Goal: Task Accomplishment & Management: Complete application form

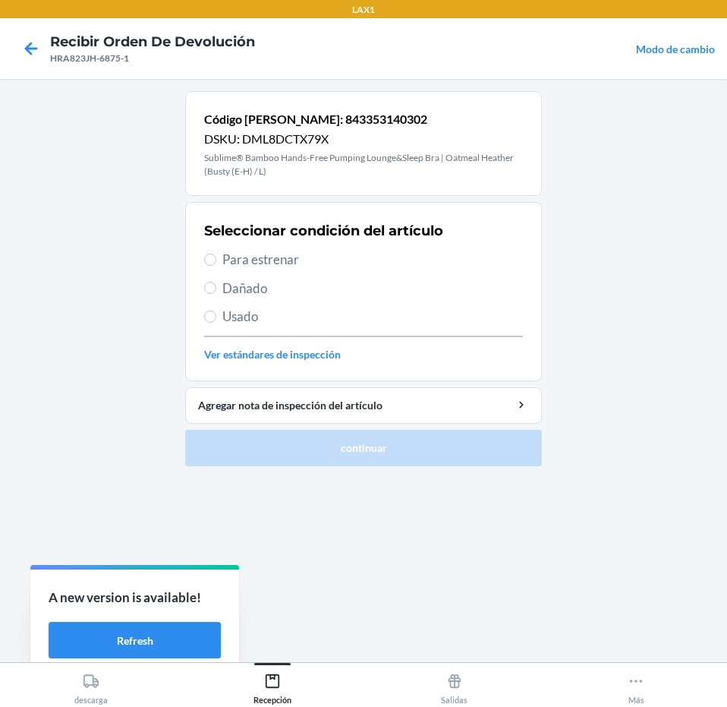
click at [302, 313] on span "Usado" at bounding box center [372, 317] width 301 height 20
click at [216, 313] on input "Usado" at bounding box center [210, 316] width 12 height 12
radio input "true"
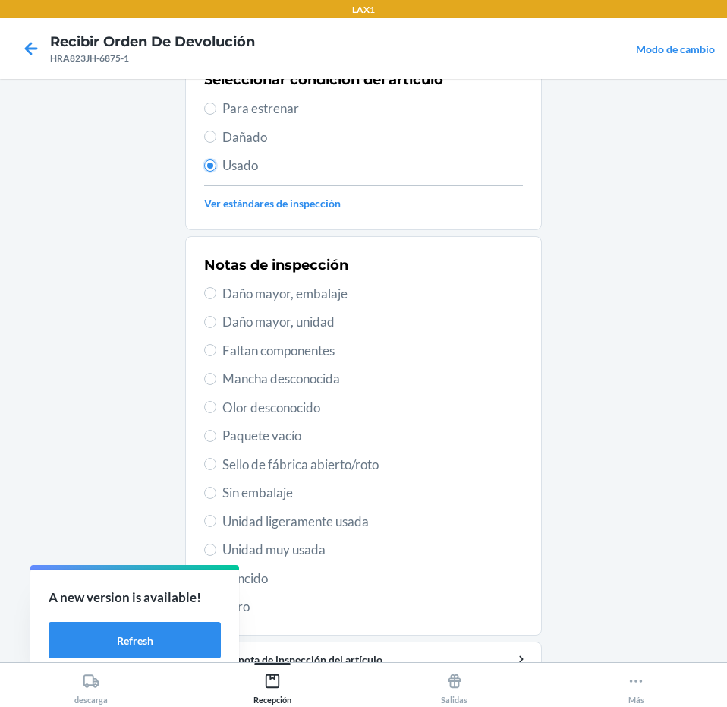
scroll to position [222, 0]
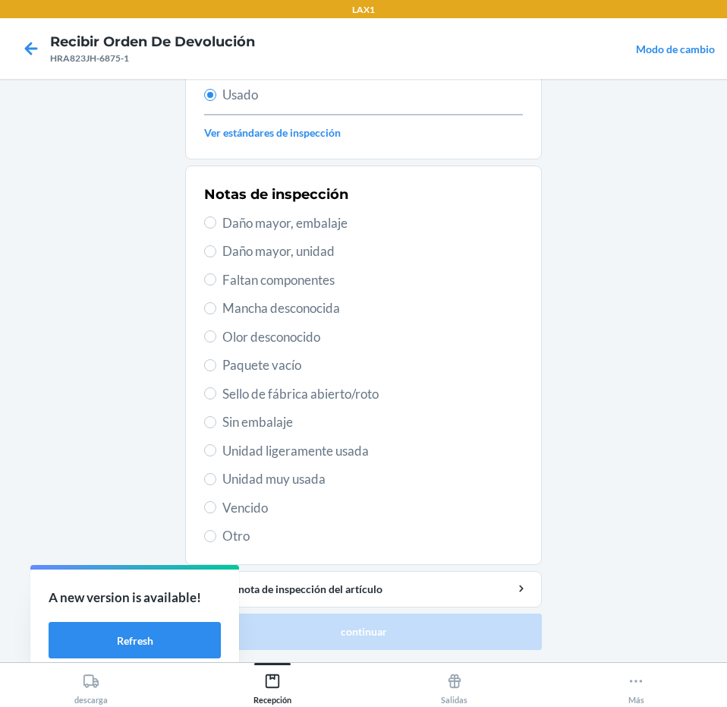
click at [348, 482] on span "Unidad muy usada" at bounding box center [372, 479] width 301 height 20
click at [216, 482] on input "Unidad muy usada" at bounding box center [210, 479] width 12 height 12
radio input "true"
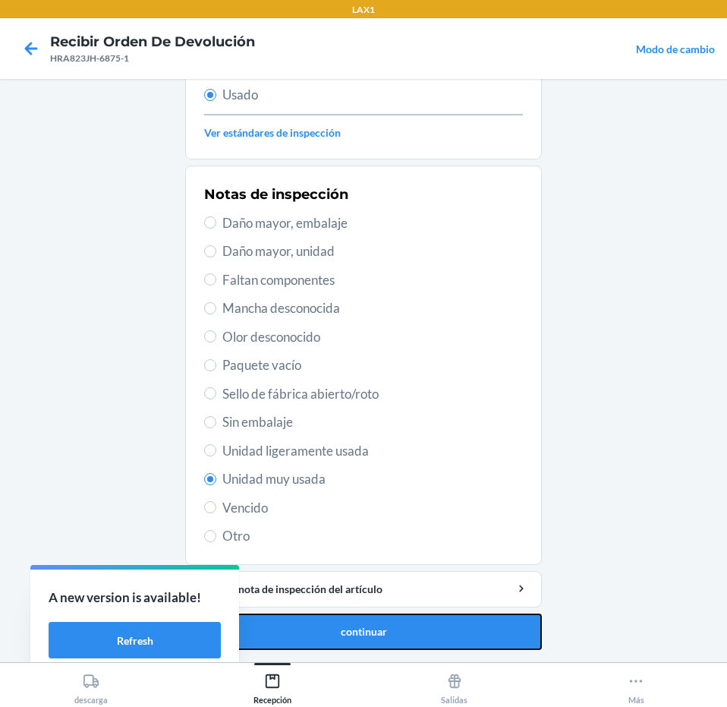
drag, startPoint x: 367, startPoint y: 630, endPoint x: 384, endPoint y: 619, distance: 20.8
click at [367, 630] on button "continuar" at bounding box center [363, 631] width 357 height 36
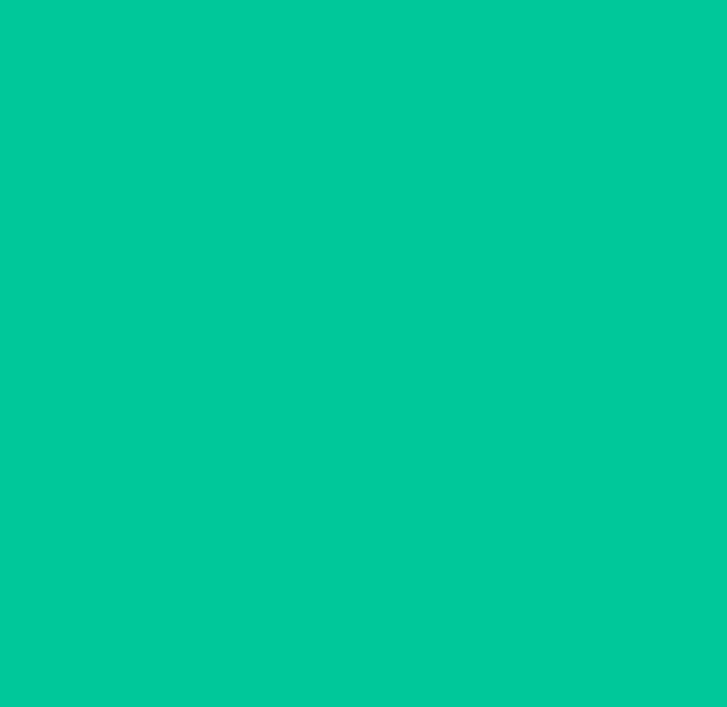
scroll to position [0, 0]
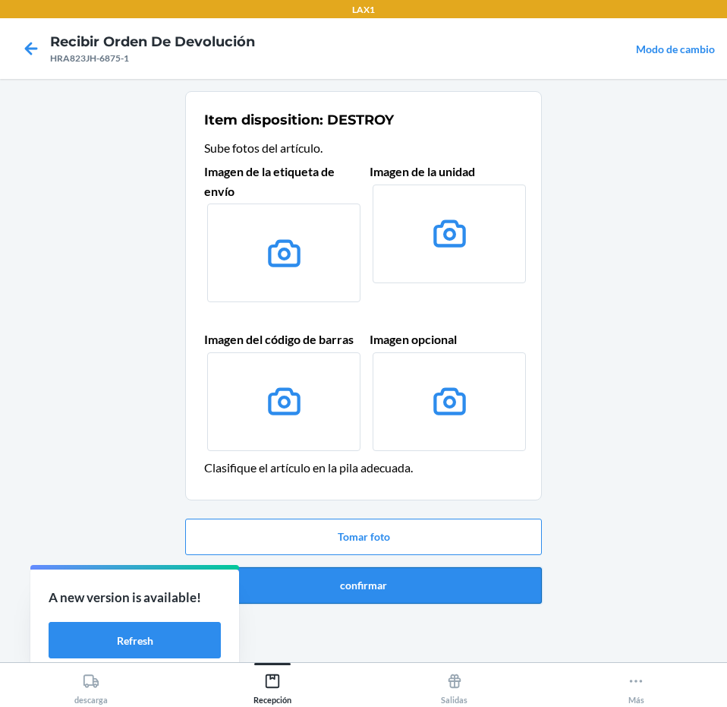
click at [430, 578] on button "confirmar" at bounding box center [363, 585] width 357 height 36
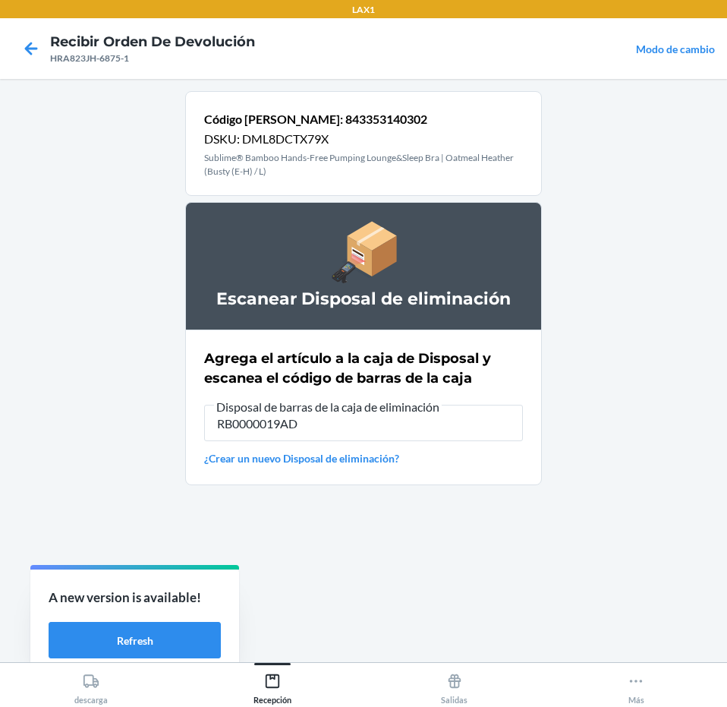
type input "RB0000019AD"
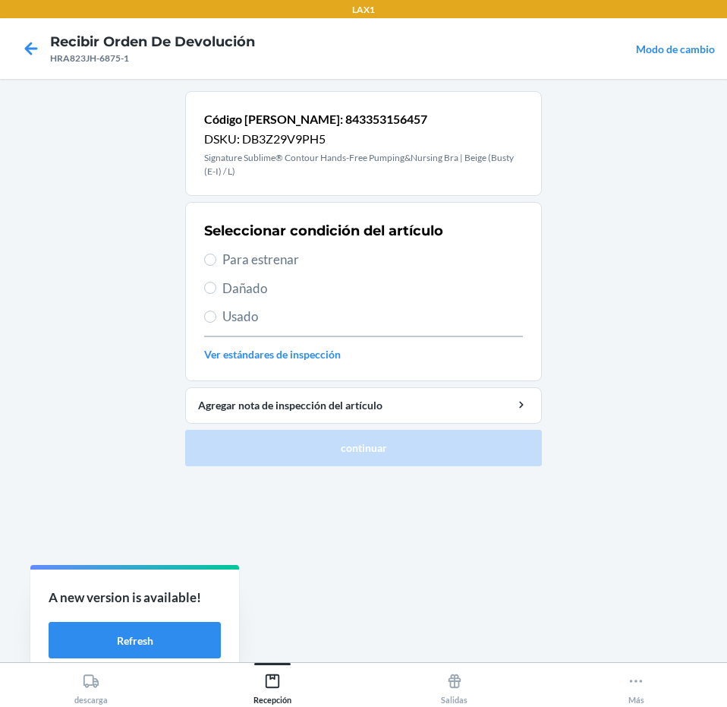
click at [459, 253] on span "Para estrenar" at bounding box center [372, 260] width 301 height 20
click at [216, 253] on input "Para estrenar" at bounding box center [210, 259] width 12 height 12
radio input "true"
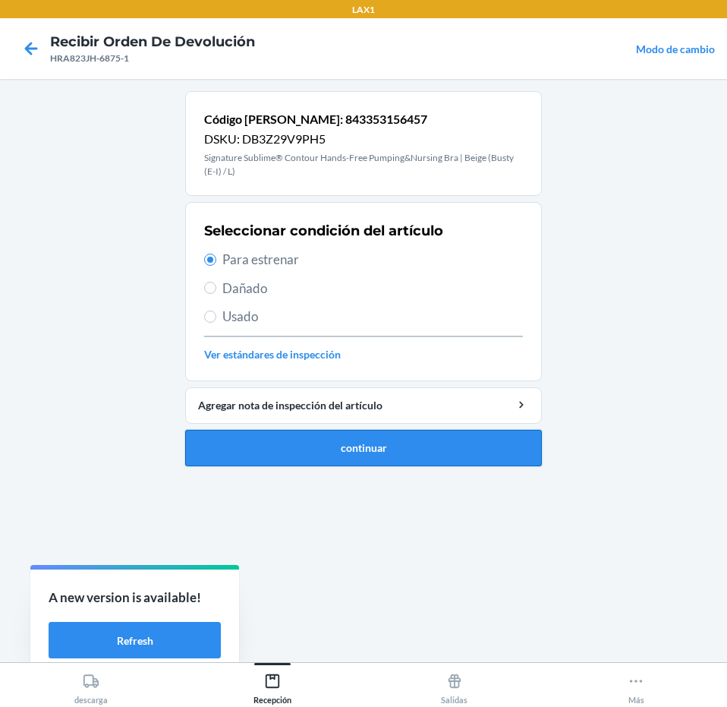
click at [487, 450] on button "continuar" at bounding box center [363, 448] width 357 height 36
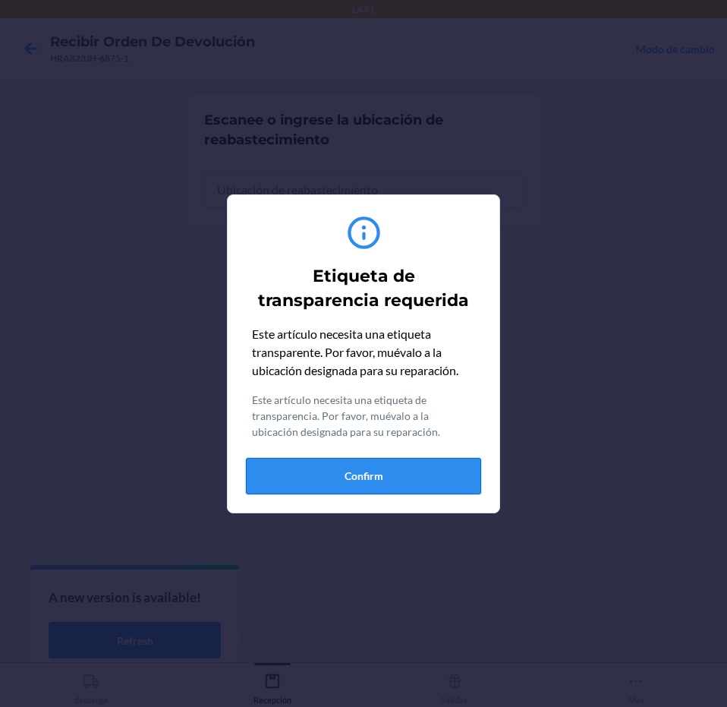
click at [479, 469] on button "Confirm" at bounding box center [363, 476] width 235 height 36
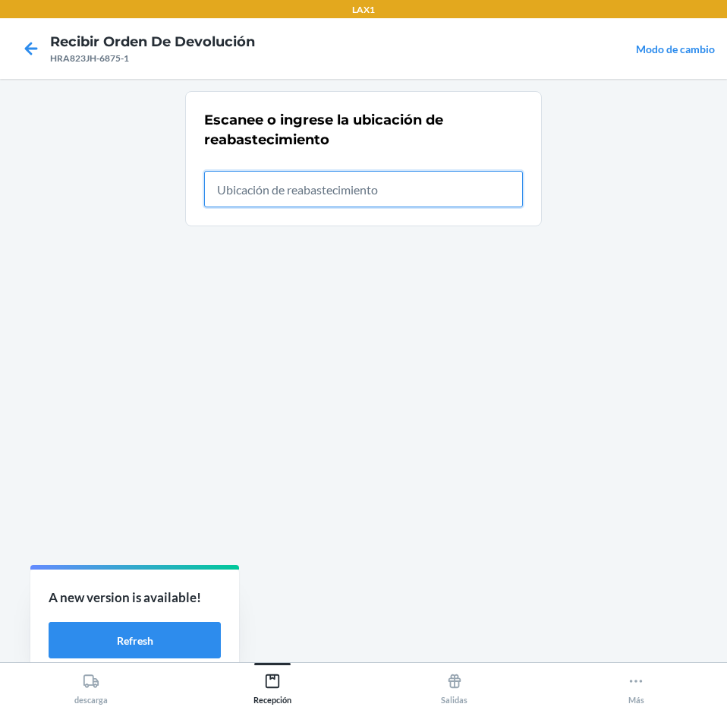
click at [388, 186] on input "text" at bounding box center [363, 189] width 319 height 36
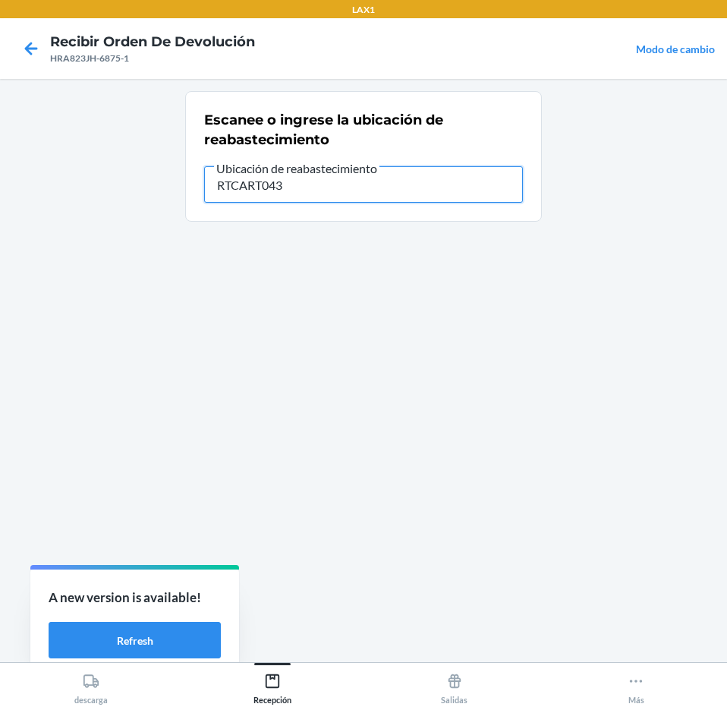
type input "RTCART043"
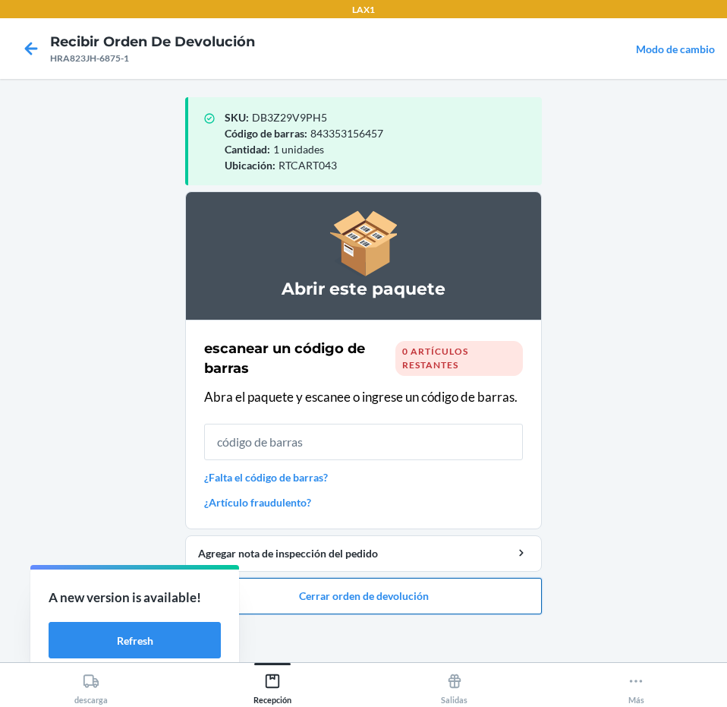
click at [416, 590] on button "Cerrar orden de devolución" at bounding box center [363, 596] width 357 height 36
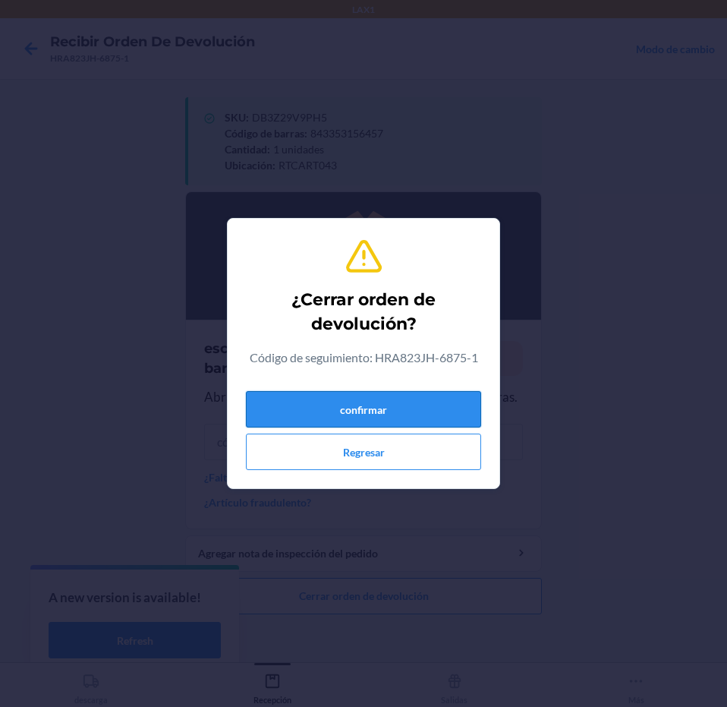
click at [431, 408] on button "confirmar" at bounding box center [363, 409] width 235 height 36
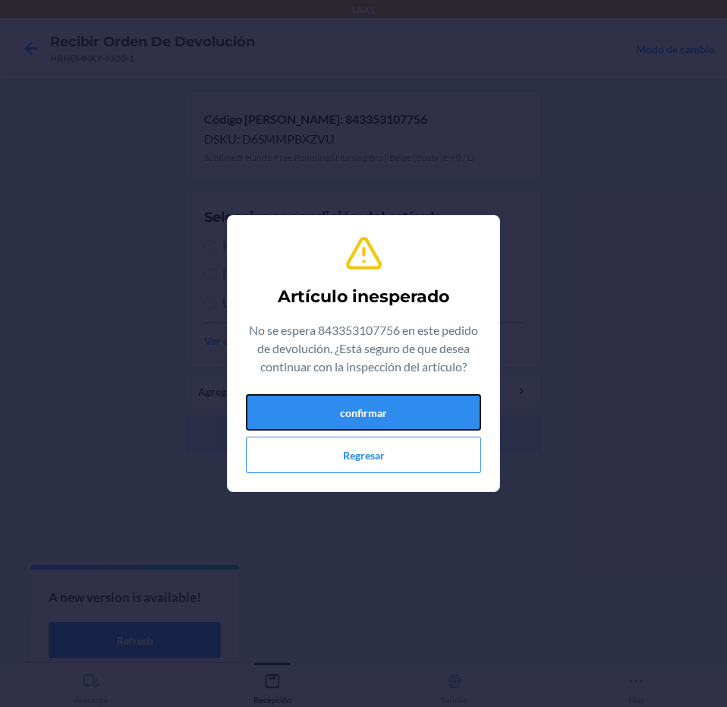
click at [324, 415] on button "confirmar" at bounding box center [363, 412] width 235 height 36
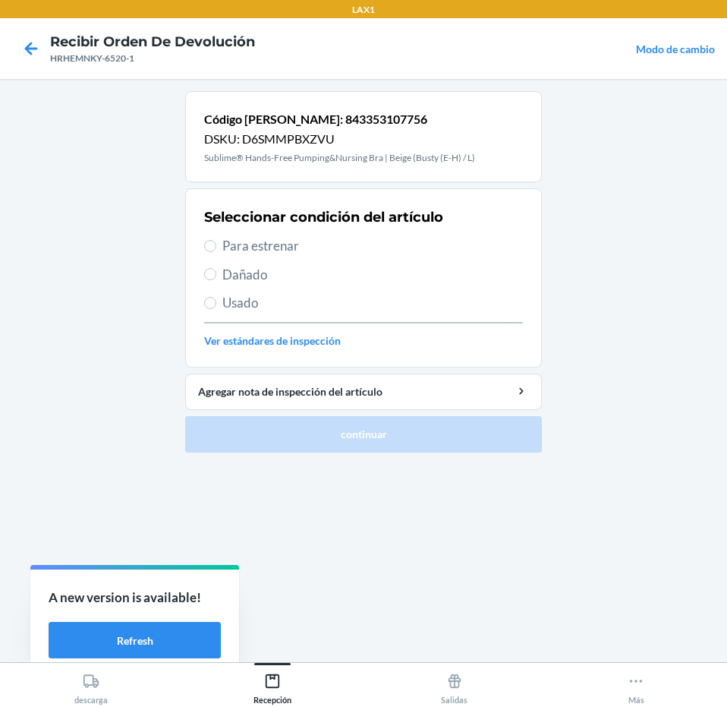
click at [373, 243] on span "Para estrenar" at bounding box center [372, 246] width 301 height 20
click at [216, 243] on input "Para estrenar" at bounding box center [210, 246] width 12 height 12
radio input "true"
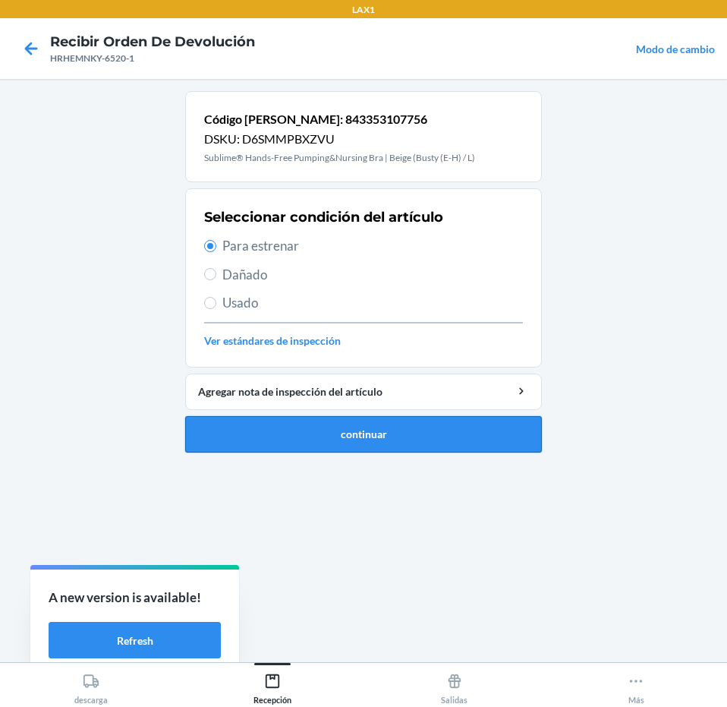
click at [443, 447] on button "continuar" at bounding box center [363, 434] width 357 height 36
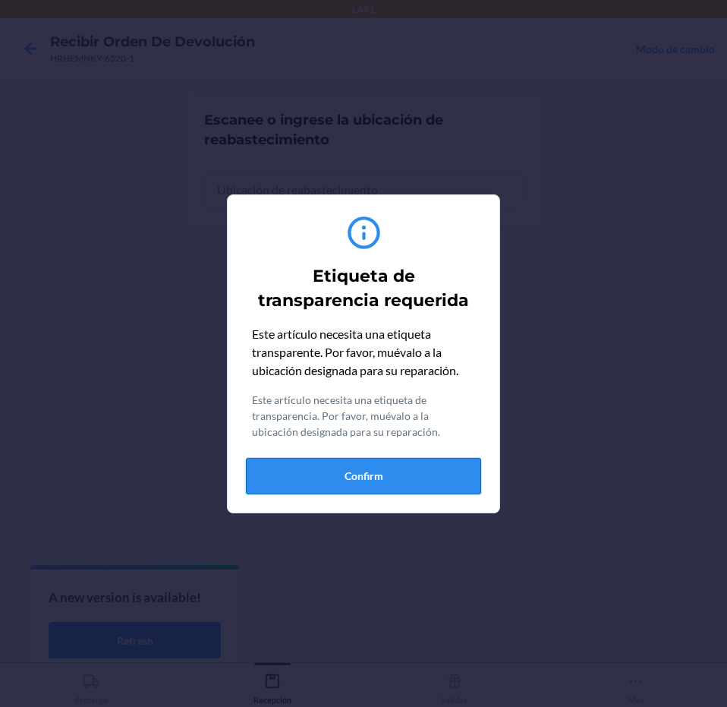
click at [429, 486] on button "Confirm" at bounding box center [363, 476] width 235 height 36
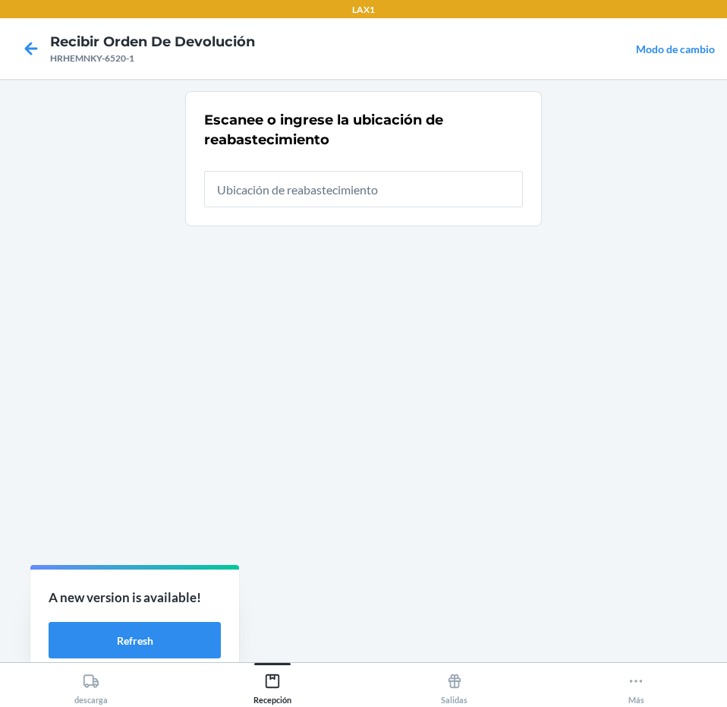
click at [410, 209] on div "Escanee o ingrese la ubicación de reabastecimiento" at bounding box center [363, 158] width 319 height 106
click at [420, 189] on input "text" at bounding box center [363, 189] width 319 height 36
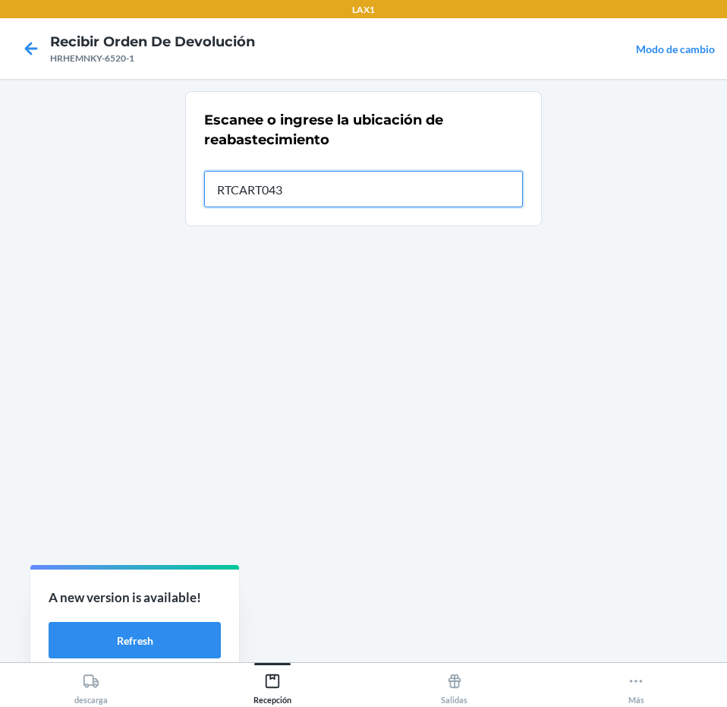
type input "RTCART043"
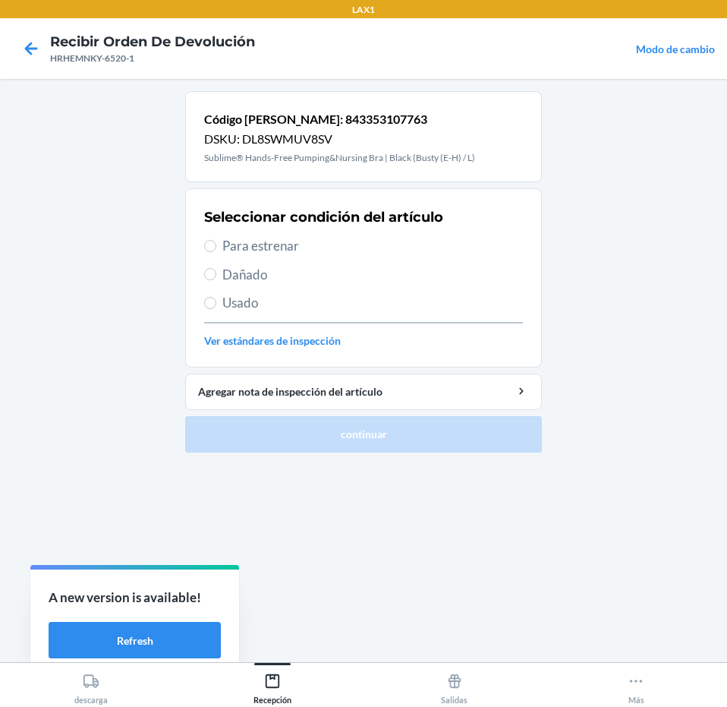
click at [335, 252] on span "Para estrenar" at bounding box center [372, 246] width 301 height 20
click at [216, 252] on input "Para estrenar" at bounding box center [210, 246] width 12 height 12
radio input "true"
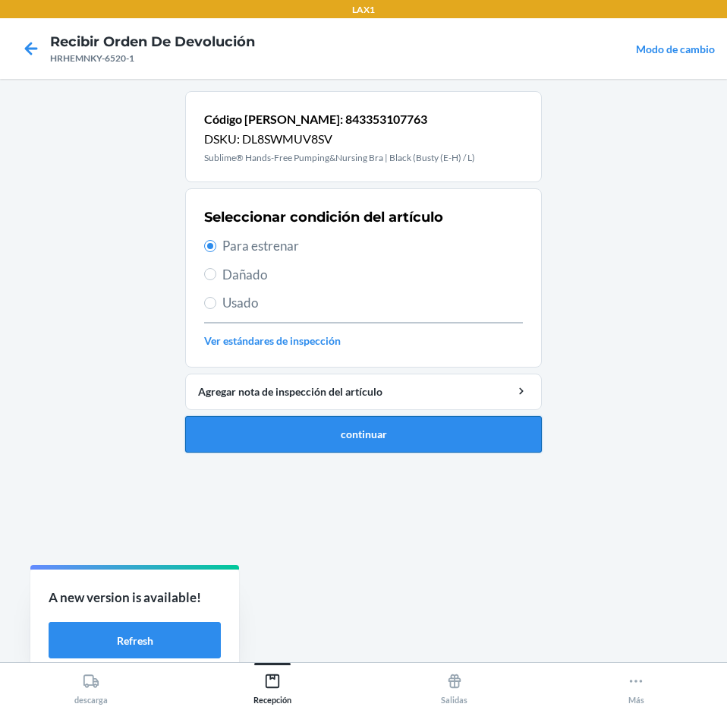
click at [358, 448] on button "continuar" at bounding box center [363, 434] width 357 height 36
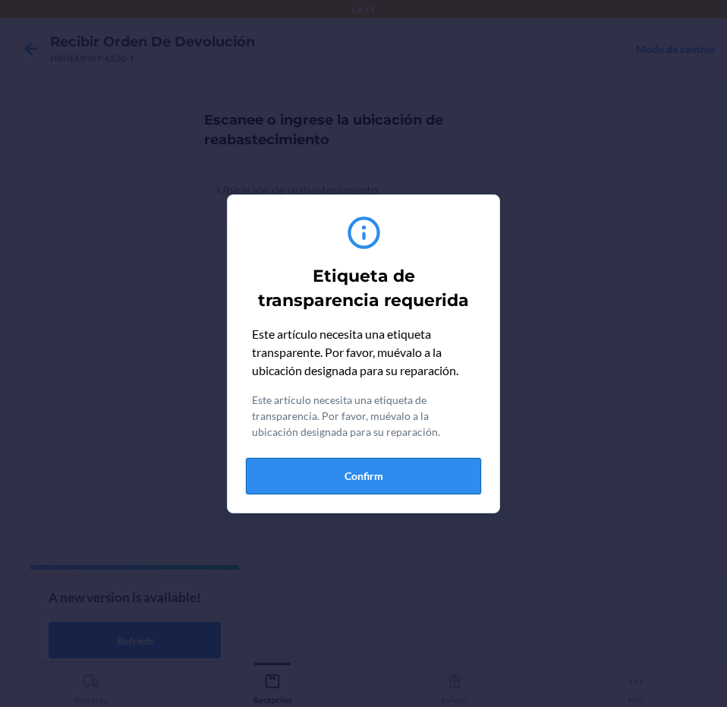
click at [354, 480] on button "Confirm" at bounding box center [363, 476] width 235 height 36
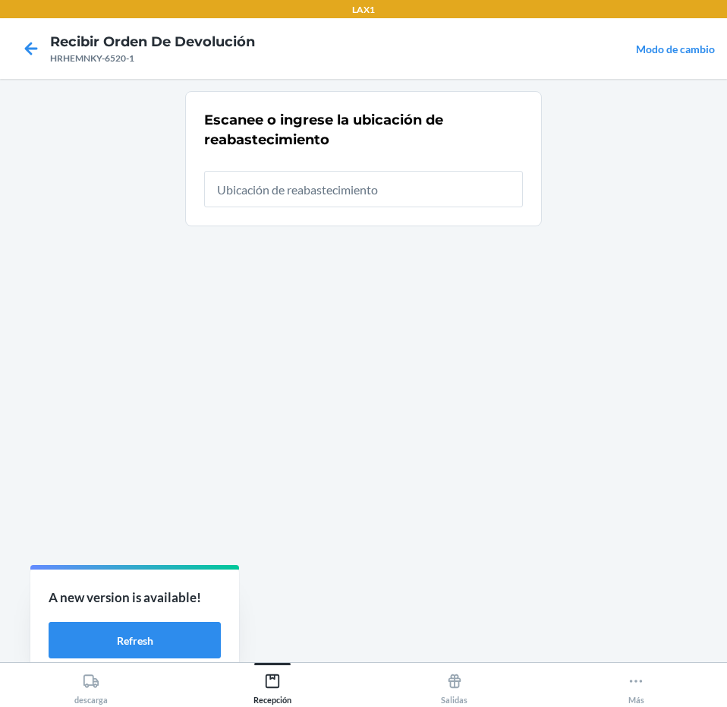
click at [423, 168] on div at bounding box center [363, 183] width 319 height 49
click at [420, 178] on input "text" at bounding box center [363, 189] width 319 height 36
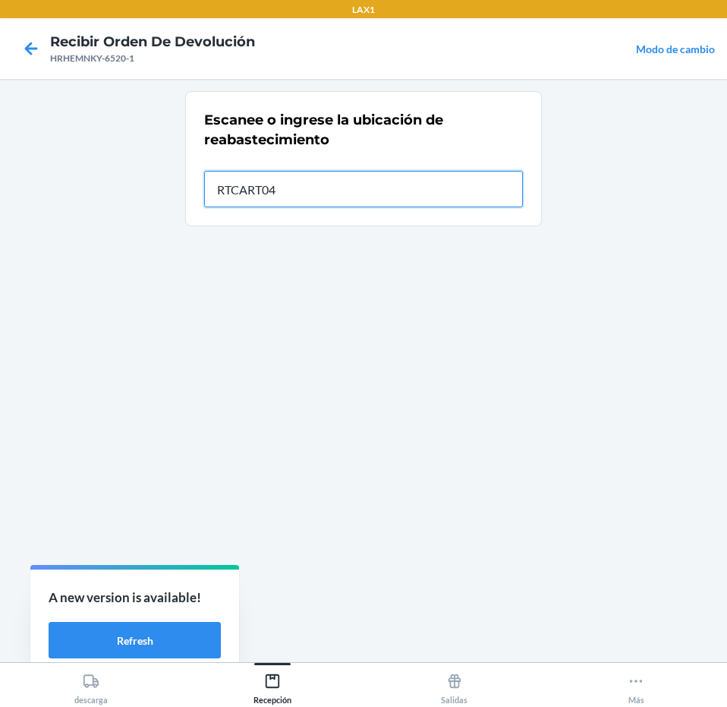
type input "RTCART043"
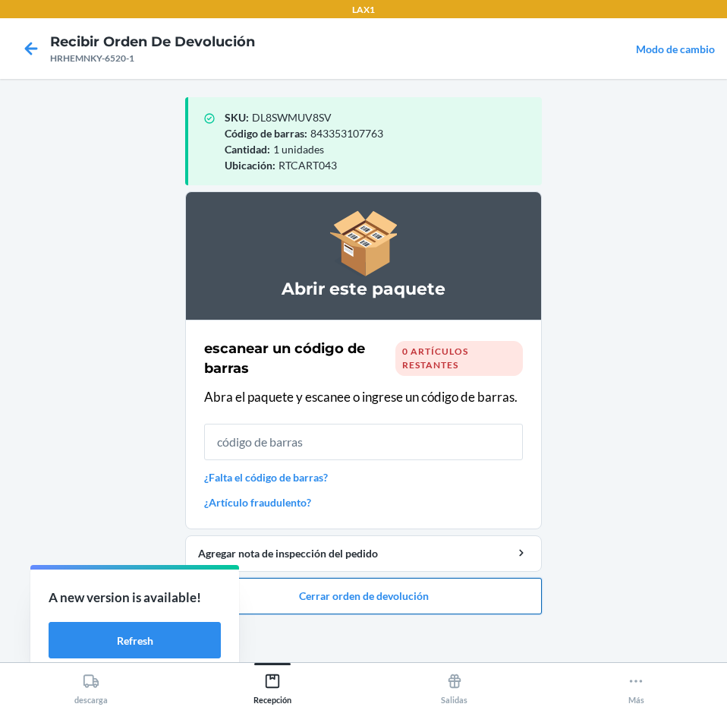
click at [416, 600] on button "Cerrar orden de devolución" at bounding box center [363, 596] width 357 height 36
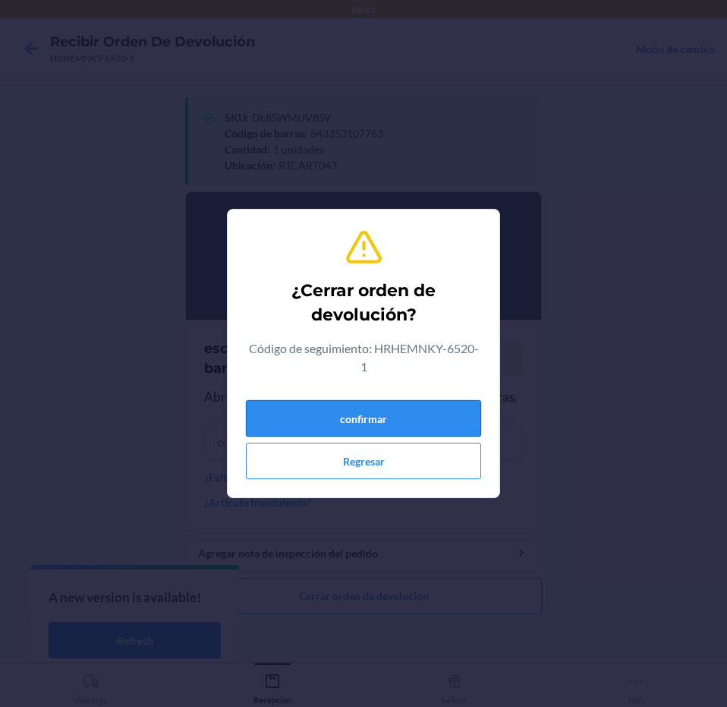
click at [405, 419] on button "confirmar" at bounding box center [363, 418] width 235 height 36
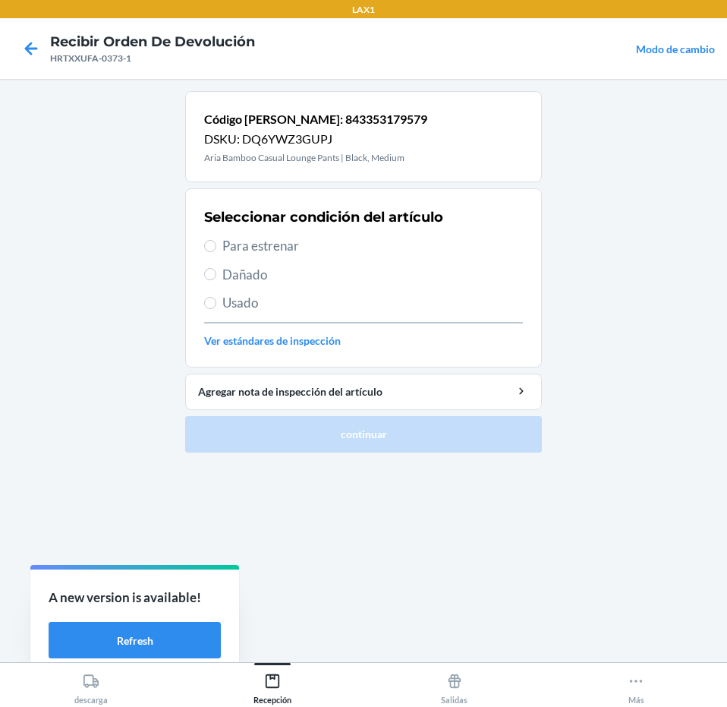
drag, startPoint x: 342, startPoint y: 238, endPoint x: 361, endPoint y: 419, distance: 181.6
click at [345, 242] on span "Para estrenar" at bounding box center [372, 246] width 301 height 20
click at [216, 242] on input "Para estrenar" at bounding box center [210, 246] width 12 height 12
radio input "true"
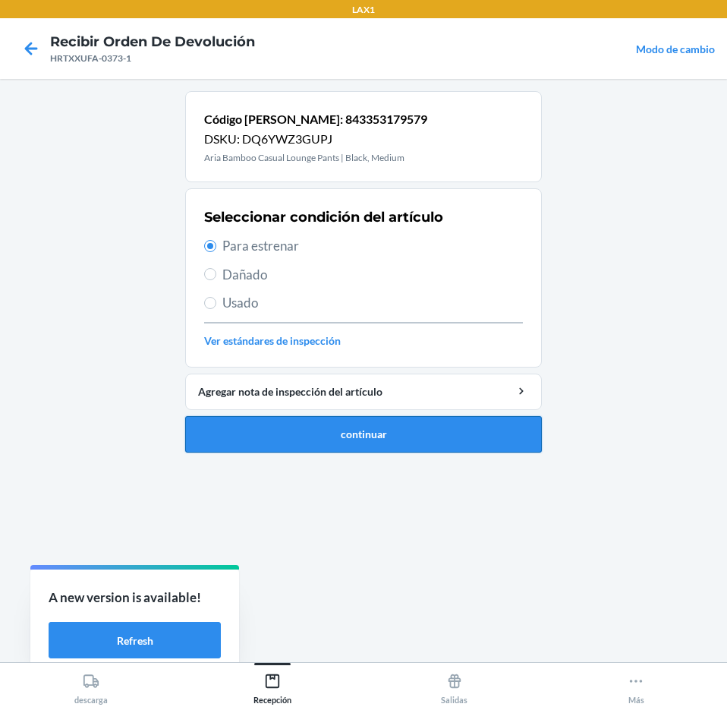
click at [361, 430] on button "continuar" at bounding box center [363, 434] width 357 height 36
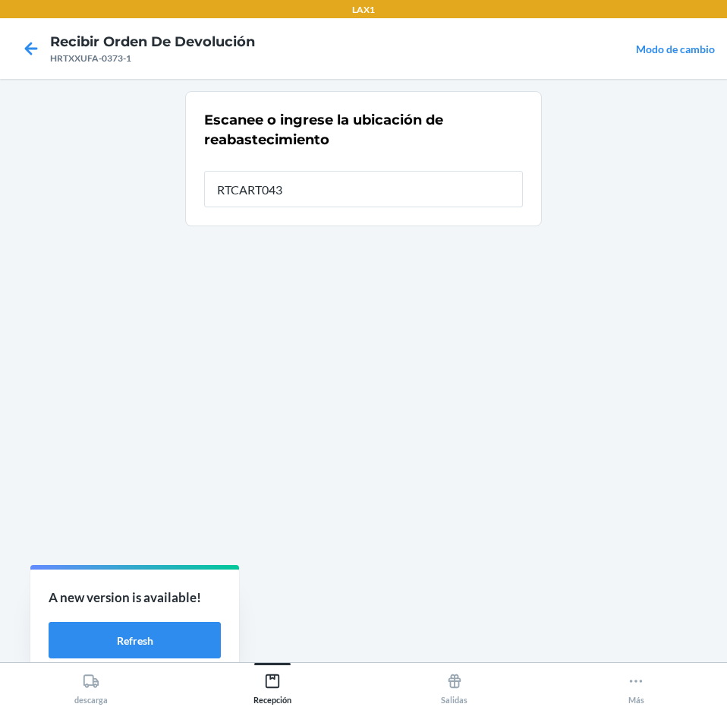
type input "RTCART043"
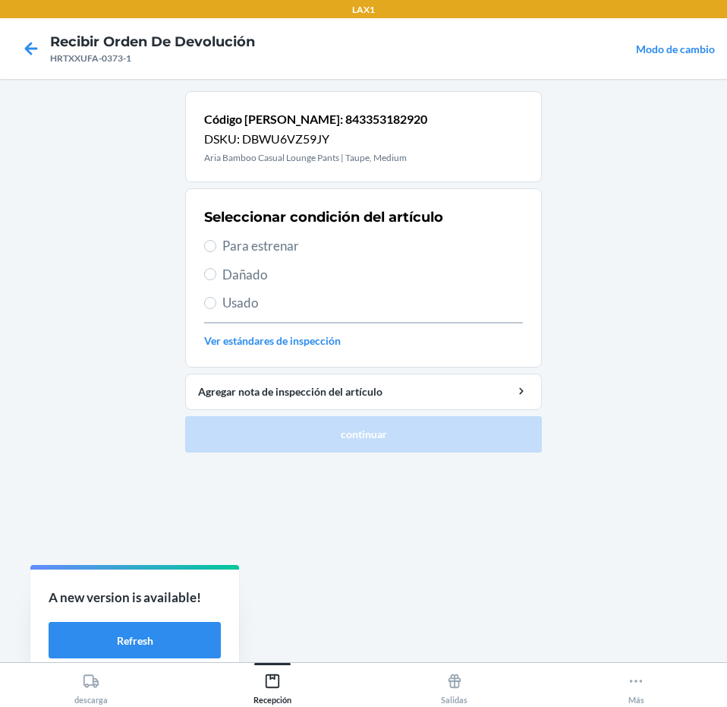
click at [361, 242] on span "Para estrenar" at bounding box center [372, 246] width 301 height 20
click at [216, 242] on input "Para estrenar" at bounding box center [210, 246] width 12 height 12
radio input "true"
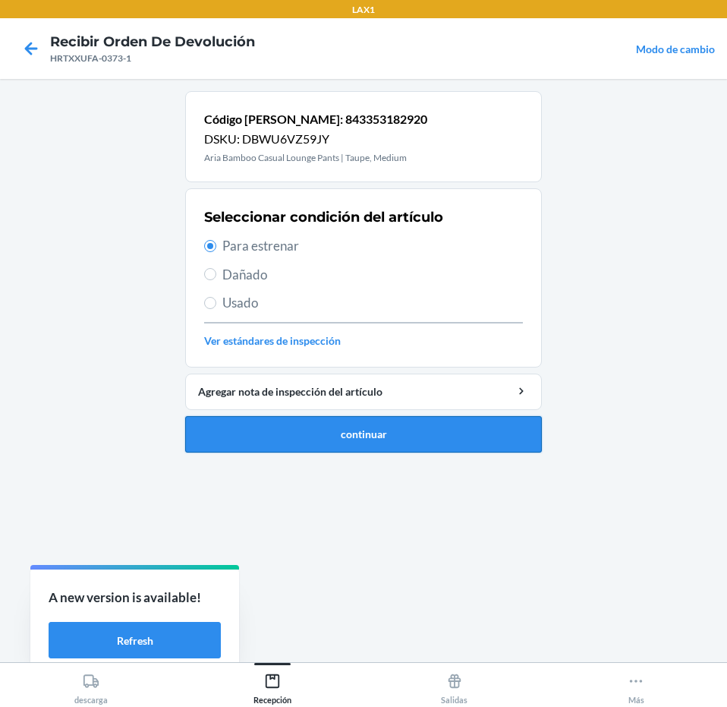
click at [401, 434] on button "continuar" at bounding box center [363, 434] width 357 height 36
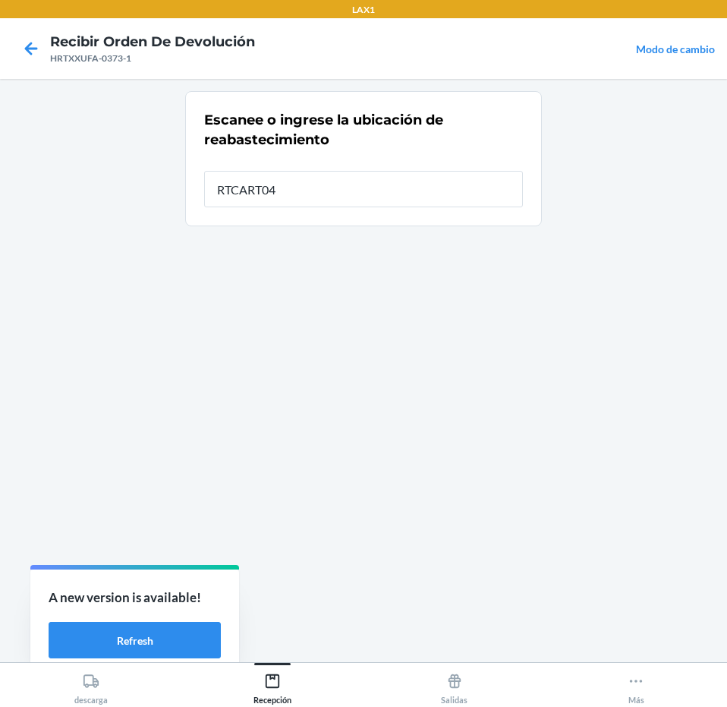
type input "RTCART043"
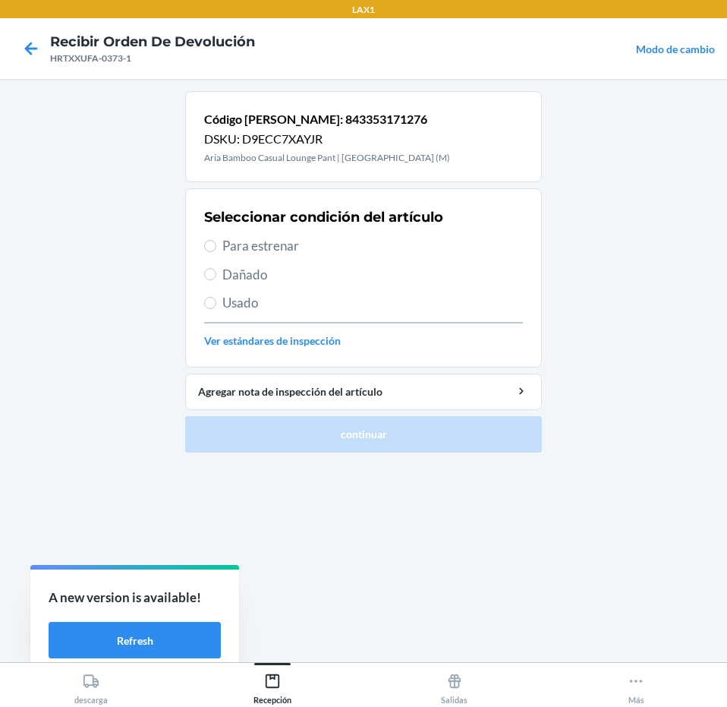
click at [381, 238] on span "Para estrenar" at bounding box center [372, 246] width 301 height 20
click at [216, 240] on input "Para estrenar" at bounding box center [210, 246] width 12 height 12
radio input "true"
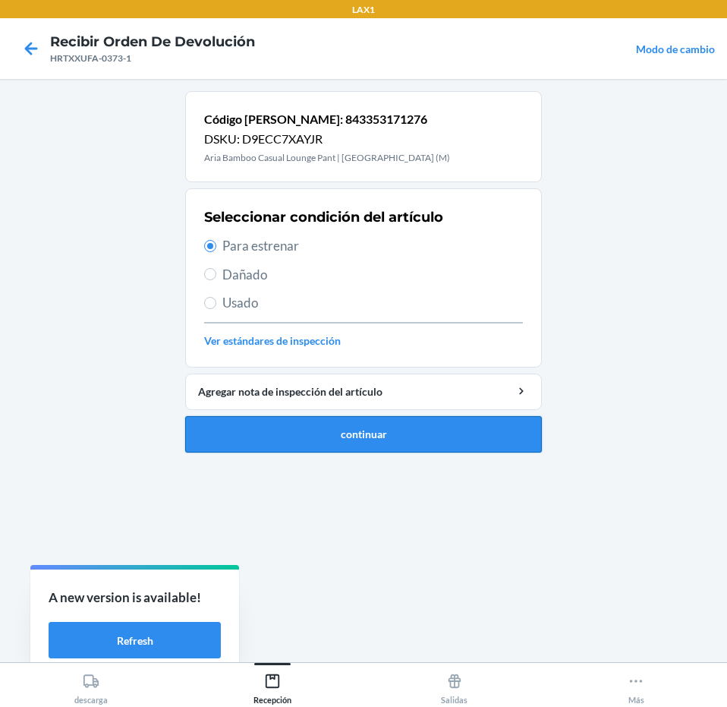
click at [405, 449] on button "continuar" at bounding box center [363, 434] width 357 height 36
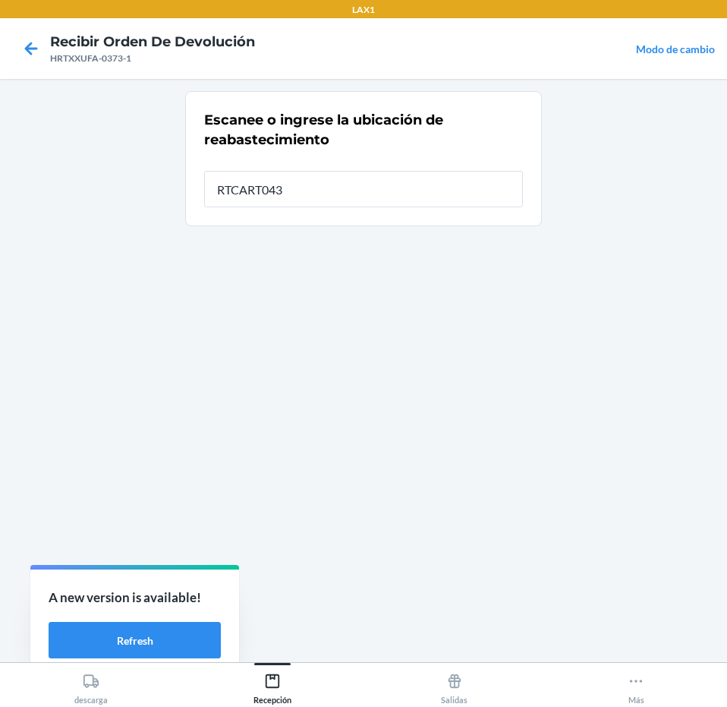
type input "RTCART043"
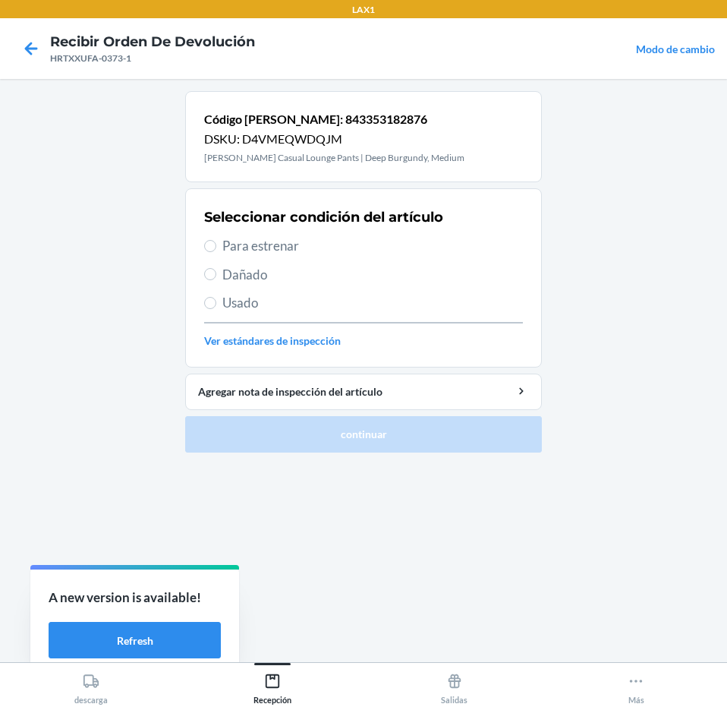
click at [364, 249] on span "Para estrenar" at bounding box center [372, 246] width 301 height 20
click at [216, 249] on input "Para estrenar" at bounding box center [210, 246] width 12 height 12
radio input "true"
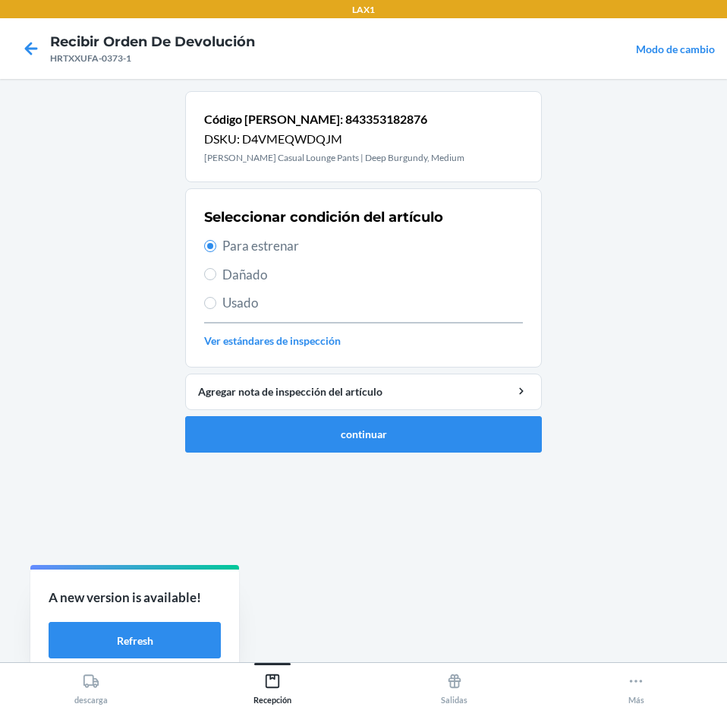
click at [382, 454] on ol "Código [PERSON_NAME]: 843353182876 DSKU: D4VMEQWDQJM Aria Bamboo Casual Lounge …" at bounding box center [363, 277] width 357 height 373
click at [384, 437] on button "continuar" at bounding box center [363, 434] width 357 height 36
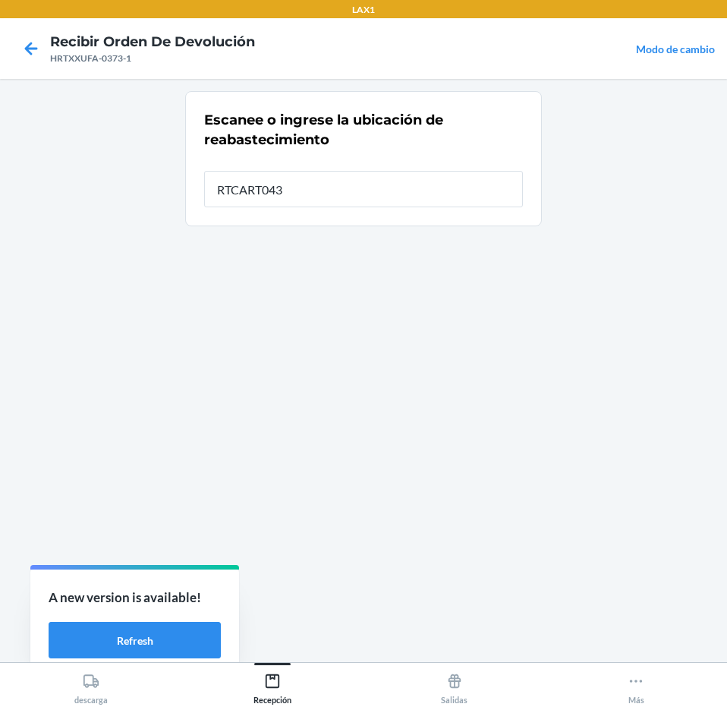
type input "RTCART043"
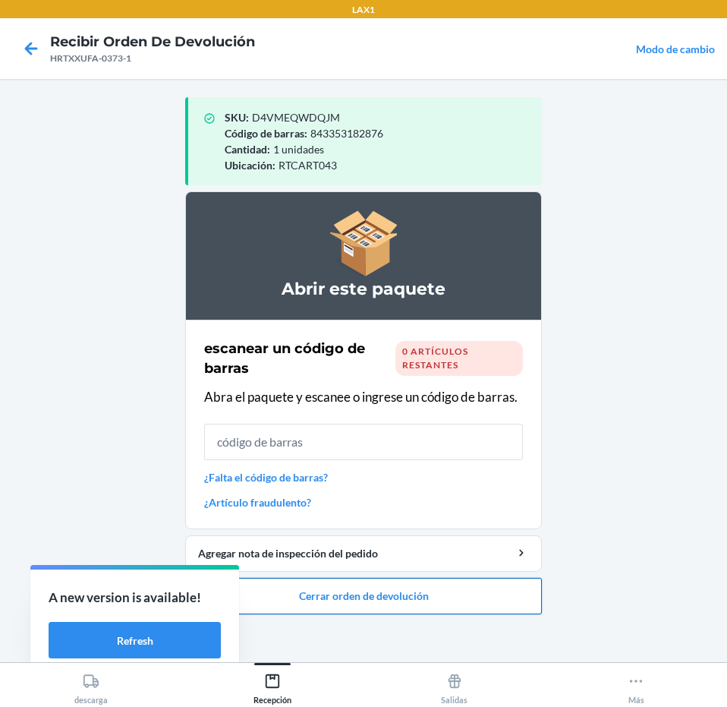
click at [392, 597] on button "Cerrar orden de devolución" at bounding box center [363, 596] width 357 height 36
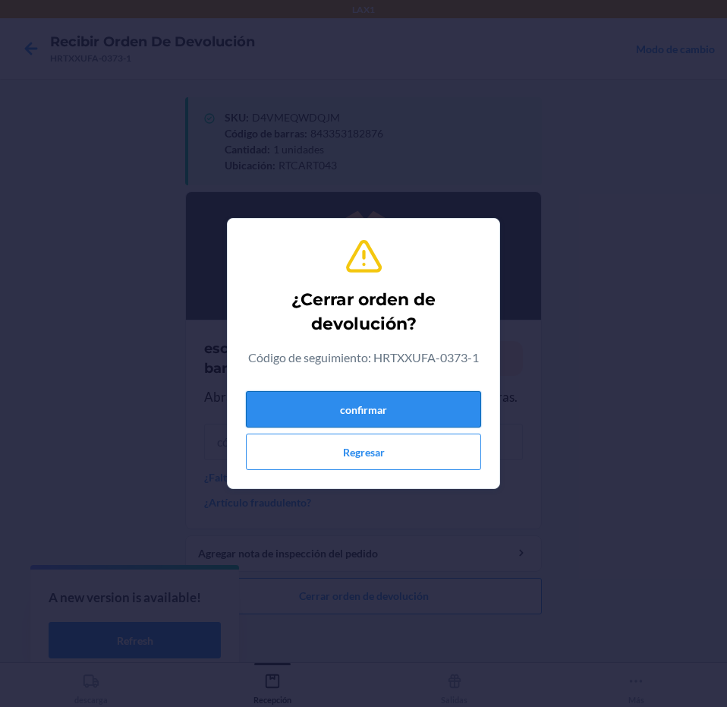
click at [442, 400] on button "confirmar" at bounding box center [363, 409] width 235 height 36
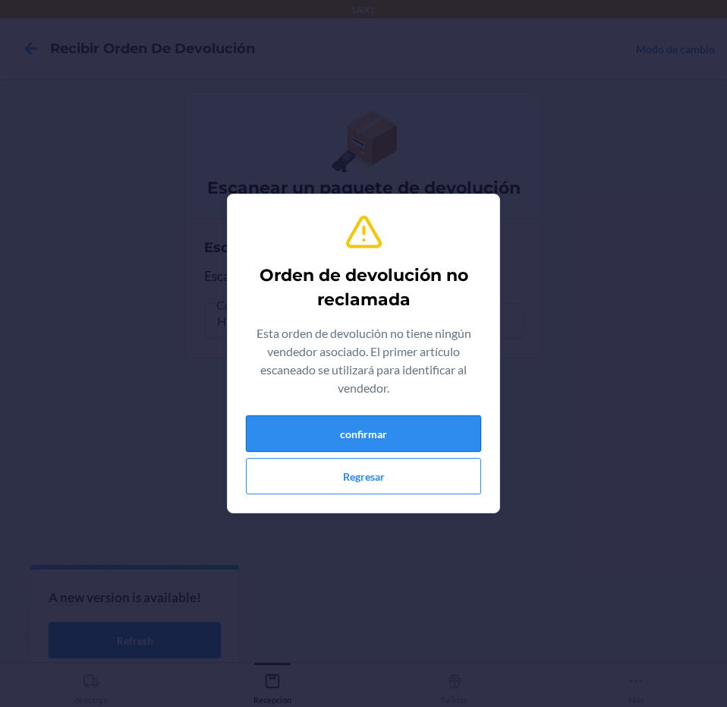
click at [438, 423] on button "confirmar" at bounding box center [363, 433] width 235 height 36
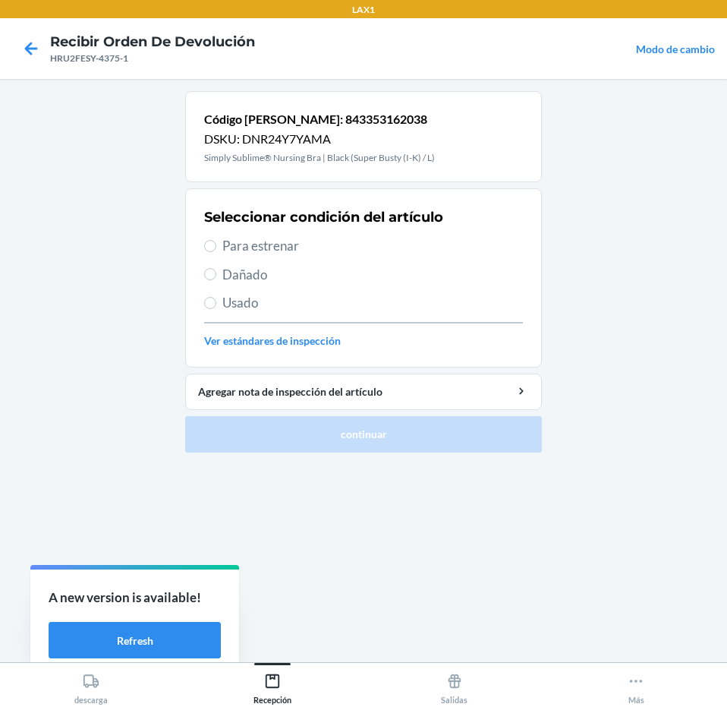
click at [304, 249] on span "Para estrenar" at bounding box center [372, 246] width 301 height 20
click at [216, 249] on input "Para estrenar" at bounding box center [210, 246] width 12 height 12
radio input "true"
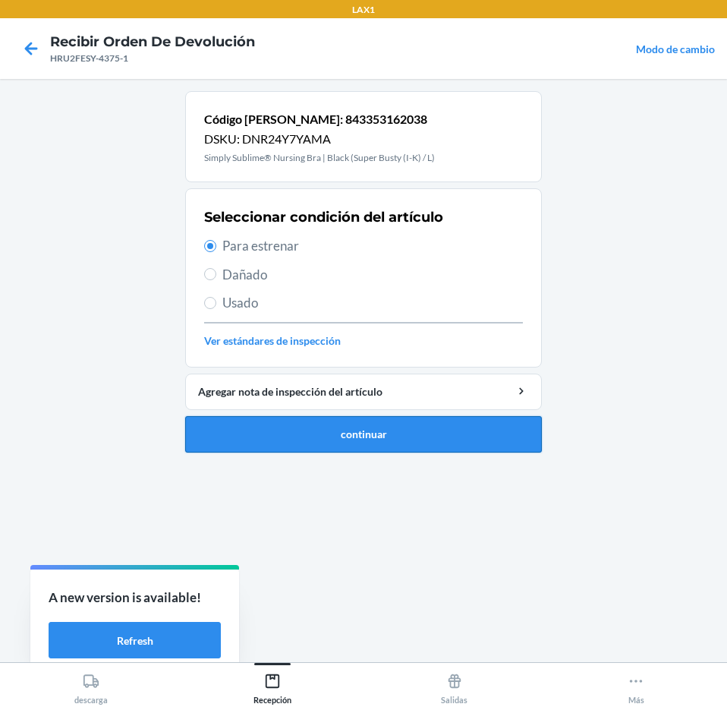
click at [405, 449] on button "continuar" at bounding box center [363, 434] width 357 height 36
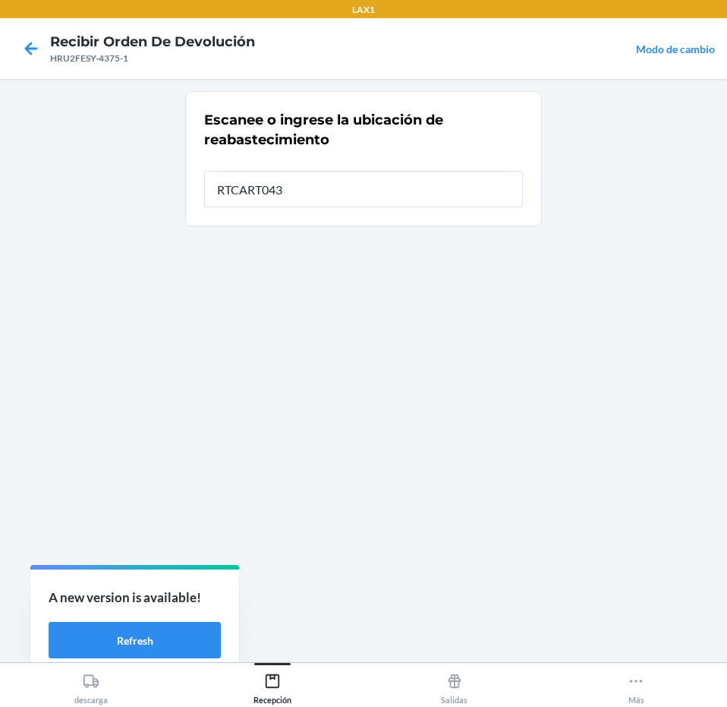
type input "RTCART043"
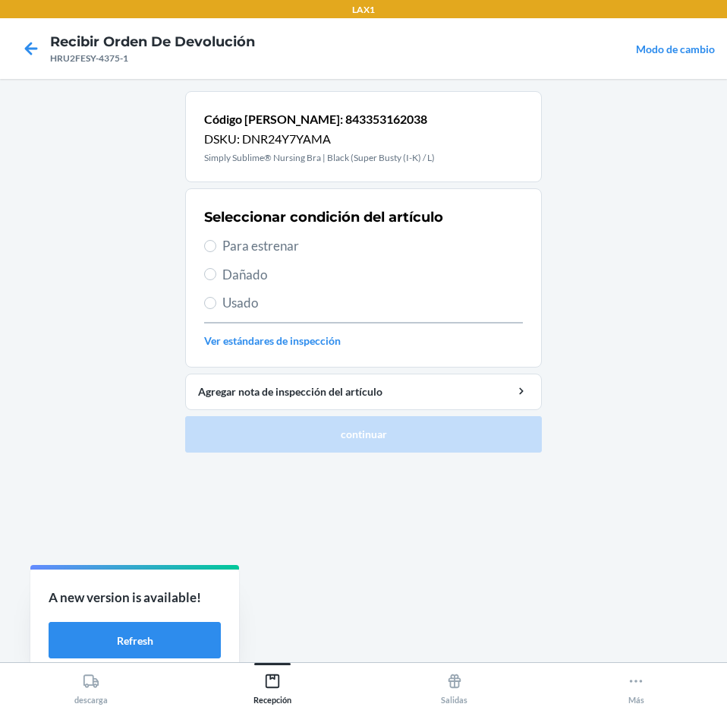
click at [296, 243] on span "Para estrenar" at bounding box center [372, 246] width 301 height 20
click at [216, 243] on input "Para estrenar" at bounding box center [210, 246] width 12 height 12
radio input "true"
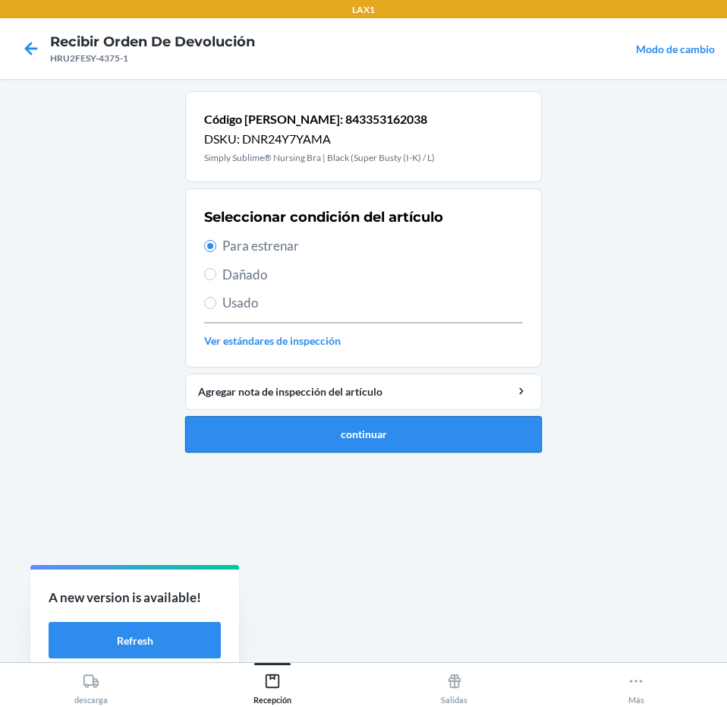
click at [354, 420] on button "continuar" at bounding box center [363, 434] width 357 height 36
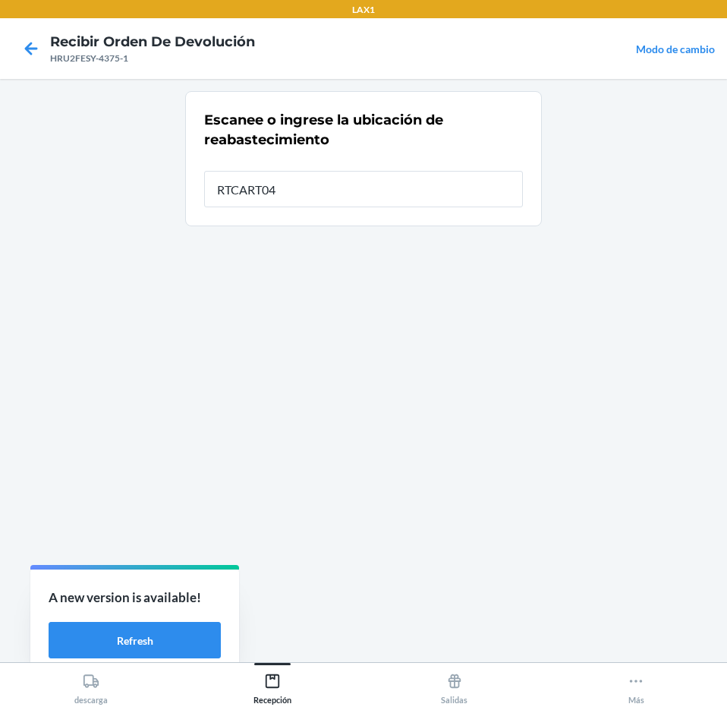
type input "RTCART043"
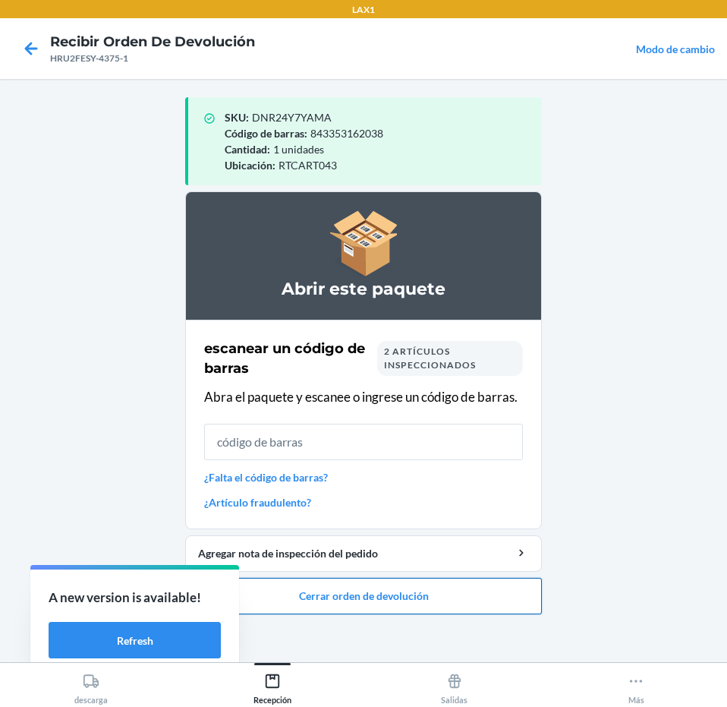
click at [379, 586] on button "Cerrar orden de devolución" at bounding box center [363, 596] width 357 height 36
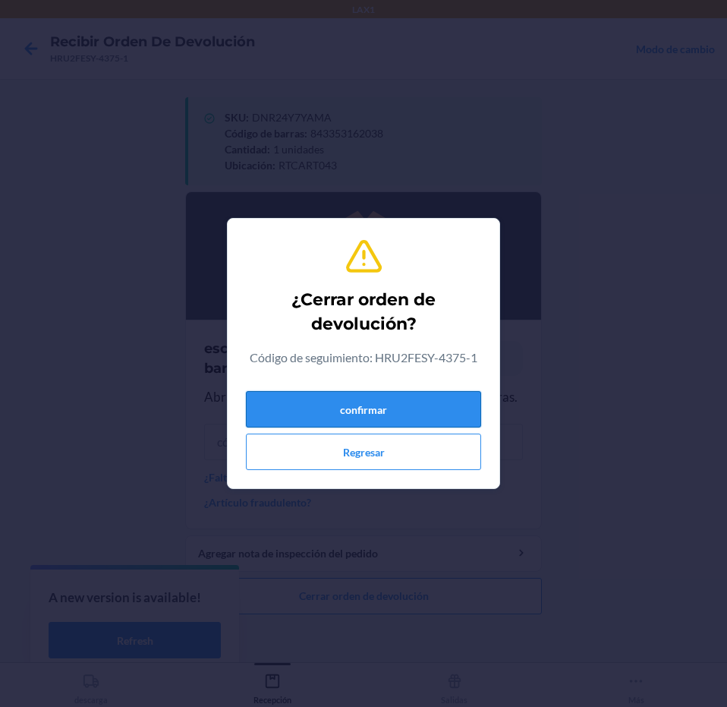
click at [401, 412] on button "confirmar" at bounding box center [363, 409] width 235 height 36
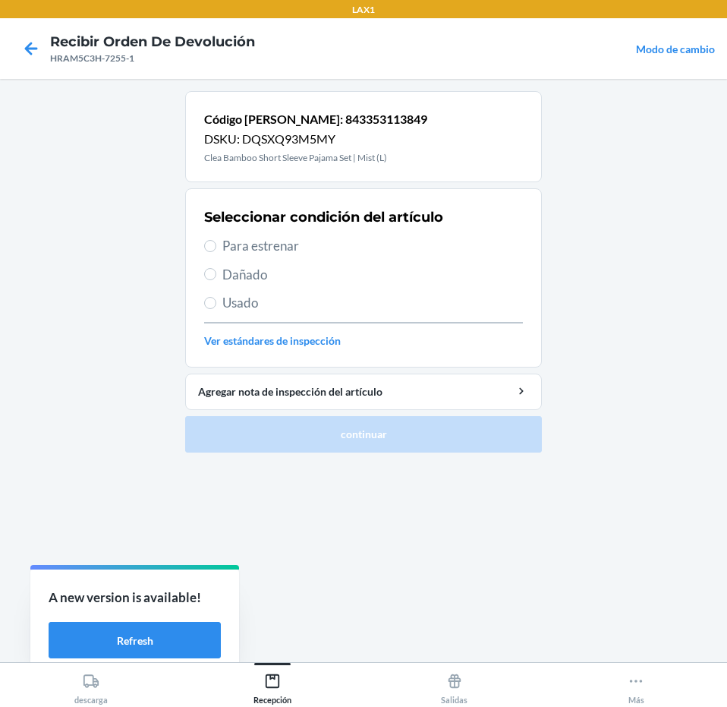
click at [288, 235] on div "Seleccionar condición del artículo Para estrenar Dañado Usado Ver estándares de…" at bounding box center [363, 278] width 319 height 150
click at [325, 247] on span "Para estrenar" at bounding box center [372, 246] width 301 height 20
click at [216, 247] on input "Para estrenar" at bounding box center [210, 246] width 12 height 12
radio input "true"
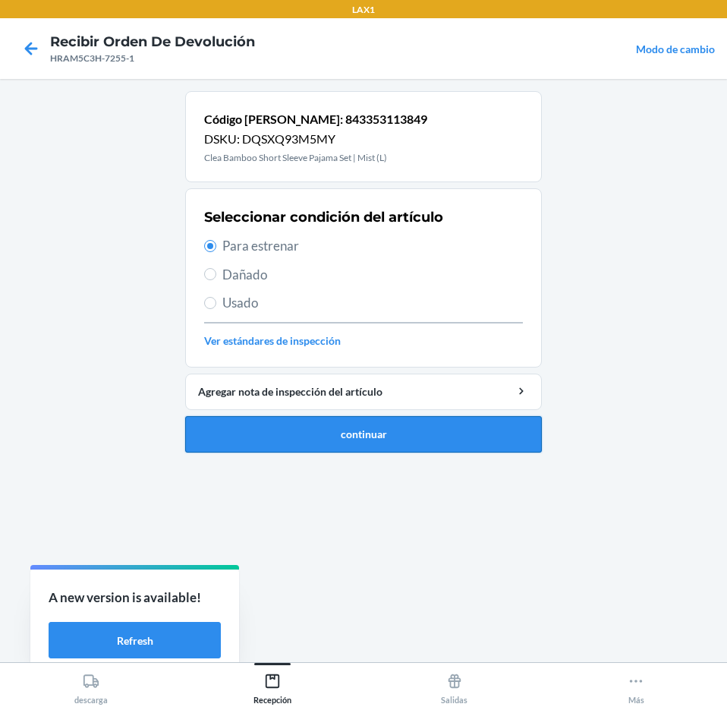
click at [382, 426] on button "continuar" at bounding box center [363, 434] width 357 height 36
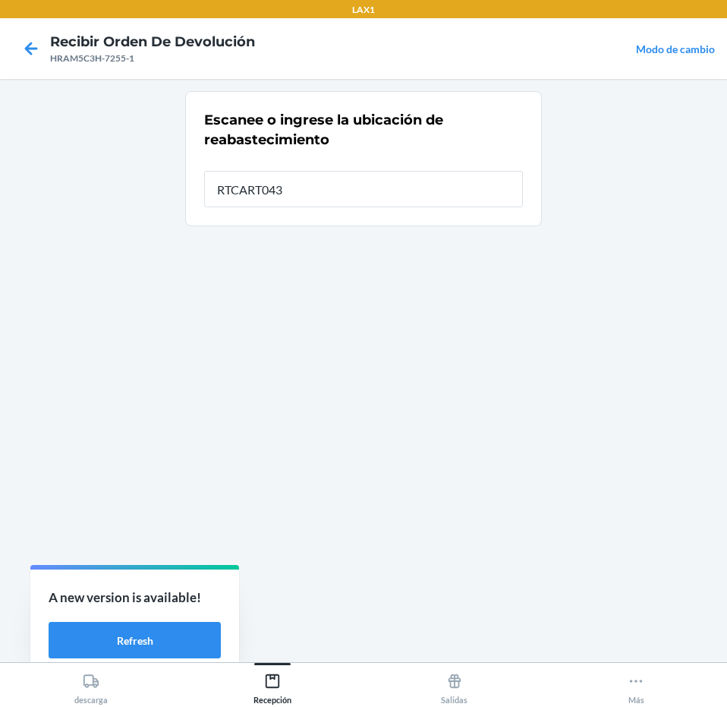
type input "RTCART043"
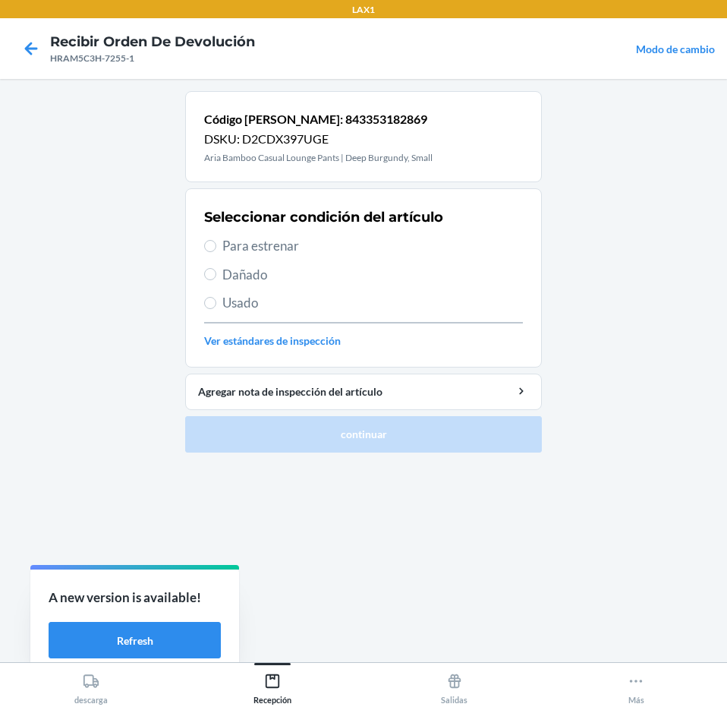
drag, startPoint x: 346, startPoint y: 250, endPoint x: 367, endPoint y: 289, distance: 44.8
click at [347, 249] on span "Para estrenar" at bounding box center [372, 246] width 301 height 20
click at [216, 249] on input "Para estrenar" at bounding box center [210, 246] width 12 height 12
radio input "true"
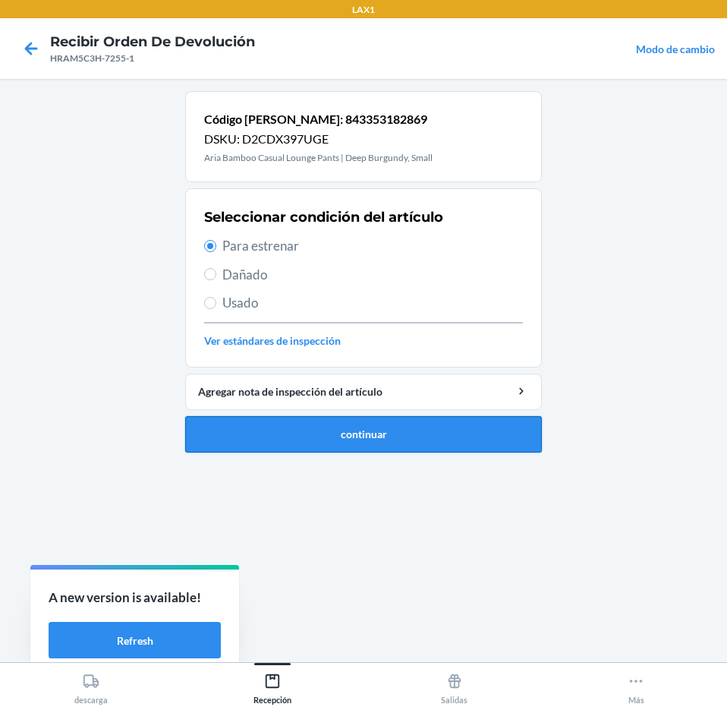
click at [389, 428] on button "continuar" at bounding box center [363, 434] width 357 height 36
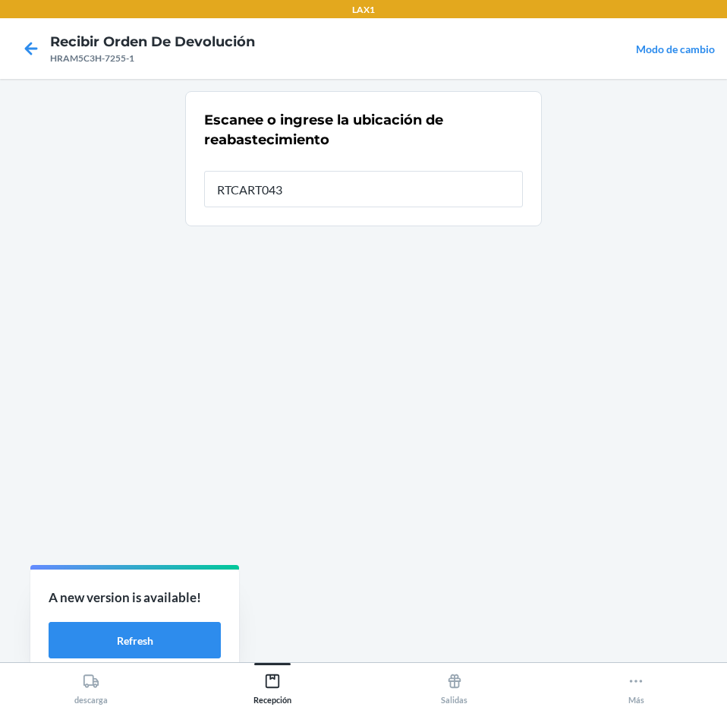
type input "RTCART043"
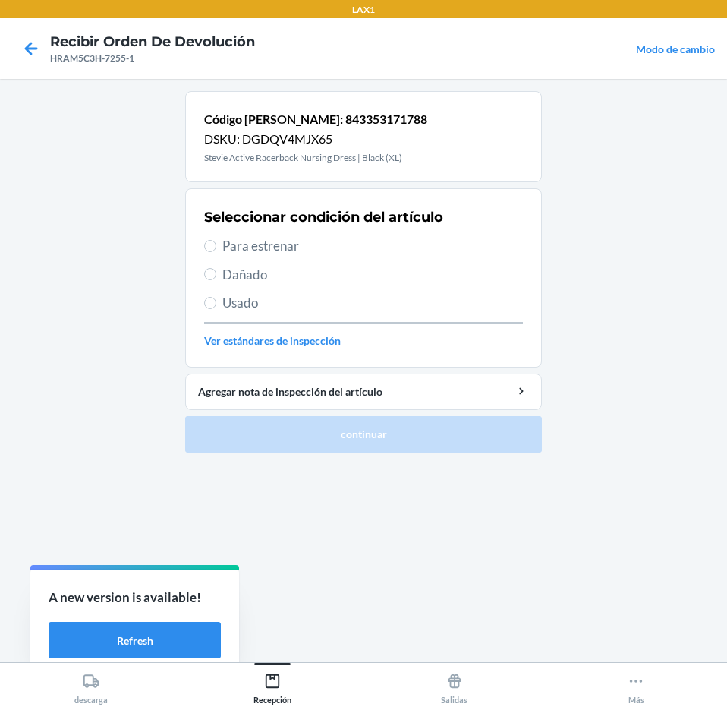
drag, startPoint x: 339, startPoint y: 241, endPoint x: 352, endPoint y: 291, distance: 51.7
click at [344, 255] on span "Para estrenar" at bounding box center [372, 246] width 301 height 20
click at [216, 252] on input "Para estrenar" at bounding box center [210, 246] width 12 height 12
radio input "true"
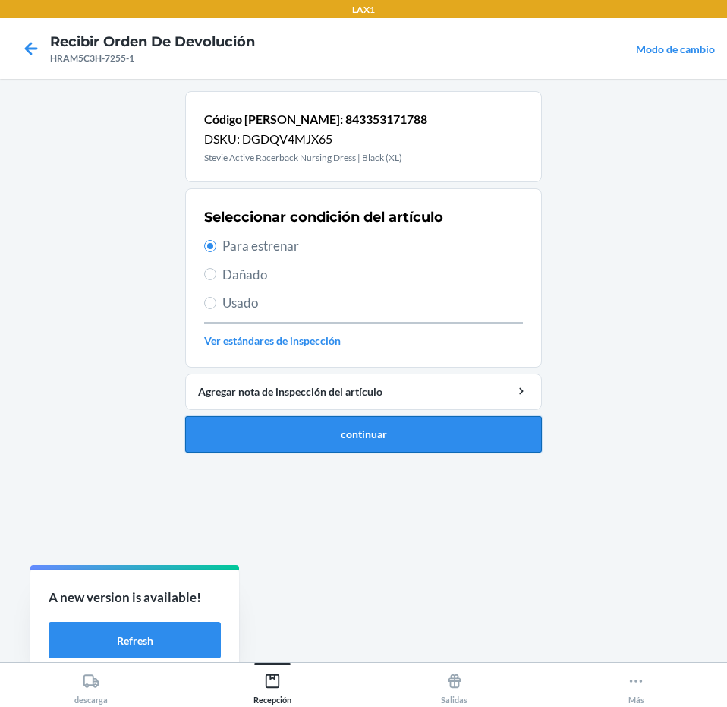
click at [380, 443] on button "continuar" at bounding box center [363, 434] width 357 height 36
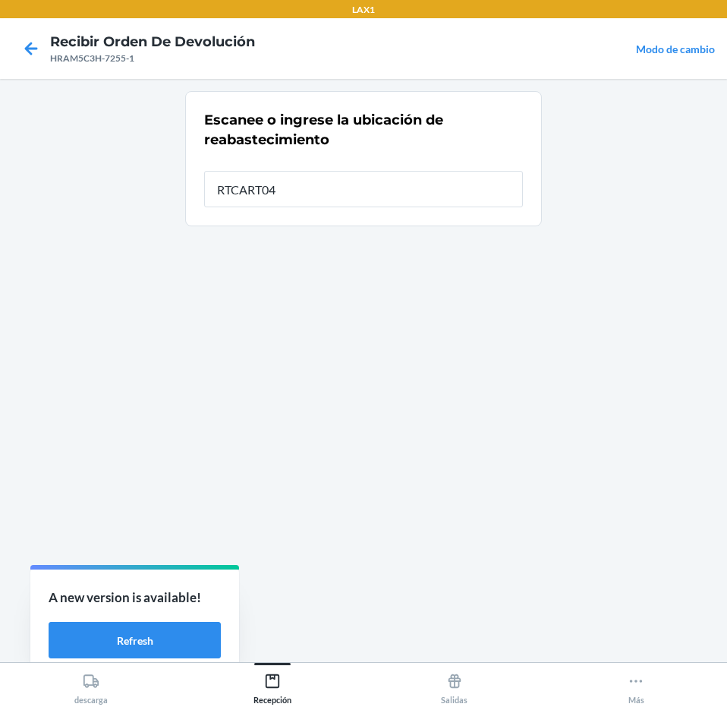
type input "RTCART043"
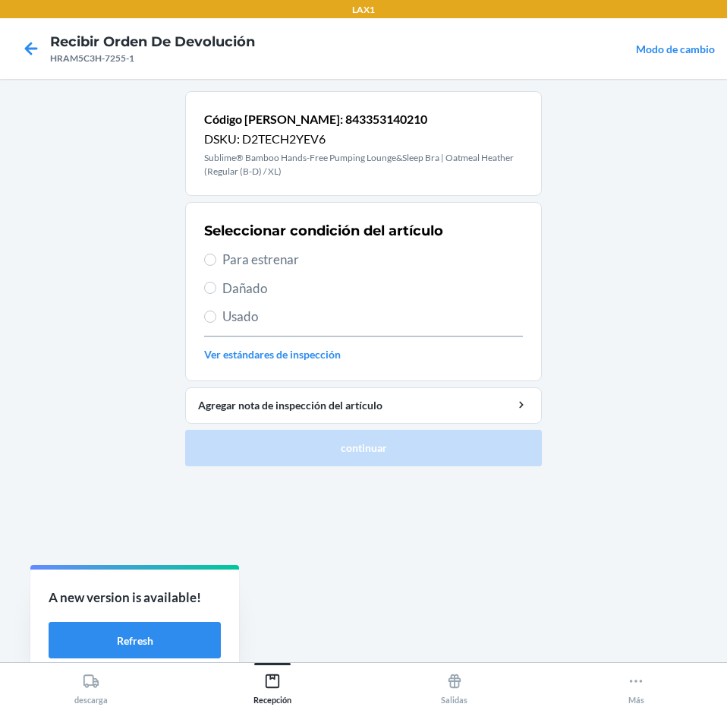
click at [332, 259] on span "Para estrenar" at bounding box center [372, 260] width 301 height 20
click at [216, 259] on input "Para estrenar" at bounding box center [210, 259] width 12 height 12
radio input "true"
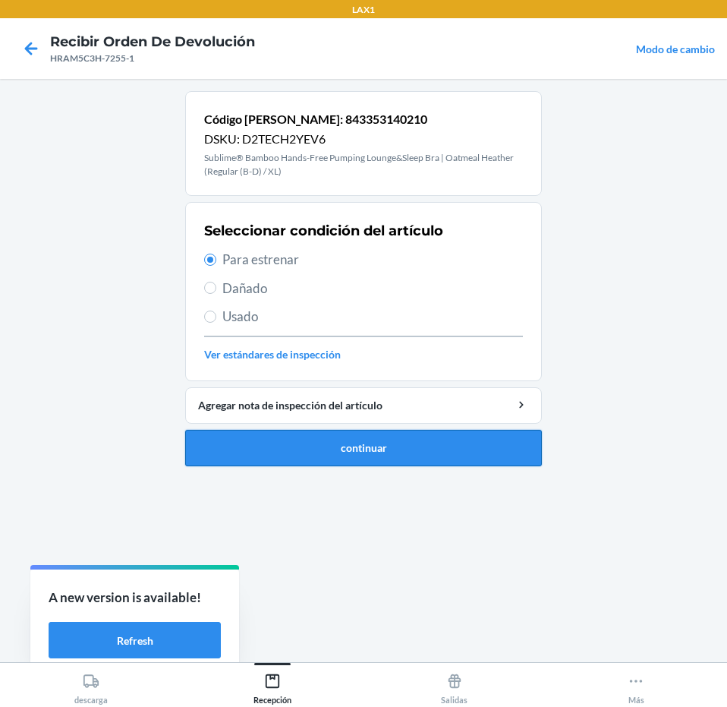
click at [312, 441] on button "continuar" at bounding box center [363, 448] width 357 height 36
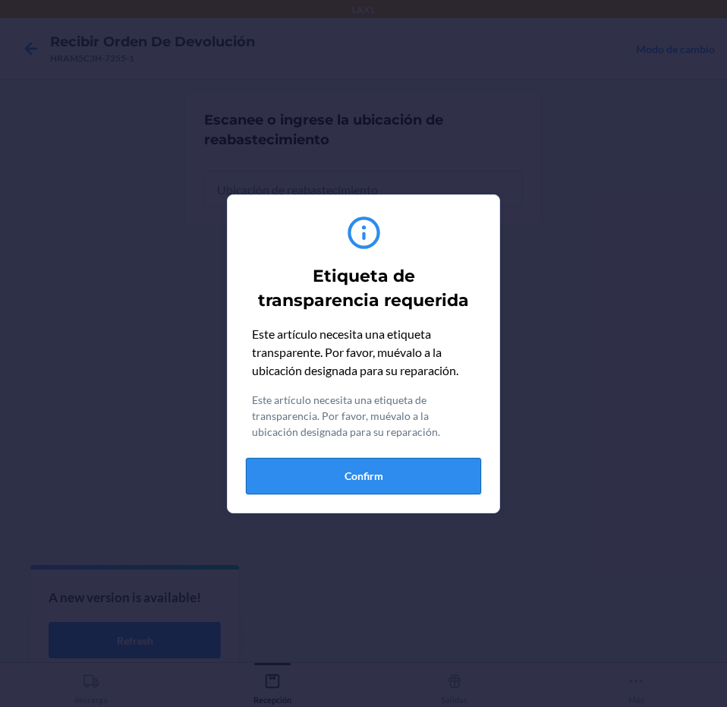
click at [367, 483] on button "Confirm" at bounding box center [363, 476] width 235 height 36
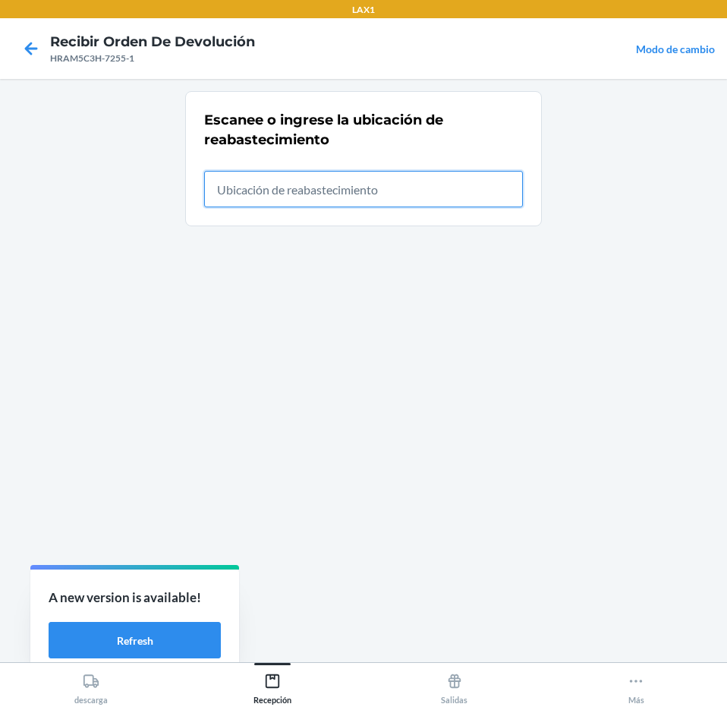
click at [432, 199] on input "text" at bounding box center [363, 189] width 319 height 36
type input "RTCART043"
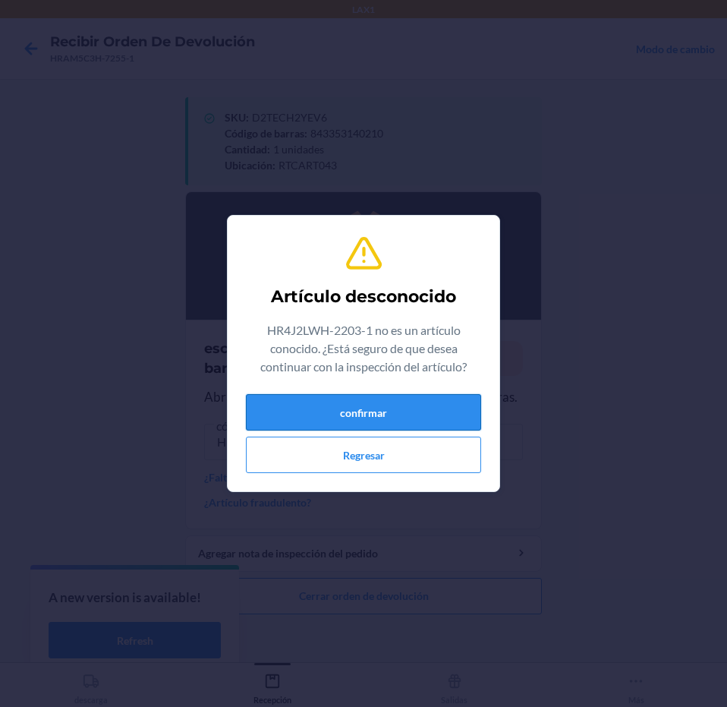
click at [455, 405] on button "confirmar" at bounding box center [363, 412] width 235 height 36
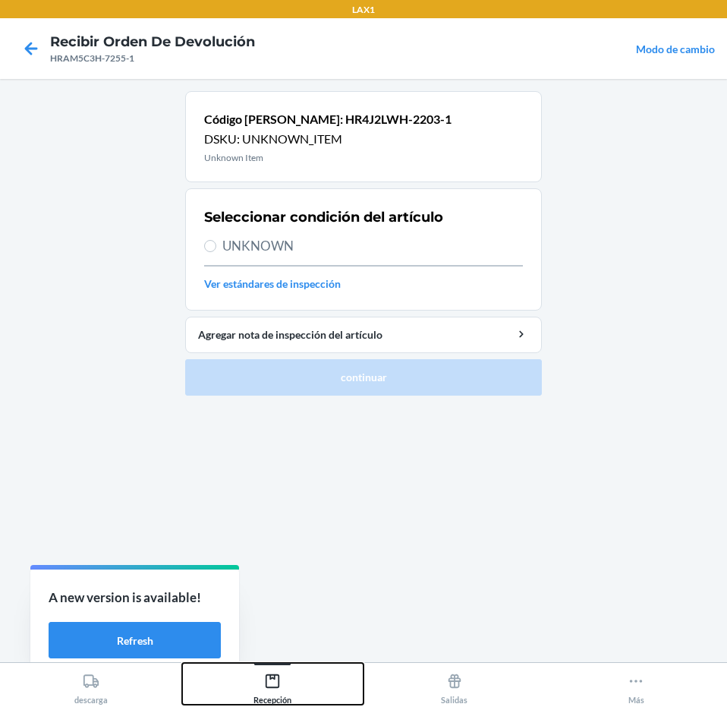
click at [272, 691] on div "Recepción" at bounding box center [272, 685] width 38 height 38
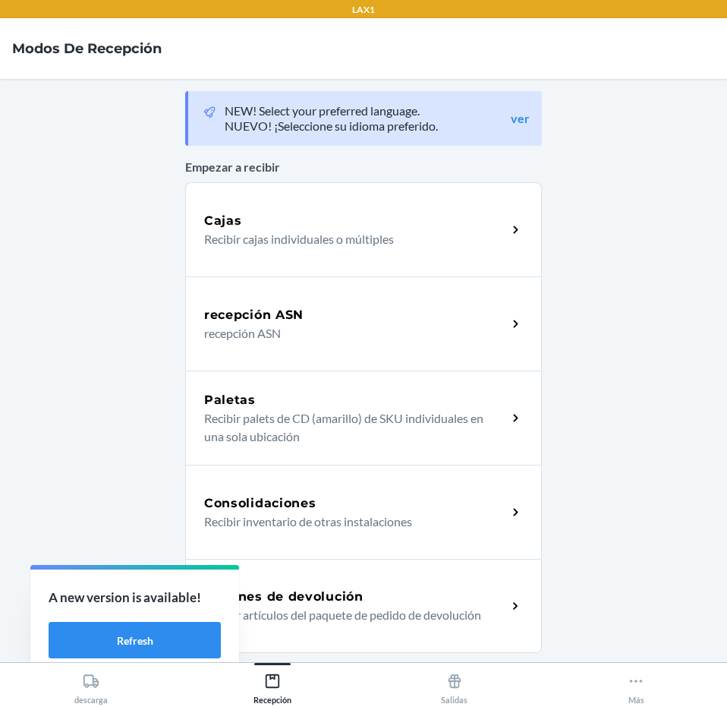
click at [310, 597] on h5 "Órdenes de devolución" at bounding box center [283, 596] width 159 height 18
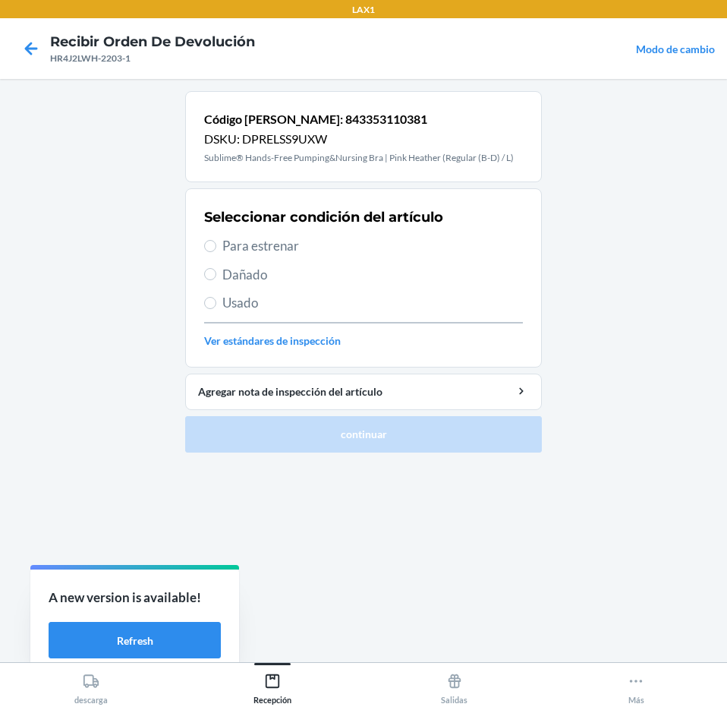
drag, startPoint x: 313, startPoint y: 250, endPoint x: 374, endPoint y: 376, distance: 139.9
click at [316, 252] on span "Para estrenar" at bounding box center [372, 246] width 301 height 20
click at [216, 252] on input "Para estrenar" at bounding box center [210, 246] width 12 height 12
radio input "true"
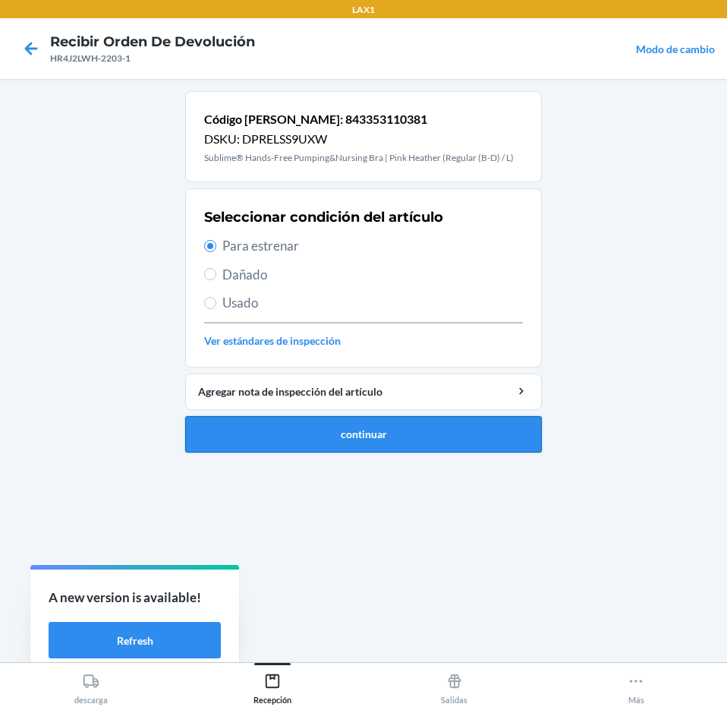
click at [374, 427] on button "continuar" at bounding box center [363, 434] width 357 height 36
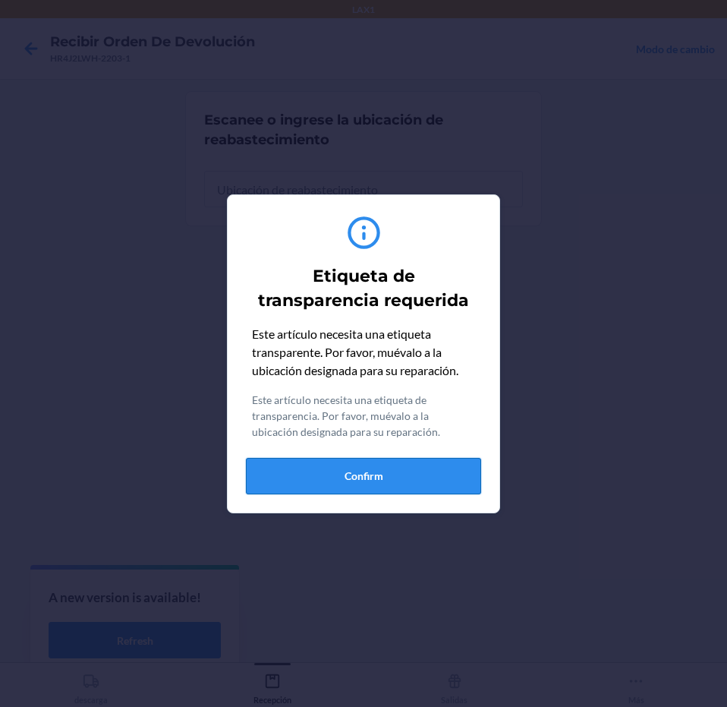
click at [384, 490] on button "Confirm" at bounding box center [363, 476] width 235 height 36
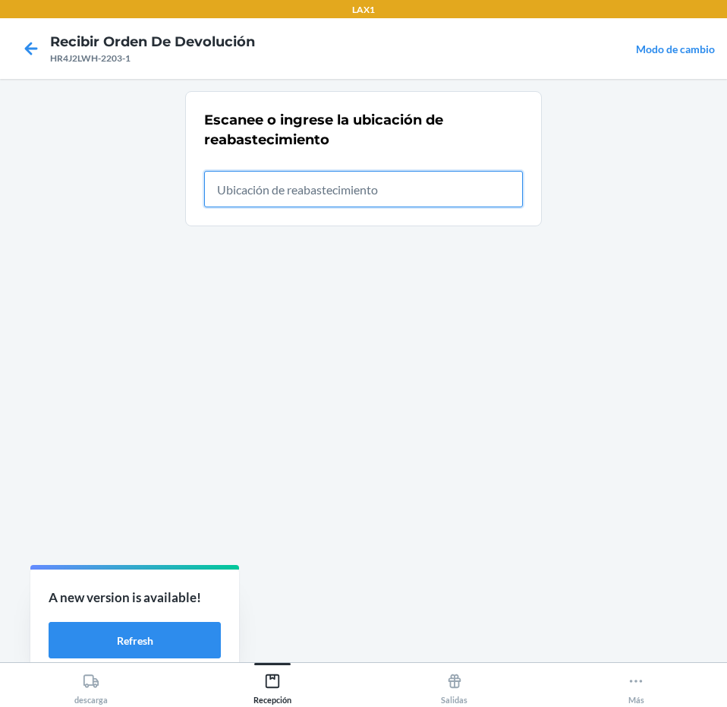
click at [455, 203] on input "text" at bounding box center [363, 189] width 319 height 36
type input "RTCART043"
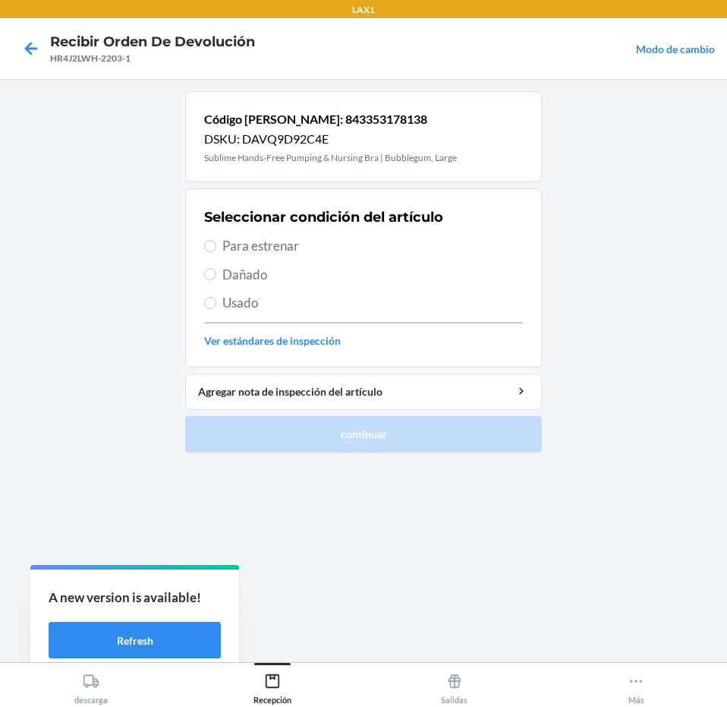
drag, startPoint x: 390, startPoint y: 241, endPoint x: 444, endPoint y: 425, distance: 192.1
click at [401, 253] on span "Para estrenar" at bounding box center [372, 246] width 301 height 20
click at [216, 252] on input "Para estrenar" at bounding box center [210, 246] width 12 height 12
radio input "true"
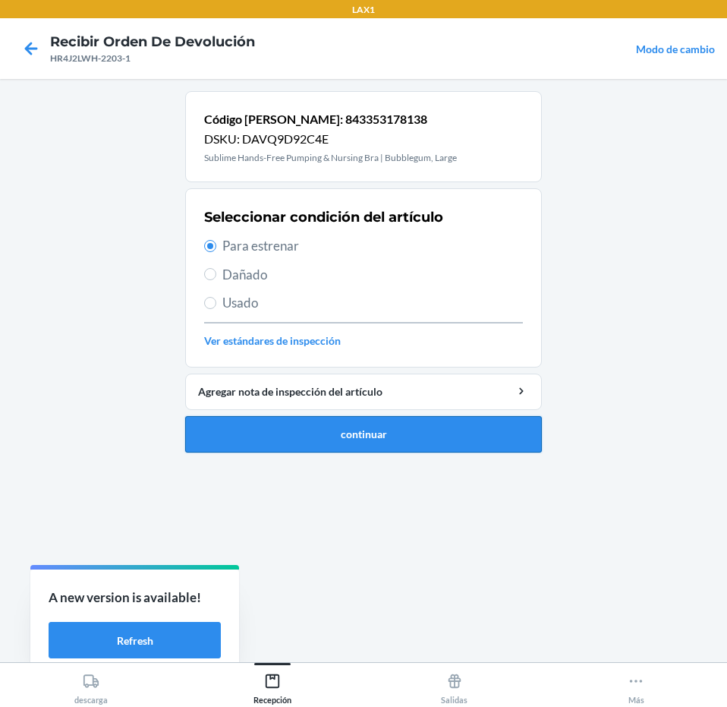
click at [443, 445] on button "continuar" at bounding box center [363, 434] width 357 height 36
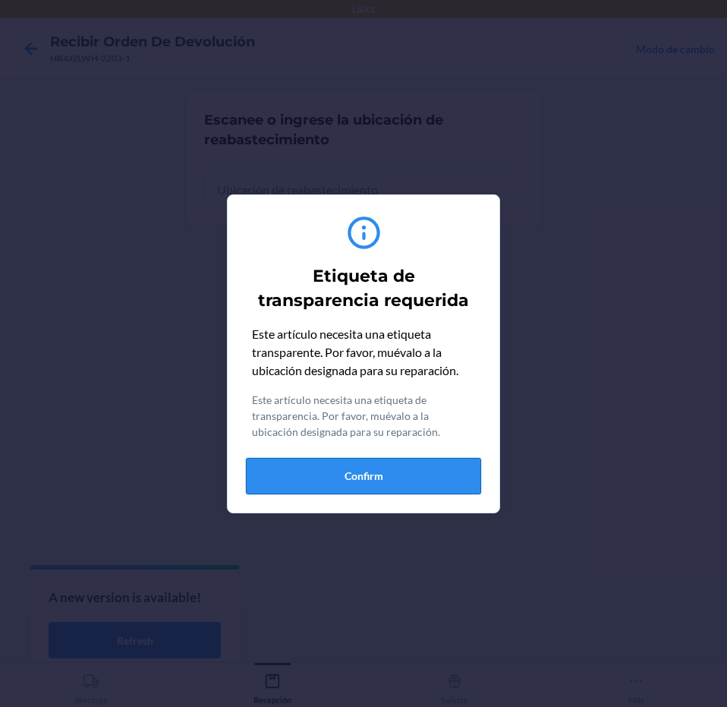
click at [440, 471] on button "Confirm" at bounding box center [363, 476] width 235 height 36
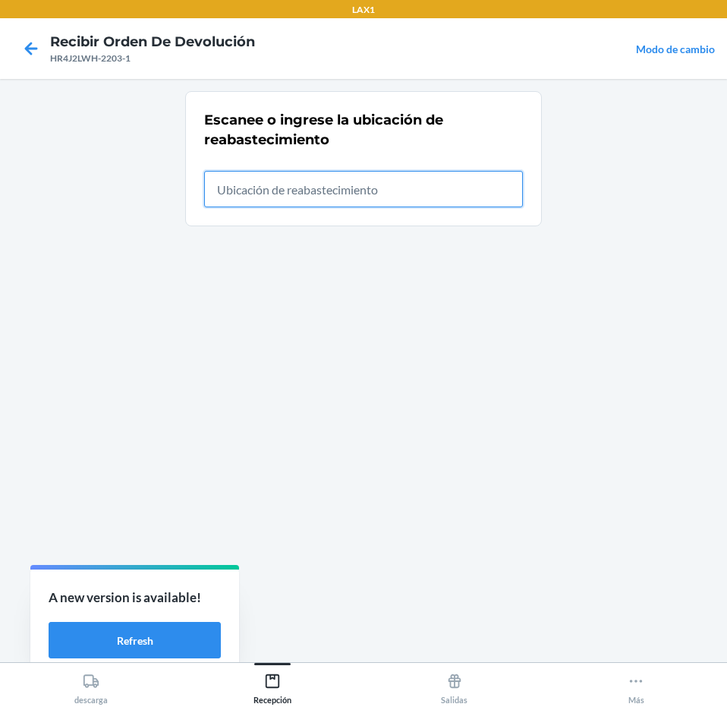
click at [478, 202] on input "text" at bounding box center [363, 189] width 319 height 36
type input "RTCART043"
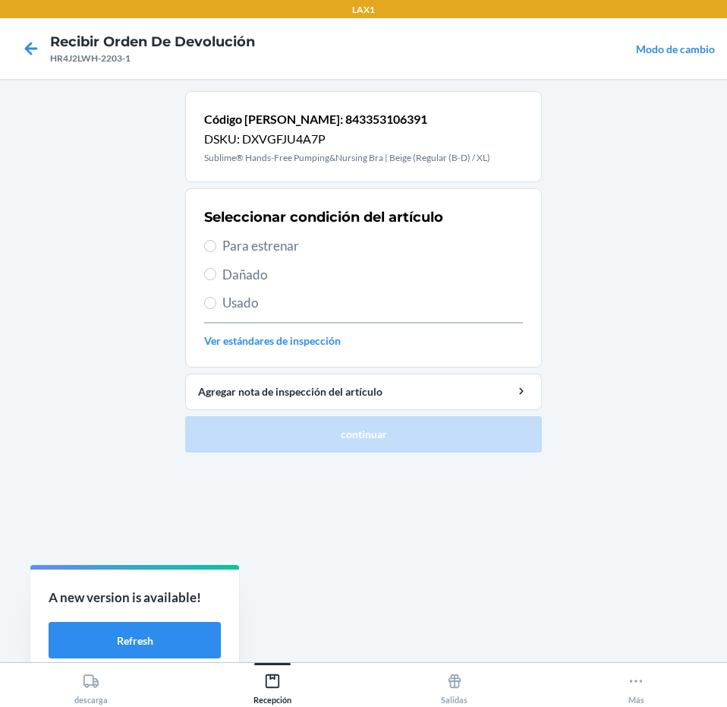
click at [400, 255] on span "Para estrenar" at bounding box center [372, 246] width 301 height 20
click at [216, 252] on input "Para estrenar" at bounding box center [210, 246] width 12 height 12
radio input "true"
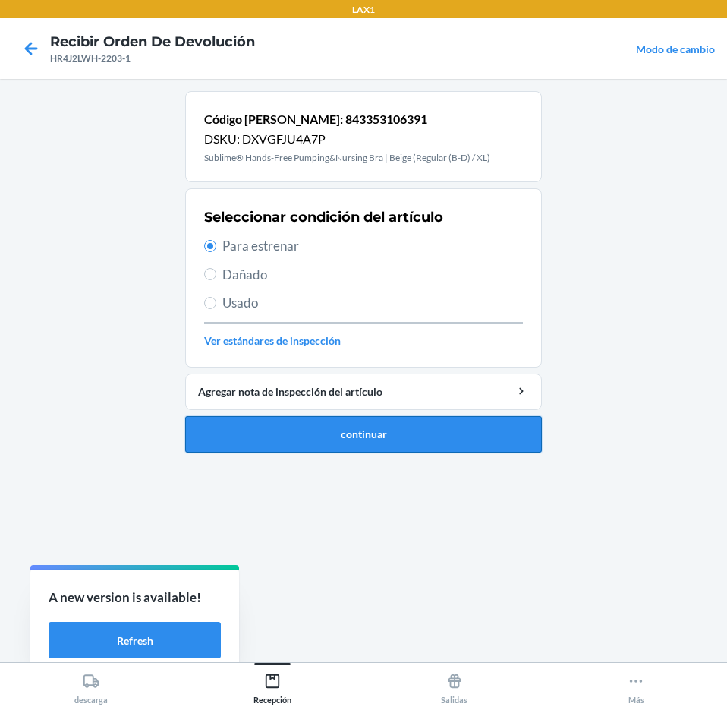
click at [423, 442] on button "continuar" at bounding box center [363, 434] width 357 height 36
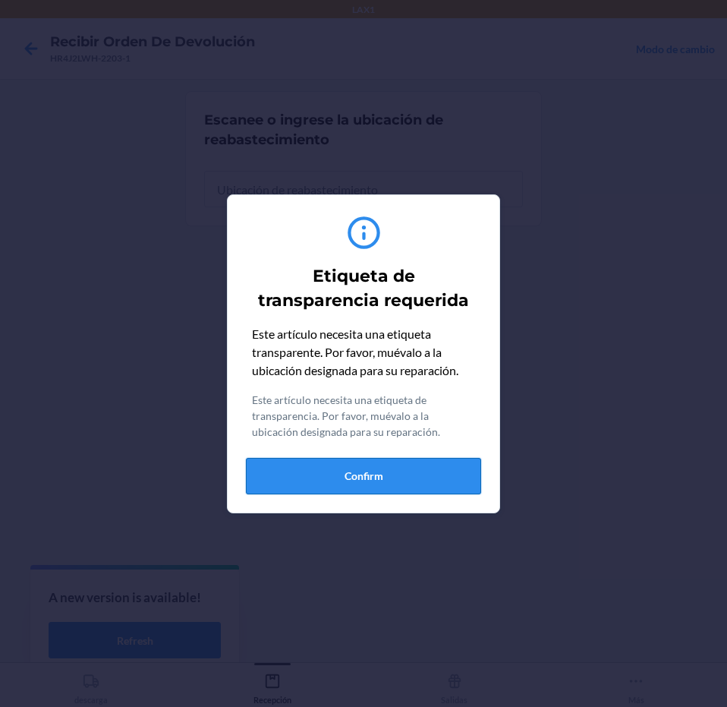
click at [414, 471] on button "Confirm" at bounding box center [363, 476] width 235 height 36
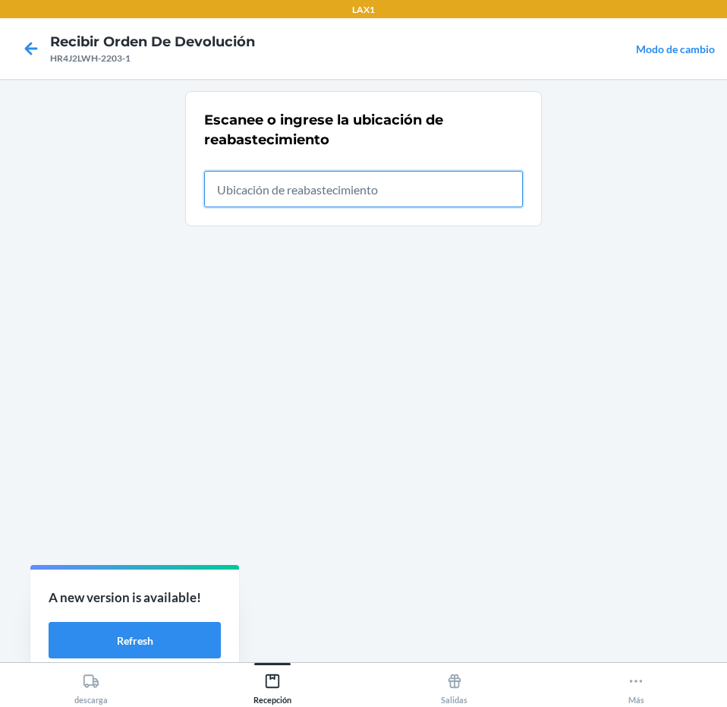
click at [411, 206] on input "text" at bounding box center [363, 189] width 319 height 36
type input "RTCART043"
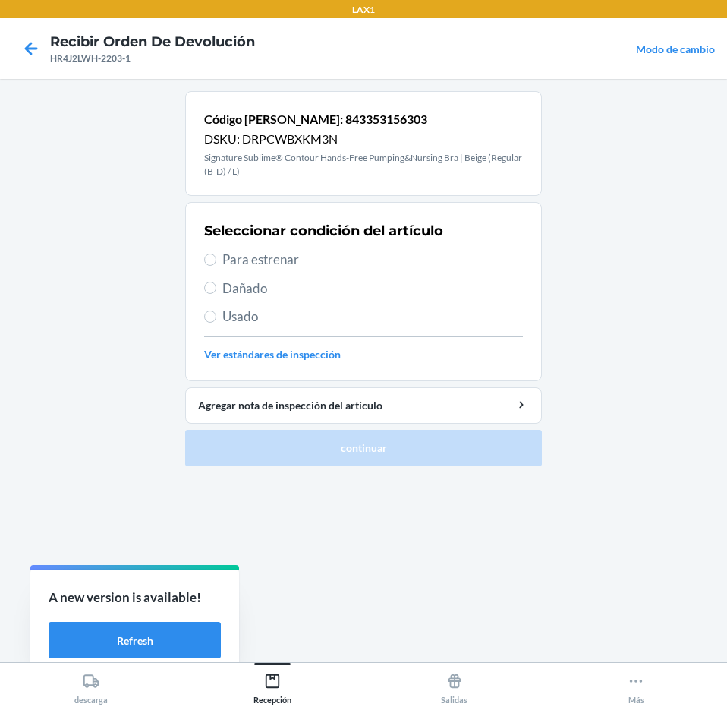
click at [389, 262] on span "Para estrenar" at bounding box center [372, 260] width 301 height 20
click at [216, 262] on input "Para estrenar" at bounding box center [210, 259] width 12 height 12
radio input "true"
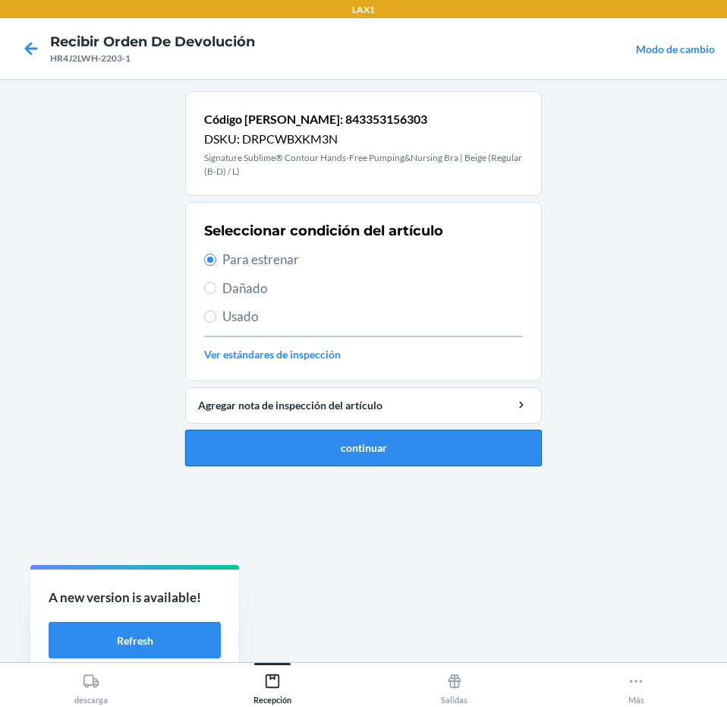
click at [411, 448] on button "continuar" at bounding box center [363, 448] width 357 height 36
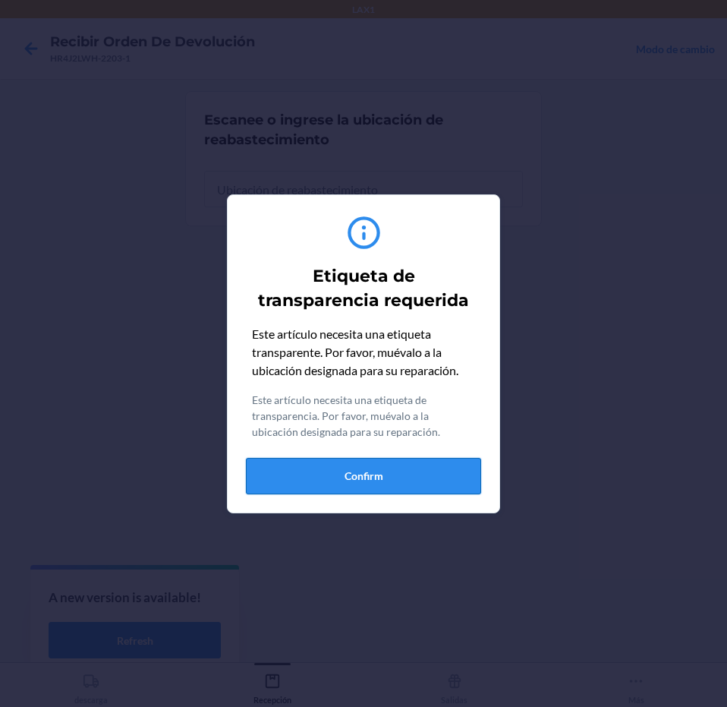
click at [403, 483] on button "Confirm" at bounding box center [363, 476] width 235 height 36
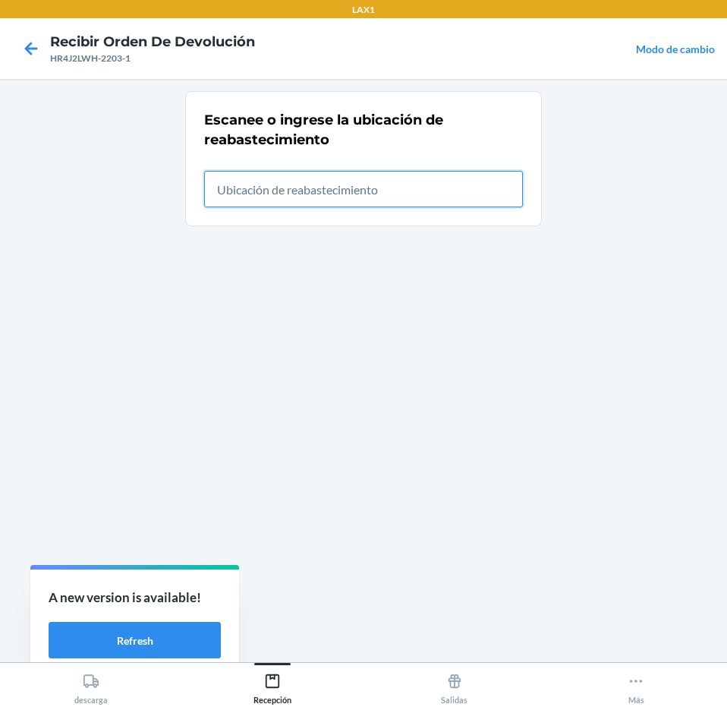
click at [439, 185] on input "text" at bounding box center [363, 189] width 319 height 36
type input "RTCART043"
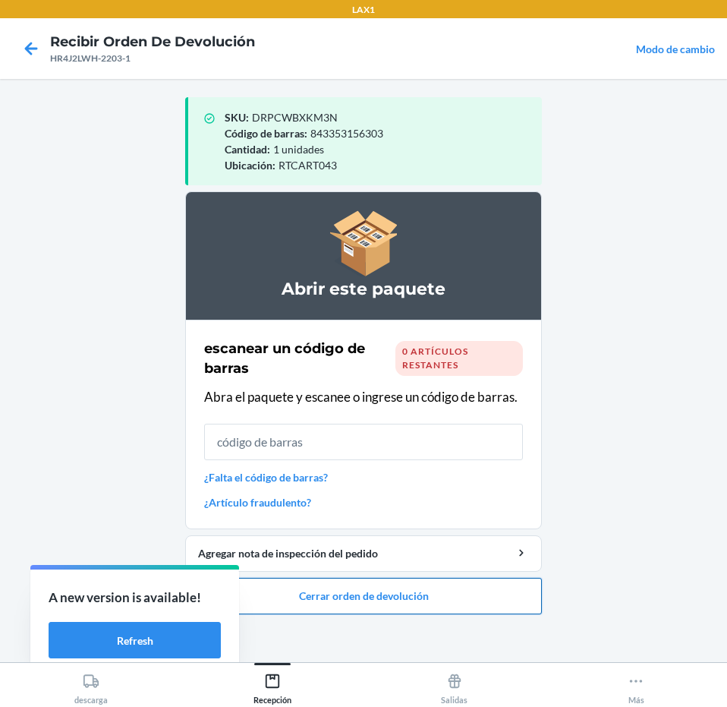
click at [407, 601] on button "Cerrar orden de devolución" at bounding box center [363, 596] width 357 height 36
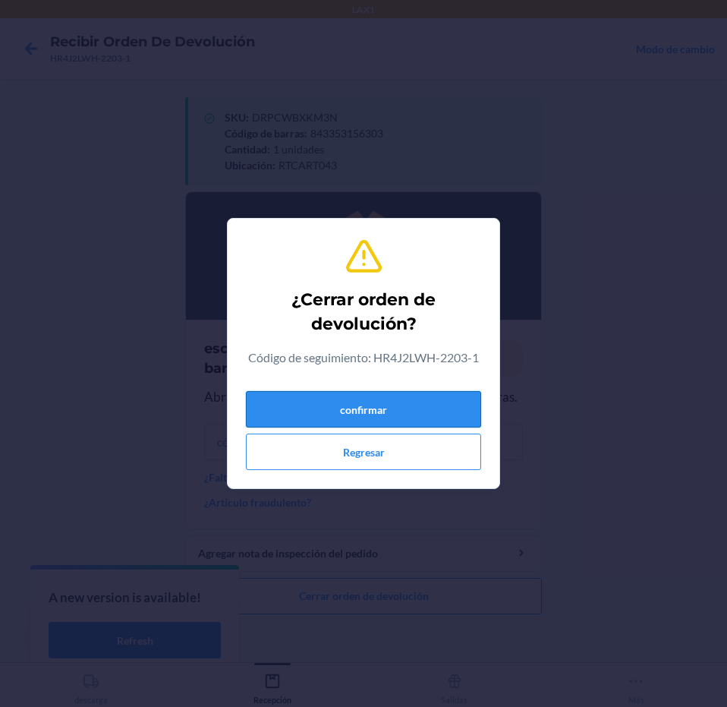
click at [455, 423] on button "confirmar" at bounding box center [363, 409] width 235 height 36
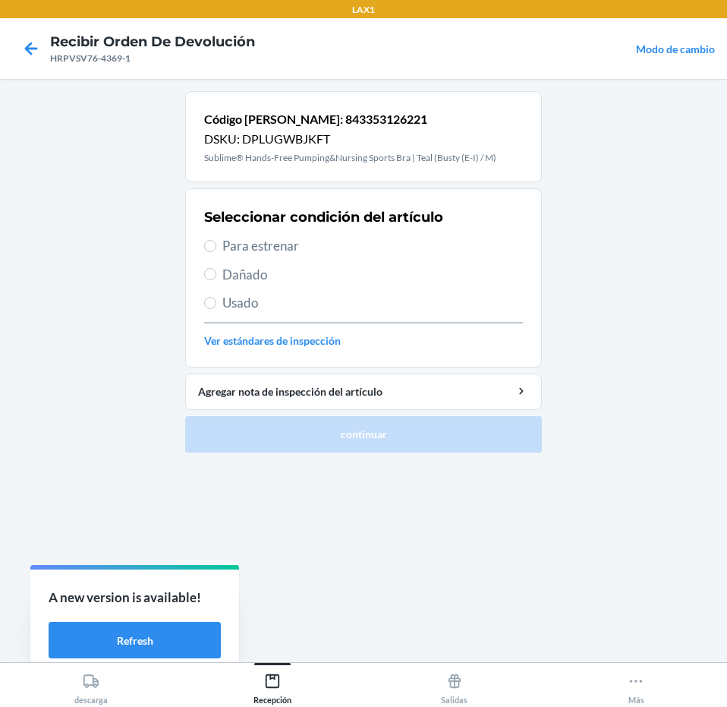
click at [327, 235] on div "Seleccionar condición del artículo Para estrenar Dañado Usado Ver estándares de…" at bounding box center [363, 278] width 319 height 150
click at [327, 244] on span "Para estrenar" at bounding box center [372, 246] width 301 height 20
click at [216, 244] on input "Para estrenar" at bounding box center [210, 246] width 12 height 12
radio input "true"
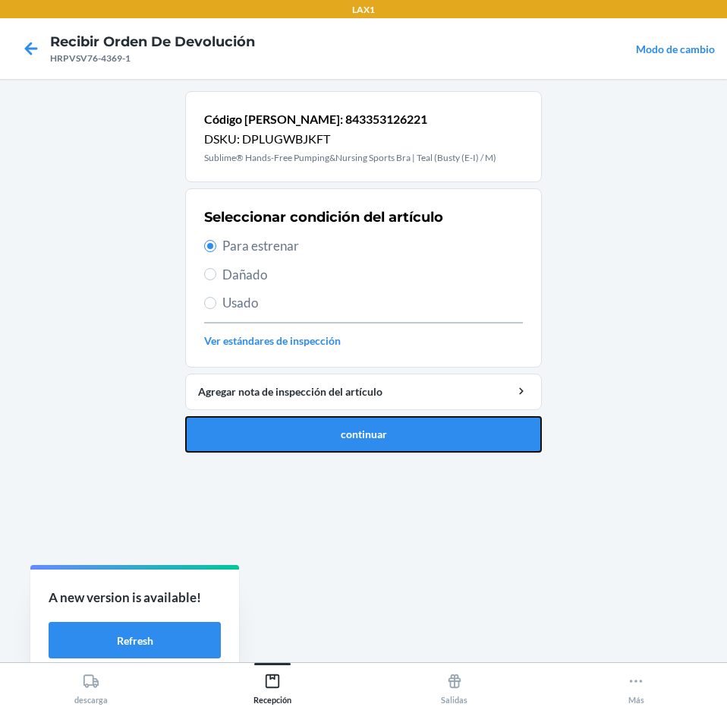
click at [398, 418] on button "continuar" at bounding box center [363, 434] width 357 height 36
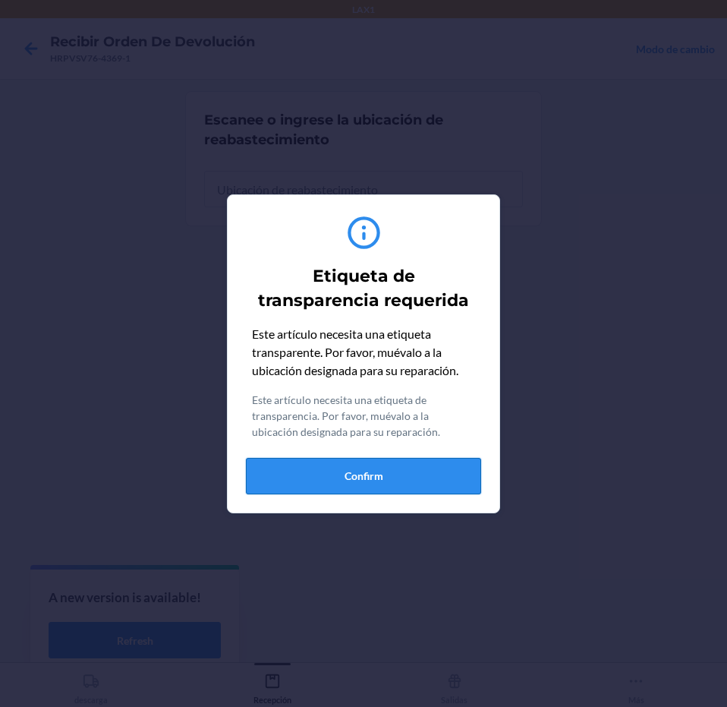
click at [393, 463] on button "Confirm" at bounding box center [363, 476] width 235 height 36
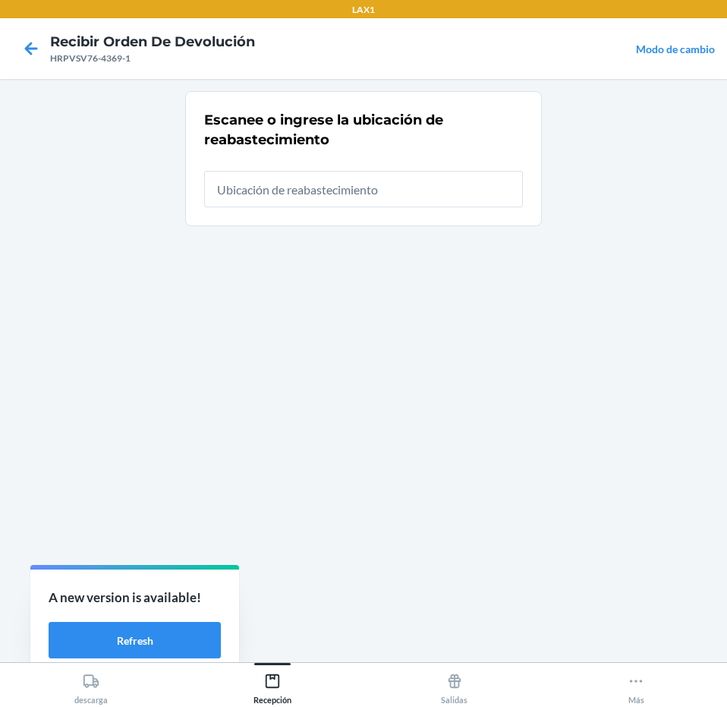
click at [389, 210] on div "Escanee o ingrese la ubicación de reabastecimiento" at bounding box center [363, 158] width 319 height 106
click at [389, 192] on input "text" at bounding box center [363, 189] width 319 height 36
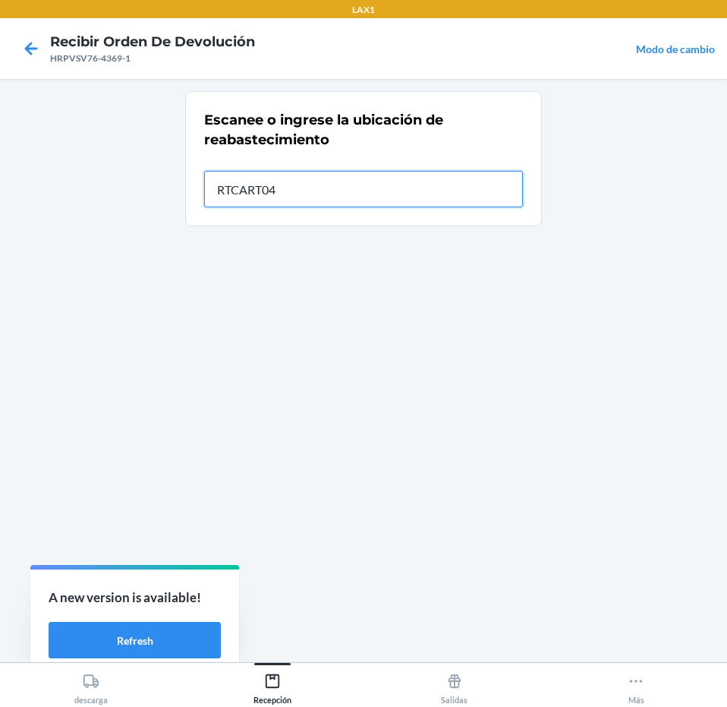
type input "RTCART043"
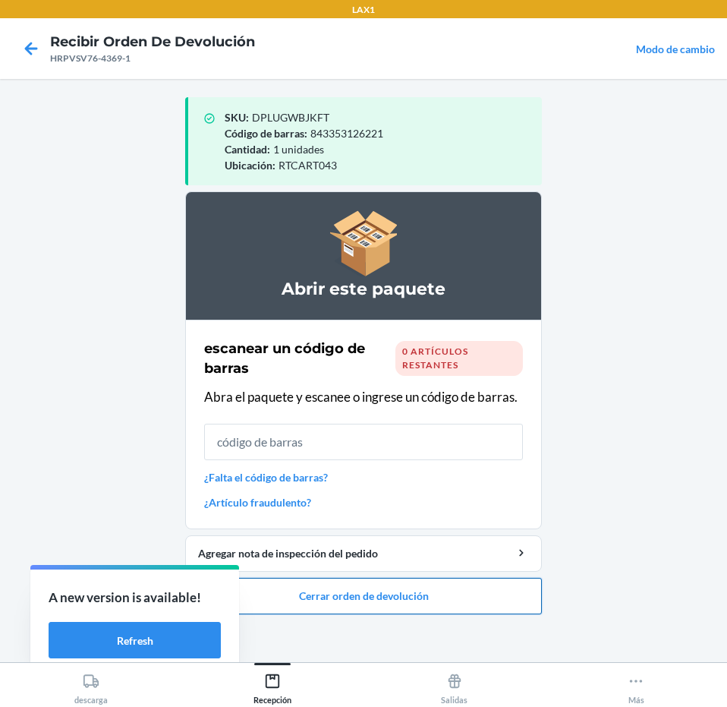
click at [383, 599] on button "Cerrar orden de devolución" at bounding box center [363, 596] width 357 height 36
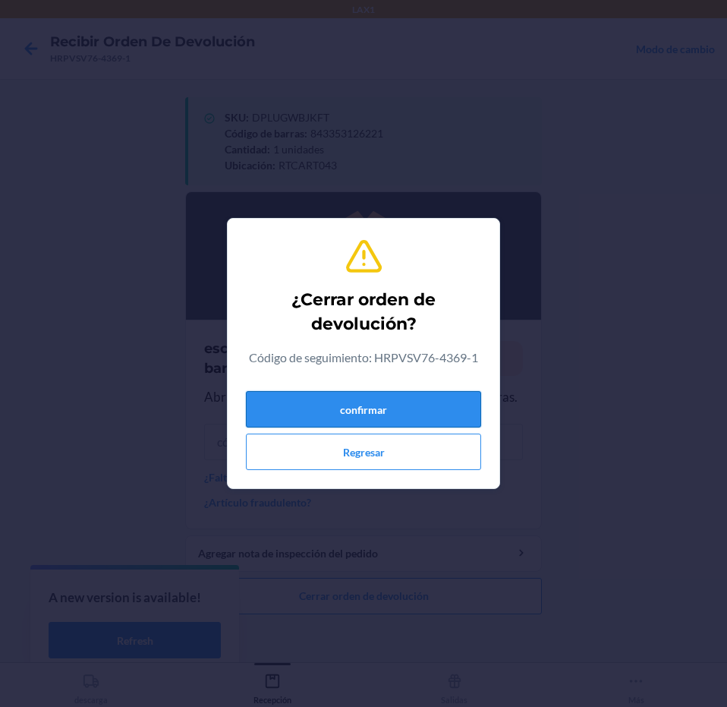
click at [408, 408] on button "confirmar" at bounding box center [363, 409] width 235 height 36
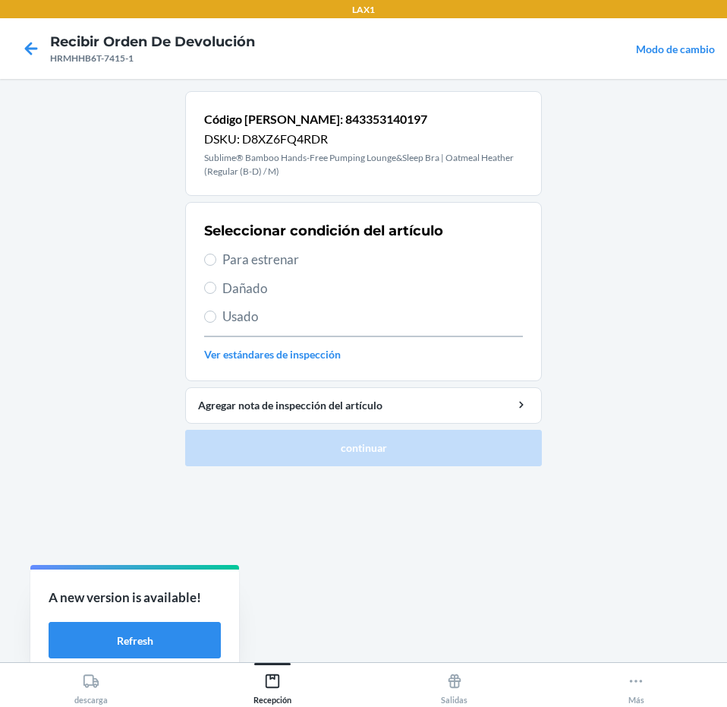
click at [363, 259] on span "Para estrenar" at bounding box center [372, 260] width 301 height 20
click at [216, 259] on input "Para estrenar" at bounding box center [210, 259] width 12 height 12
radio input "true"
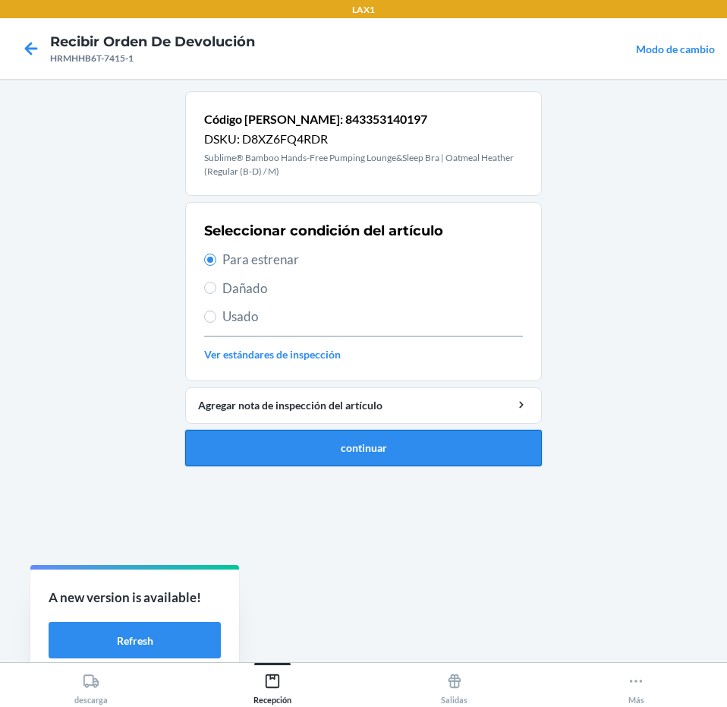
click at [411, 444] on button "continuar" at bounding box center [363, 448] width 357 height 36
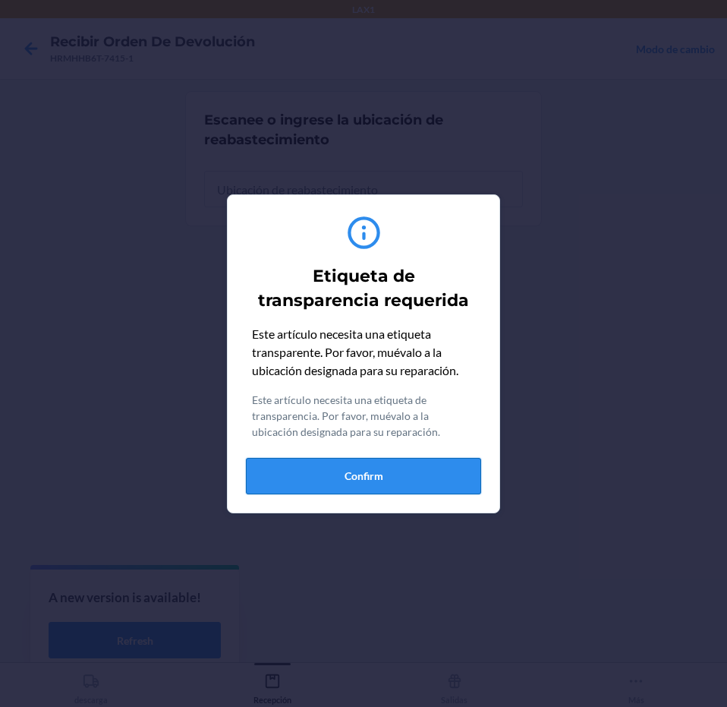
click at [429, 477] on button "Confirm" at bounding box center [363, 476] width 235 height 36
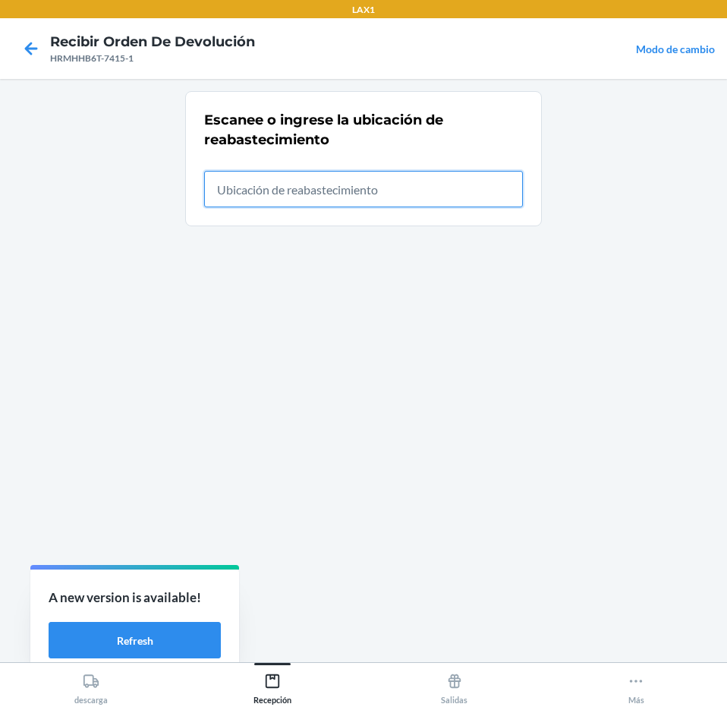
click at [357, 197] on input "text" at bounding box center [363, 189] width 319 height 36
type input "RTCART043"
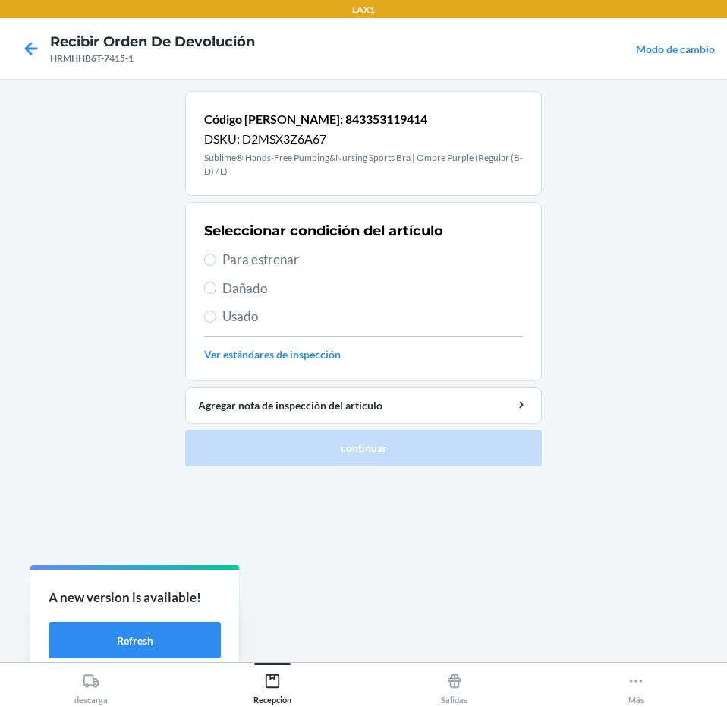
click at [339, 263] on span "Para estrenar" at bounding box center [372, 260] width 301 height 20
click at [216, 263] on input "Para estrenar" at bounding box center [210, 259] width 12 height 12
radio input "true"
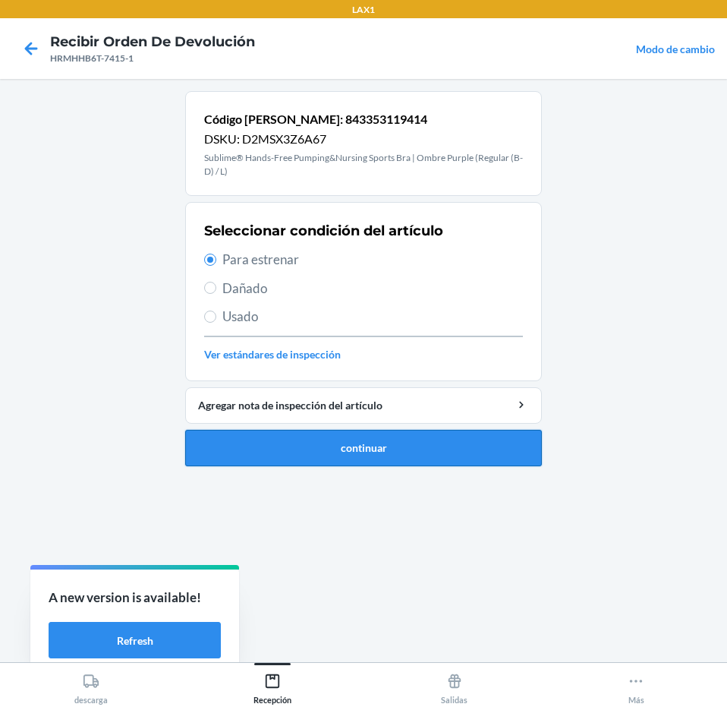
click at [449, 452] on button "continuar" at bounding box center [363, 448] width 357 height 36
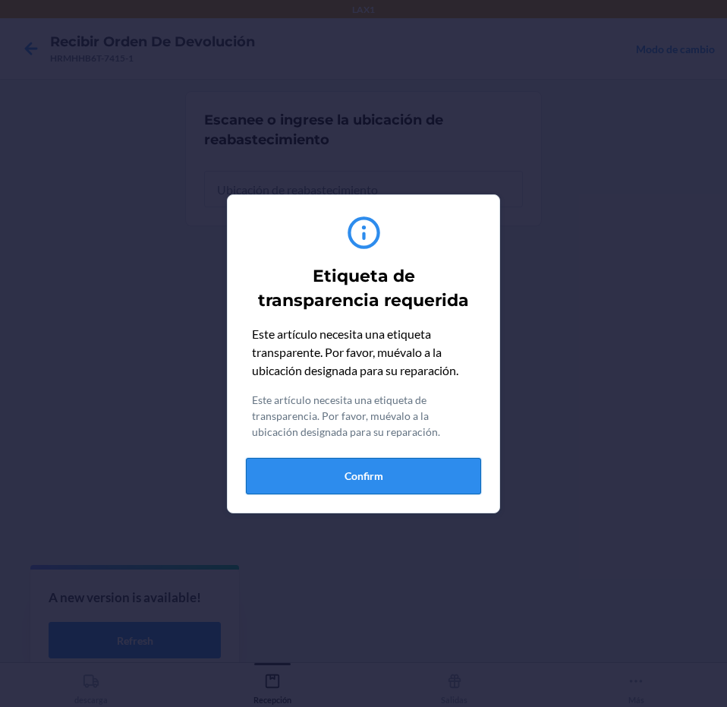
click at [446, 471] on button "Confirm" at bounding box center [363, 476] width 235 height 36
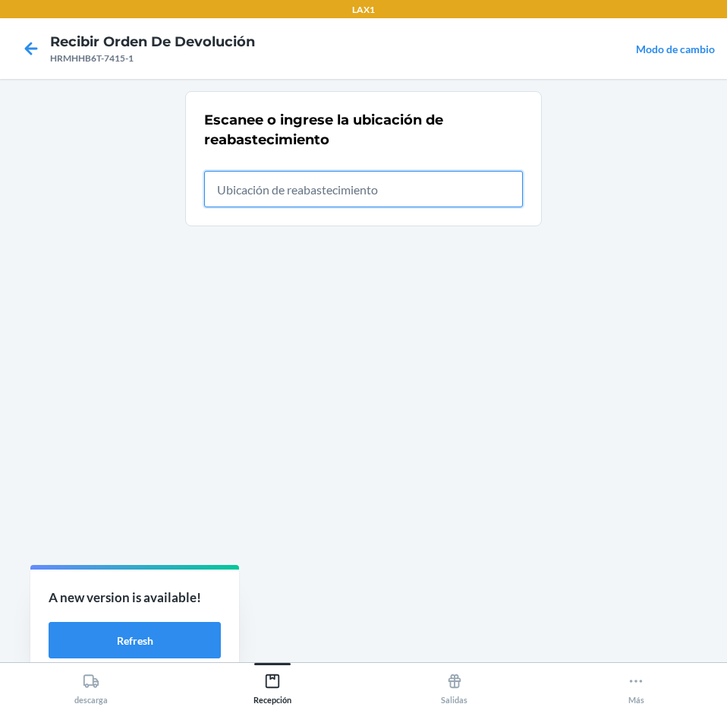
click at [423, 205] on input "text" at bounding box center [363, 189] width 319 height 36
type input "RTCART043"
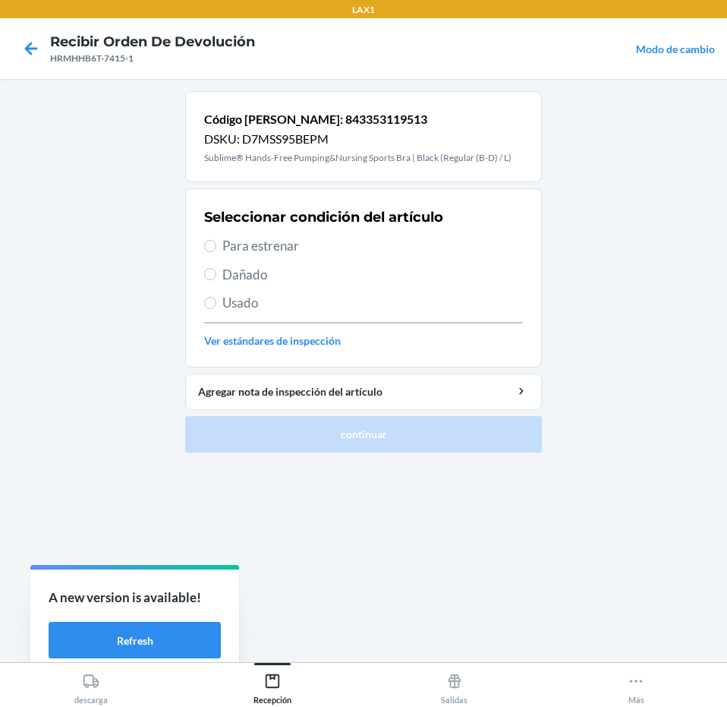
click at [398, 249] on span "Para estrenar" at bounding box center [372, 246] width 301 height 20
click at [216, 249] on input "Para estrenar" at bounding box center [210, 246] width 12 height 12
radio input "true"
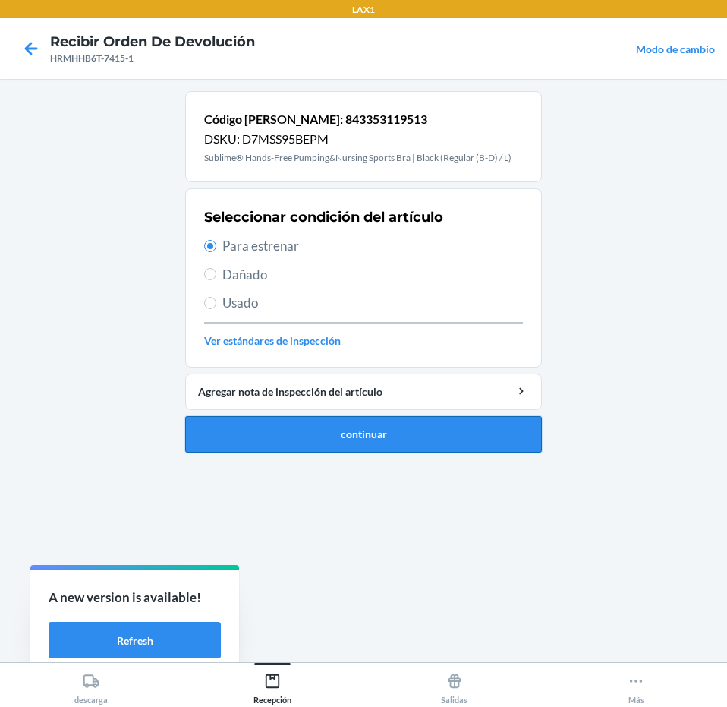
click at [432, 441] on button "continuar" at bounding box center [363, 434] width 357 height 36
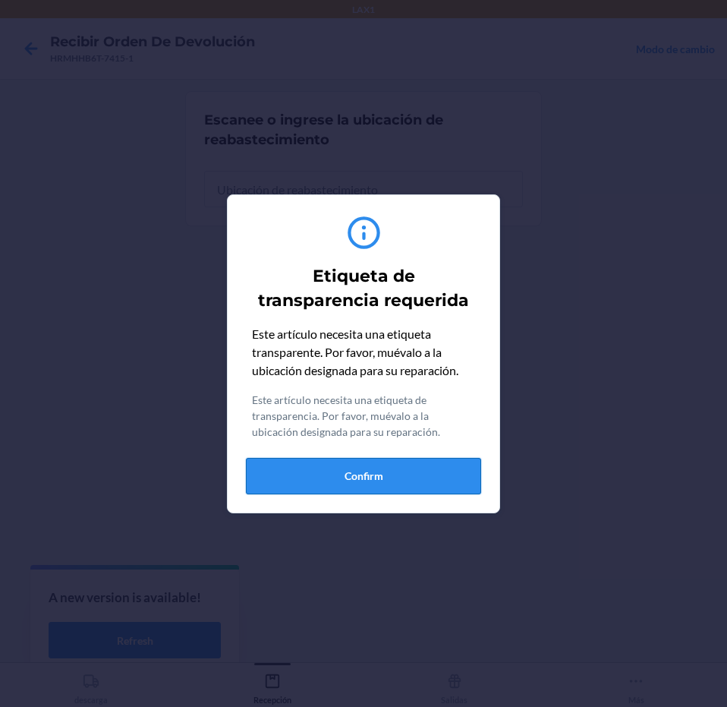
click at [433, 483] on button "Confirm" at bounding box center [363, 476] width 235 height 36
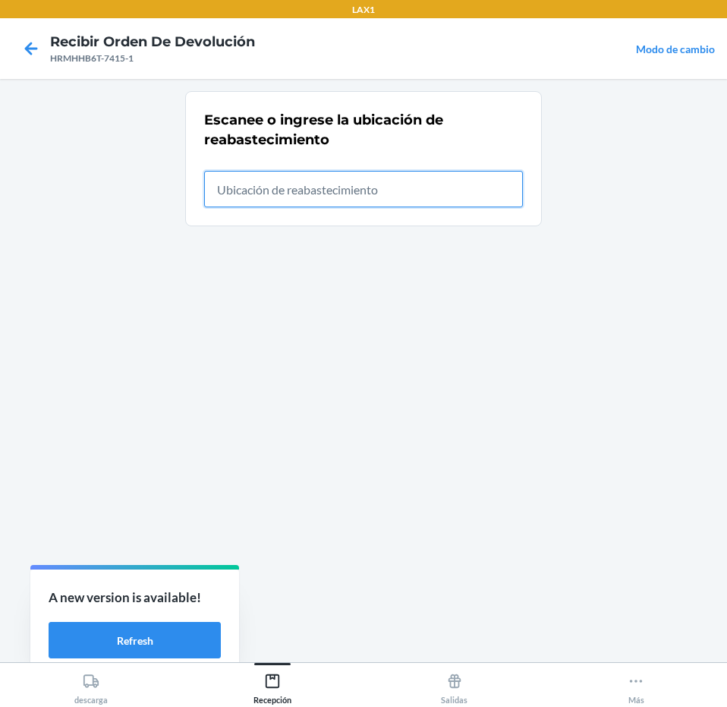
click at [390, 190] on input "text" at bounding box center [363, 189] width 319 height 36
type input "RTCART043"
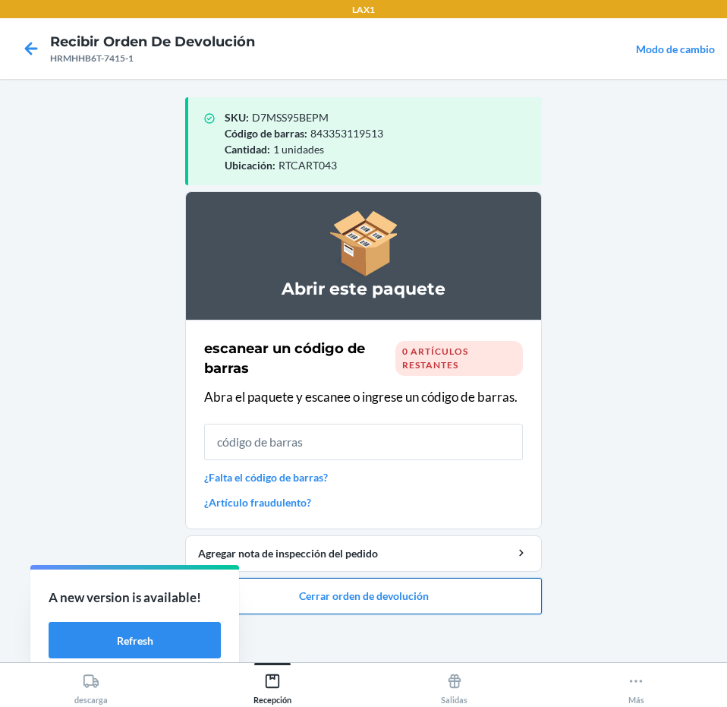
click at [389, 579] on button "Cerrar orden de devolución" at bounding box center [363, 596] width 357 height 36
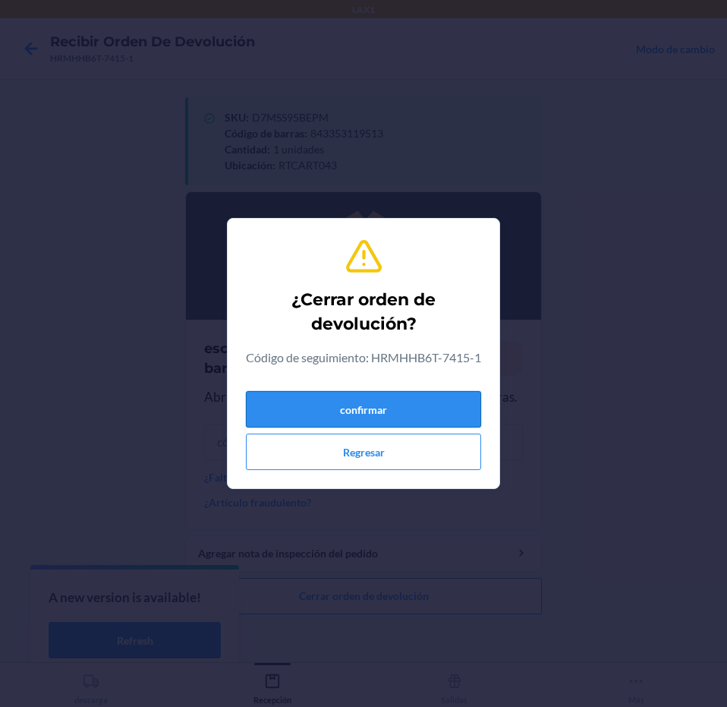
click at [414, 421] on button "confirmar" at bounding box center [363, 409] width 235 height 36
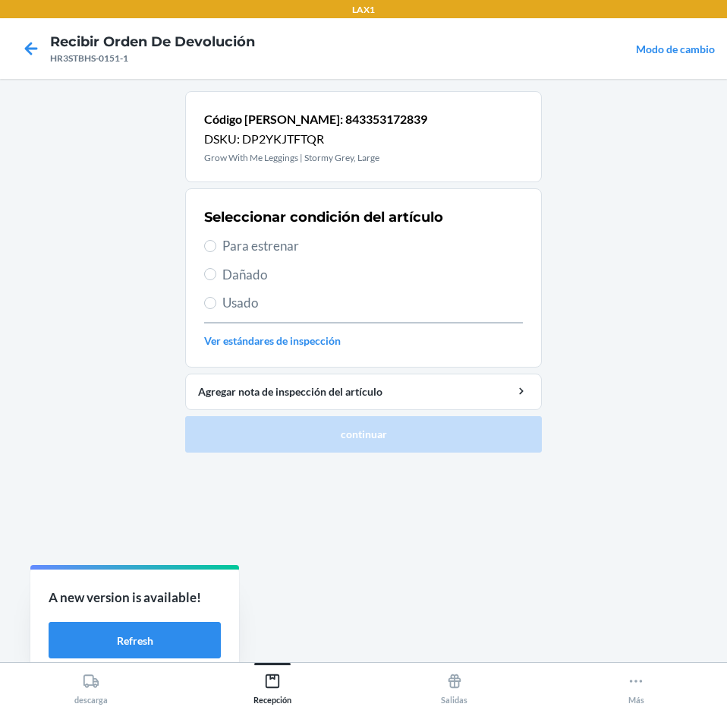
click at [376, 250] on span "Para estrenar" at bounding box center [372, 246] width 301 height 20
click at [216, 250] on input "Para estrenar" at bounding box center [210, 246] width 12 height 12
radio input "true"
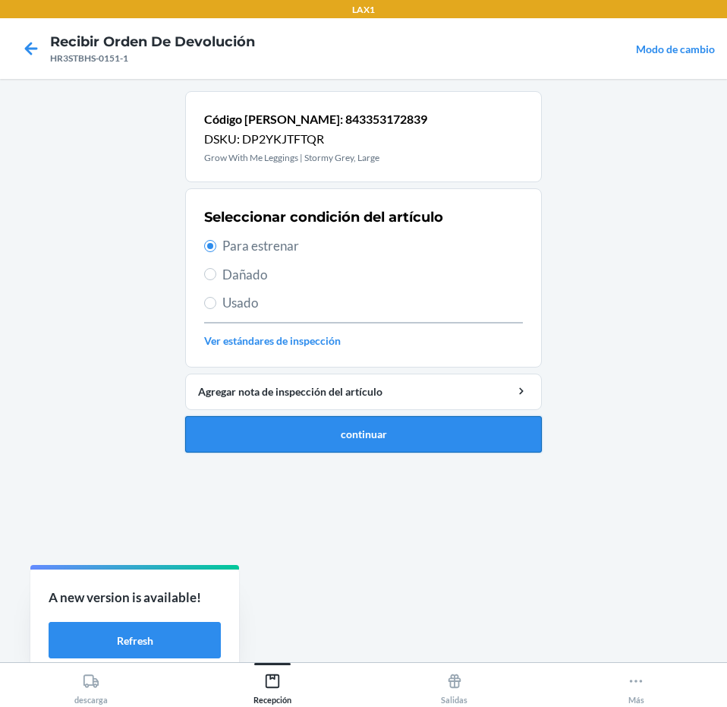
click at [371, 433] on button "continuar" at bounding box center [363, 434] width 357 height 36
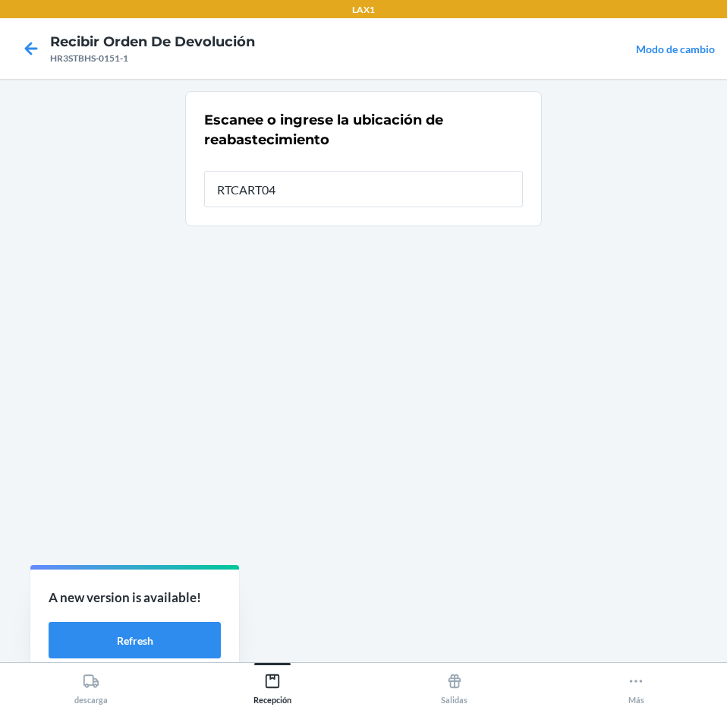
type input "RTCART043"
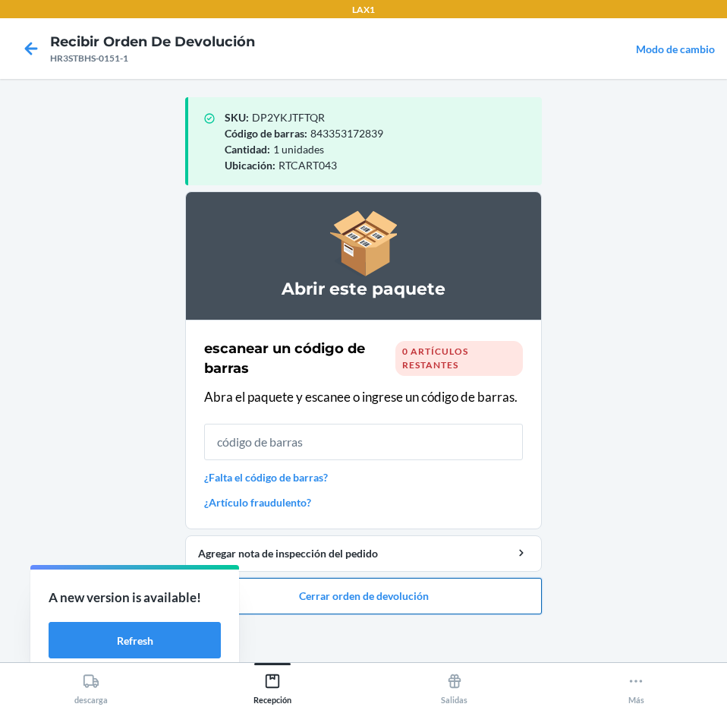
click at [440, 594] on button "Cerrar orden de devolución" at bounding box center [363, 596] width 357 height 36
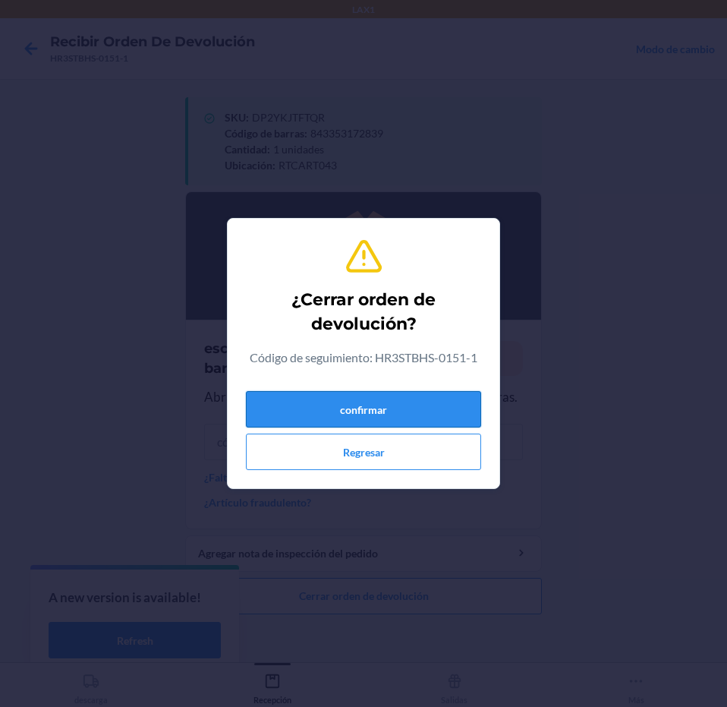
click at [438, 405] on button "confirmar" at bounding box center [363, 409] width 235 height 36
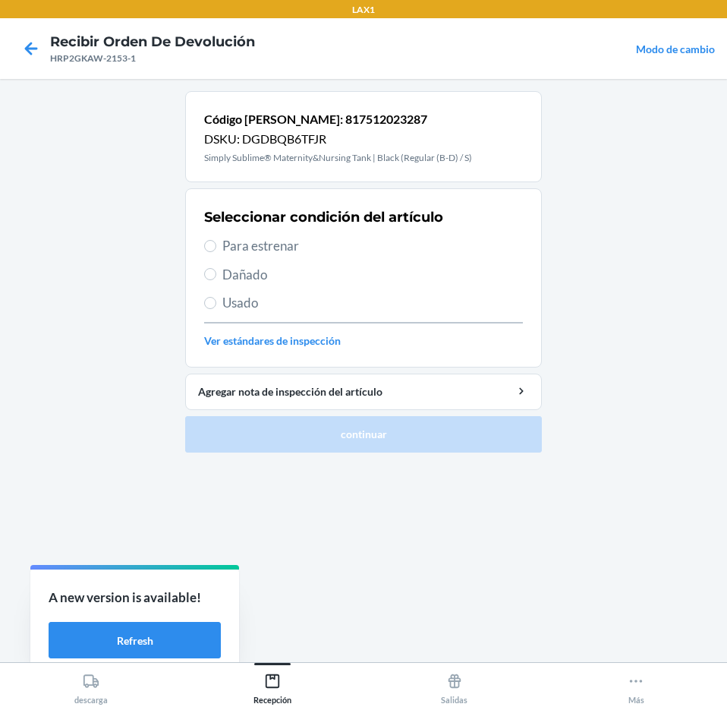
click at [368, 301] on span "Usado" at bounding box center [372, 303] width 301 height 20
click at [216, 301] on input "Usado" at bounding box center [210, 303] width 12 height 12
radio input "true"
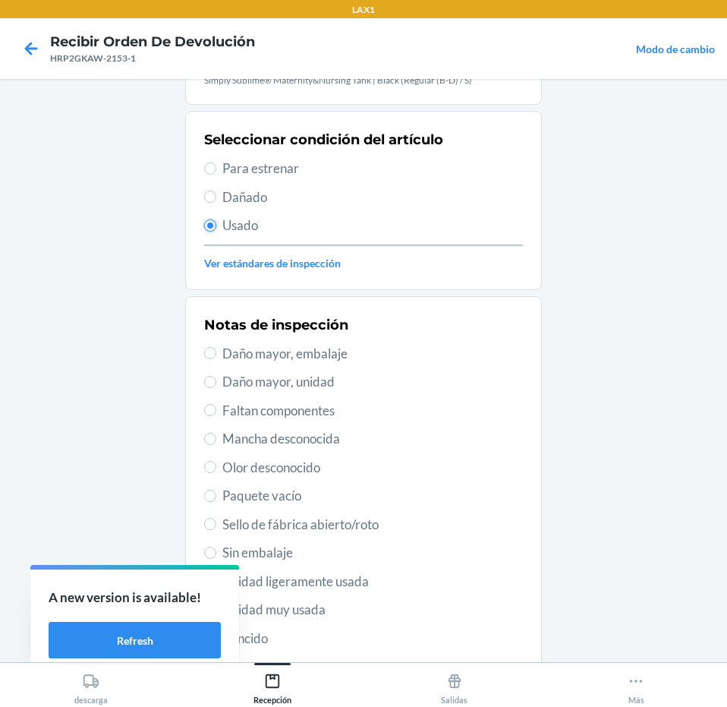
scroll to position [208, 0]
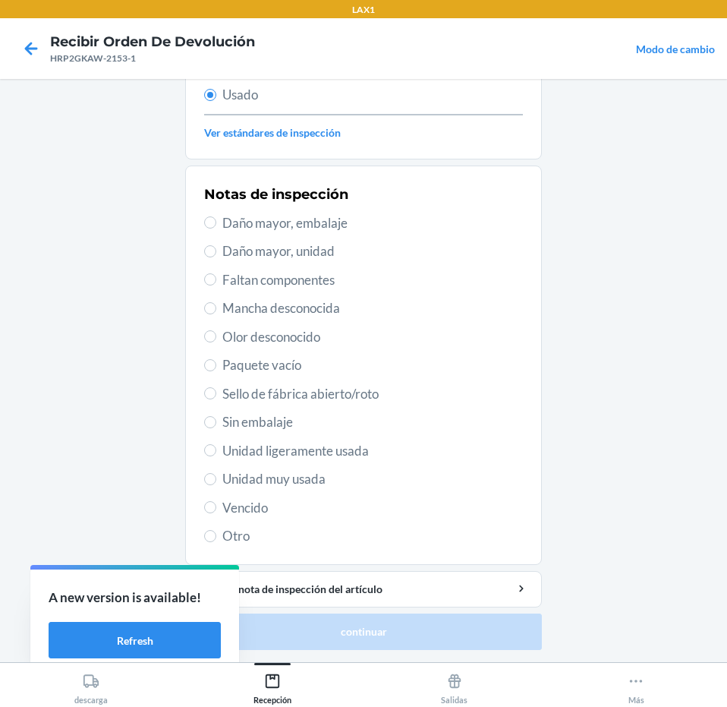
click at [390, 458] on span "Unidad ligeramente usada" at bounding box center [372, 451] width 301 height 20
click at [216, 456] on input "Unidad ligeramente usada" at bounding box center [210, 450] width 12 height 12
radio input "true"
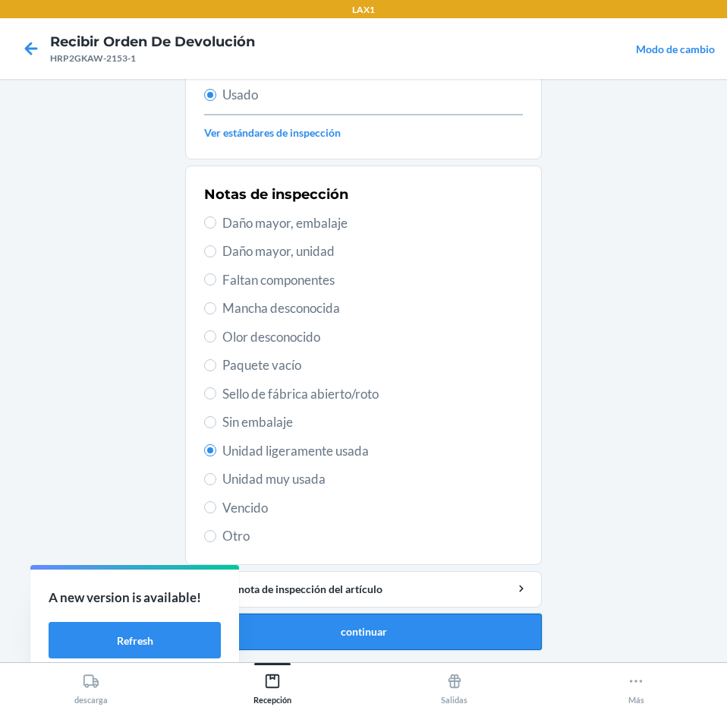
click at [414, 628] on button "continuar" at bounding box center [363, 631] width 357 height 36
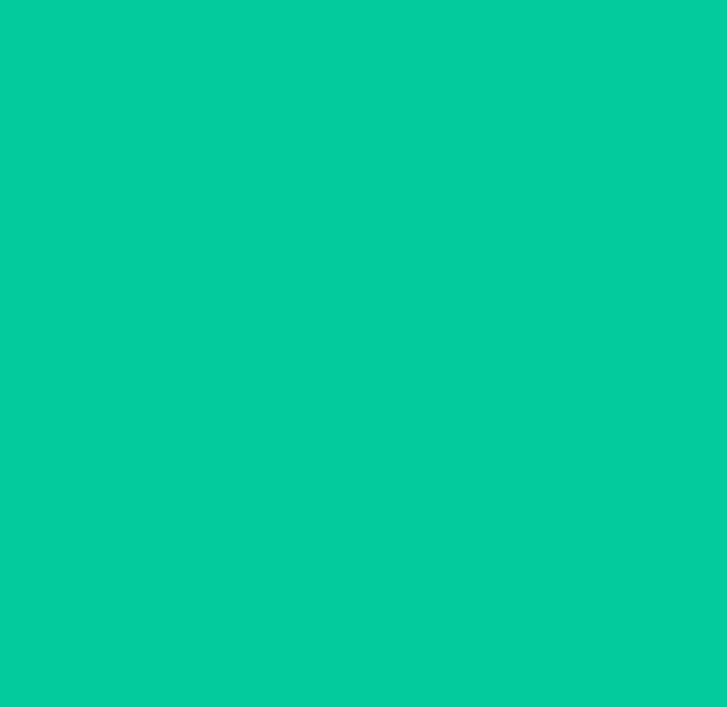
scroll to position [0, 0]
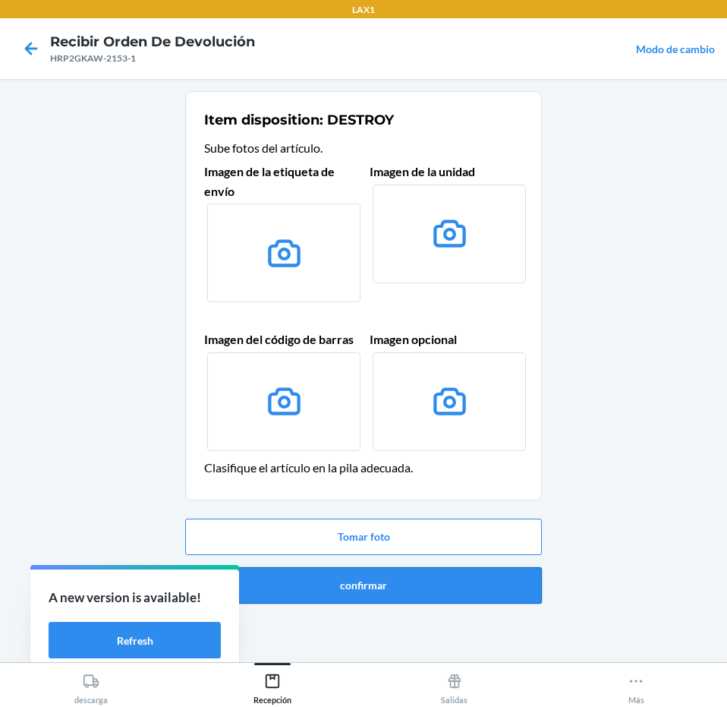
click at [430, 581] on button "confirmar" at bounding box center [363, 585] width 357 height 36
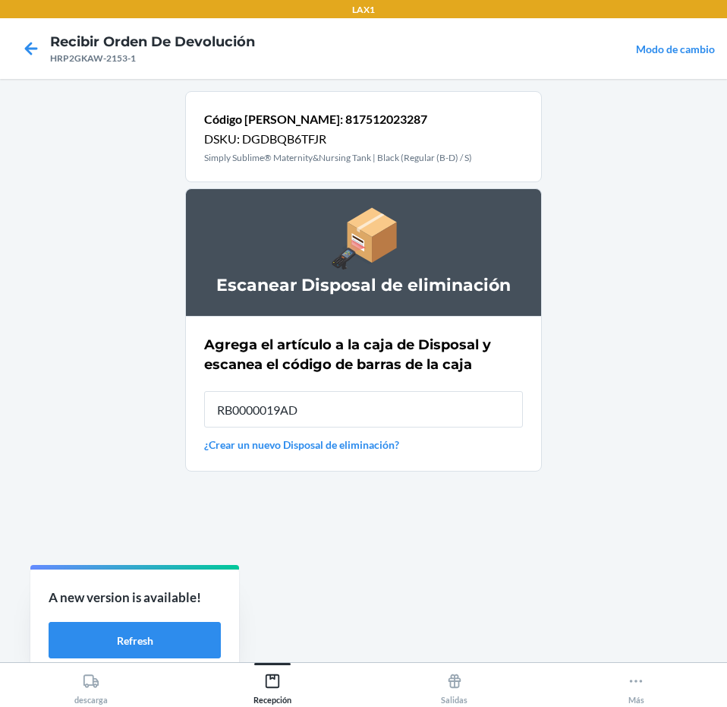
type input "RB0000019AD"
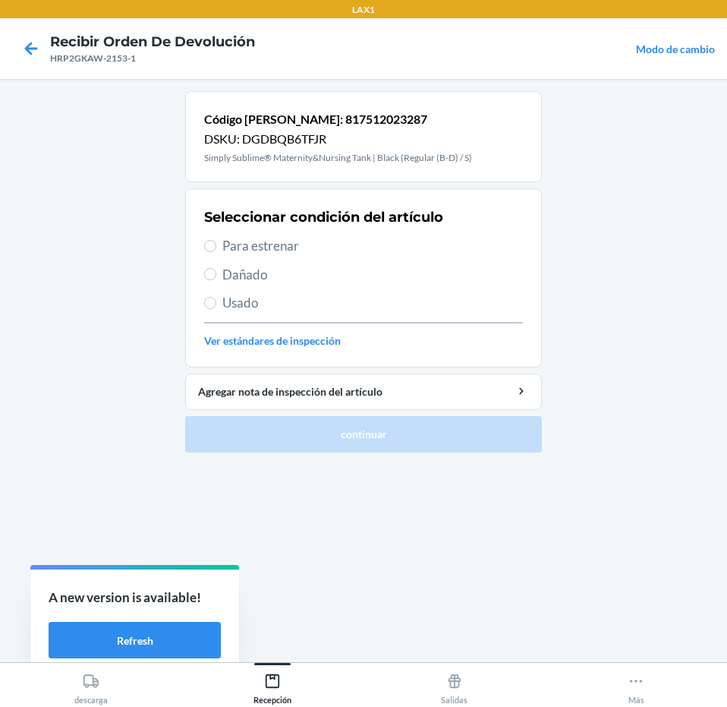
click at [312, 305] on span "Usado" at bounding box center [372, 303] width 301 height 20
click at [216, 305] on input "Usado" at bounding box center [210, 303] width 12 height 12
radio input "true"
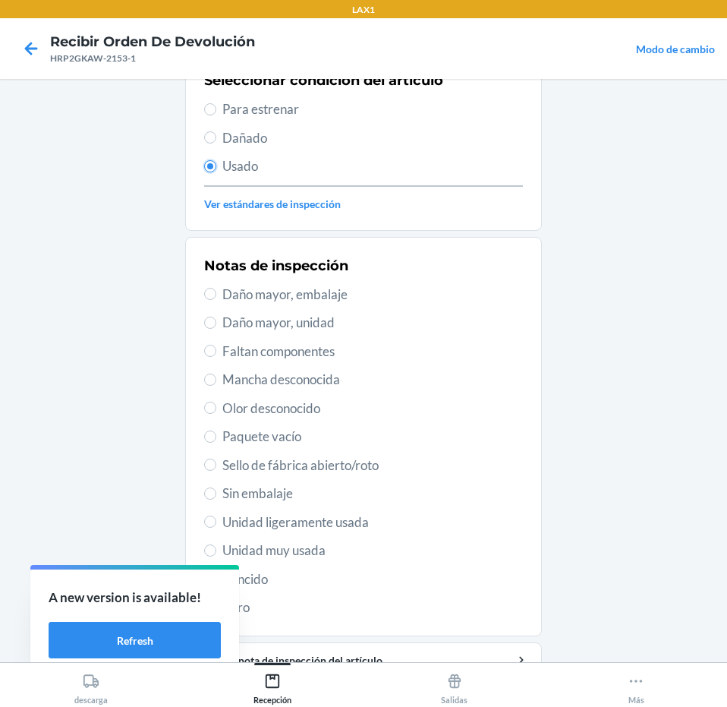
scroll to position [208, 0]
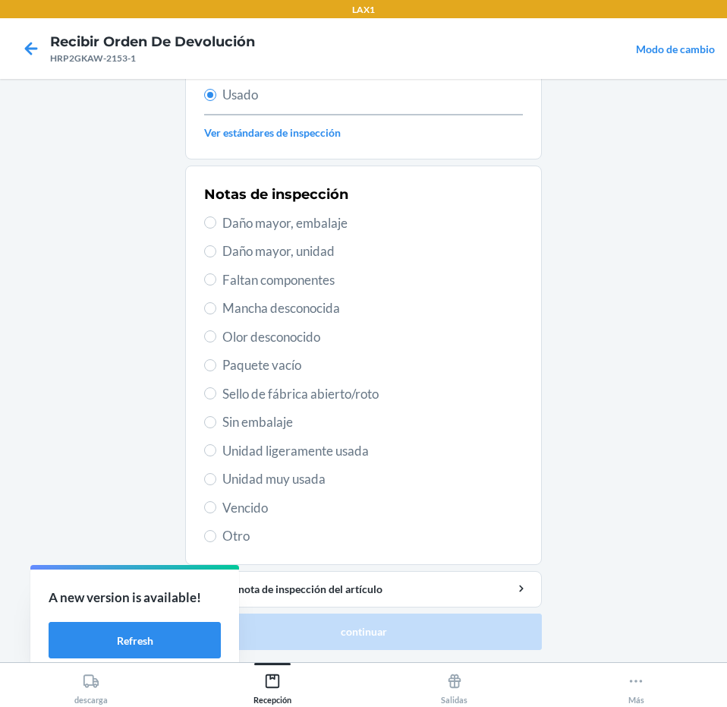
click at [337, 467] on div "Notas de inspección Daño mayor, embalaje Daño mayor, unidad Faltan componentes …" at bounding box center [363, 365] width 319 height 370
click at [338, 476] on span "Unidad muy usada" at bounding box center [372, 479] width 301 height 20
click at [216, 476] on input "Unidad muy usada" at bounding box center [210, 479] width 12 height 12
radio input "true"
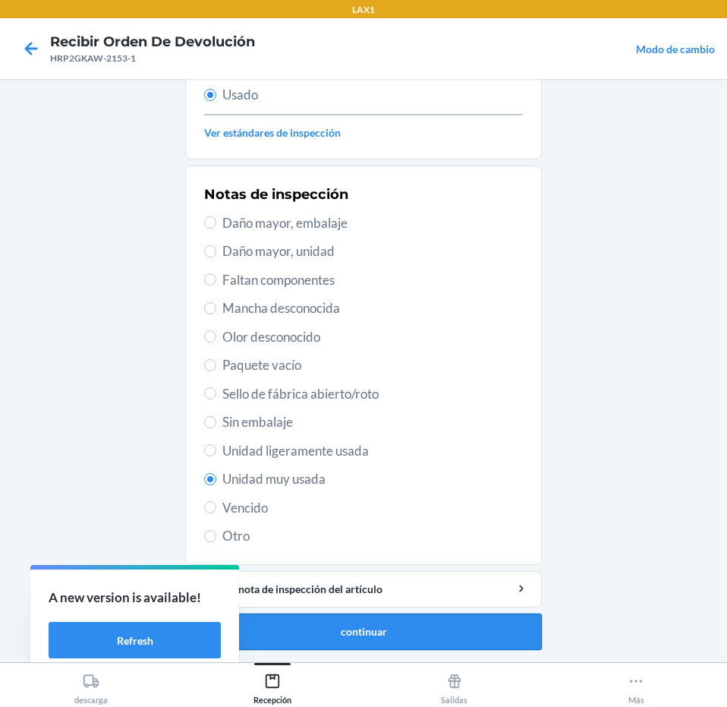
click at [426, 630] on button "continuar" at bounding box center [363, 631] width 357 height 36
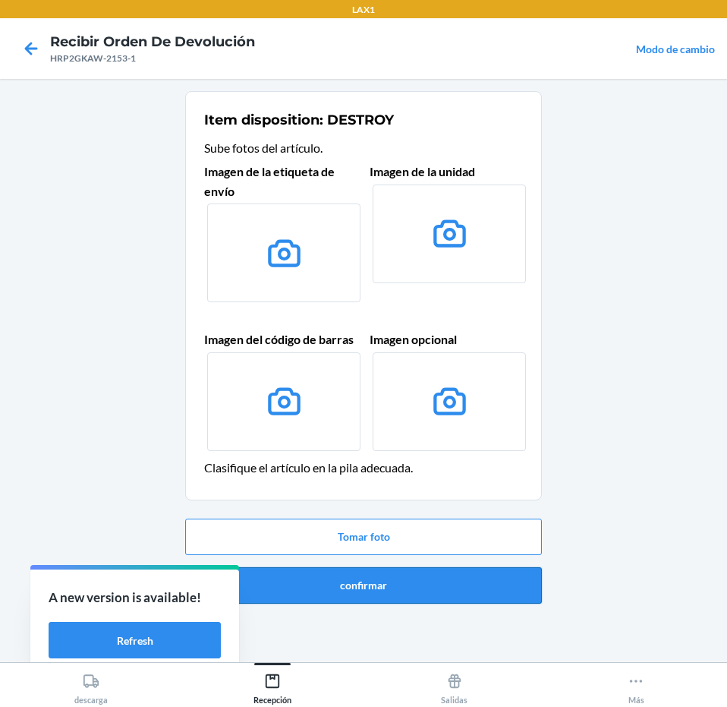
click at [442, 575] on button "confirmar" at bounding box center [363, 585] width 357 height 36
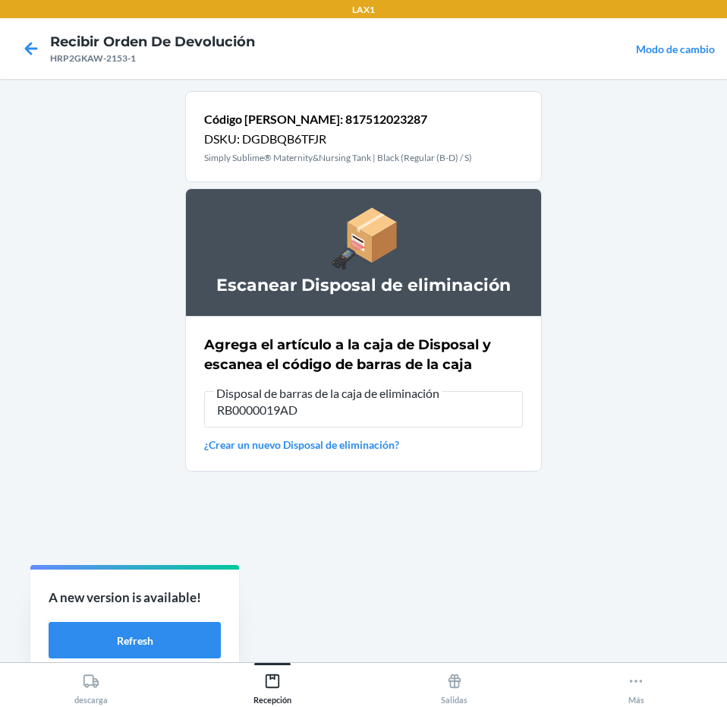
type input "RB0000019AD"
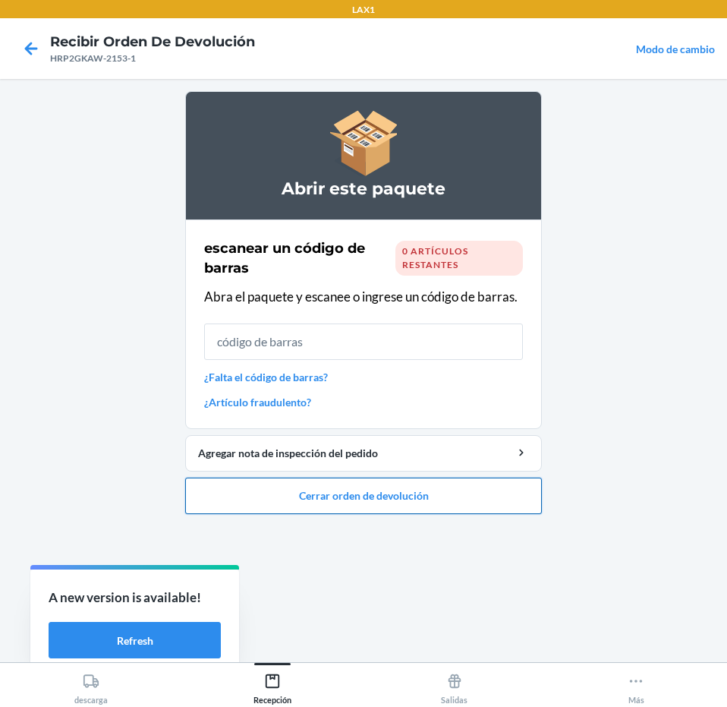
click at [476, 507] on button "Cerrar orden de devolución" at bounding box center [363, 495] width 357 height 36
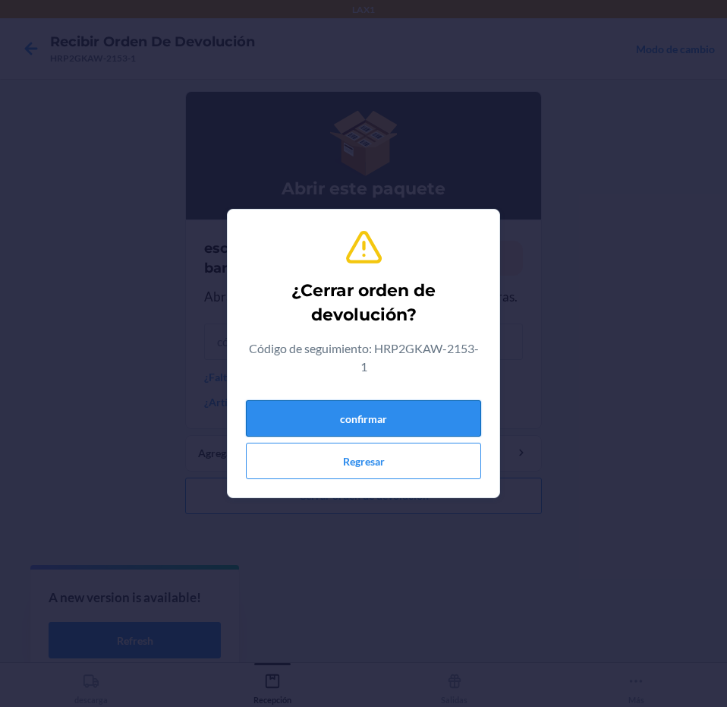
click at [461, 417] on button "confirmar" at bounding box center [363, 418] width 235 height 36
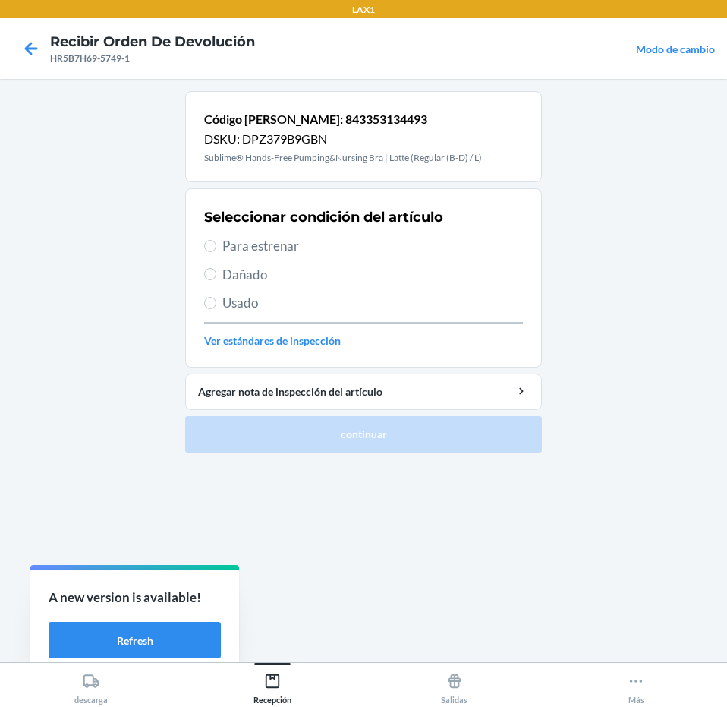
click at [325, 250] on span "Para estrenar" at bounding box center [372, 246] width 301 height 20
click at [216, 250] on input "Para estrenar" at bounding box center [210, 246] width 12 height 12
radio input "true"
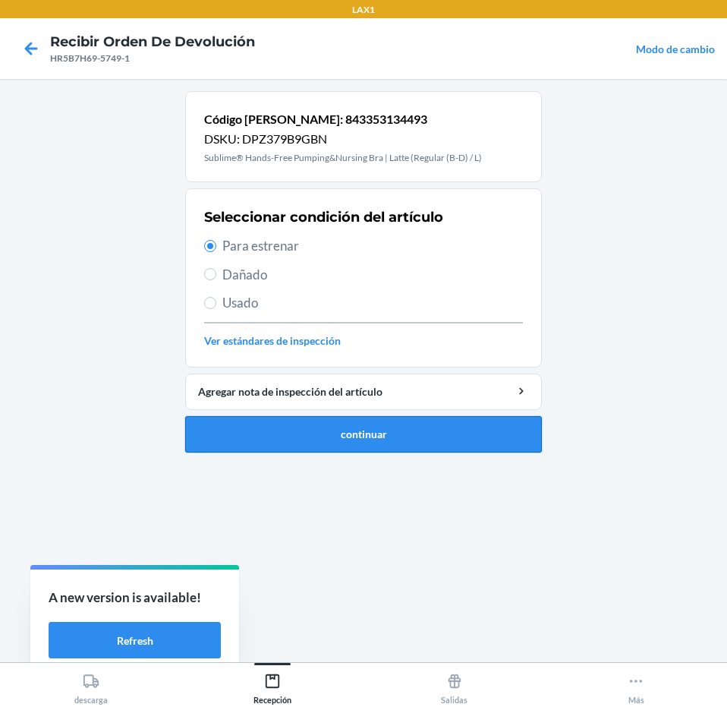
click at [389, 427] on button "continuar" at bounding box center [363, 434] width 357 height 36
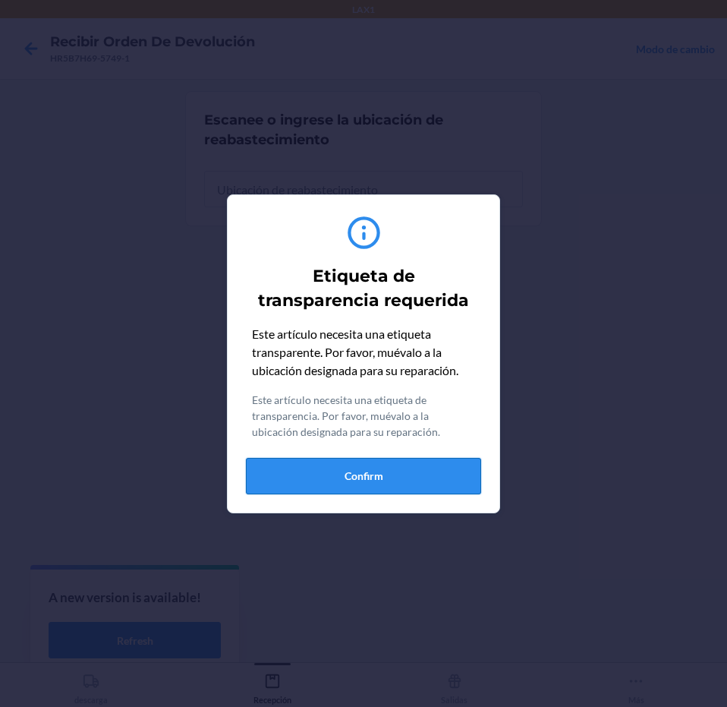
click at [406, 478] on button "Confirm" at bounding box center [363, 476] width 235 height 36
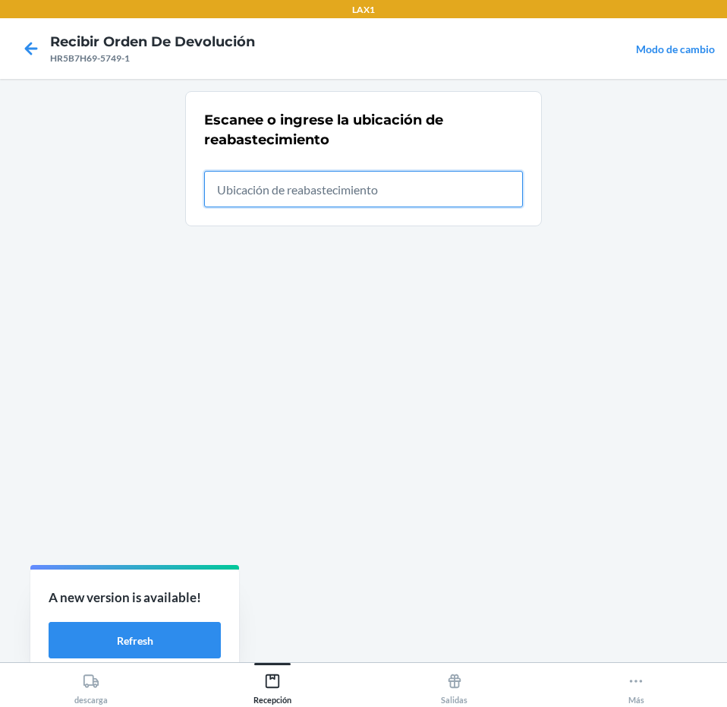
click at [466, 197] on input "text" at bounding box center [363, 189] width 319 height 36
type input "RTCART043"
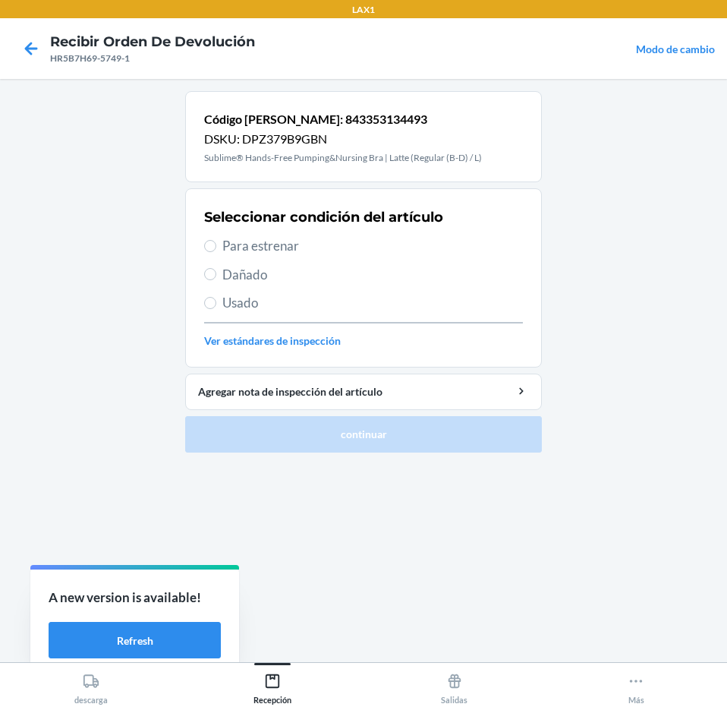
click at [386, 247] on span "Para estrenar" at bounding box center [372, 246] width 301 height 20
click at [216, 247] on input "Para estrenar" at bounding box center [210, 246] width 12 height 12
radio input "true"
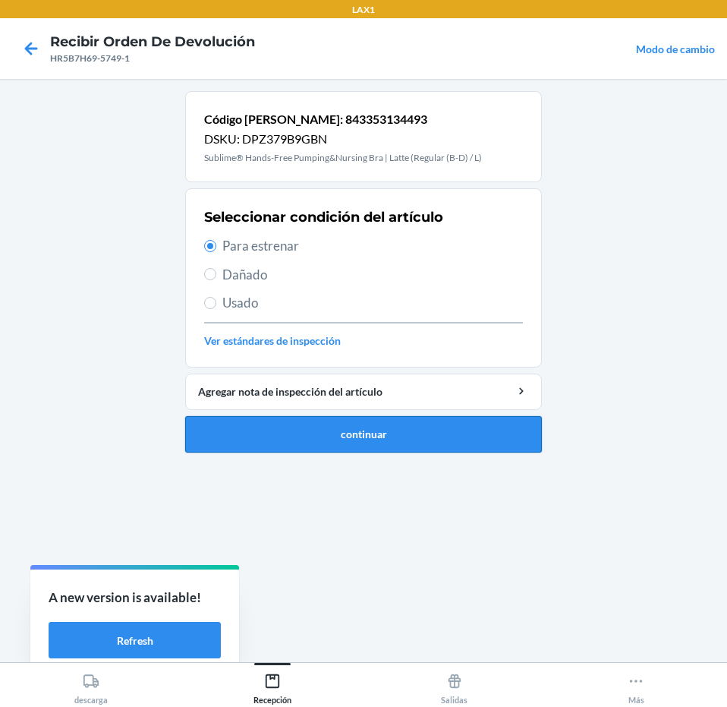
click at [411, 439] on button "continuar" at bounding box center [363, 434] width 357 height 36
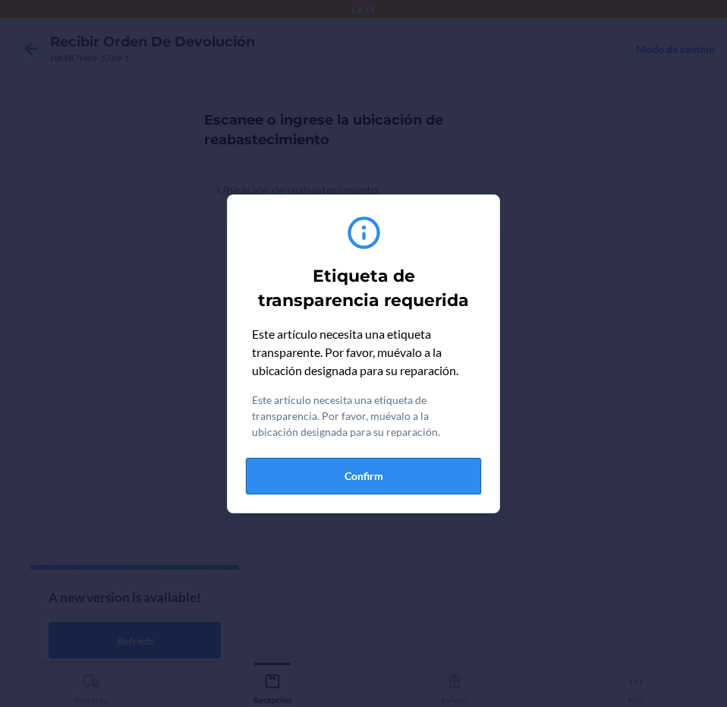
click at [424, 458] on button "Confirm" at bounding box center [363, 476] width 235 height 36
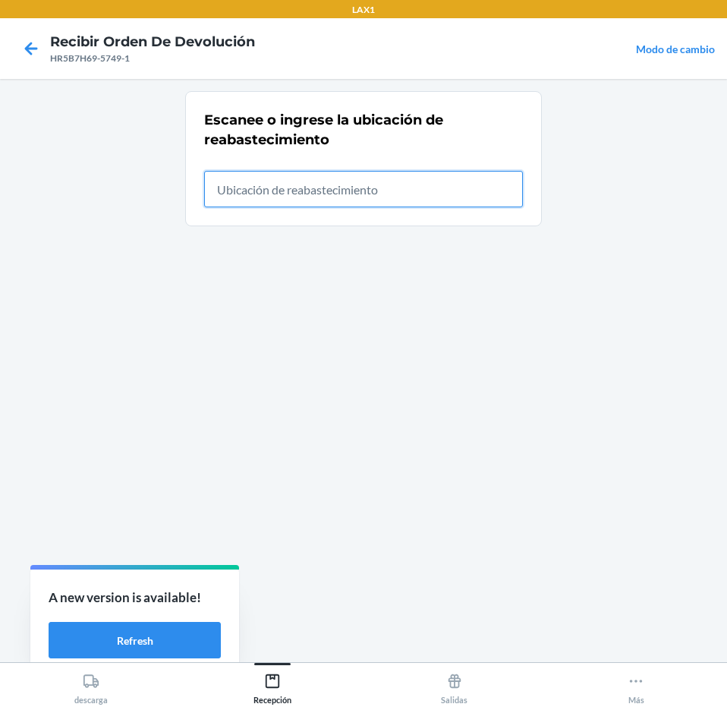
click at [393, 205] on input "text" at bounding box center [363, 189] width 319 height 36
type input "RTCART043"
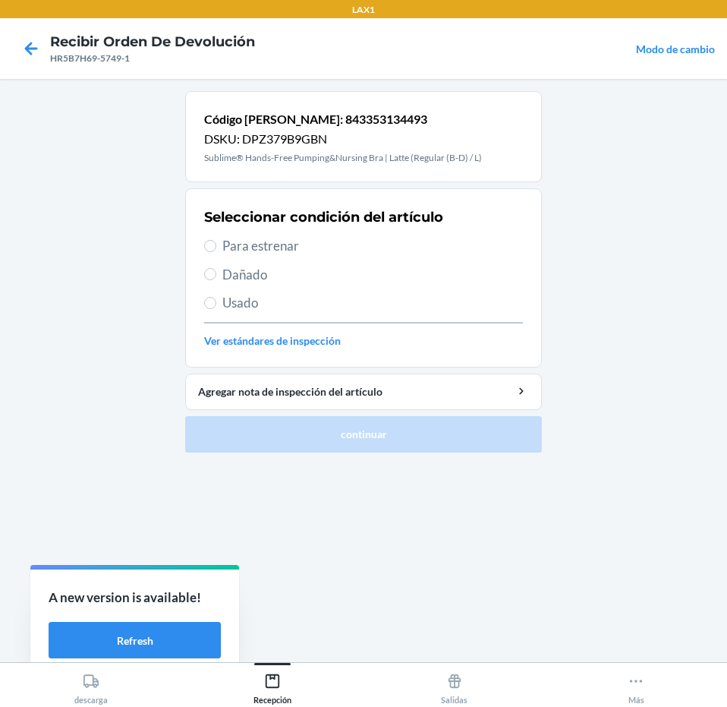
click at [379, 244] on span "Para estrenar" at bounding box center [372, 246] width 301 height 20
click at [216, 244] on input "Para estrenar" at bounding box center [210, 246] width 12 height 12
radio input "true"
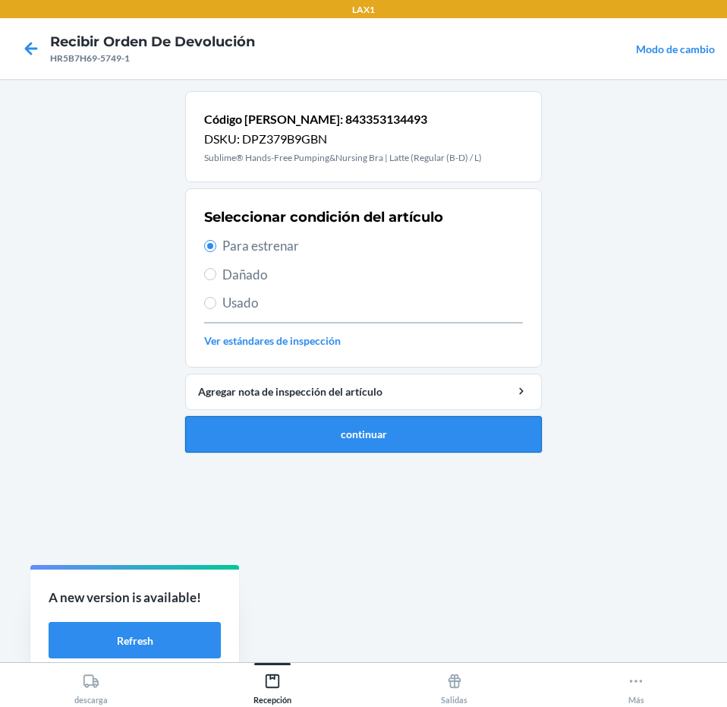
click at [420, 432] on button "continuar" at bounding box center [363, 434] width 357 height 36
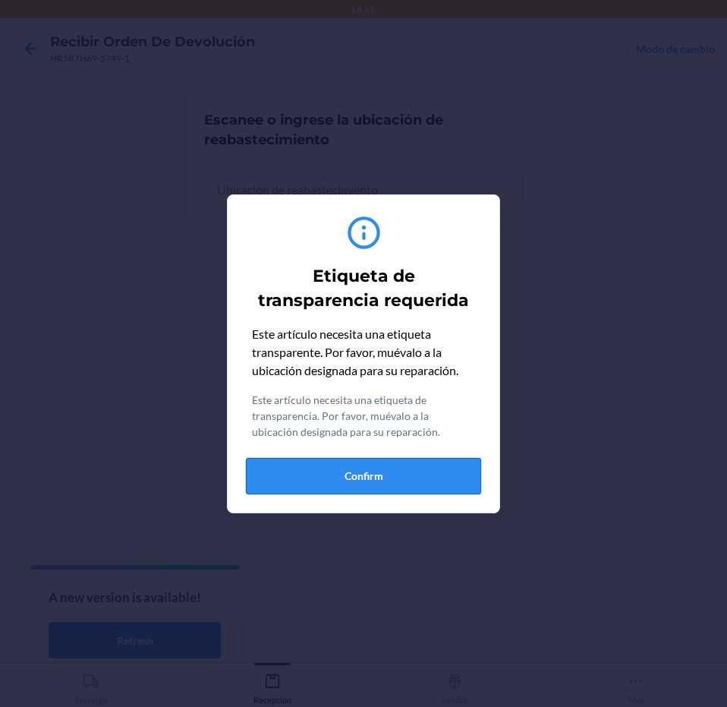
click at [419, 470] on button "Confirm" at bounding box center [363, 476] width 235 height 36
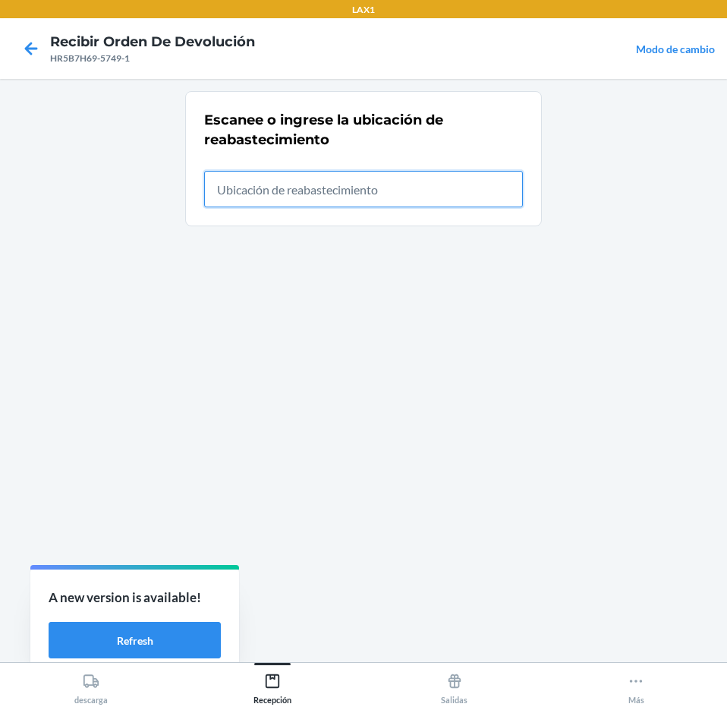
click at [394, 193] on input "text" at bounding box center [363, 189] width 319 height 36
type input "RTCART043"
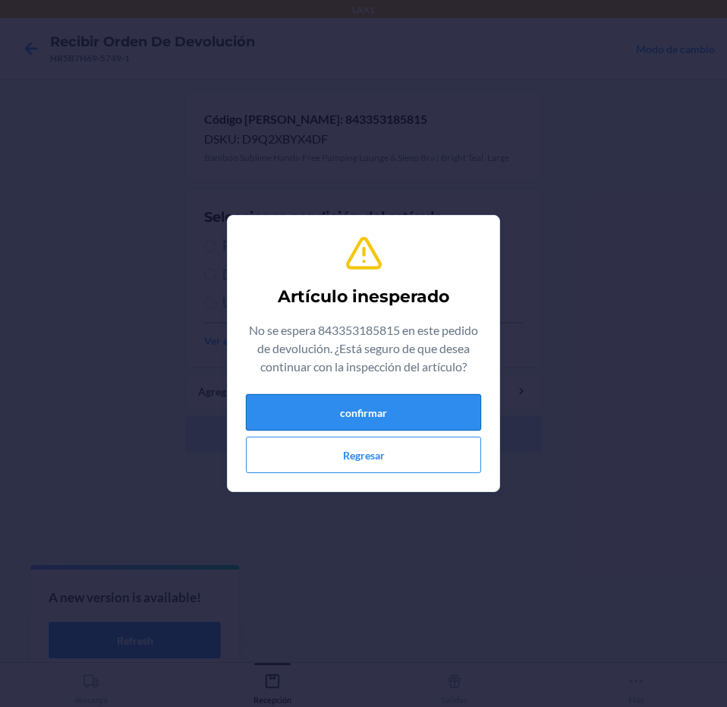
click at [401, 408] on button "confirmar" at bounding box center [363, 412] width 235 height 36
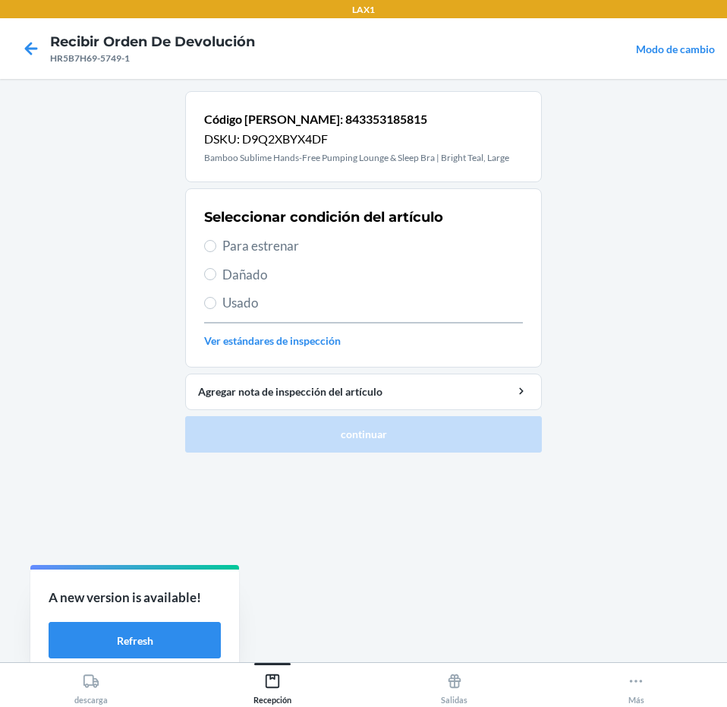
click at [384, 244] on span "Para estrenar" at bounding box center [372, 246] width 301 height 20
click at [216, 244] on input "Para estrenar" at bounding box center [210, 246] width 12 height 12
radio input "true"
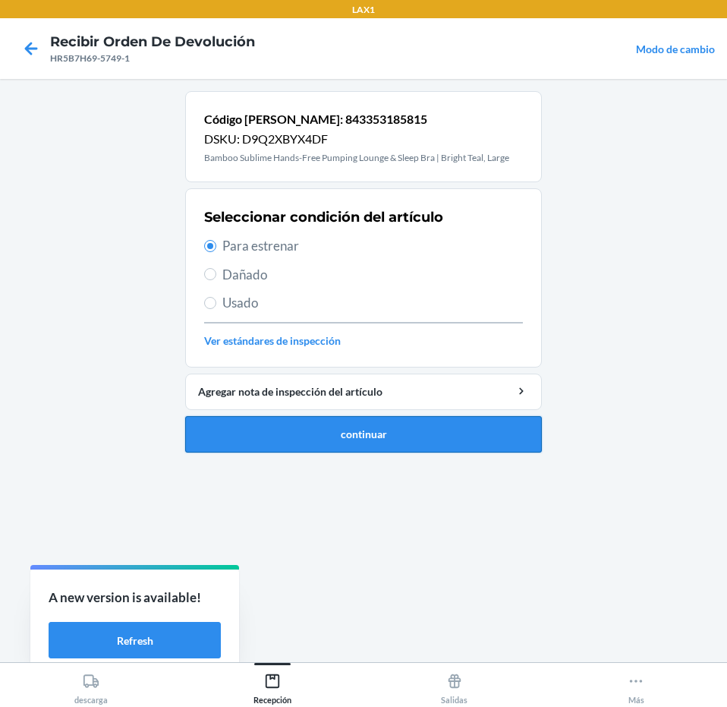
click at [412, 436] on button "continuar" at bounding box center [363, 434] width 357 height 36
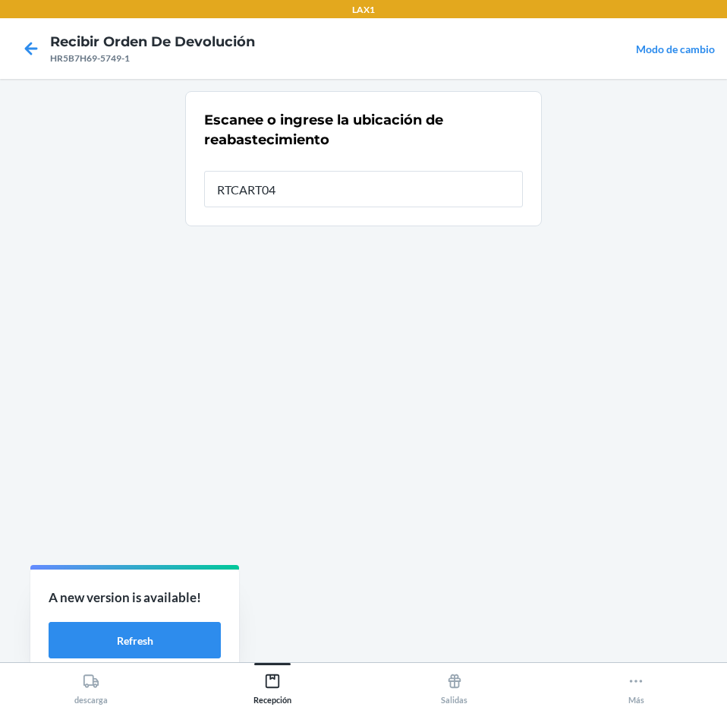
type input "RTCART043"
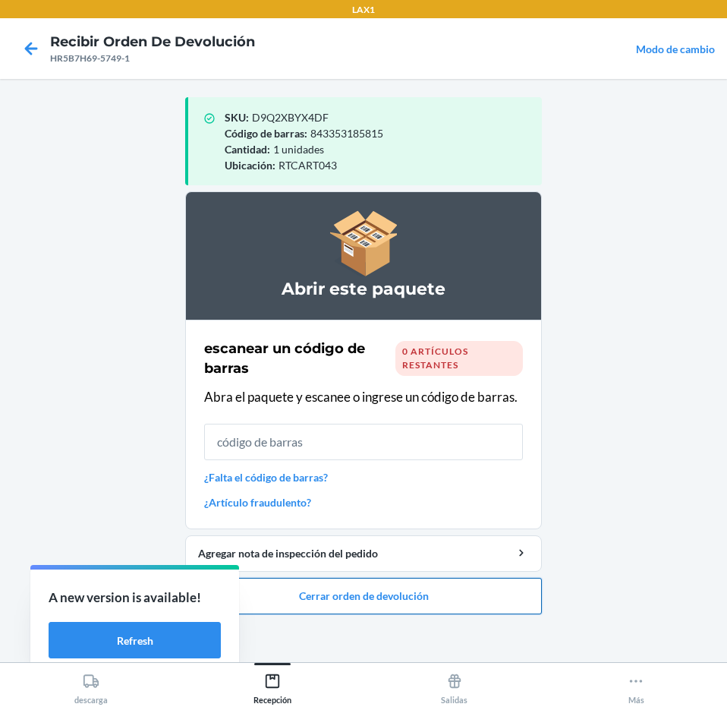
click at [398, 597] on button "Cerrar orden de devolución" at bounding box center [363, 596] width 357 height 36
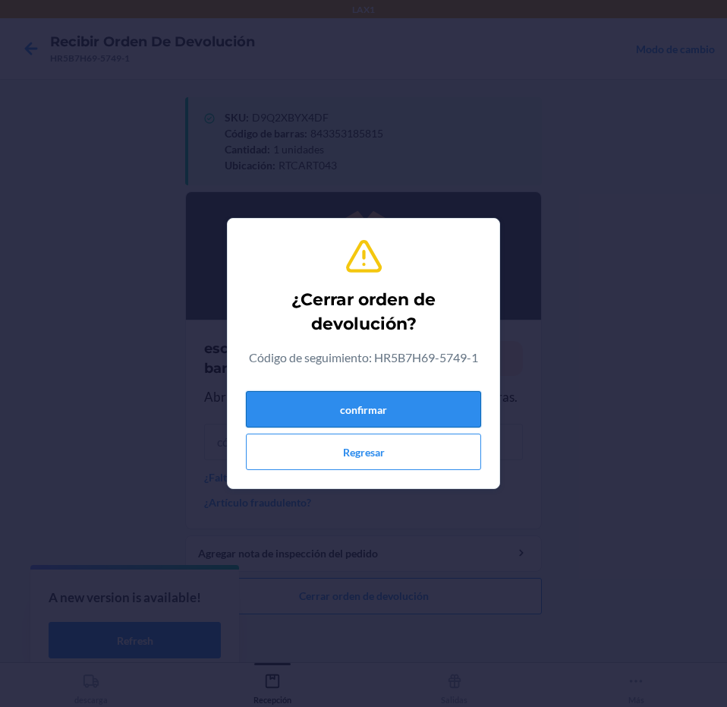
click at [423, 405] on button "confirmar" at bounding box center [363, 409] width 235 height 36
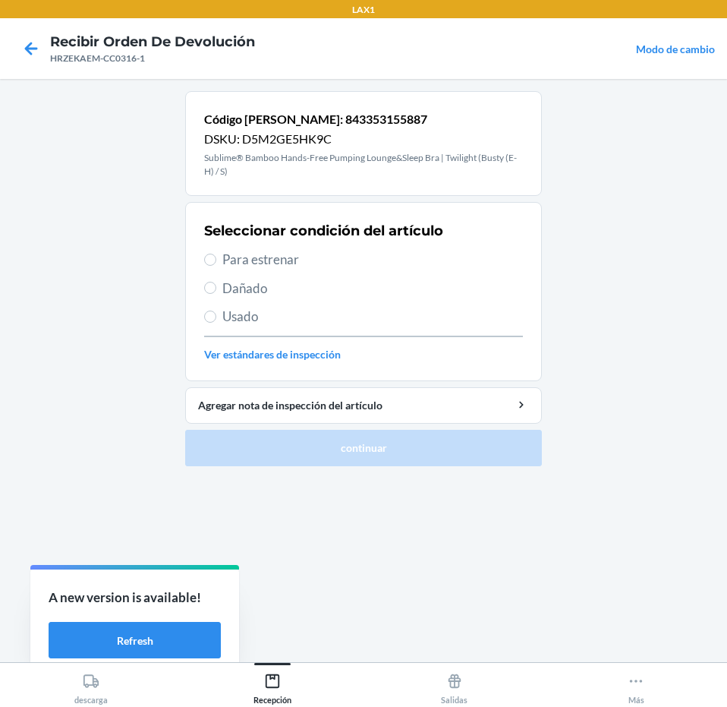
click at [405, 265] on span "Para estrenar" at bounding box center [372, 260] width 301 height 20
click at [216, 265] on input "Para estrenar" at bounding box center [210, 259] width 12 height 12
radio input "true"
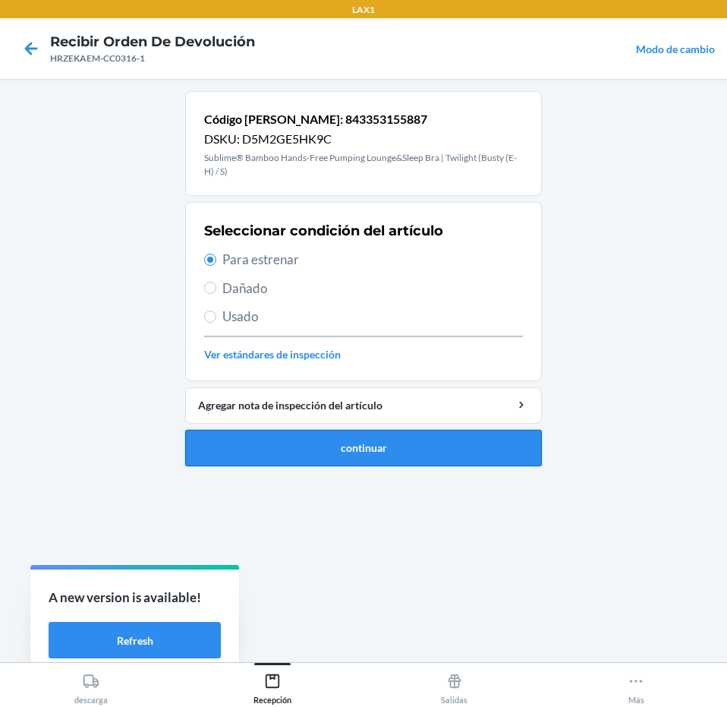
click at [430, 458] on button "continuar" at bounding box center [363, 448] width 357 height 36
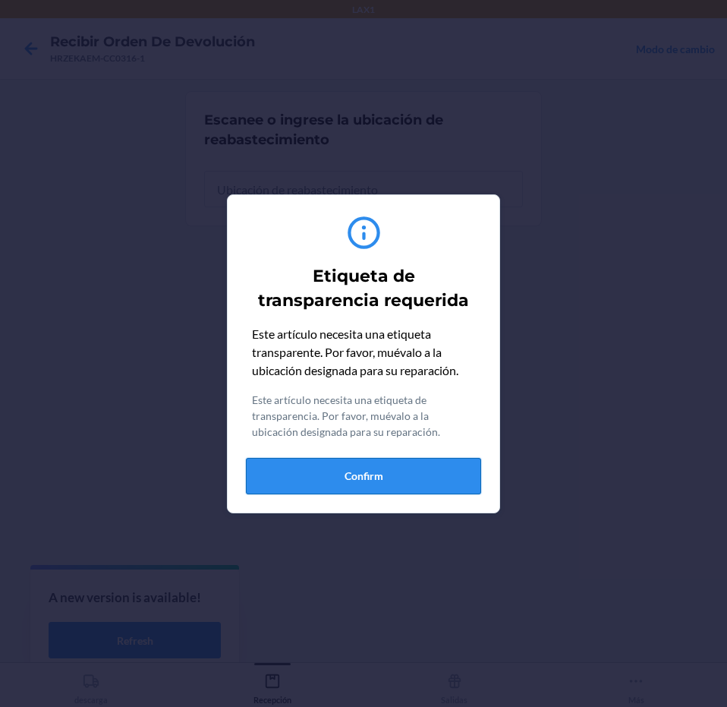
click at [419, 465] on button "Confirm" at bounding box center [363, 476] width 235 height 36
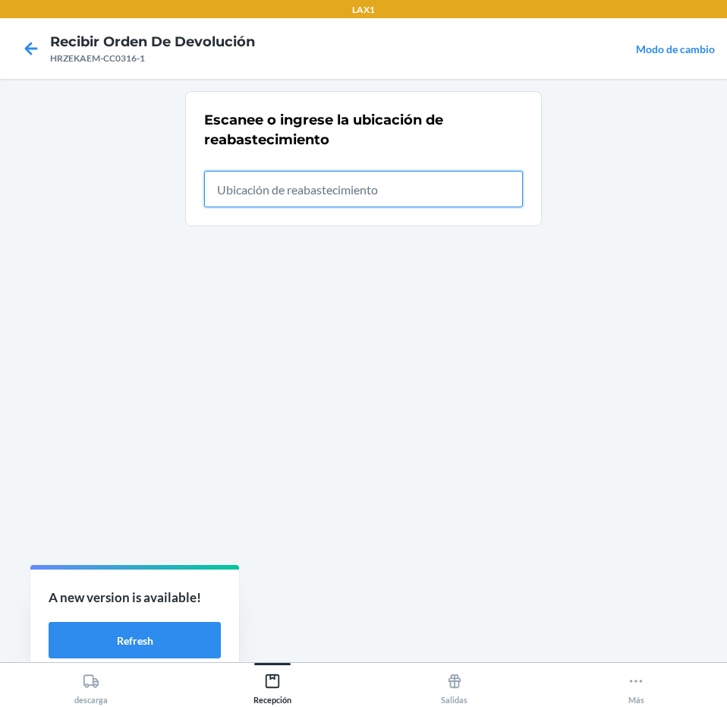
click at [497, 201] on input "text" at bounding box center [363, 189] width 319 height 36
type input "RTCART043"
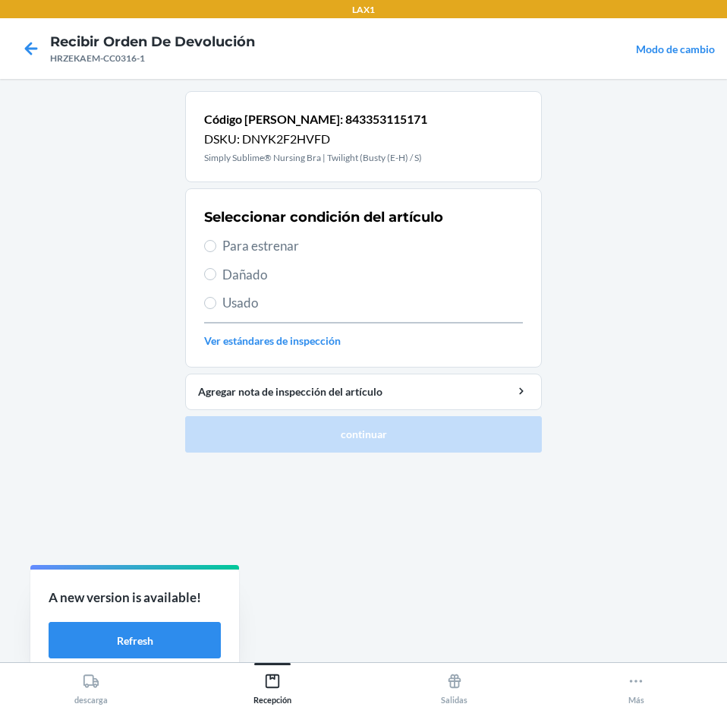
drag, startPoint x: 427, startPoint y: 222, endPoint x: 425, endPoint y: 232, distance: 10.1
click at [425, 232] on div "Seleccionar condición del artículo Para estrenar Dañado Usado Ver estándares de…" at bounding box center [363, 278] width 319 height 150
click at [421, 244] on span "Para estrenar" at bounding box center [372, 246] width 301 height 20
click at [216, 244] on input "Para estrenar" at bounding box center [210, 246] width 12 height 12
radio input "true"
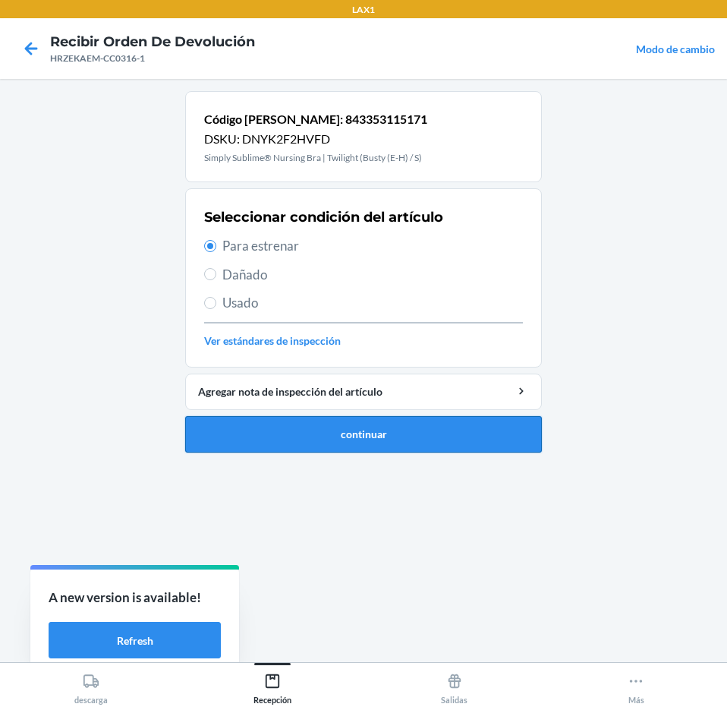
click at [414, 421] on button "continuar" at bounding box center [363, 434] width 357 height 36
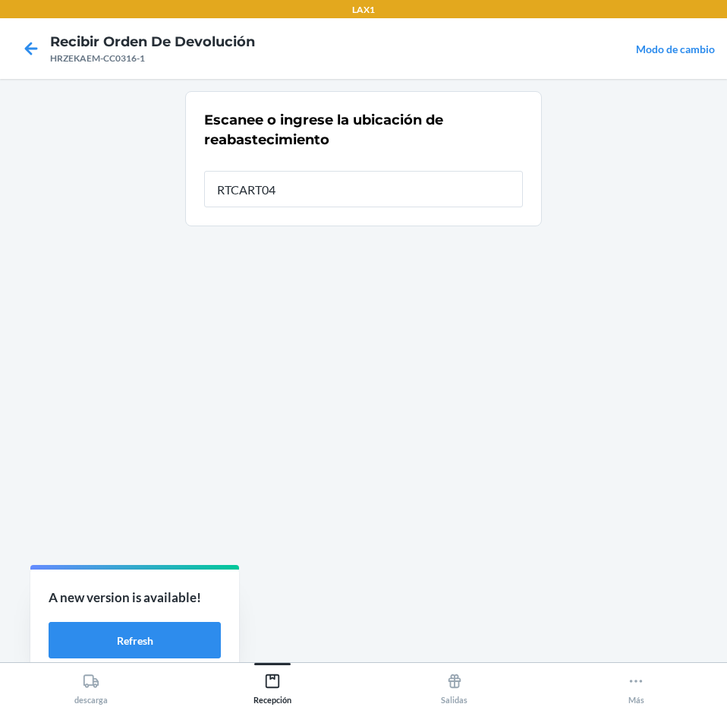
type input "RTCART043"
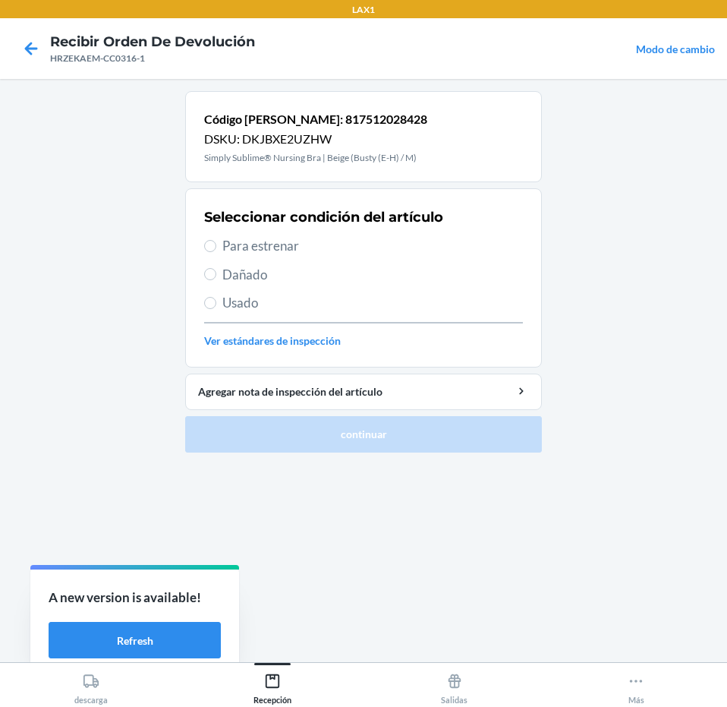
click at [367, 241] on span "Para estrenar" at bounding box center [372, 246] width 301 height 20
click at [216, 241] on input "Para estrenar" at bounding box center [210, 246] width 12 height 12
radio input "true"
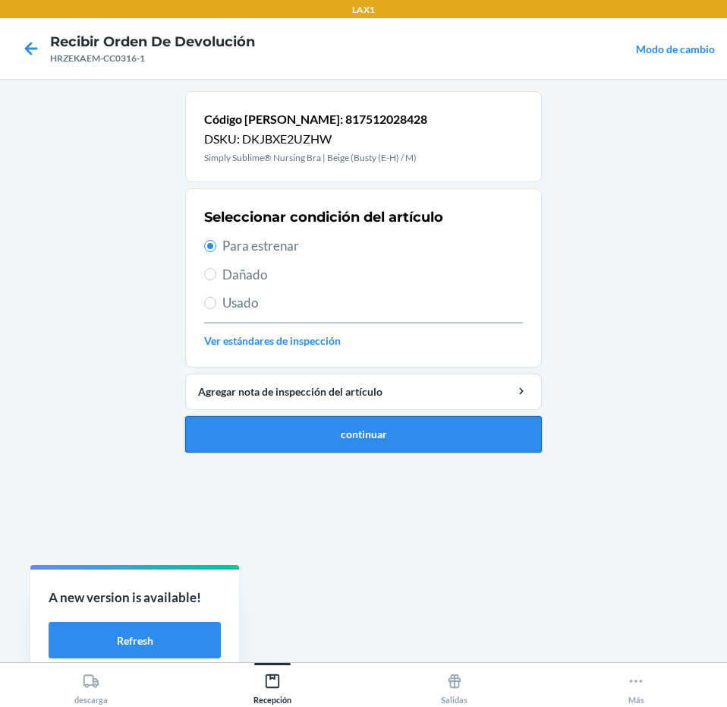
click at [434, 447] on button "continuar" at bounding box center [363, 434] width 357 height 36
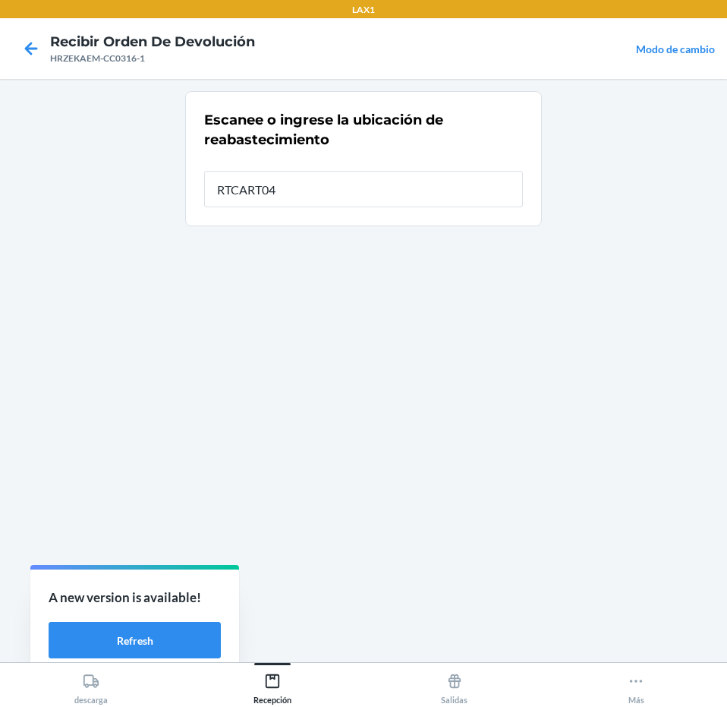
type input "RTCART043"
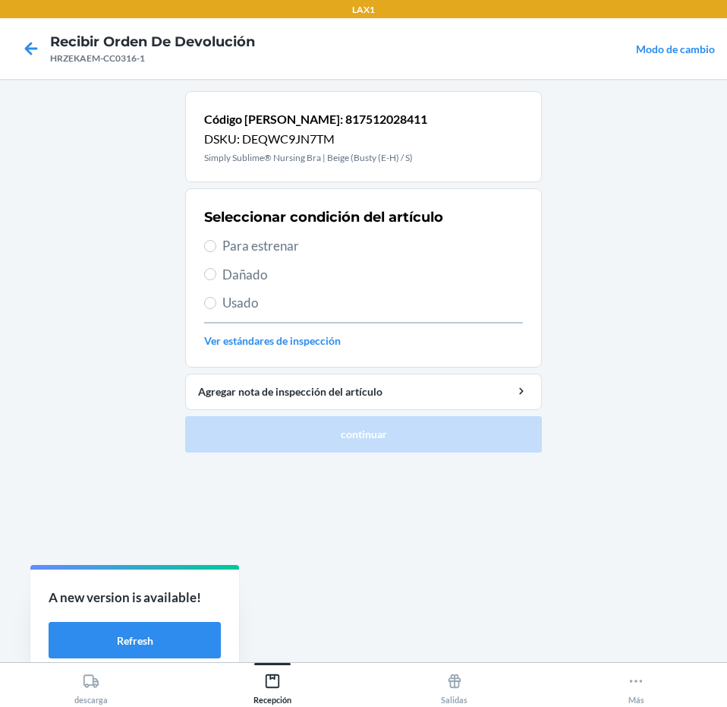
click at [373, 236] on span "Para estrenar" at bounding box center [372, 246] width 301 height 20
click at [216, 240] on input "Para estrenar" at bounding box center [210, 246] width 12 height 12
radio input "true"
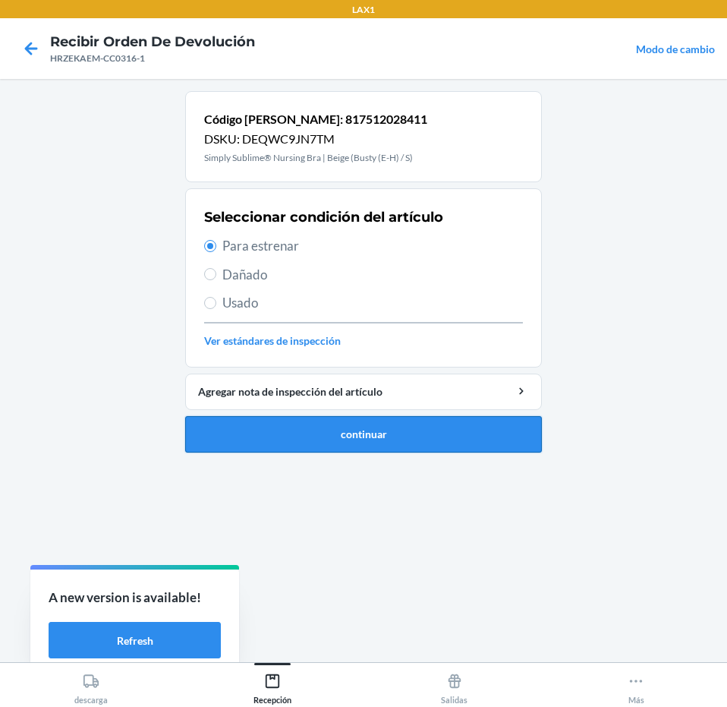
click at [423, 437] on button "continuar" at bounding box center [363, 434] width 357 height 36
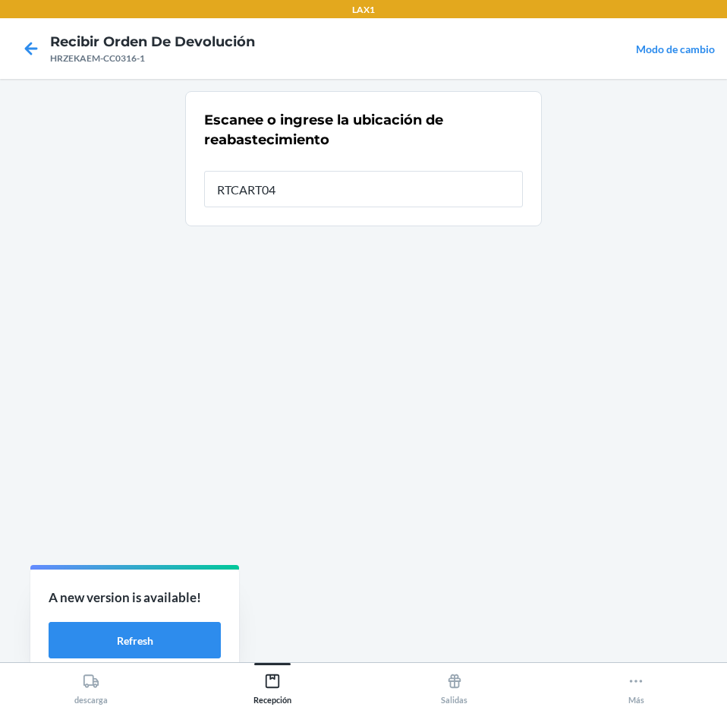
type input "RTCART043"
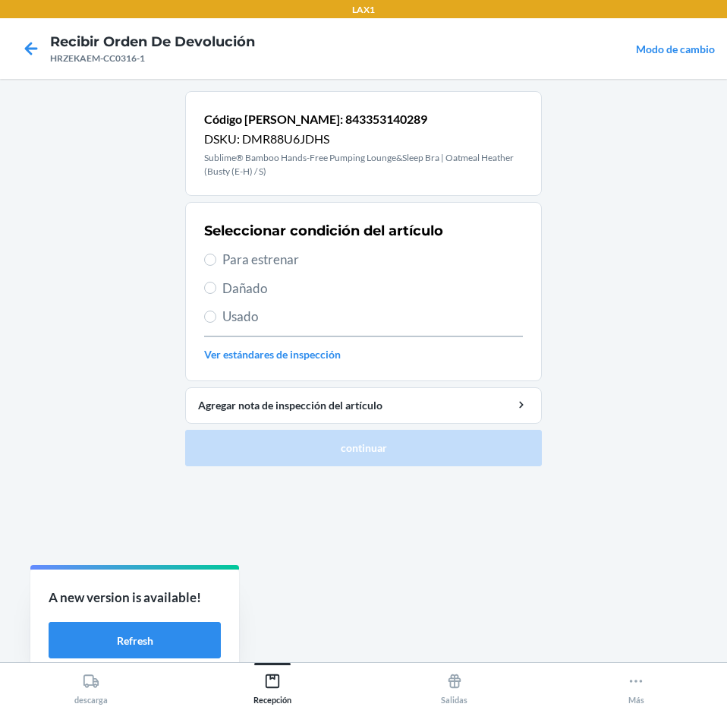
click at [405, 267] on span "Para estrenar" at bounding box center [372, 260] width 301 height 20
click at [216, 266] on input "Para estrenar" at bounding box center [210, 259] width 12 height 12
radio input "true"
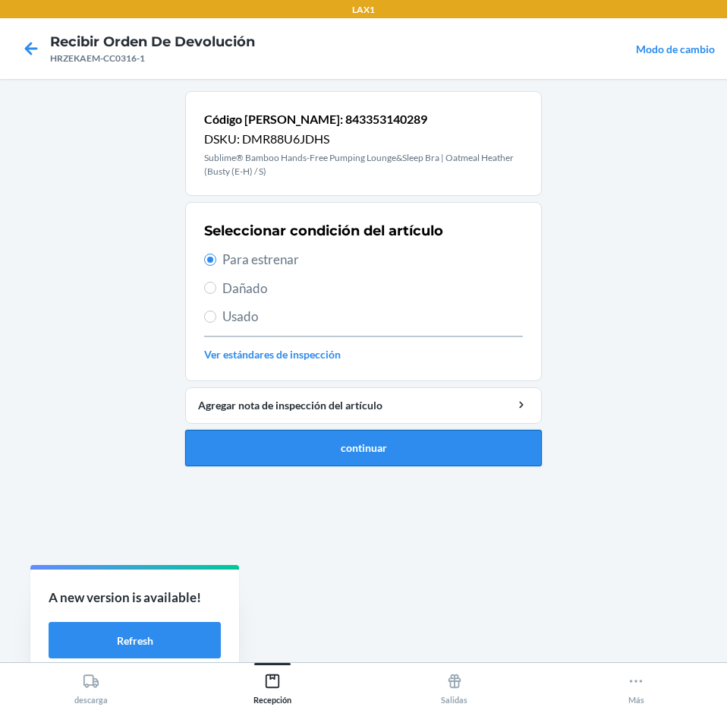
click at [403, 452] on button "continuar" at bounding box center [363, 448] width 357 height 36
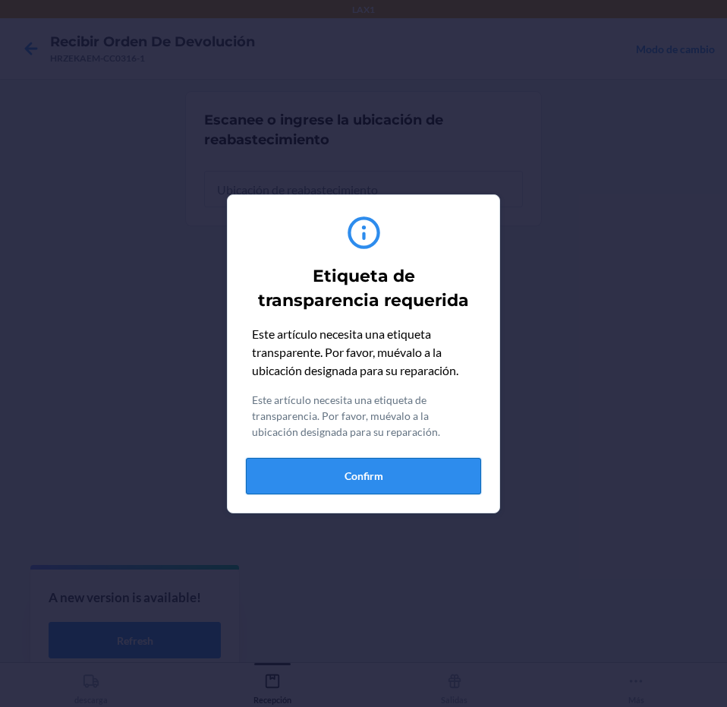
click at [405, 479] on button "Confirm" at bounding box center [363, 476] width 235 height 36
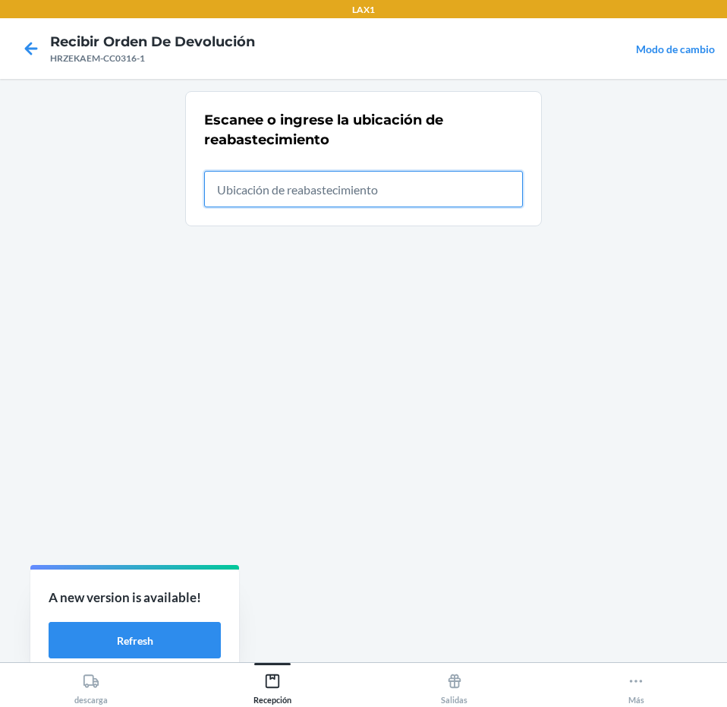
click at [429, 197] on input "text" at bounding box center [363, 189] width 319 height 36
type input "RTCART043"
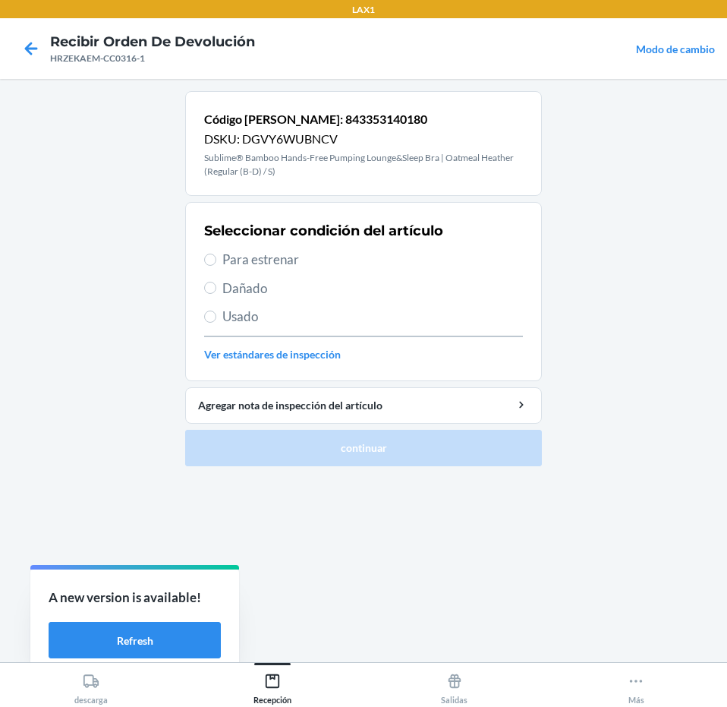
drag, startPoint x: 387, startPoint y: 256, endPoint x: 439, endPoint y: 418, distance: 170.6
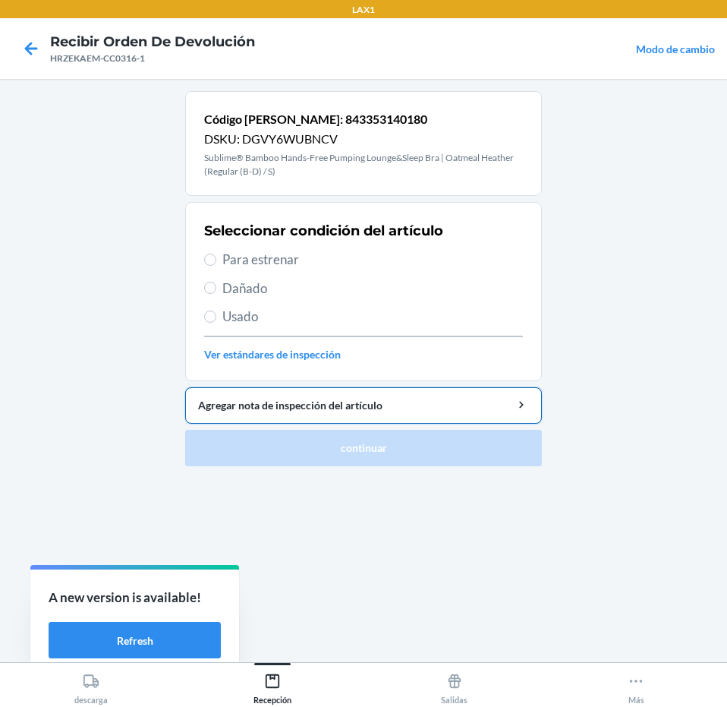
click at [387, 260] on span "Para estrenar" at bounding box center [372, 260] width 301 height 20
click at [216, 260] on input "Para estrenar" at bounding box center [210, 259] width 12 height 12
radio input "true"
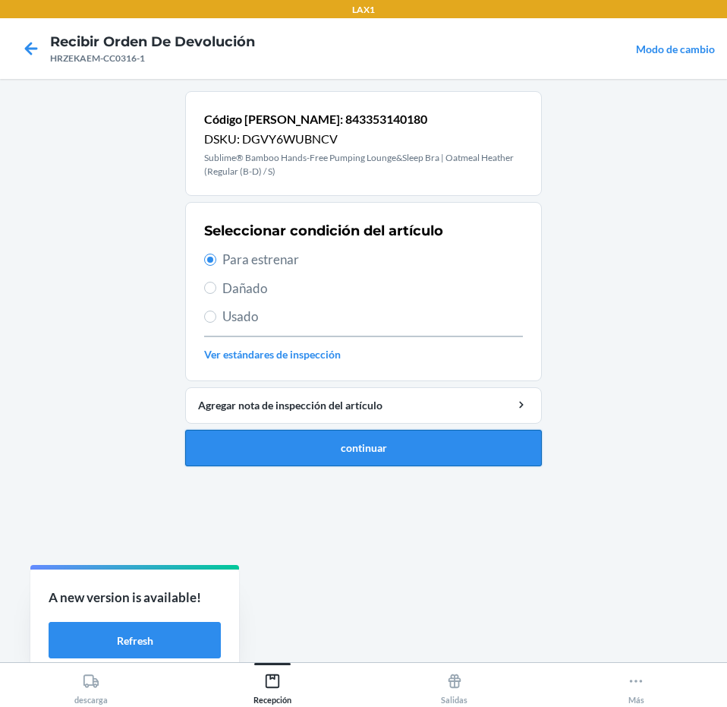
click at [443, 438] on button "continuar" at bounding box center [363, 448] width 357 height 36
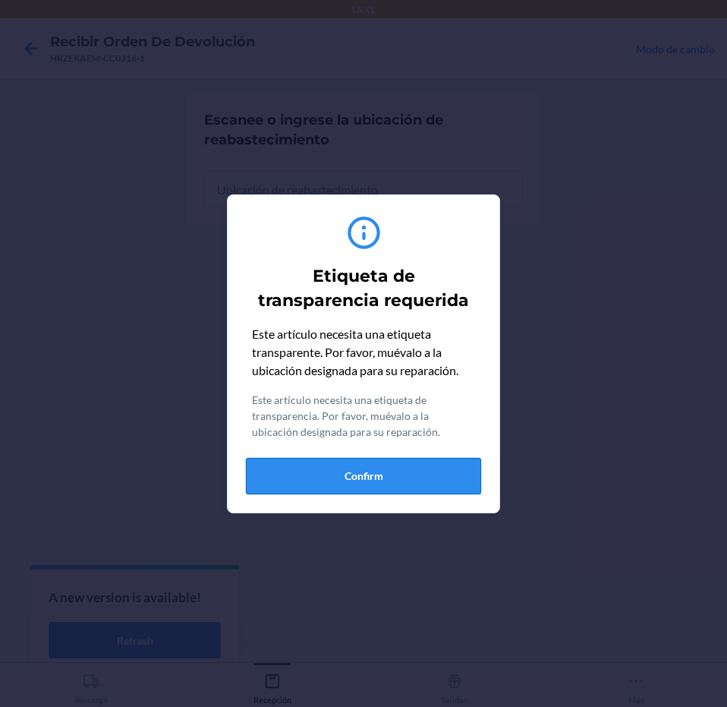
click at [449, 461] on button "Confirm" at bounding box center [363, 476] width 235 height 36
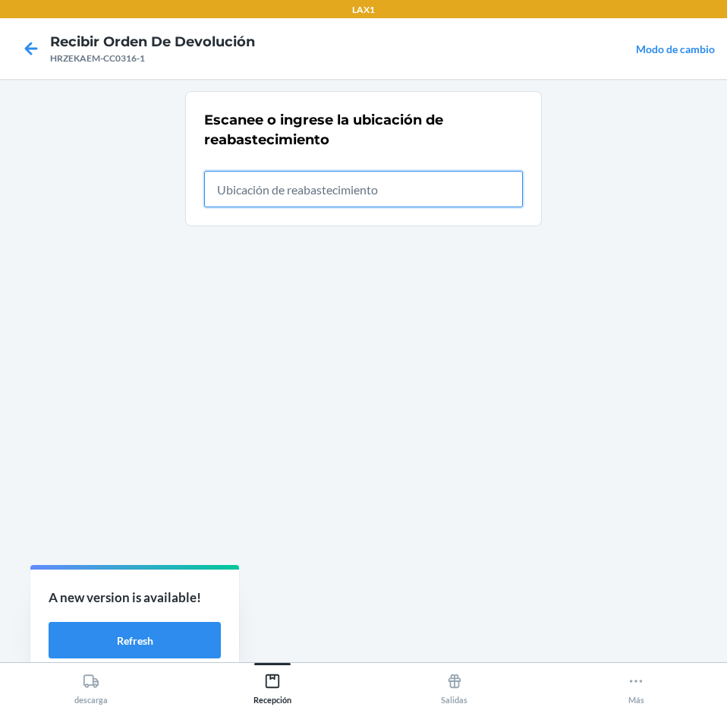
click at [423, 203] on input "text" at bounding box center [363, 189] width 319 height 36
type input "RTCART043"
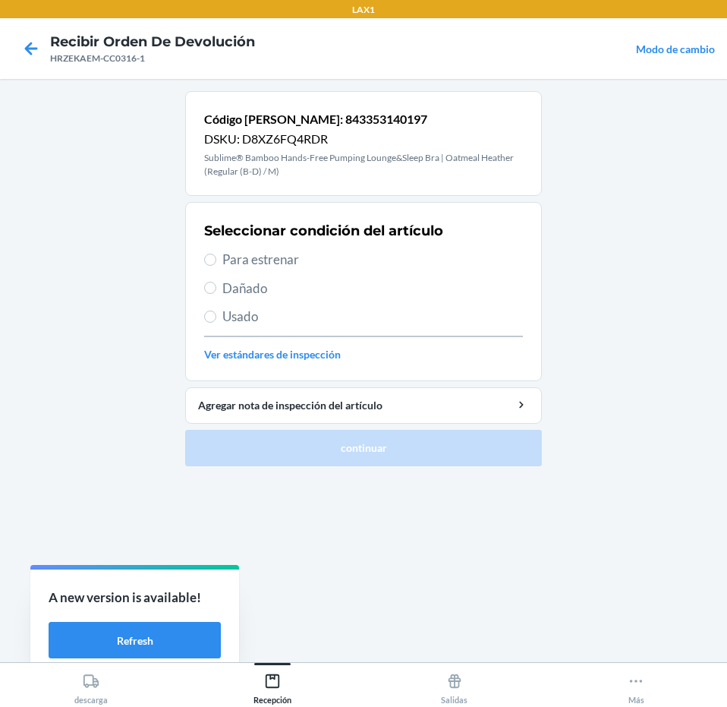
click at [395, 255] on span "Para estrenar" at bounding box center [372, 260] width 301 height 20
click at [216, 255] on input "Para estrenar" at bounding box center [210, 259] width 12 height 12
radio input "true"
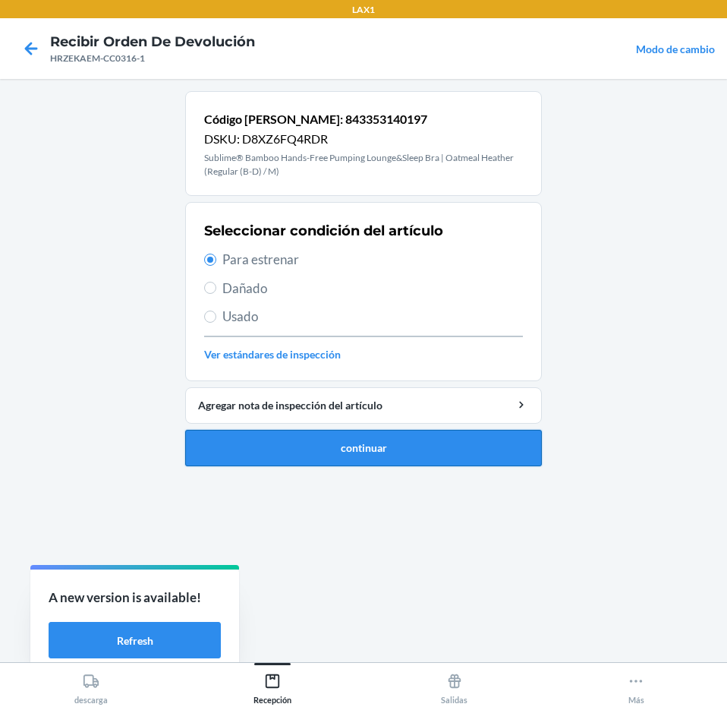
click at [413, 447] on button "continuar" at bounding box center [363, 448] width 357 height 36
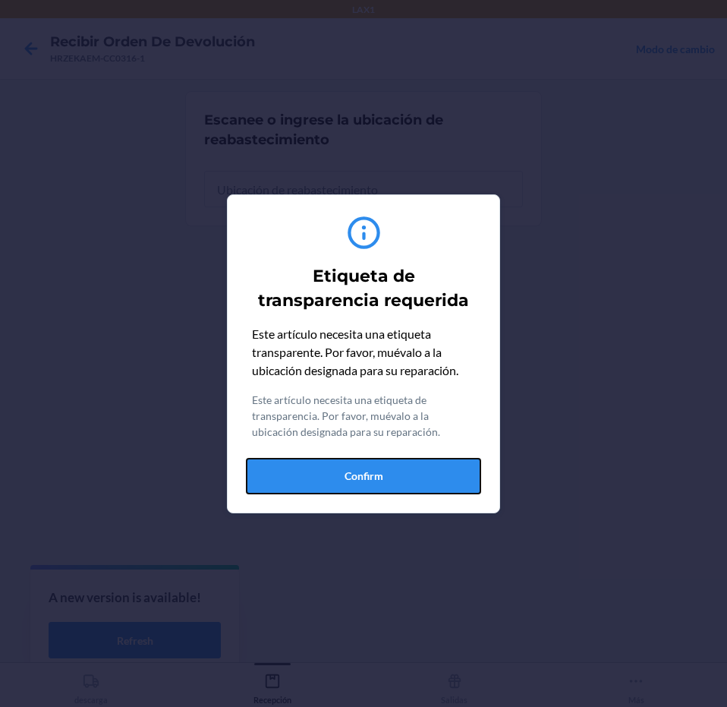
click at [420, 476] on button "Confirm" at bounding box center [363, 476] width 235 height 36
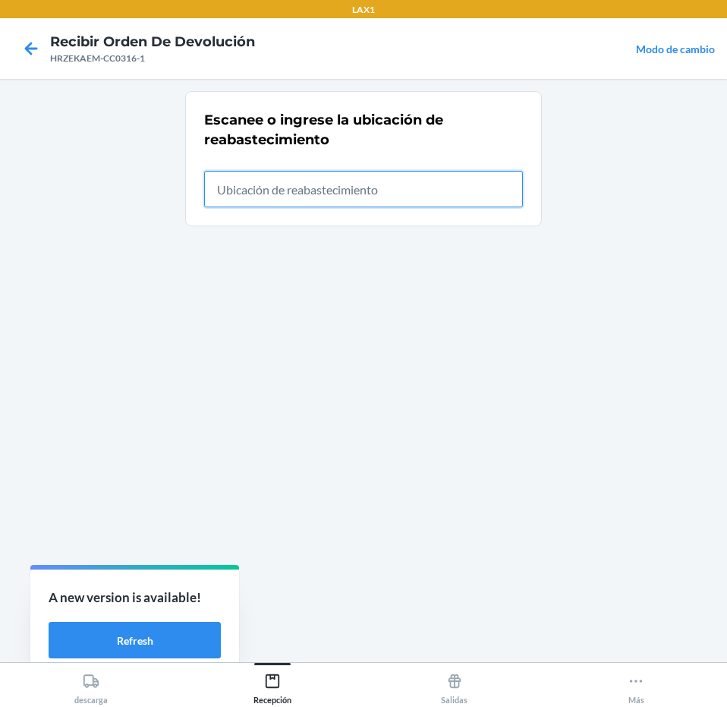
click at [487, 177] on input "text" at bounding box center [363, 189] width 319 height 36
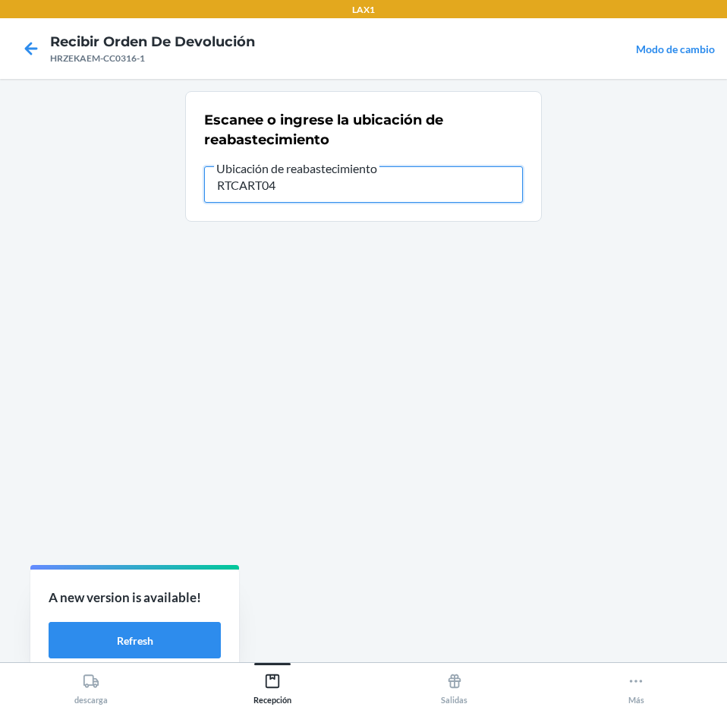
type input "RTCART043"
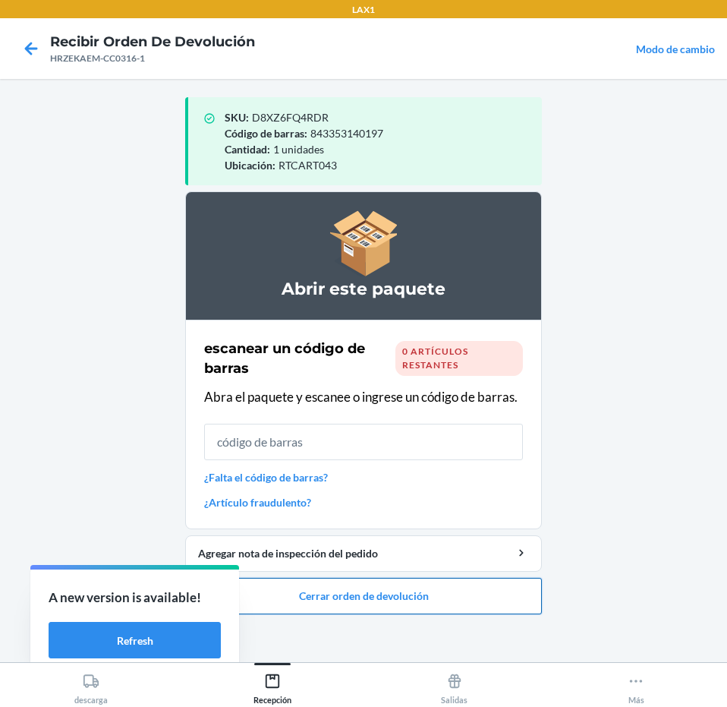
click at [387, 587] on button "Cerrar orden de devolución" at bounding box center [363, 596] width 357 height 36
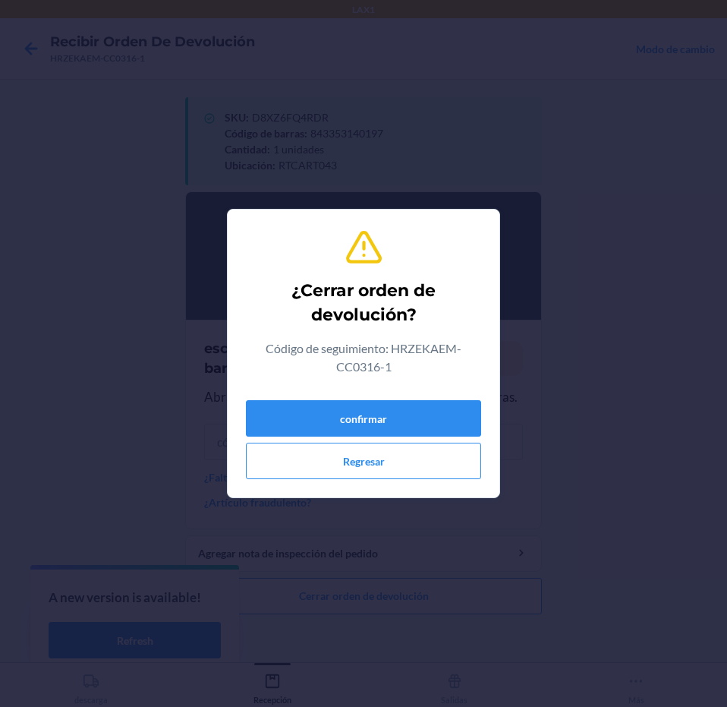
click at [446, 437] on div "confirmar Regresar" at bounding box center [363, 436] width 235 height 85
click at [449, 417] on button "confirmar" at bounding box center [363, 418] width 235 height 36
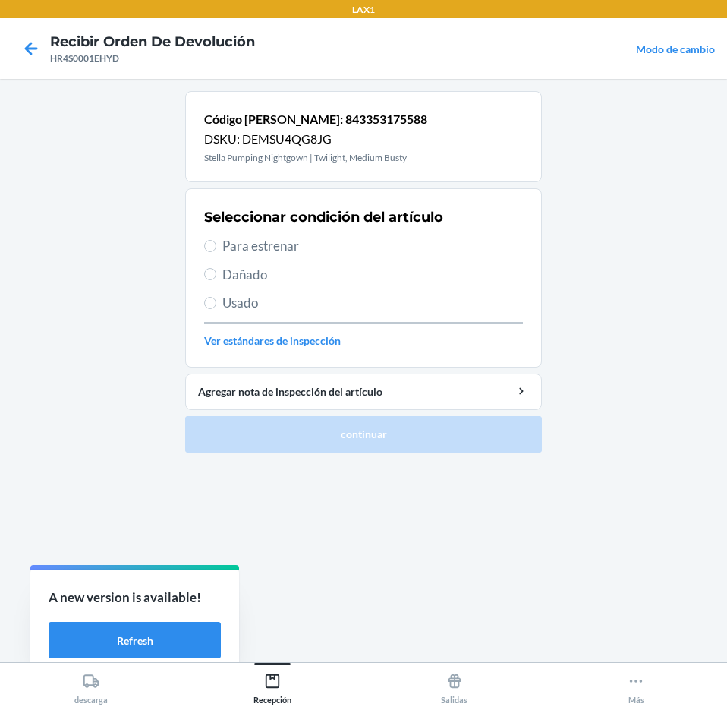
click at [356, 287] on div "Seleccionar condición del artículo Para estrenar Dañado Usado Ver estándares de…" at bounding box center [363, 278] width 319 height 150
click at [358, 312] on span "Usado" at bounding box center [372, 303] width 301 height 20
click at [216, 309] on input "Usado" at bounding box center [210, 303] width 12 height 12
radio input "true"
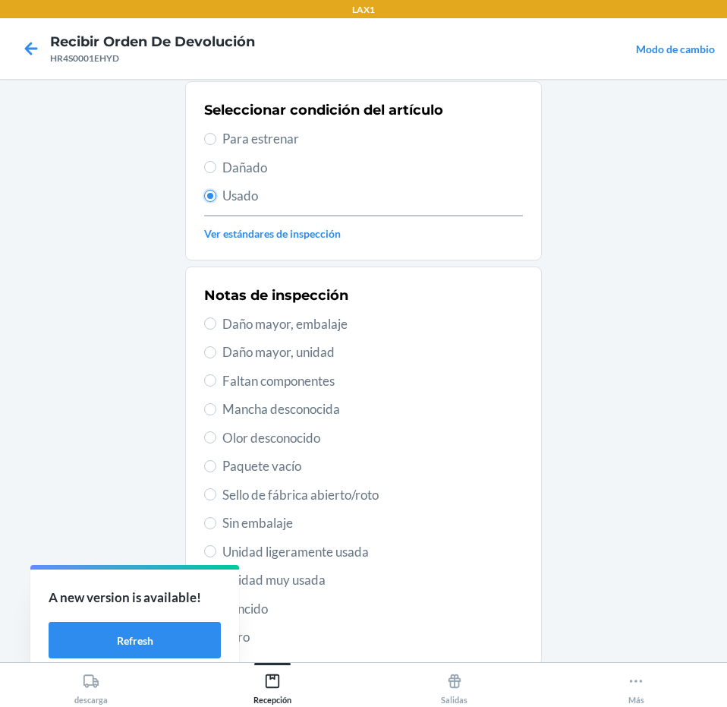
scroll to position [208, 0]
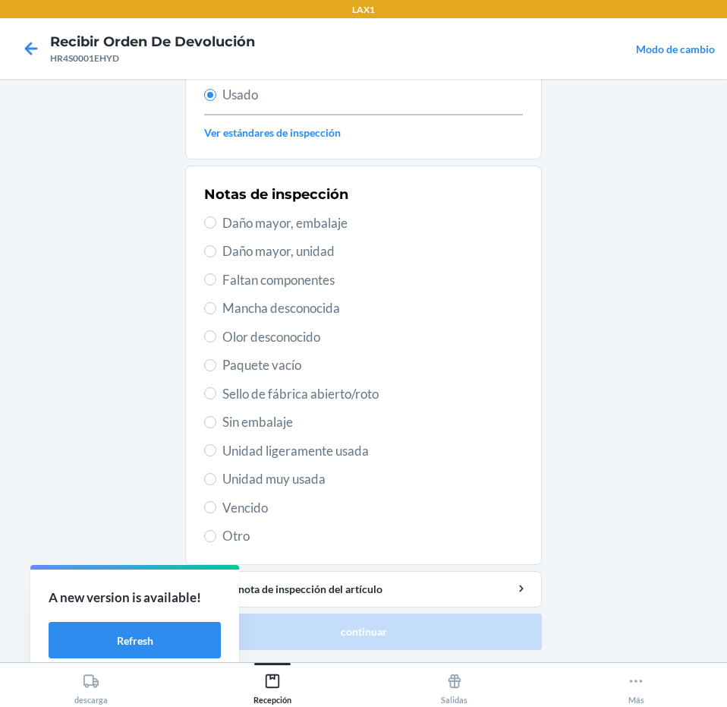
click at [380, 446] on span "Unidad ligeramente usada" at bounding box center [372, 451] width 301 height 20
click at [216, 446] on input "Unidad ligeramente usada" at bounding box center [210, 450] width 12 height 12
radio input "true"
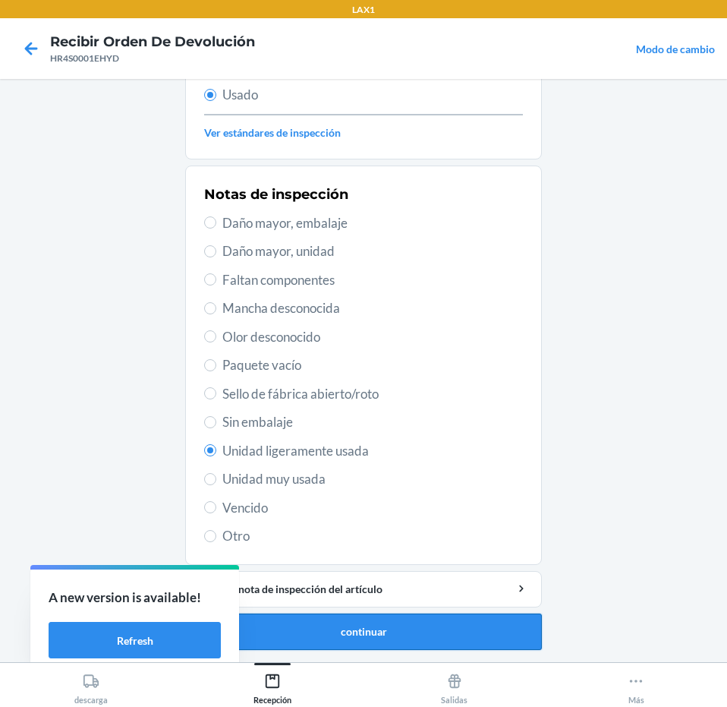
click at [419, 622] on button "continuar" at bounding box center [363, 631] width 357 height 36
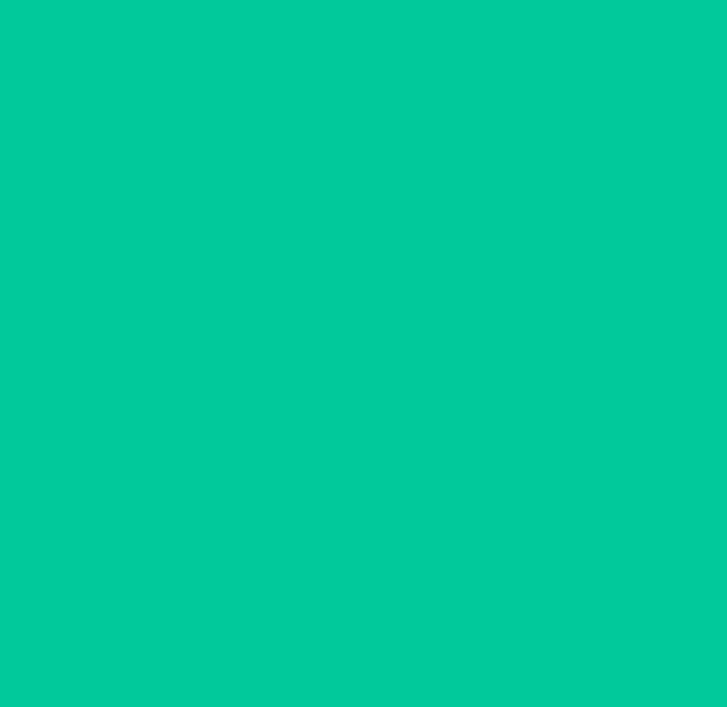
scroll to position [0, 0]
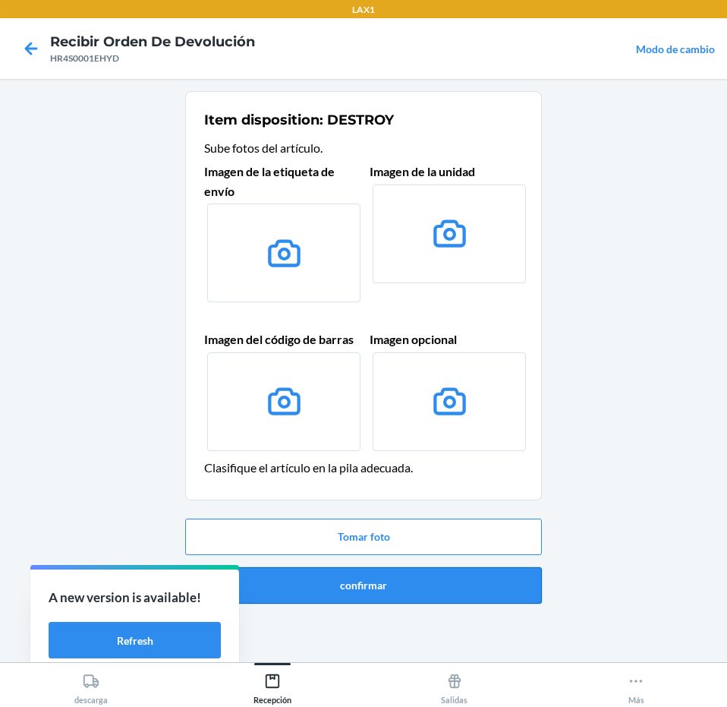
click at [421, 575] on button "confirmar" at bounding box center [363, 585] width 357 height 36
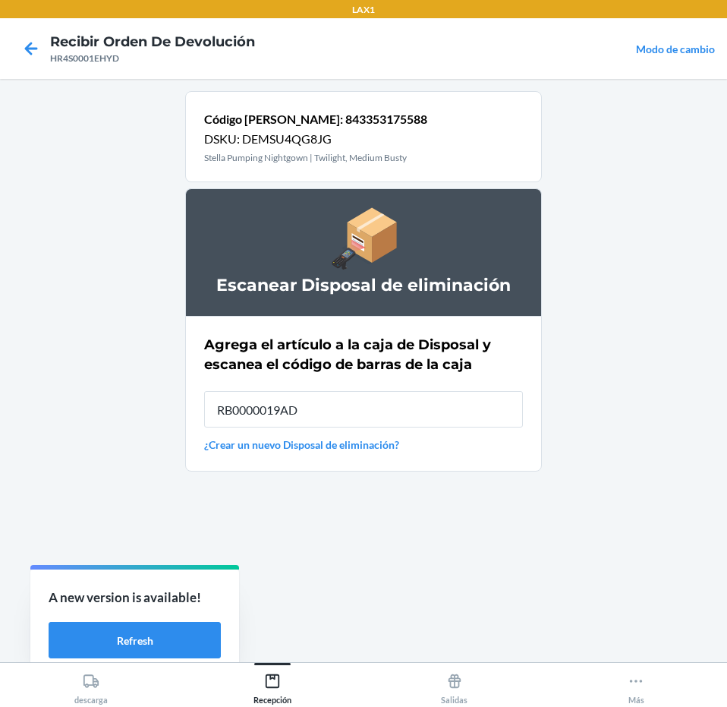
type input "RB0000019AD"
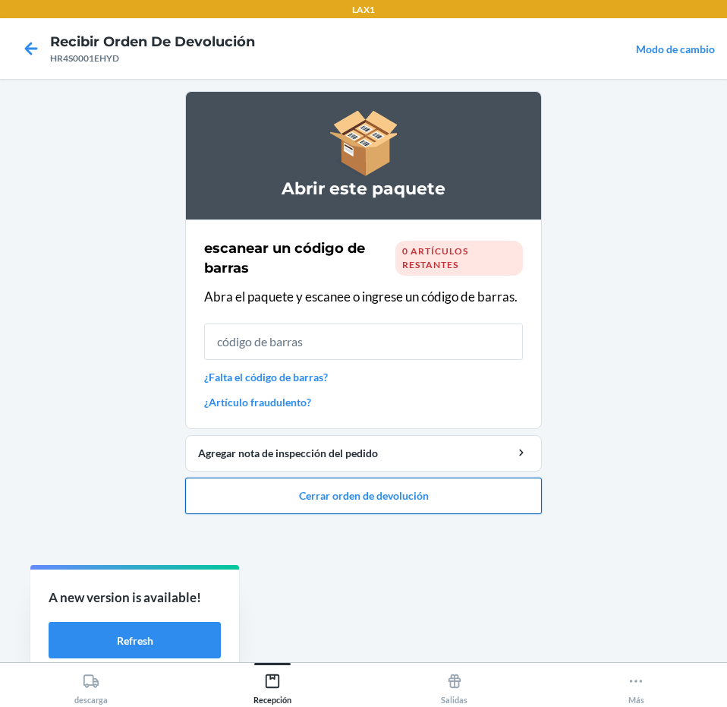
click at [425, 480] on button "Cerrar orden de devolución" at bounding box center [363, 495] width 357 height 36
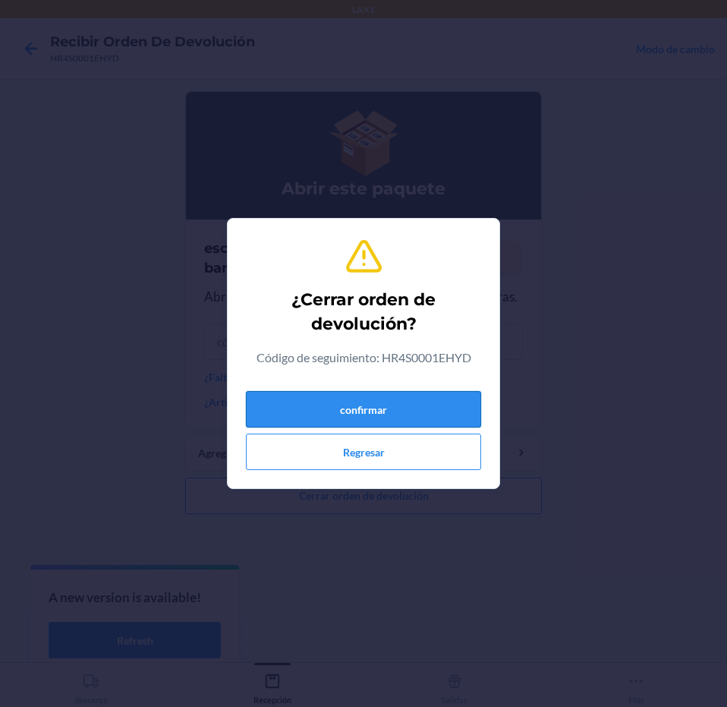
click at [421, 414] on button "confirmar" at bounding box center [363, 409] width 235 height 36
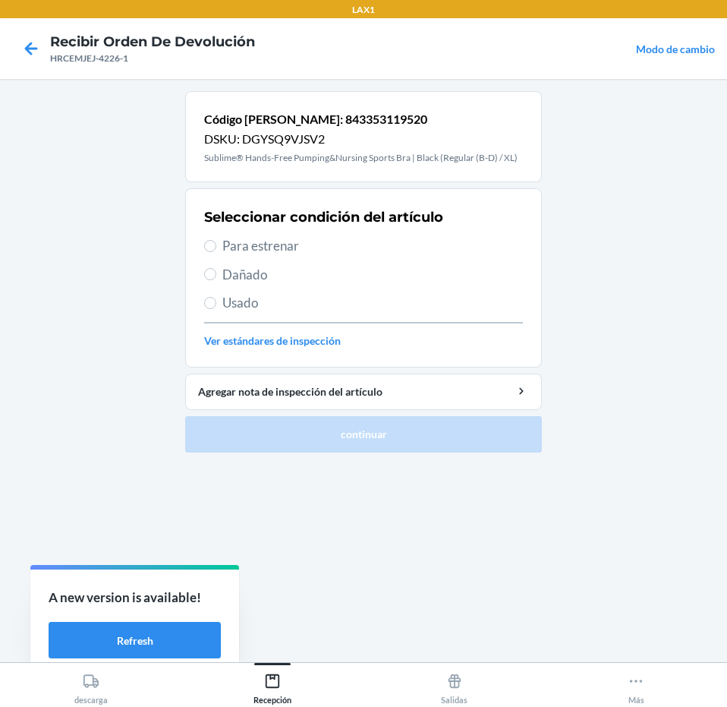
click at [289, 252] on span "Para estrenar" at bounding box center [372, 246] width 301 height 20
click at [216, 252] on input "Para estrenar" at bounding box center [210, 246] width 12 height 12
radio input "true"
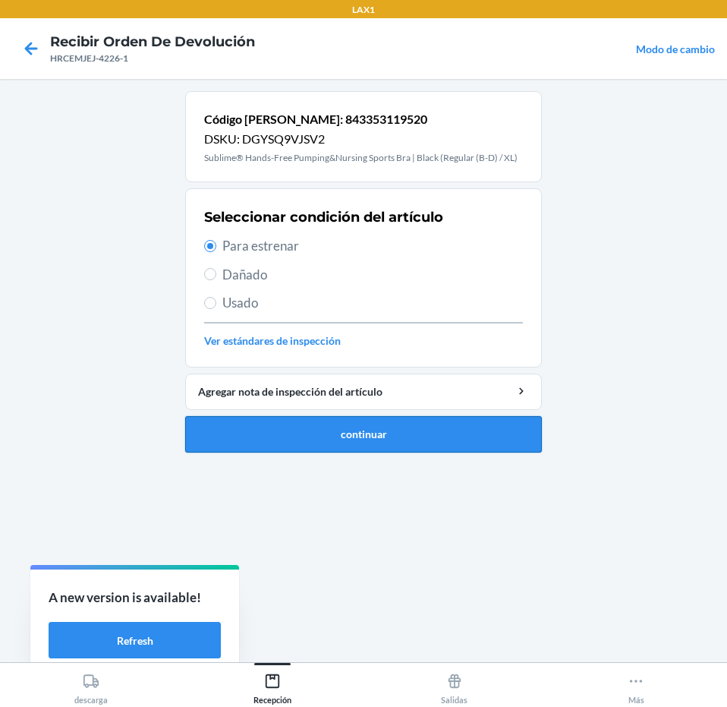
click at [391, 430] on button "continuar" at bounding box center [363, 434] width 357 height 36
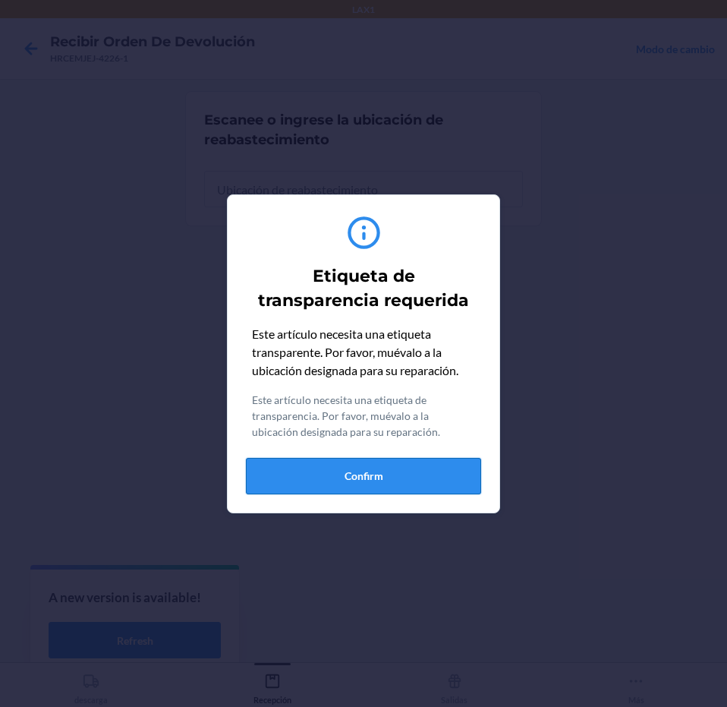
click at [395, 472] on button "Confirm" at bounding box center [363, 476] width 235 height 36
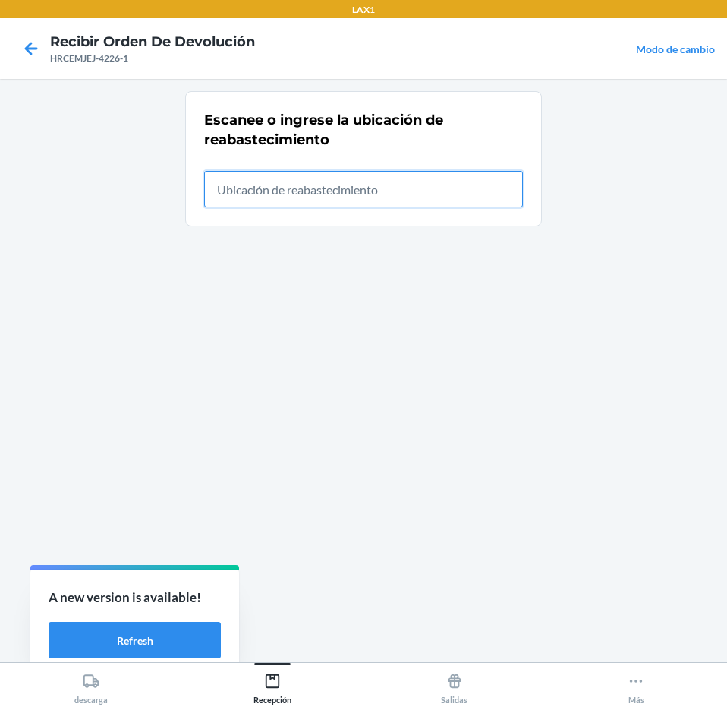
click at [419, 188] on input "text" at bounding box center [363, 189] width 319 height 36
type input "RTCART043"
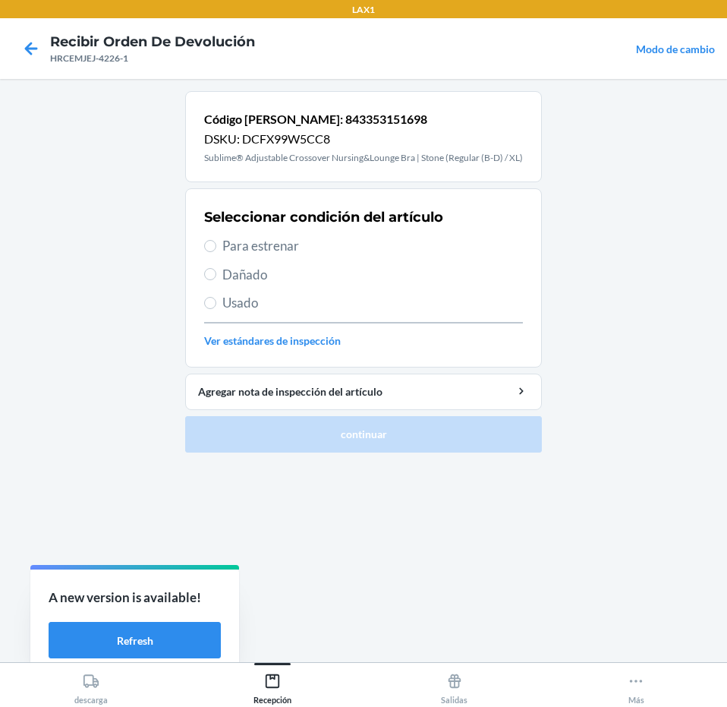
click at [373, 255] on span "Para estrenar" at bounding box center [372, 246] width 301 height 20
click at [216, 252] on input "Para estrenar" at bounding box center [210, 246] width 12 height 12
radio input "true"
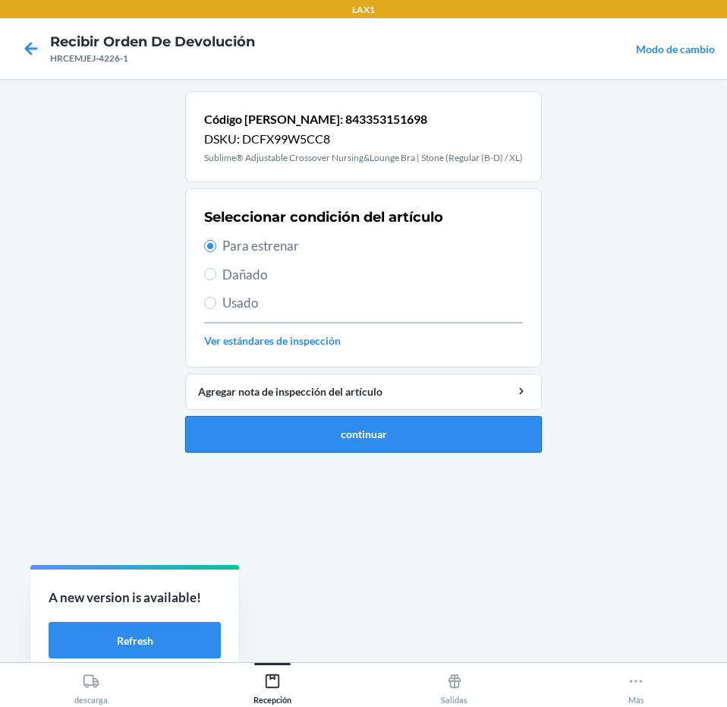
click at [398, 433] on button "continuar" at bounding box center [363, 434] width 357 height 36
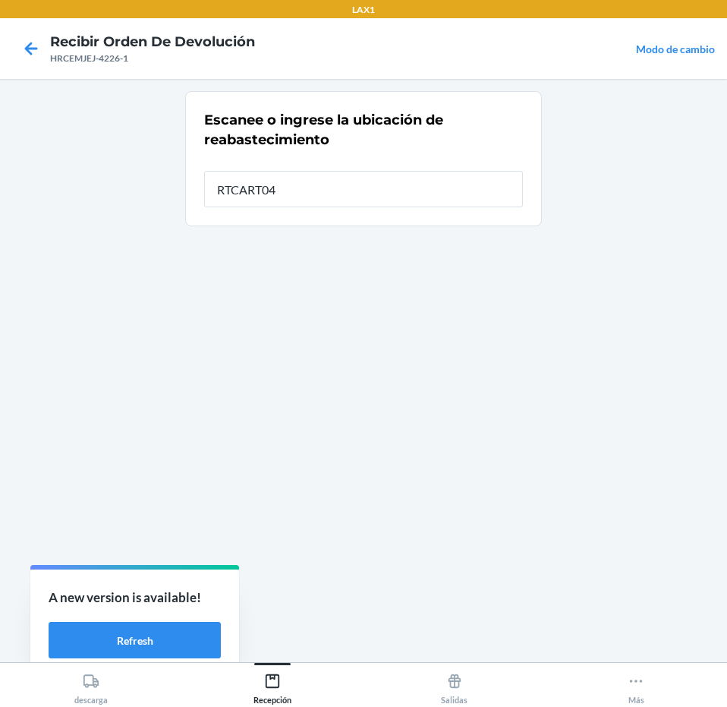
type input "RTCART043"
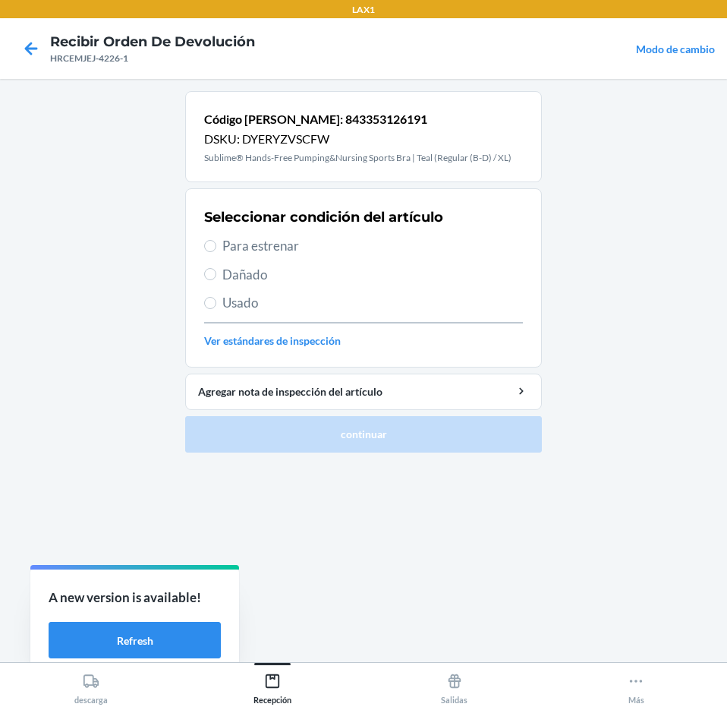
drag, startPoint x: 370, startPoint y: 248, endPoint x: 379, endPoint y: 364, distance: 115.8
click at [376, 275] on div "Seleccionar condición del artículo Para estrenar Dañado Usado Ver estándares de…" at bounding box center [363, 278] width 319 height 150
click at [364, 248] on span "Para estrenar" at bounding box center [372, 246] width 301 height 20
click at [216, 248] on input "Para estrenar" at bounding box center [210, 246] width 12 height 12
radio input "true"
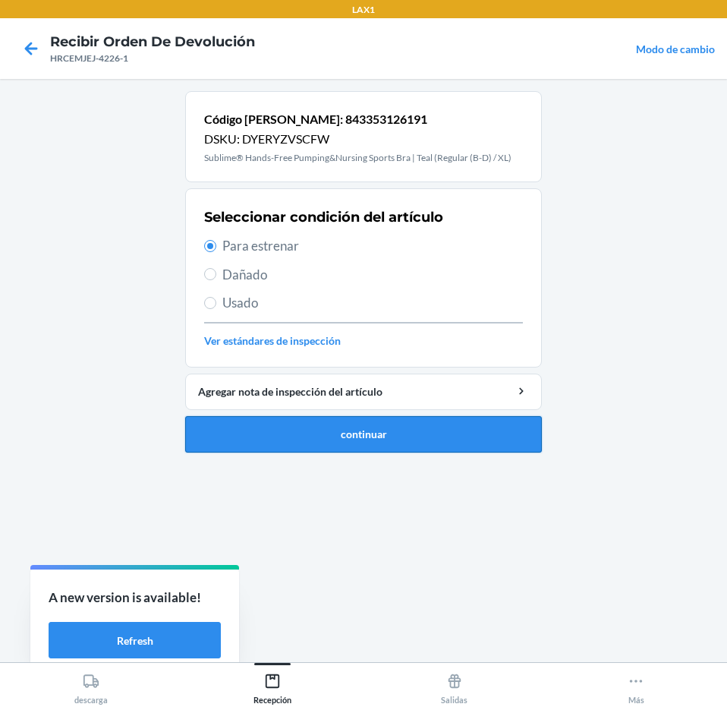
click at [408, 420] on button "continuar" at bounding box center [363, 434] width 357 height 36
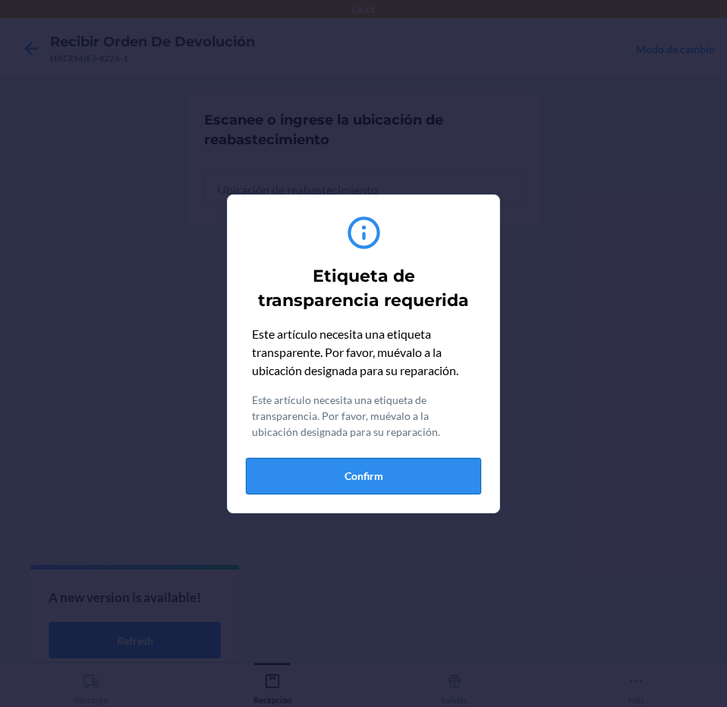
click at [406, 476] on button "Confirm" at bounding box center [363, 476] width 235 height 36
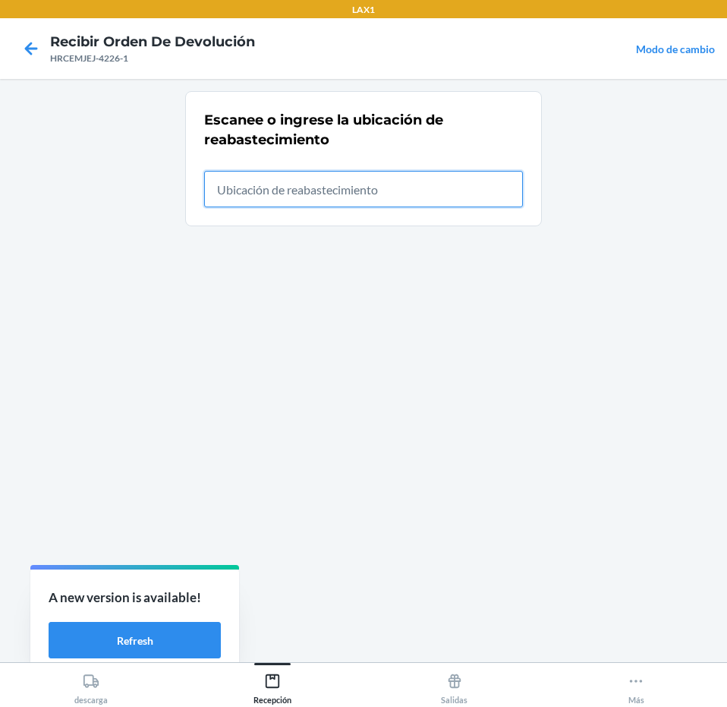
click at [414, 179] on input "text" at bounding box center [363, 189] width 319 height 36
type input "RTCART043"
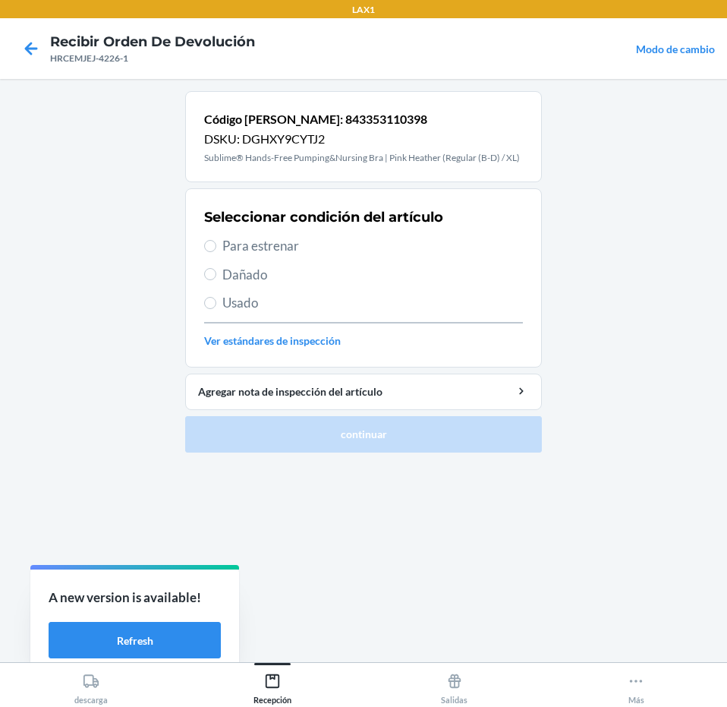
click at [381, 248] on span "Para estrenar" at bounding box center [372, 246] width 301 height 20
click at [216, 248] on input "Para estrenar" at bounding box center [210, 246] width 12 height 12
radio input "true"
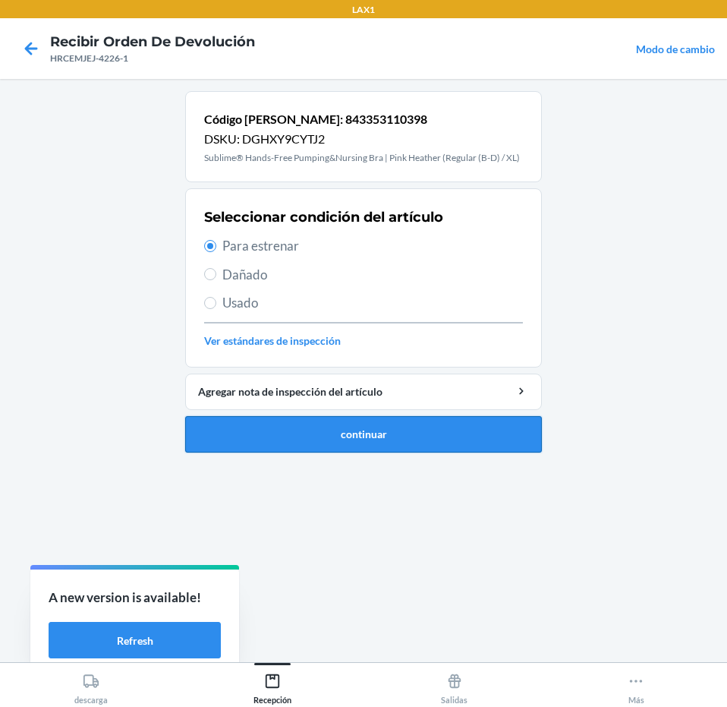
click at [431, 429] on button "continuar" at bounding box center [363, 434] width 357 height 36
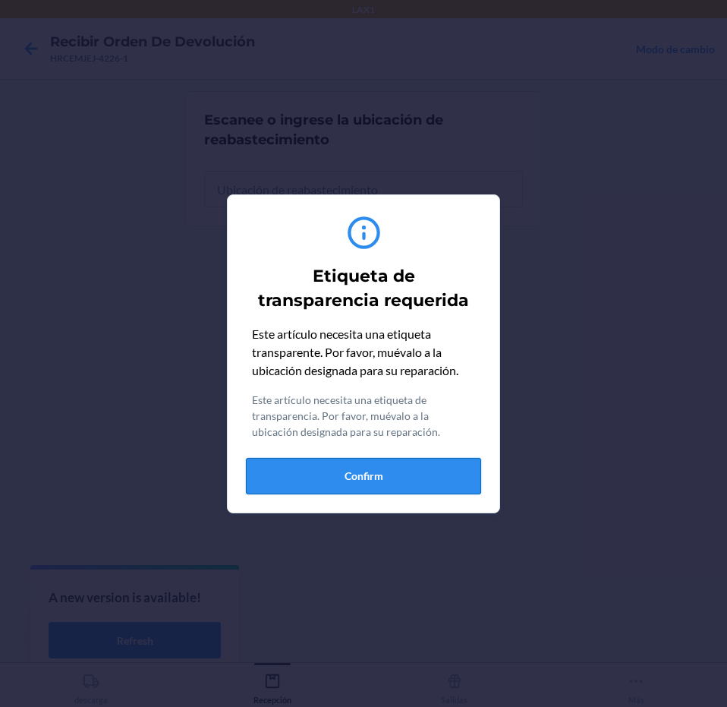
click at [430, 461] on button "Confirm" at bounding box center [363, 476] width 235 height 36
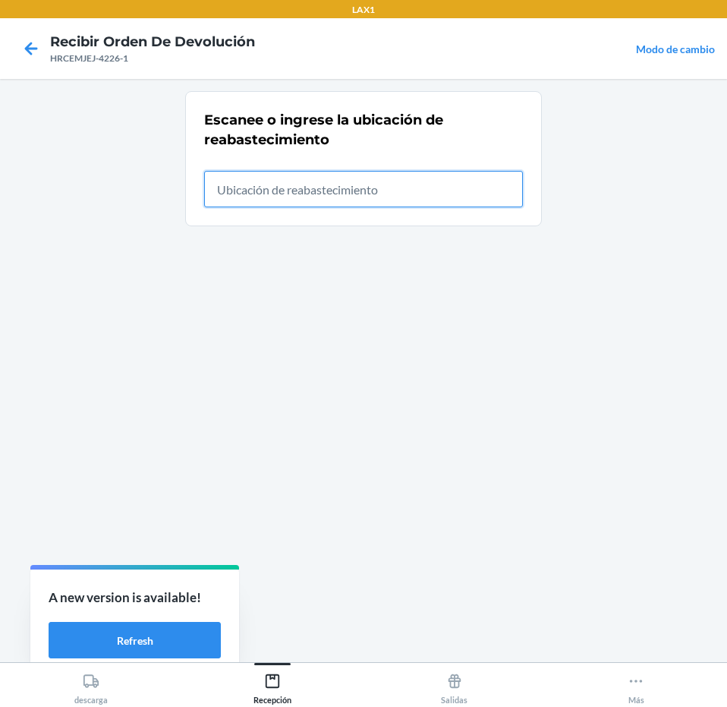
click at [434, 176] on input "text" at bounding box center [363, 189] width 319 height 36
type input "RTCART043"
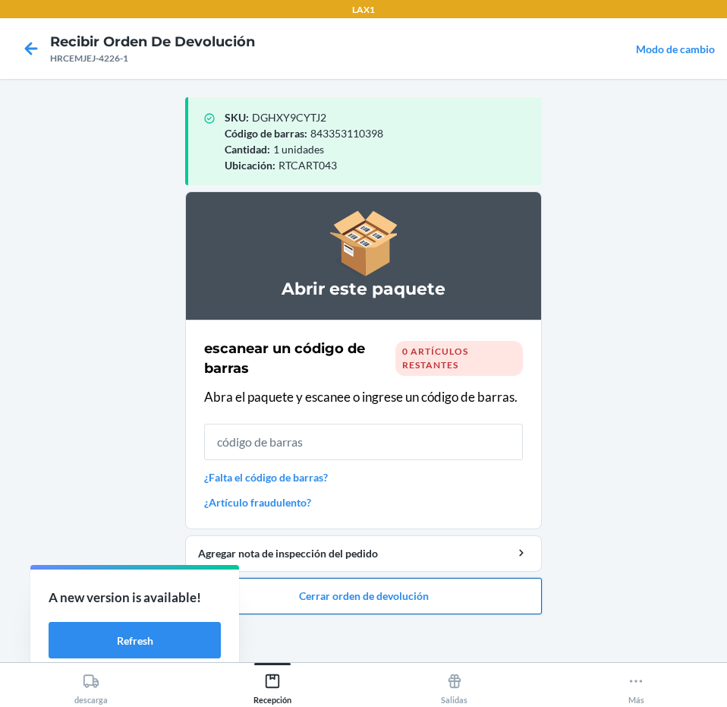
drag, startPoint x: 398, startPoint y: 611, endPoint x: 404, endPoint y: 599, distance: 13.6
click at [401, 605] on button "Cerrar orden de devolución" at bounding box center [363, 596] width 357 height 36
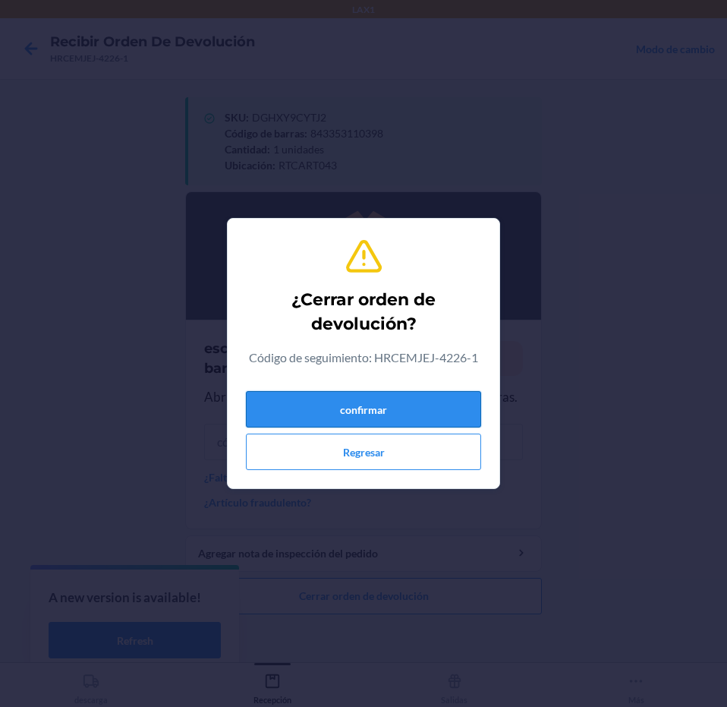
click at [402, 414] on button "confirmar" at bounding box center [363, 409] width 235 height 36
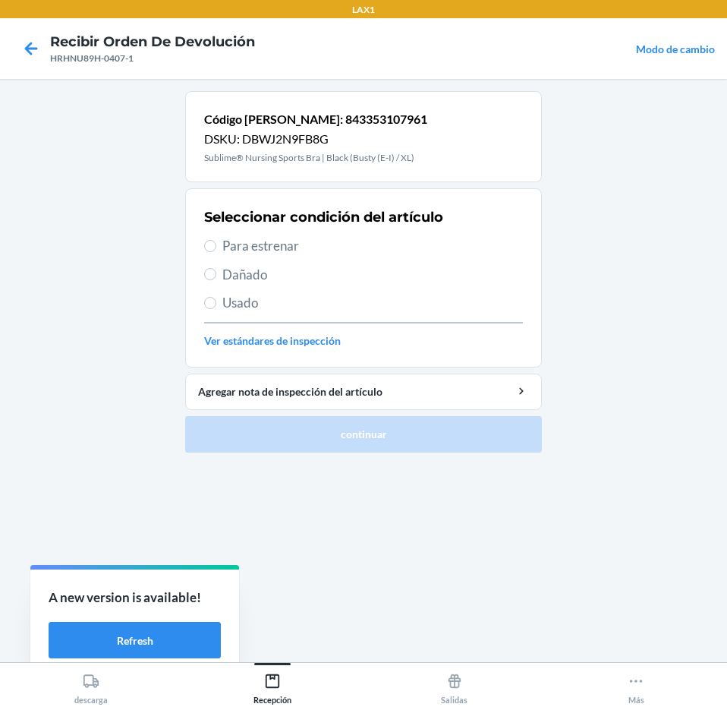
click at [329, 302] on span "Usado" at bounding box center [372, 303] width 301 height 20
click at [216, 302] on input "Usado" at bounding box center [210, 303] width 12 height 12
radio input "true"
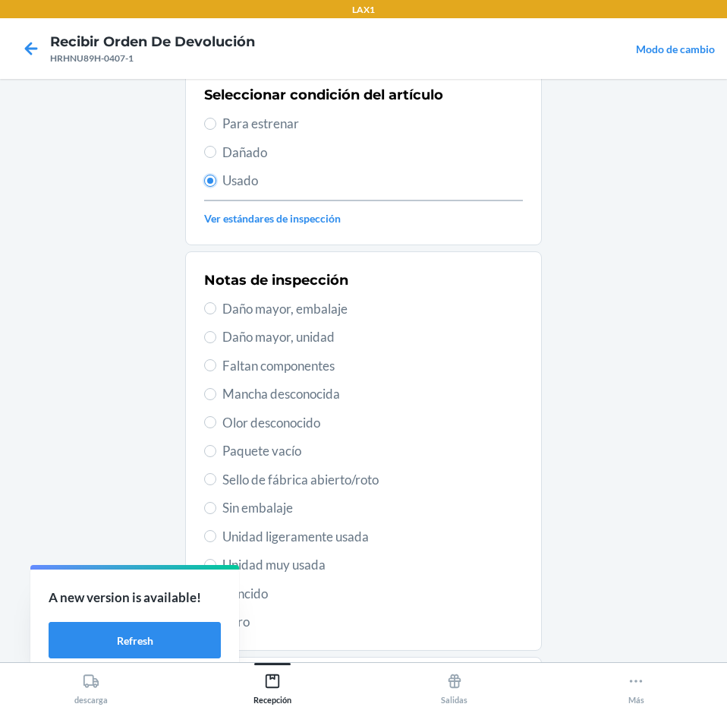
scroll to position [208, 0]
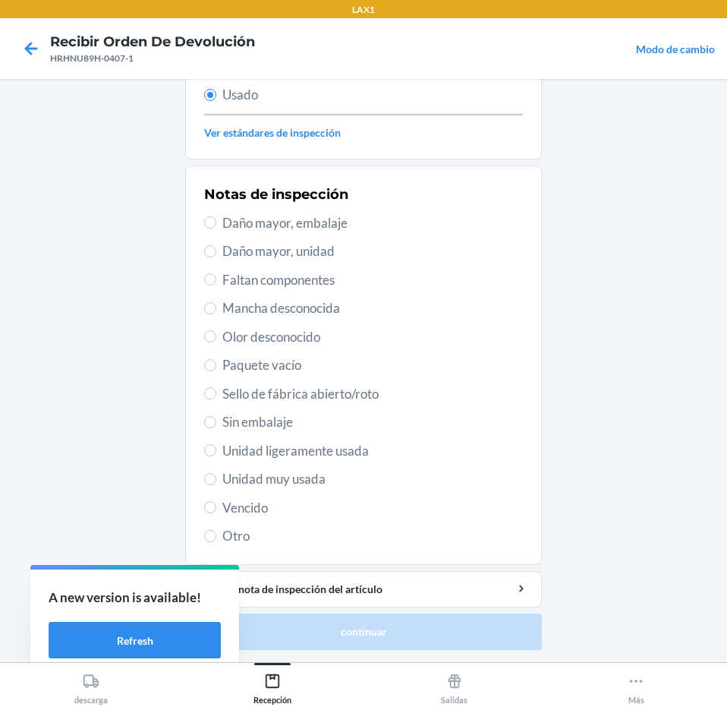
click at [375, 450] on span "Unidad ligeramente usada" at bounding box center [372, 451] width 301 height 20
click at [216, 450] on input "Unidad ligeramente usada" at bounding box center [210, 450] width 12 height 12
radio input "true"
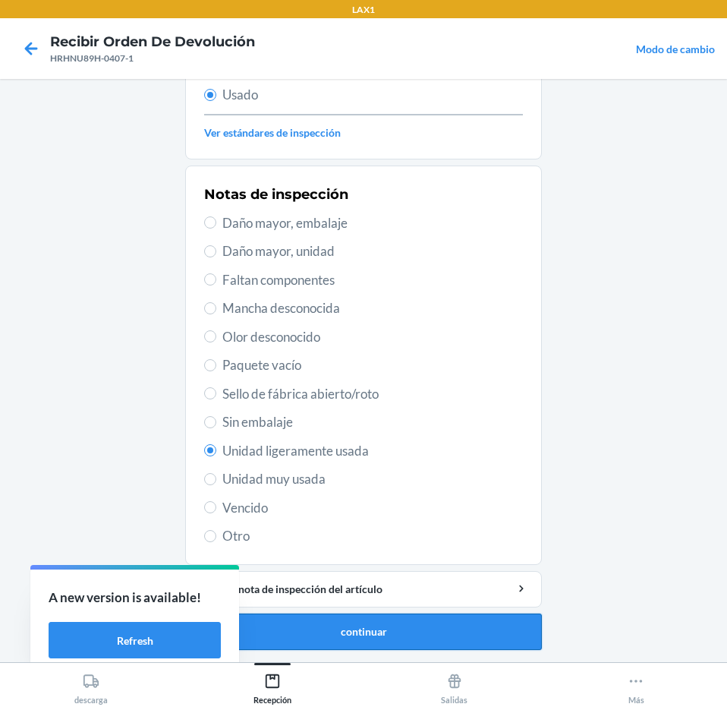
click at [417, 641] on button "continuar" at bounding box center [363, 631] width 357 height 36
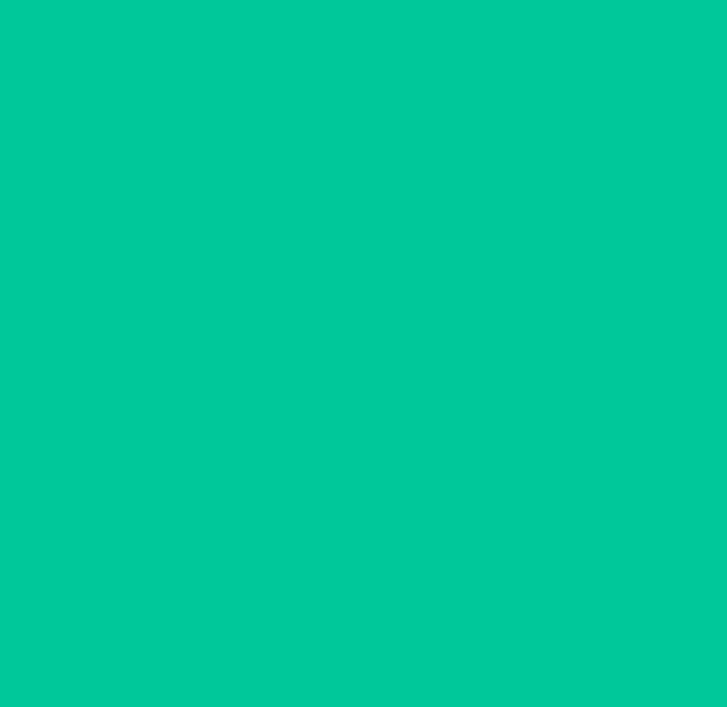
scroll to position [0, 0]
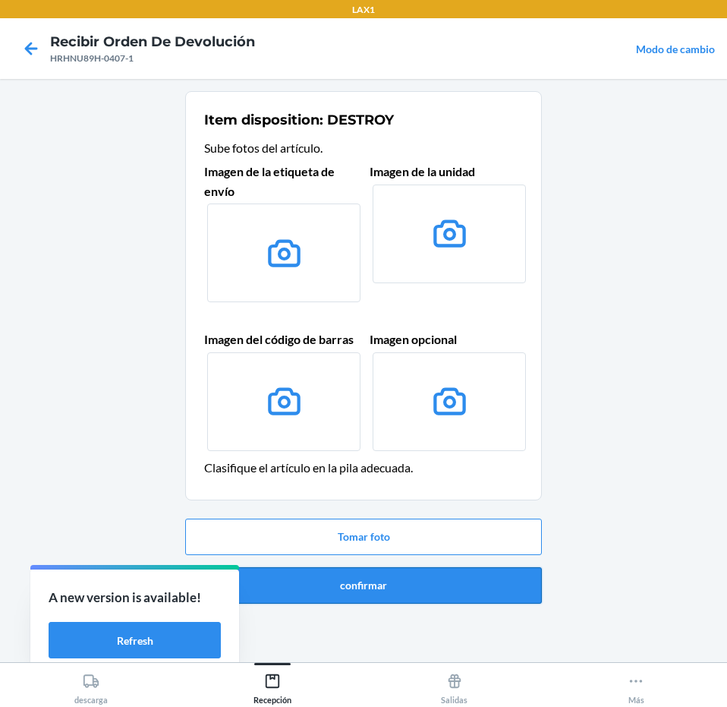
click at [424, 595] on button "confirmar" at bounding box center [363, 585] width 357 height 36
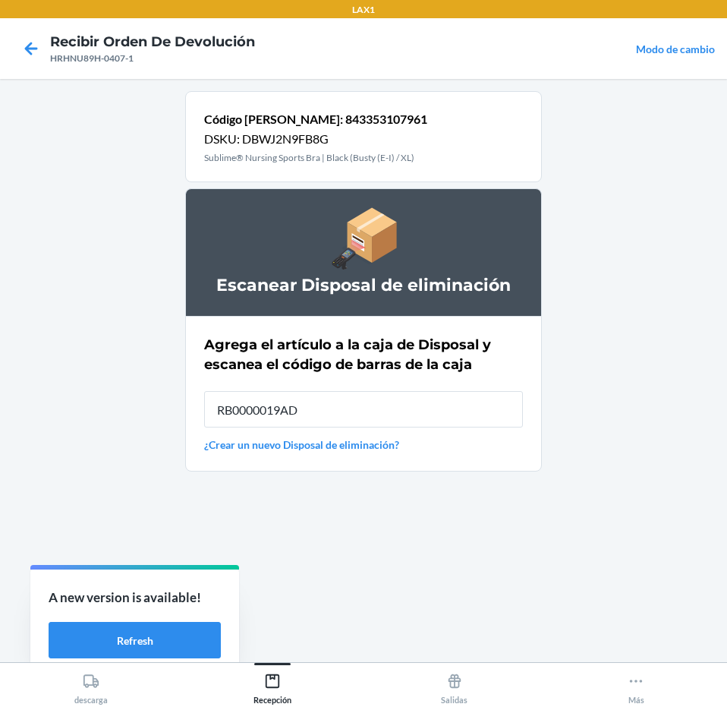
type input "RB0000019AD"
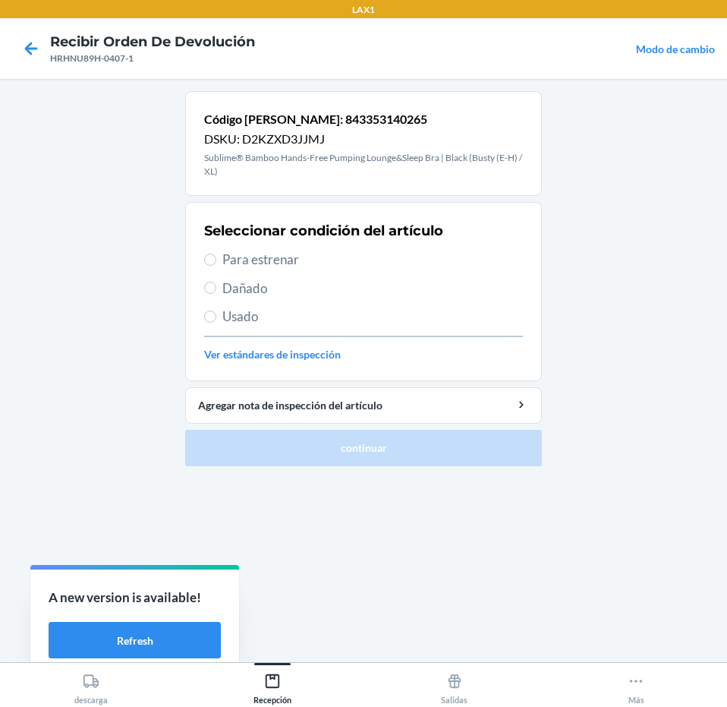
click at [390, 308] on span "Usado" at bounding box center [372, 317] width 301 height 20
click at [216, 310] on input "Usado" at bounding box center [210, 316] width 12 height 12
radio input "true"
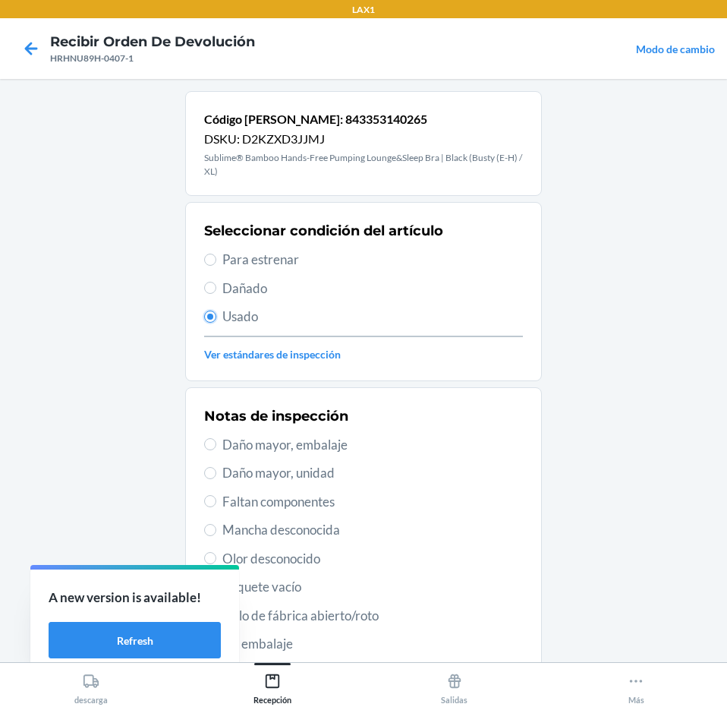
scroll to position [222, 0]
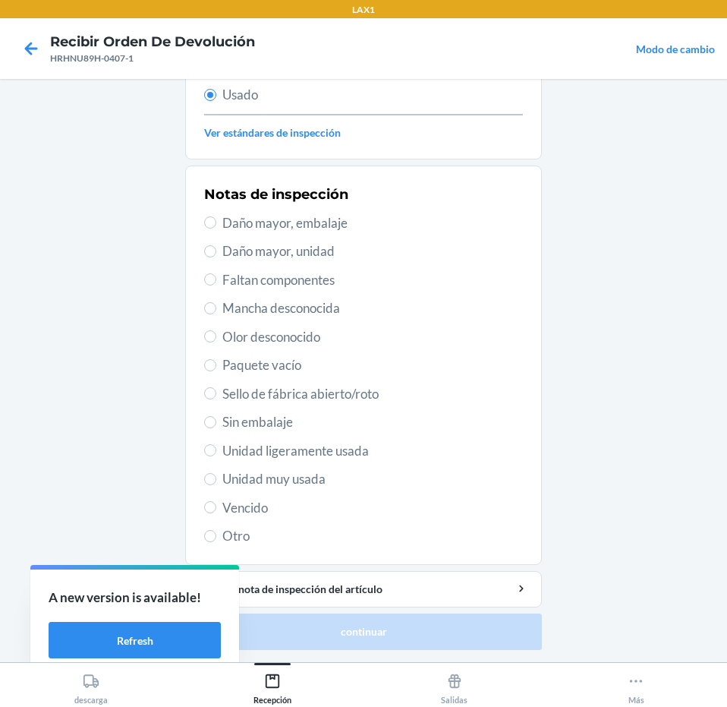
click at [379, 451] on span "Unidad ligeramente usada" at bounding box center [372, 451] width 301 height 20
click at [216, 451] on input "Unidad ligeramente usada" at bounding box center [210, 450] width 12 height 12
radio input "true"
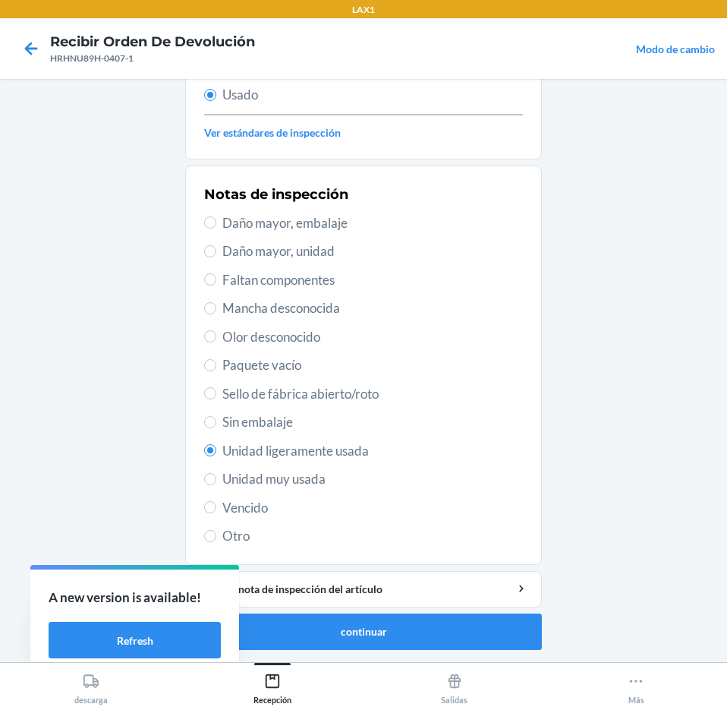
click at [347, 655] on ol "Código [PERSON_NAME]: 843353140265 DSKU: D2KZXD3JJMJ Sublime® Bamboo Hands-Free…" at bounding box center [363, 265] width 357 height 792
click at [374, 638] on button "continuar" at bounding box center [363, 631] width 357 height 36
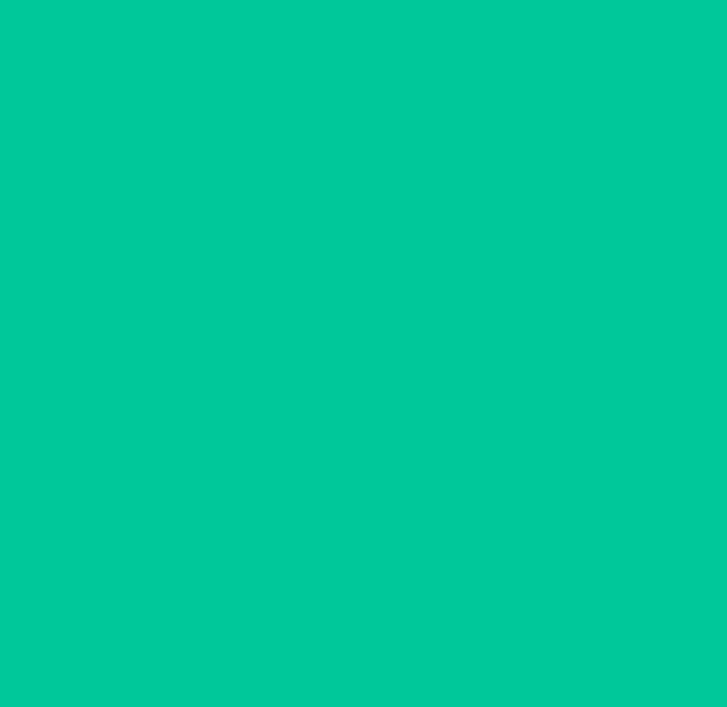
scroll to position [0, 0]
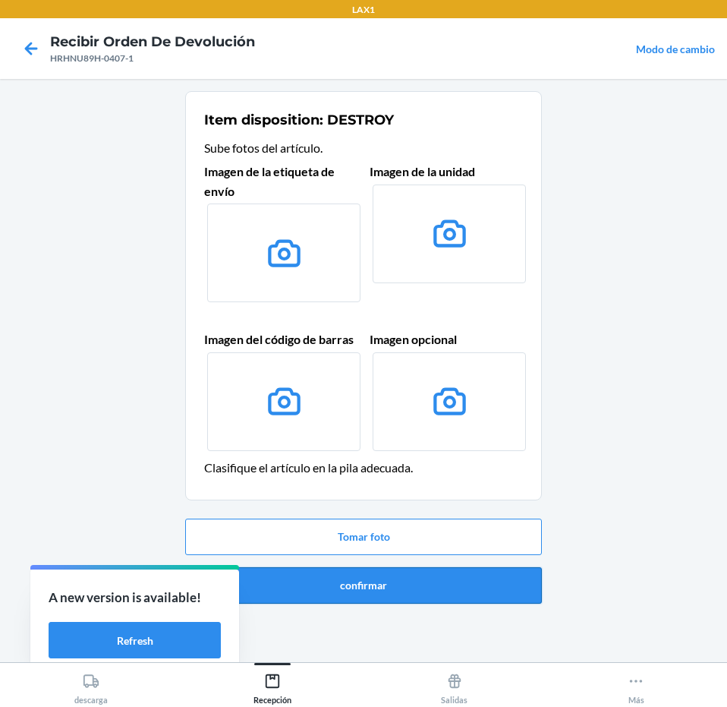
click at [391, 578] on button "confirmar" at bounding box center [363, 585] width 357 height 36
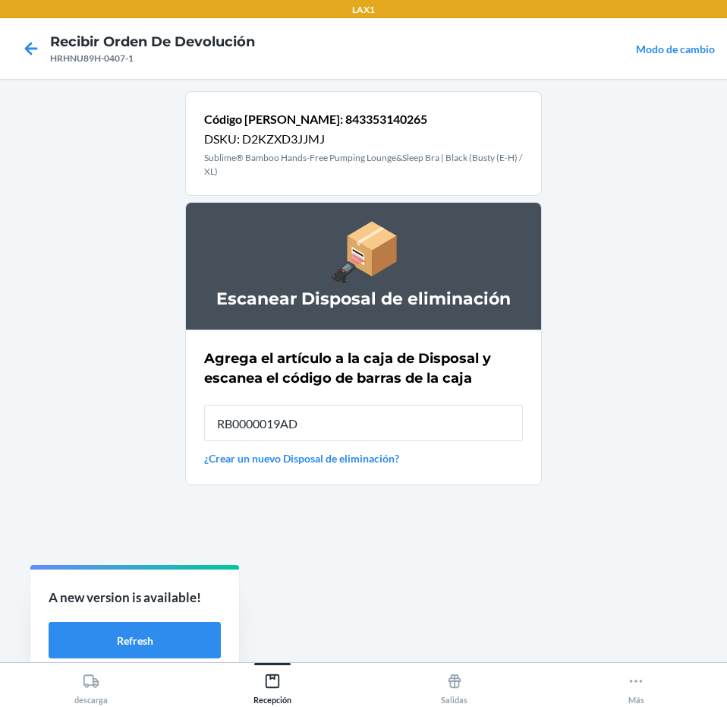
type input "RB0000019AD"
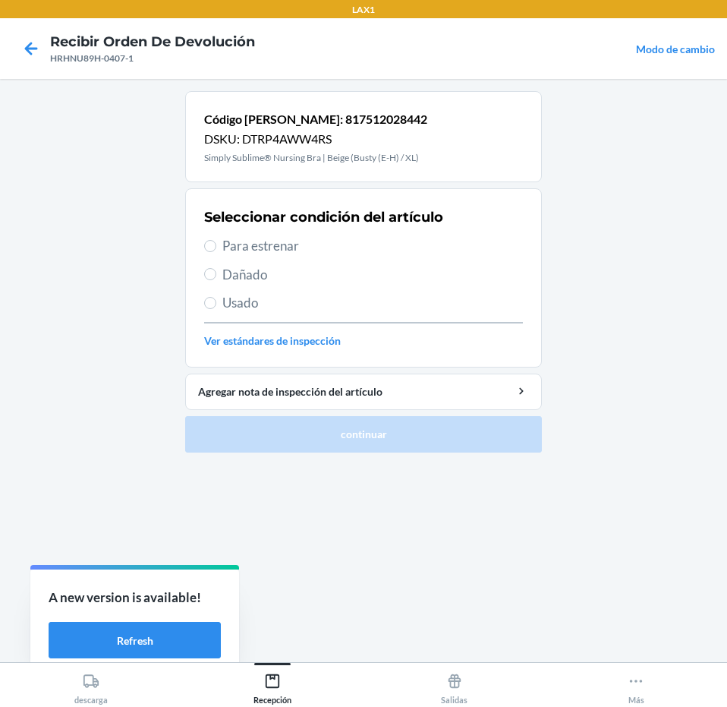
click at [348, 244] on span "Para estrenar" at bounding box center [372, 246] width 301 height 20
click at [216, 244] on input "Para estrenar" at bounding box center [210, 246] width 12 height 12
radio input "true"
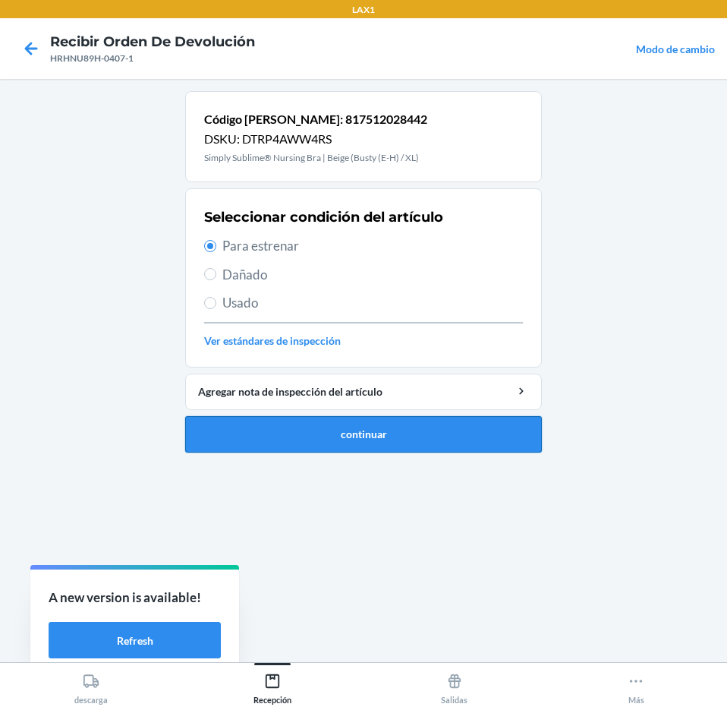
click at [416, 422] on button "continuar" at bounding box center [363, 434] width 357 height 36
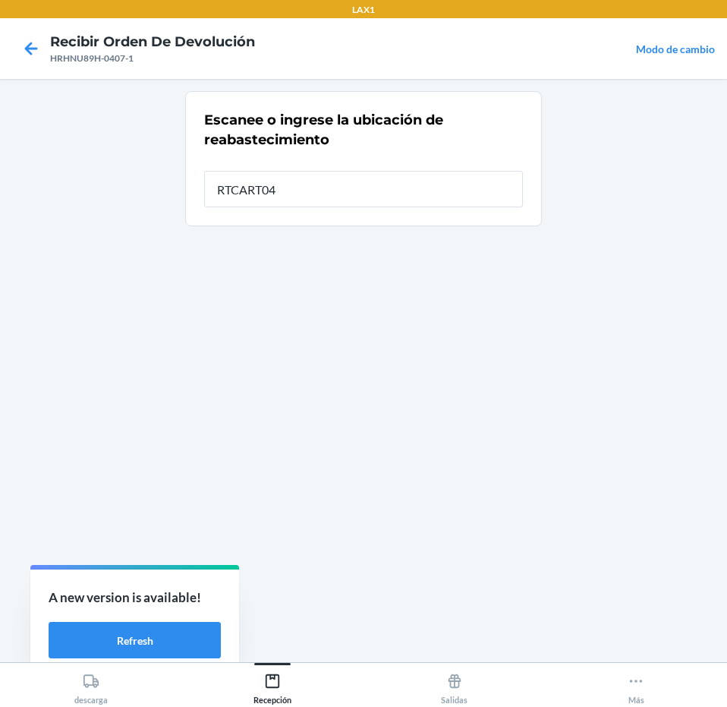
type input "RTCART043"
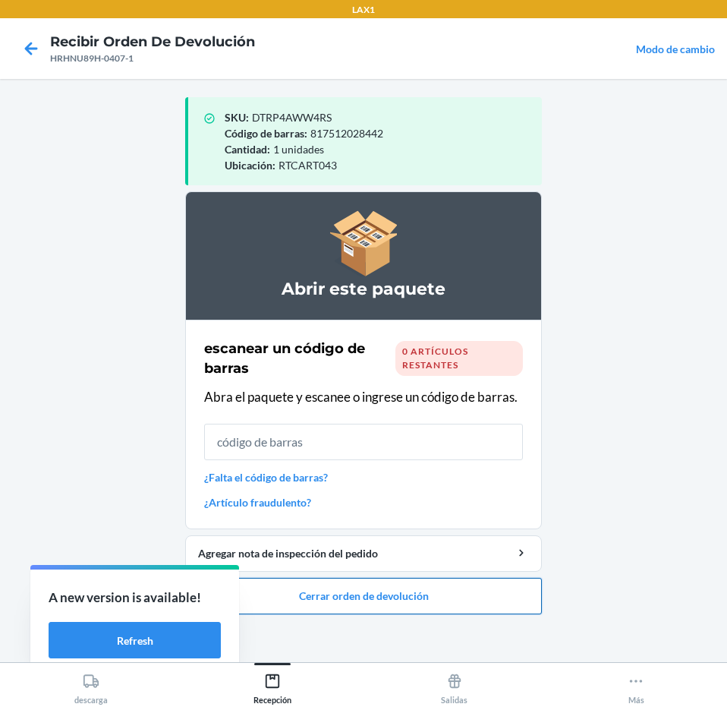
click at [386, 591] on button "Cerrar orden de devolución" at bounding box center [363, 596] width 357 height 36
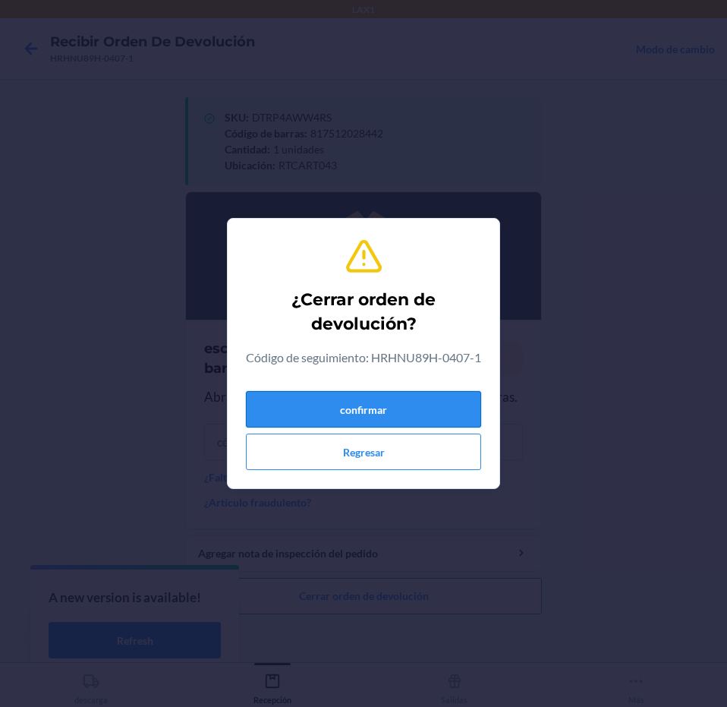
click at [399, 408] on button "confirmar" at bounding box center [363, 409] width 235 height 36
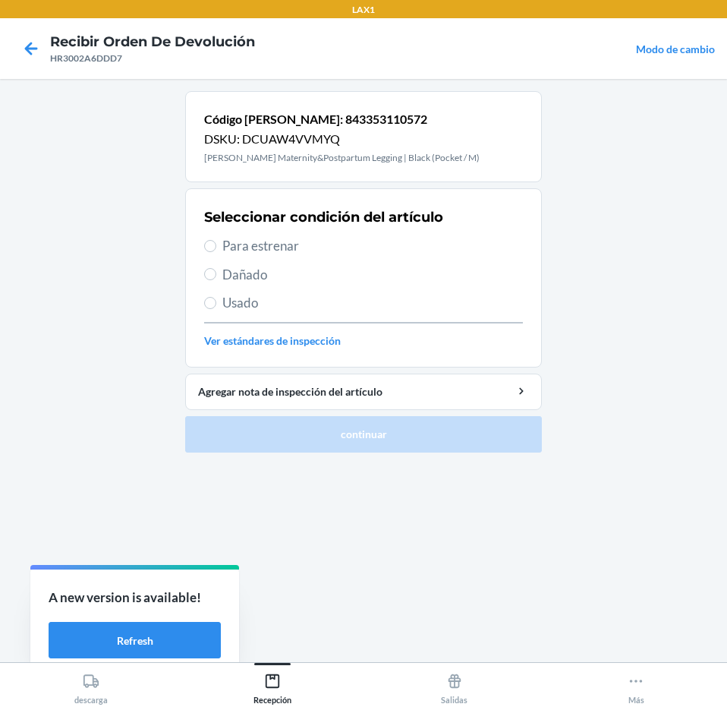
click at [367, 295] on span "Usado" at bounding box center [372, 303] width 301 height 20
click at [216, 297] on input "Usado" at bounding box center [210, 303] width 12 height 12
radio input "true"
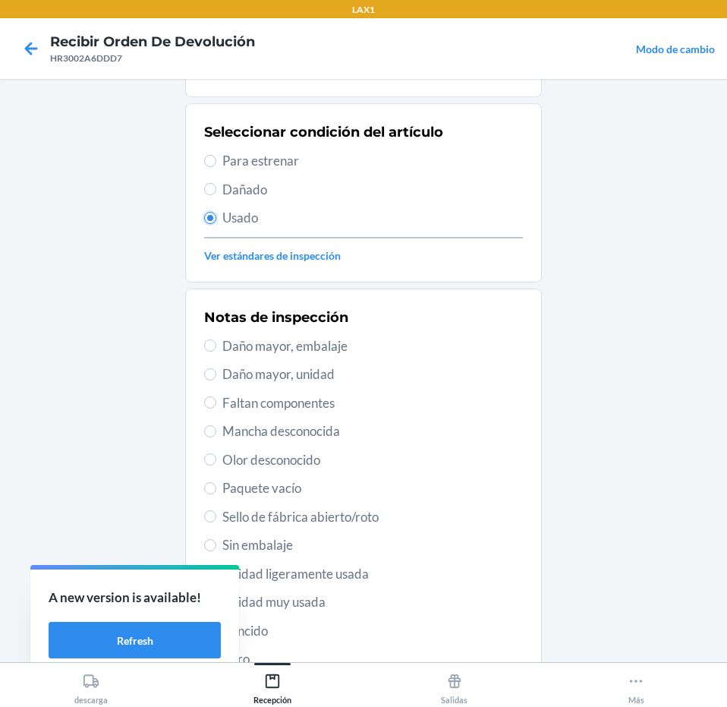
scroll to position [208, 0]
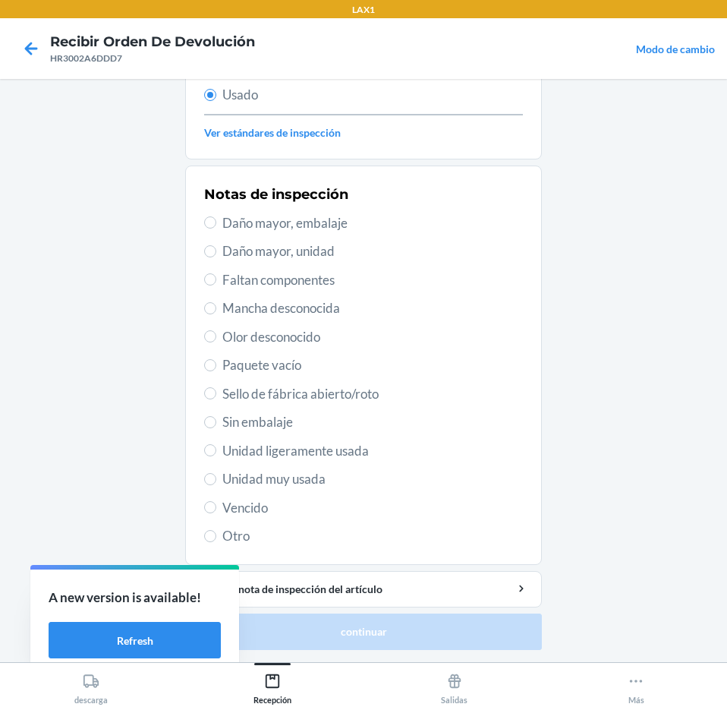
click at [324, 488] on span "Unidad muy usada" at bounding box center [372, 479] width 301 height 20
click at [216, 485] on input "Unidad muy usada" at bounding box center [210, 479] width 12 height 12
radio input "true"
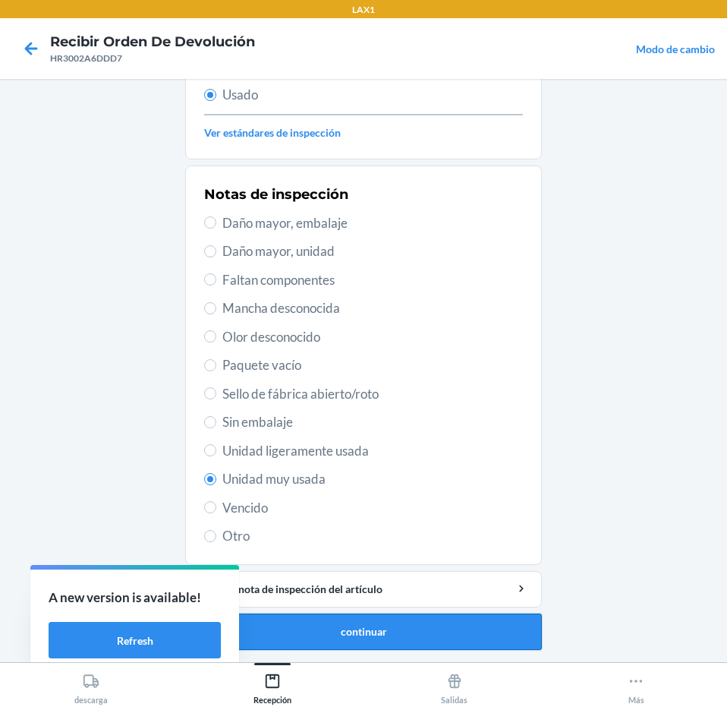
click at [379, 643] on button "continuar" at bounding box center [363, 631] width 357 height 36
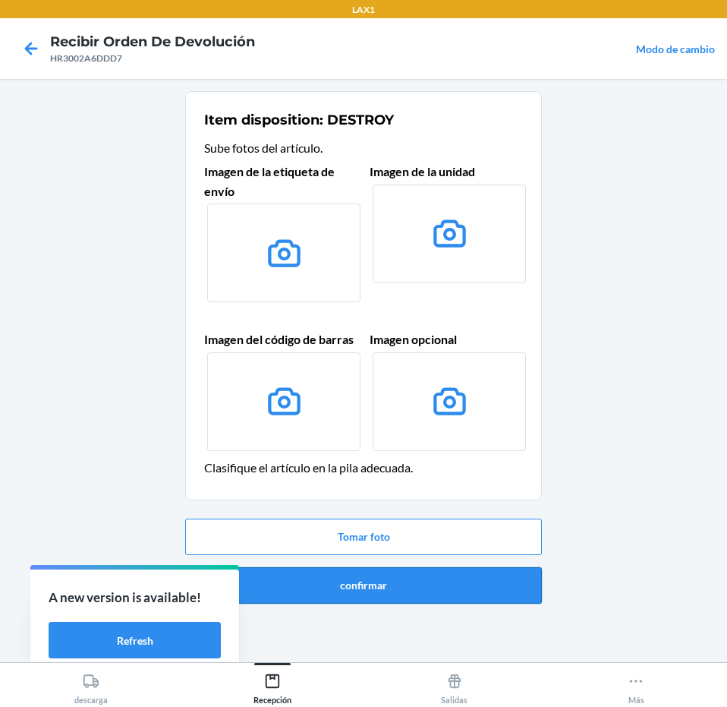
click at [403, 586] on button "confirmar" at bounding box center [363, 585] width 357 height 36
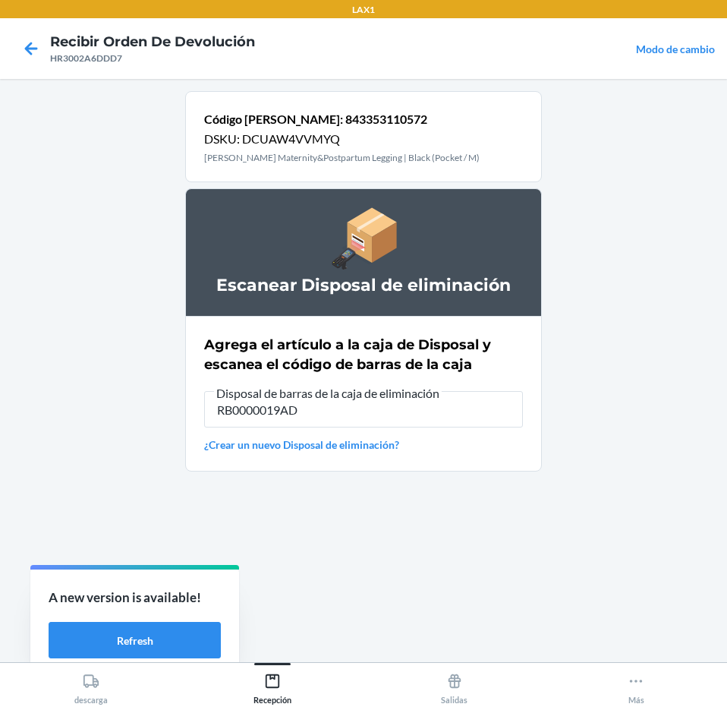
type input "RB0000019AD"
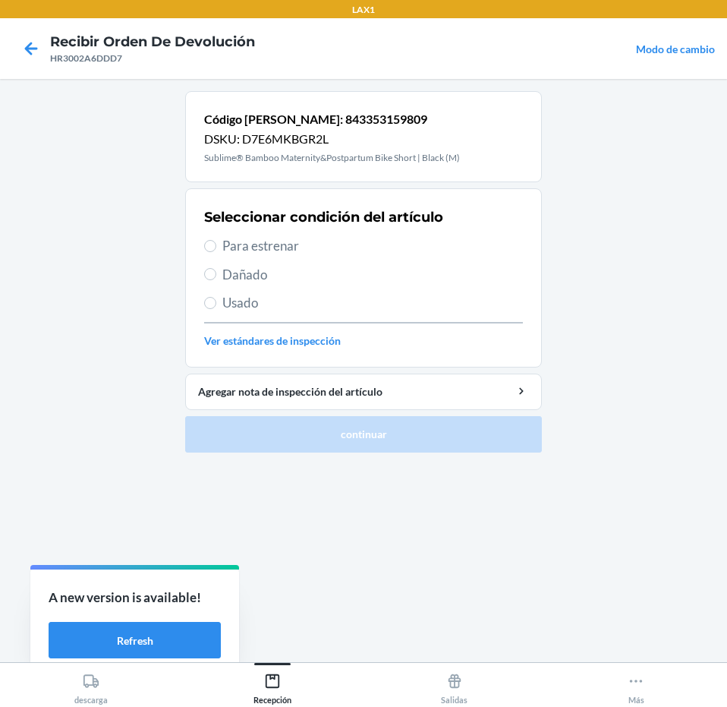
click at [325, 309] on span "Usado" at bounding box center [372, 303] width 301 height 20
click at [216, 309] on input "Usado" at bounding box center [210, 303] width 12 height 12
radio input "true"
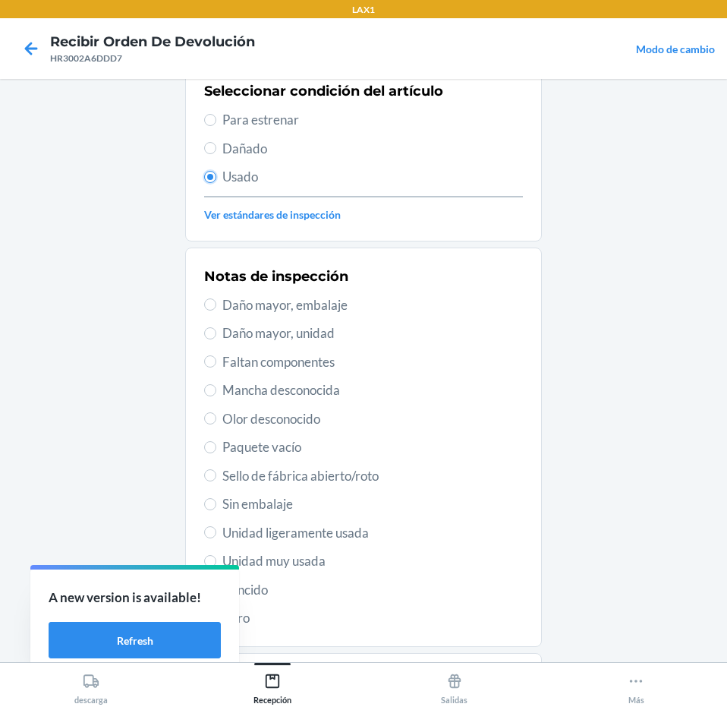
scroll to position [208, 0]
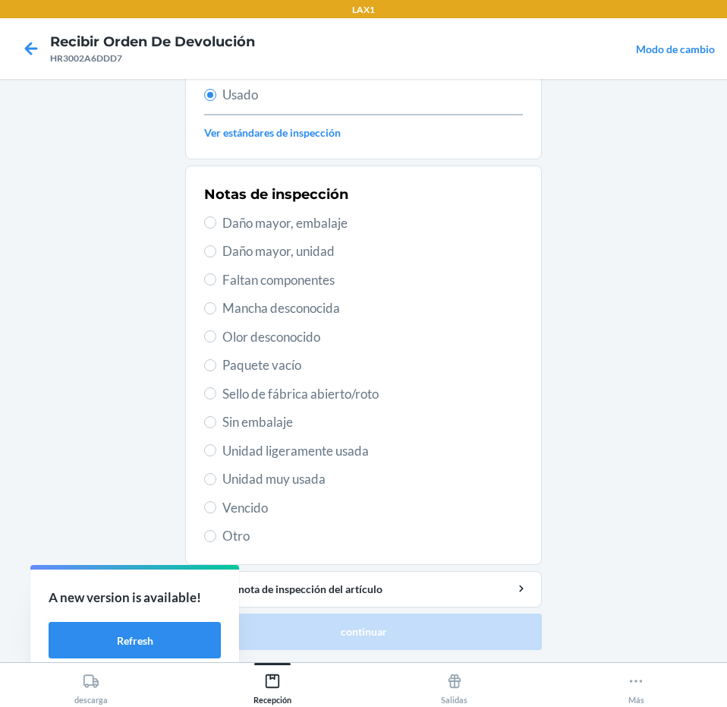
click at [351, 473] on span "Unidad muy usada" at bounding box center [372, 479] width 301 height 20
click at [216, 473] on input "Unidad muy usada" at bounding box center [210, 479] width 12 height 12
radio input "true"
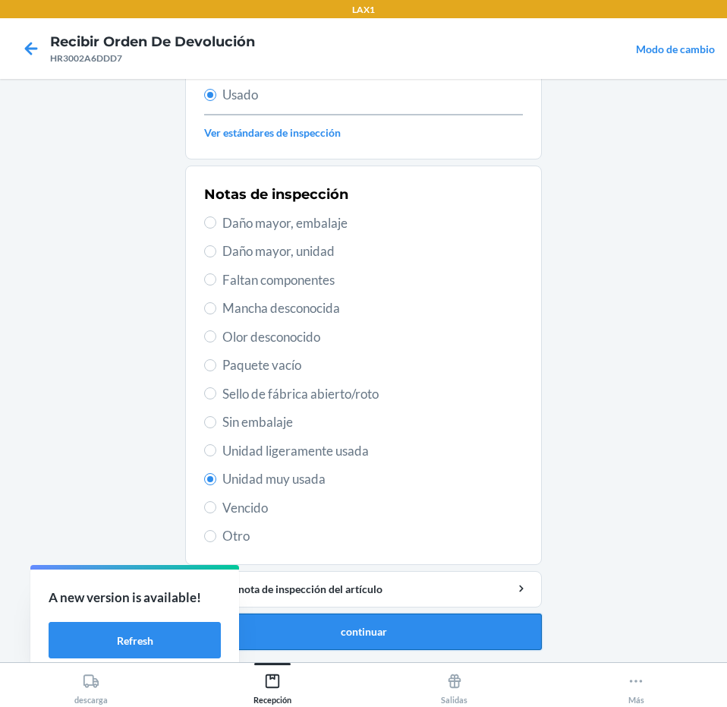
click at [426, 641] on button "continuar" at bounding box center [363, 631] width 357 height 36
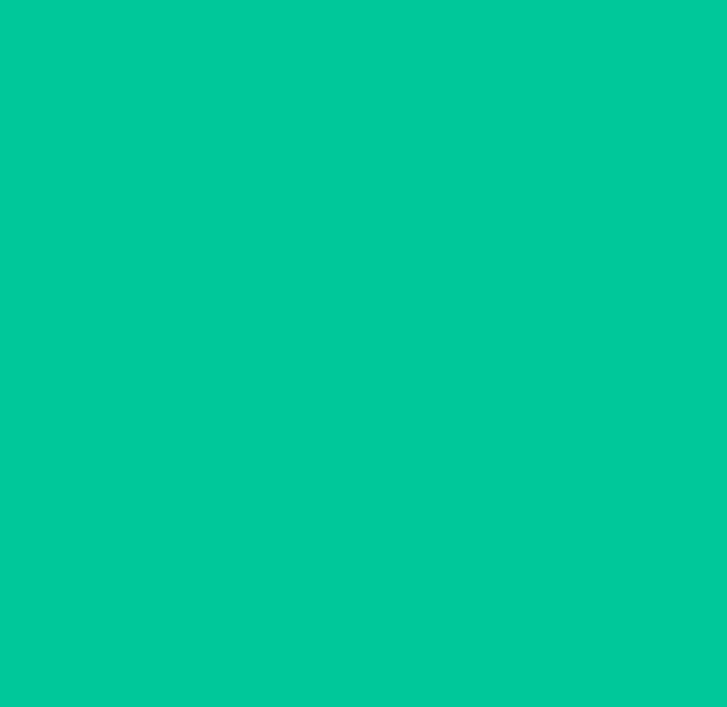
scroll to position [0, 0]
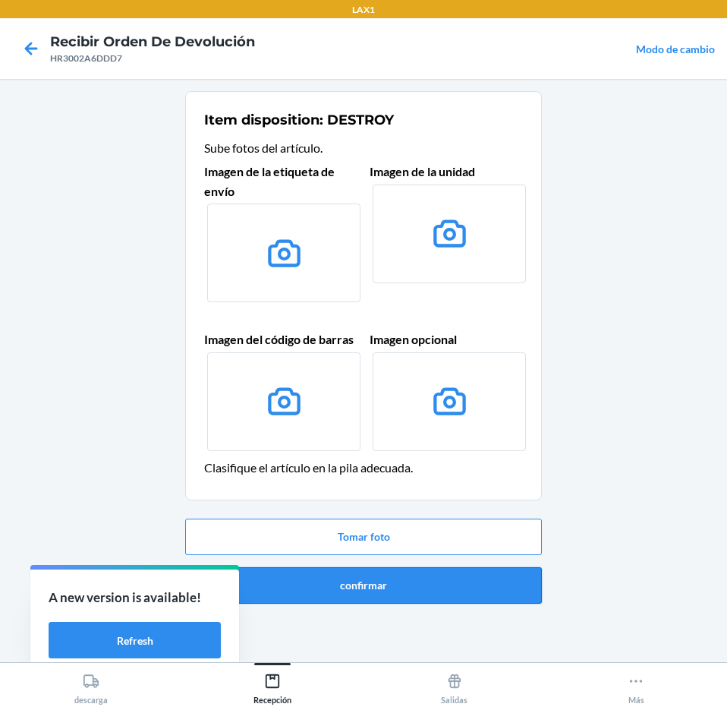
click at [435, 577] on button "confirmar" at bounding box center [363, 585] width 357 height 36
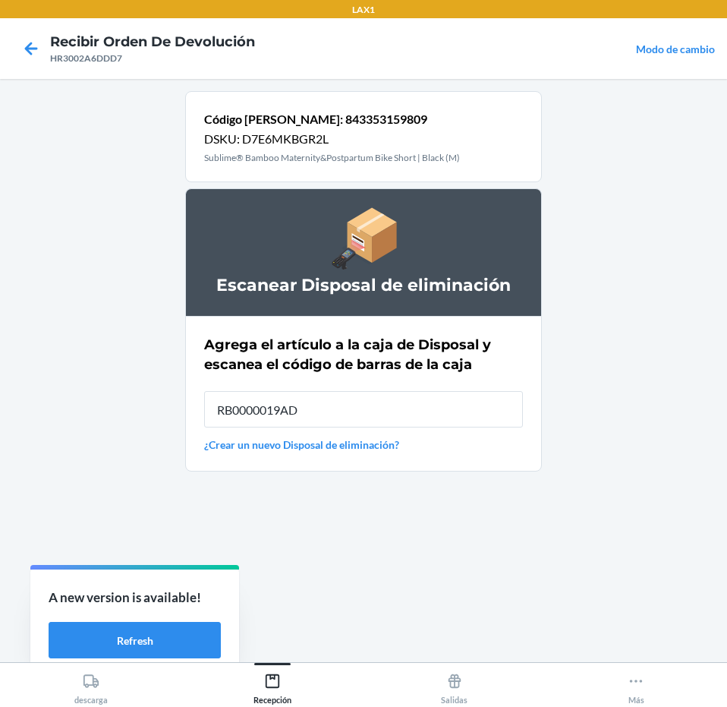
type input "RB0000019AD"
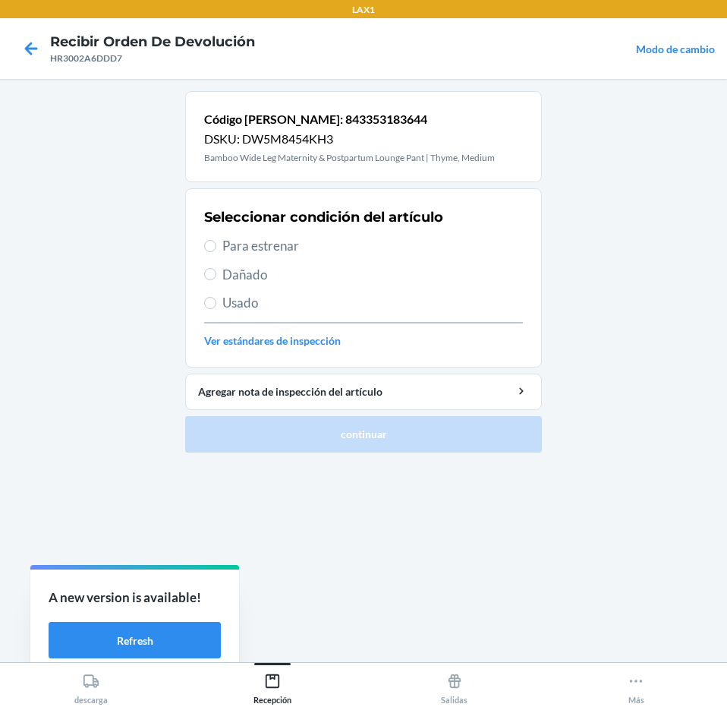
drag, startPoint x: 389, startPoint y: 240, endPoint x: 390, endPoint y: 257, distance: 17.5
click at [390, 250] on span "Para estrenar" at bounding box center [372, 246] width 301 height 20
click at [216, 250] on input "Para estrenar" at bounding box center [210, 246] width 12 height 12
radio input "true"
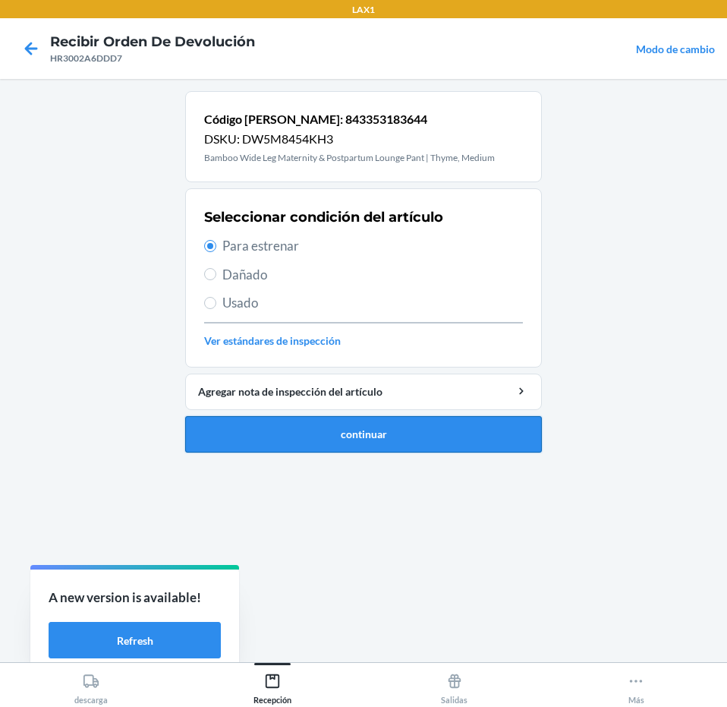
click at [377, 423] on button "continuar" at bounding box center [363, 434] width 357 height 36
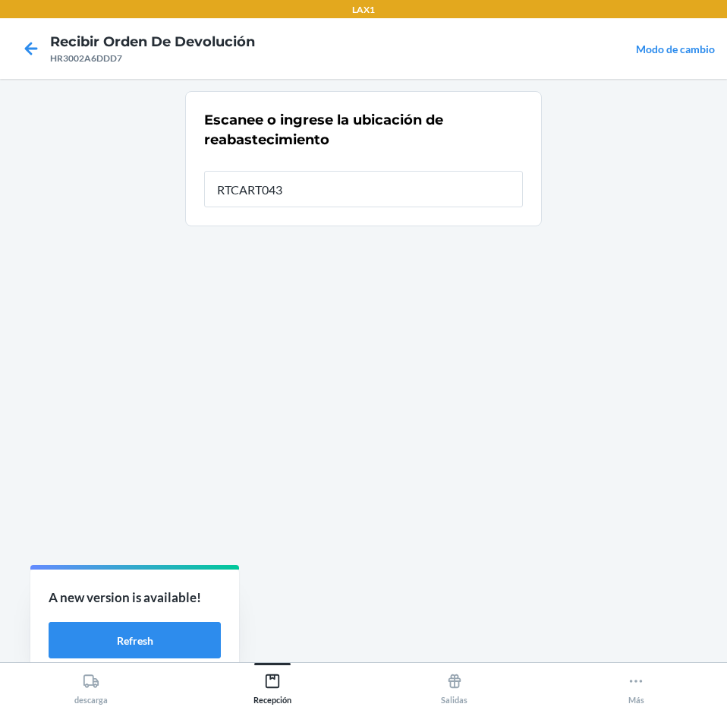
type input "RTCART043"
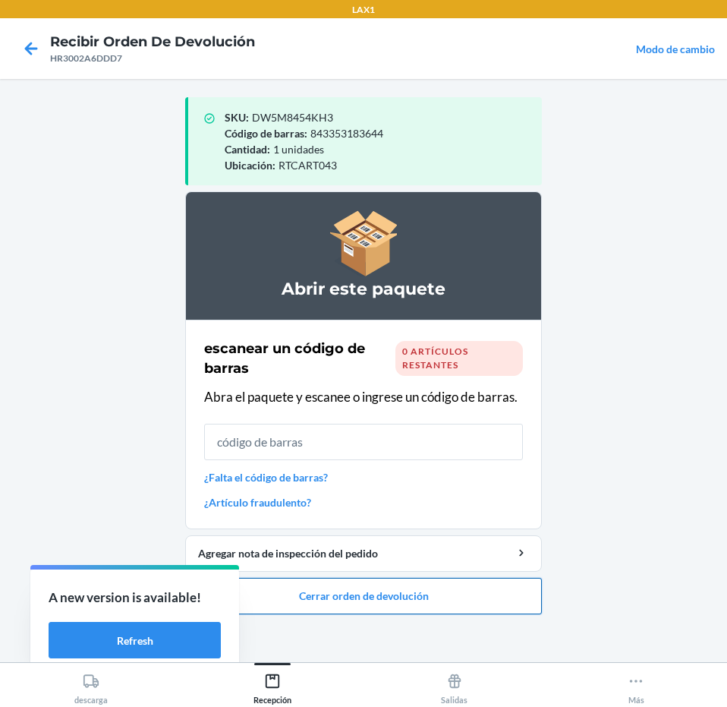
click at [384, 597] on button "Cerrar orden de devolución" at bounding box center [363, 596] width 357 height 36
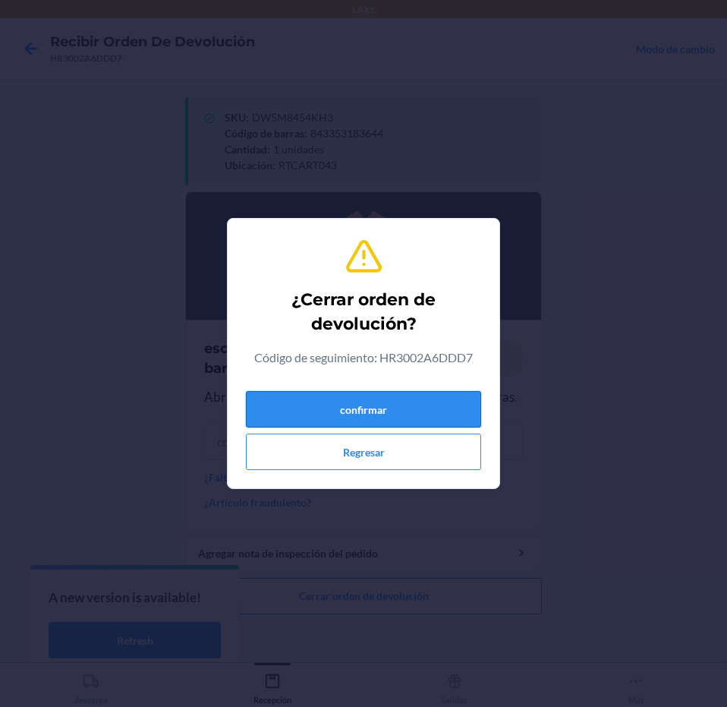
click at [434, 395] on button "confirmar" at bounding box center [363, 409] width 235 height 36
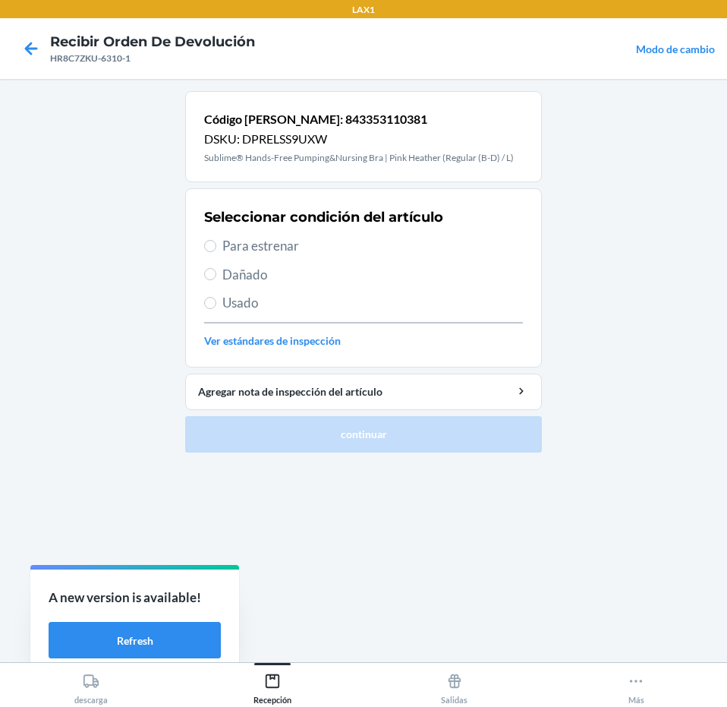
click at [340, 249] on span "Para estrenar" at bounding box center [372, 246] width 301 height 20
click at [216, 249] on input "Para estrenar" at bounding box center [210, 246] width 12 height 12
radio input "true"
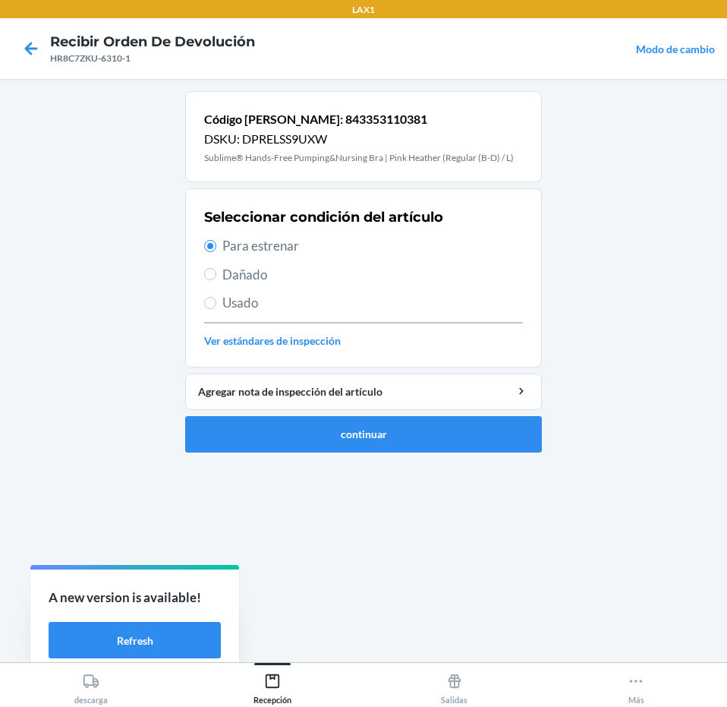
click at [413, 414] on li "Código [PERSON_NAME]: 843353110381 DSKU: DPRELSS9UXW Sublime® Hands-Free Pumpin…" at bounding box center [363, 271] width 357 height 361
click at [424, 445] on button "continuar" at bounding box center [363, 434] width 357 height 36
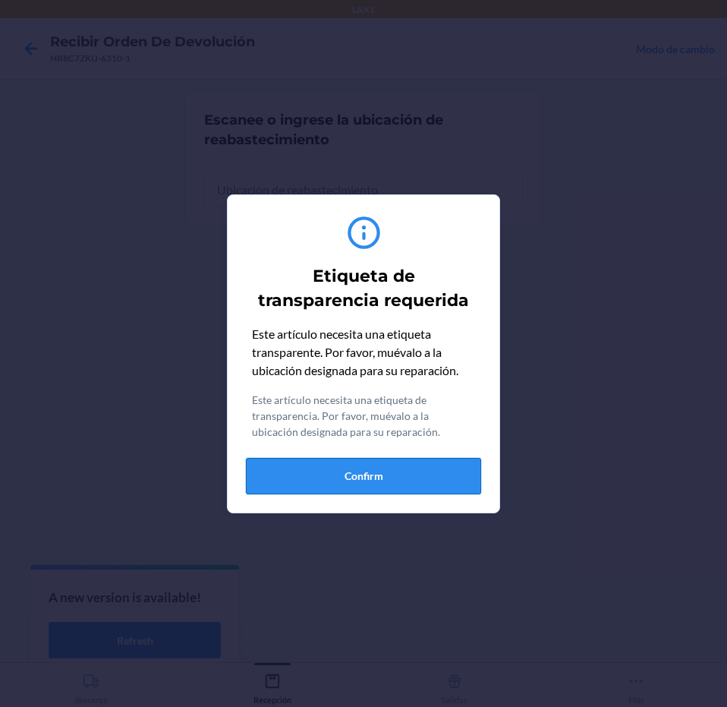
click at [439, 485] on button "Confirm" at bounding box center [363, 476] width 235 height 36
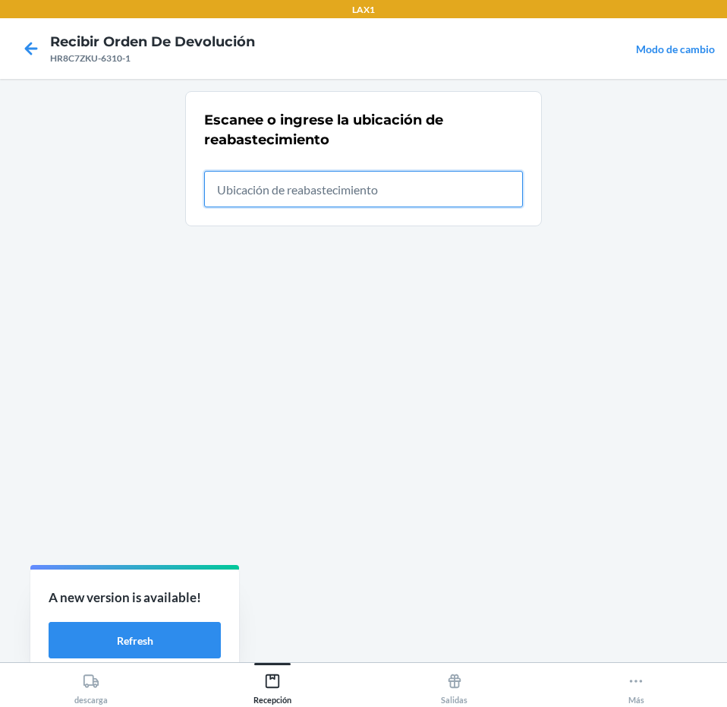
click at [447, 204] on input "text" at bounding box center [363, 189] width 319 height 36
type input "RTCART043"
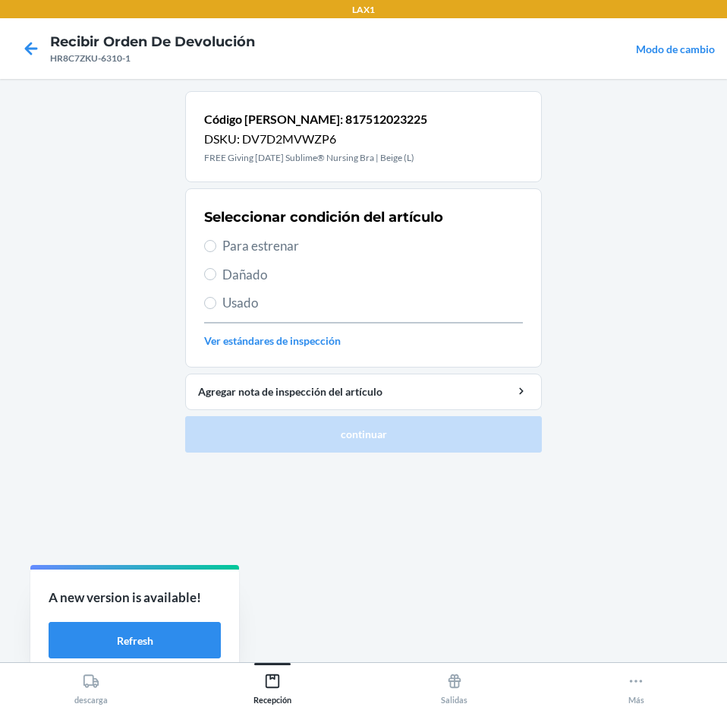
click at [415, 241] on span "Para estrenar" at bounding box center [372, 246] width 301 height 20
click at [216, 241] on input "Para estrenar" at bounding box center [210, 246] width 12 height 12
radio input "true"
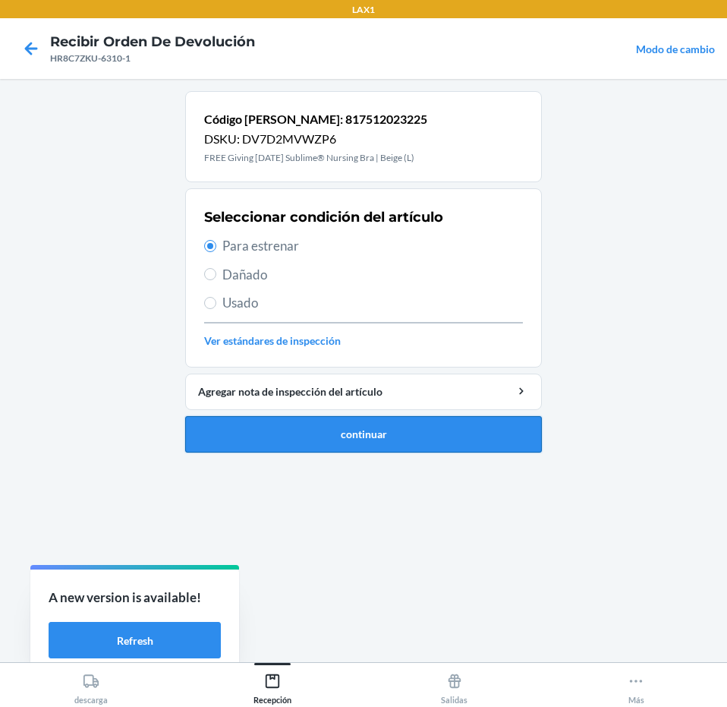
click at [448, 445] on button "continuar" at bounding box center [363, 434] width 357 height 36
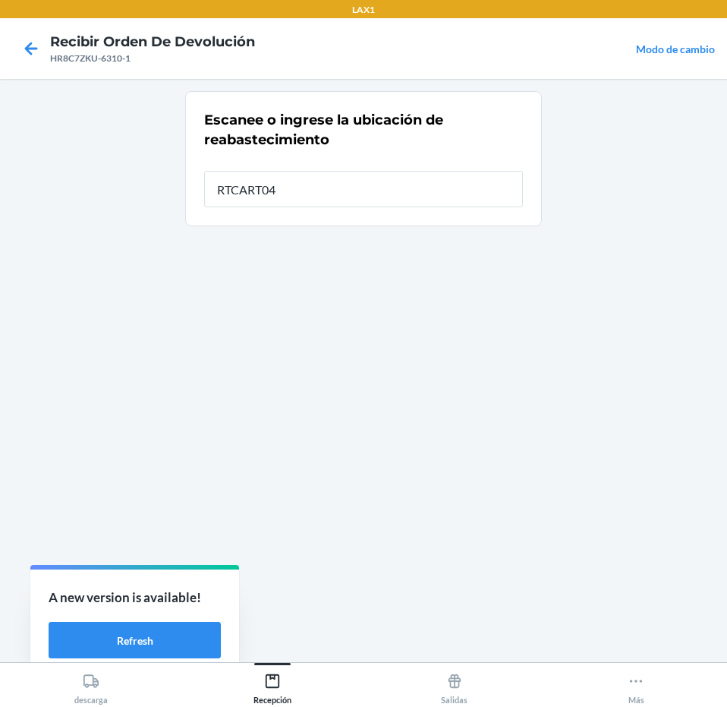
type input "RTCART043"
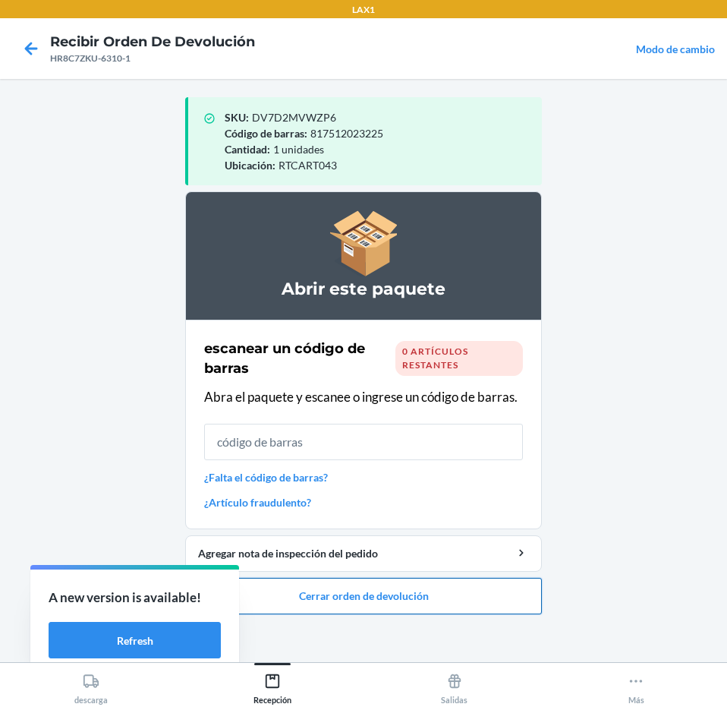
click at [462, 587] on button "Cerrar orden de devolución" at bounding box center [363, 596] width 357 height 36
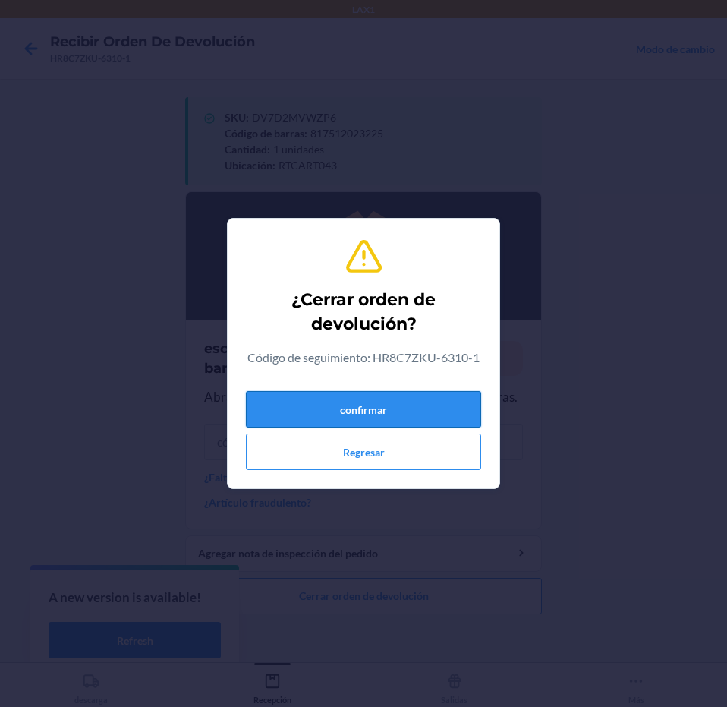
click at [471, 397] on button "confirmar" at bounding box center [363, 409] width 235 height 36
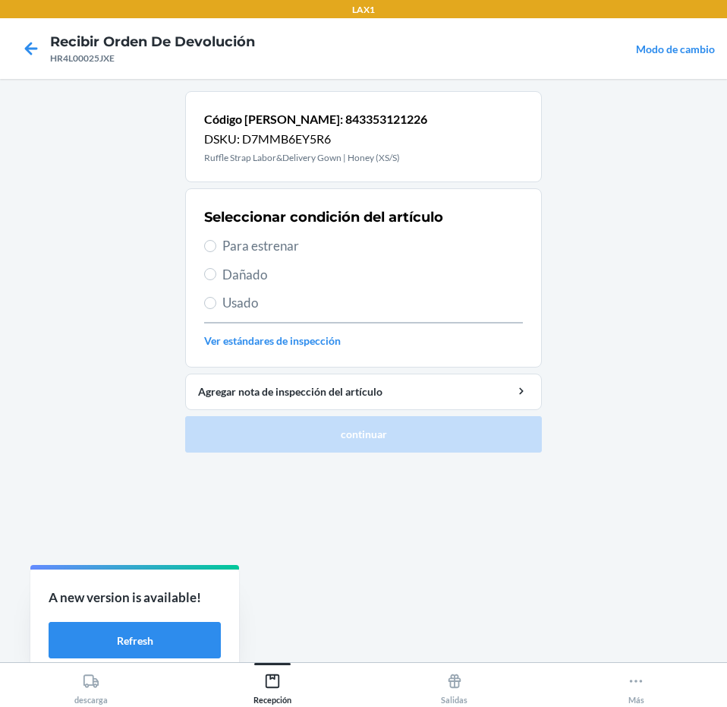
click at [372, 252] on span "Para estrenar" at bounding box center [372, 246] width 301 height 20
click at [216, 252] on input "Para estrenar" at bounding box center [210, 246] width 12 height 12
radio input "true"
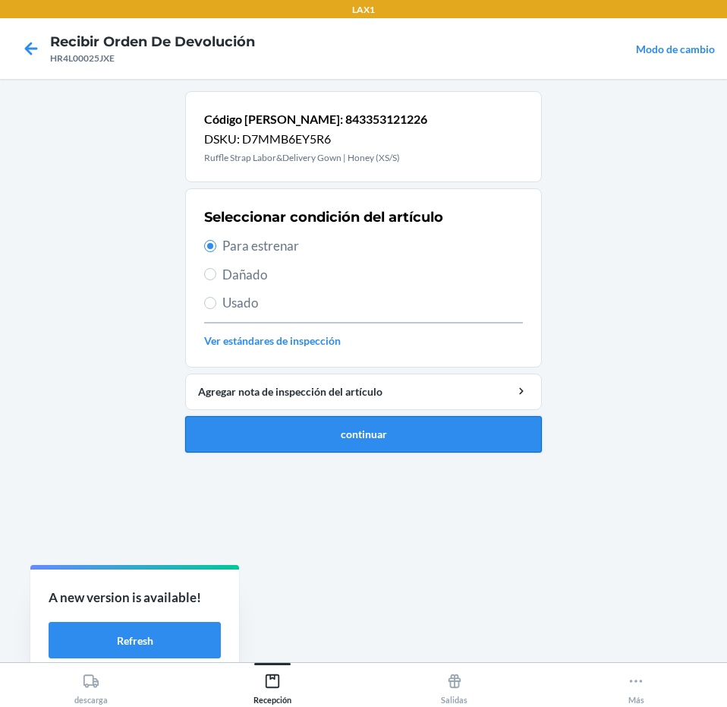
click at [442, 436] on button "continuar" at bounding box center [363, 434] width 357 height 36
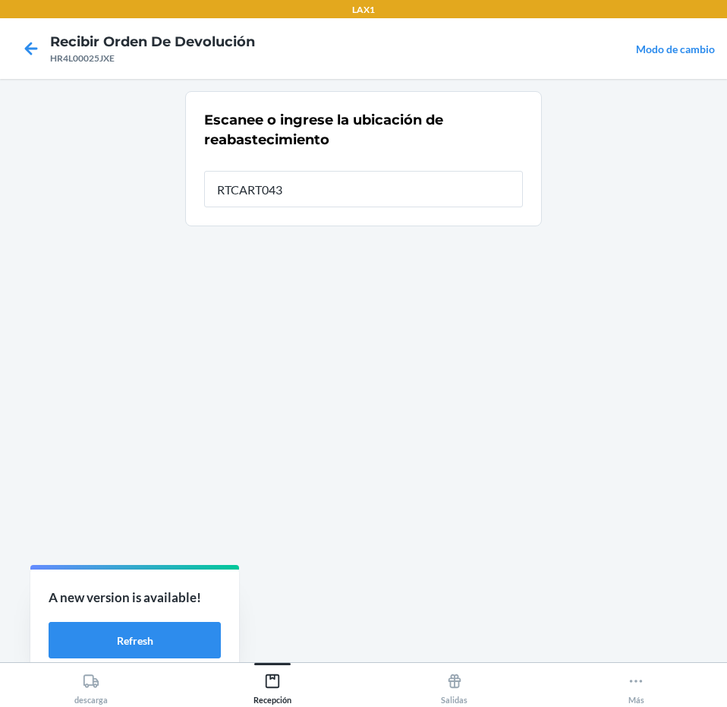
type input "RTCART043"
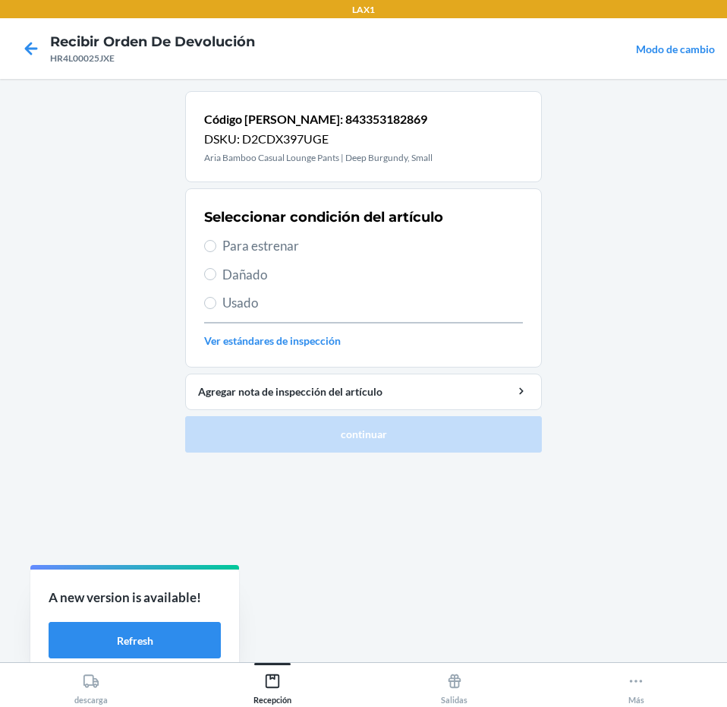
click at [359, 256] on div "Seleccionar condición del artículo Para estrenar Dañado Usado Ver estándares de…" at bounding box center [363, 278] width 319 height 150
click at [349, 246] on span "Para estrenar" at bounding box center [372, 246] width 301 height 20
click at [216, 246] on input "Para estrenar" at bounding box center [210, 246] width 12 height 12
radio input "true"
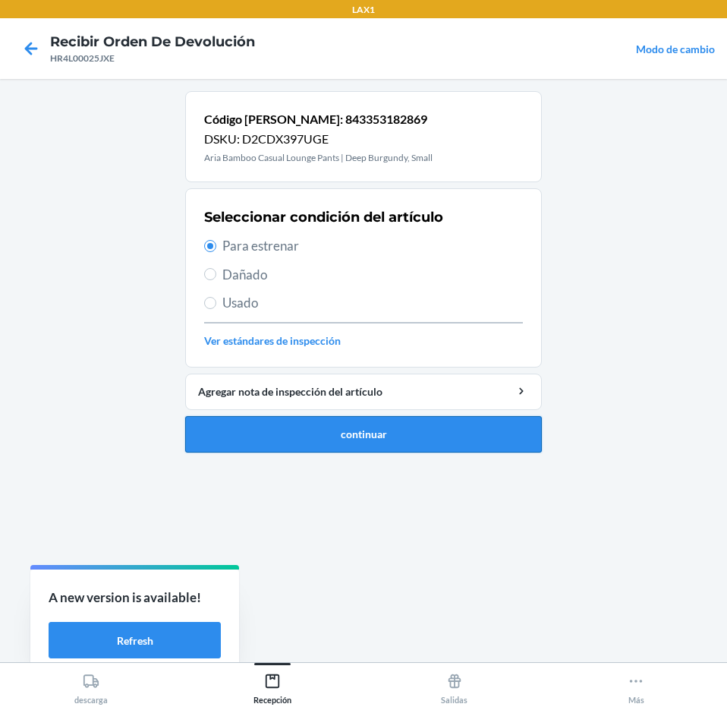
click at [389, 420] on button "continuar" at bounding box center [363, 434] width 357 height 36
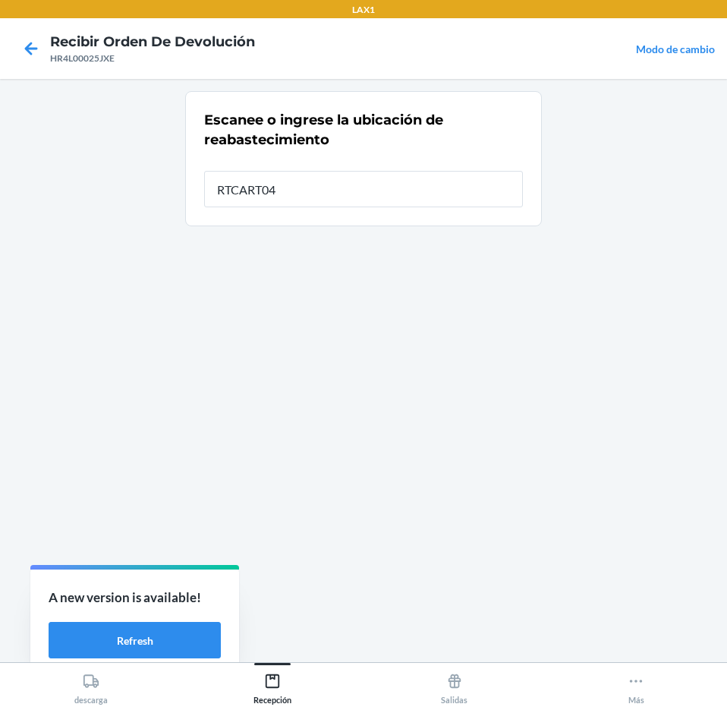
type input "RTCART043"
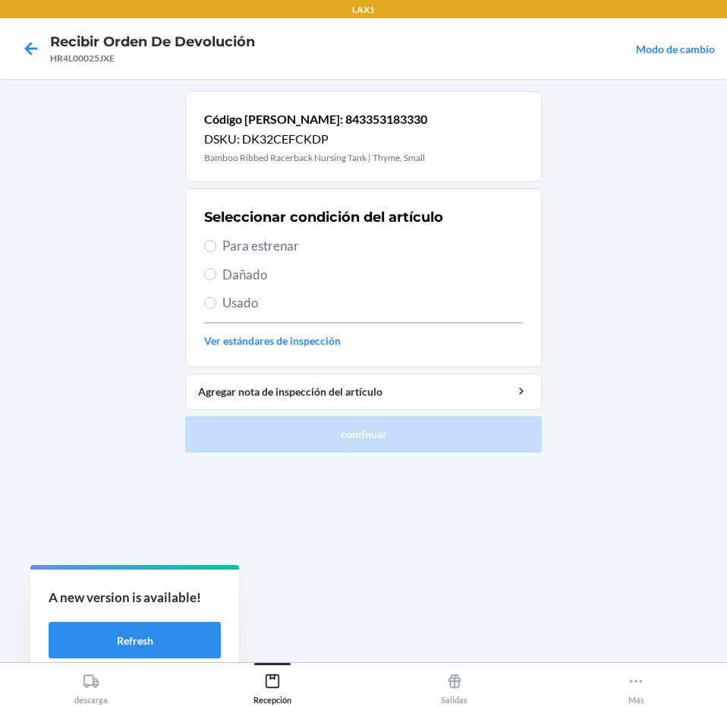
click at [386, 240] on span "Para estrenar" at bounding box center [372, 246] width 301 height 20
click at [216, 240] on input "Para estrenar" at bounding box center [210, 246] width 12 height 12
radio input "true"
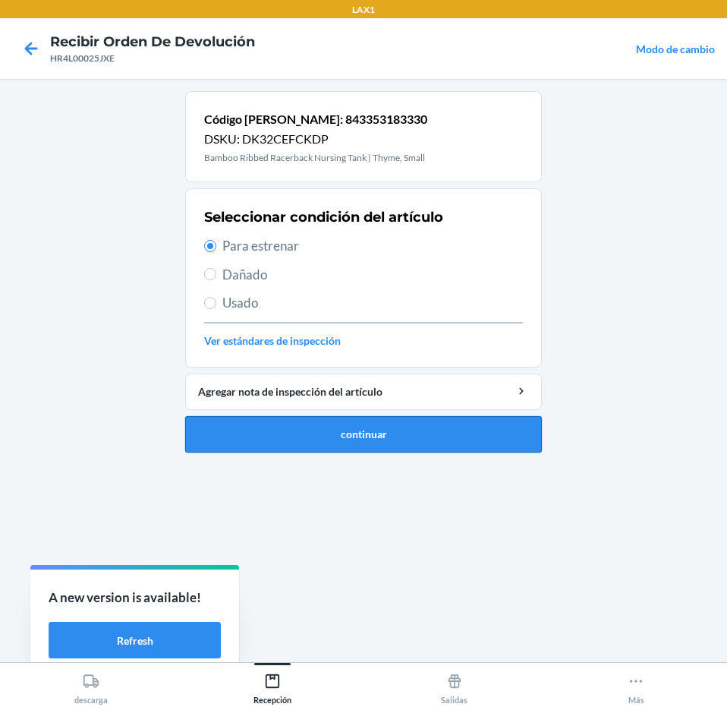
click at [452, 437] on button "continuar" at bounding box center [363, 434] width 357 height 36
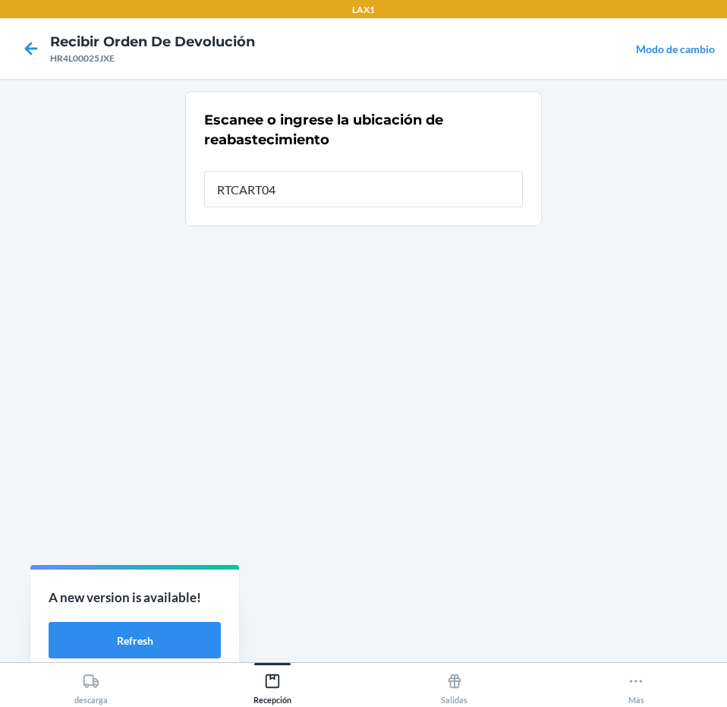
type input "RTCART043"
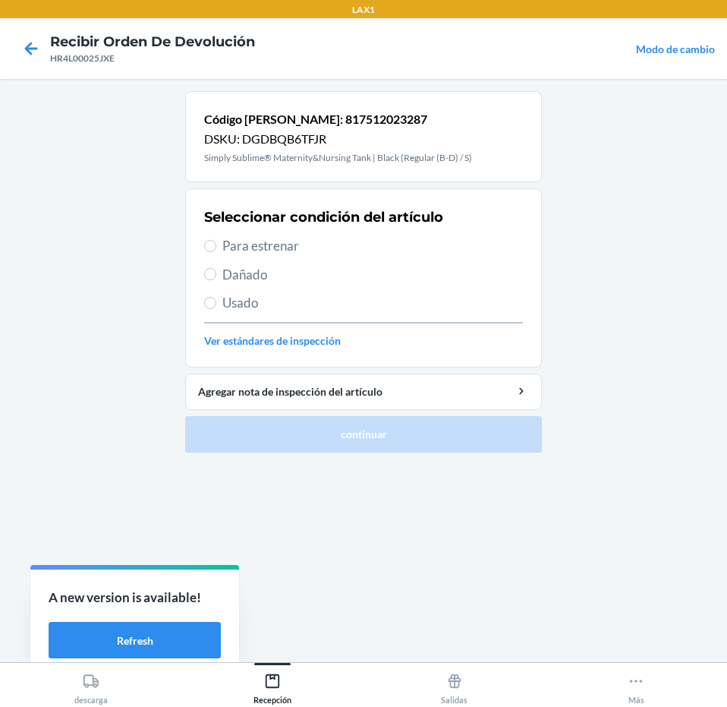
drag, startPoint x: 320, startPoint y: 233, endPoint x: 323, endPoint y: 242, distance: 9.6
click at [321, 242] on div "Seleccionar condición del artículo Para estrenar Dañado Usado Ver estándares de…" at bounding box center [363, 278] width 319 height 150
drag, startPoint x: 323, startPoint y: 244, endPoint x: 389, endPoint y: 424, distance: 192.3
click at [330, 254] on span "Para estrenar" at bounding box center [372, 246] width 301 height 20
click at [216, 252] on input "Para estrenar" at bounding box center [210, 246] width 12 height 12
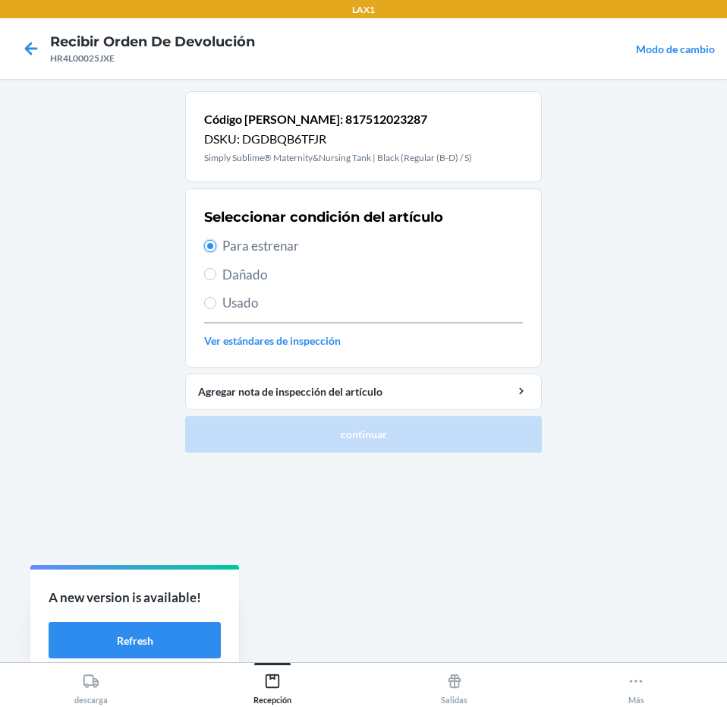
radio input "true"
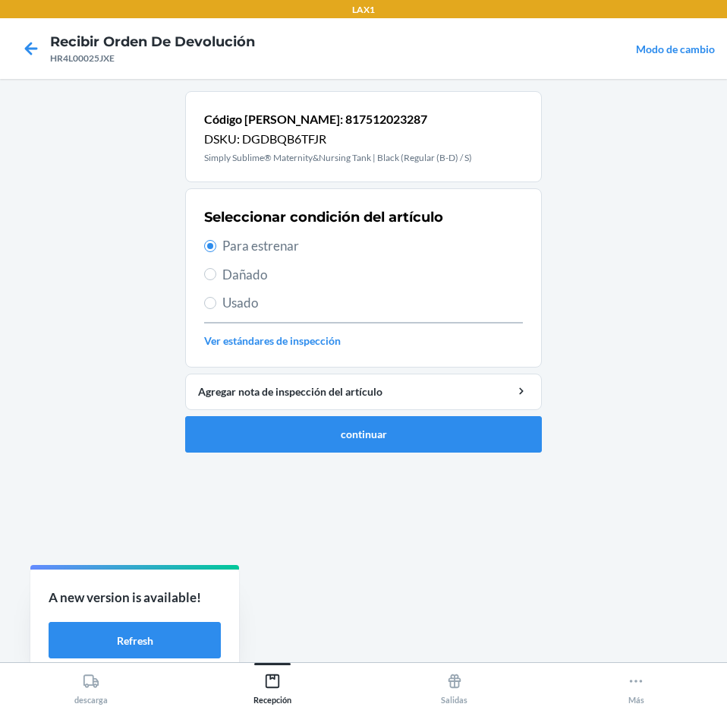
click at [388, 453] on ol "Código [PERSON_NAME]: 817512023287 DSKU: DGDBQB6TFJR Simply Sublime® Maternity&…" at bounding box center [363, 277] width 357 height 373
click at [399, 418] on button "continuar" at bounding box center [363, 434] width 357 height 36
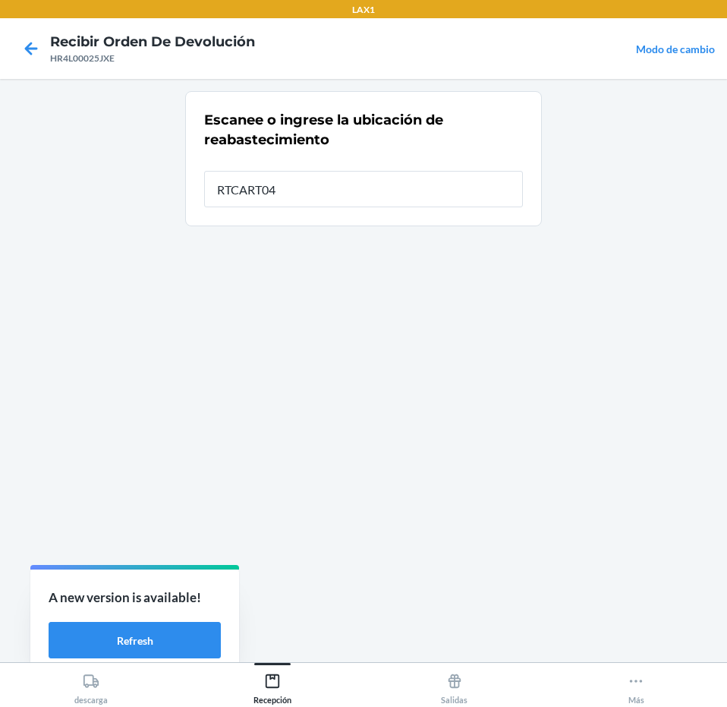
type input "RTCART043"
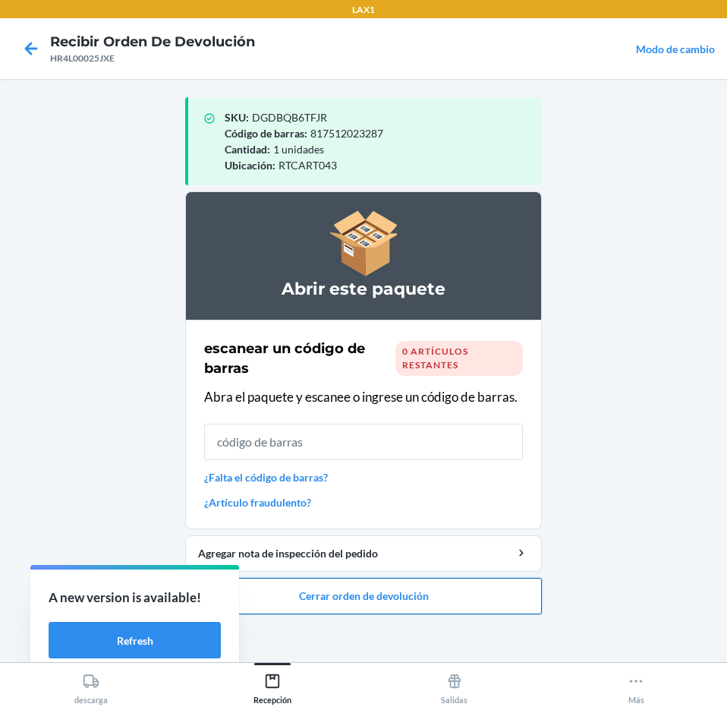
click at [427, 596] on button "Cerrar orden de devolución" at bounding box center [363, 596] width 357 height 36
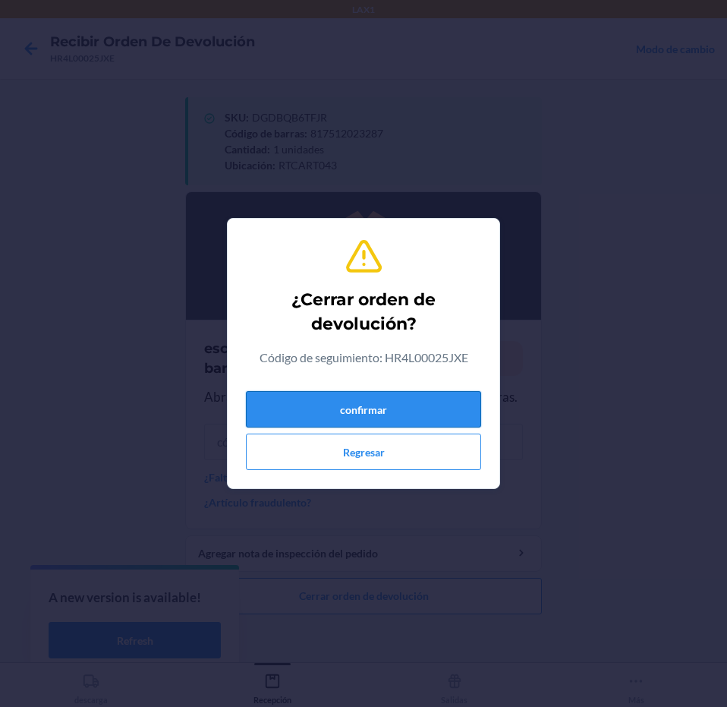
click at [433, 416] on button "confirmar" at bounding box center [363, 409] width 235 height 36
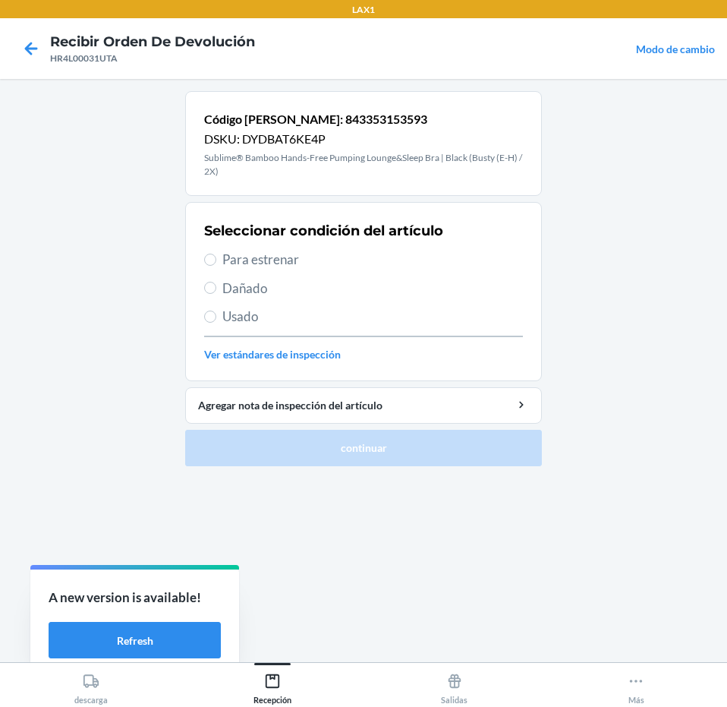
click at [394, 310] on span "Usado" at bounding box center [372, 317] width 301 height 20
click at [216, 310] on input "Usado" at bounding box center [210, 316] width 12 height 12
radio input "true"
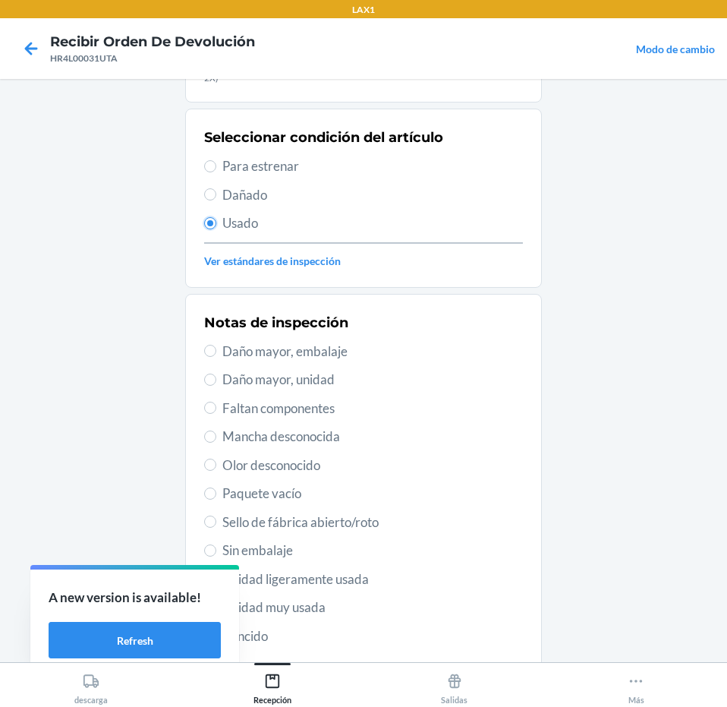
scroll to position [222, 0]
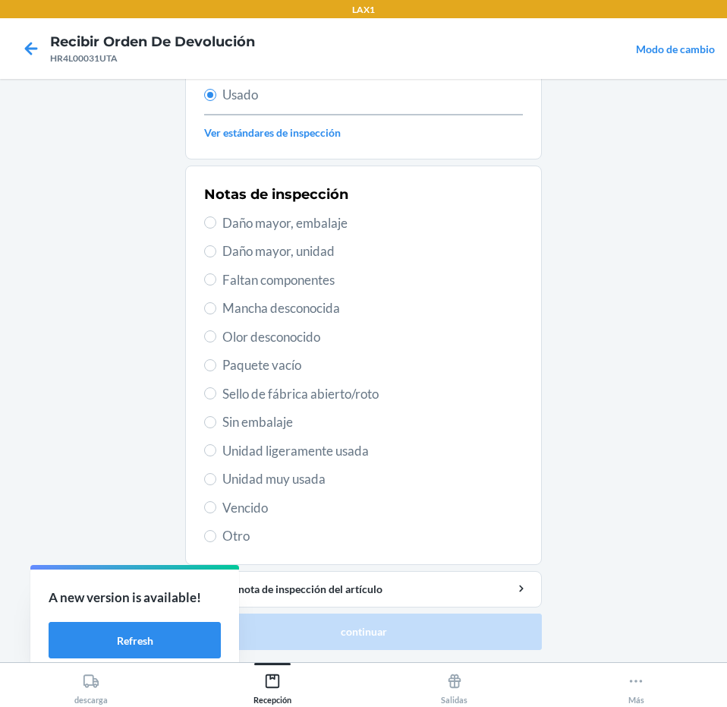
click at [338, 473] on span "Unidad muy usada" at bounding box center [372, 479] width 301 height 20
click at [216, 473] on input "Unidad muy usada" at bounding box center [210, 479] width 12 height 12
radio input "true"
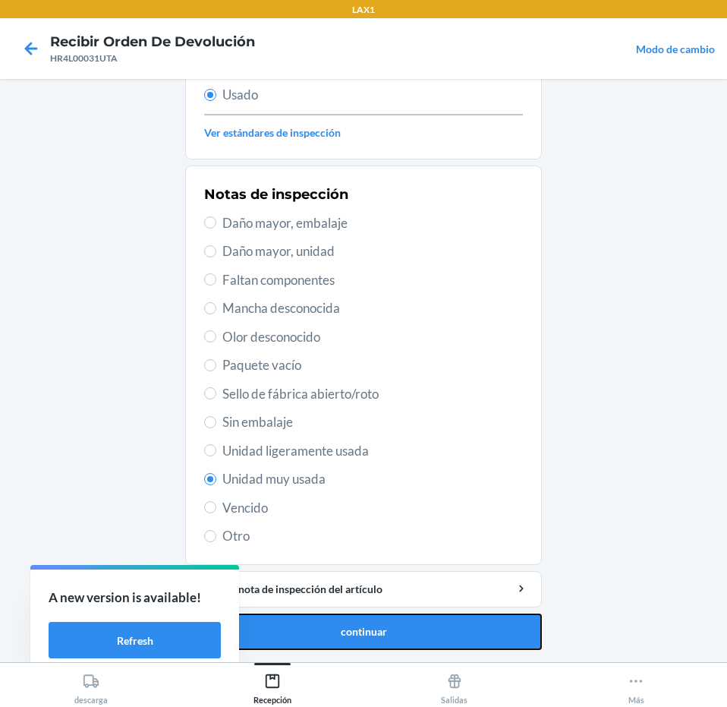
drag, startPoint x: 398, startPoint y: 639, endPoint x: 405, endPoint y: 611, distance: 28.9
click at [403, 631] on button "continuar" at bounding box center [363, 631] width 357 height 36
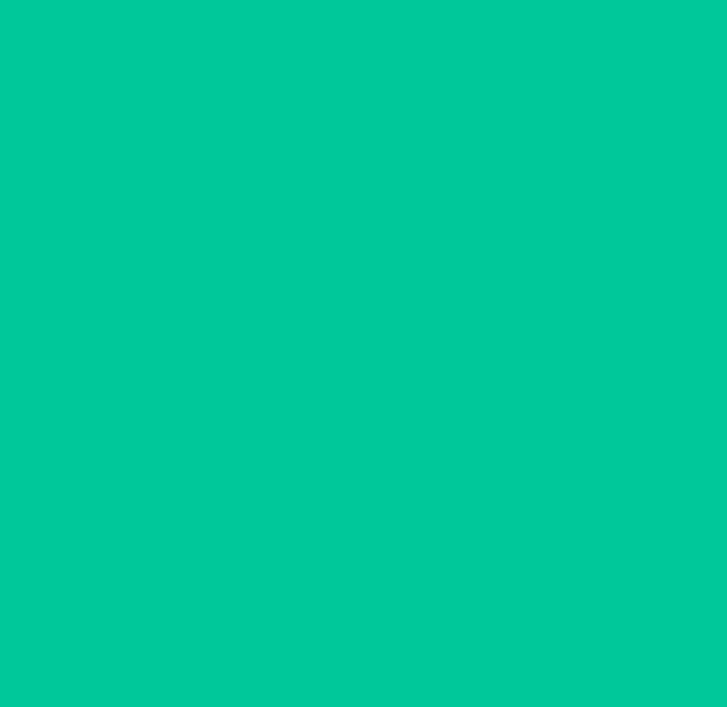
scroll to position [0, 0]
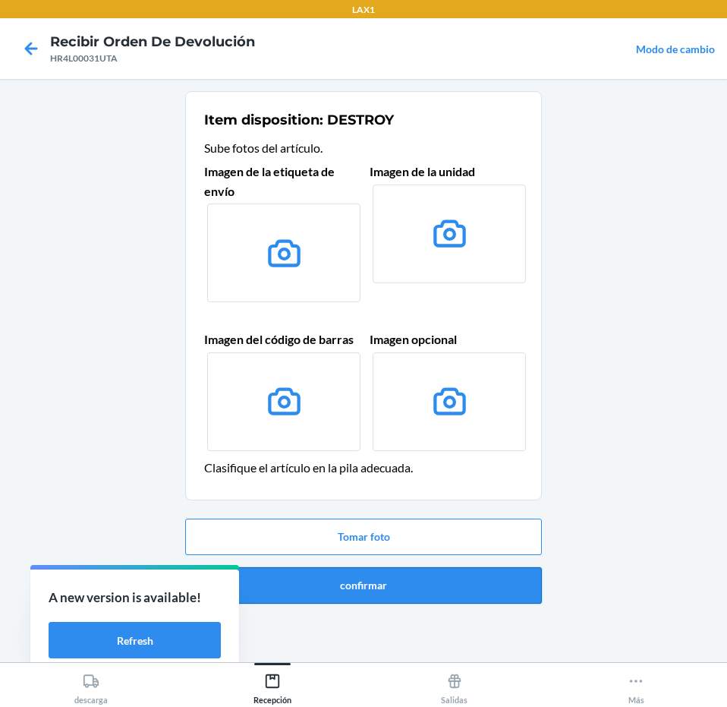
click at [409, 584] on button "confirmar" at bounding box center [363, 585] width 357 height 36
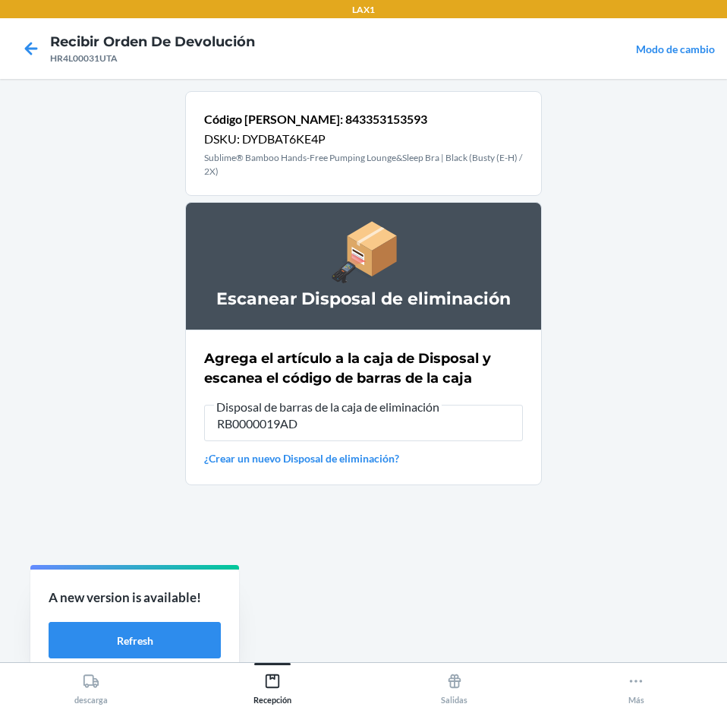
type input "RB0000019AD"
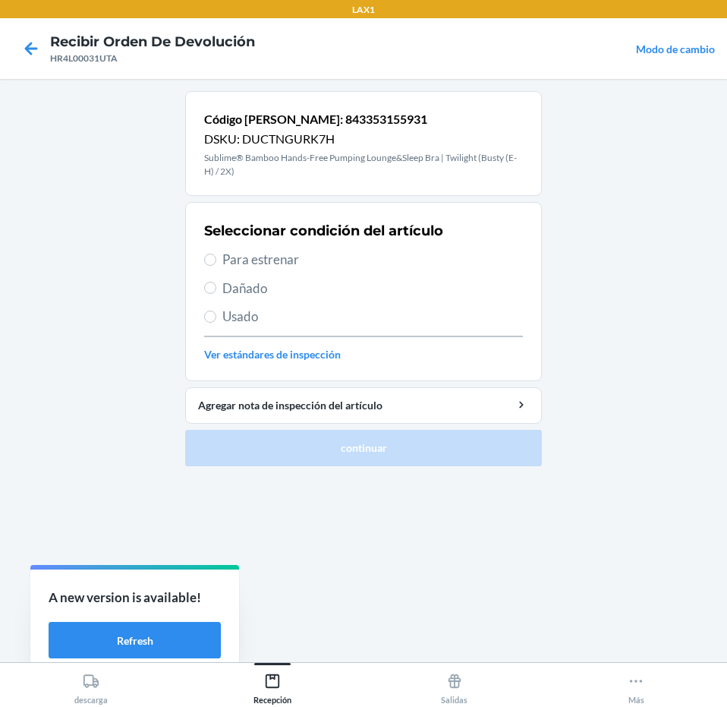
drag, startPoint x: 417, startPoint y: 262, endPoint x: 431, endPoint y: 351, distance: 90.7
click at [420, 270] on div "Seleccionar condición del artículo Para estrenar Dañado Usado Ver estándares de…" at bounding box center [363, 291] width 319 height 150
drag, startPoint x: 367, startPoint y: 243, endPoint x: 370, endPoint y: 261, distance: 18.5
click at [369, 259] on div "Seleccionar condición del artículo Para estrenar Dañado Usado Ver estándares de…" at bounding box center [363, 291] width 319 height 150
click at [370, 261] on span "Para estrenar" at bounding box center [372, 260] width 301 height 20
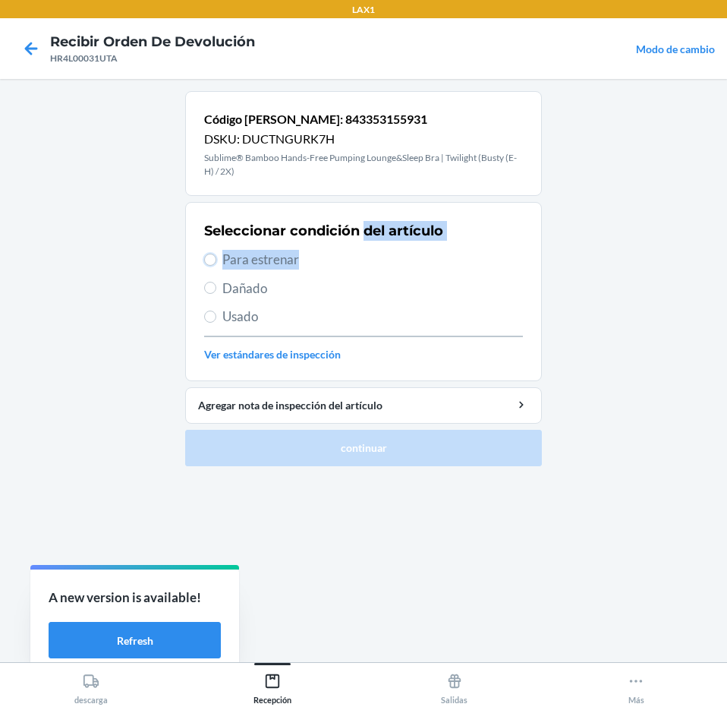
click at [216, 261] on input "Para estrenar" at bounding box center [210, 259] width 12 height 12
radio input "true"
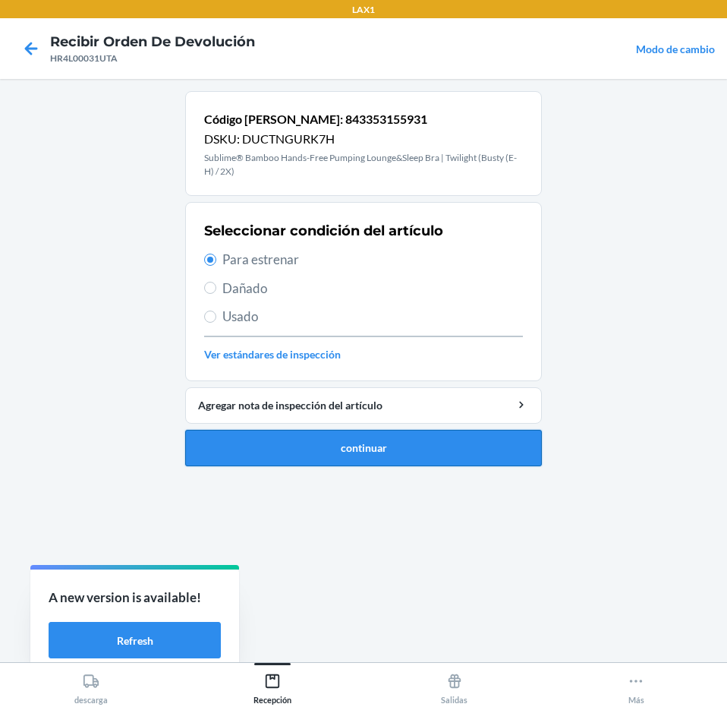
click at [412, 438] on button "continuar" at bounding box center [363, 448] width 357 height 36
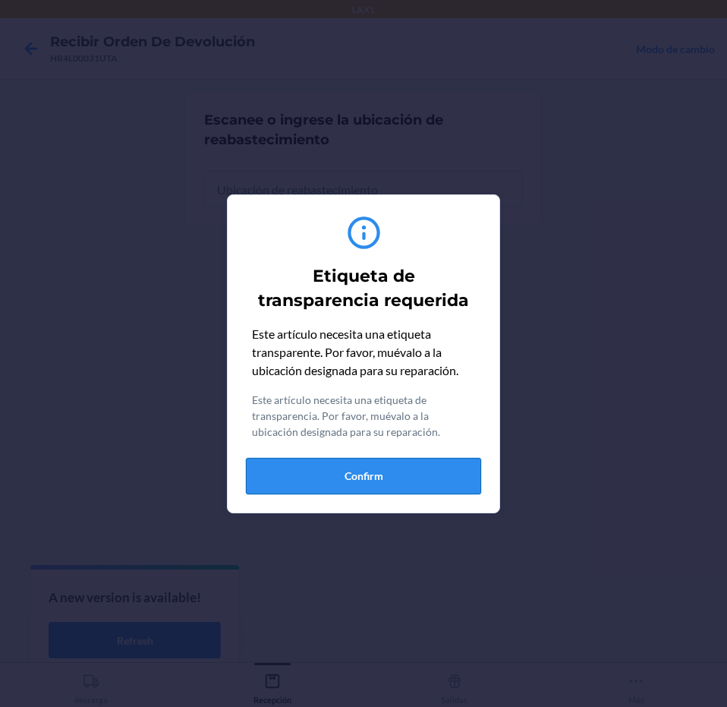
click at [419, 468] on button "Confirm" at bounding box center [363, 476] width 235 height 36
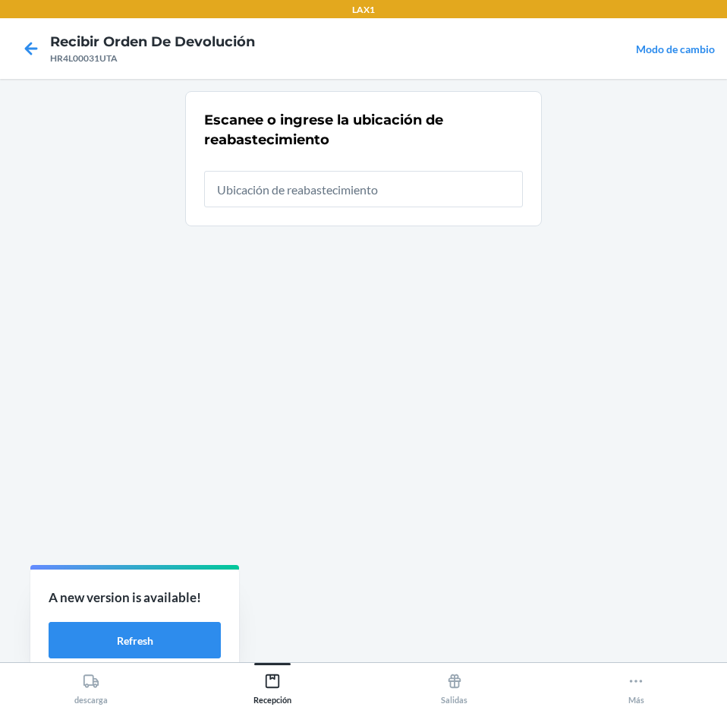
click at [414, 207] on div "Escanee o ingrese la ubicación de reabastecimiento" at bounding box center [363, 158] width 319 height 106
click at [415, 192] on input "text" at bounding box center [363, 189] width 319 height 36
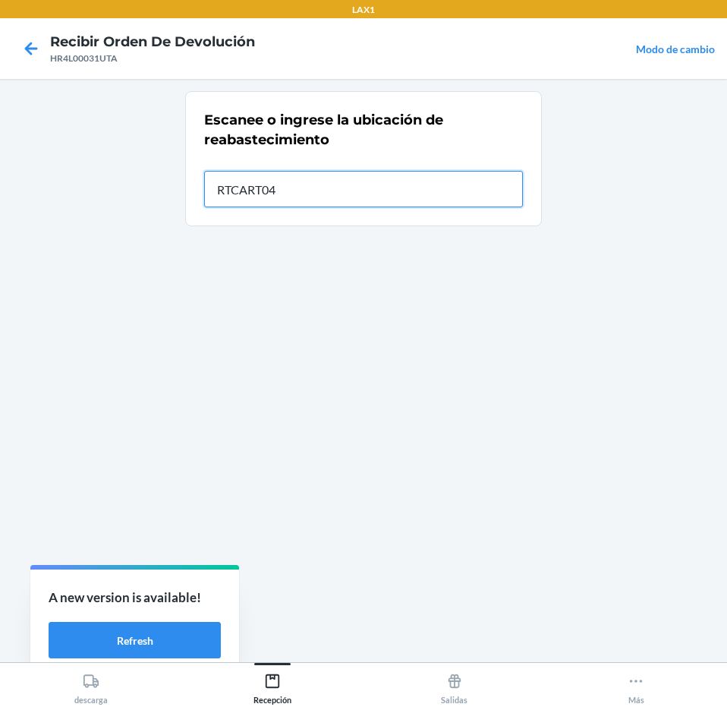
type input "RTCART043"
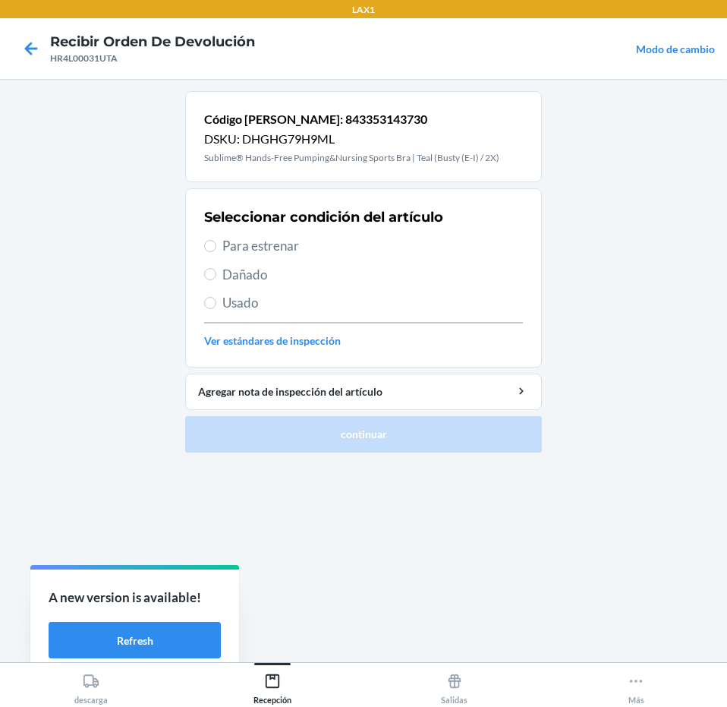
click at [304, 252] on span "Para estrenar" at bounding box center [372, 246] width 301 height 20
click at [216, 252] on input "Para estrenar" at bounding box center [210, 246] width 12 height 12
radio input "true"
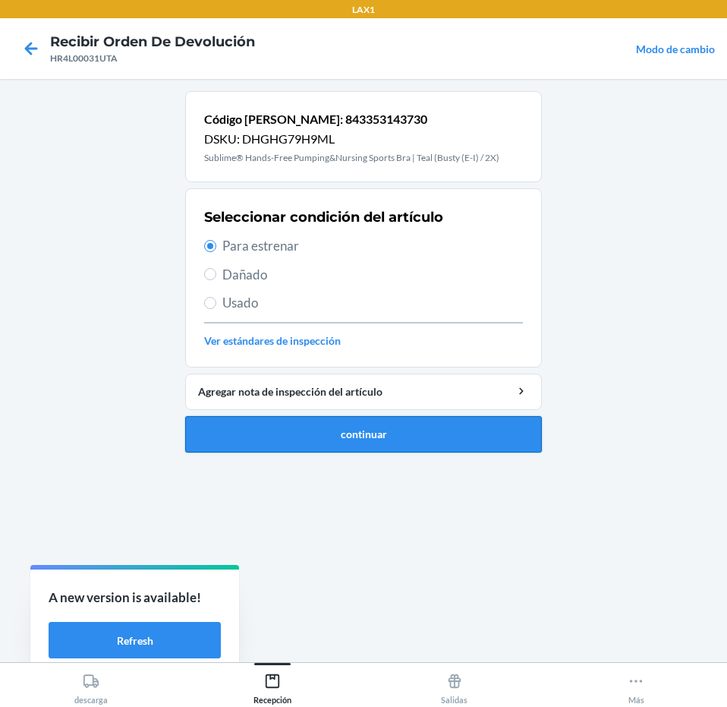
click at [380, 430] on button "continuar" at bounding box center [363, 434] width 357 height 36
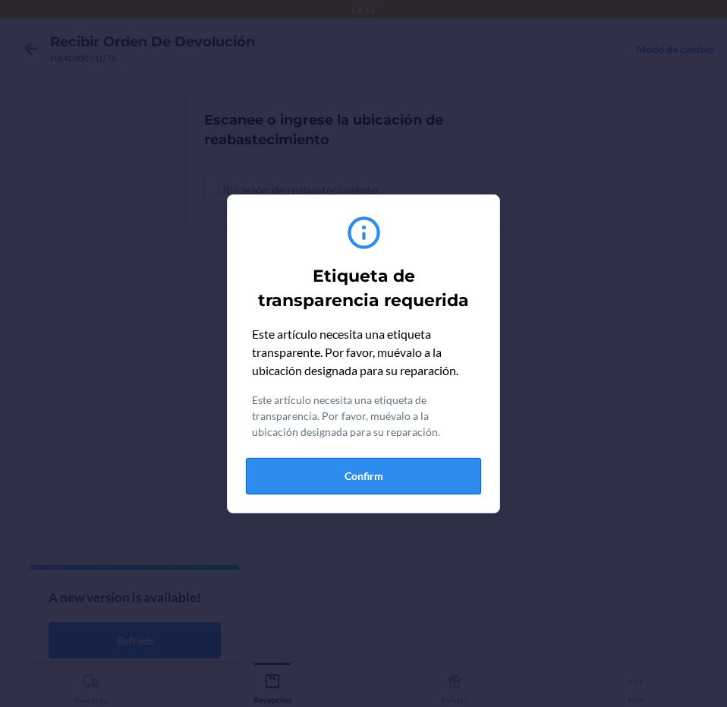
click at [356, 478] on button "Confirm" at bounding box center [363, 476] width 235 height 36
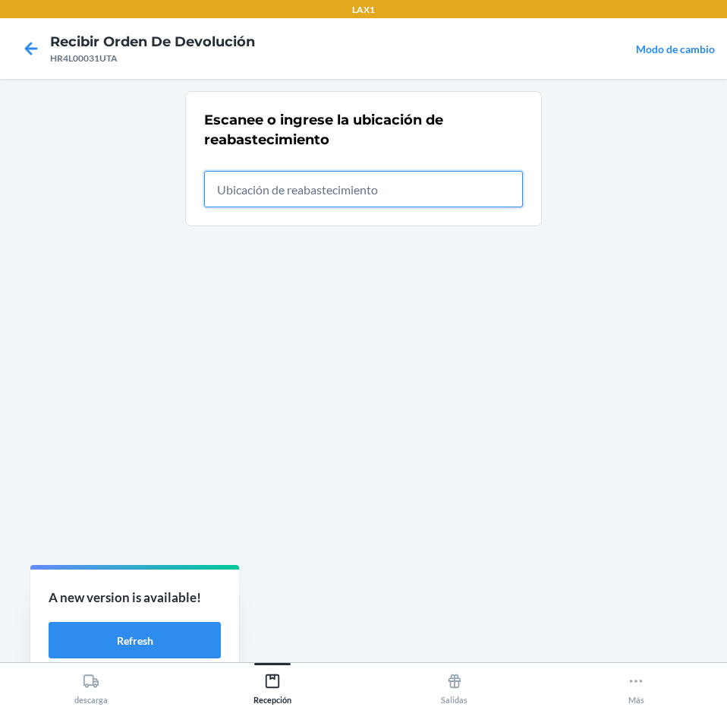
click at [383, 187] on input "text" at bounding box center [363, 189] width 319 height 36
type input "RTCART043"
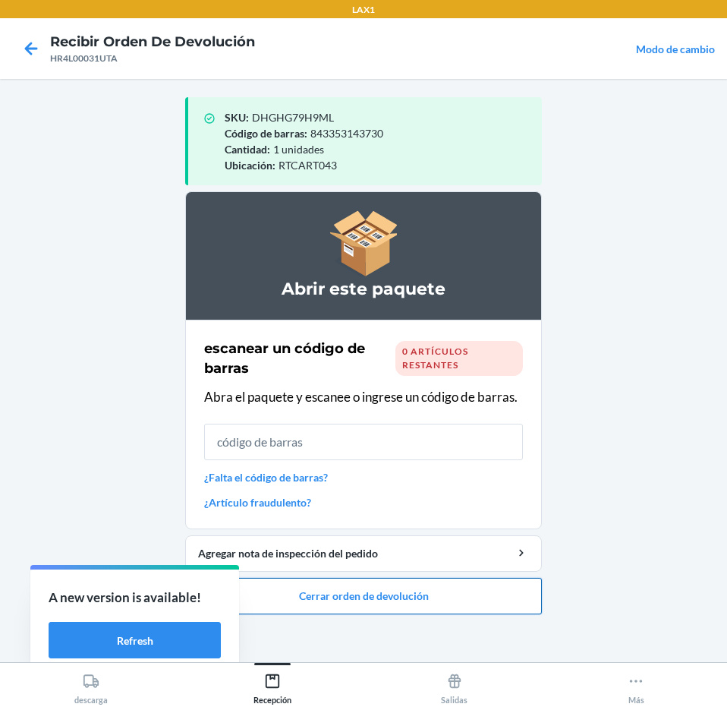
click at [477, 596] on button "Cerrar orden de devolución" at bounding box center [363, 596] width 357 height 36
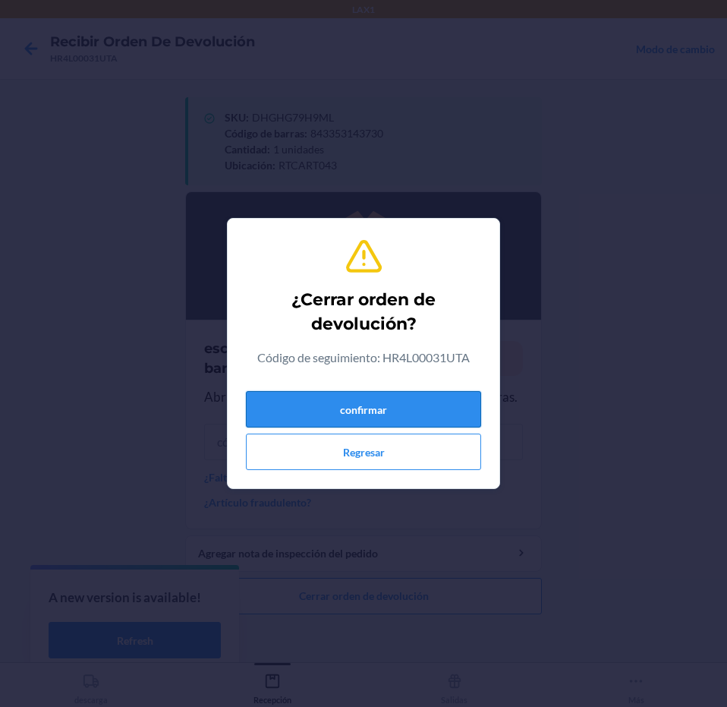
click at [442, 407] on button "confirmar" at bounding box center [363, 409] width 235 height 36
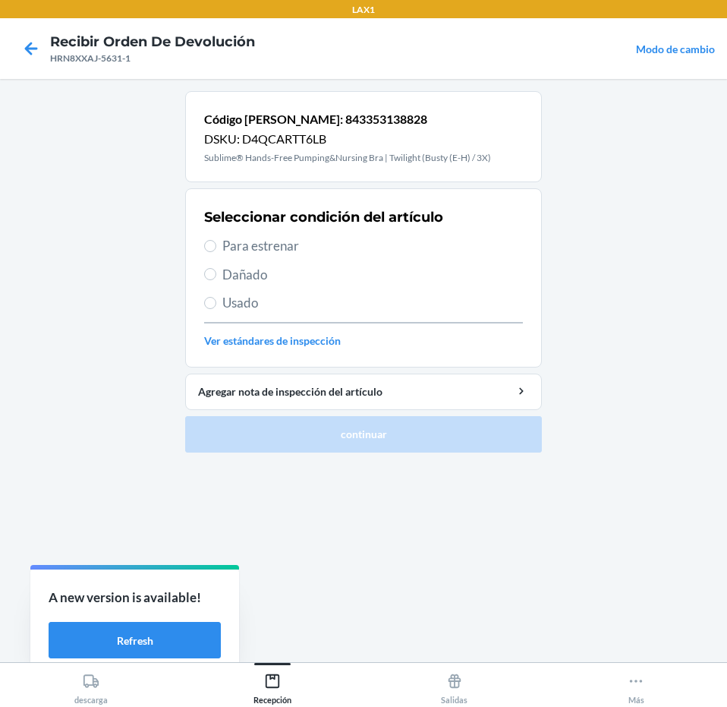
click at [384, 251] on span "Para estrenar" at bounding box center [372, 246] width 301 height 20
click at [216, 251] on input "Para estrenar" at bounding box center [210, 246] width 12 height 12
radio input "true"
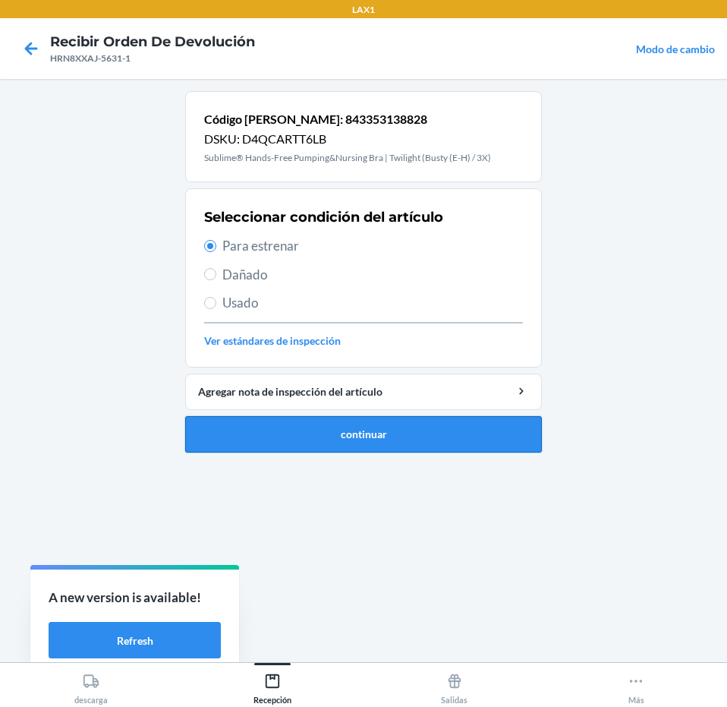
click at [402, 442] on button "continuar" at bounding box center [363, 434] width 357 height 36
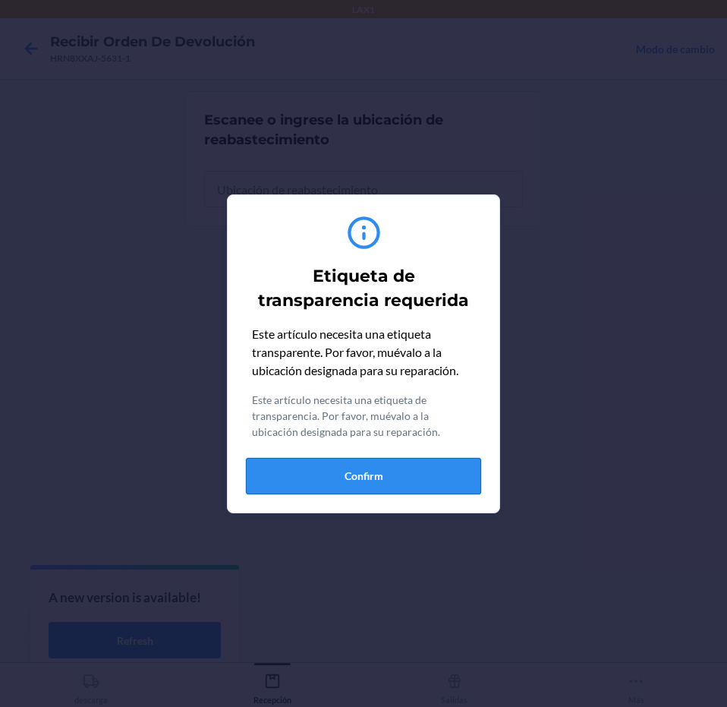
click at [401, 470] on button "Confirm" at bounding box center [363, 476] width 235 height 36
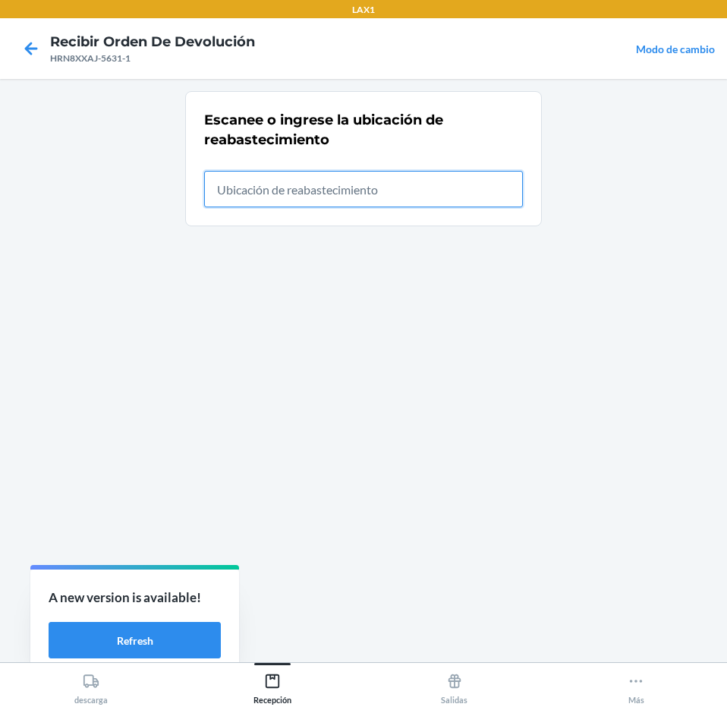
click at [441, 190] on input "text" at bounding box center [363, 189] width 319 height 36
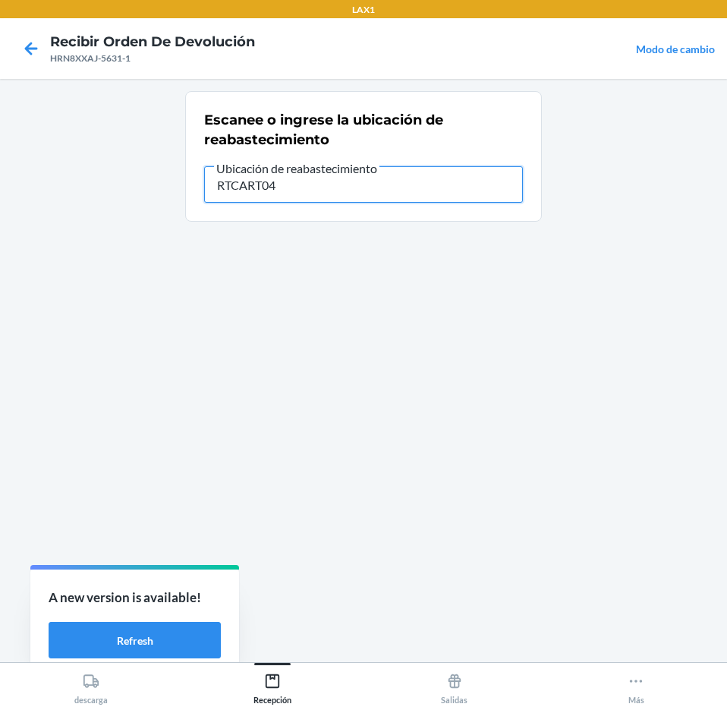
type input "RTCART043"
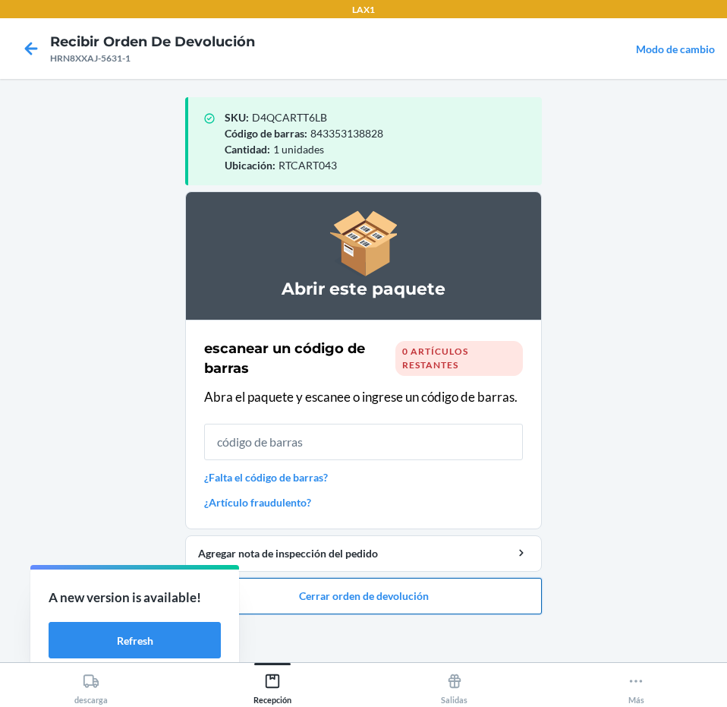
click at [471, 590] on button "Cerrar orden de devolución" at bounding box center [363, 596] width 357 height 36
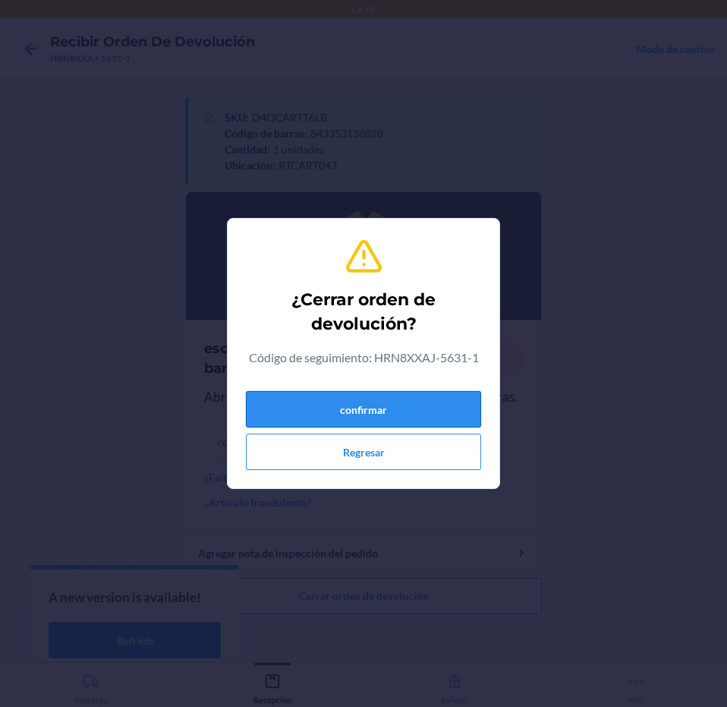
click at [438, 400] on button "confirmar" at bounding box center [363, 409] width 235 height 36
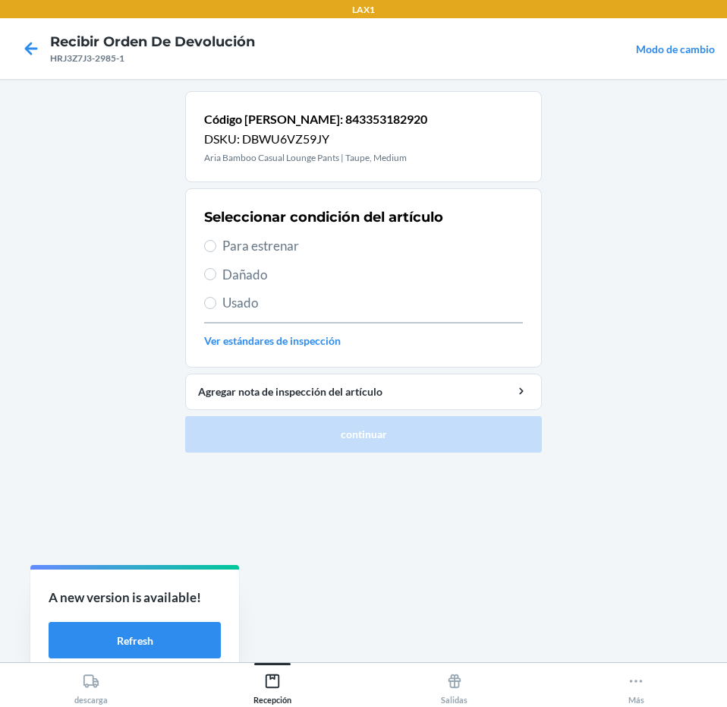
click at [343, 248] on span "Para estrenar" at bounding box center [372, 246] width 301 height 20
click at [216, 248] on input "Para estrenar" at bounding box center [210, 246] width 12 height 12
radio input "true"
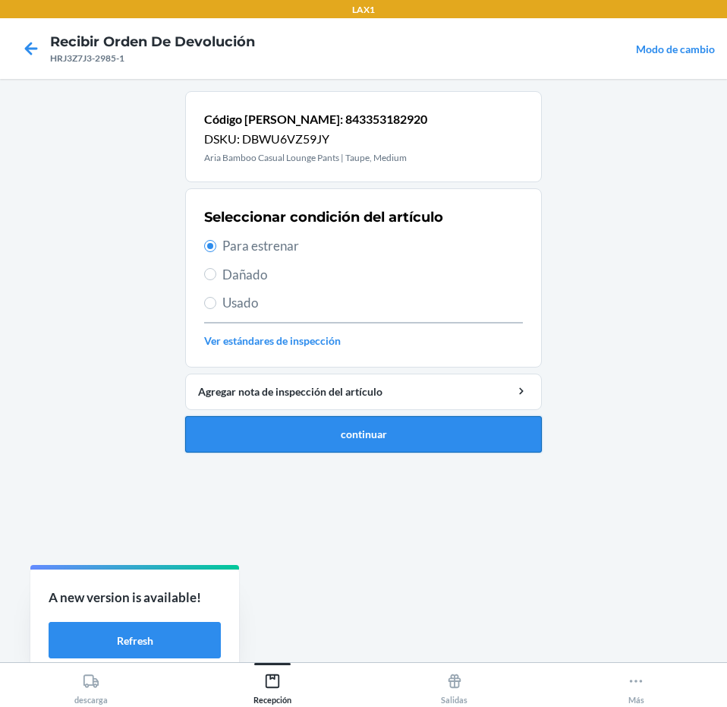
click at [430, 449] on button "continuar" at bounding box center [363, 434] width 357 height 36
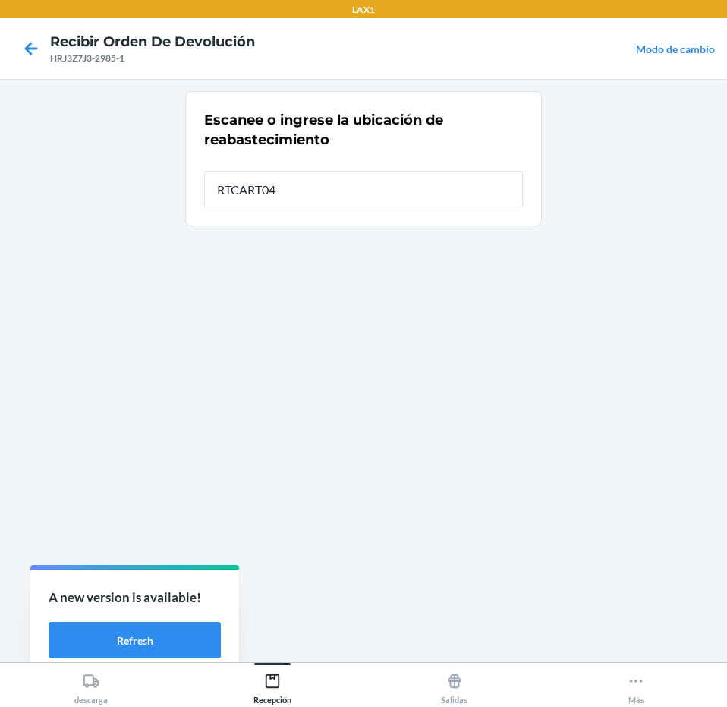
type input "RTCART043"
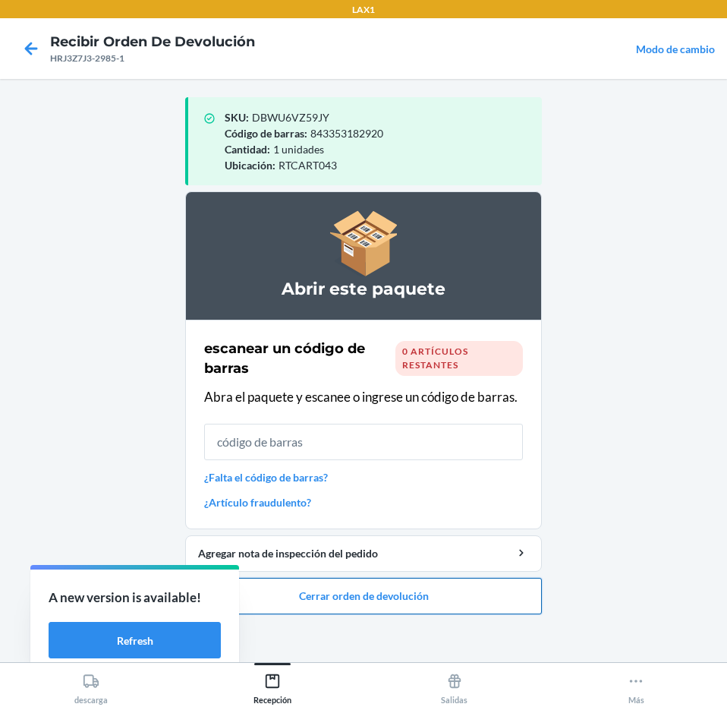
click at [439, 594] on button "Cerrar orden de devolución" at bounding box center [363, 596] width 357 height 36
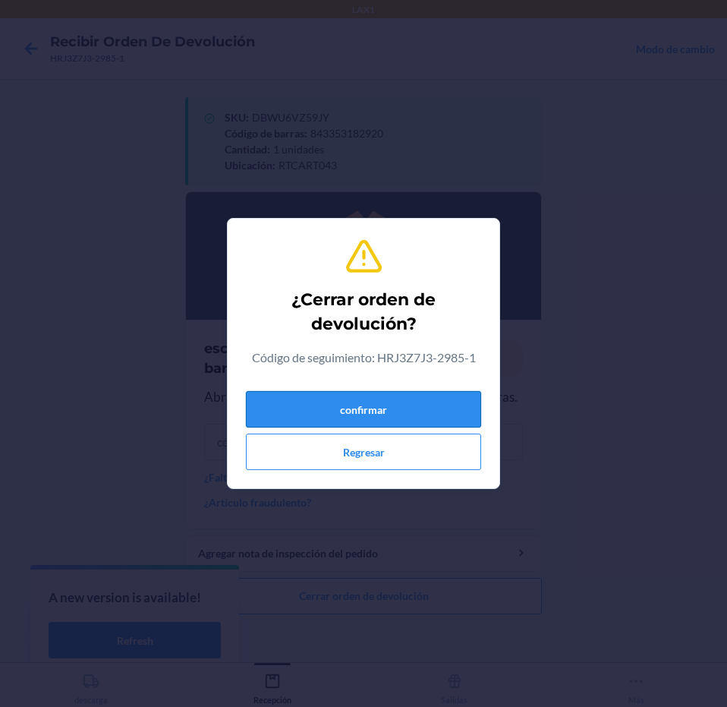
click at [428, 408] on button "confirmar" at bounding box center [363, 409] width 235 height 36
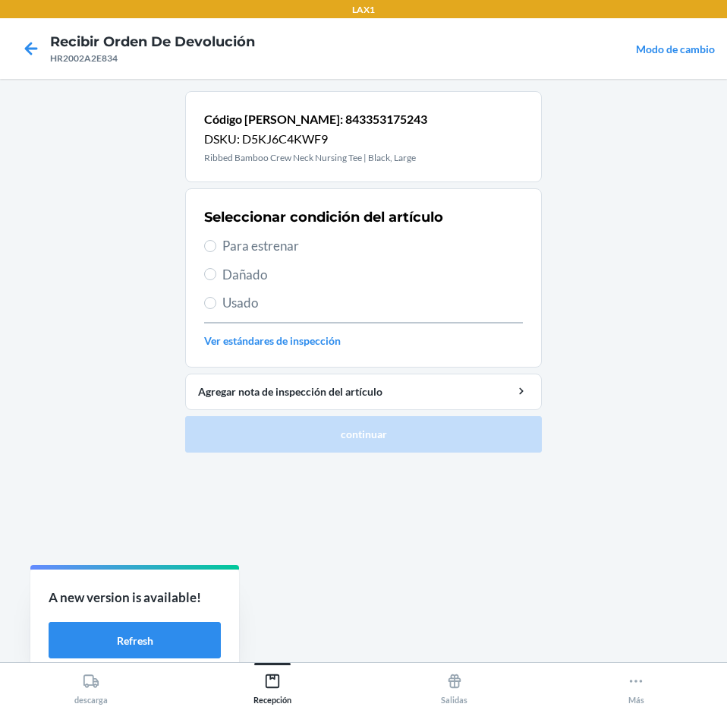
click at [342, 244] on span "Para estrenar" at bounding box center [372, 246] width 301 height 20
click at [216, 244] on input "Para estrenar" at bounding box center [210, 246] width 12 height 12
radio input "true"
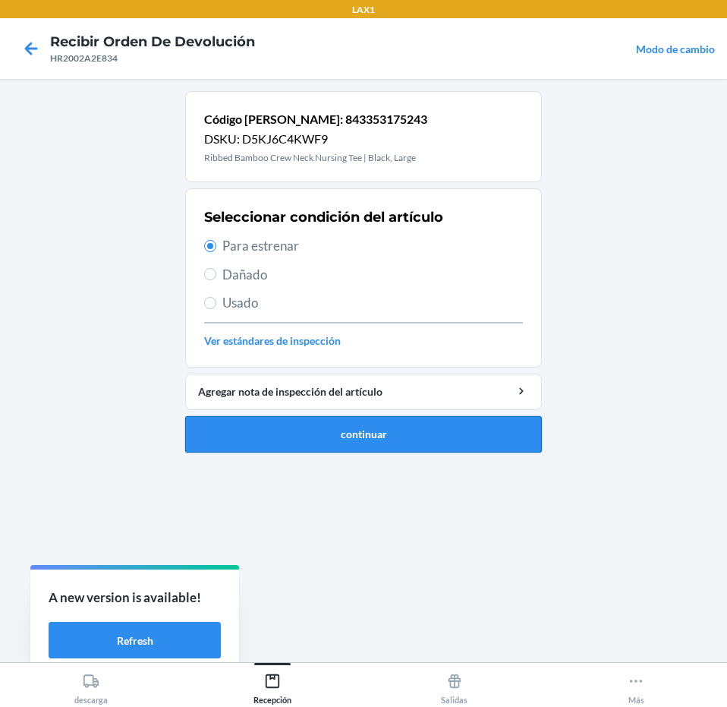
click at [361, 440] on button "continuar" at bounding box center [363, 434] width 357 height 36
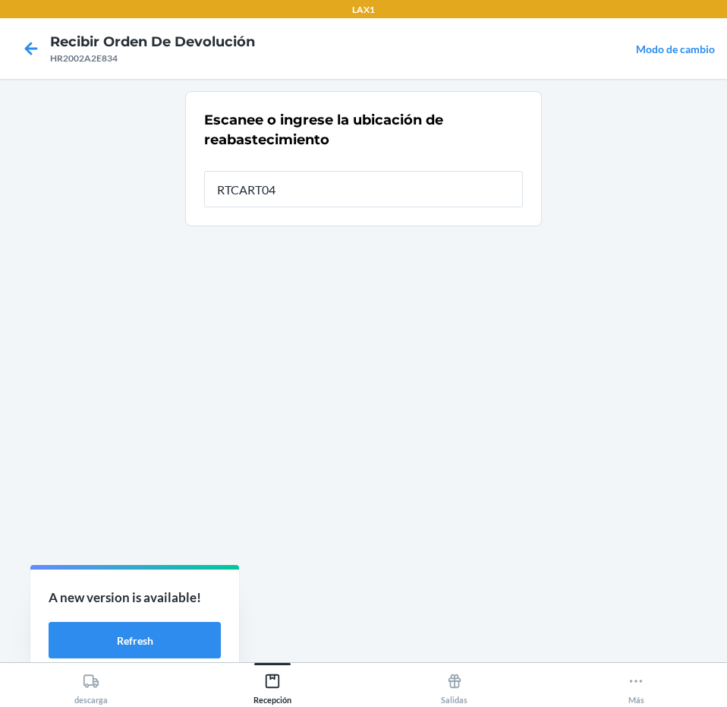
type input "RTCART043"
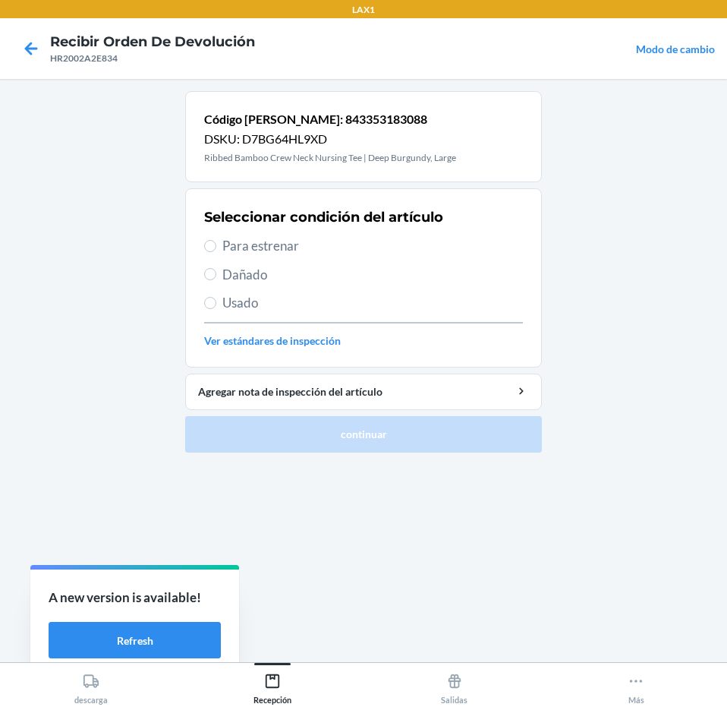
click at [410, 244] on span "Para estrenar" at bounding box center [372, 246] width 301 height 20
click at [216, 244] on input "Para estrenar" at bounding box center [210, 246] width 12 height 12
radio input "true"
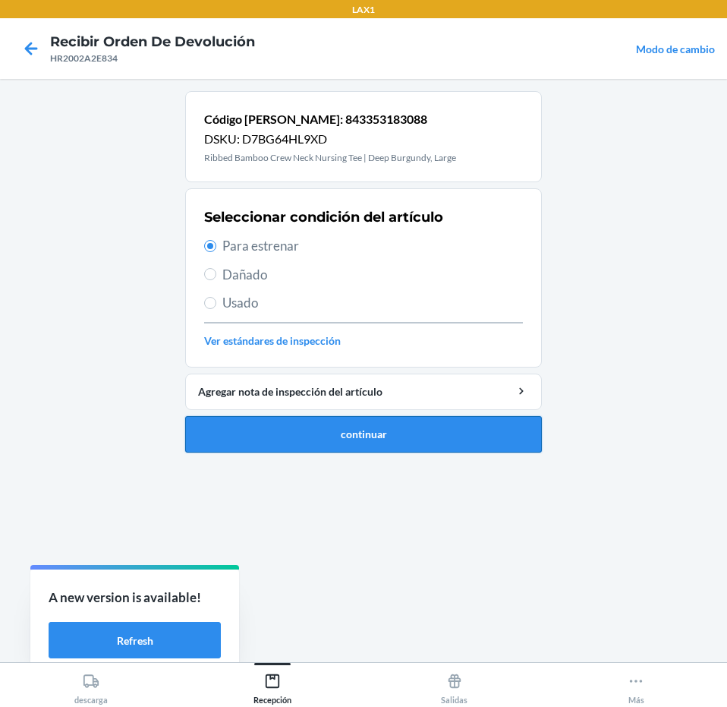
click at [433, 417] on button "continuar" at bounding box center [363, 434] width 357 height 36
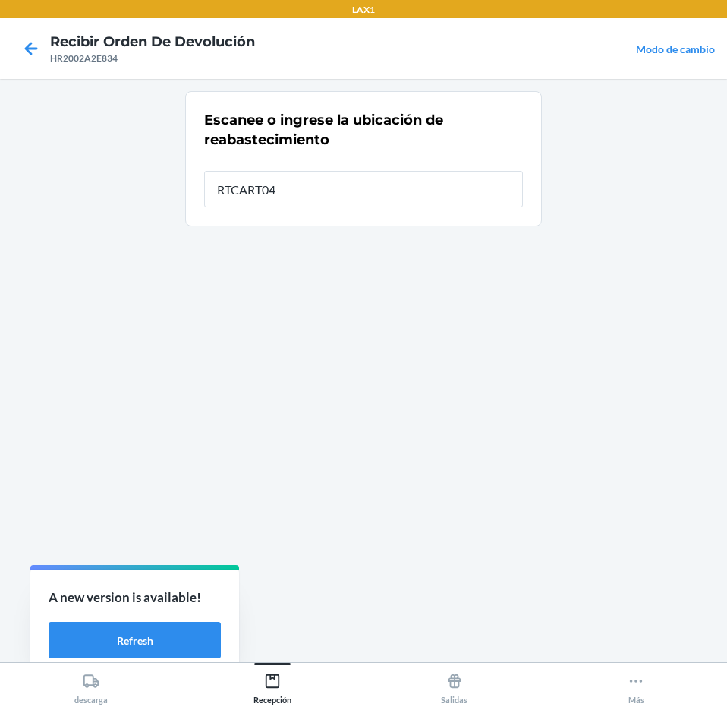
type input "RTCART043"
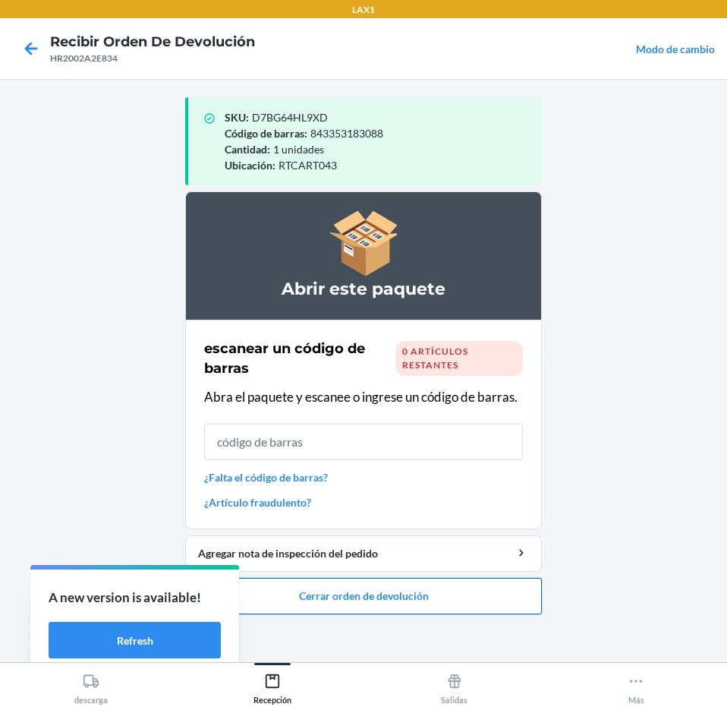
click at [412, 592] on button "Cerrar orden de devolución" at bounding box center [363, 596] width 357 height 36
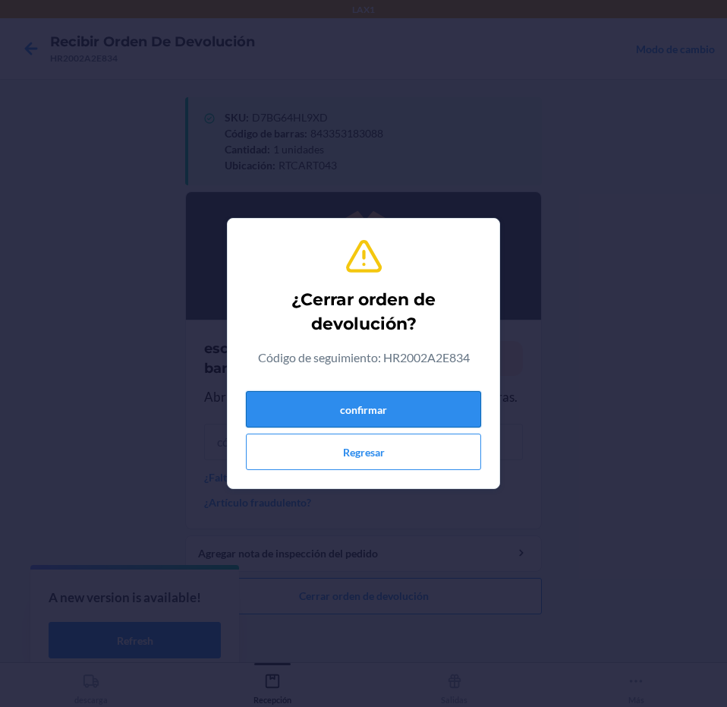
click at [423, 406] on button "confirmar" at bounding box center [363, 409] width 235 height 36
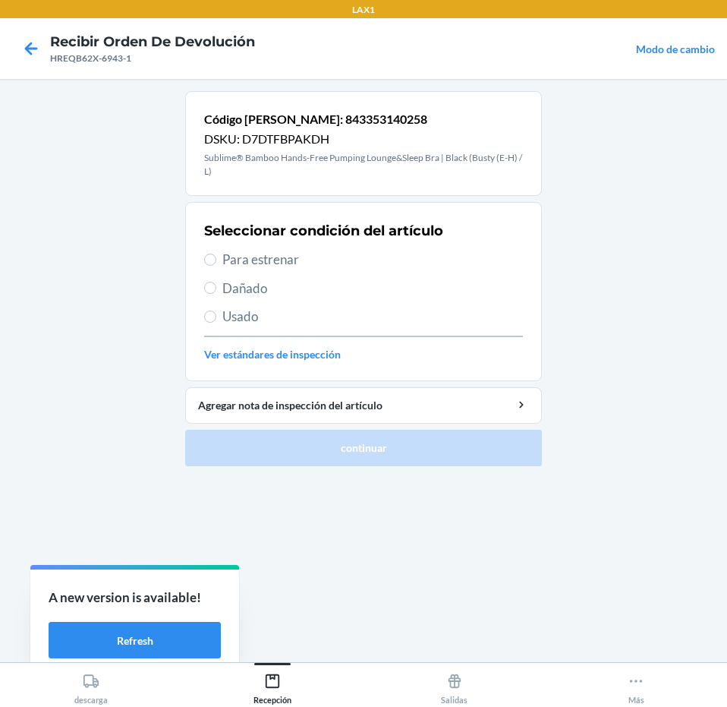
click at [382, 308] on span "Usado" at bounding box center [372, 317] width 301 height 20
click at [216, 310] on input "Usado" at bounding box center [210, 316] width 12 height 12
radio input "true"
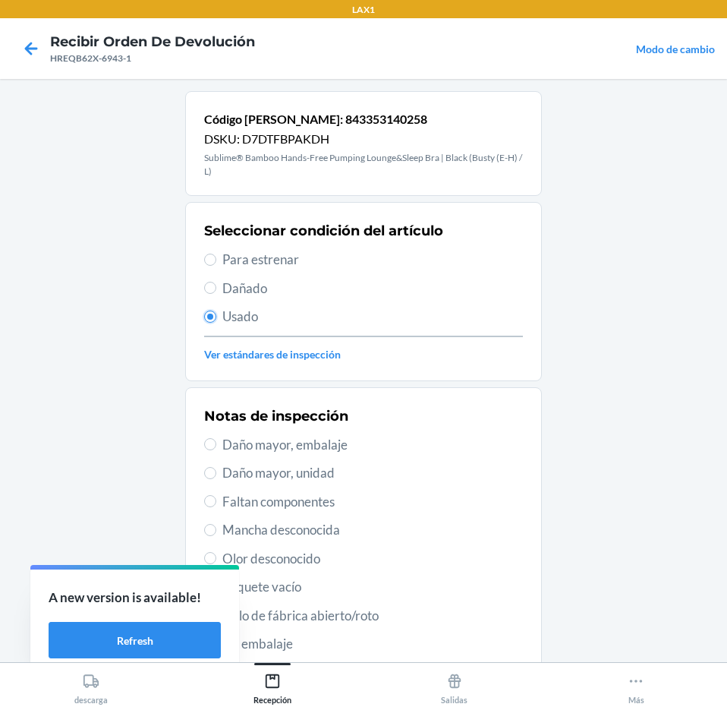
scroll to position [222, 0]
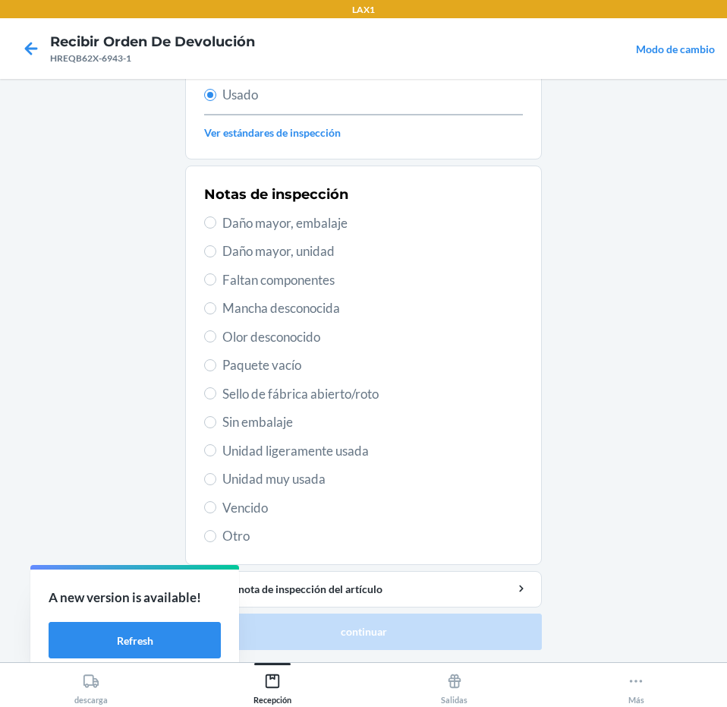
drag, startPoint x: 343, startPoint y: 445, endPoint x: 387, endPoint y: 559, distance: 122.1
click at [344, 447] on span "Unidad ligeramente usada" at bounding box center [372, 451] width 301 height 20
click at [216, 447] on input "Unidad ligeramente usada" at bounding box center [210, 450] width 12 height 12
radio input "true"
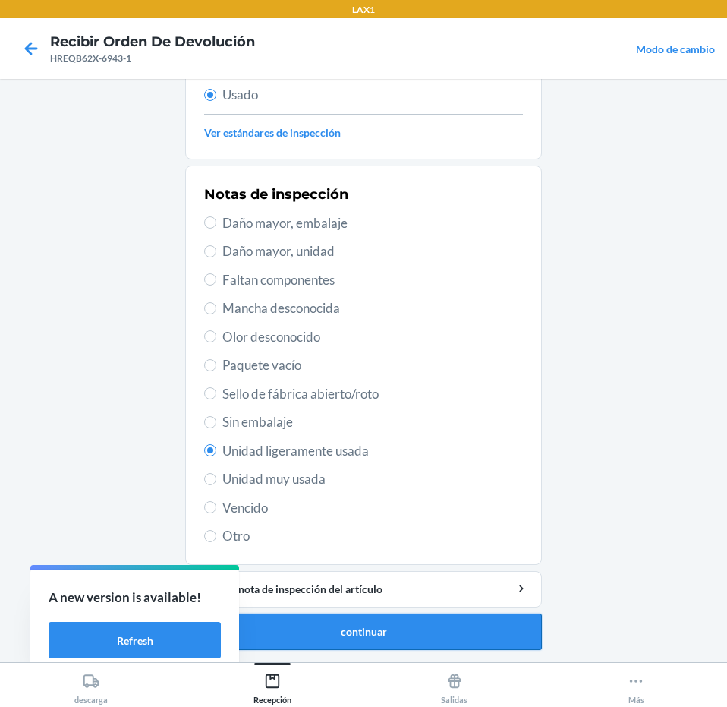
click at [398, 627] on button "continuar" at bounding box center [363, 631] width 357 height 36
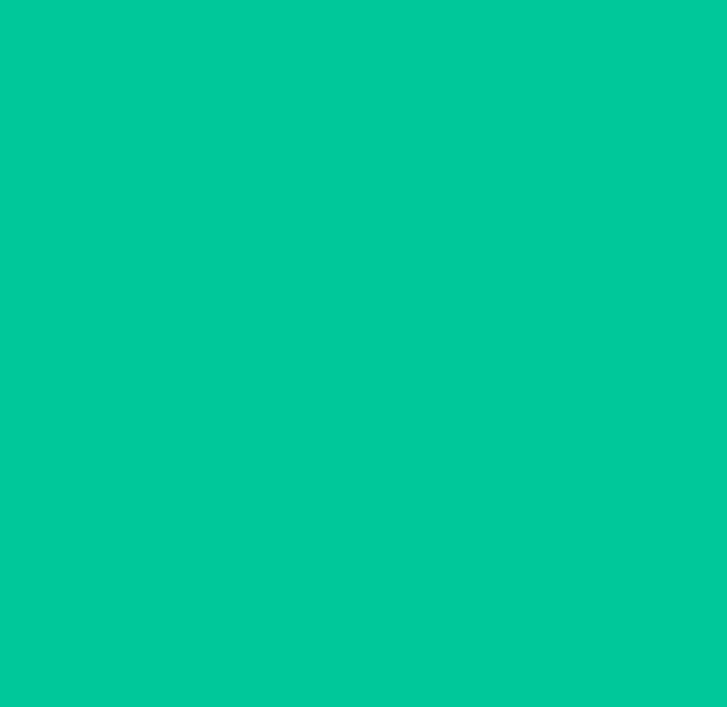
scroll to position [0, 0]
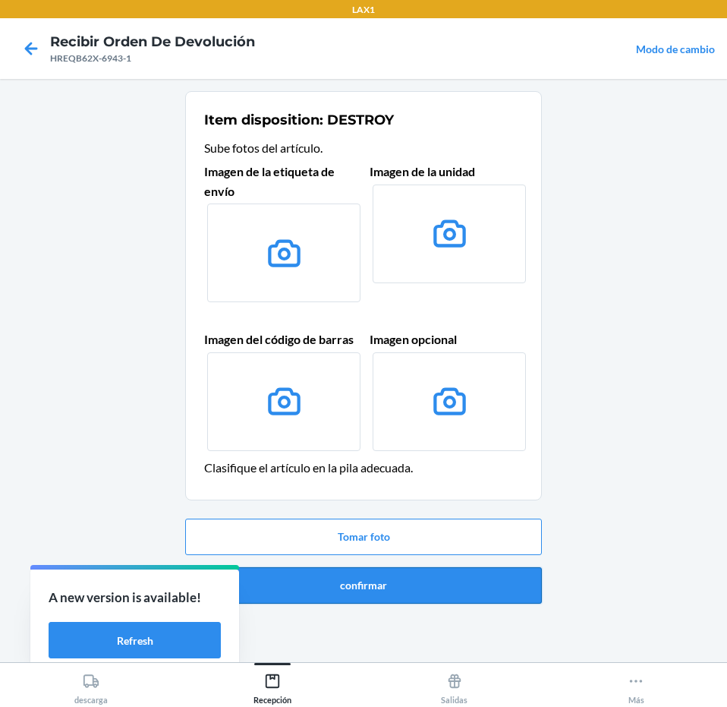
click at [411, 572] on button "confirmar" at bounding box center [363, 585] width 357 height 36
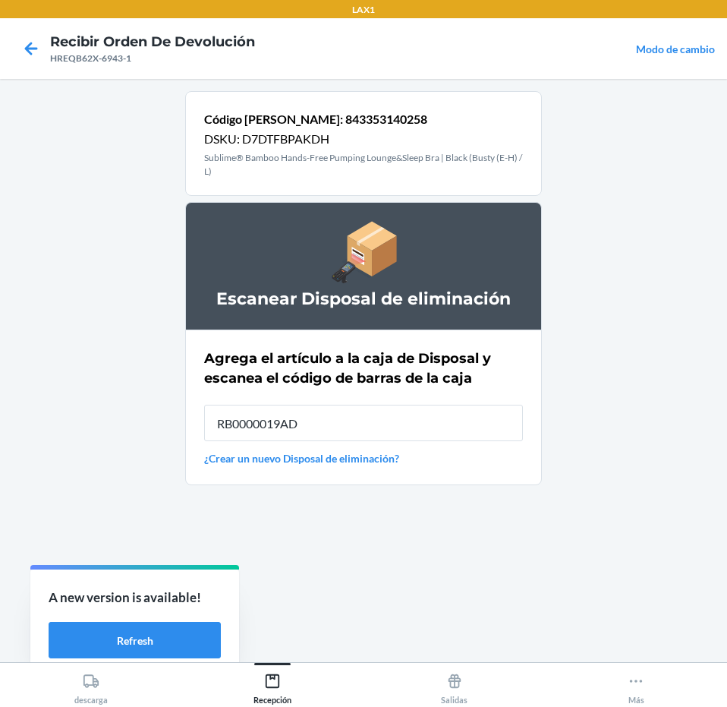
type input "RB0000019AD"
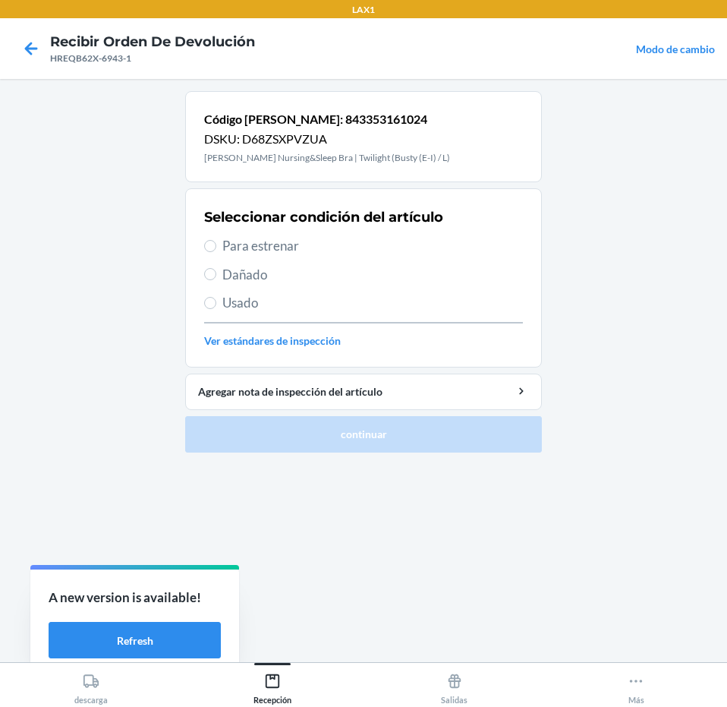
click at [417, 252] on span "Para estrenar" at bounding box center [372, 246] width 301 height 20
click at [216, 252] on input "Para estrenar" at bounding box center [210, 246] width 12 height 12
radio input "true"
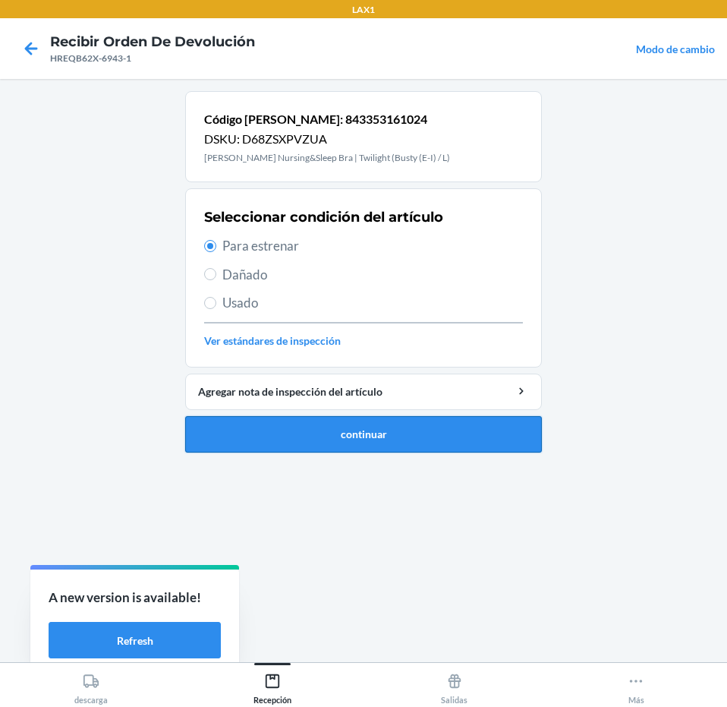
click at [440, 428] on button "continuar" at bounding box center [363, 434] width 357 height 36
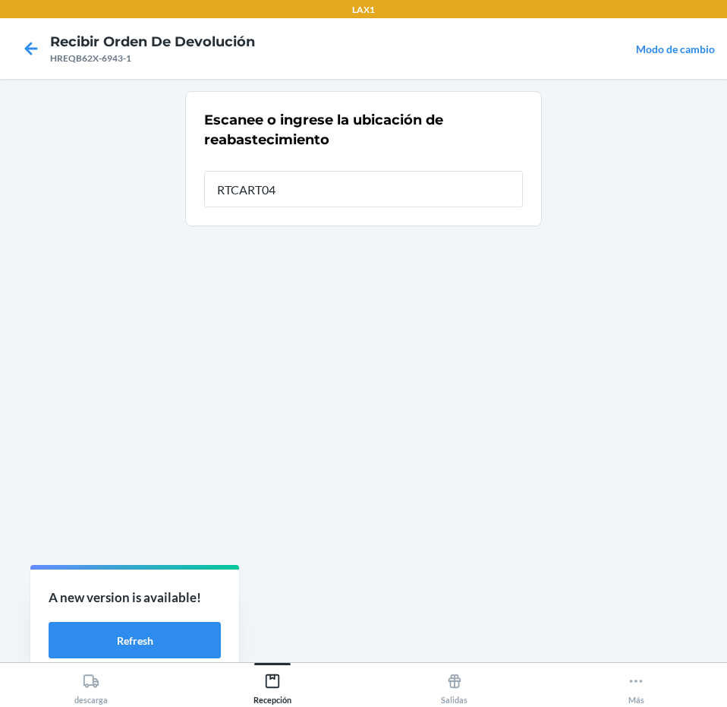
type input "RTCART043"
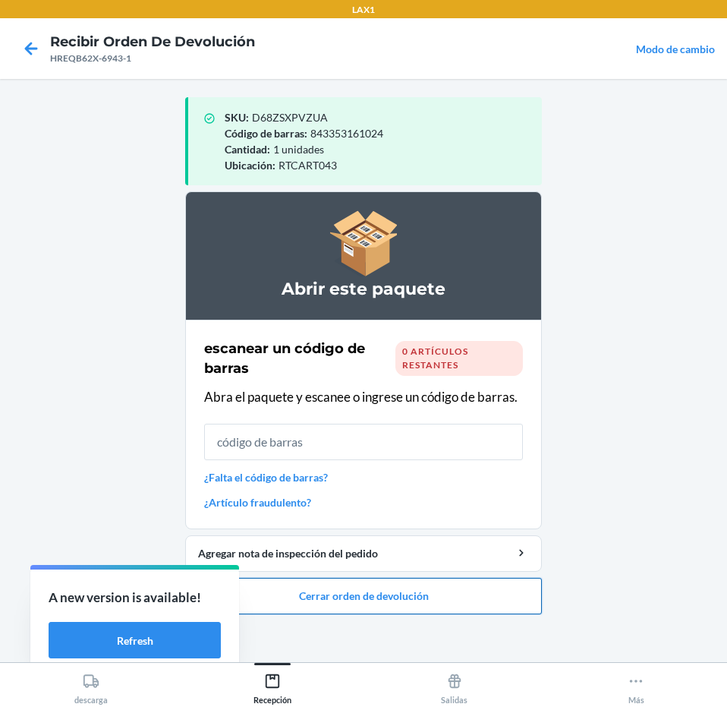
click at [414, 605] on button "Cerrar orden de devolución" at bounding box center [363, 596] width 357 height 36
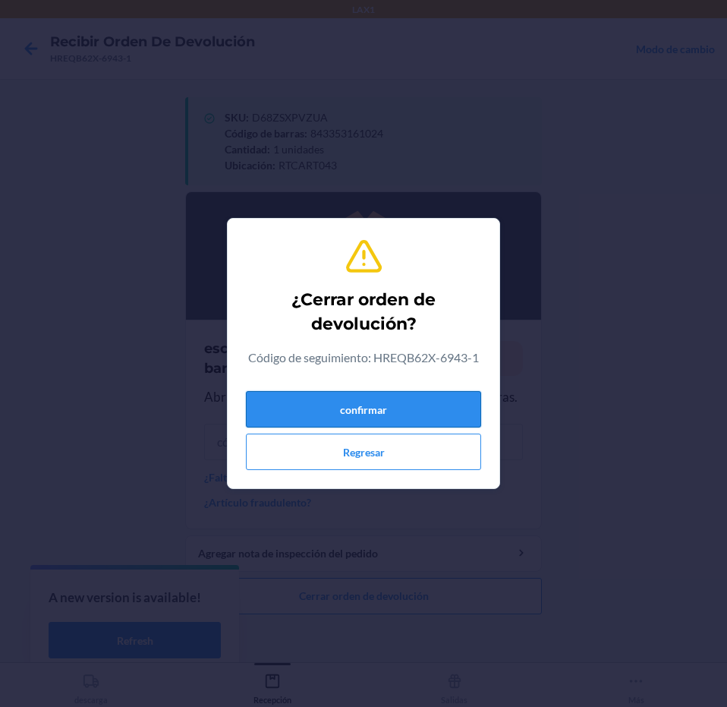
click at [430, 402] on button "confirmar" at bounding box center [363, 409] width 235 height 36
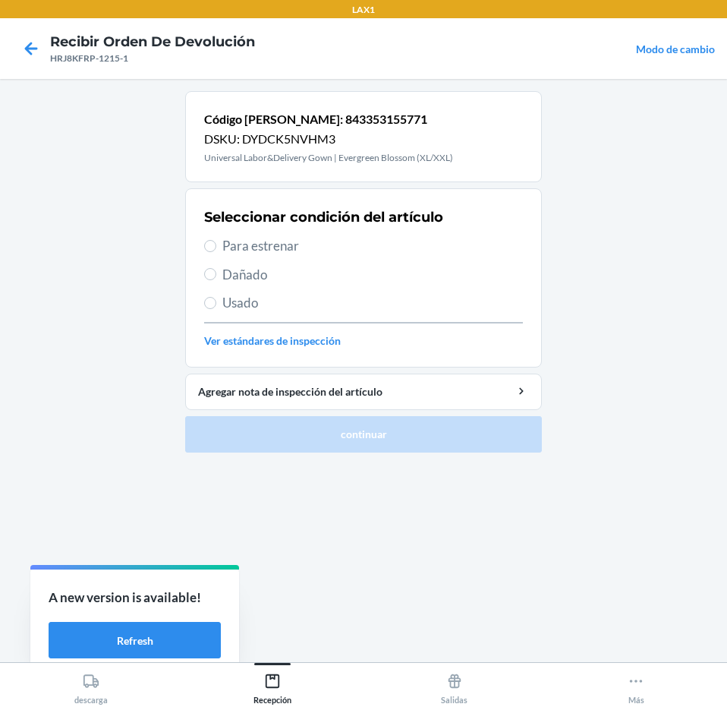
click at [380, 238] on span "Para estrenar" at bounding box center [372, 246] width 301 height 20
click at [216, 240] on input "Para estrenar" at bounding box center [210, 246] width 12 height 12
radio input "true"
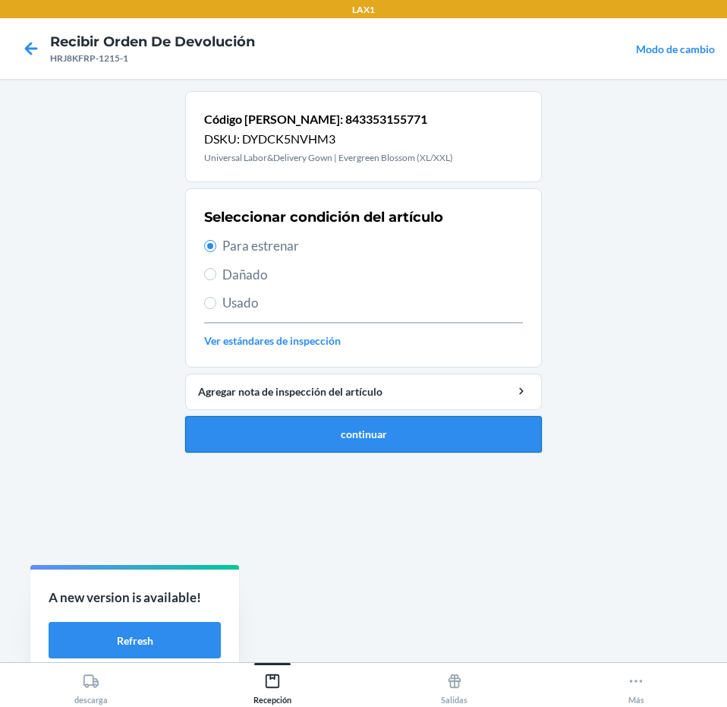
click at [411, 427] on button "continuar" at bounding box center [363, 434] width 357 height 36
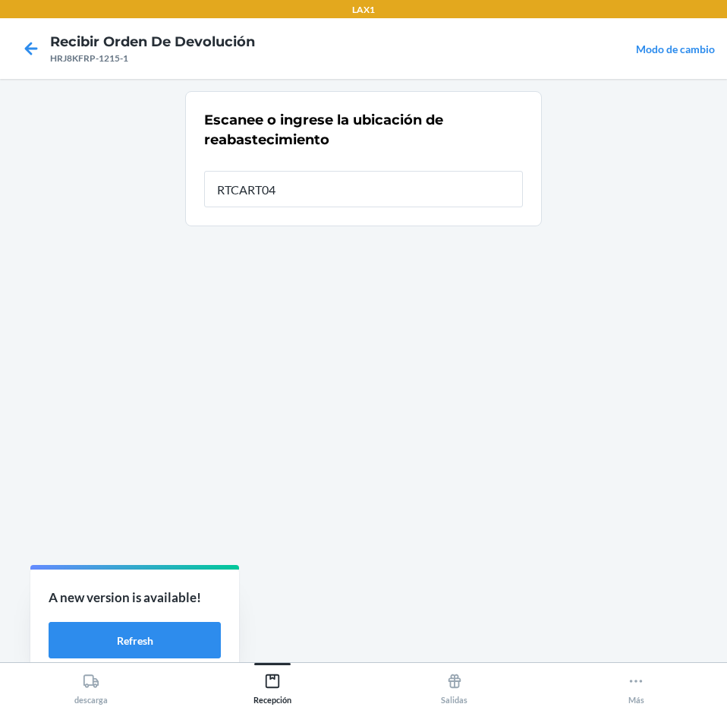
type input "RTCART043"
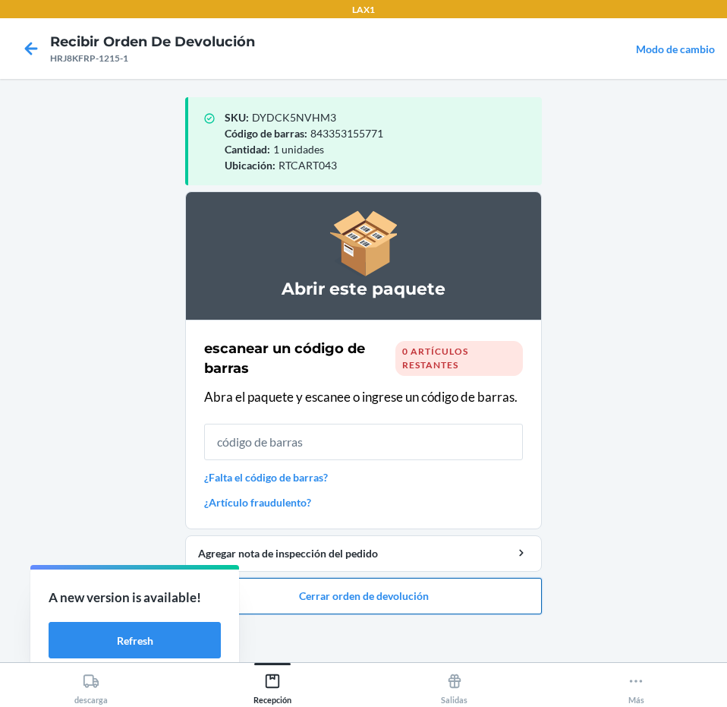
click at [378, 587] on button "Cerrar orden de devolución" at bounding box center [363, 596] width 357 height 36
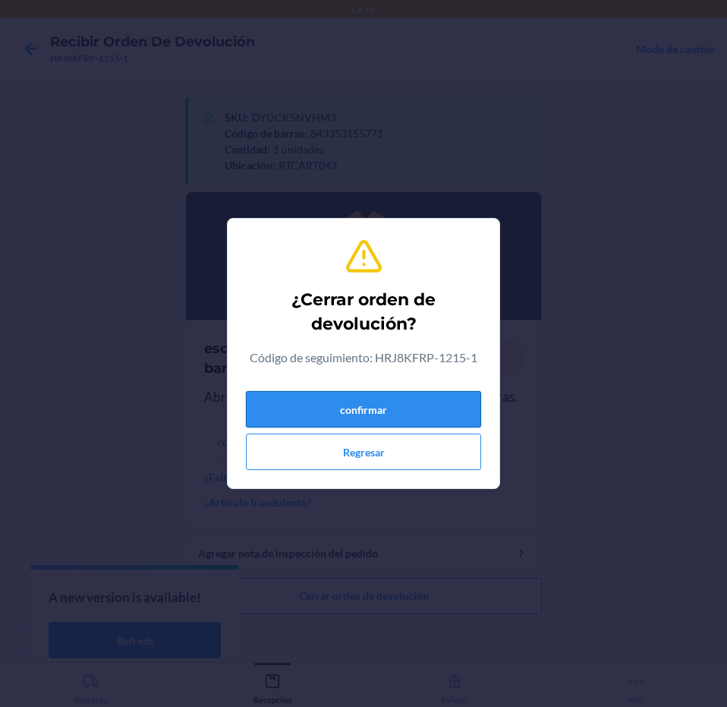
click at [417, 414] on button "confirmar" at bounding box center [363, 409] width 235 height 36
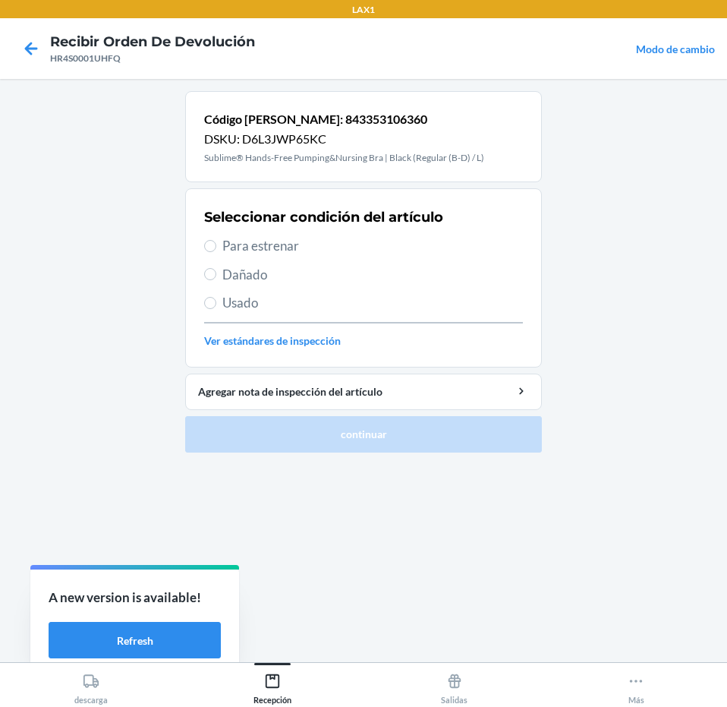
drag, startPoint x: 367, startPoint y: 241, endPoint x: 389, endPoint y: 269, distance: 35.7
click at [373, 244] on span "Para estrenar" at bounding box center [372, 246] width 301 height 20
click at [216, 244] on input "Para estrenar" at bounding box center [210, 246] width 12 height 12
radio input "true"
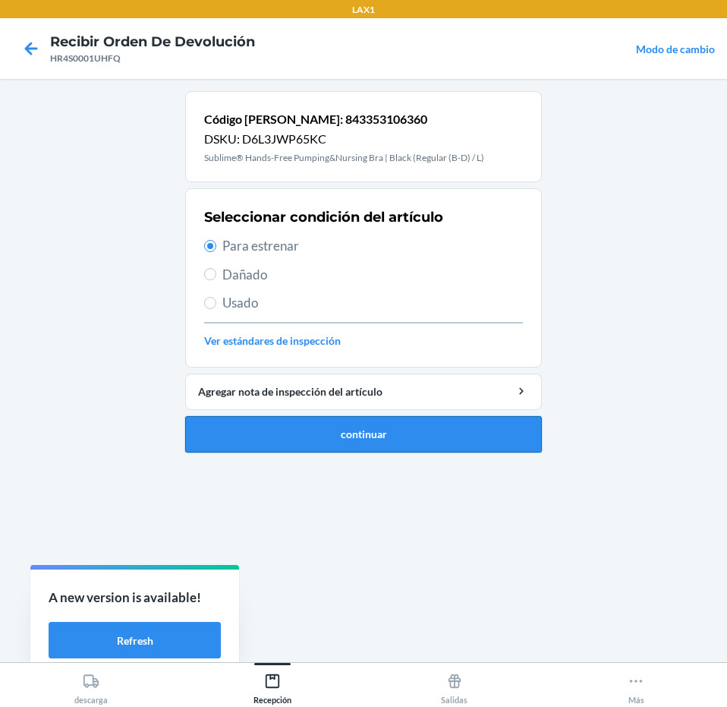
click at [385, 436] on button "continuar" at bounding box center [363, 434] width 357 height 36
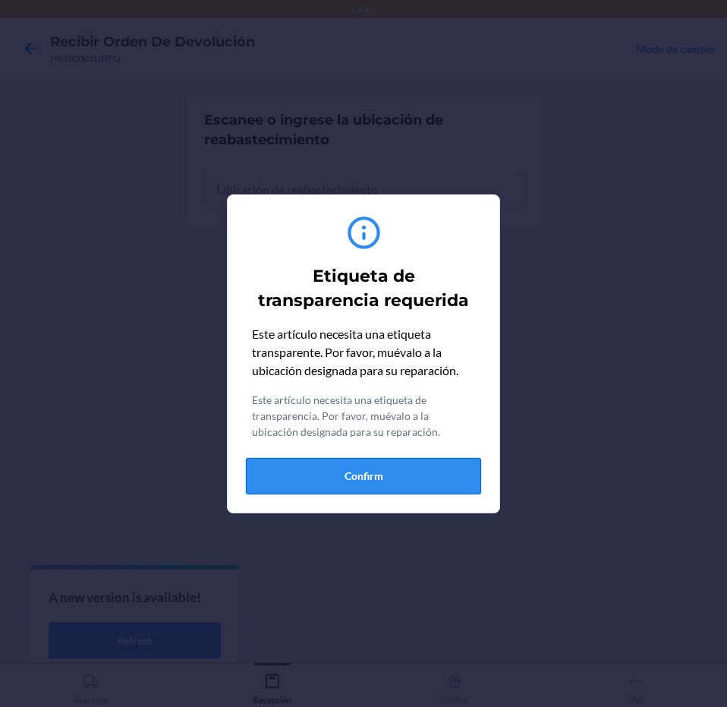
click at [378, 470] on button "Confirm" at bounding box center [363, 476] width 235 height 36
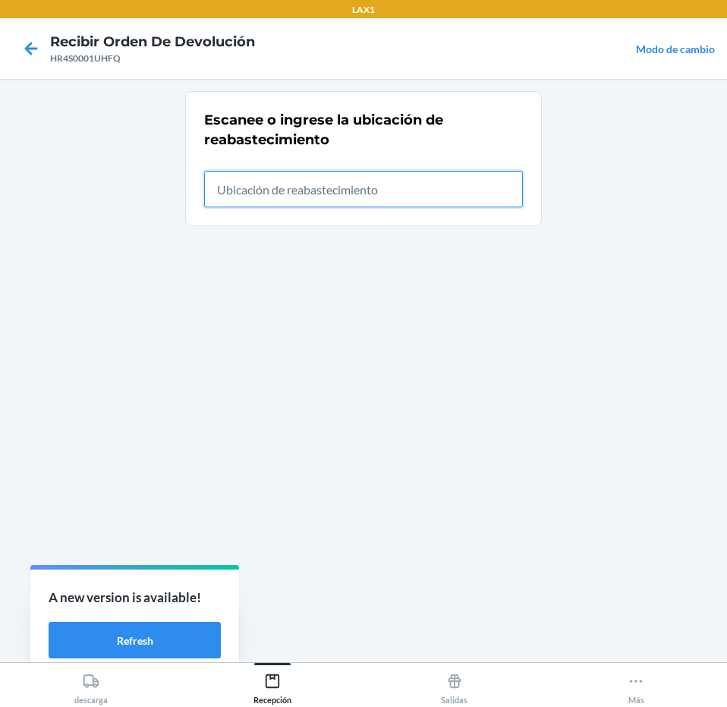
click at [399, 196] on input "text" at bounding box center [363, 189] width 319 height 36
type input "RTCART043"
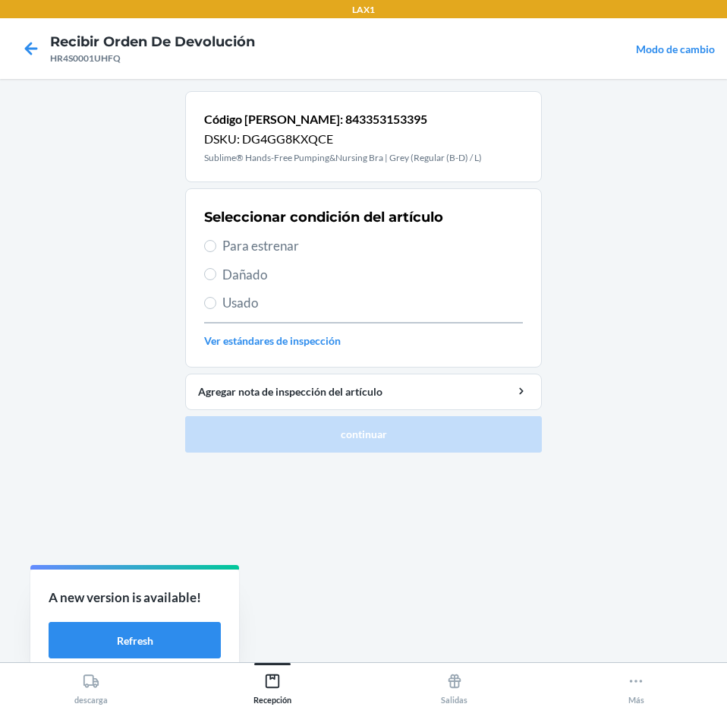
click at [313, 247] on span "Para estrenar" at bounding box center [372, 246] width 301 height 20
click at [216, 247] on input "Para estrenar" at bounding box center [210, 246] width 12 height 12
radio input "true"
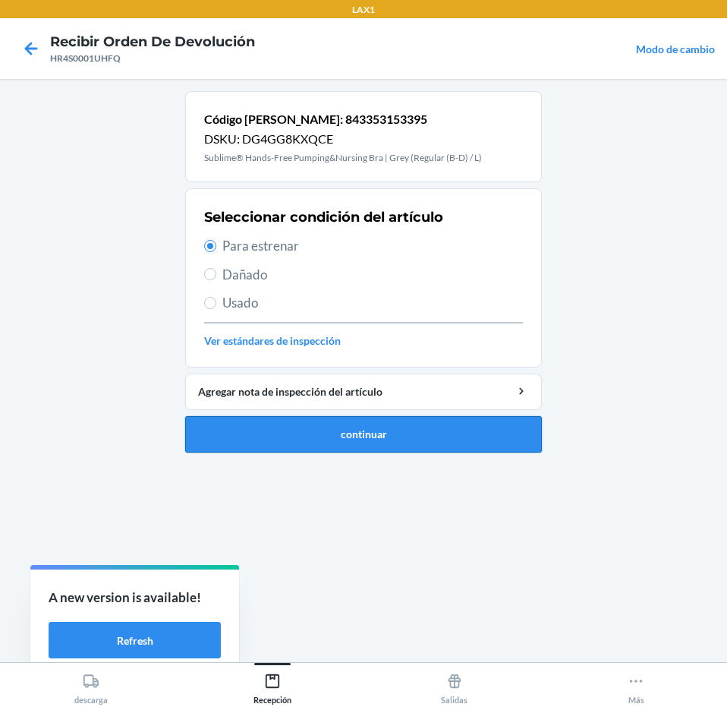
click at [386, 442] on button "continuar" at bounding box center [363, 434] width 357 height 36
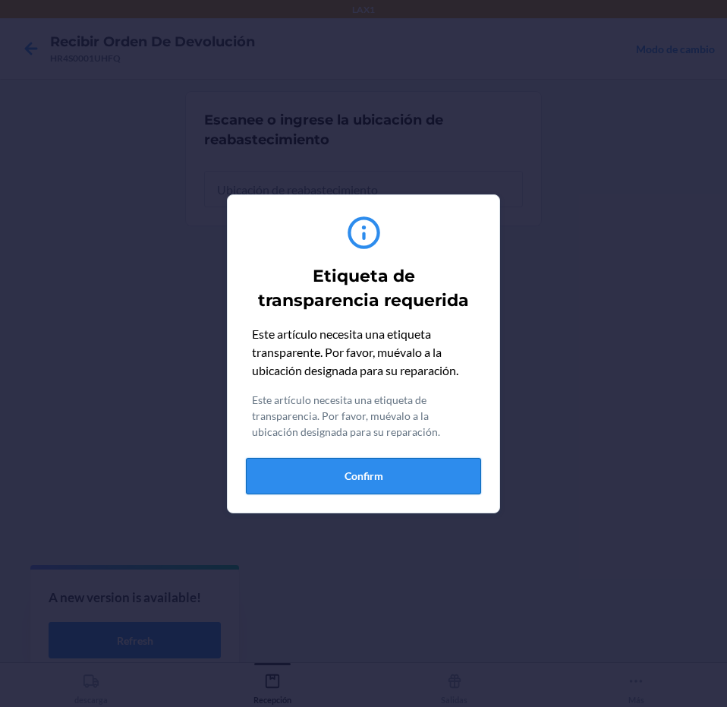
click at [383, 458] on div "Este artículo necesita una etiqueta transparente. Por favor, muévalo a la ubica…" at bounding box center [363, 409] width 235 height 169
click at [383, 460] on button "Confirm" at bounding box center [363, 476] width 235 height 36
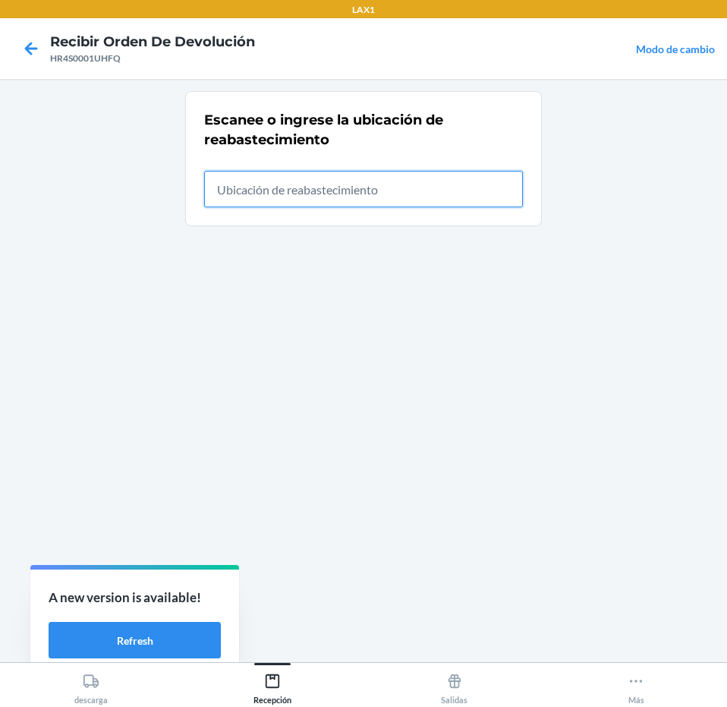
click at [401, 197] on input "text" at bounding box center [363, 189] width 319 height 36
type input "RTCART043"
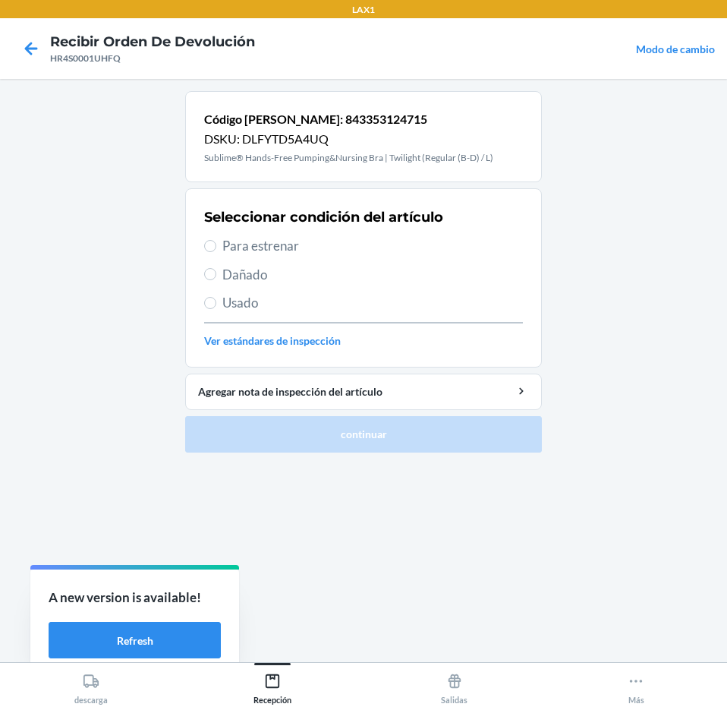
click at [343, 242] on span "Para estrenar" at bounding box center [372, 246] width 301 height 20
click at [216, 242] on input "Para estrenar" at bounding box center [210, 246] width 12 height 12
radio input "true"
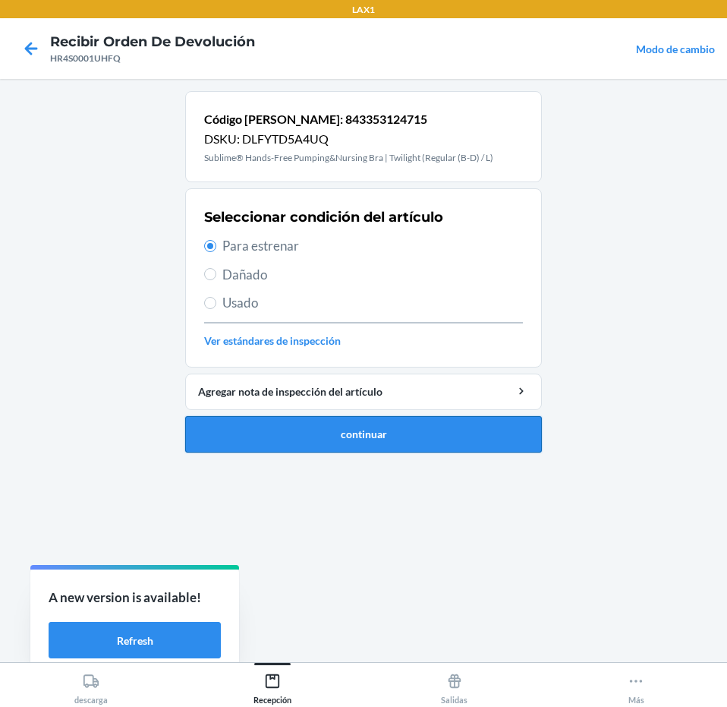
click at [401, 433] on button "continuar" at bounding box center [363, 434] width 357 height 36
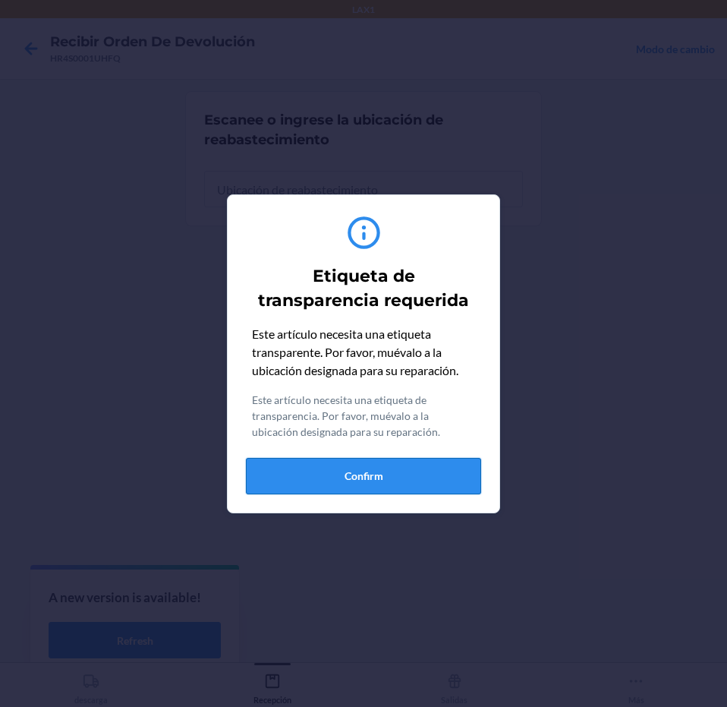
click at [413, 477] on button "Confirm" at bounding box center [363, 476] width 235 height 36
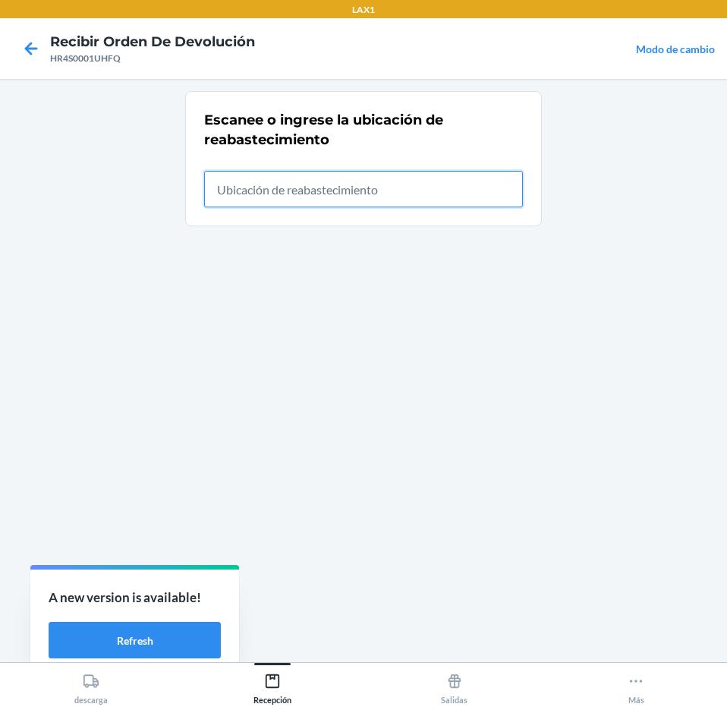
click at [454, 173] on input "text" at bounding box center [363, 189] width 319 height 36
type input "RTCART043"
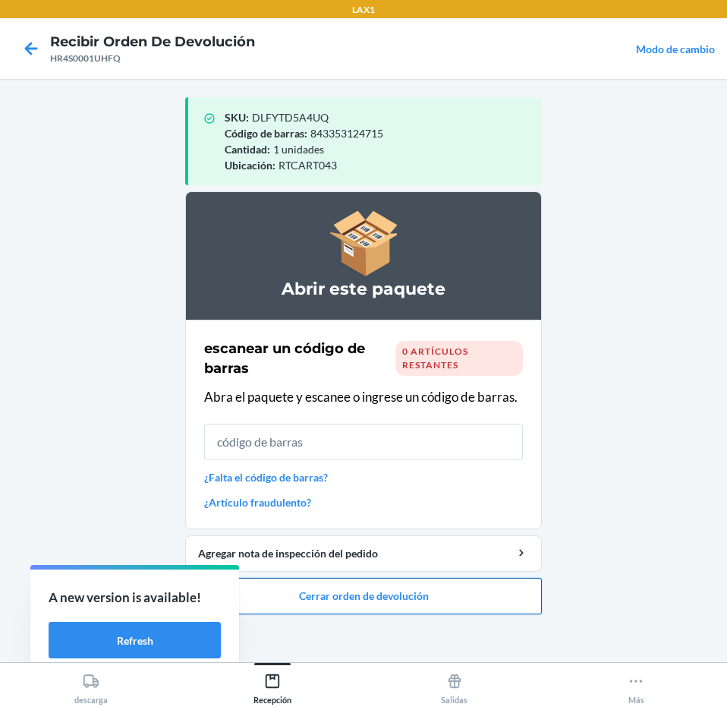
click at [483, 597] on button "Cerrar orden de devolución" at bounding box center [363, 596] width 357 height 36
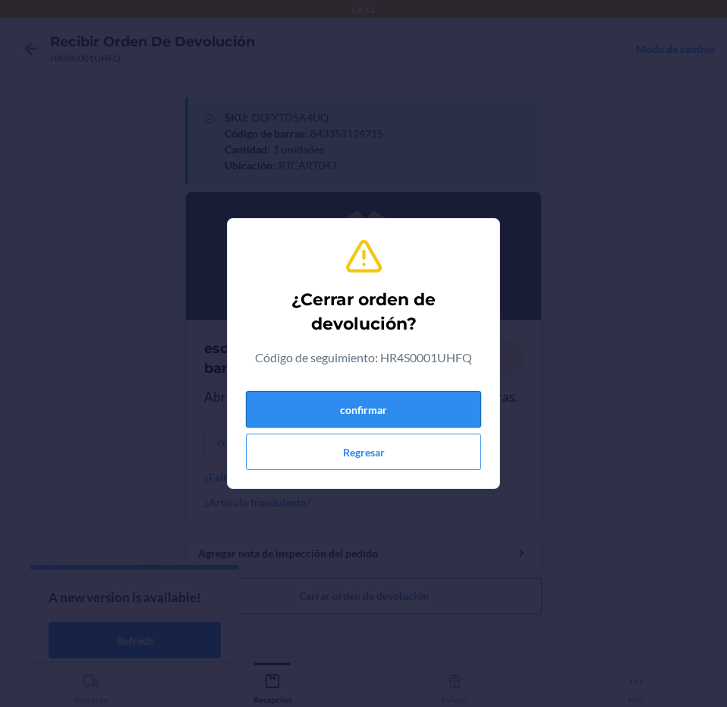
click at [407, 398] on button "confirmar" at bounding box center [363, 409] width 235 height 36
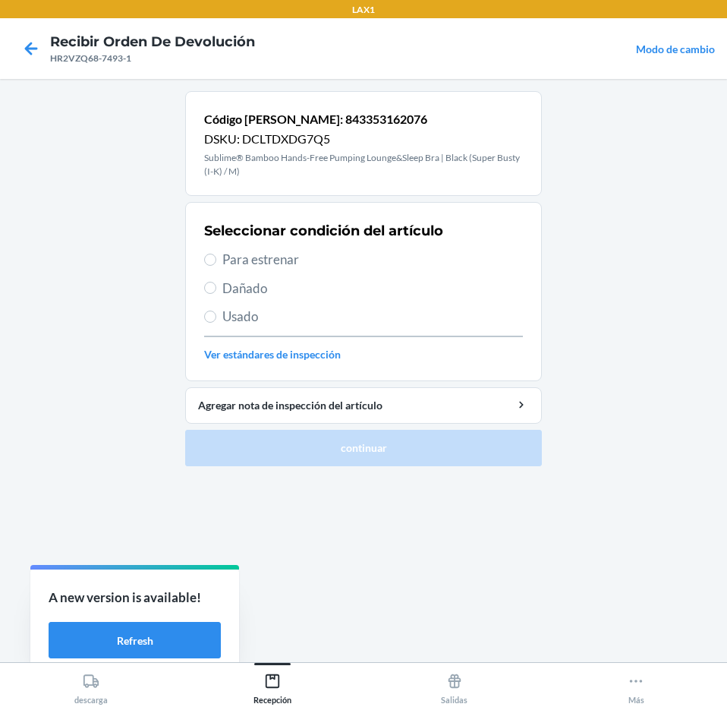
drag, startPoint x: 388, startPoint y: 312, endPoint x: 388, endPoint y: 326, distance: 14.4
click at [389, 313] on span "Usado" at bounding box center [372, 317] width 301 height 20
click at [216, 313] on input "Usado" at bounding box center [210, 316] width 12 height 12
radio input "true"
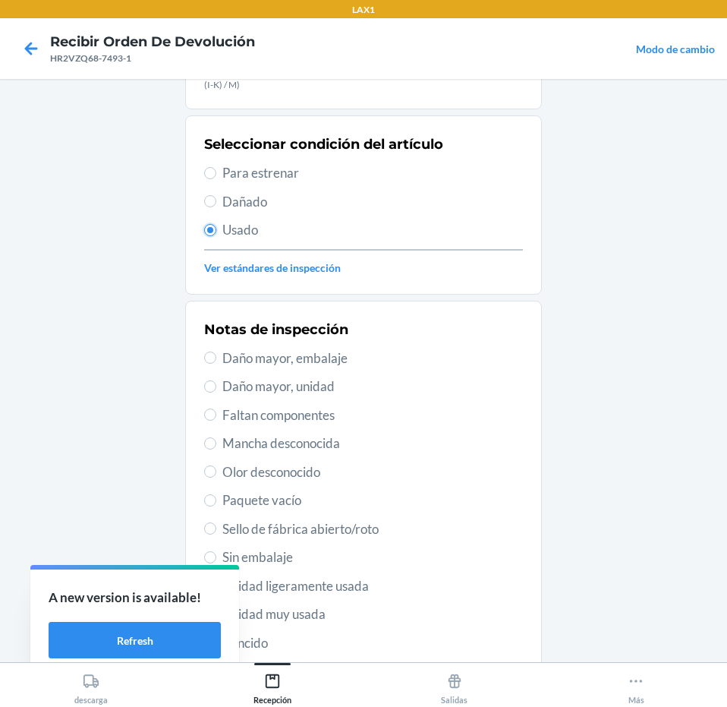
scroll to position [222, 0]
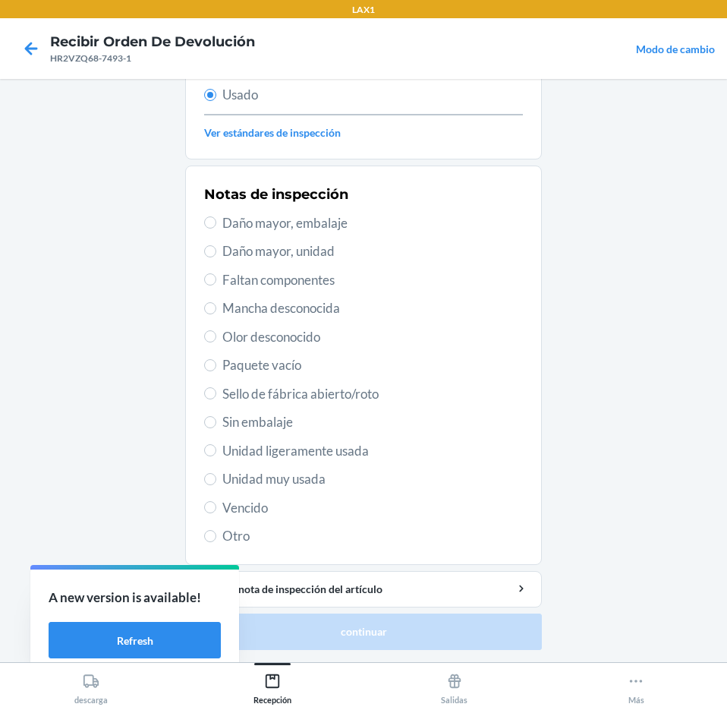
click at [318, 488] on span "Unidad muy usada" at bounding box center [372, 479] width 301 height 20
click at [216, 485] on input "Unidad muy usada" at bounding box center [210, 479] width 12 height 12
radio input "true"
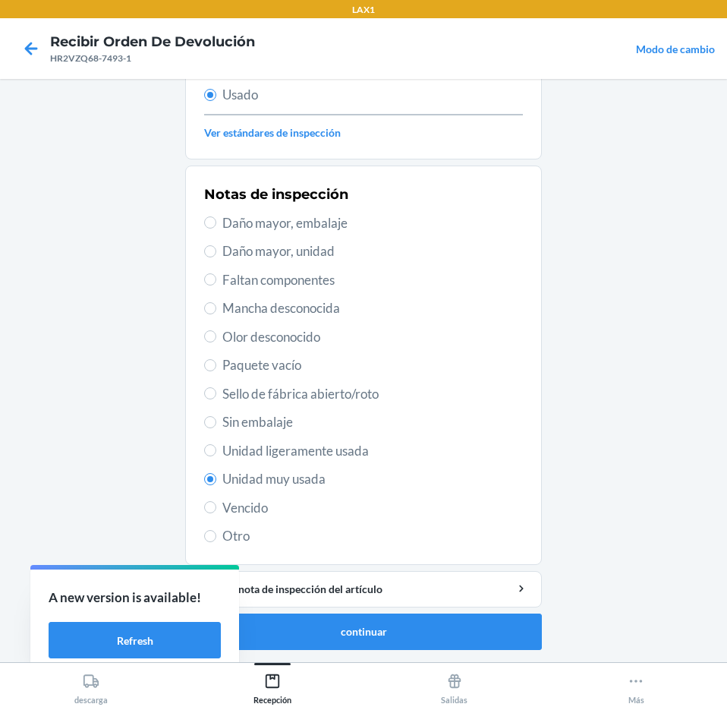
click at [318, 484] on span "Unidad muy usada" at bounding box center [372, 479] width 301 height 20
click at [216, 484] on input "Unidad muy usada" at bounding box center [210, 479] width 12 height 12
click at [372, 605] on button "Agregar nota de inspección del artículo" at bounding box center [363, 589] width 357 height 36
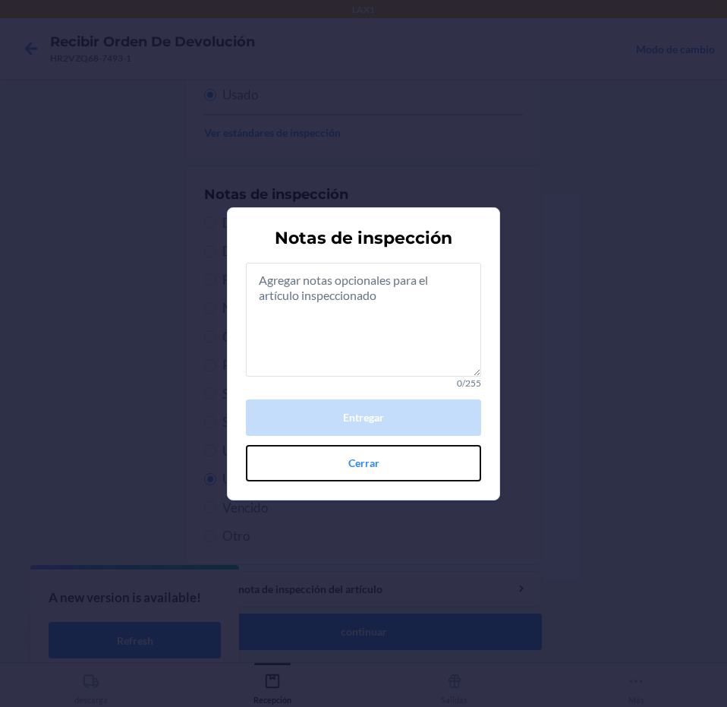
drag, startPoint x: 423, startPoint y: 469, endPoint x: 422, endPoint y: 527, distance: 57.7
click at [425, 474] on button "Cerrar" at bounding box center [363, 463] width 235 height 36
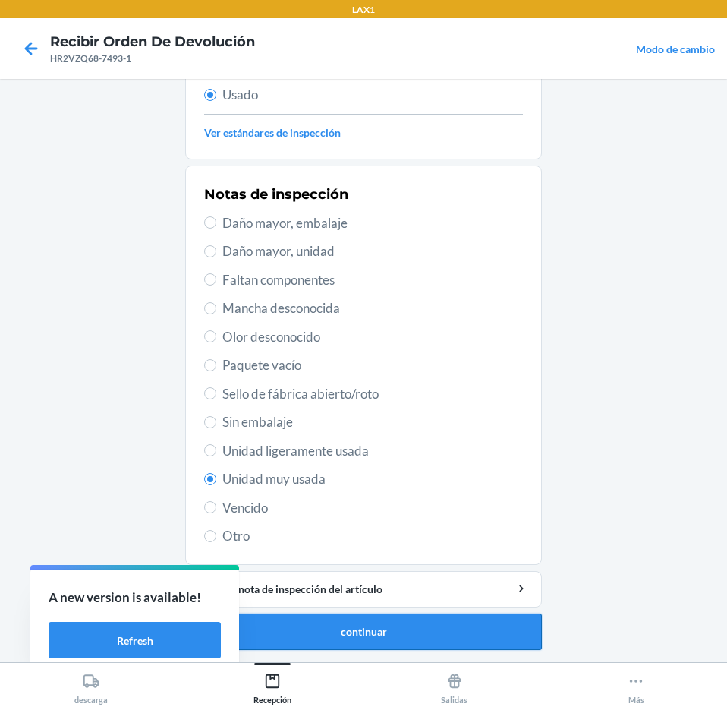
click at [412, 623] on button "continuar" at bounding box center [363, 631] width 357 height 36
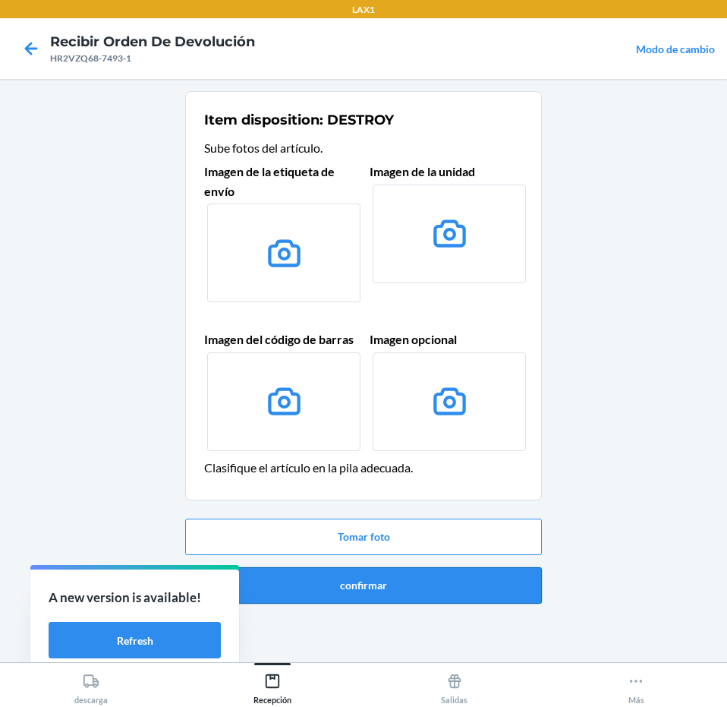
click at [420, 580] on button "confirmar" at bounding box center [363, 585] width 357 height 36
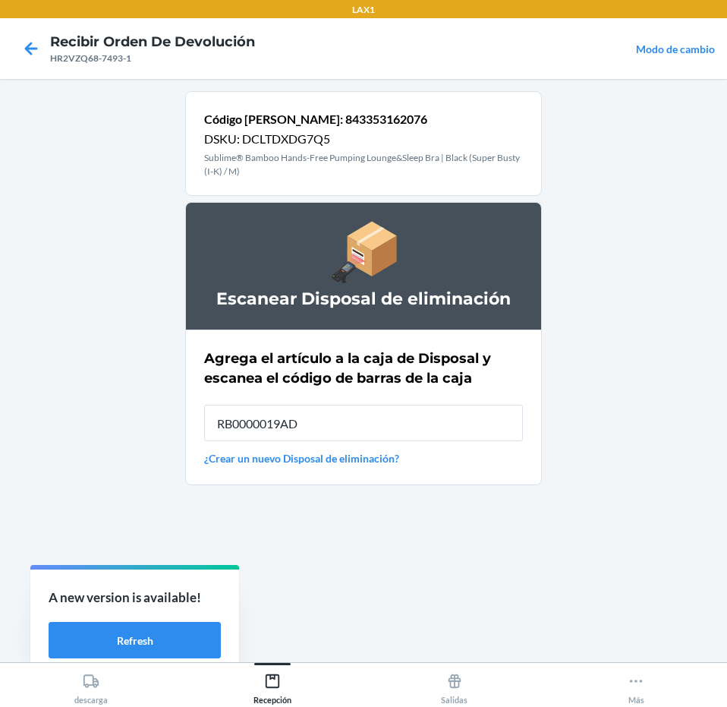
type input "RB0000019AD"
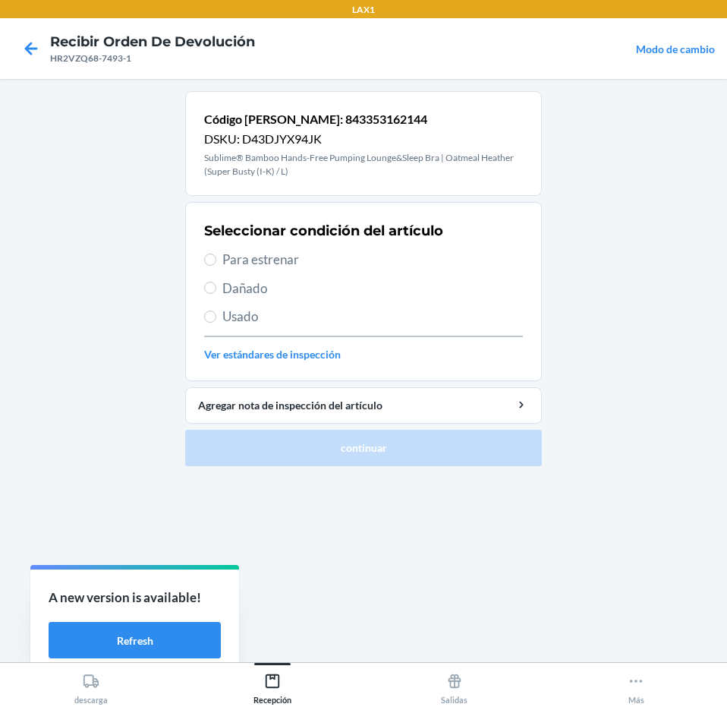
click at [397, 268] on span "Para estrenar" at bounding box center [372, 260] width 301 height 20
click at [216, 266] on input "Para estrenar" at bounding box center [210, 259] width 12 height 12
radio input "true"
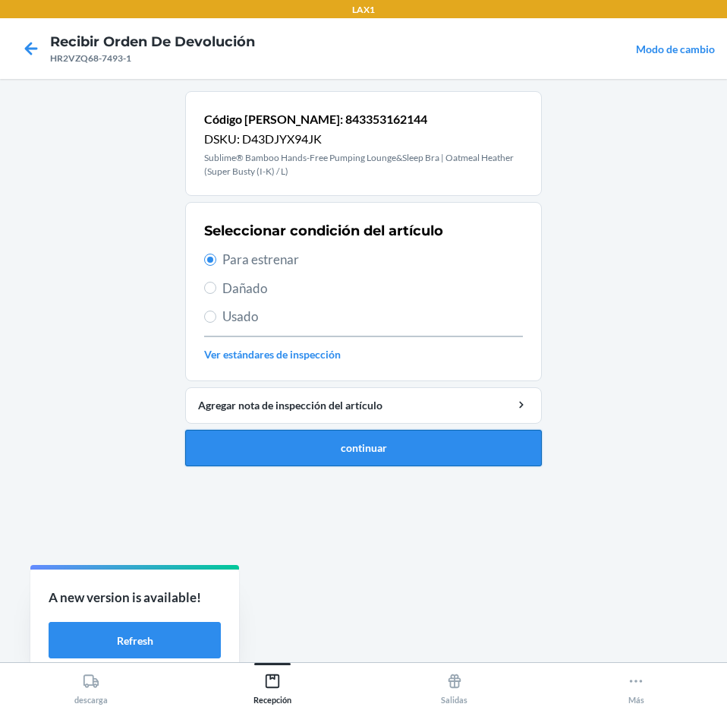
click at [430, 464] on button "continuar" at bounding box center [363, 448] width 357 height 36
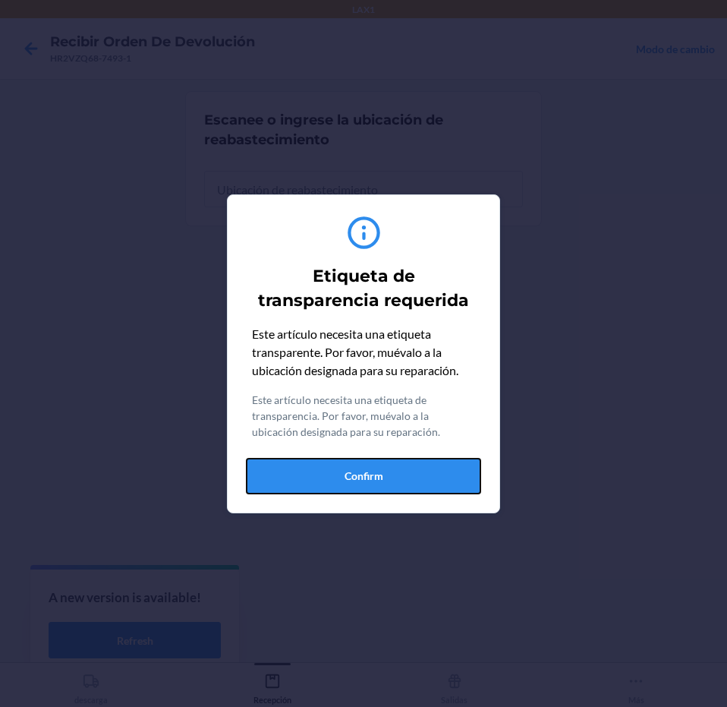
click at [430, 464] on button "Confirm" at bounding box center [363, 476] width 235 height 36
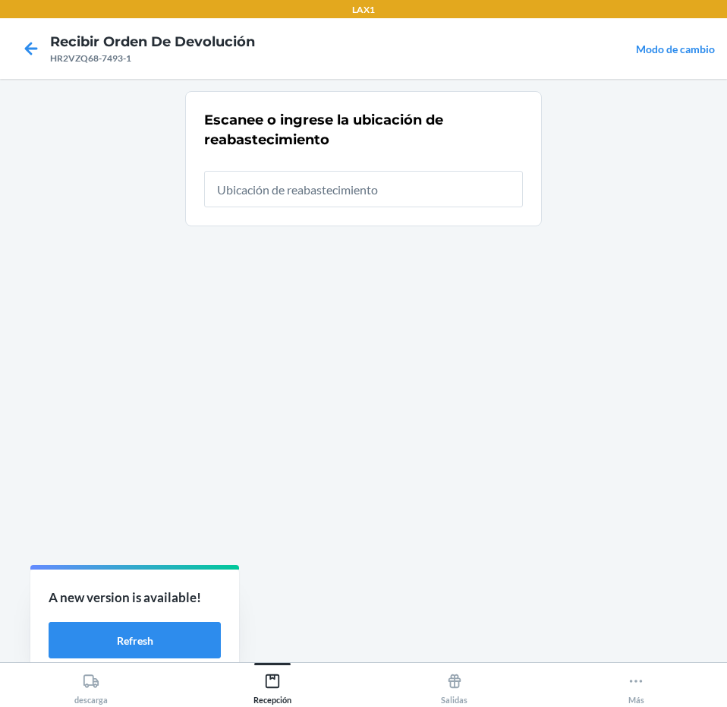
click at [442, 207] on div "Escanee o ingrese la ubicación de reabastecimiento" at bounding box center [363, 158] width 319 height 106
click at [442, 196] on input "text" at bounding box center [363, 189] width 319 height 36
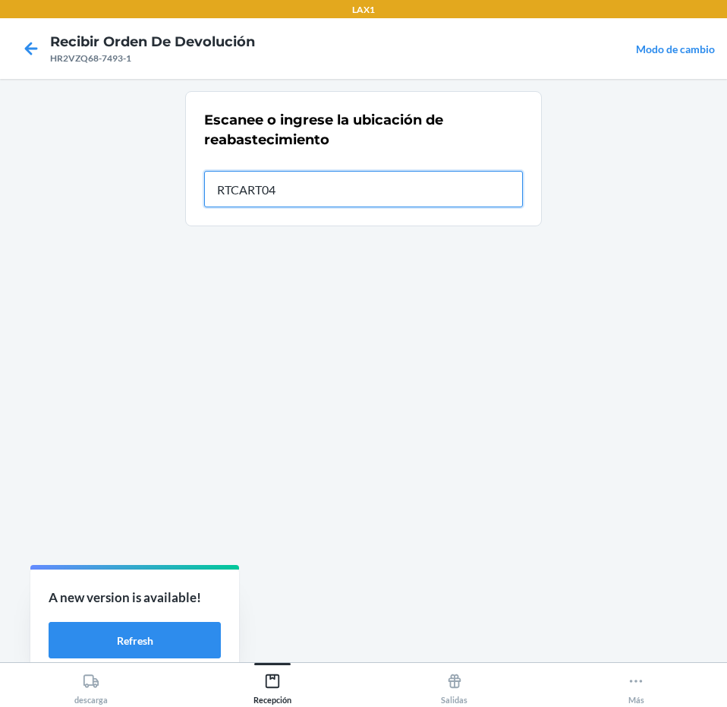
type input "RTCART043"
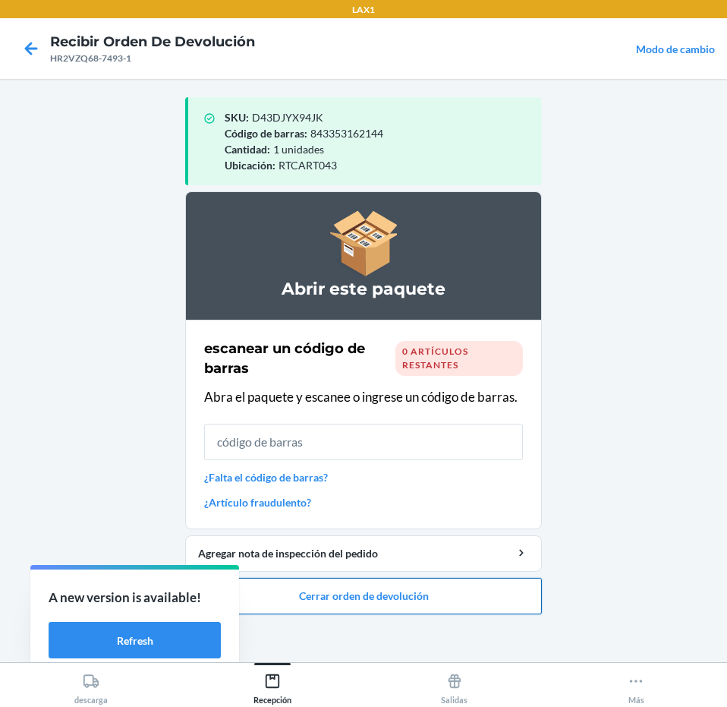
click at [452, 591] on button "Cerrar orden de devolución" at bounding box center [363, 596] width 357 height 36
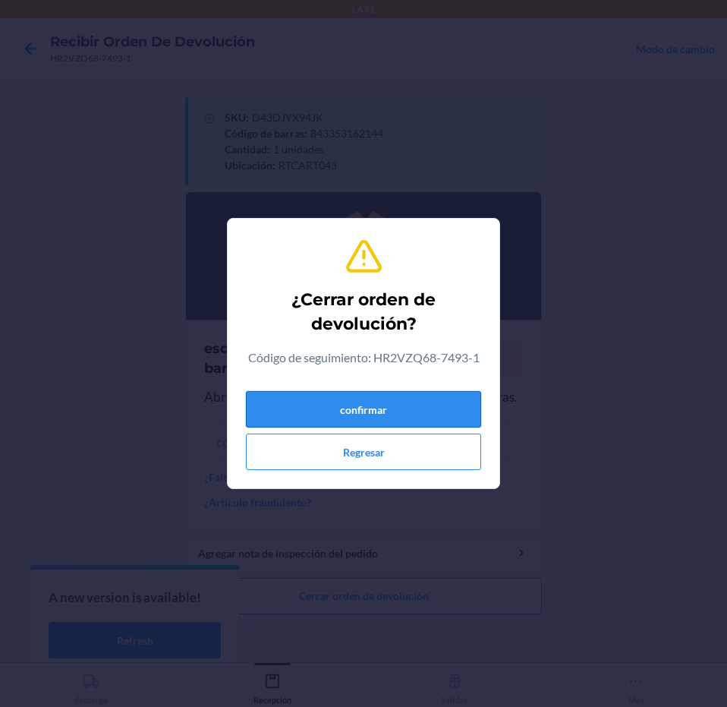
click at [422, 403] on button "confirmar" at bounding box center [363, 409] width 235 height 36
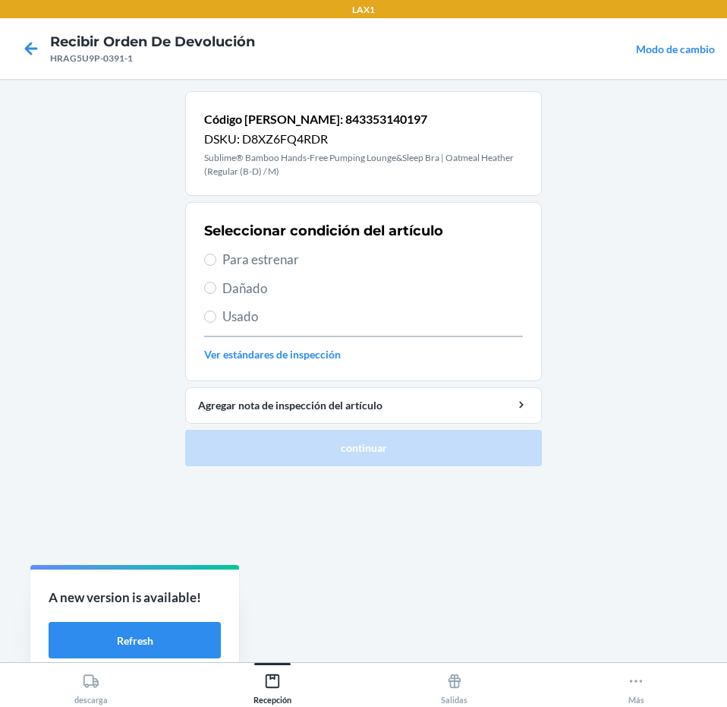
drag, startPoint x: 357, startPoint y: 253, endPoint x: 402, endPoint y: 316, distance: 77.3
click at [370, 257] on span "Para estrenar" at bounding box center [372, 260] width 301 height 20
click at [216, 257] on input "Para estrenar" at bounding box center [210, 259] width 12 height 12
radio input "true"
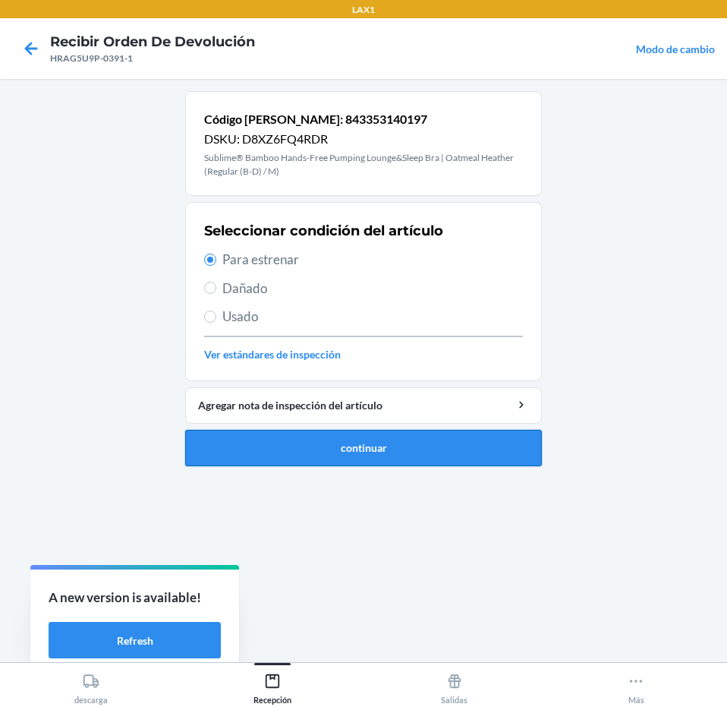
click at [436, 463] on button "continuar" at bounding box center [363, 448] width 357 height 36
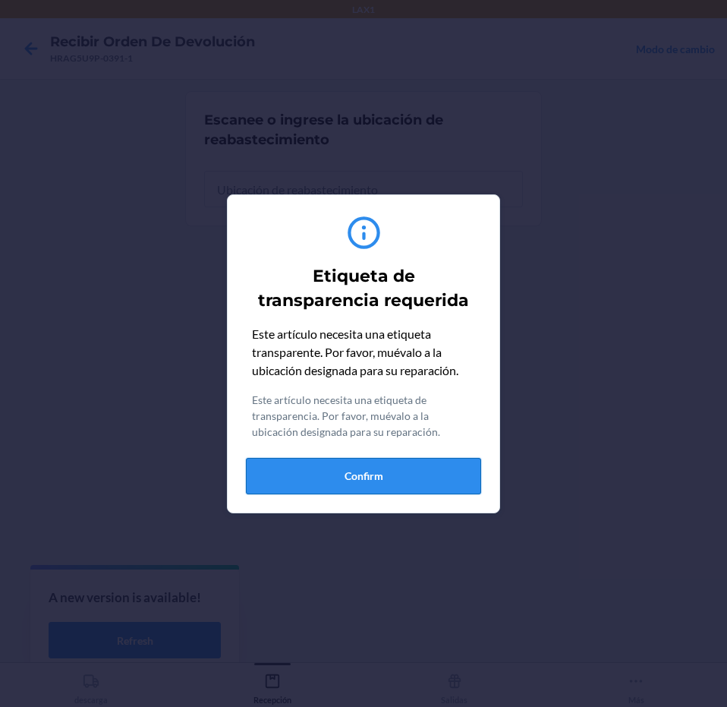
click at [435, 486] on button "Confirm" at bounding box center [363, 476] width 235 height 36
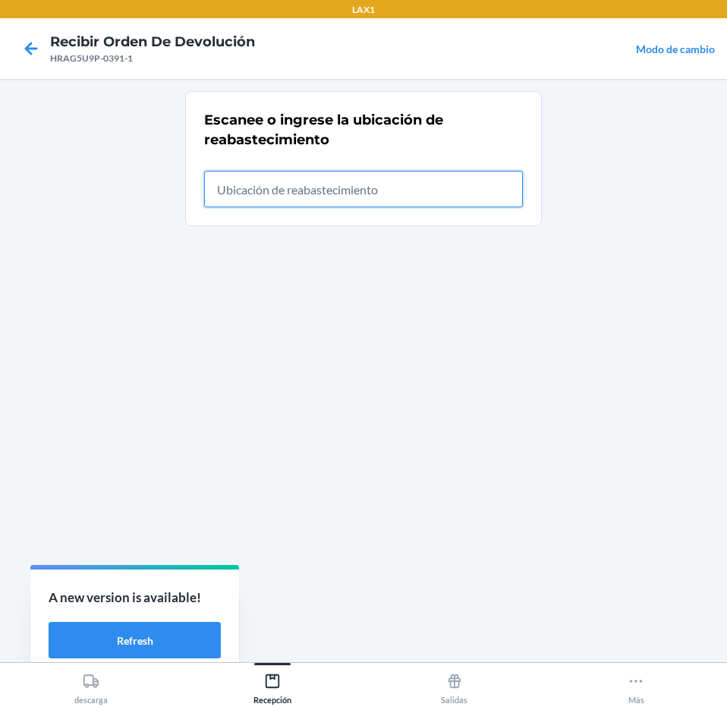
click at [449, 205] on input "text" at bounding box center [363, 189] width 319 height 36
type input "RTCART043"
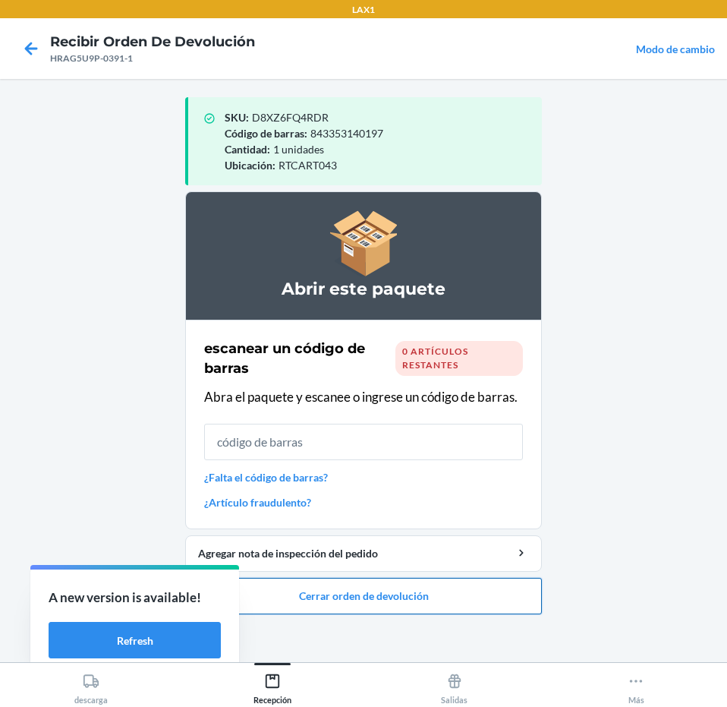
click at [395, 594] on button "Cerrar orden de devolución" at bounding box center [363, 596] width 357 height 36
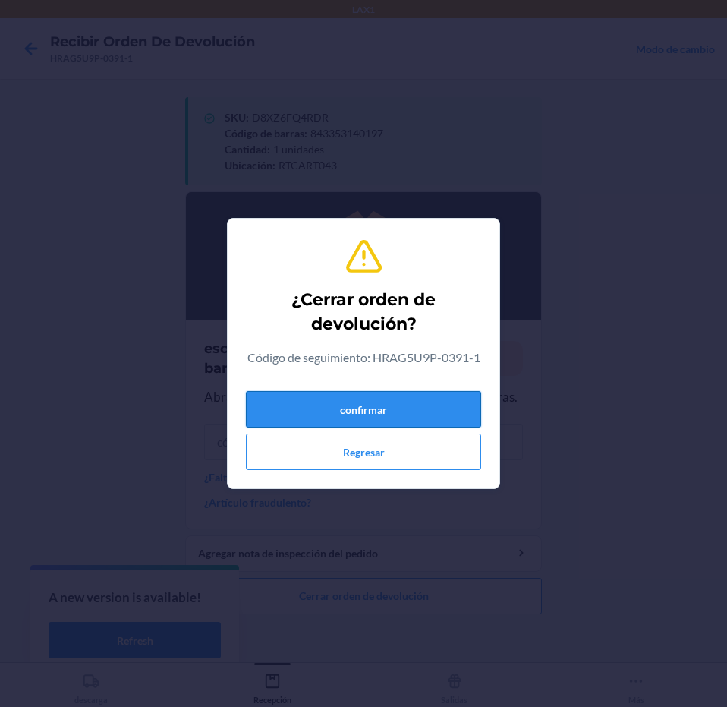
click at [413, 419] on button "confirmar" at bounding box center [363, 409] width 235 height 36
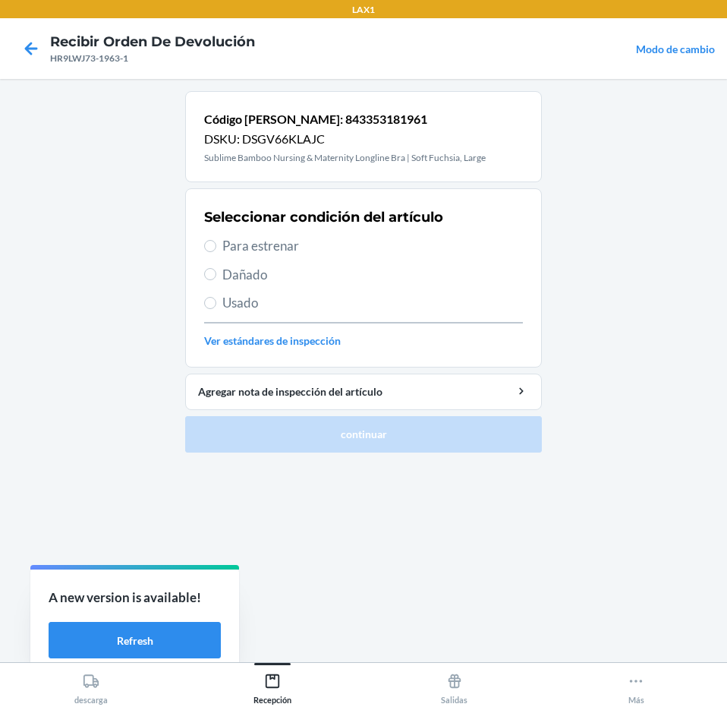
click at [244, 238] on span "Para estrenar" at bounding box center [372, 246] width 301 height 20
click at [216, 240] on input "Para estrenar" at bounding box center [210, 246] width 12 height 12
radio input "true"
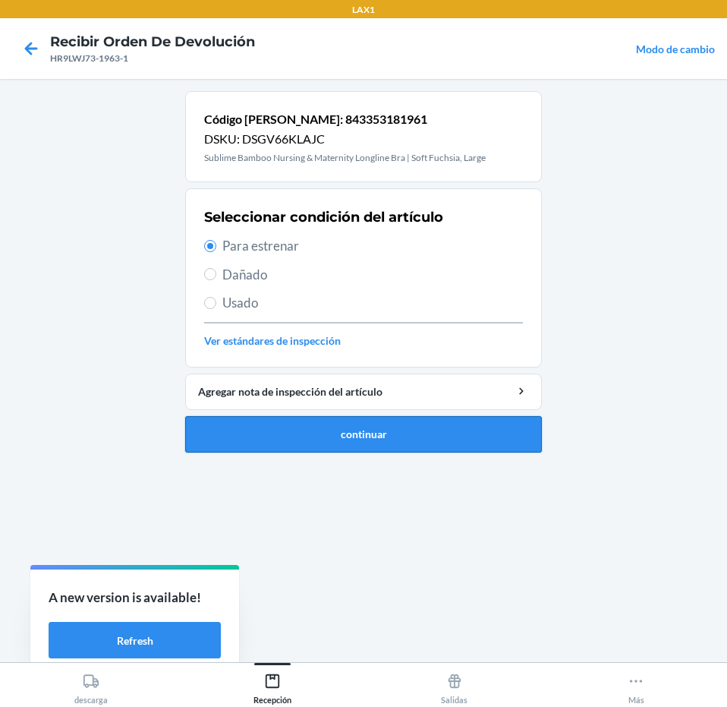
click at [321, 427] on button "continuar" at bounding box center [363, 434] width 357 height 36
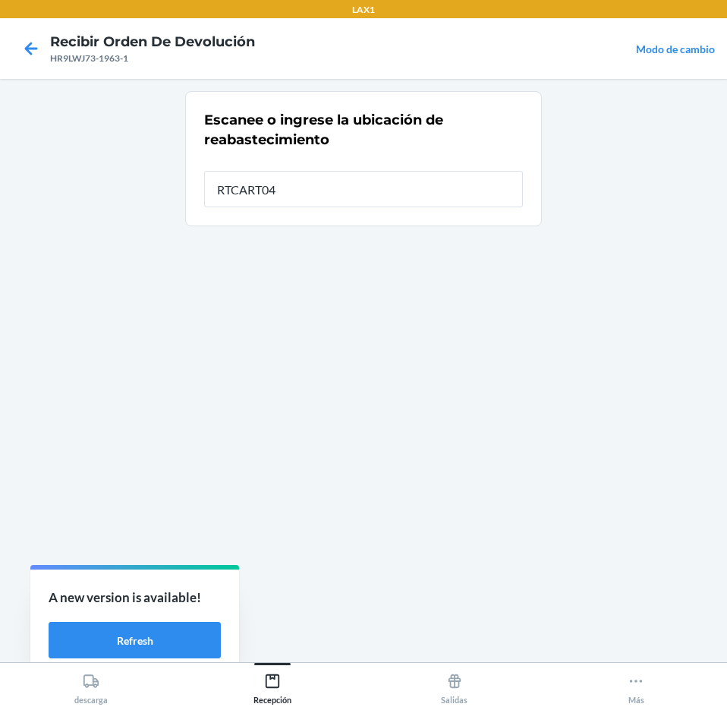
type input "RTCART043"
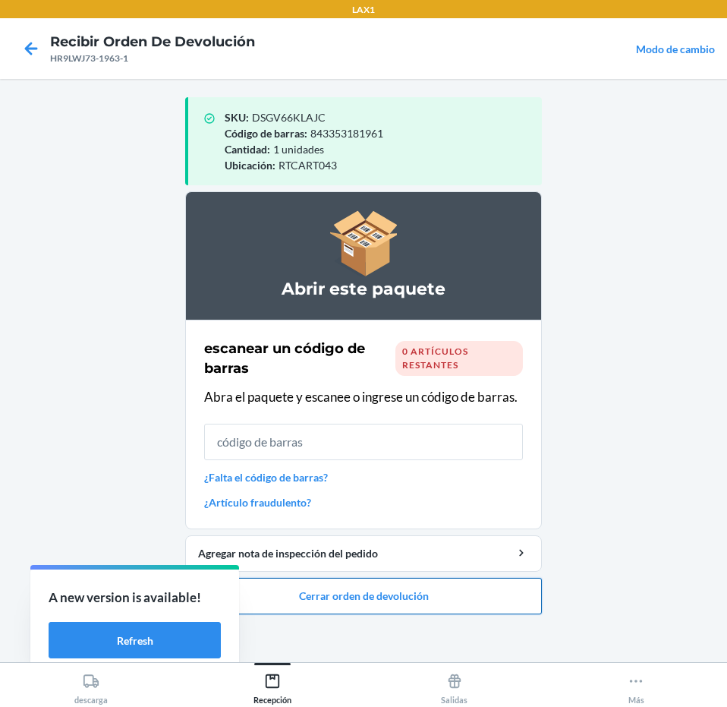
click at [440, 582] on button "Cerrar orden de devolución" at bounding box center [363, 596] width 357 height 36
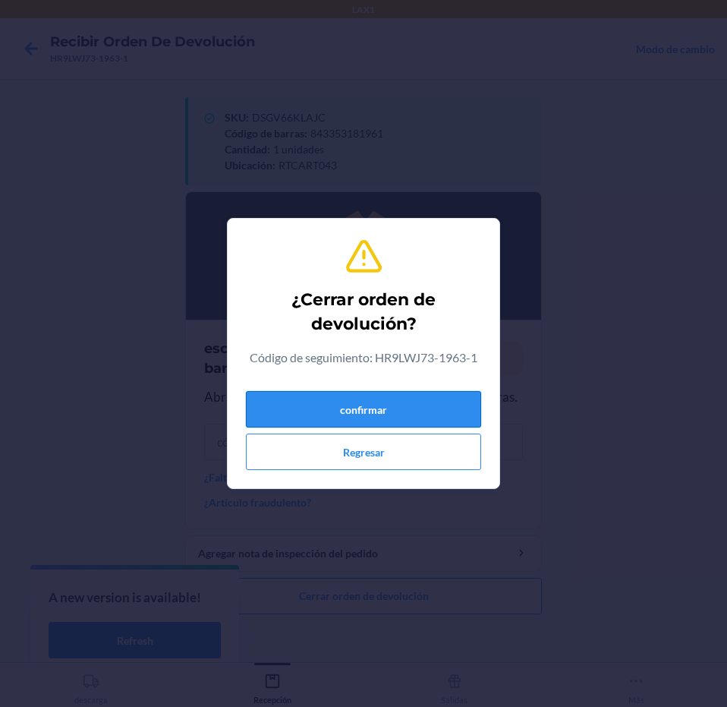
click at [459, 399] on button "confirmar" at bounding box center [363, 409] width 235 height 36
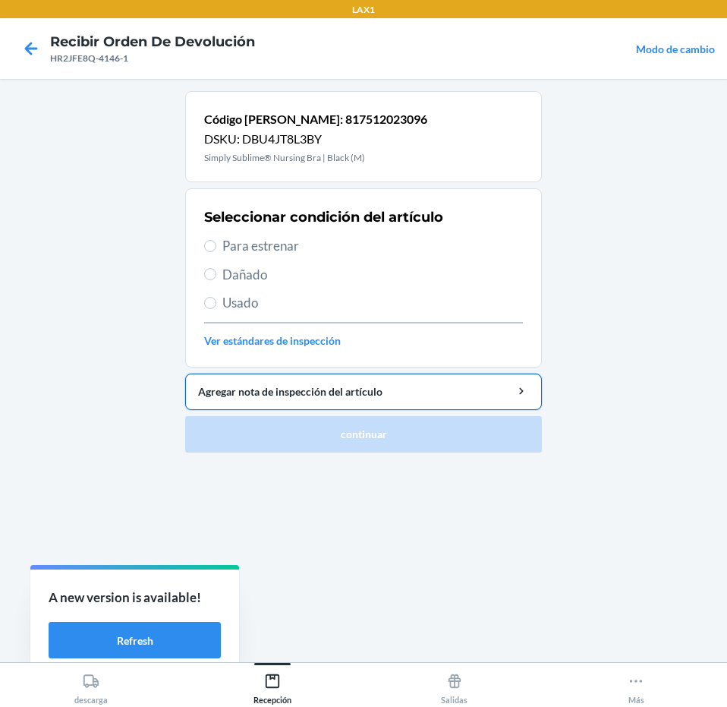
drag, startPoint x: 412, startPoint y: 247, endPoint x: 437, endPoint y: 376, distance: 131.4
click at [412, 246] on span "Para estrenar" at bounding box center [372, 246] width 301 height 20
click at [216, 246] on input "Para estrenar" at bounding box center [210, 246] width 12 height 12
radio input "true"
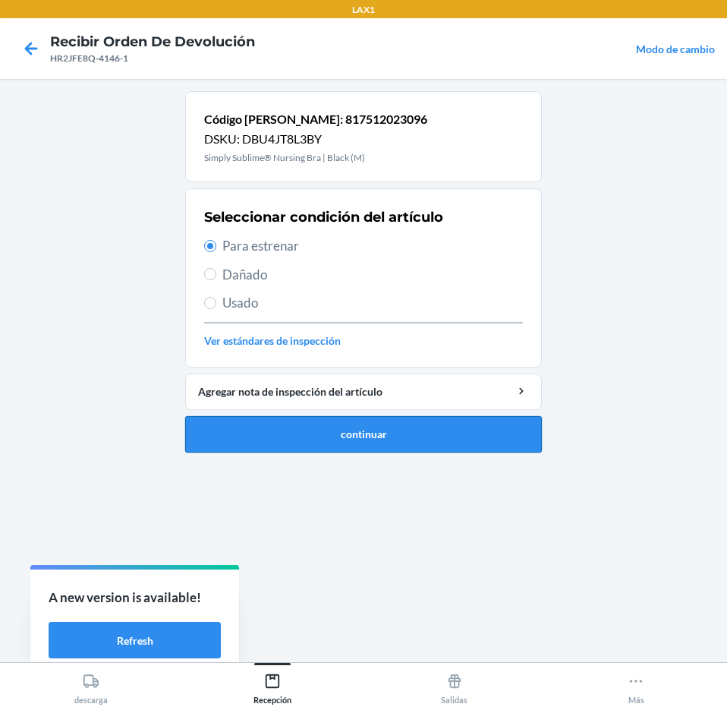
click at [421, 451] on button "continuar" at bounding box center [363, 434] width 357 height 36
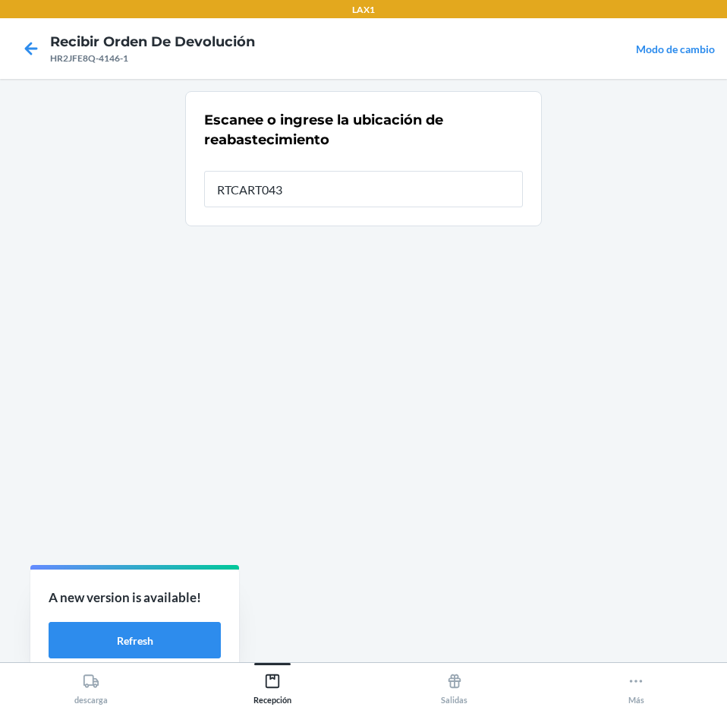
type input "RTCART043"
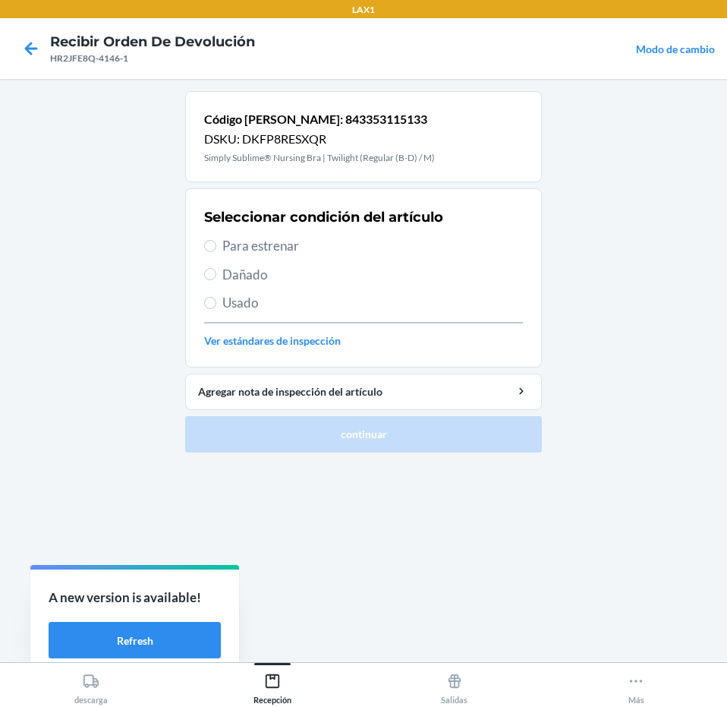
click at [382, 247] on span "Para estrenar" at bounding box center [372, 246] width 301 height 20
click at [216, 247] on input "Para estrenar" at bounding box center [210, 246] width 12 height 12
radio input "true"
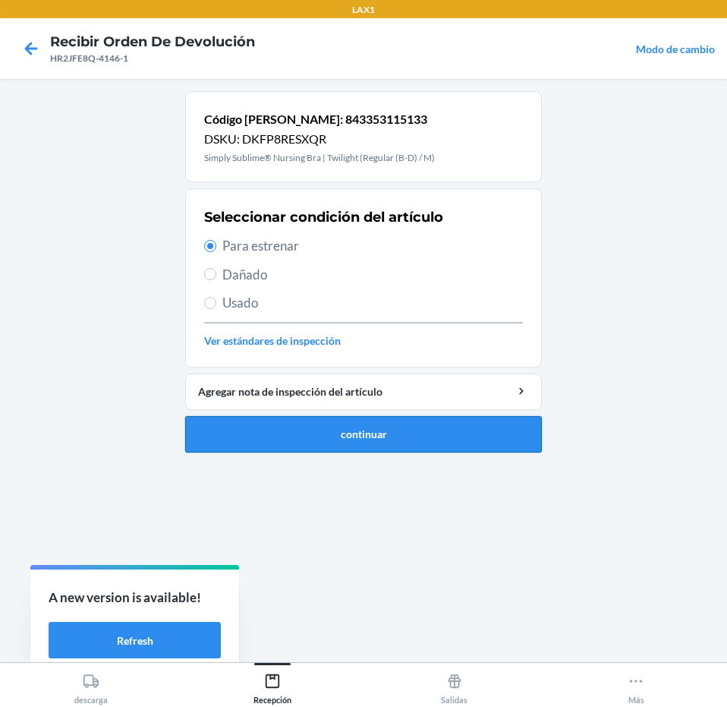
click at [435, 445] on button "continuar" at bounding box center [363, 434] width 357 height 36
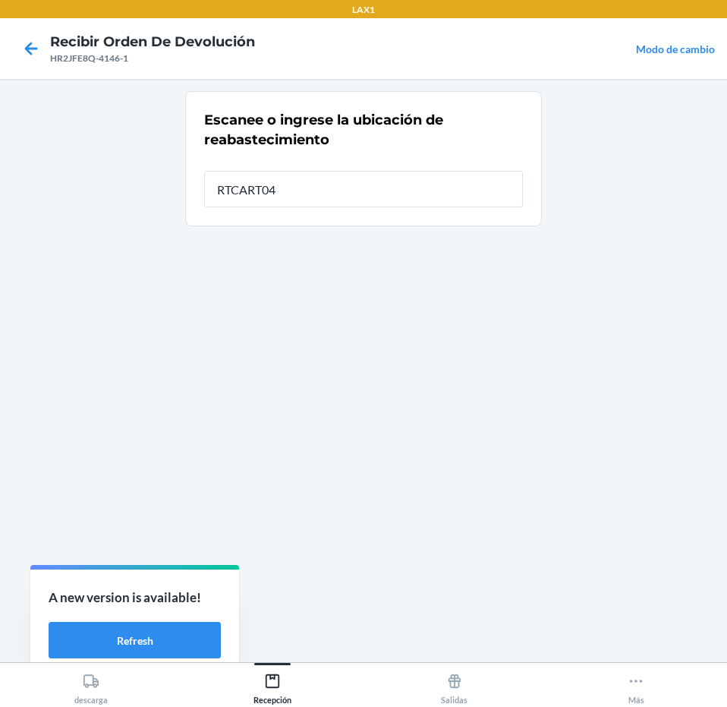
type input "RTCART043"
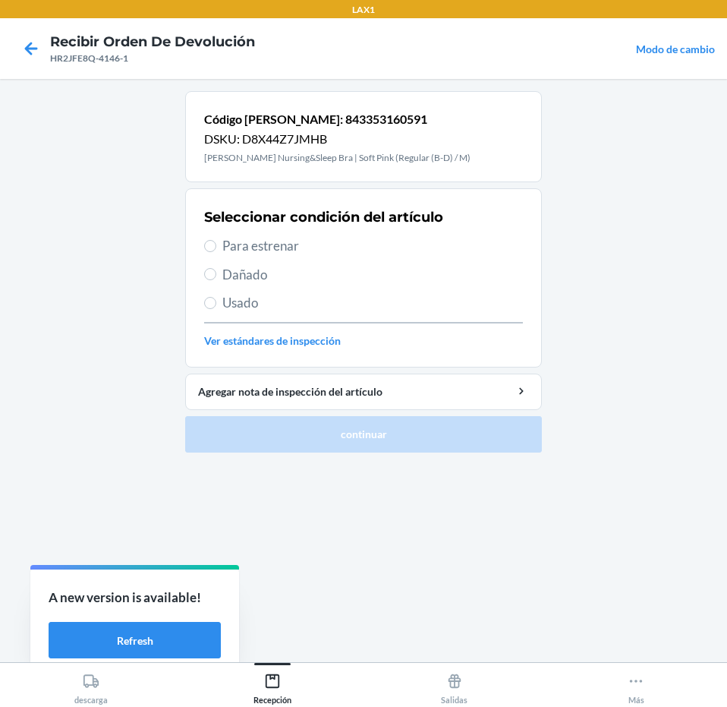
click at [369, 250] on span "Para estrenar" at bounding box center [372, 246] width 301 height 20
click at [216, 250] on input "Para estrenar" at bounding box center [210, 246] width 12 height 12
radio input "true"
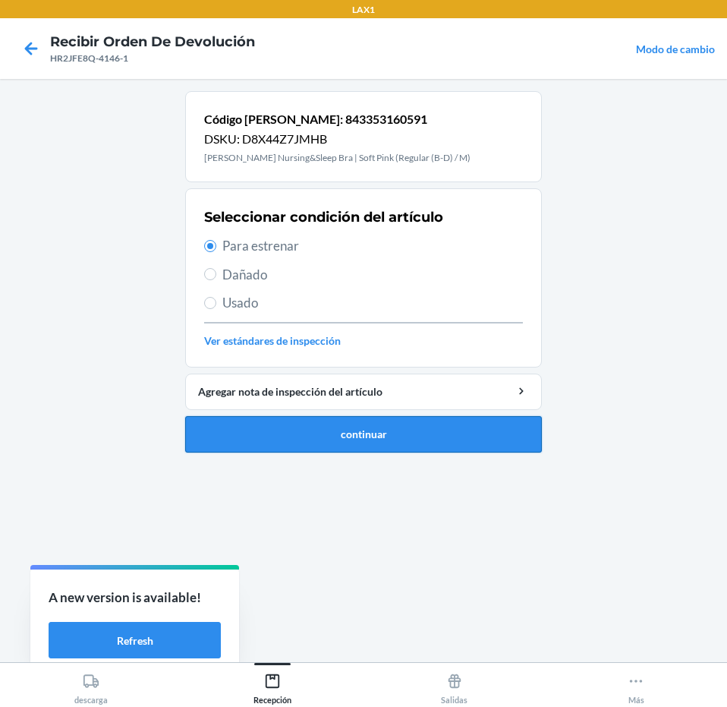
click at [448, 438] on button "continuar" at bounding box center [363, 434] width 357 height 36
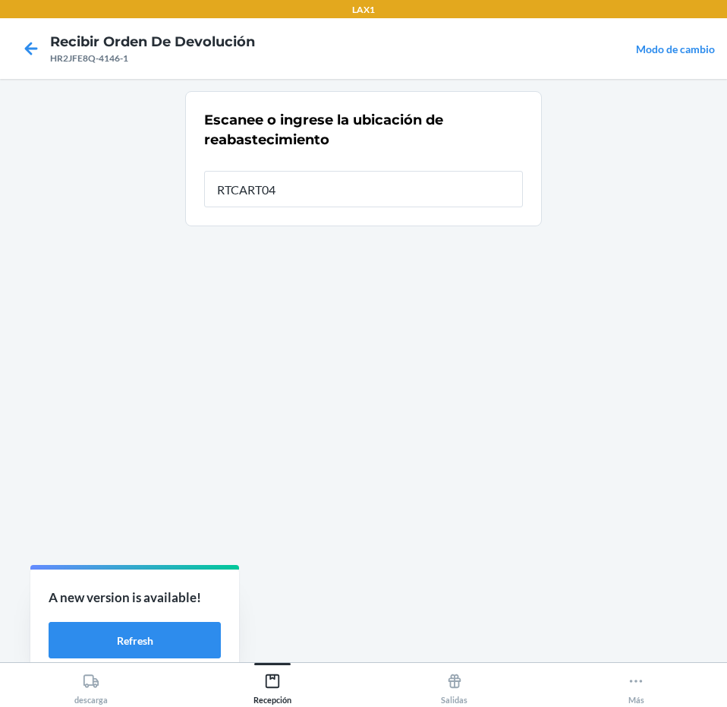
type input "RTCART043"
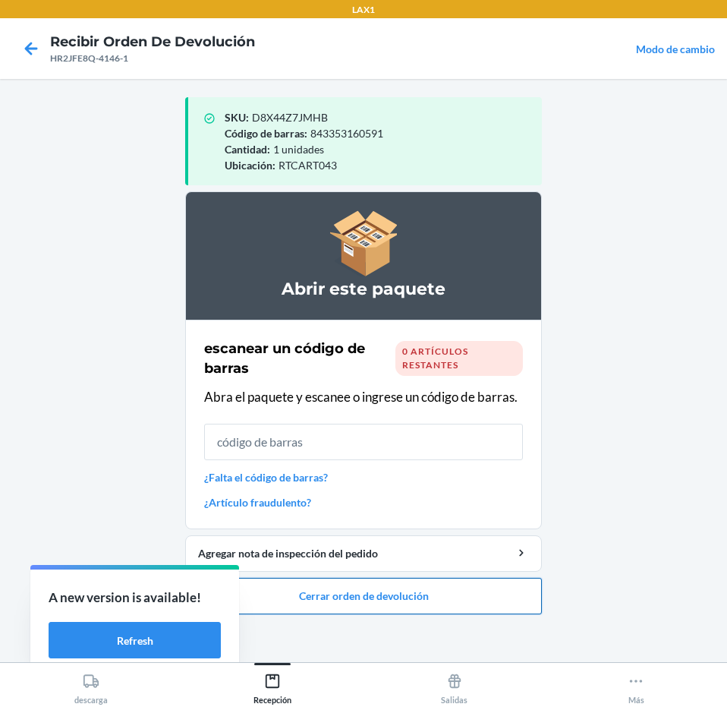
click at [388, 597] on button "Cerrar orden de devolución" at bounding box center [363, 596] width 357 height 36
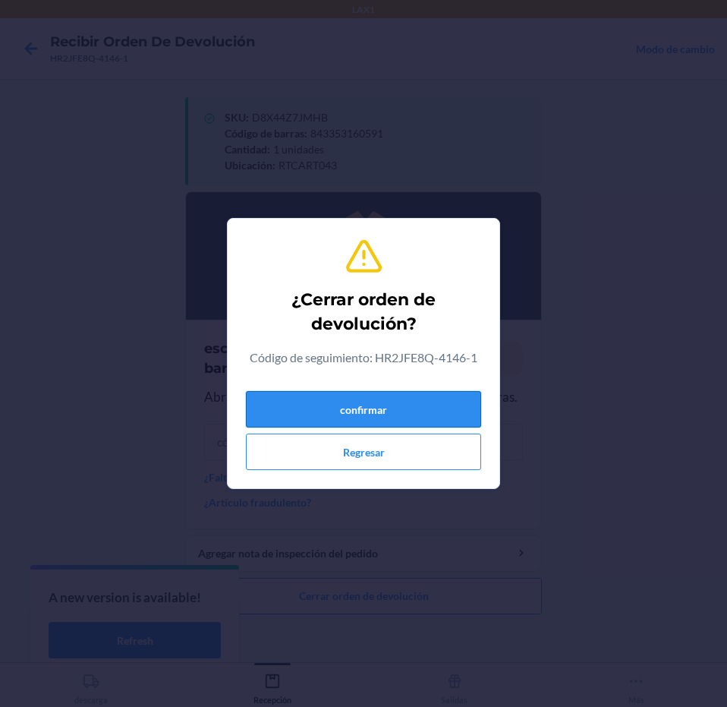
click at [429, 393] on button "confirmar" at bounding box center [363, 409] width 235 height 36
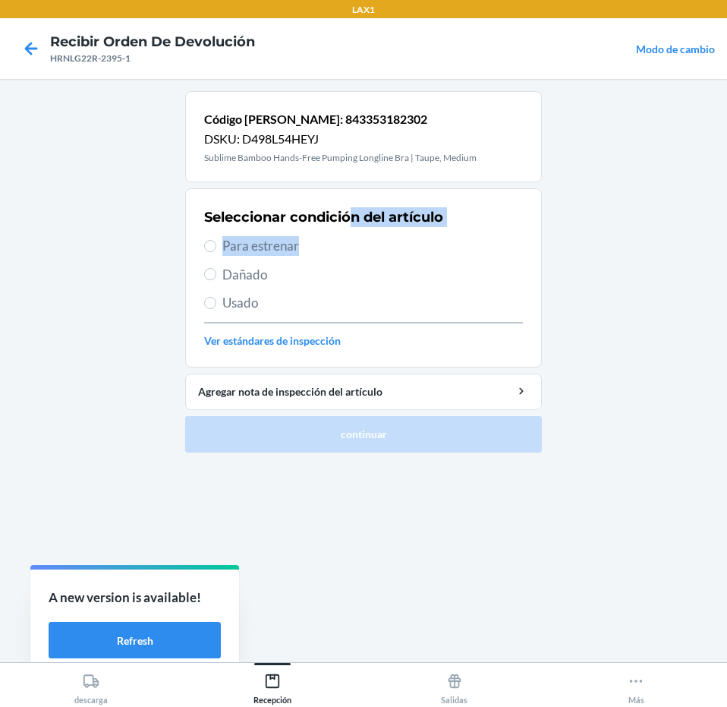
drag, startPoint x: 349, startPoint y: 228, endPoint x: 348, endPoint y: 244, distance: 16.7
click at [348, 244] on div "Seleccionar condición del artículo Para estrenar Dañado Usado Ver estándares de…" at bounding box center [363, 278] width 319 height 150
click at [348, 244] on span "Para estrenar" at bounding box center [372, 246] width 301 height 20
click at [216, 244] on input "Para estrenar" at bounding box center [210, 246] width 12 height 12
radio input "true"
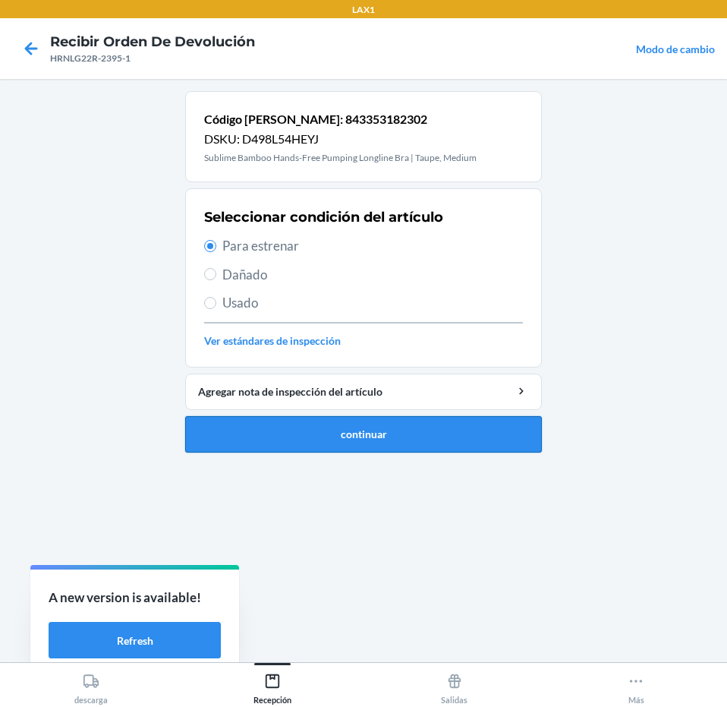
click at [408, 434] on button "continuar" at bounding box center [363, 434] width 357 height 36
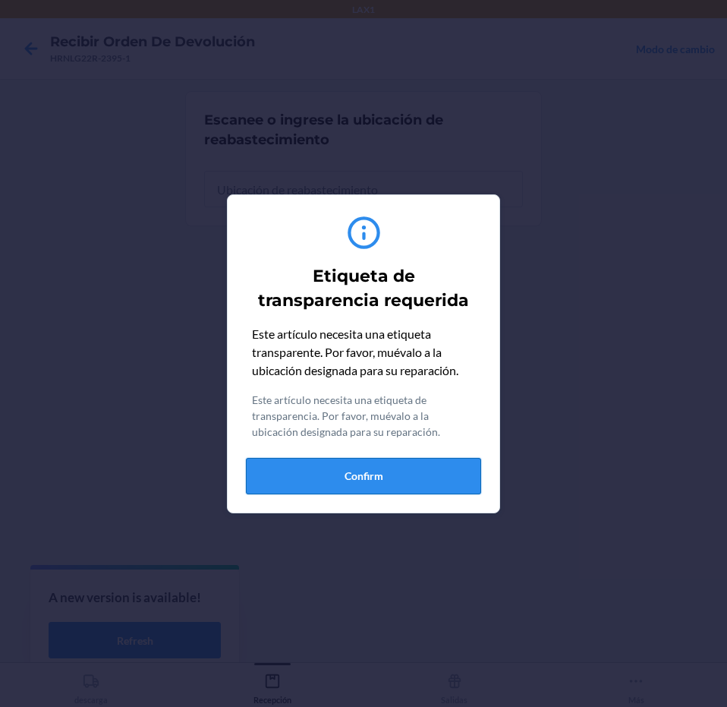
click at [409, 470] on button "Confirm" at bounding box center [363, 476] width 235 height 36
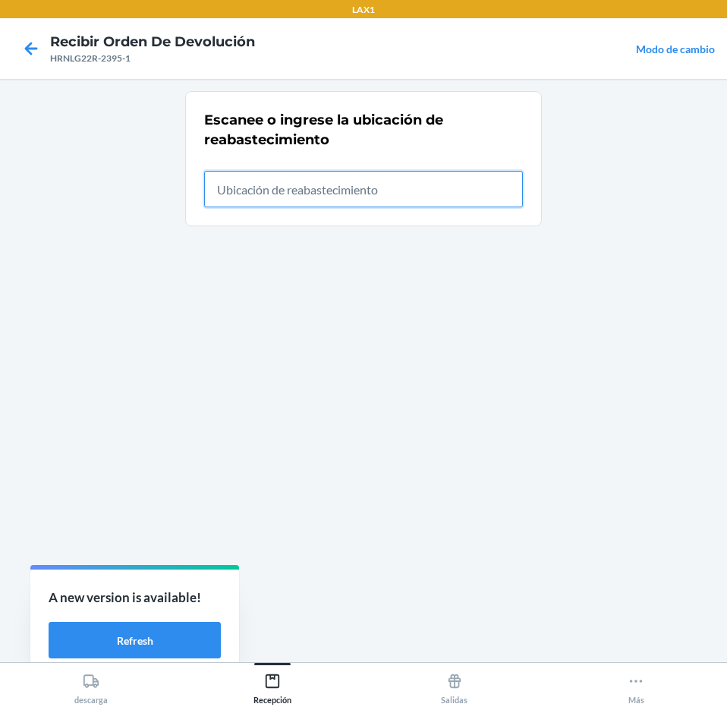
click at [416, 192] on input "text" at bounding box center [363, 189] width 319 height 36
type input "RTCART043"
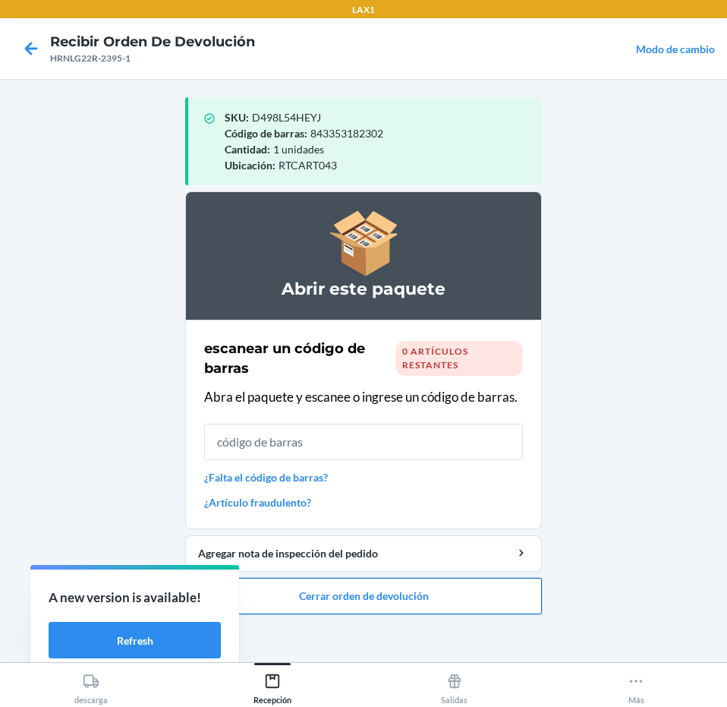
click at [455, 584] on button "Cerrar orden de devolución" at bounding box center [363, 596] width 357 height 36
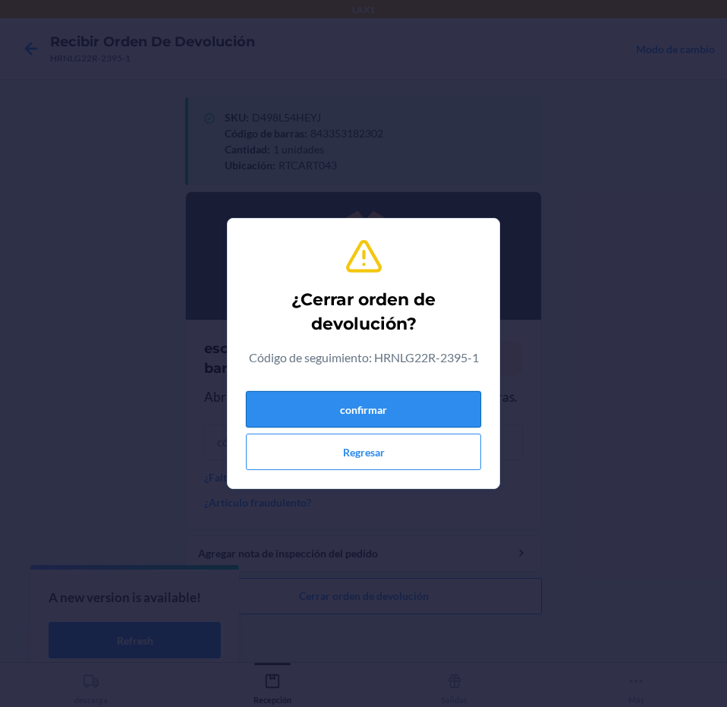
click at [422, 407] on button "confirmar" at bounding box center [363, 409] width 235 height 36
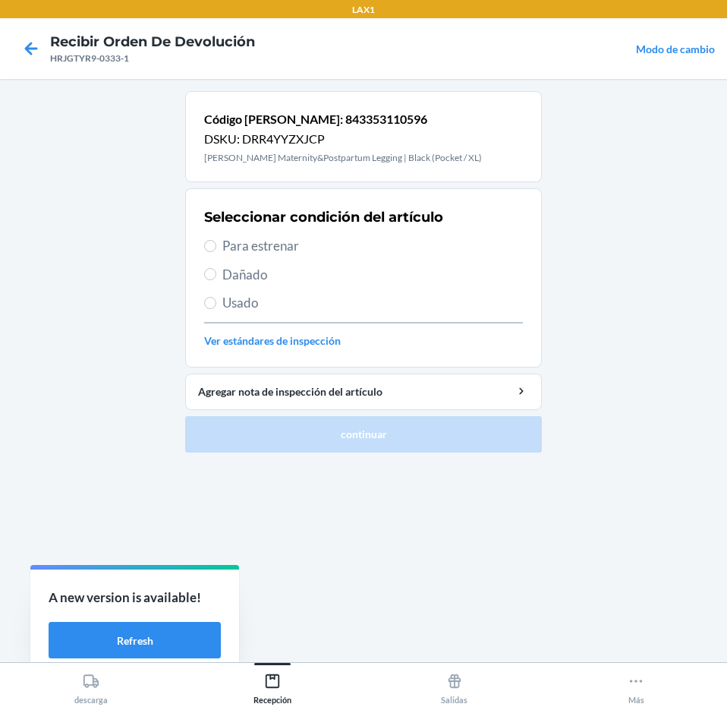
click at [338, 246] on span "Para estrenar" at bounding box center [372, 246] width 301 height 20
click at [216, 246] on input "Para estrenar" at bounding box center [210, 246] width 12 height 12
radio input "true"
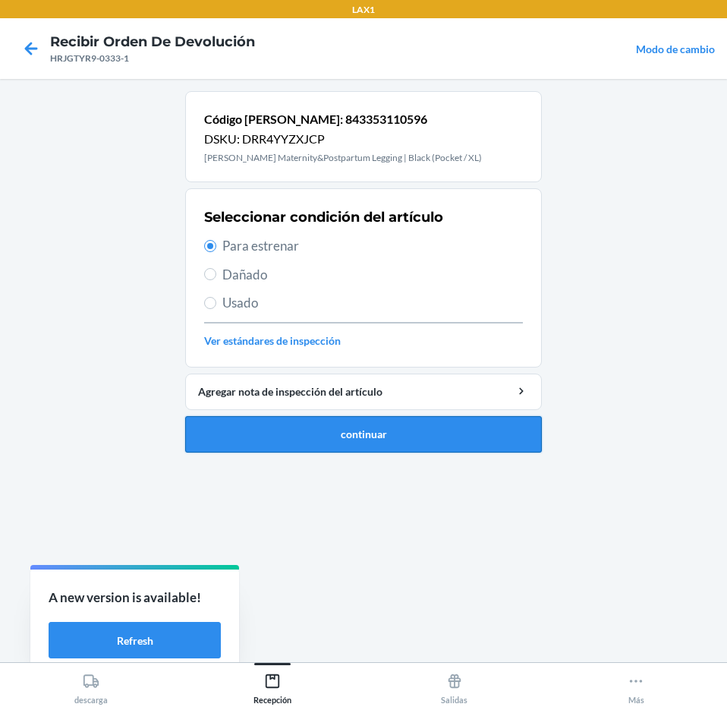
click at [411, 443] on button "continuar" at bounding box center [363, 434] width 357 height 36
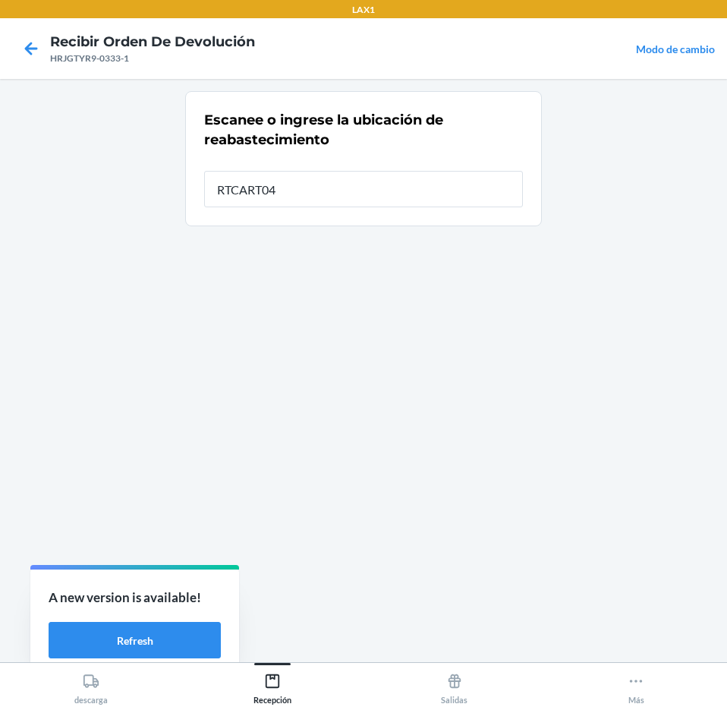
type input "RTCART043"
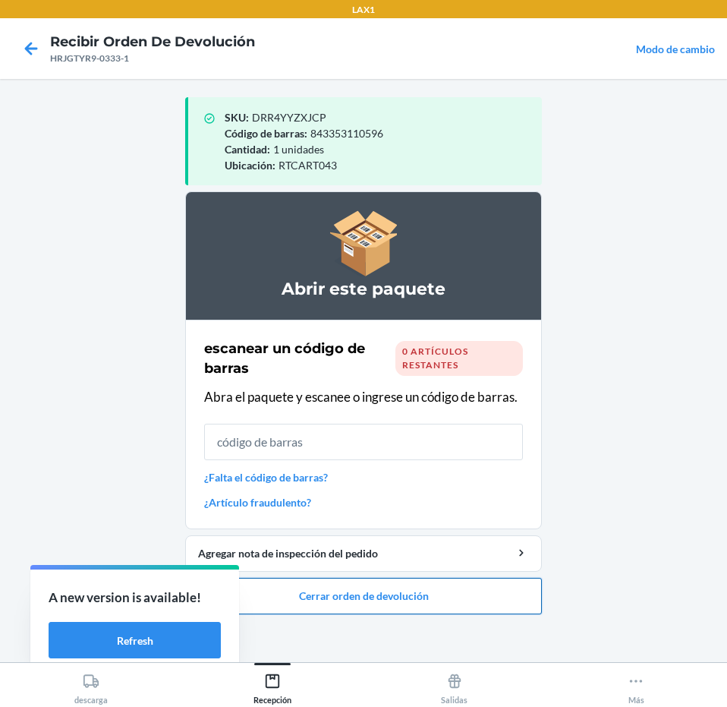
click at [436, 590] on button "Cerrar orden de devolución" at bounding box center [363, 596] width 357 height 36
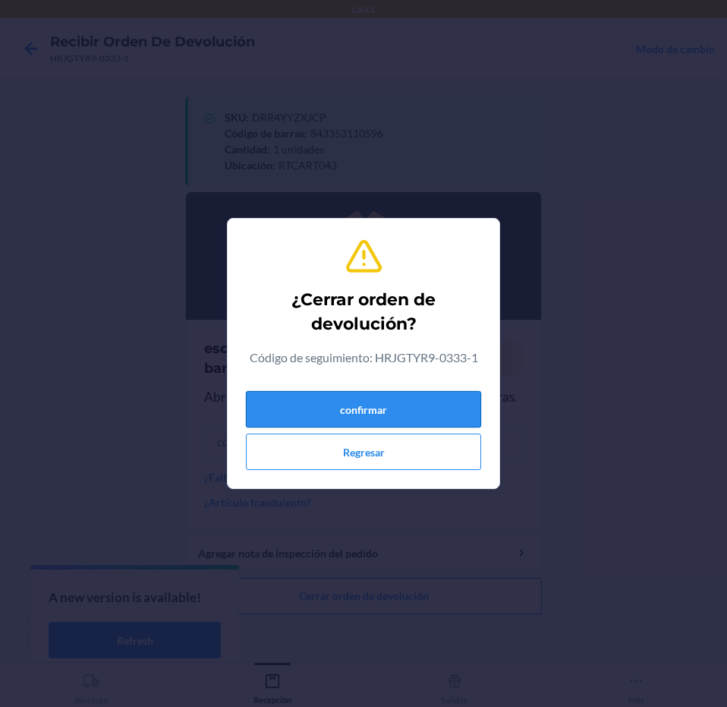
click at [413, 400] on button "confirmar" at bounding box center [363, 409] width 235 height 36
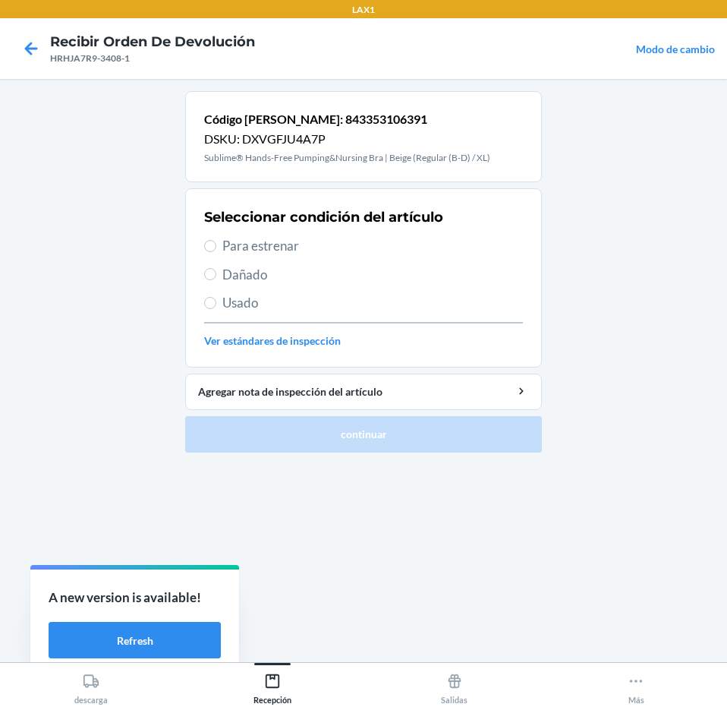
click at [406, 256] on div "Seleccionar condición del artículo Para estrenar Dañado Usado Ver estándares de…" at bounding box center [363, 278] width 319 height 150
click at [388, 261] on div "Seleccionar condición del artículo Para estrenar Dañado Usado Ver estándares de…" at bounding box center [363, 278] width 319 height 150
click at [389, 260] on div "Seleccionar condición del artículo Para estrenar Dañado Usado Ver estándares de…" at bounding box center [363, 278] width 319 height 150
click at [389, 253] on span "Para estrenar" at bounding box center [372, 246] width 301 height 20
click at [216, 252] on input "Para estrenar" at bounding box center [210, 246] width 12 height 12
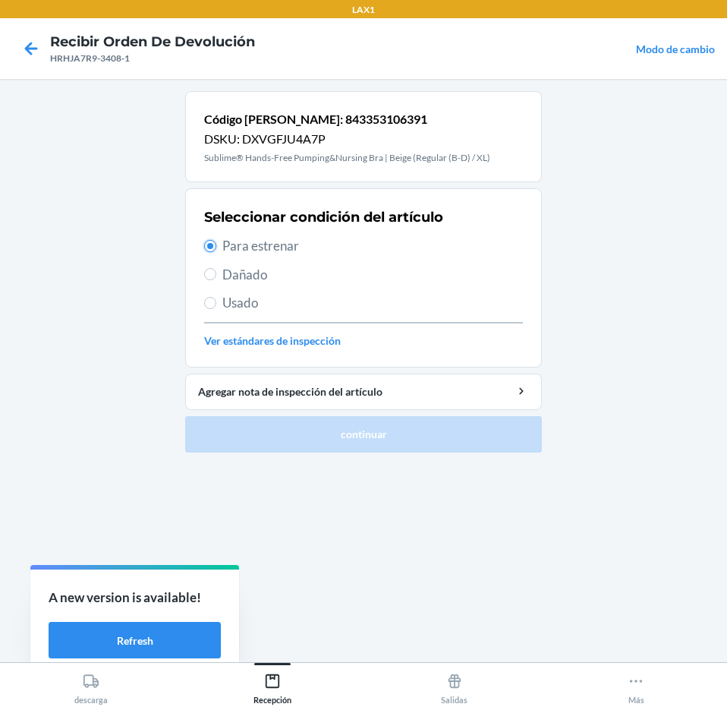
radio input "true"
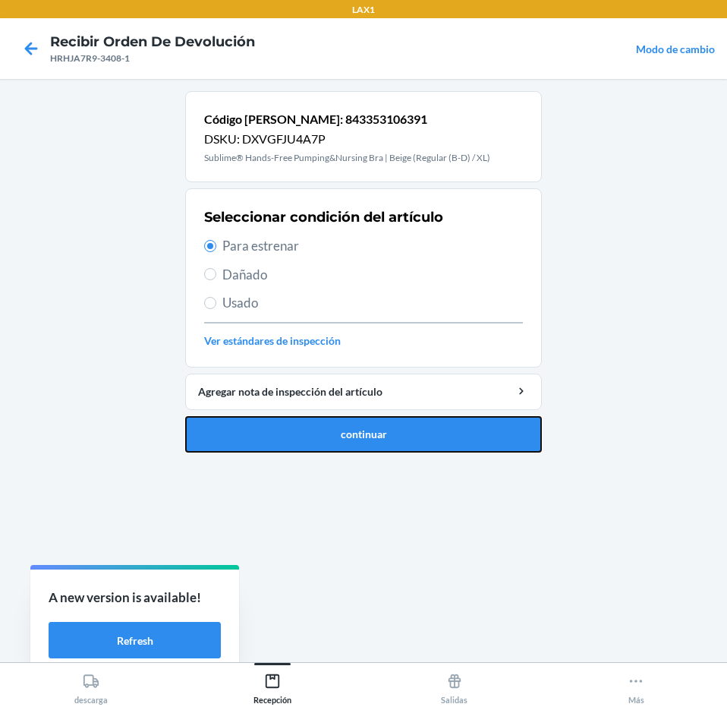
click at [437, 440] on button "continuar" at bounding box center [363, 434] width 357 height 36
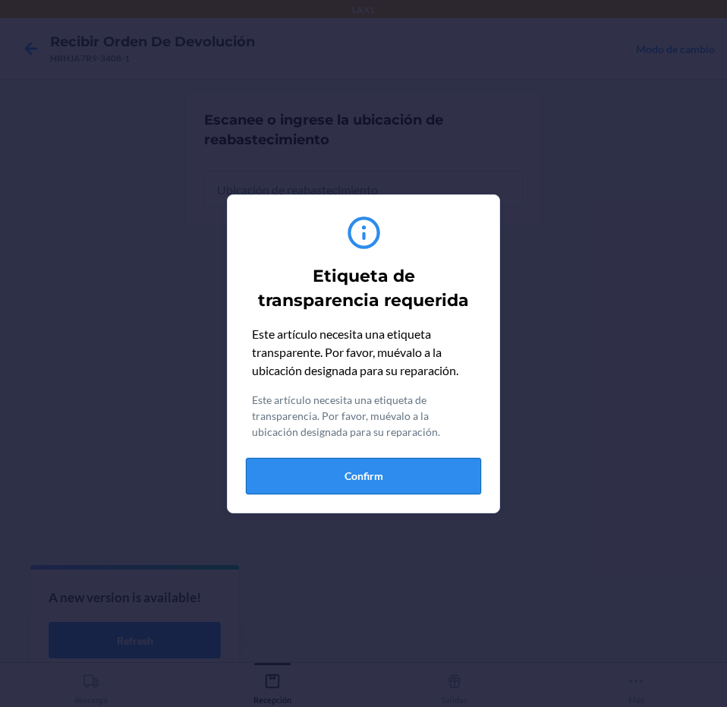
click at [442, 477] on button "Confirm" at bounding box center [363, 476] width 235 height 36
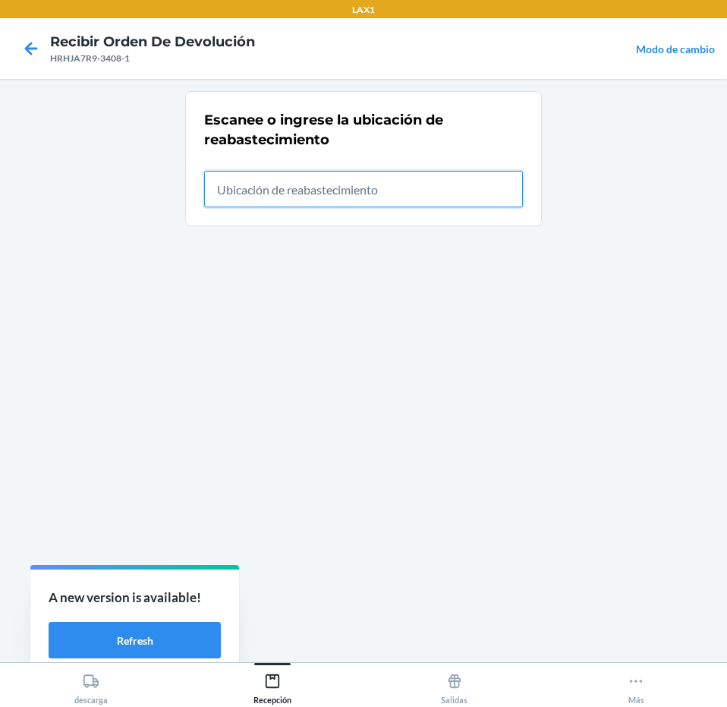
click at [433, 184] on input "text" at bounding box center [363, 189] width 319 height 36
type input "RTCART043"
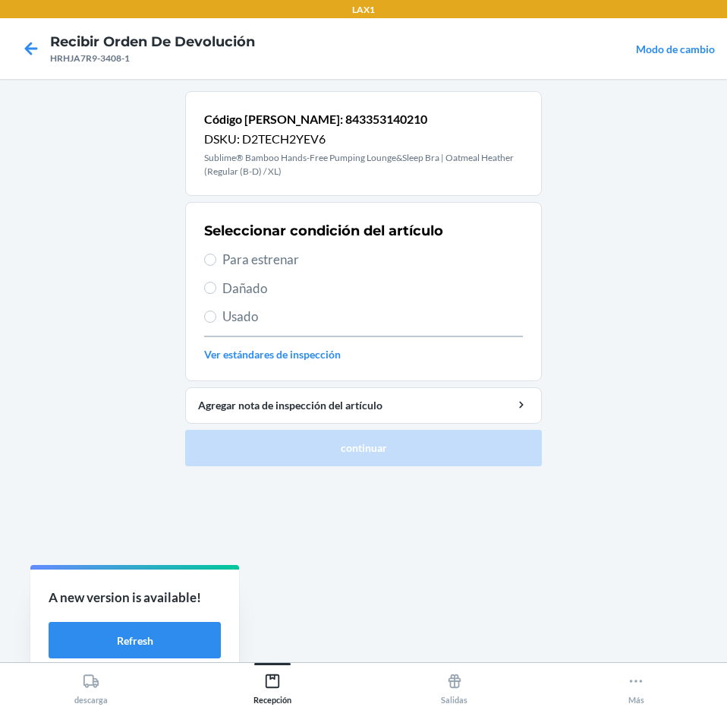
click at [439, 247] on div "Seleccionar condición del artículo Para estrenar Dañado Usado Ver estándares de…" at bounding box center [363, 291] width 319 height 150
drag, startPoint x: 439, startPoint y: 250, endPoint x: 439, endPoint y: 263, distance: 12.9
click at [439, 263] on span "Para estrenar" at bounding box center [372, 260] width 301 height 20
click at [216, 263] on input "Para estrenar" at bounding box center [210, 259] width 12 height 12
radio input "true"
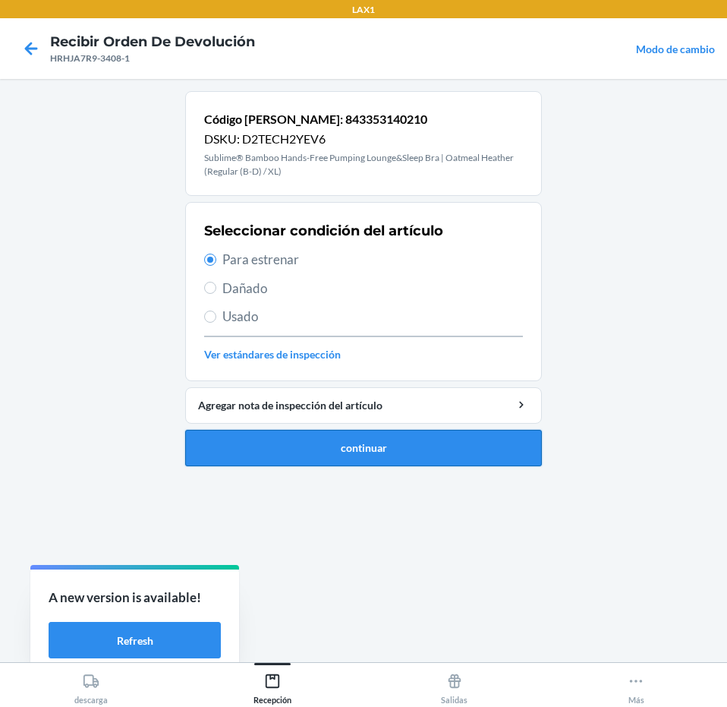
click at [458, 447] on button "continuar" at bounding box center [363, 448] width 357 height 36
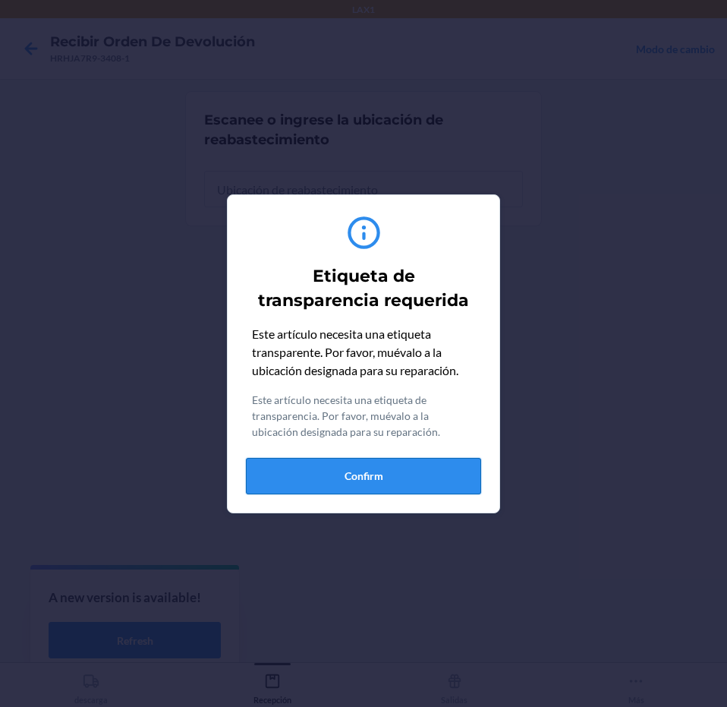
click at [452, 466] on button "Confirm" at bounding box center [363, 476] width 235 height 36
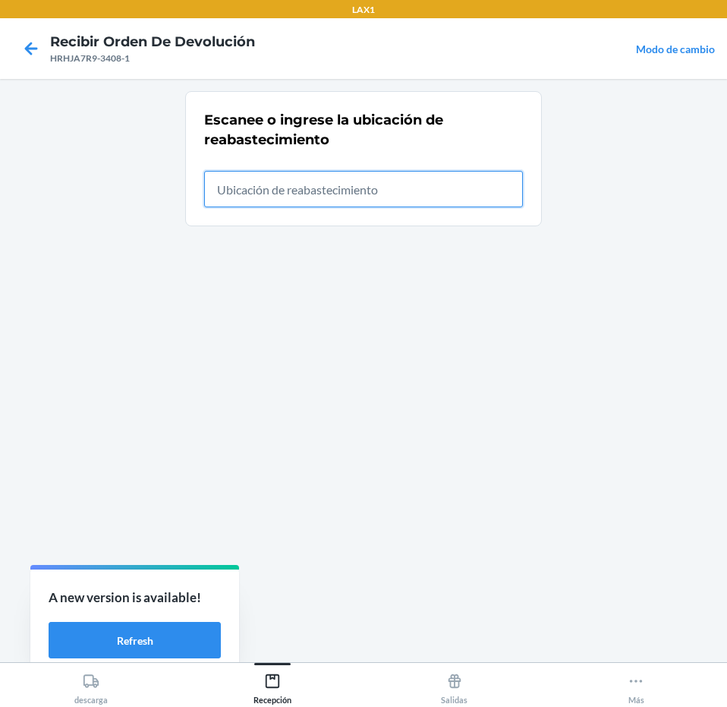
click at [464, 197] on input "text" at bounding box center [363, 189] width 319 height 36
type input "RTCART043"
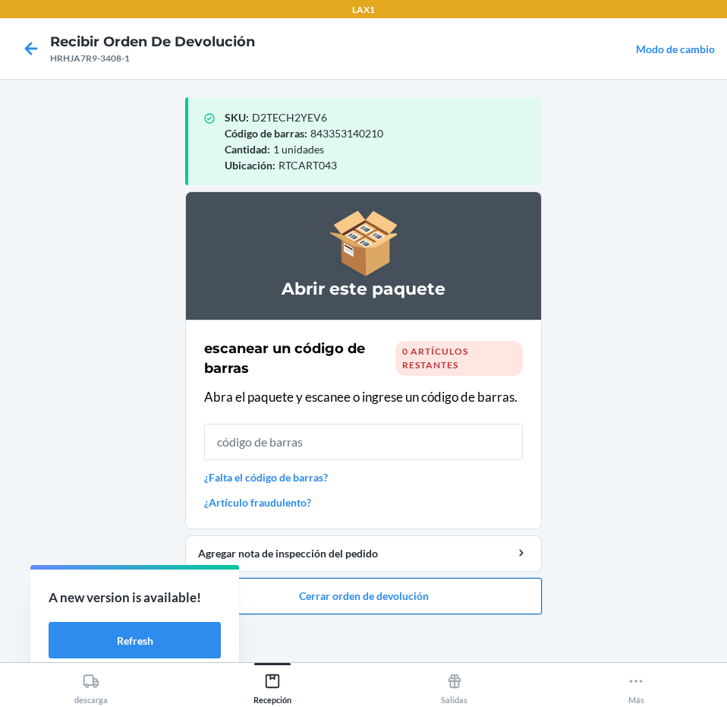
click at [436, 597] on button "Cerrar orden de devolución" at bounding box center [363, 596] width 357 height 36
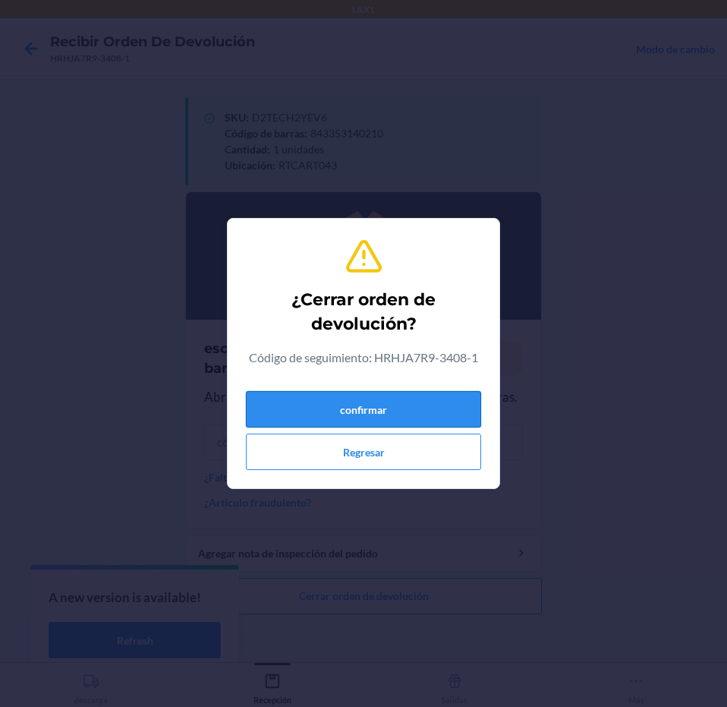
click at [428, 405] on button "confirmar" at bounding box center [363, 409] width 235 height 36
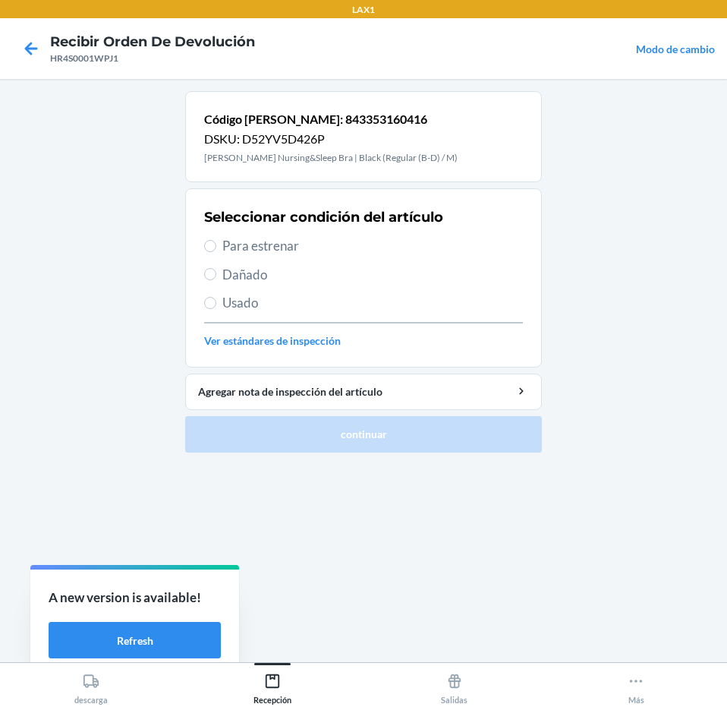
drag, startPoint x: 305, startPoint y: 291, endPoint x: 309, endPoint y: 301, distance: 9.9
click at [306, 295] on div "Seleccionar condición del artículo Para estrenar Dañado Usado Ver estándares de…" at bounding box center [363, 278] width 319 height 150
click at [309, 301] on span "Usado" at bounding box center [372, 303] width 301 height 20
click at [216, 301] on input "Usado" at bounding box center [210, 303] width 12 height 12
radio input "true"
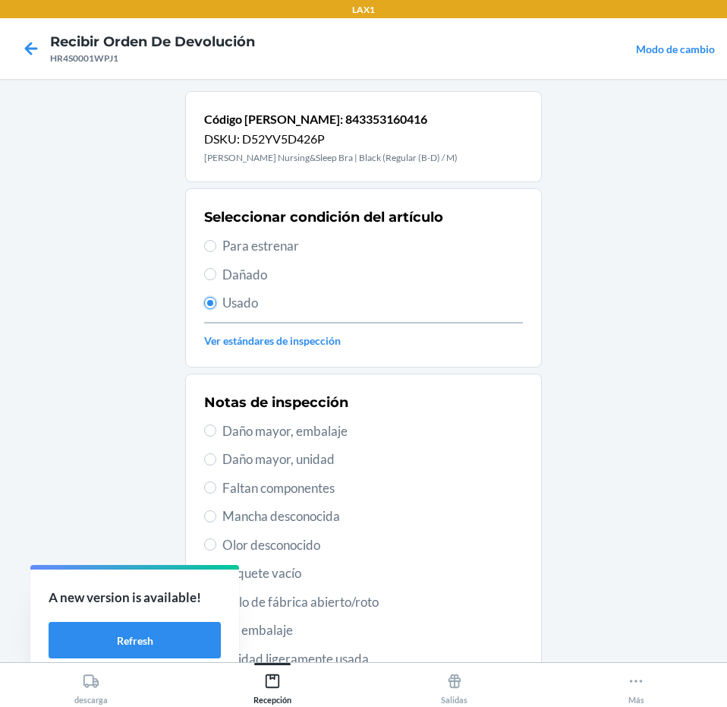
scroll to position [208, 0]
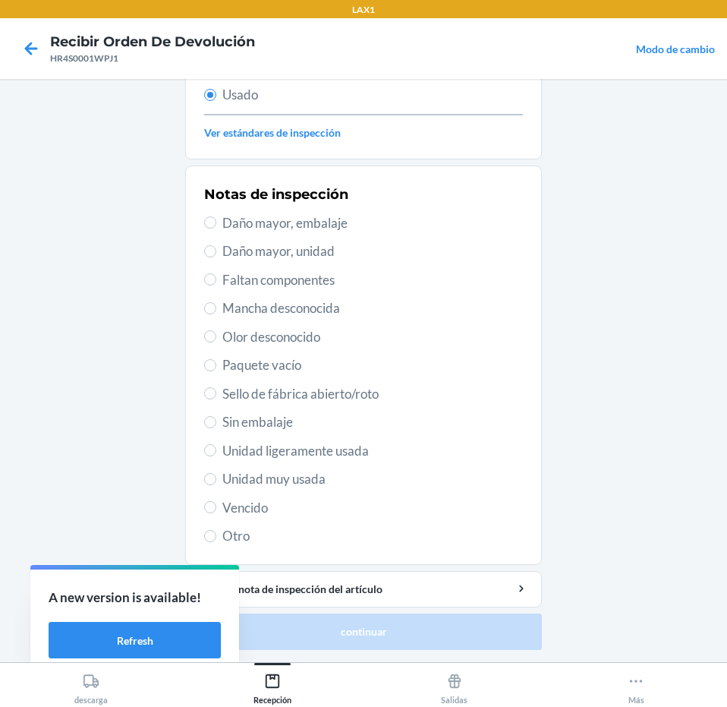
click at [383, 489] on div "Notas de inspección Daño mayor, embalaje Daño mayor, unidad Faltan componentes …" at bounding box center [363, 365] width 319 height 370
click at [383, 483] on span "Unidad muy usada" at bounding box center [372, 479] width 301 height 20
click at [216, 483] on input "Unidad muy usada" at bounding box center [210, 479] width 12 height 12
radio input "true"
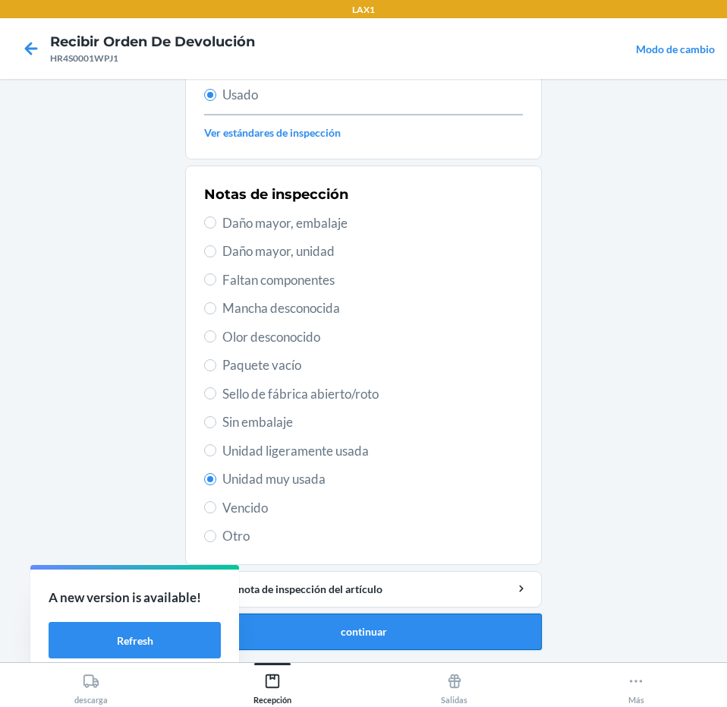
click at [446, 638] on button "continuar" at bounding box center [363, 631] width 357 height 36
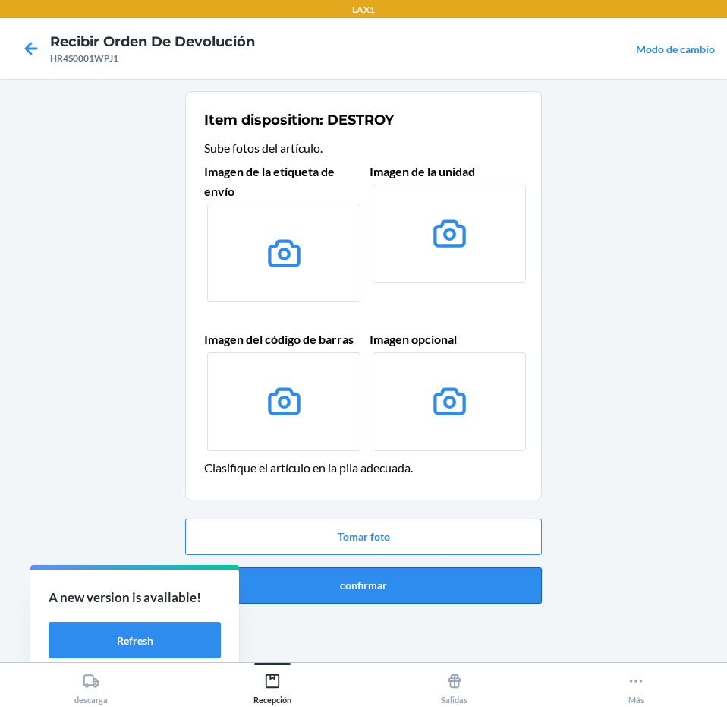
click at [452, 587] on button "confirmar" at bounding box center [363, 585] width 357 height 36
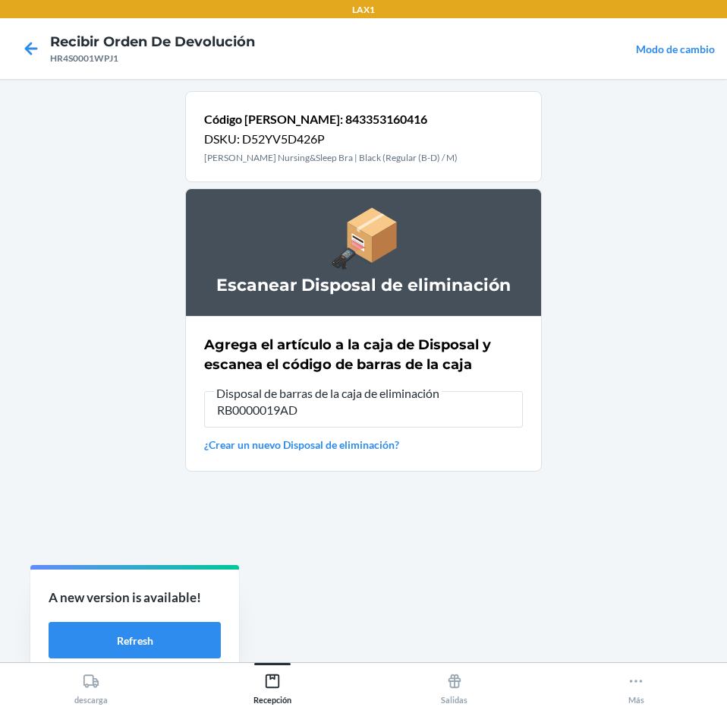
type input "RB0000019AD"
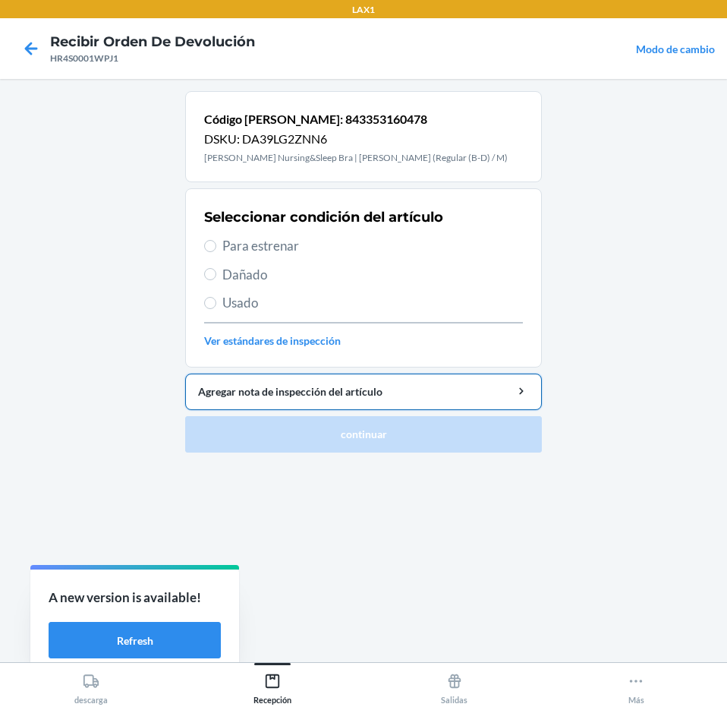
drag, startPoint x: 350, startPoint y: 239, endPoint x: 382, endPoint y: 406, distance: 170.0
click at [351, 241] on span "Para estrenar" at bounding box center [372, 246] width 301 height 20
click at [216, 241] on input "Para estrenar" at bounding box center [210, 246] width 12 height 12
radio input "true"
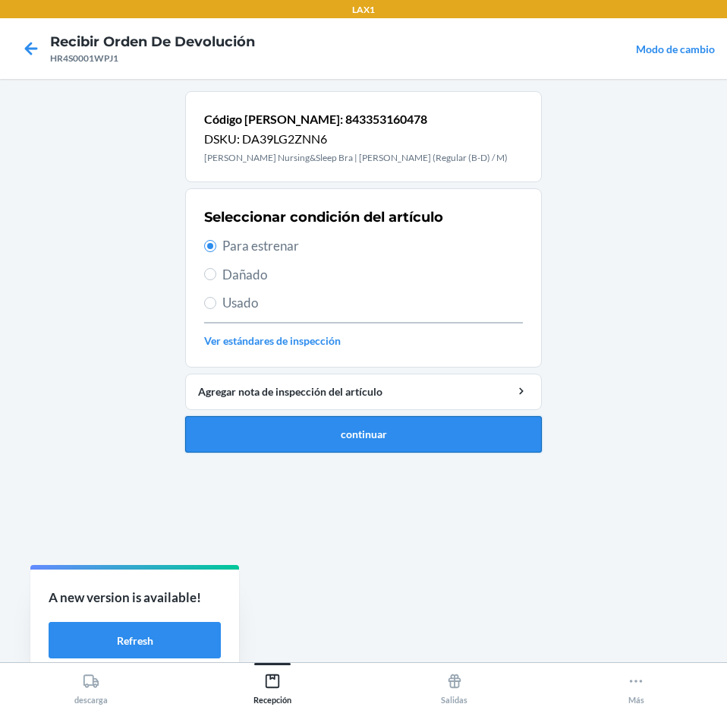
click at [373, 440] on button "continuar" at bounding box center [363, 434] width 357 height 36
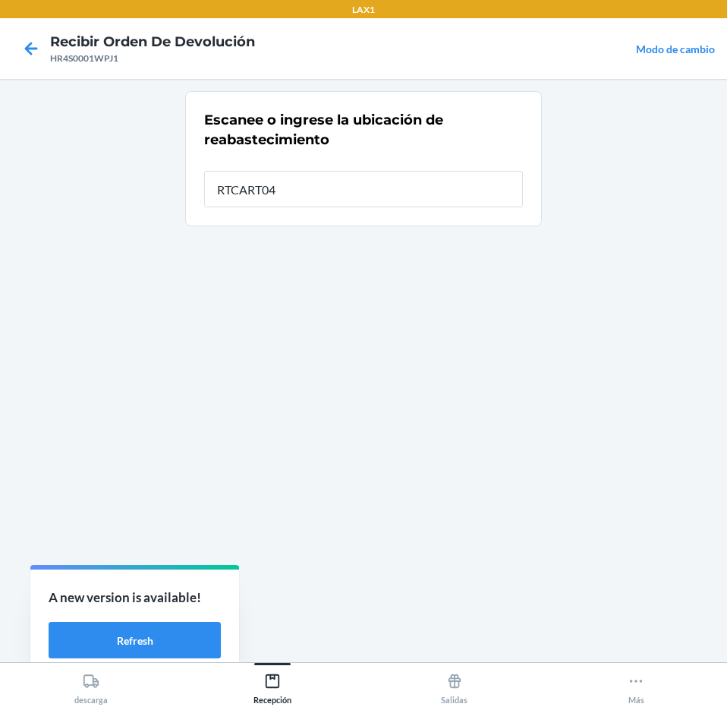
type input "RTCART043"
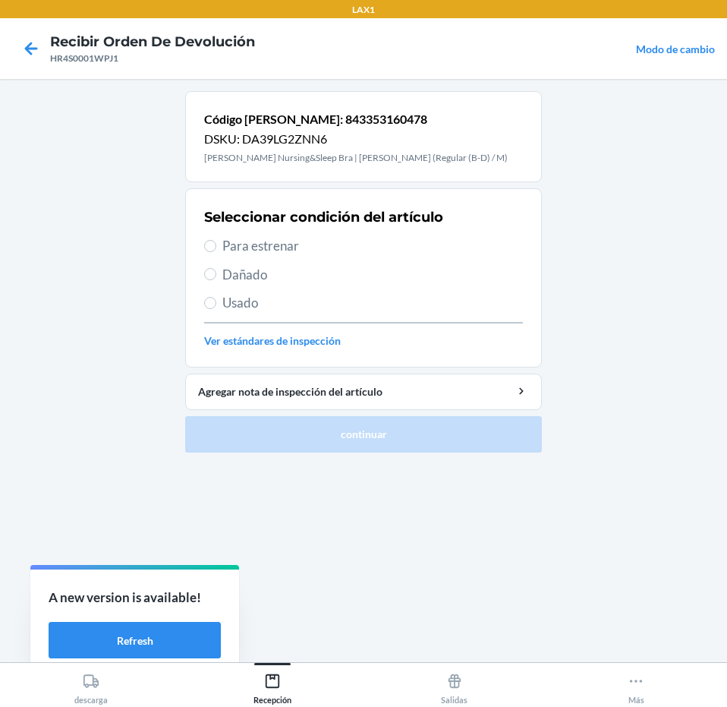
drag, startPoint x: 372, startPoint y: 266, endPoint x: 375, endPoint y: 243, distance: 23.0
click at [373, 263] on div "Seleccionar condición del artículo Para estrenar Dañado Usado Ver estándares de…" at bounding box center [363, 278] width 319 height 150
click at [375, 243] on span "Para estrenar" at bounding box center [372, 246] width 301 height 20
click at [216, 243] on input "Para estrenar" at bounding box center [210, 246] width 12 height 12
radio input "true"
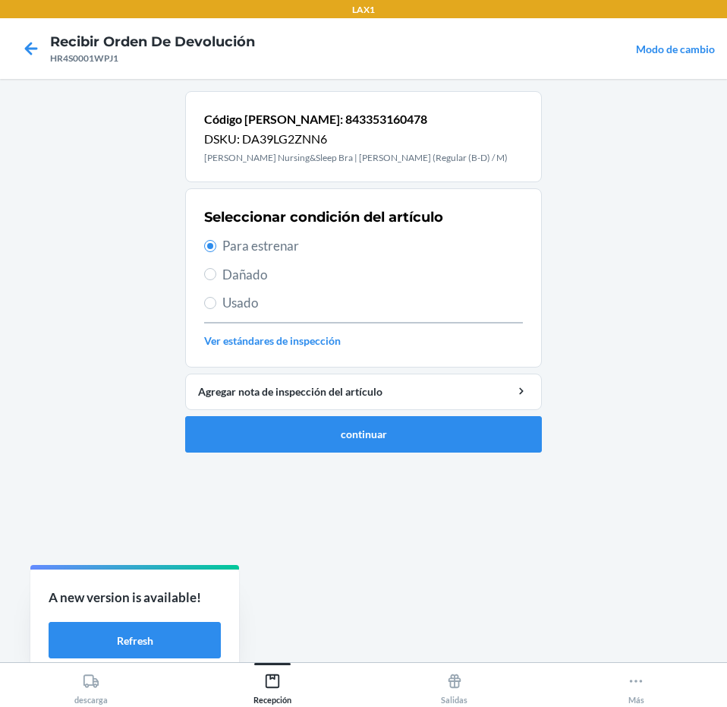
click at [408, 455] on ol "Código [PERSON_NAME]: 843353160478 DSKU: DA39LG2ZNN6 [PERSON_NAME] Racerback Nu…" at bounding box center [363, 277] width 357 height 373
click at [413, 430] on button "continuar" at bounding box center [363, 434] width 357 height 36
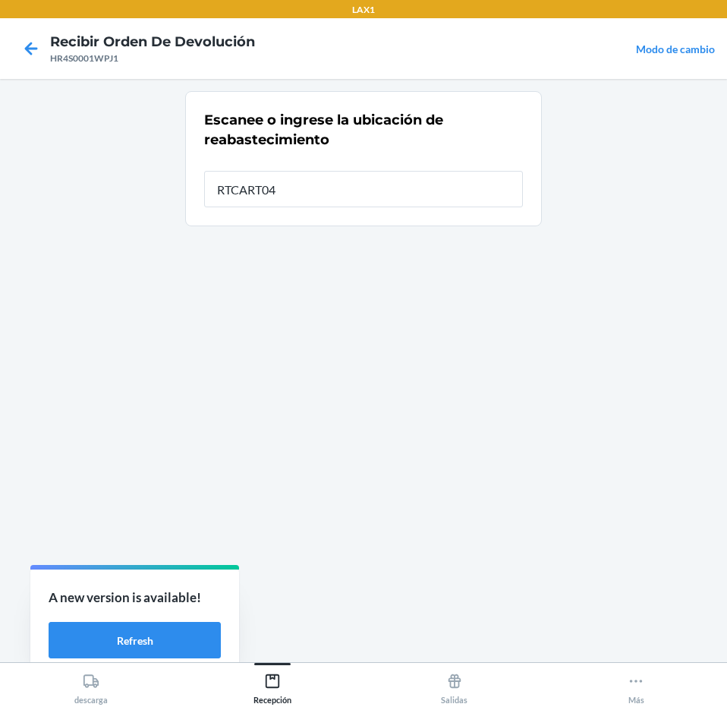
type input "RTCART043"
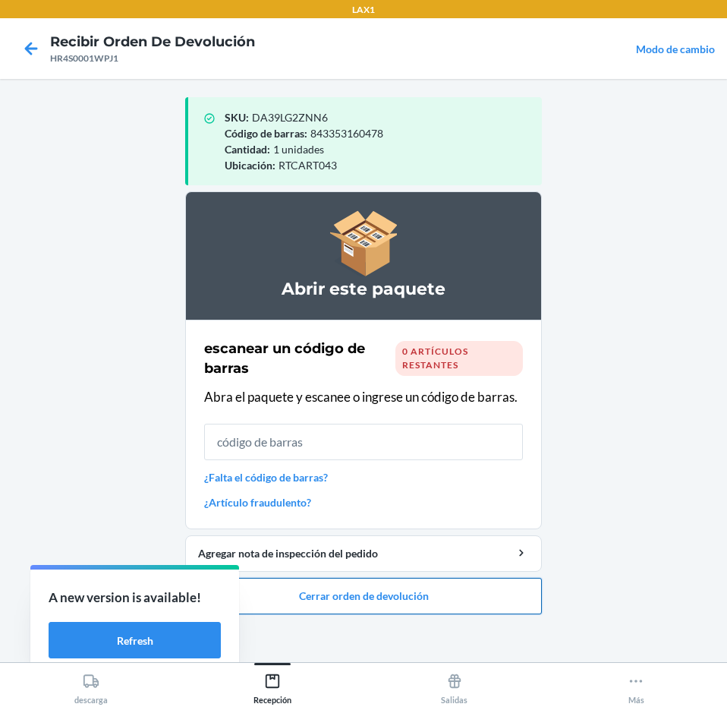
click at [423, 603] on button "Cerrar orden de devolución" at bounding box center [363, 596] width 357 height 36
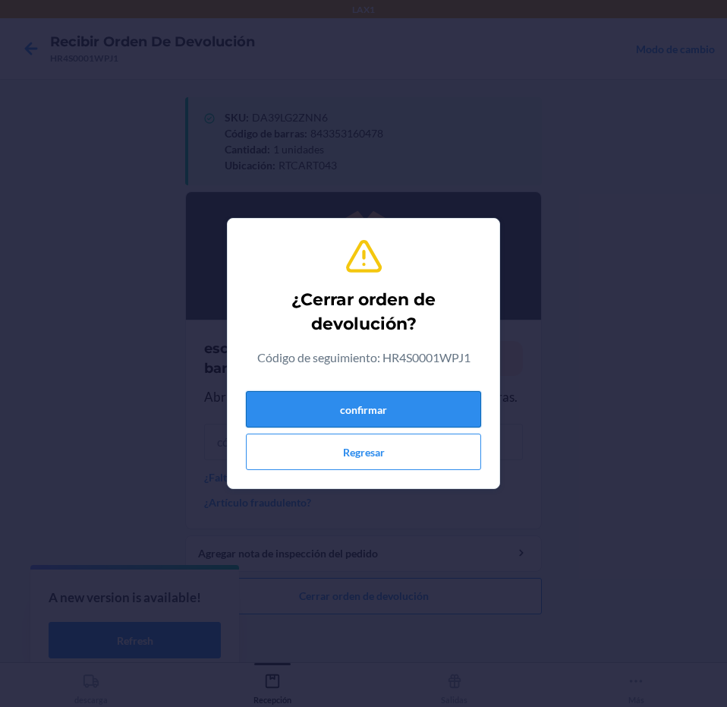
click at [408, 401] on button "confirmar" at bounding box center [363, 409] width 235 height 36
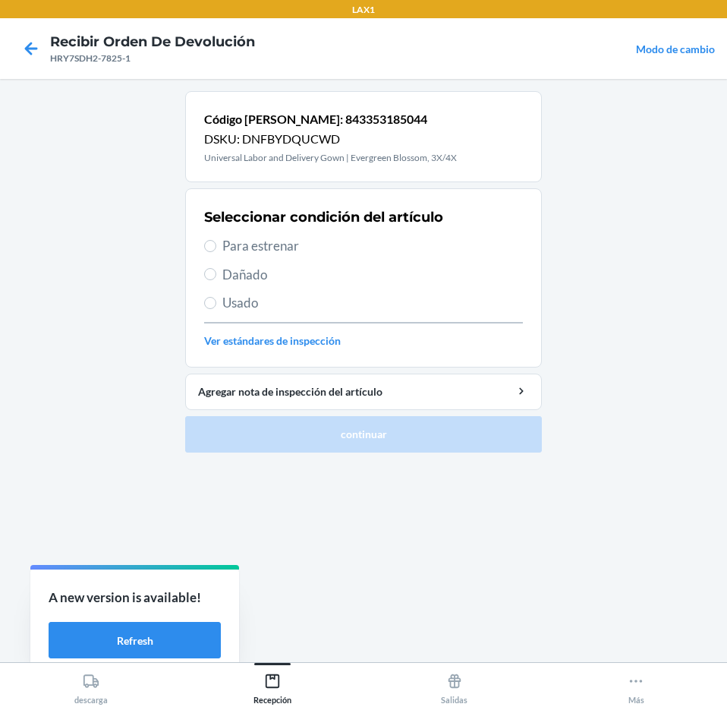
drag, startPoint x: 449, startPoint y: 234, endPoint x: 446, endPoint y: 260, distance: 26.1
click at [447, 241] on div "Seleccionar condición del artículo Para estrenar Dañado Usado Ver estándares de…" at bounding box center [363, 278] width 319 height 150
click at [446, 255] on span "Para estrenar" at bounding box center [372, 246] width 301 height 20
click at [216, 252] on input "Para estrenar" at bounding box center [210, 246] width 12 height 12
radio input "true"
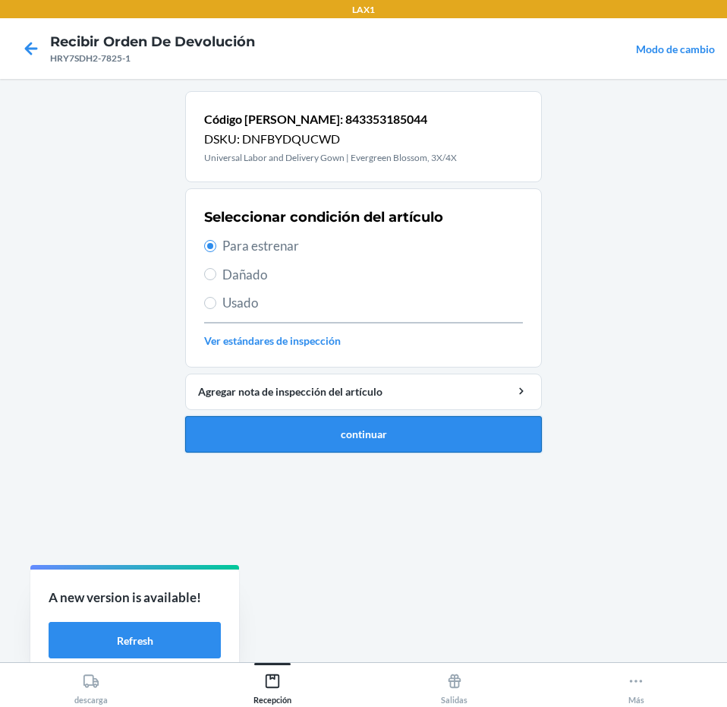
click at [467, 433] on button "continuar" at bounding box center [363, 434] width 357 height 36
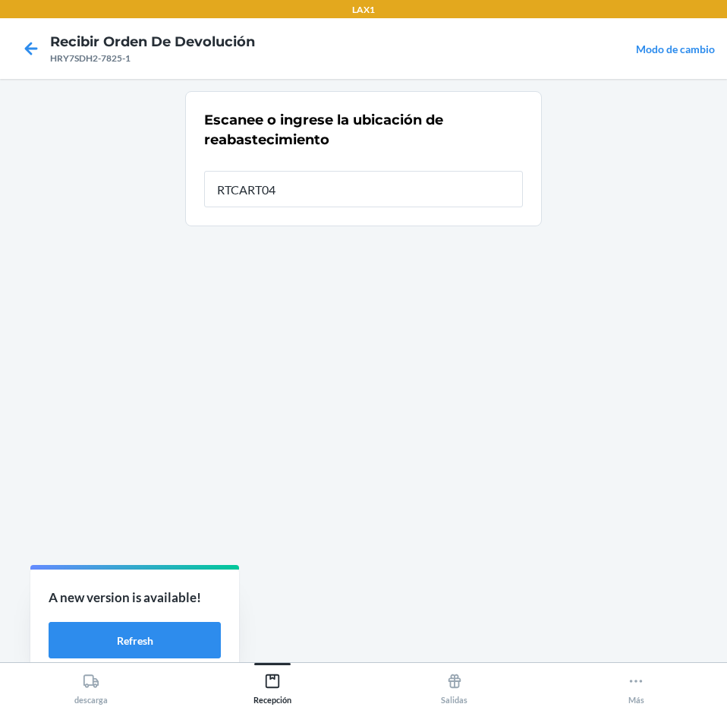
type input "RTCART043"
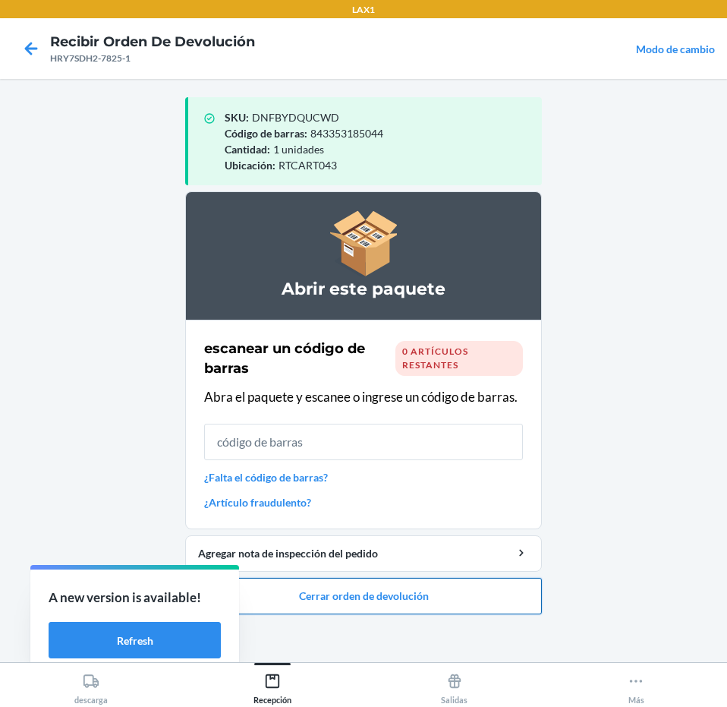
click at [405, 582] on button "Cerrar orden de devolución" at bounding box center [363, 596] width 357 height 36
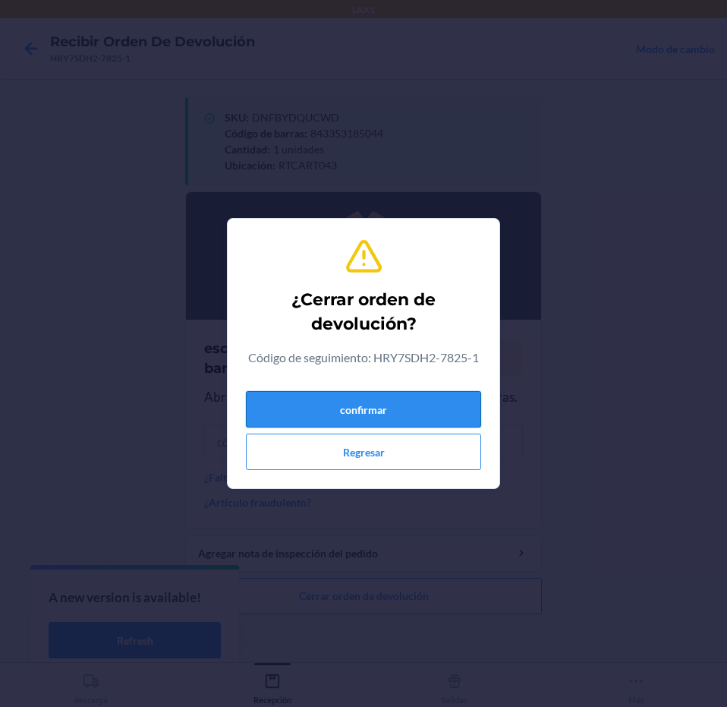
click at [436, 395] on button "confirmar" at bounding box center [363, 409] width 235 height 36
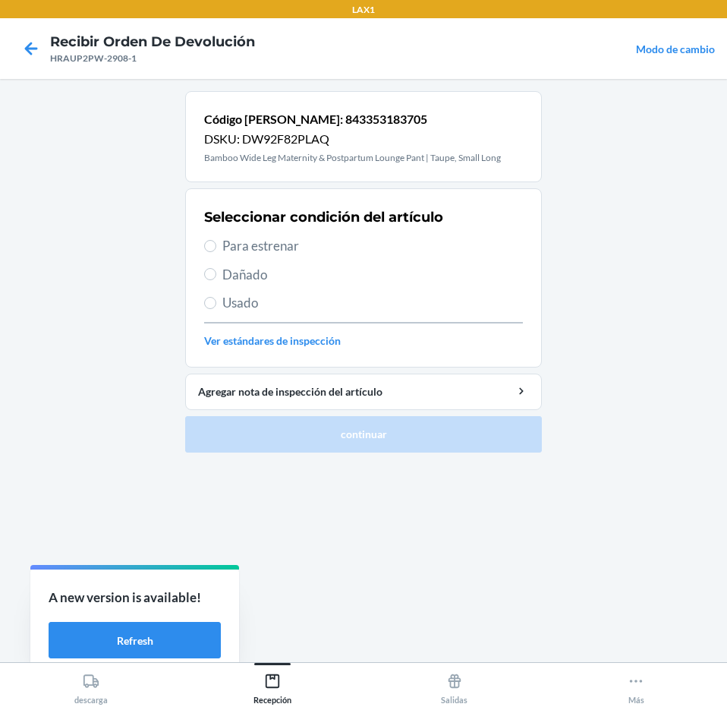
click at [338, 249] on span "Para estrenar" at bounding box center [372, 246] width 301 height 20
click at [216, 249] on input "Para estrenar" at bounding box center [210, 246] width 12 height 12
radio input "true"
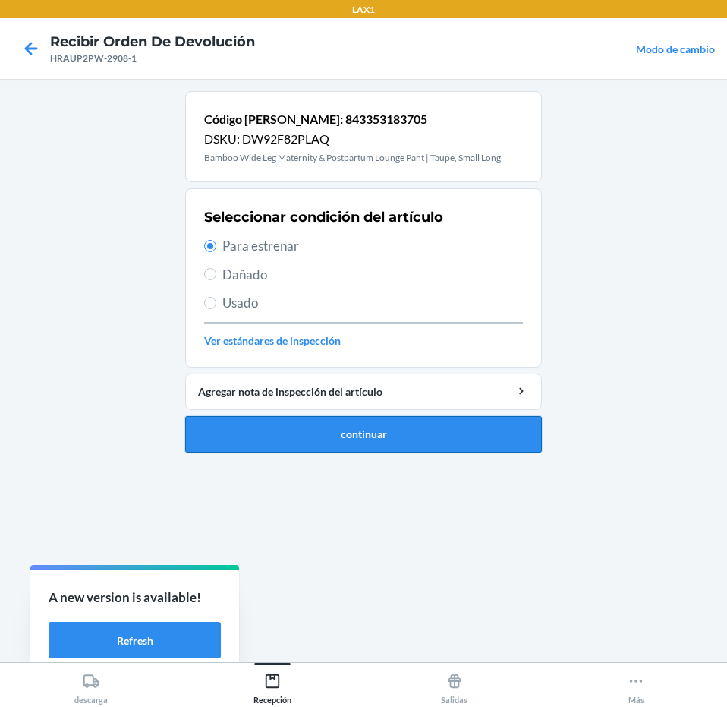
click at [433, 442] on button "continuar" at bounding box center [363, 434] width 357 height 36
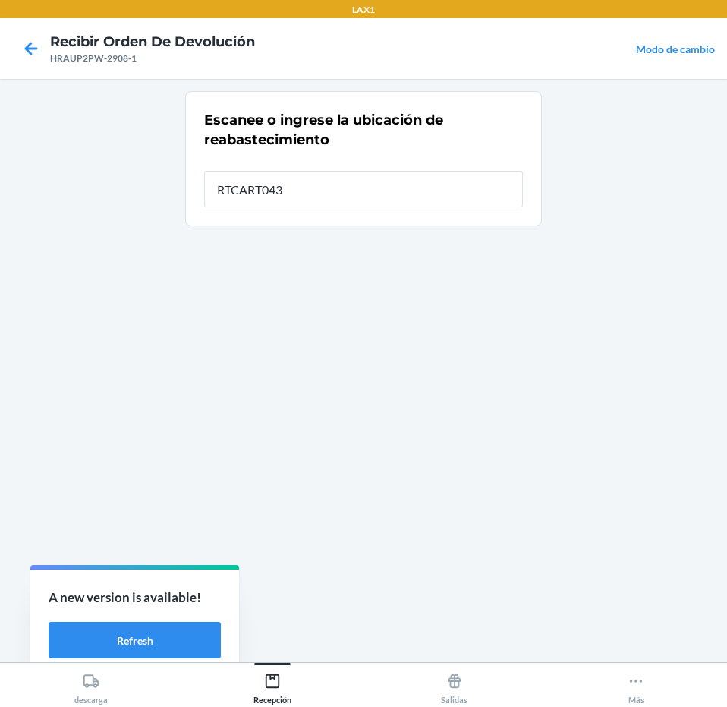
type input "RTCART043"
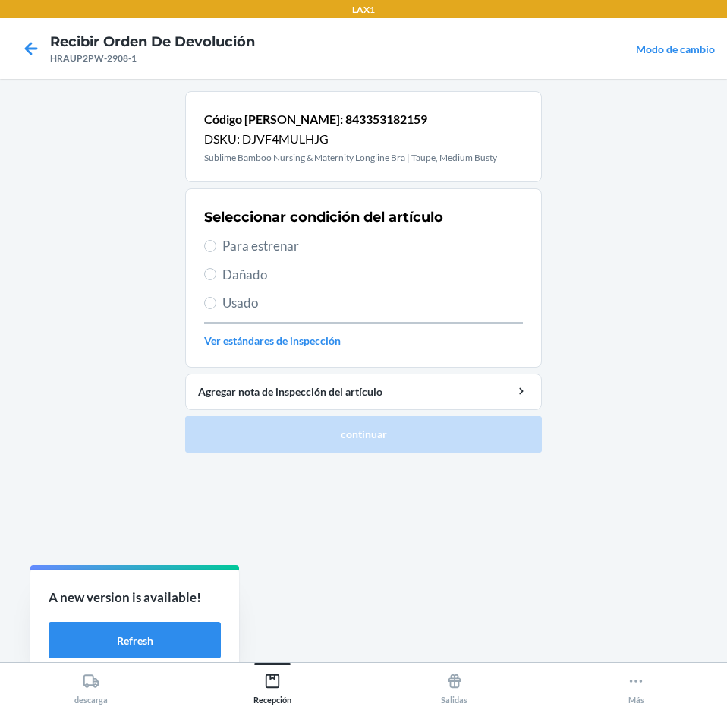
click at [344, 248] on span "Para estrenar" at bounding box center [372, 246] width 301 height 20
click at [216, 248] on input "Para estrenar" at bounding box center [210, 246] width 12 height 12
radio input "true"
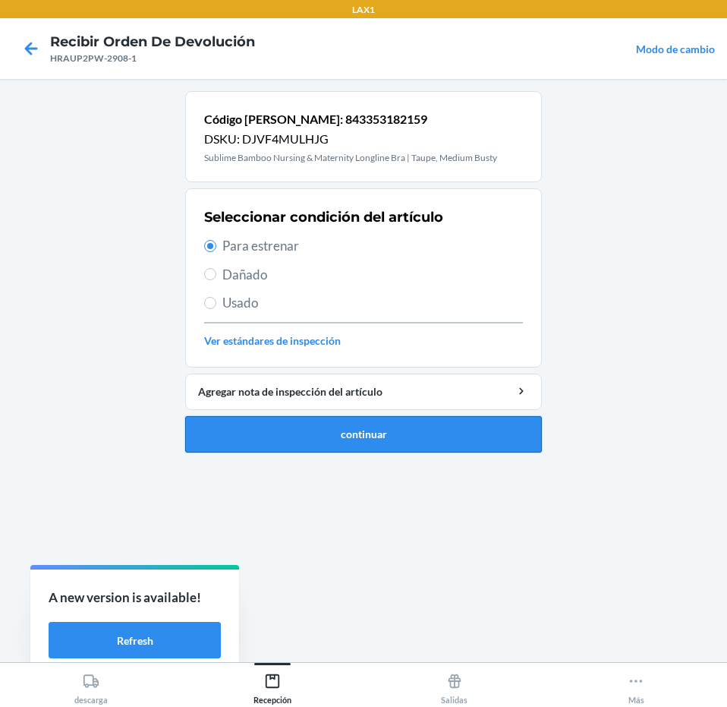
click at [352, 442] on button "continuar" at bounding box center [363, 434] width 357 height 36
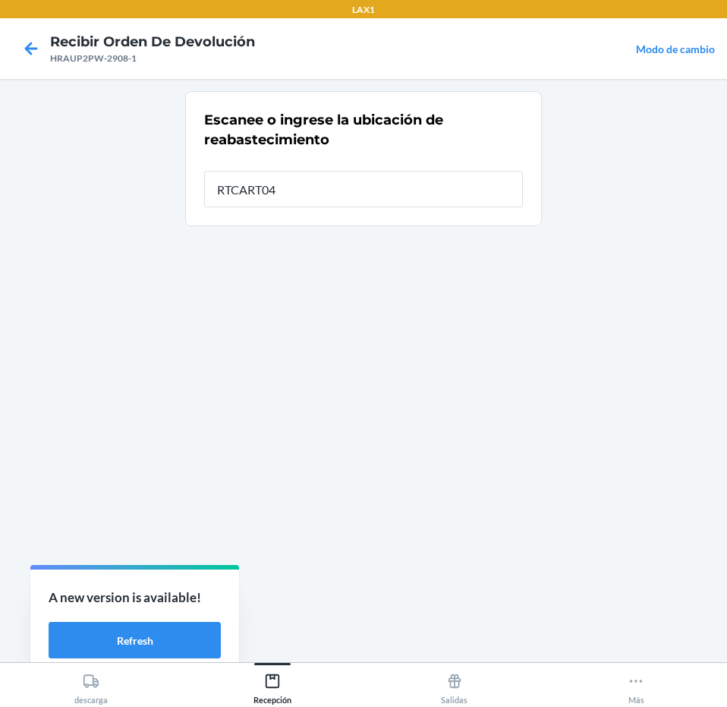
type input "RTCART043"
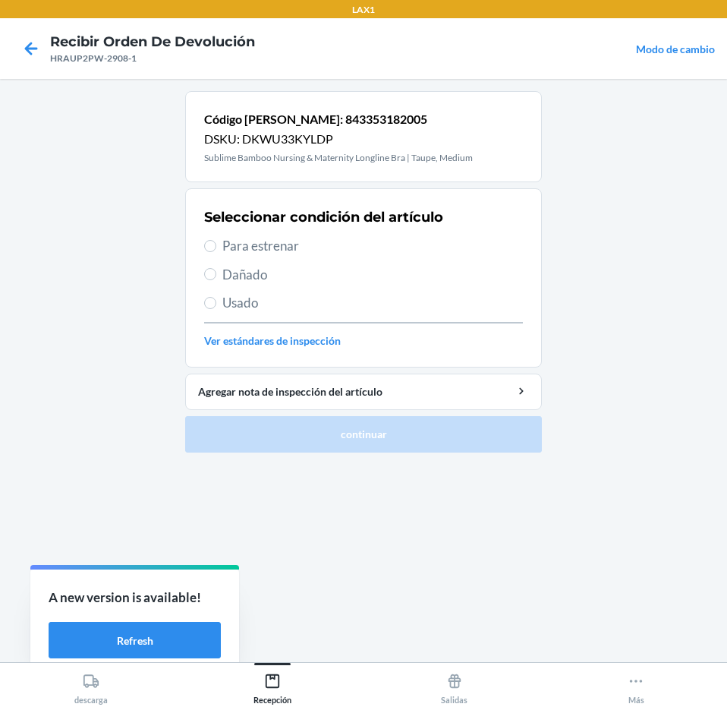
click at [394, 251] on span "Para estrenar" at bounding box center [372, 246] width 301 height 20
click at [216, 251] on input "Para estrenar" at bounding box center [210, 246] width 12 height 12
radio input "true"
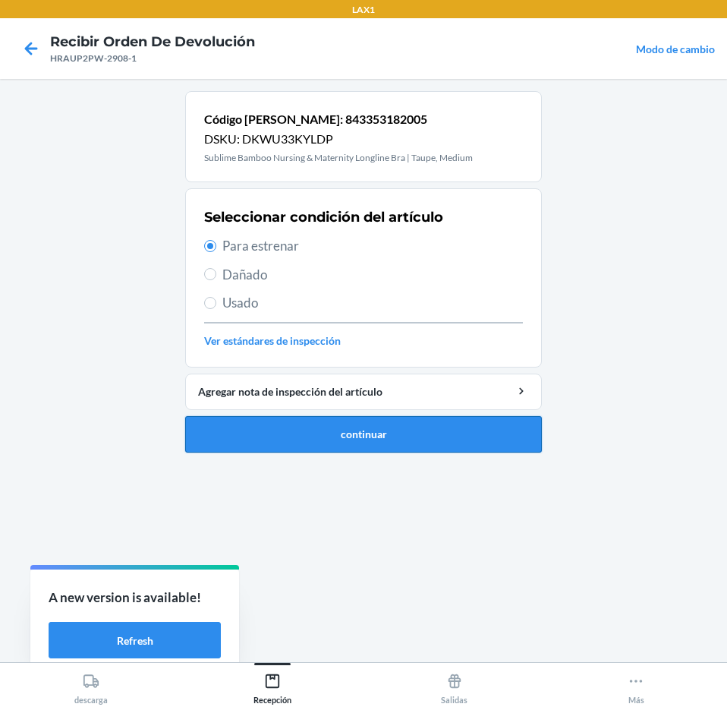
click at [407, 427] on button "continuar" at bounding box center [363, 434] width 357 height 36
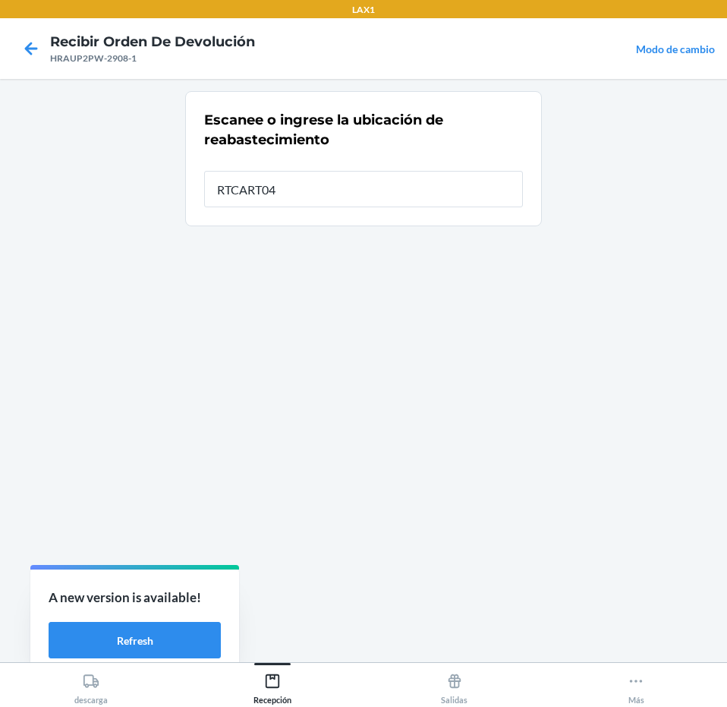
type input "RTCART043"
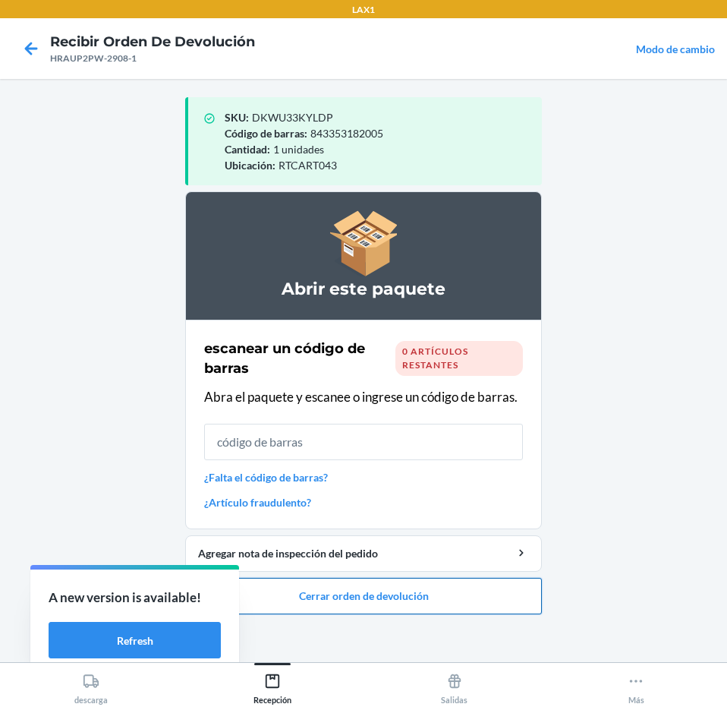
click at [442, 581] on button "Cerrar orden de devolución" at bounding box center [363, 596] width 357 height 36
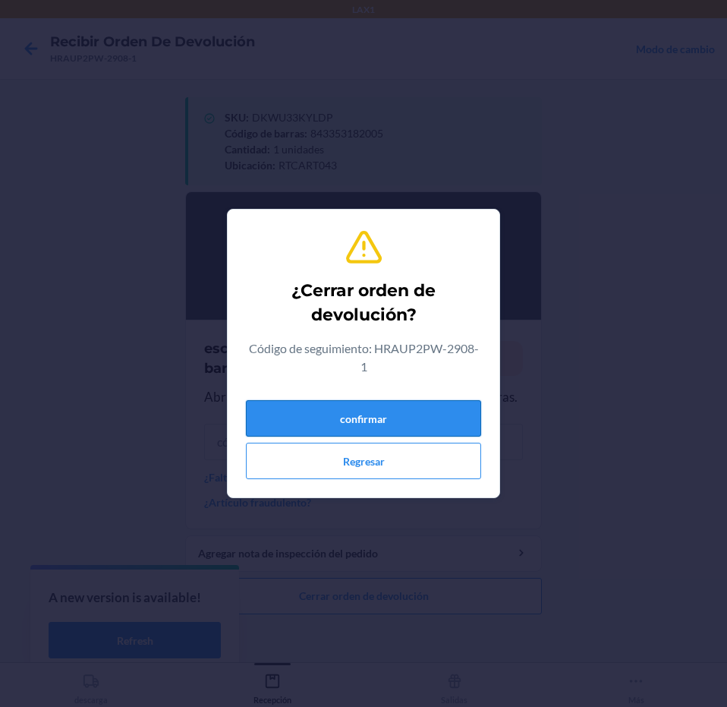
click at [420, 401] on button "confirmar" at bounding box center [363, 418] width 235 height 36
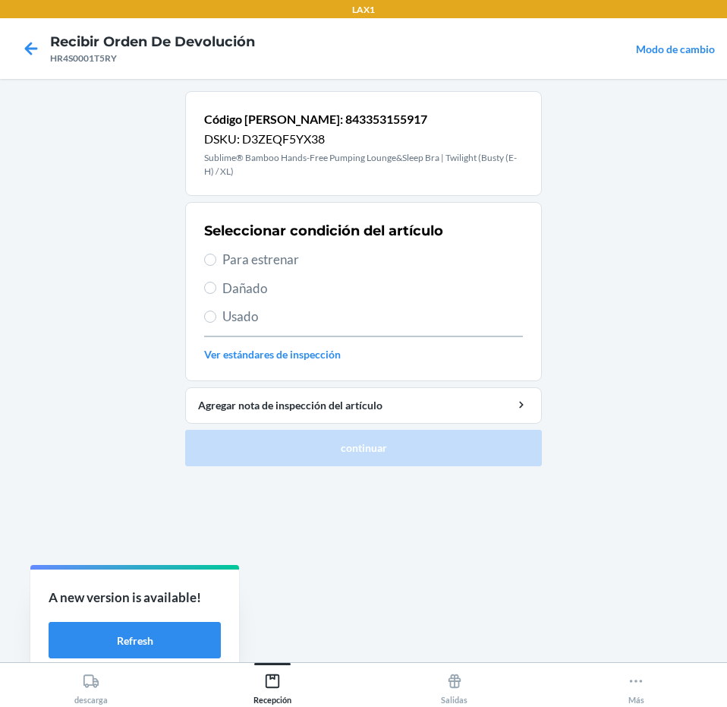
click at [391, 266] on span "Para estrenar" at bounding box center [372, 260] width 301 height 20
click at [216, 266] on input "Para estrenar" at bounding box center [210, 259] width 12 height 12
radio input "true"
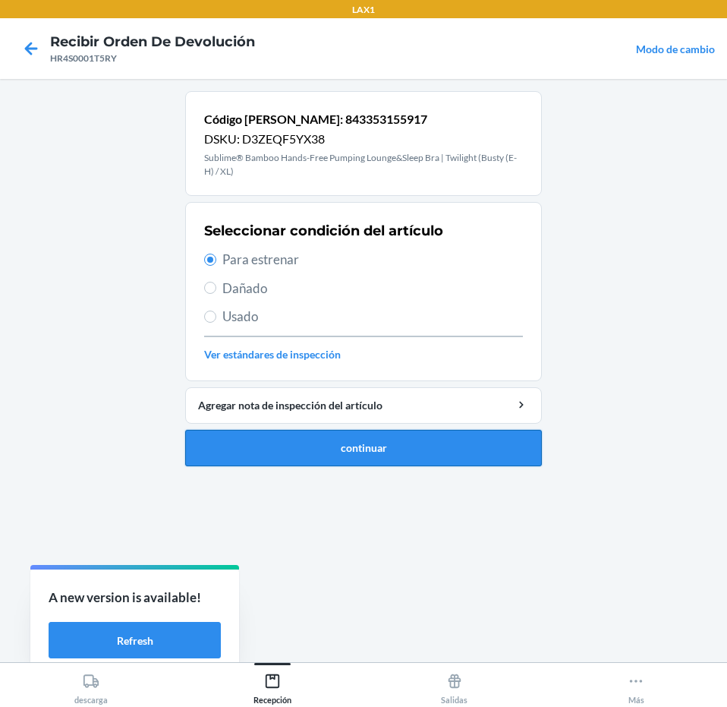
click at [403, 445] on button "continuar" at bounding box center [363, 448] width 357 height 36
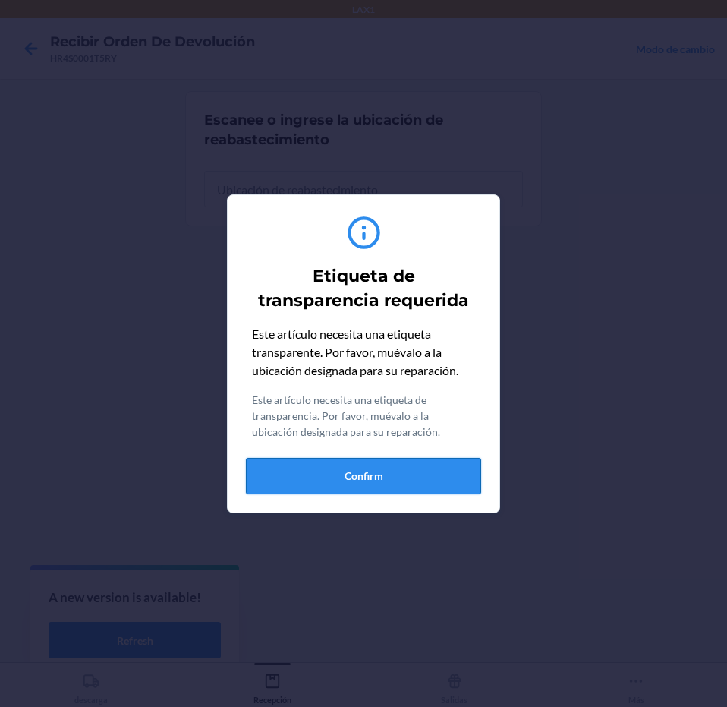
drag, startPoint x: 395, startPoint y: 480, endPoint x: 483, endPoint y: 229, distance: 266.4
click at [398, 481] on button "Confirm" at bounding box center [363, 476] width 235 height 36
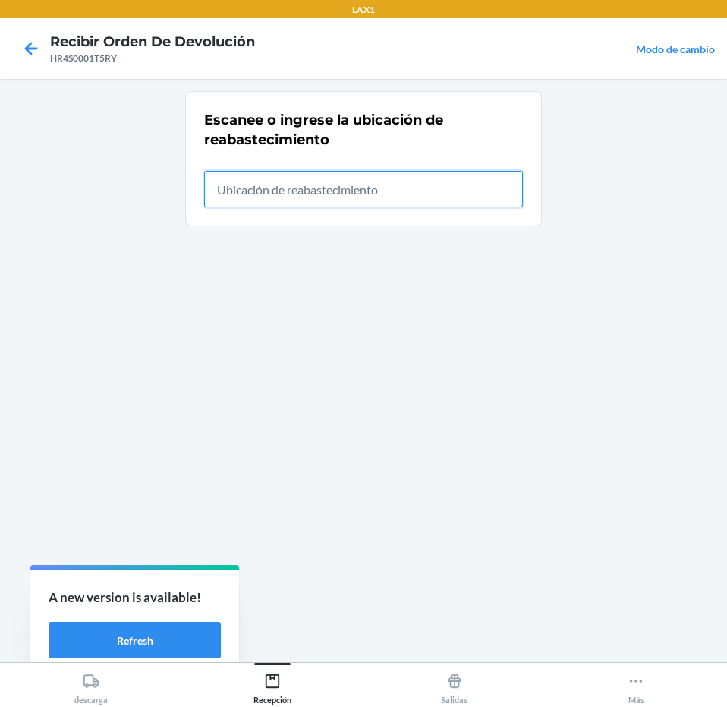
click at [478, 194] on input "text" at bounding box center [363, 189] width 319 height 36
type input "RTCART043"
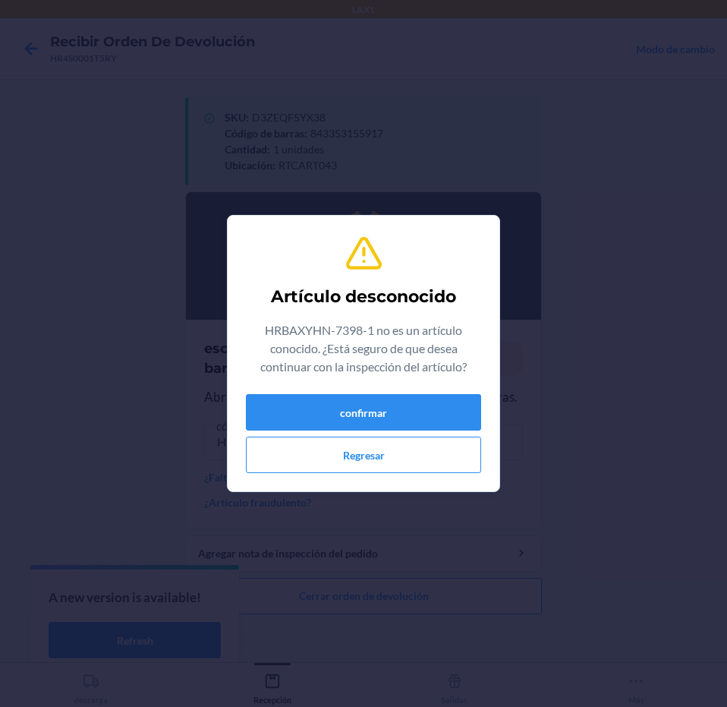
click at [377, 361] on p "HRBAXYHN-7398-1 no es un artículo conocido. ¿Está seguro de que desea continuar…" at bounding box center [363, 348] width 235 height 55
click at [374, 393] on div "Artículo desconocido HRBAXYHN-7398-1 no es un artículo conocido. ¿Está seguro d…" at bounding box center [363, 353] width 235 height 251
click at [374, 398] on button "confirmar" at bounding box center [363, 412] width 235 height 36
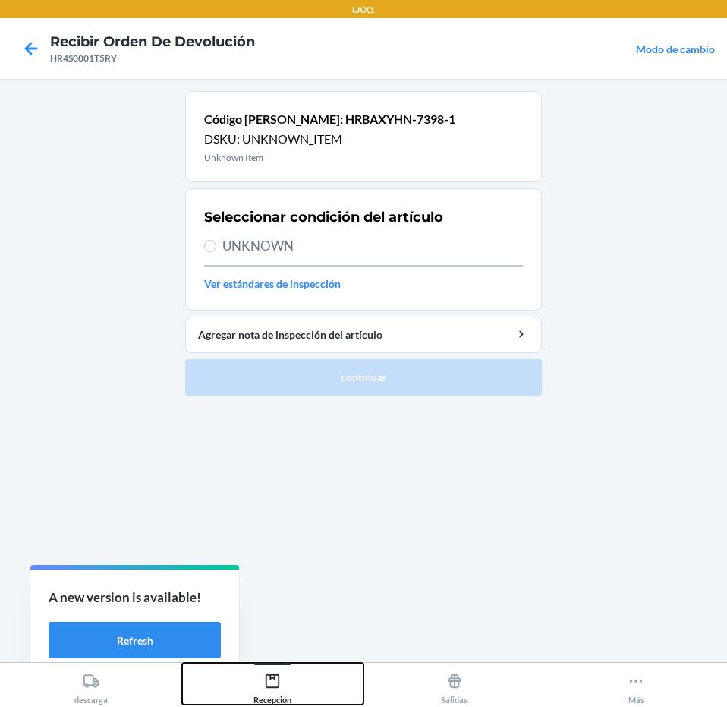
click at [288, 678] on div "Recepción" at bounding box center [272, 685] width 38 height 38
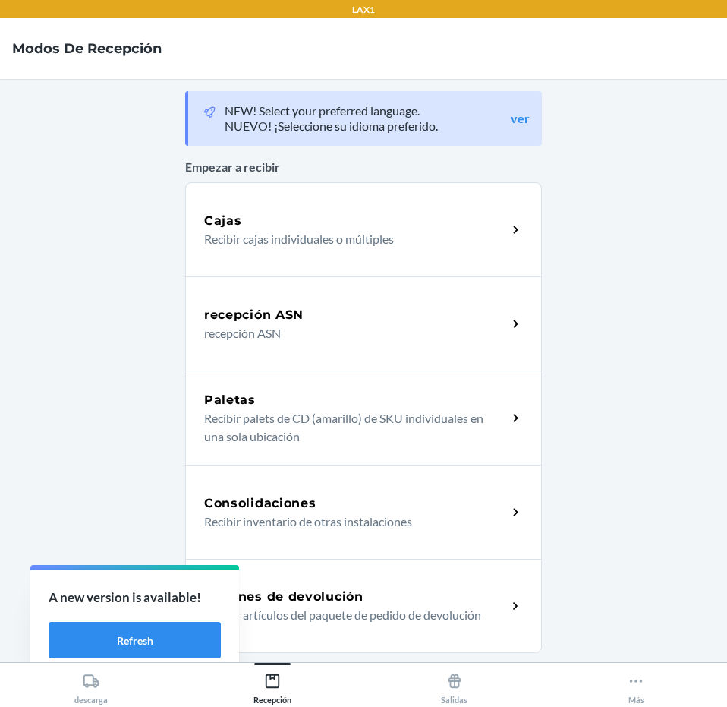
click at [348, 583] on div "Órdenes de devolución Recibir artículos del paquete de pedido de devolución" at bounding box center [363, 606] width 357 height 94
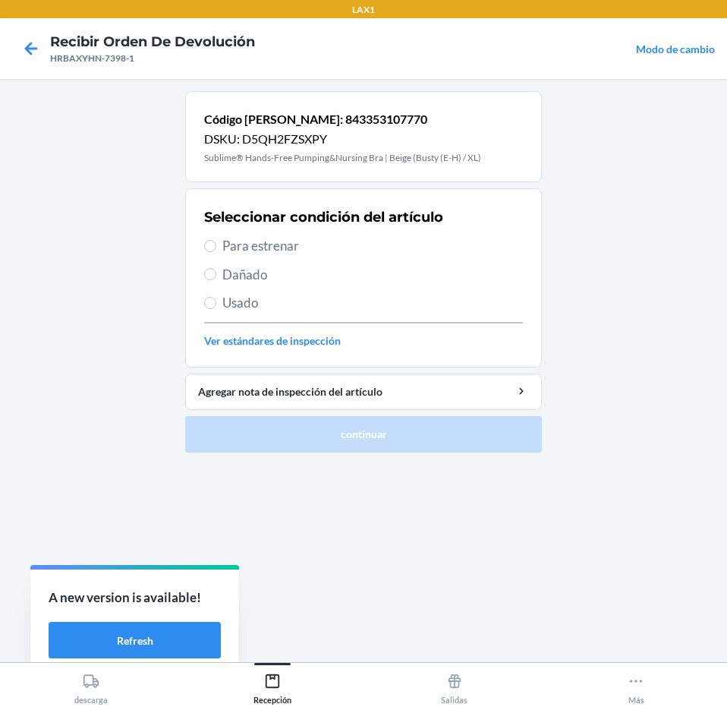
click at [329, 249] on span "Para estrenar" at bounding box center [372, 246] width 301 height 20
click at [216, 249] on input "Para estrenar" at bounding box center [210, 246] width 12 height 12
radio input "true"
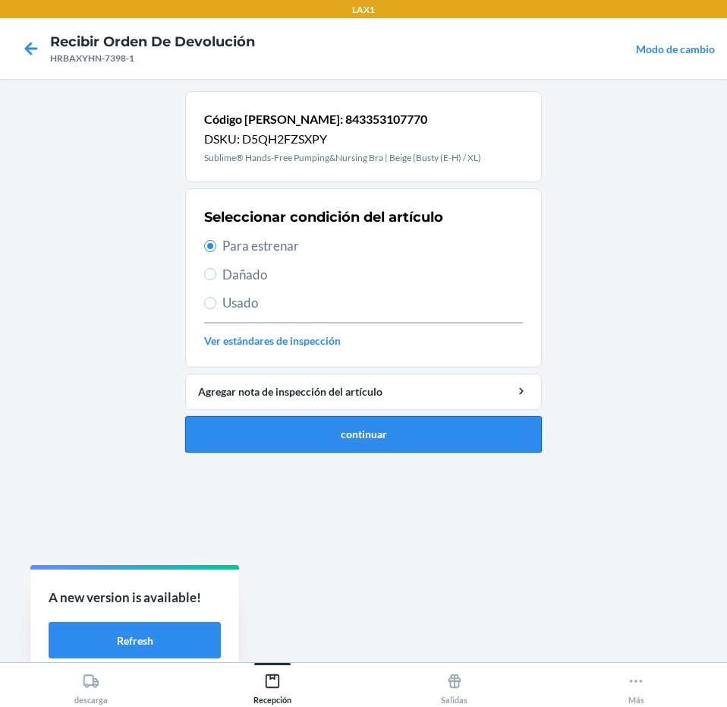
click at [354, 435] on button "continuar" at bounding box center [363, 434] width 357 height 36
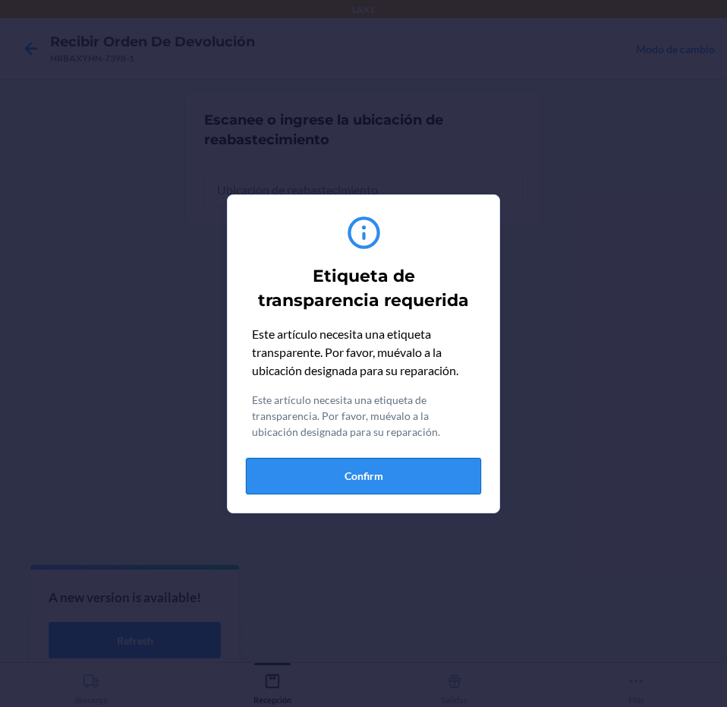
click at [363, 490] on button "Confirm" at bounding box center [363, 476] width 235 height 36
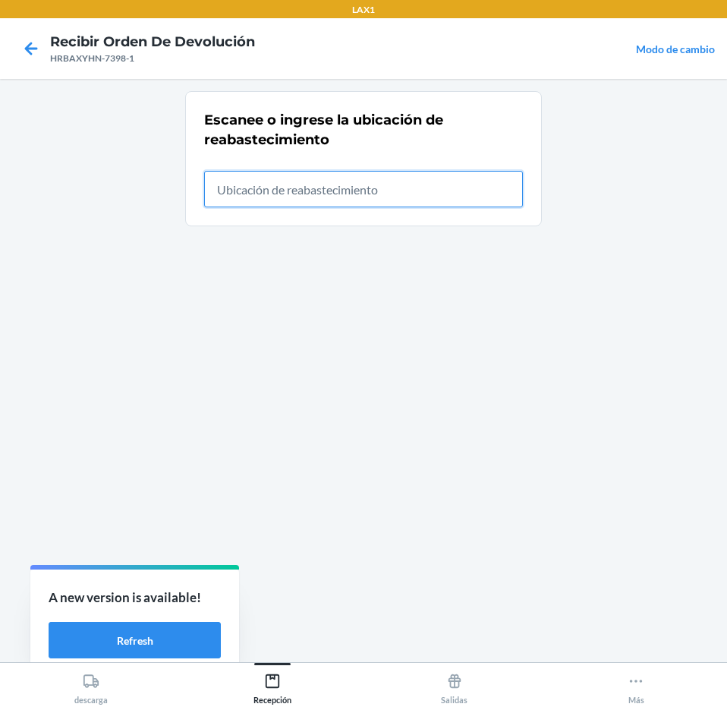
click at [404, 194] on input "text" at bounding box center [363, 189] width 319 height 36
type input "RTCART043"
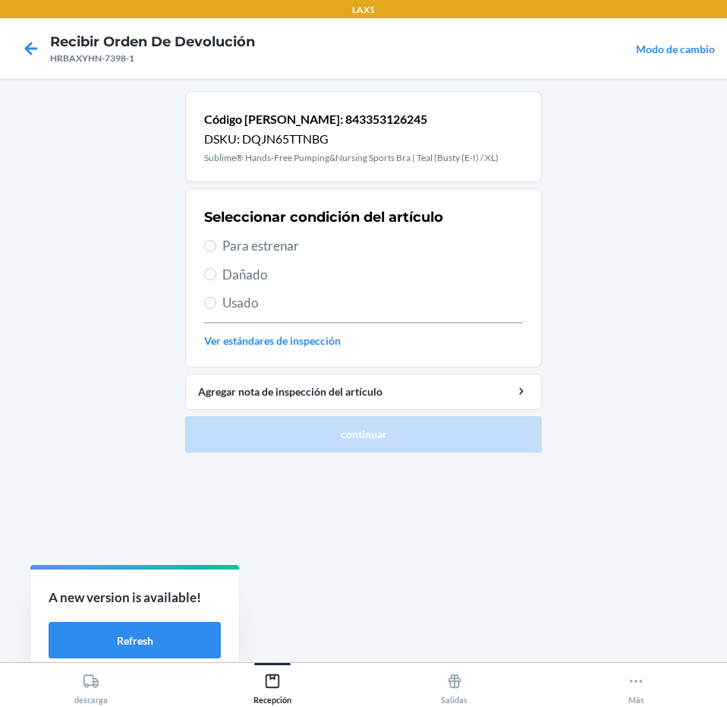
click at [356, 262] on div "Seleccionar condición del artículo Para estrenar Dañado Usado Ver estándares de…" at bounding box center [363, 278] width 319 height 150
click at [353, 249] on span "Para estrenar" at bounding box center [372, 246] width 301 height 20
click at [216, 249] on input "Para estrenar" at bounding box center [210, 246] width 12 height 12
radio input "true"
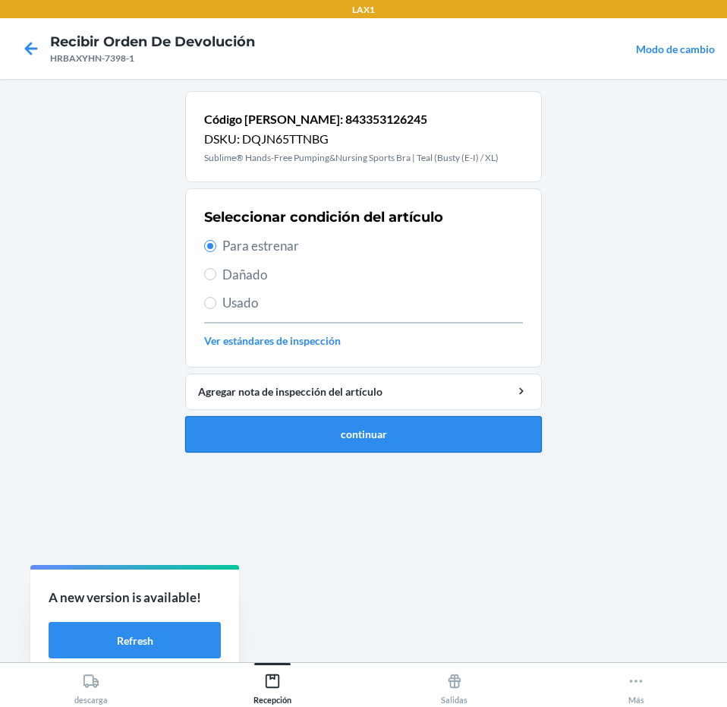
click at [395, 428] on button "continuar" at bounding box center [363, 434] width 357 height 36
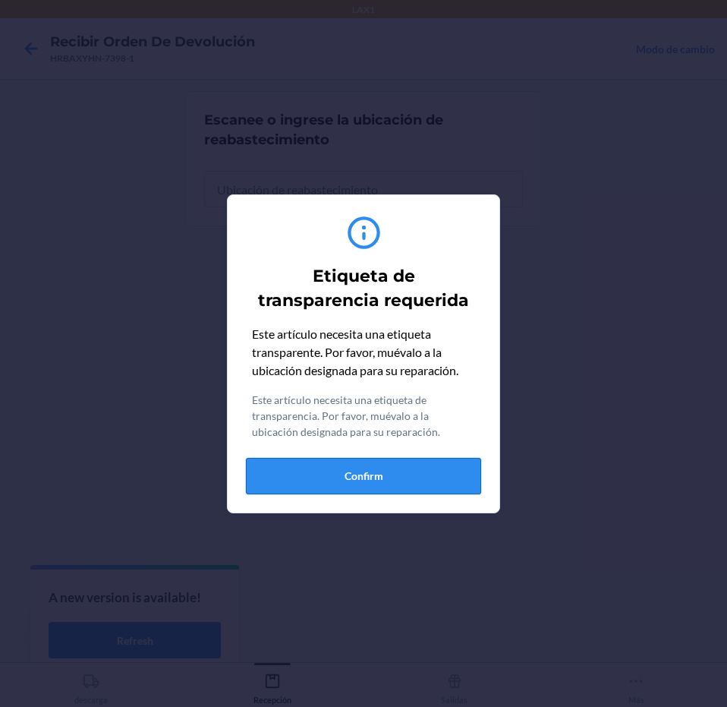
click at [437, 472] on button "Confirm" at bounding box center [363, 476] width 235 height 36
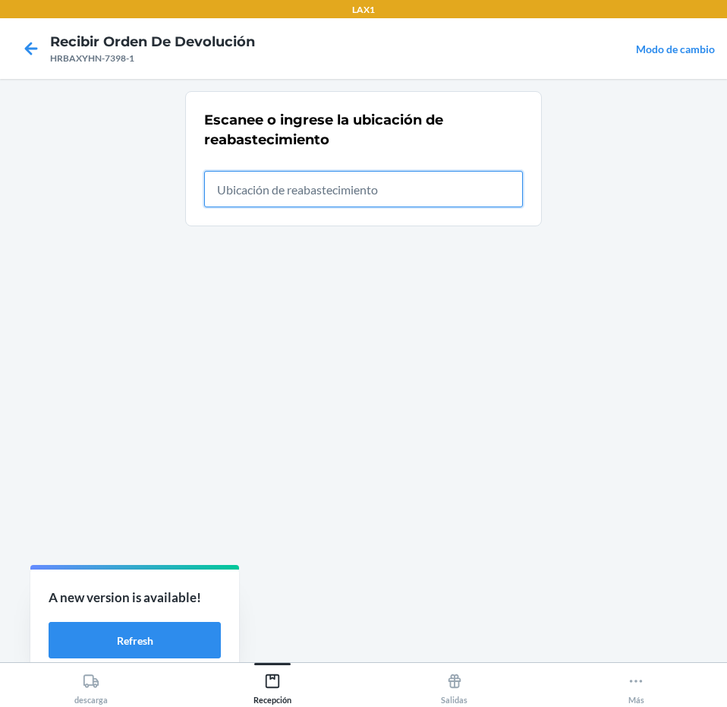
click at [433, 178] on input "text" at bounding box center [363, 189] width 319 height 36
type input "RTCART043"
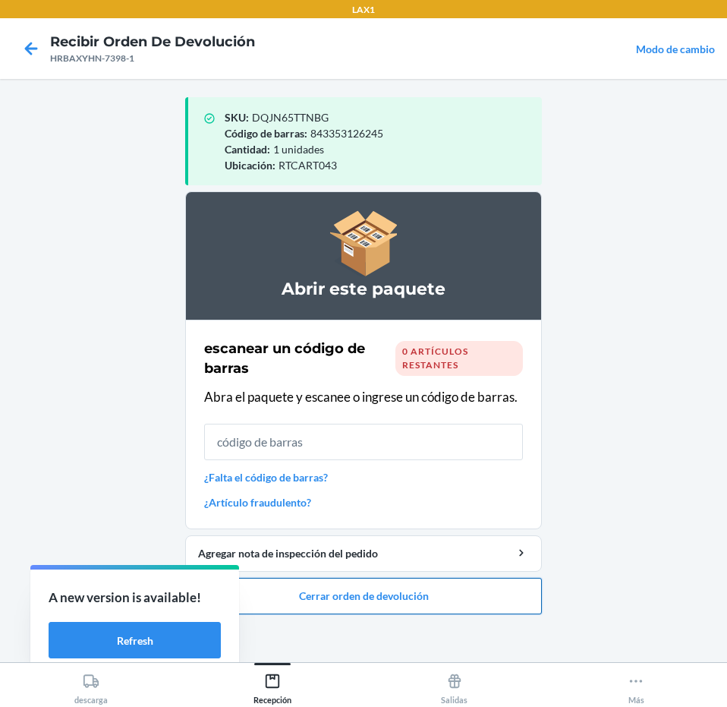
click at [383, 604] on button "Cerrar orden de devolución" at bounding box center [363, 596] width 357 height 36
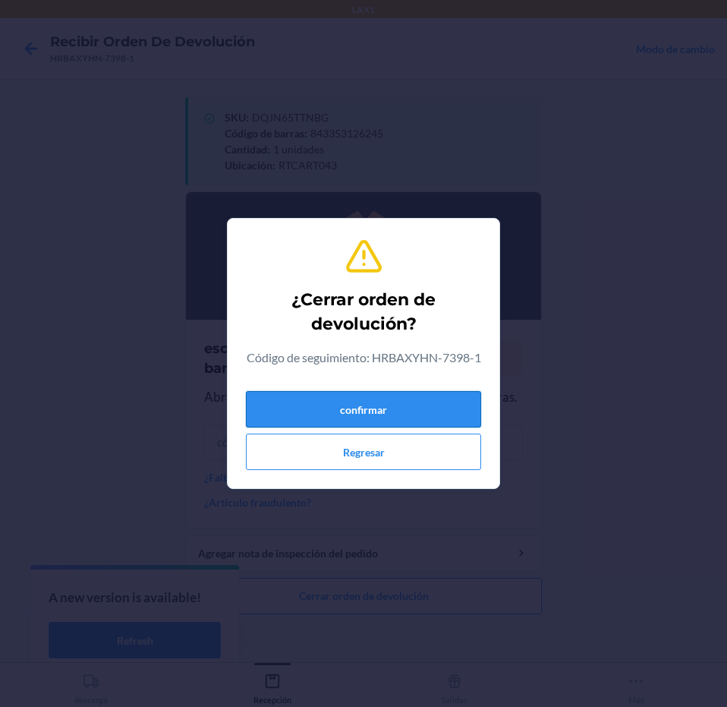
click at [347, 423] on button "confirmar" at bounding box center [363, 409] width 235 height 36
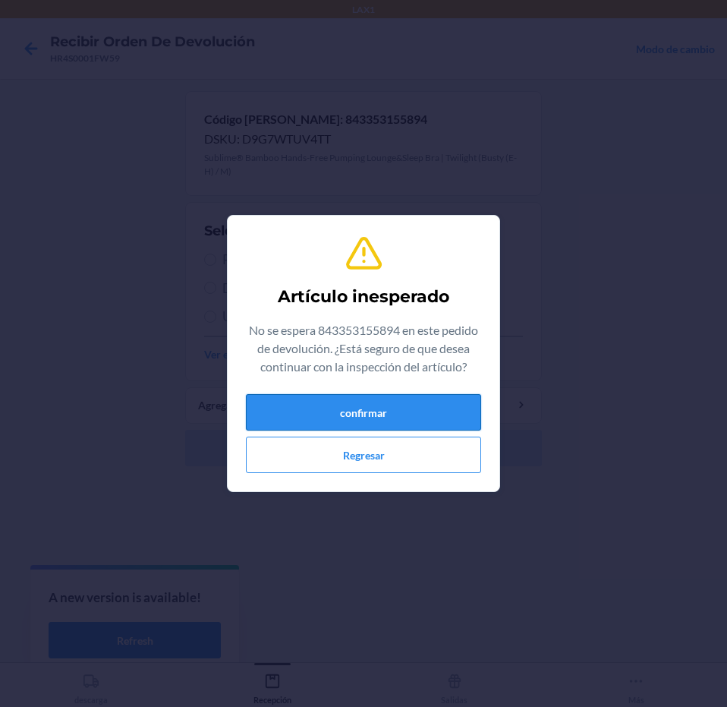
click at [343, 408] on button "confirmar" at bounding box center [363, 412] width 235 height 36
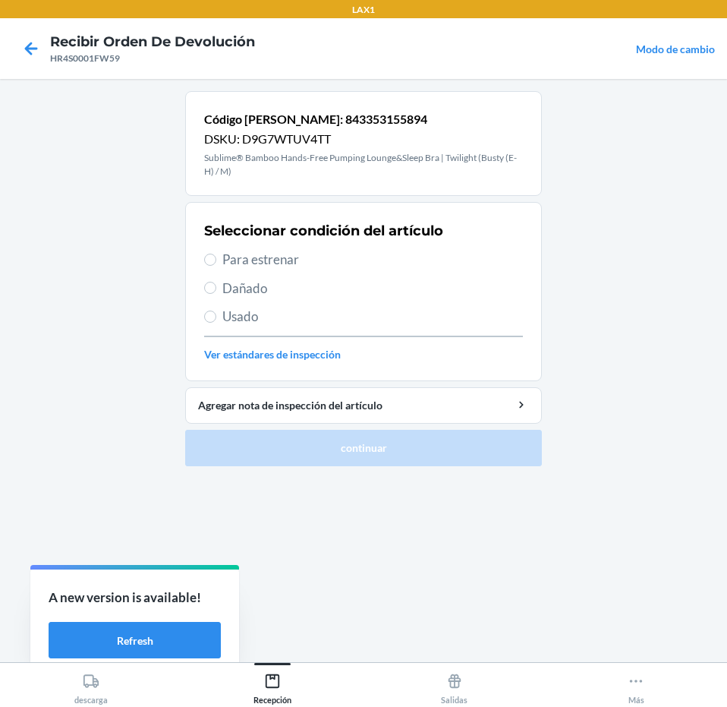
click at [300, 265] on span "Para estrenar" at bounding box center [372, 260] width 301 height 20
click at [216, 265] on input "Para estrenar" at bounding box center [210, 259] width 12 height 12
radio input "true"
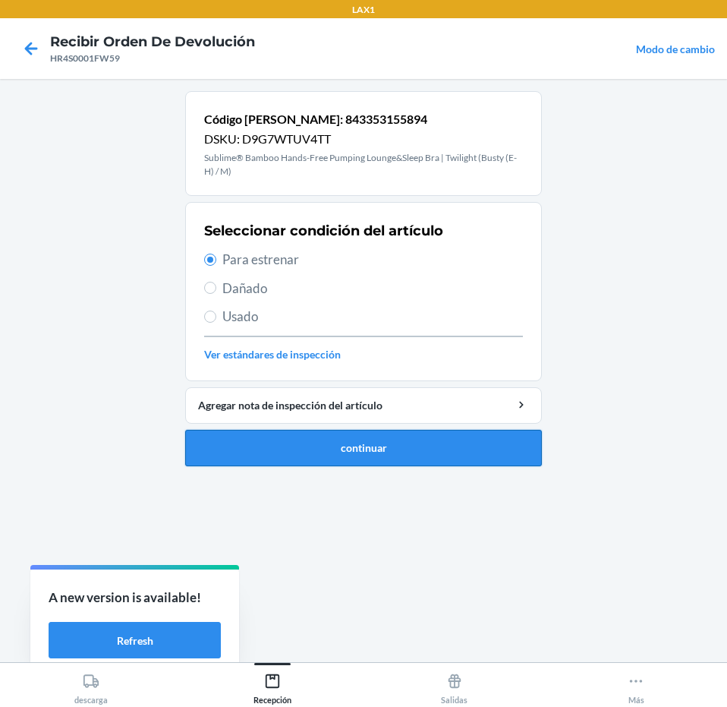
click at [326, 458] on button "continuar" at bounding box center [363, 448] width 357 height 36
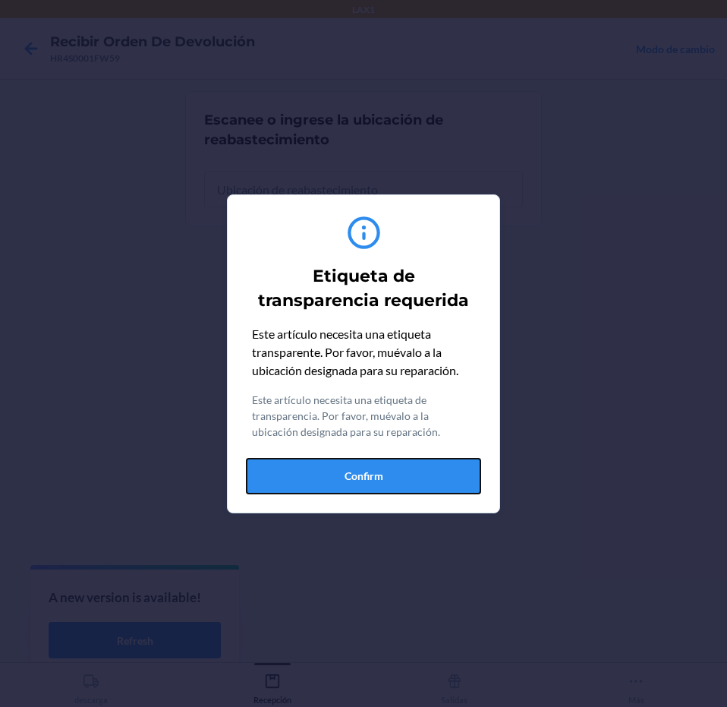
click at [326, 458] on button "Confirm" at bounding box center [363, 476] width 235 height 36
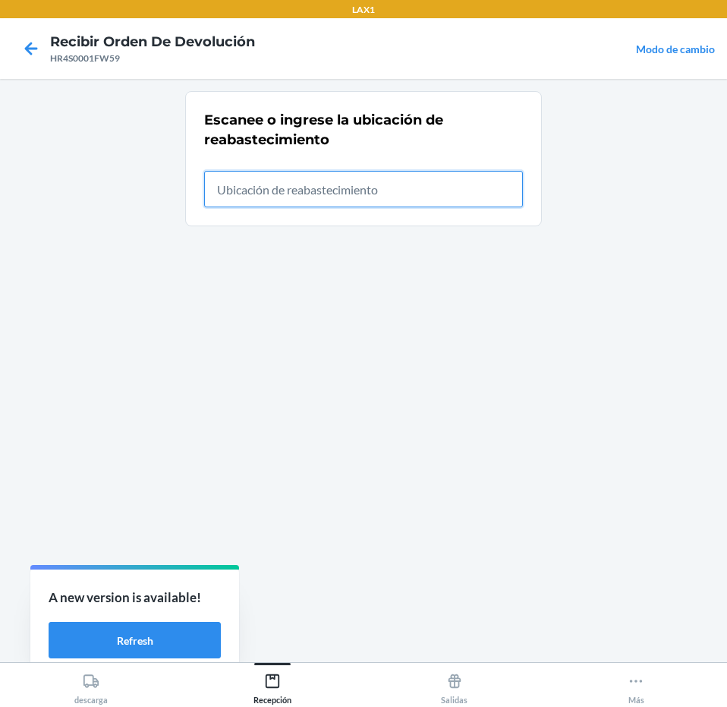
click at [417, 204] on input "text" at bounding box center [363, 189] width 319 height 36
type input "RTCART043"
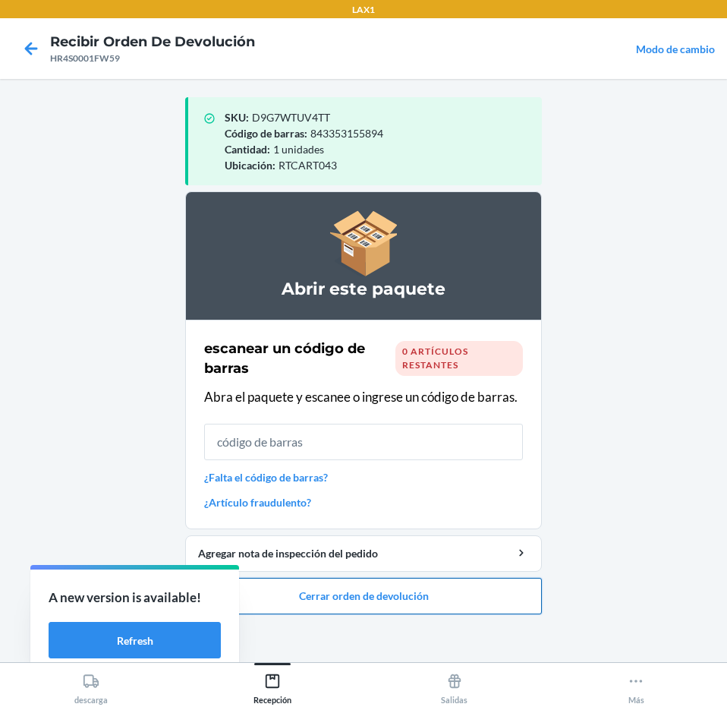
click at [396, 590] on button "Cerrar orden de devolución" at bounding box center [363, 596] width 357 height 36
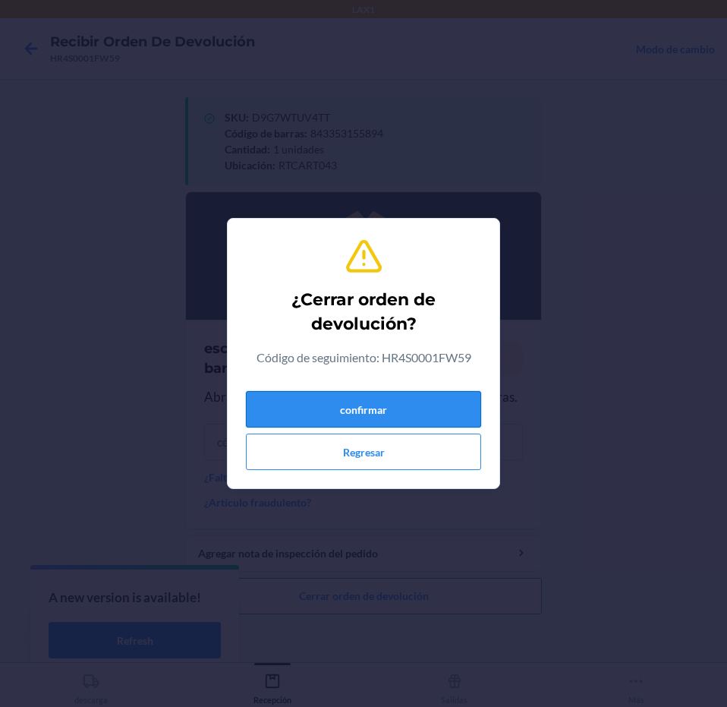
click at [445, 404] on button "confirmar" at bounding box center [363, 409] width 235 height 36
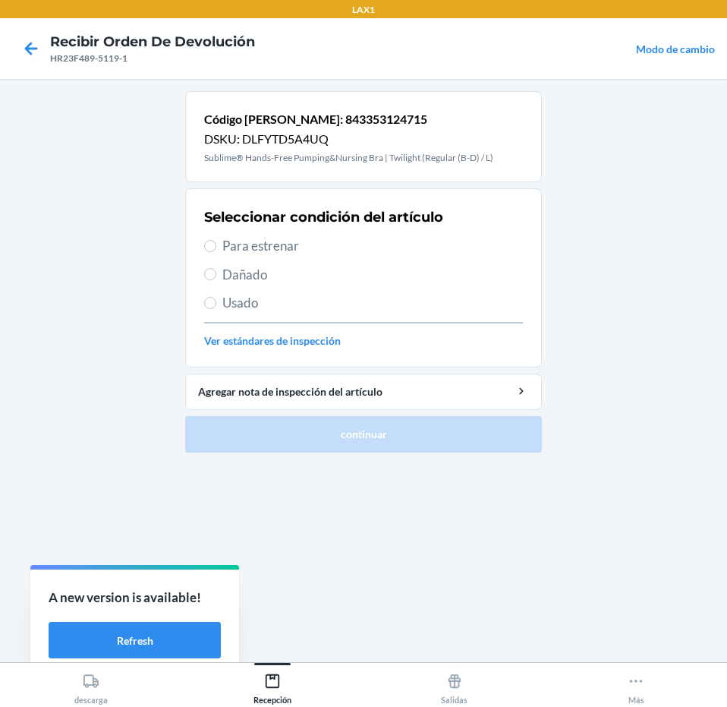
click at [428, 251] on span "Para estrenar" at bounding box center [372, 246] width 301 height 20
click at [216, 251] on input "Para estrenar" at bounding box center [210, 246] width 12 height 12
radio input "true"
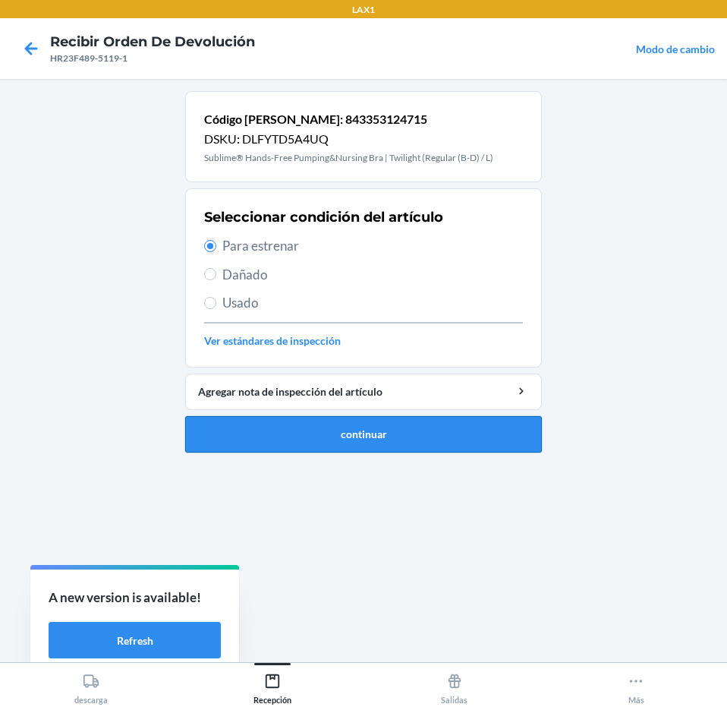
click at [479, 417] on button "continuar" at bounding box center [363, 434] width 357 height 36
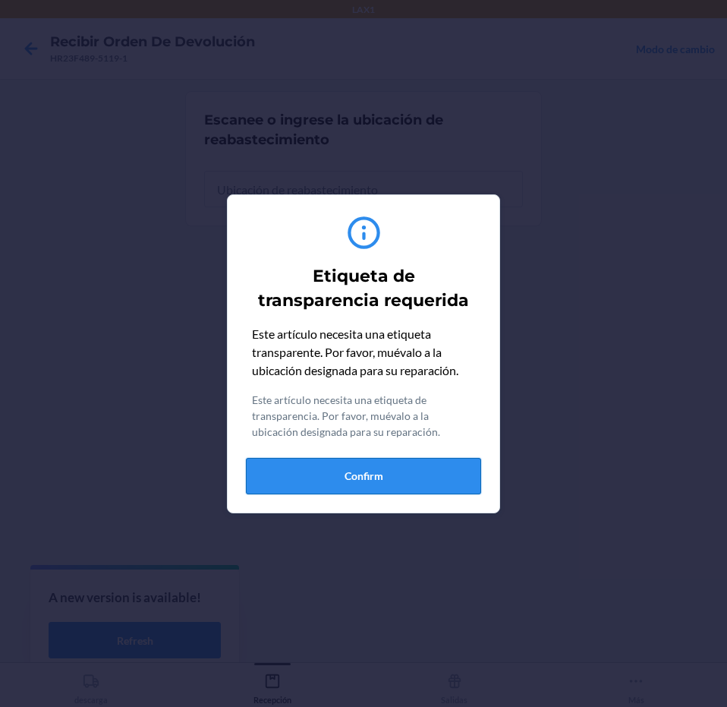
drag, startPoint x: 441, startPoint y: 475, endPoint x: 471, endPoint y: 241, distance: 235.7
click at [441, 474] on button "Confirm" at bounding box center [363, 476] width 235 height 36
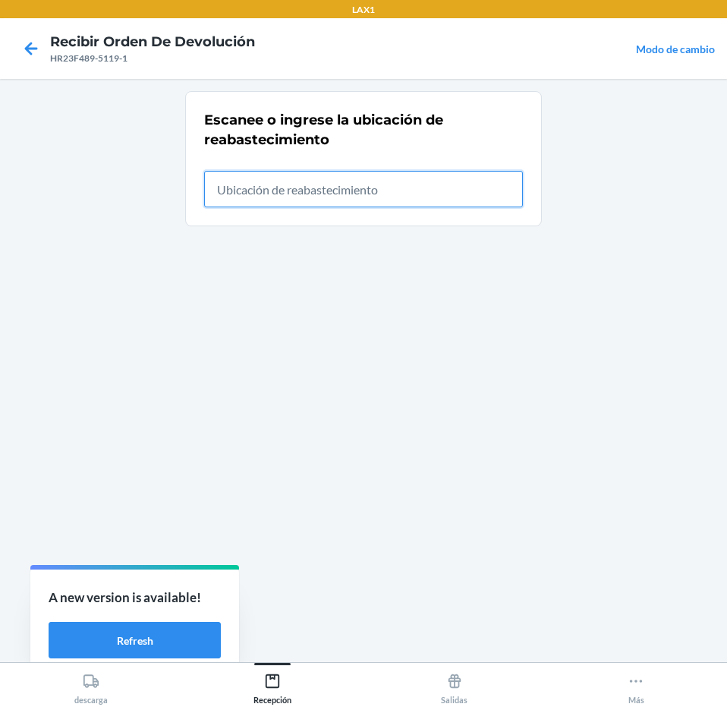
click at [468, 186] on input "text" at bounding box center [363, 189] width 319 height 36
type input "RTCART043"
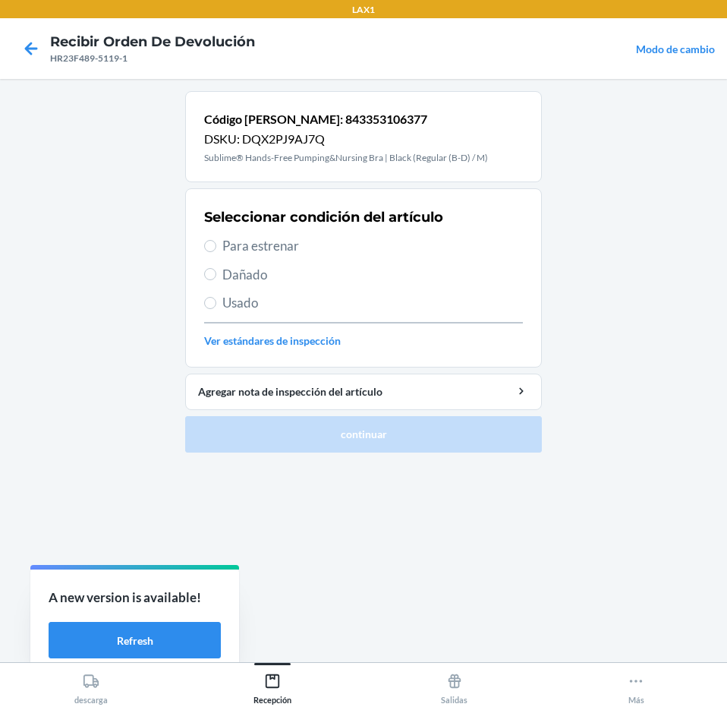
drag, startPoint x: 412, startPoint y: 237, endPoint x: 420, endPoint y: 329, distance: 92.1
click at [411, 244] on span "Para estrenar" at bounding box center [372, 246] width 301 height 20
click at [216, 244] on input "Para estrenar" at bounding box center [210, 246] width 12 height 12
radio input "true"
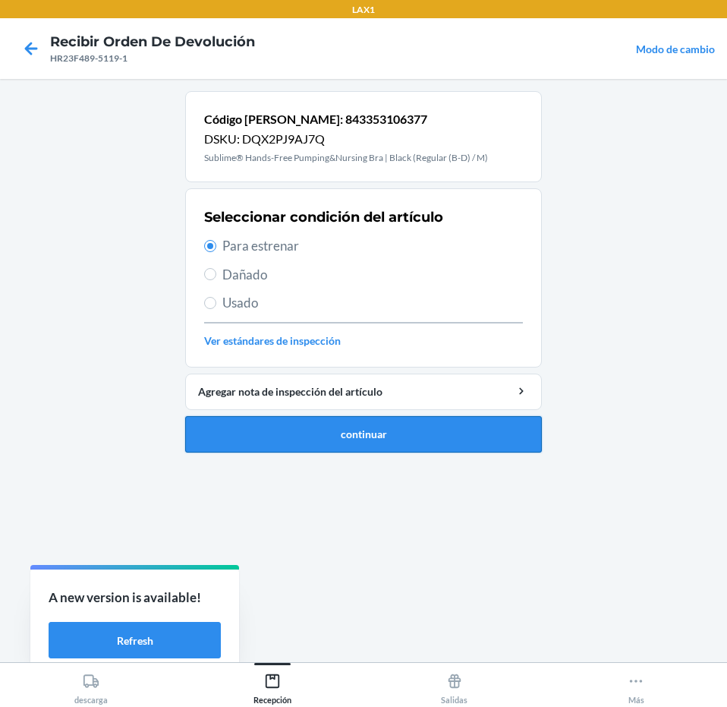
click at [408, 428] on button "continuar" at bounding box center [363, 434] width 357 height 36
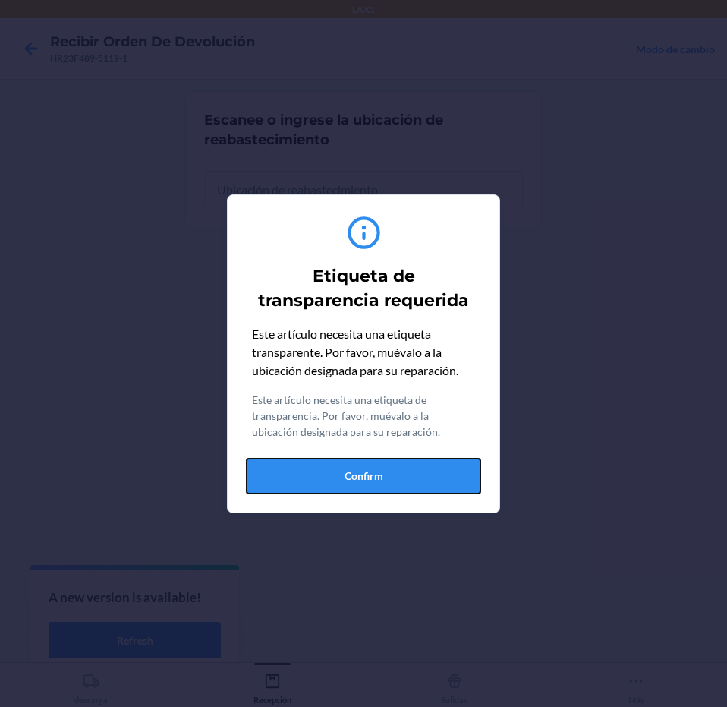
drag, startPoint x: 409, startPoint y: 487, endPoint x: 462, endPoint y: 386, distance: 114.7
click at [414, 483] on button "Confirm" at bounding box center [363, 476] width 235 height 36
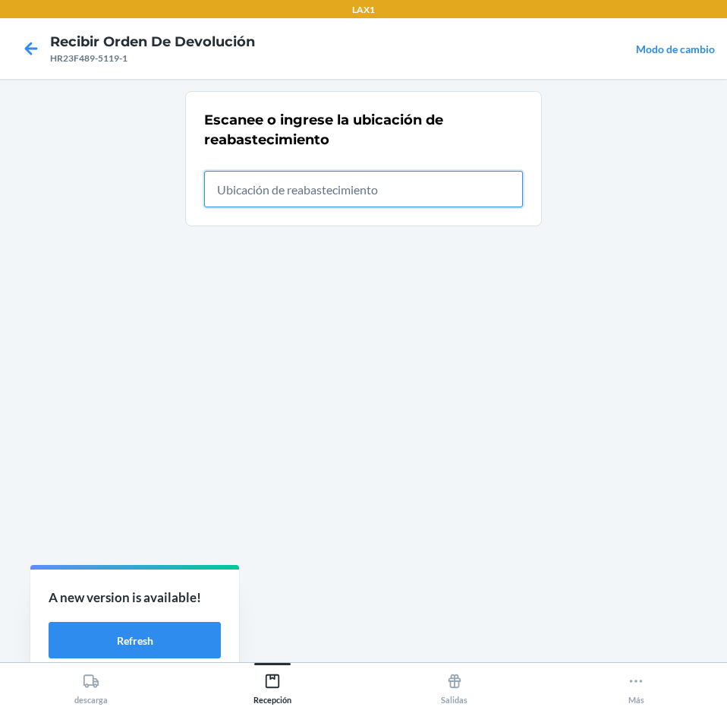
click at [461, 190] on input "text" at bounding box center [363, 189] width 319 height 36
type input "RTCART043"
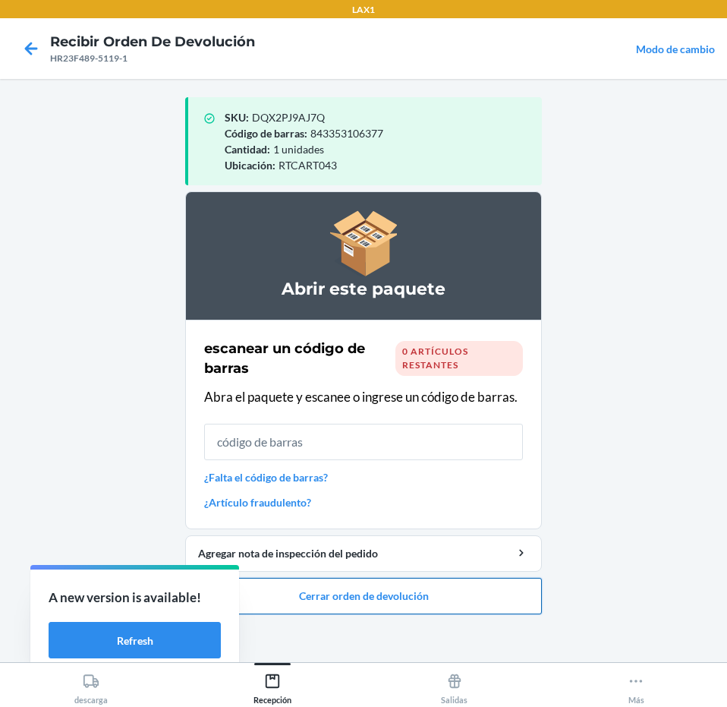
click at [398, 582] on button "Cerrar orden de devolución" at bounding box center [363, 596] width 357 height 36
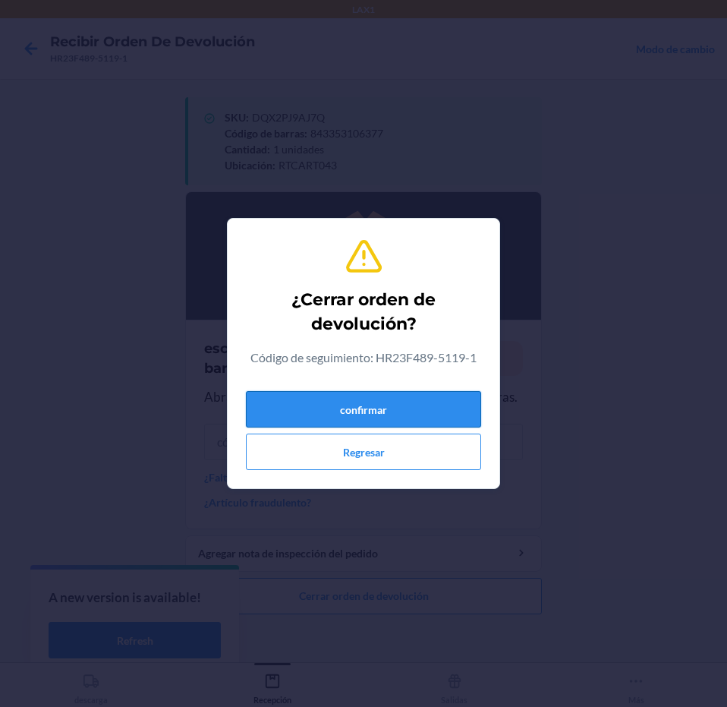
click at [453, 405] on button "confirmar" at bounding box center [363, 409] width 235 height 36
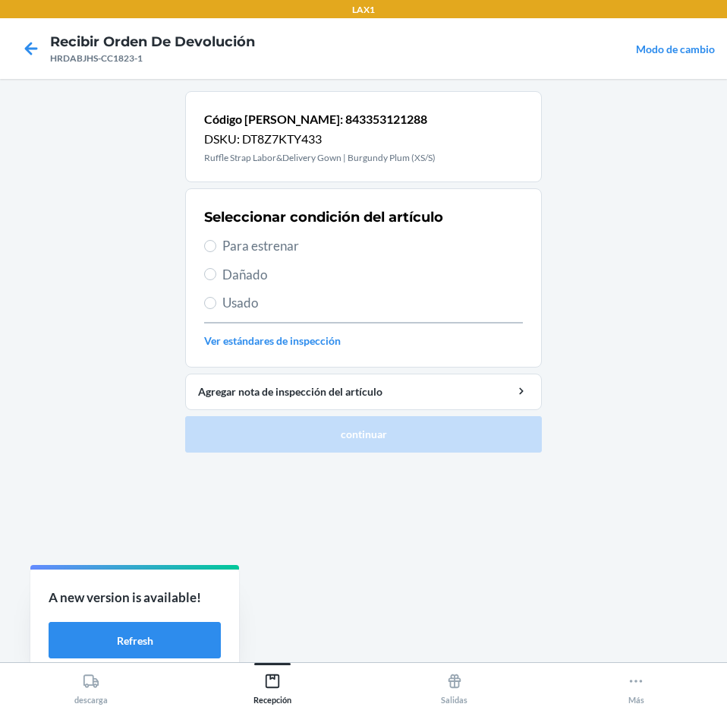
click at [376, 254] on span "Para estrenar" at bounding box center [372, 246] width 301 height 20
click at [216, 252] on input "Para estrenar" at bounding box center [210, 246] width 12 height 12
radio input "true"
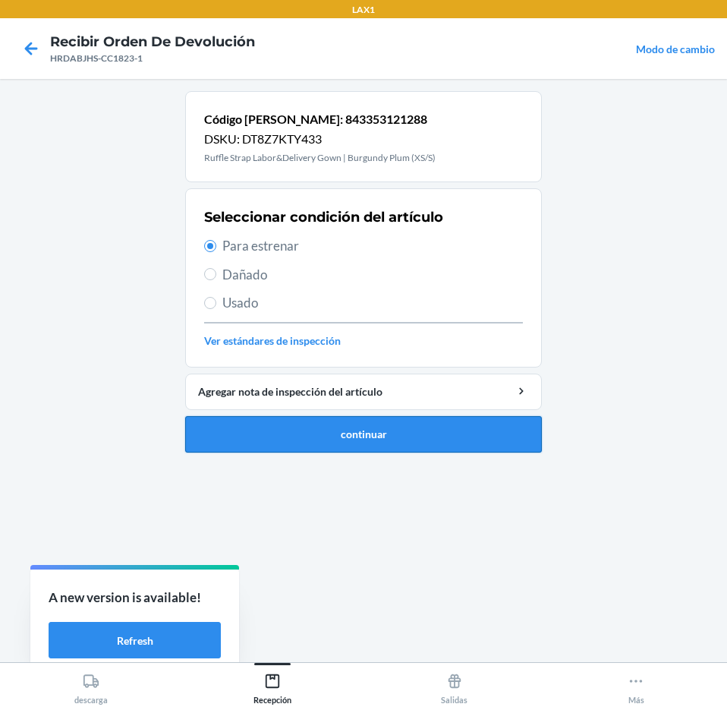
click at [401, 432] on button "continuar" at bounding box center [363, 434] width 357 height 36
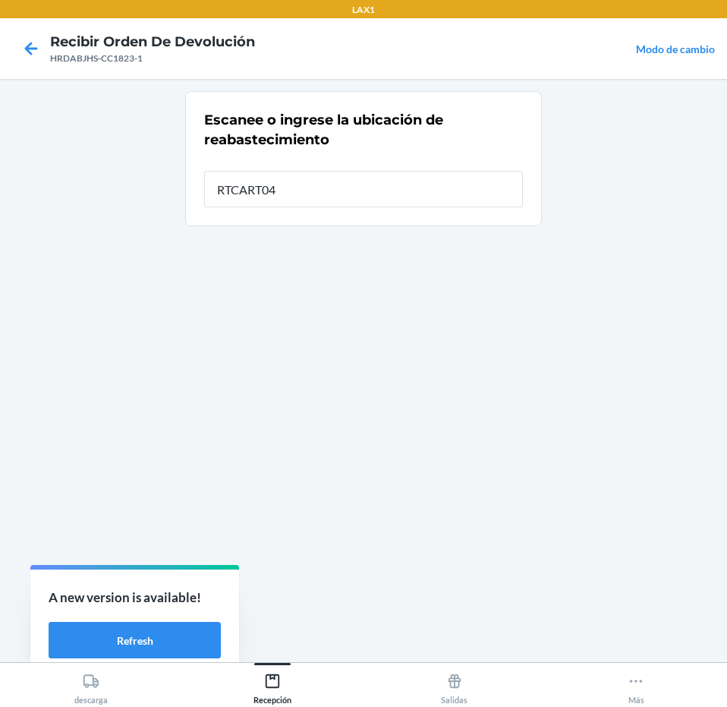
type input "RTCART043"
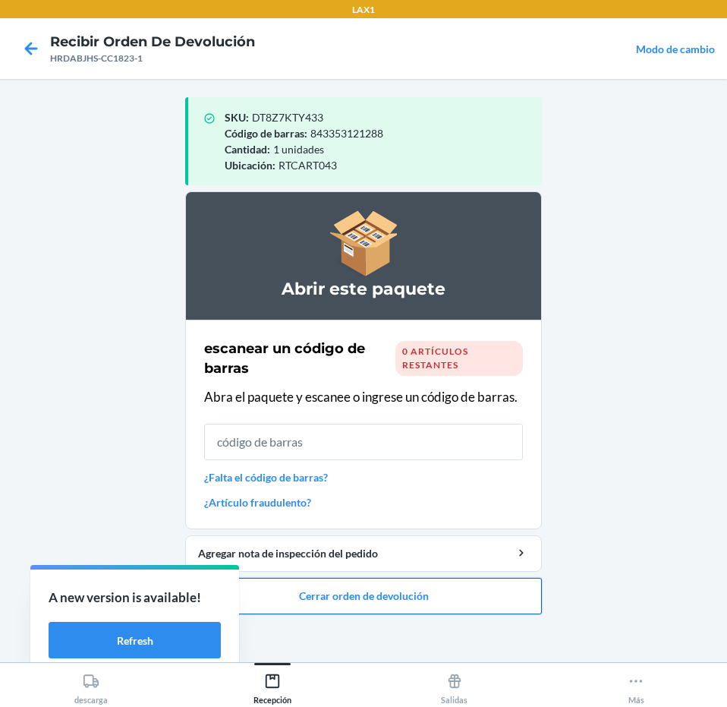
click at [415, 592] on button "Cerrar orden de devolución" at bounding box center [363, 596] width 357 height 36
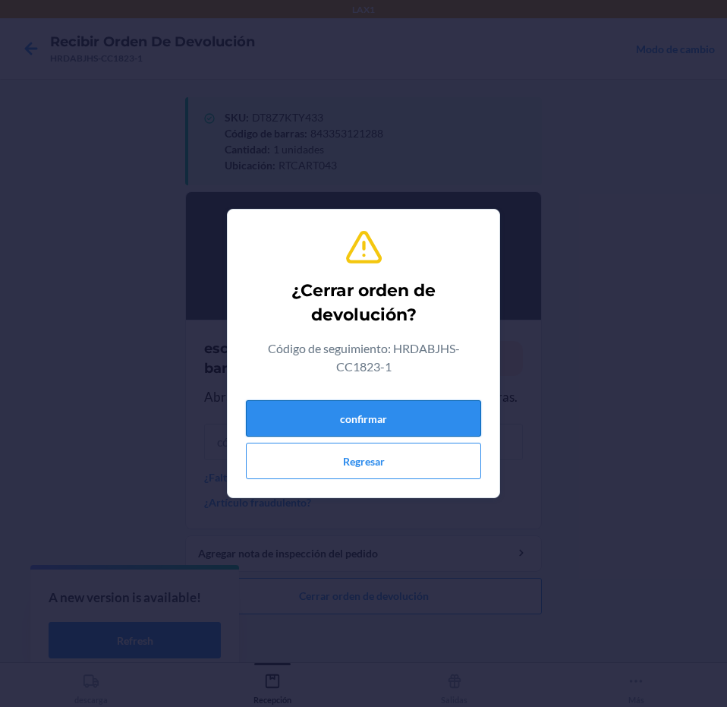
click at [436, 427] on button "confirmar" at bounding box center [363, 418] width 235 height 36
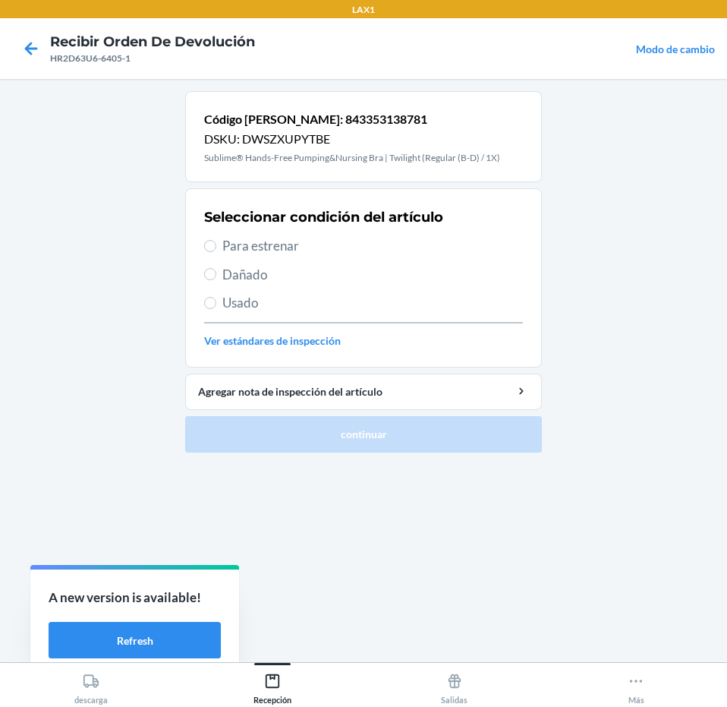
drag, startPoint x: 348, startPoint y: 241, endPoint x: 519, endPoint y: 400, distance: 234.1
click at [352, 241] on span "Para estrenar" at bounding box center [372, 246] width 301 height 20
click at [216, 241] on input "Para estrenar" at bounding box center [210, 246] width 12 height 12
radio input "true"
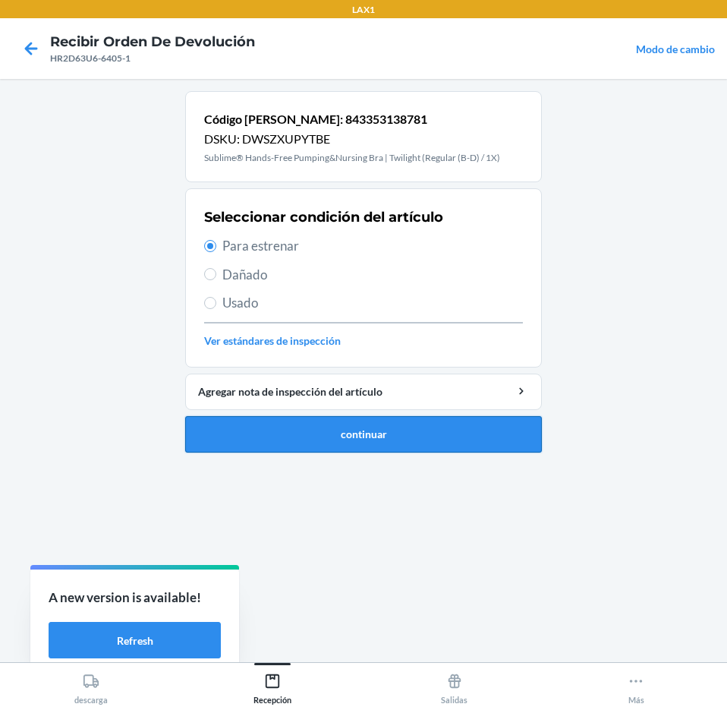
click at [491, 423] on button "continuar" at bounding box center [363, 434] width 357 height 36
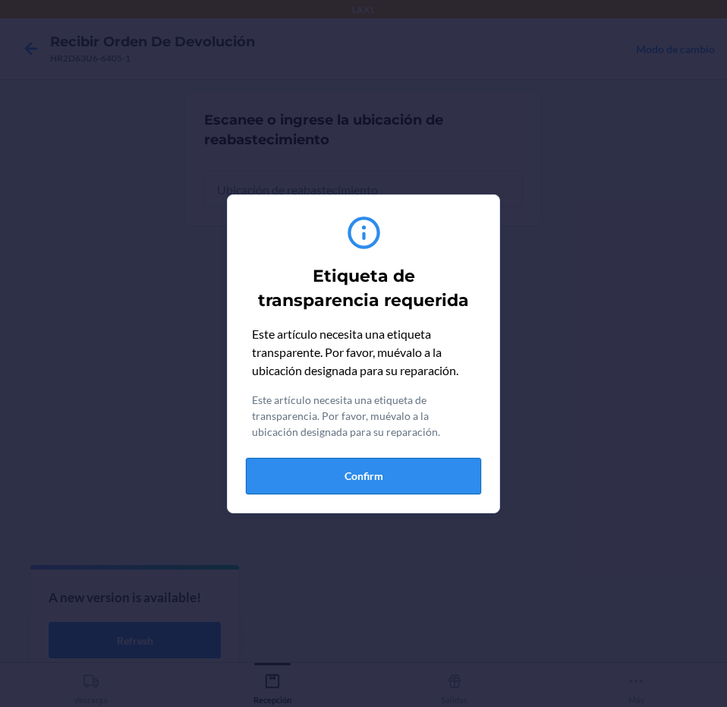
click at [436, 465] on button "Confirm" at bounding box center [363, 476] width 235 height 36
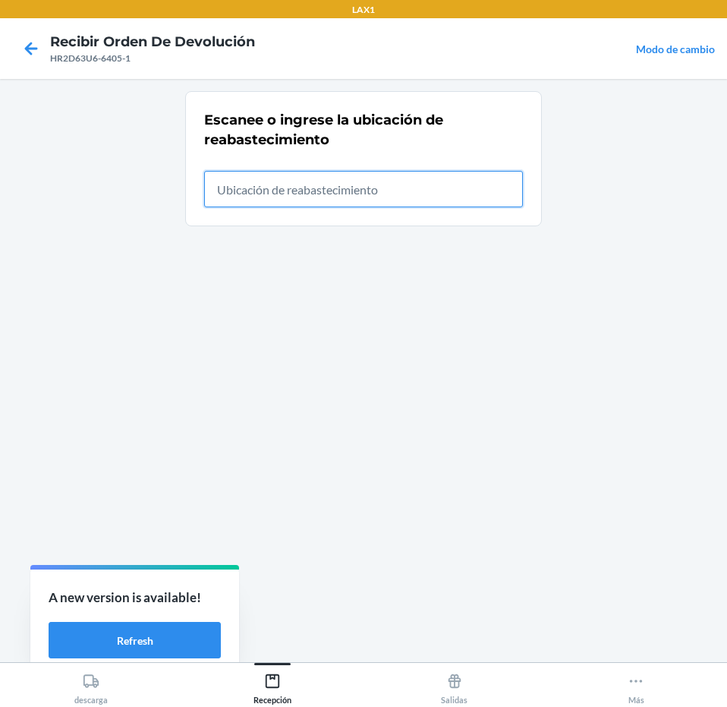
click at [479, 190] on input "text" at bounding box center [363, 189] width 319 height 36
type input "RTCART043"
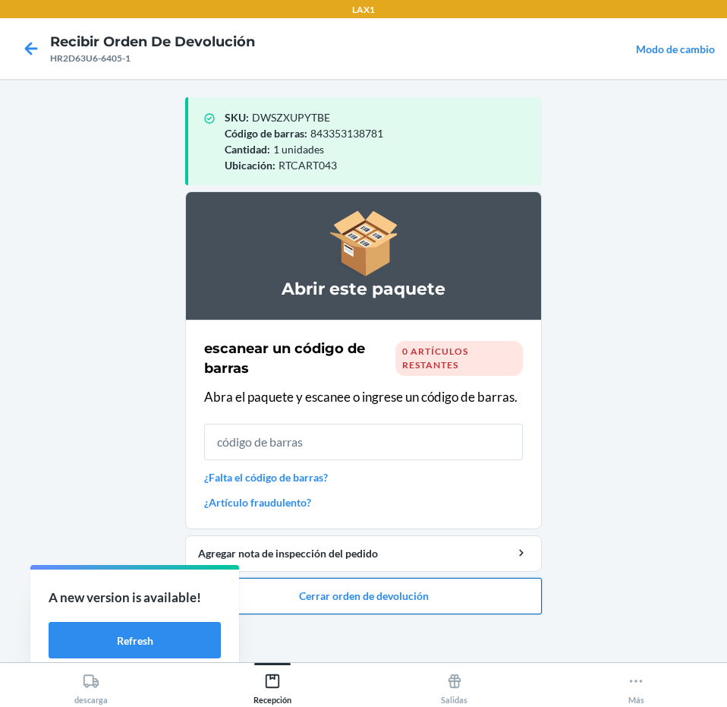
click at [476, 591] on button "Cerrar orden de devolución" at bounding box center [363, 596] width 357 height 36
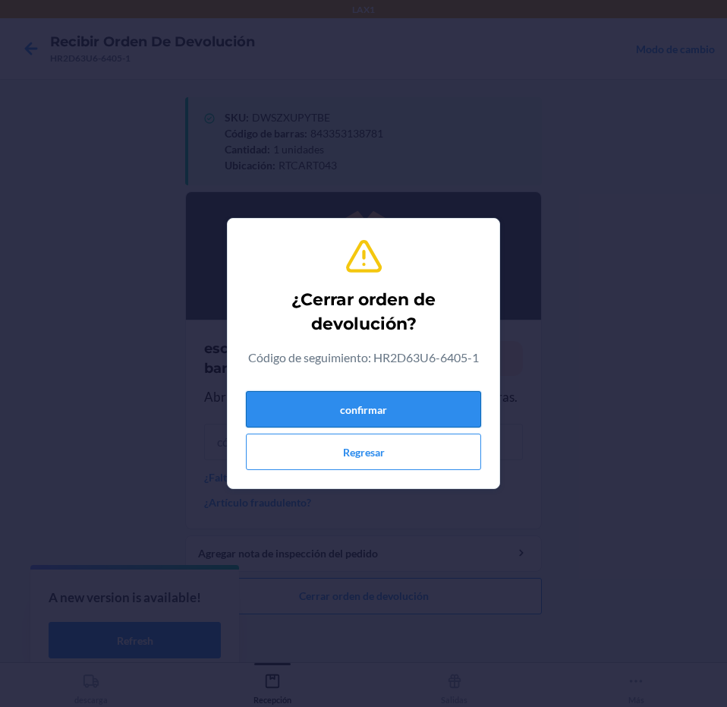
click at [436, 406] on button "confirmar" at bounding box center [363, 409] width 235 height 36
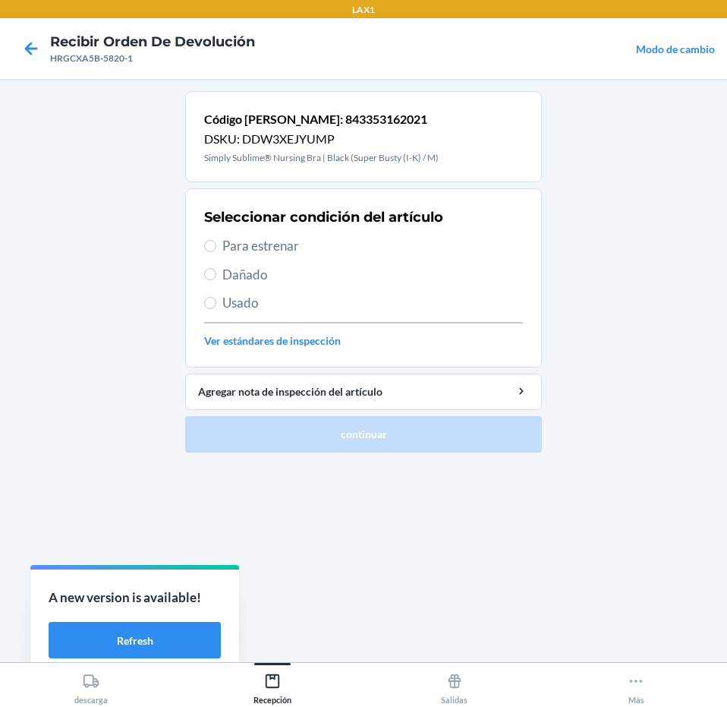
click at [332, 244] on span "Para estrenar" at bounding box center [372, 246] width 301 height 20
click at [216, 244] on input "Para estrenar" at bounding box center [210, 246] width 12 height 12
radio input "true"
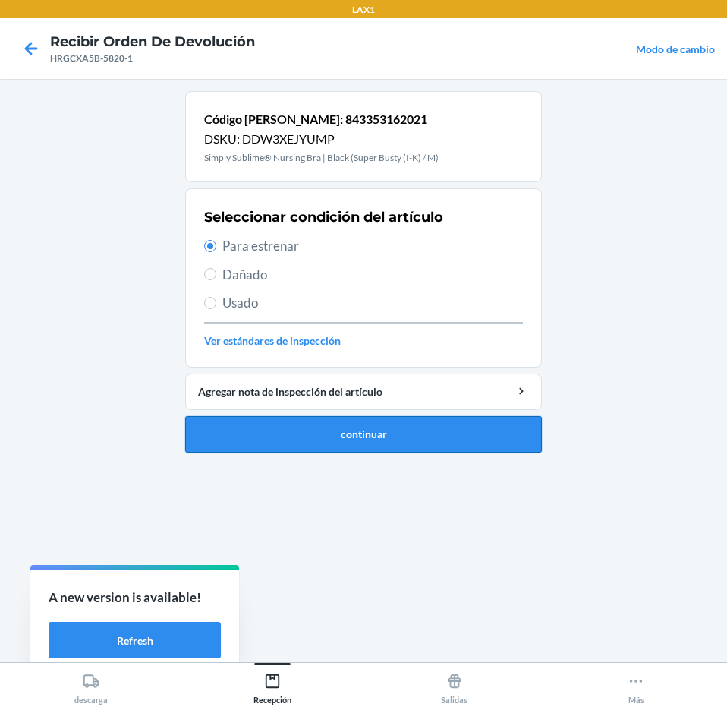
click at [420, 439] on button "continuar" at bounding box center [363, 434] width 357 height 36
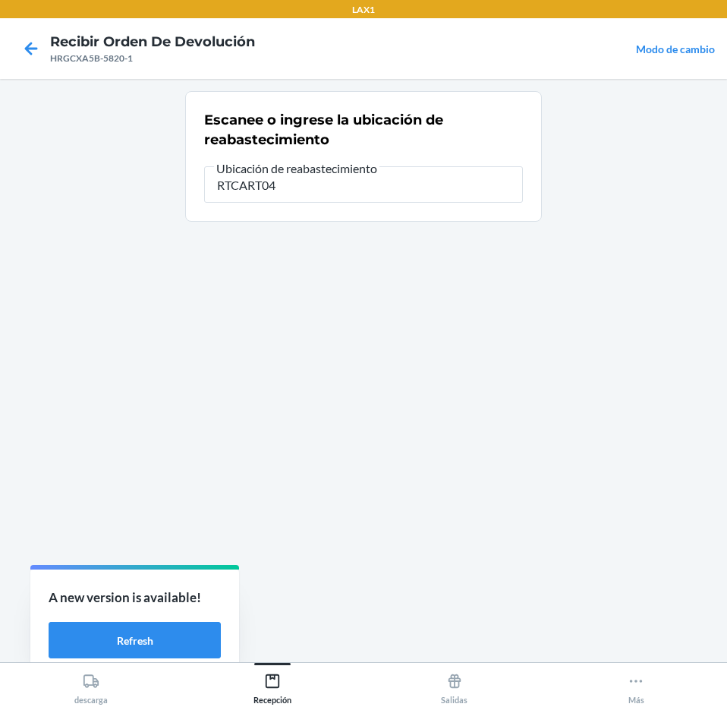
type input "RTCART043"
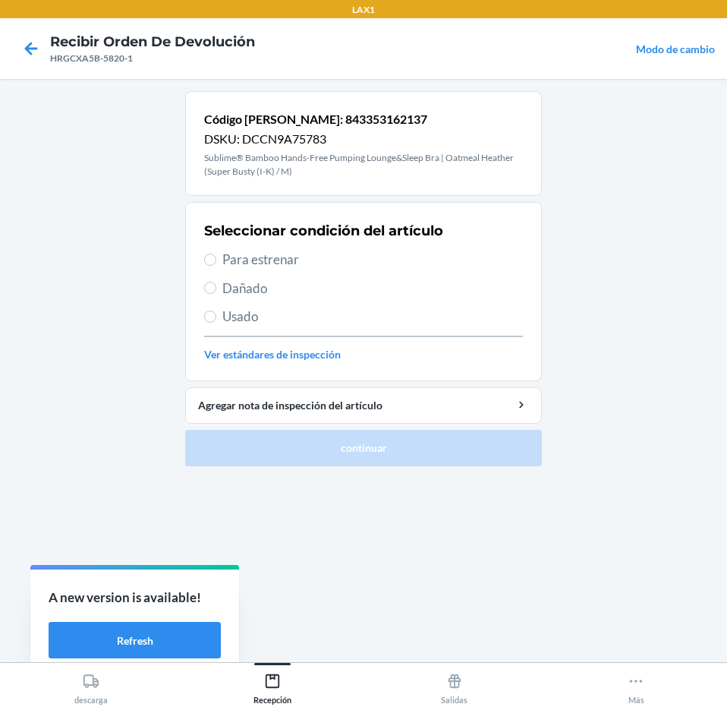
click at [370, 263] on span "Para estrenar" at bounding box center [372, 260] width 301 height 20
click at [216, 263] on input "Para estrenar" at bounding box center [210, 259] width 12 height 12
radio input "true"
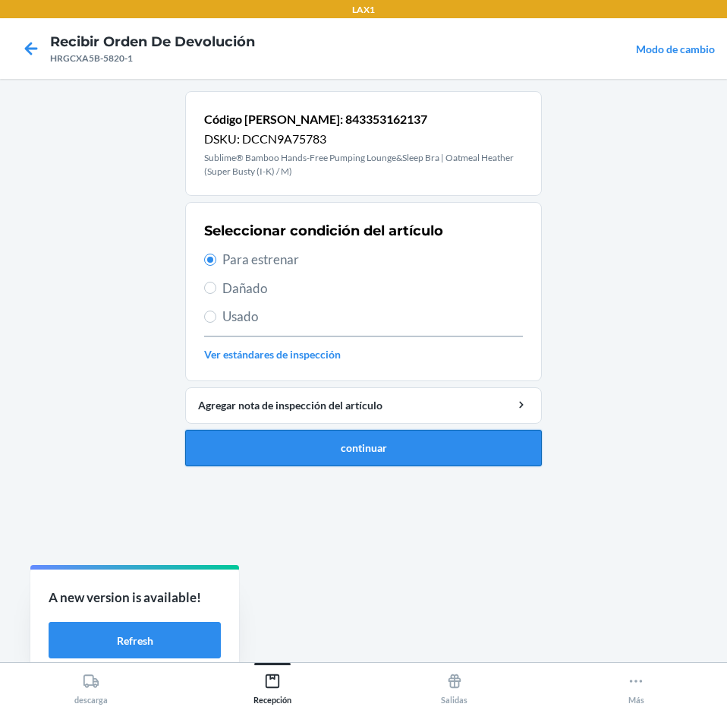
click at [458, 455] on button "continuar" at bounding box center [363, 448] width 357 height 36
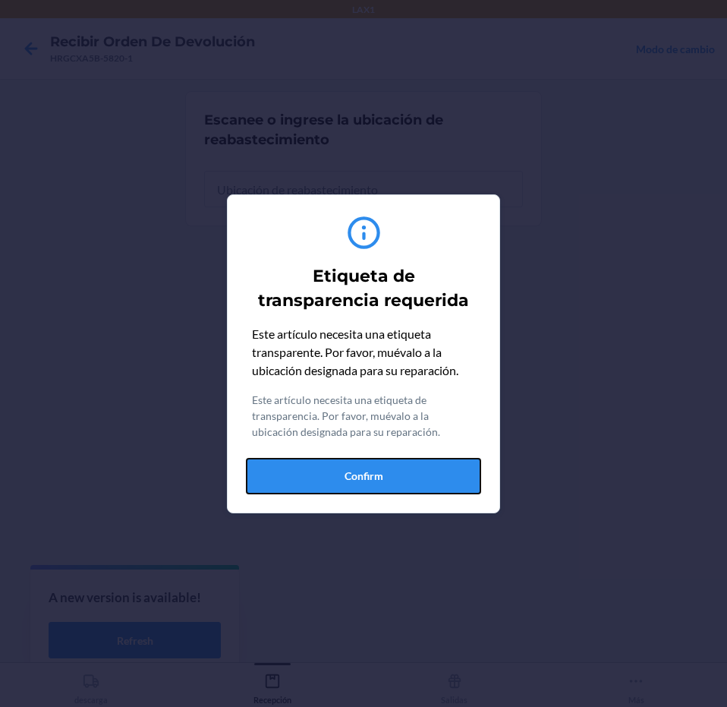
click at [455, 468] on button "Confirm" at bounding box center [363, 476] width 235 height 36
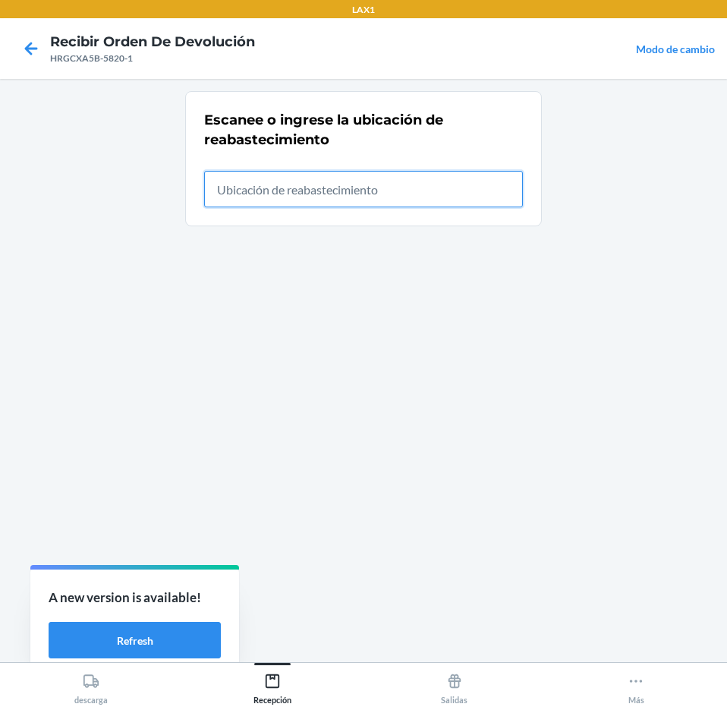
click at [458, 197] on input "text" at bounding box center [363, 189] width 319 height 36
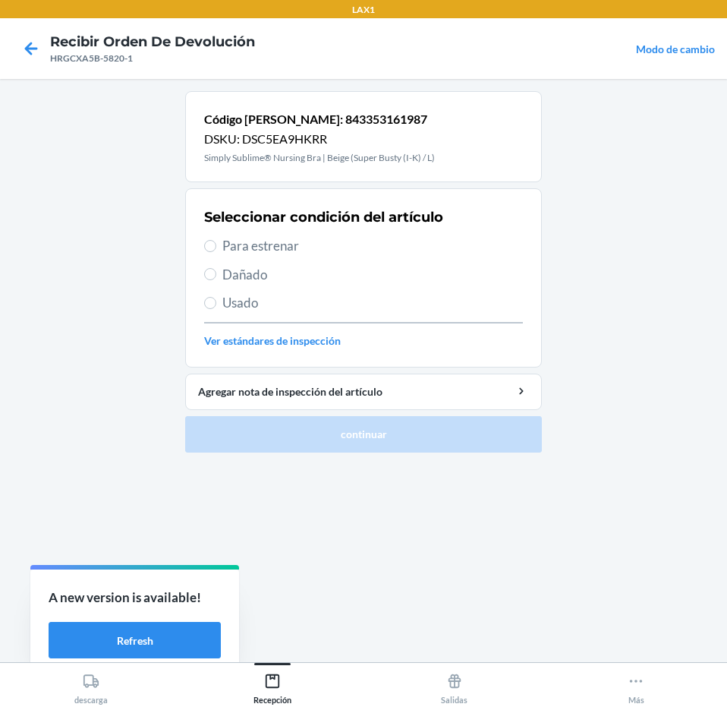
click at [430, 244] on span "Para estrenar" at bounding box center [372, 246] width 301 height 20
click at [216, 244] on input "Para estrenar" at bounding box center [210, 246] width 12 height 12
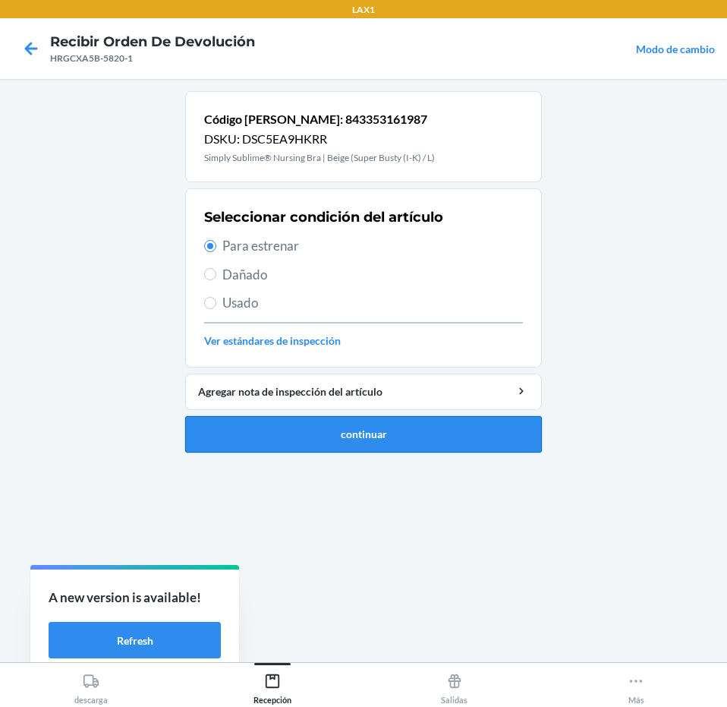
click at [448, 450] on button "continuar" at bounding box center [363, 434] width 357 height 36
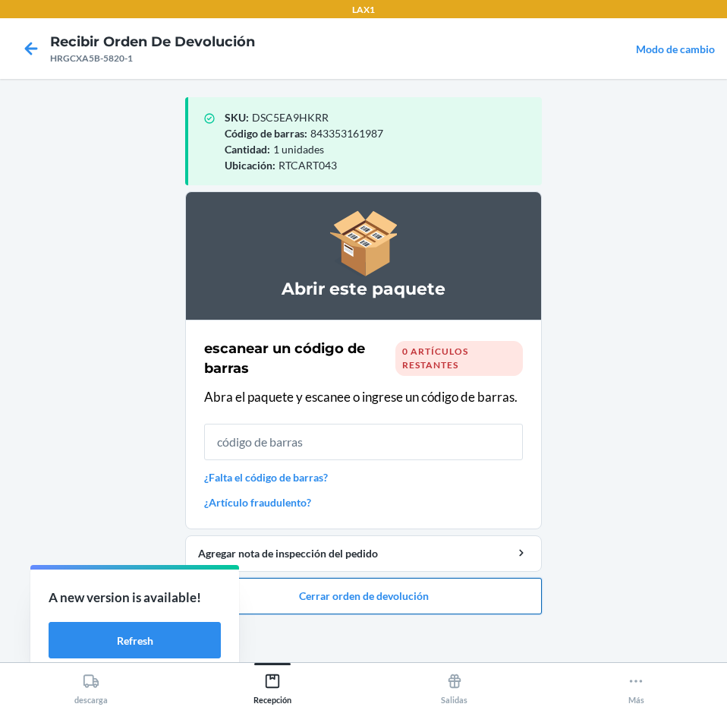
click at [435, 584] on button "Cerrar orden de devolución" at bounding box center [363, 596] width 357 height 36
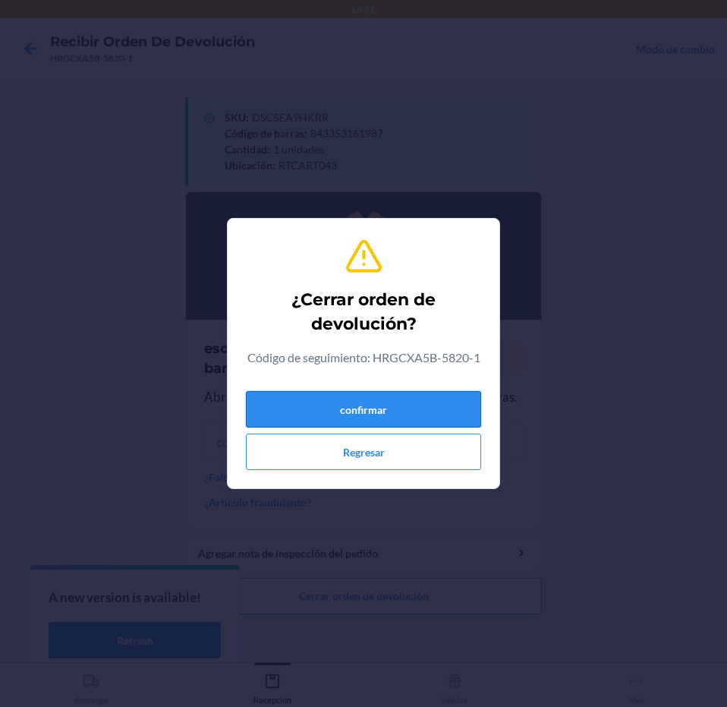
click at [442, 414] on button "confirmar" at bounding box center [363, 409] width 235 height 36
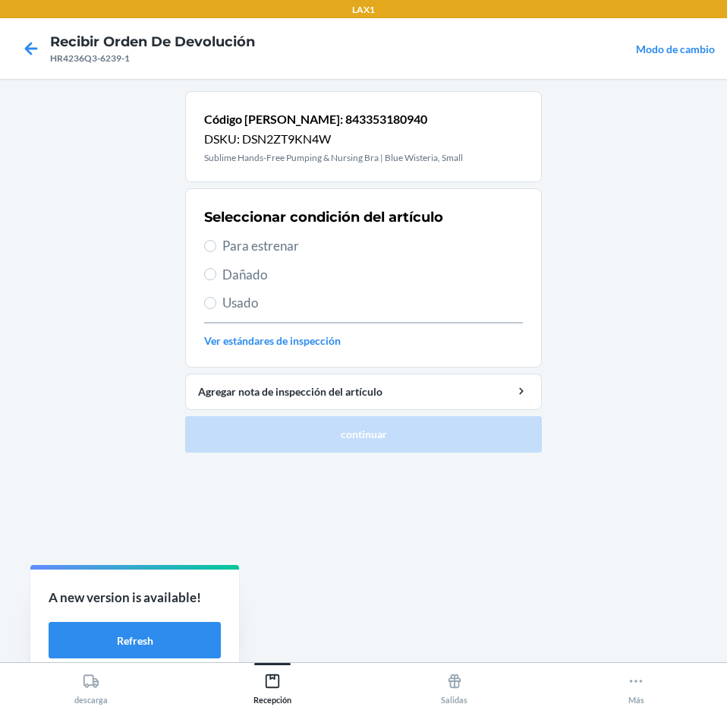
click at [329, 241] on span "Para estrenar" at bounding box center [372, 246] width 301 height 20
click at [216, 241] on input "Para estrenar" at bounding box center [210, 246] width 12 height 12
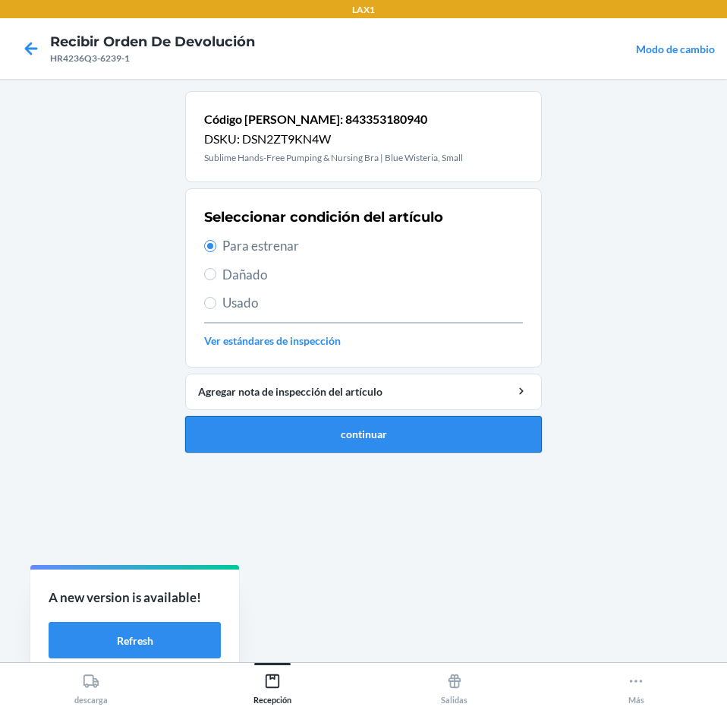
click at [403, 446] on button "continuar" at bounding box center [363, 434] width 357 height 36
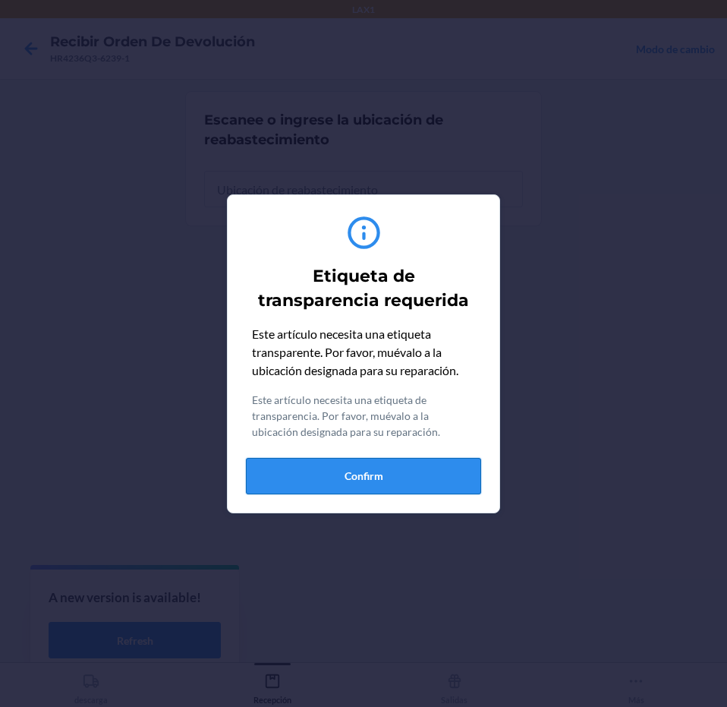
click at [417, 470] on button "Confirm" at bounding box center [363, 476] width 235 height 36
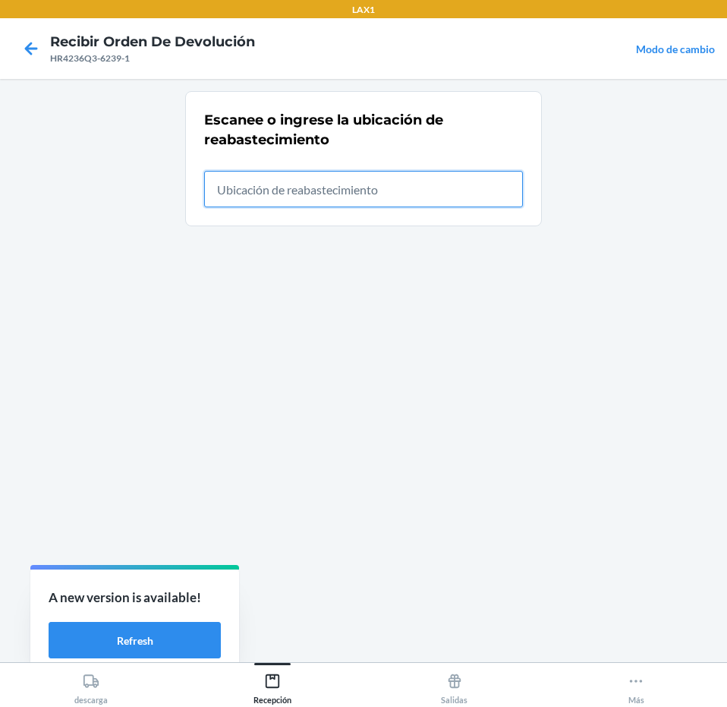
click at [446, 181] on input "text" at bounding box center [363, 189] width 319 height 36
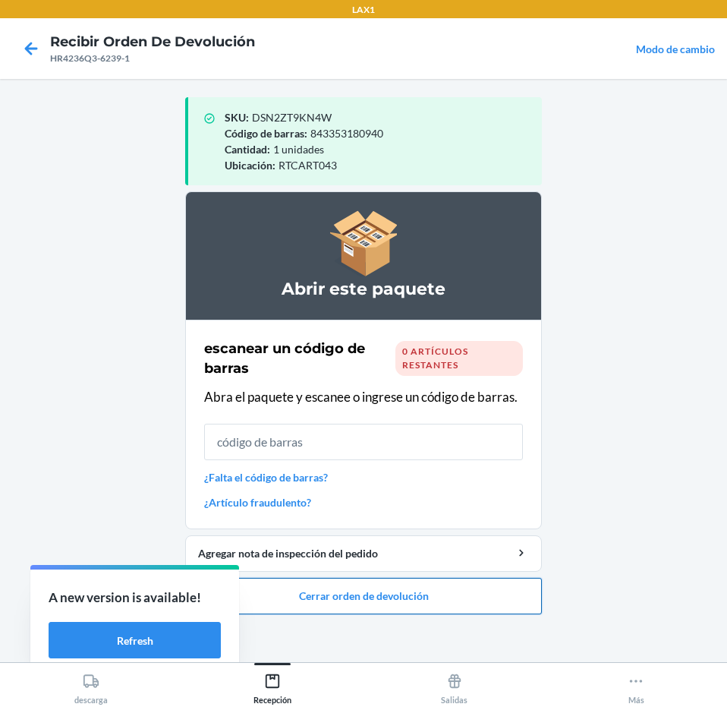
click at [418, 592] on button "Cerrar orden de devolución" at bounding box center [363, 596] width 357 height 36
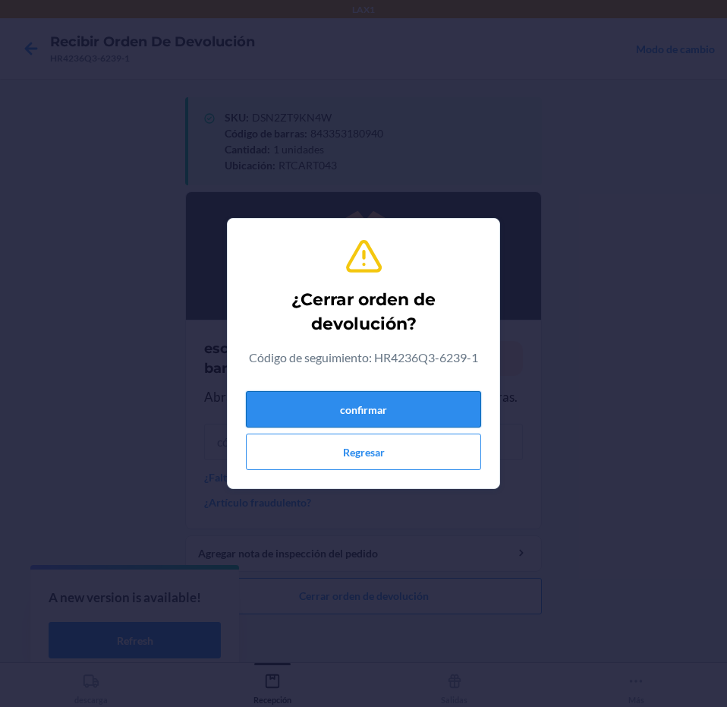
click at [396, 409] on button "confirmar" at bounding box center [363, 409] width 235 height 36
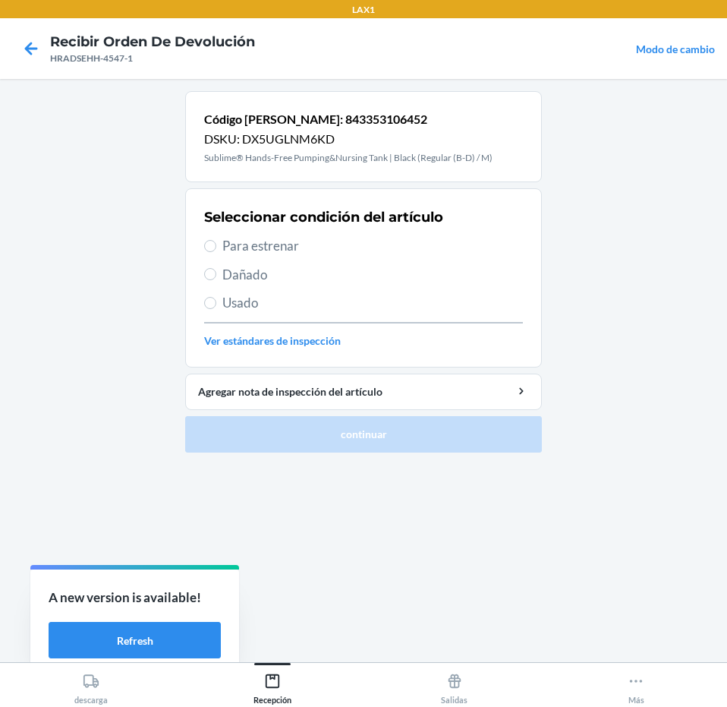
click at [423, 260] on div "Seleccionar condición del artículo Para estrenar Dañado Usado Ver estándares de…" at bounding box center [363, 278] width 319 height 150
click at [423, 249] on span "Para estrenar" at bounding box center [372, 246] width 301 height 20
click at [216, 249] on input "Para estrenar" at bounding box center [210, 246] width 12 height 12
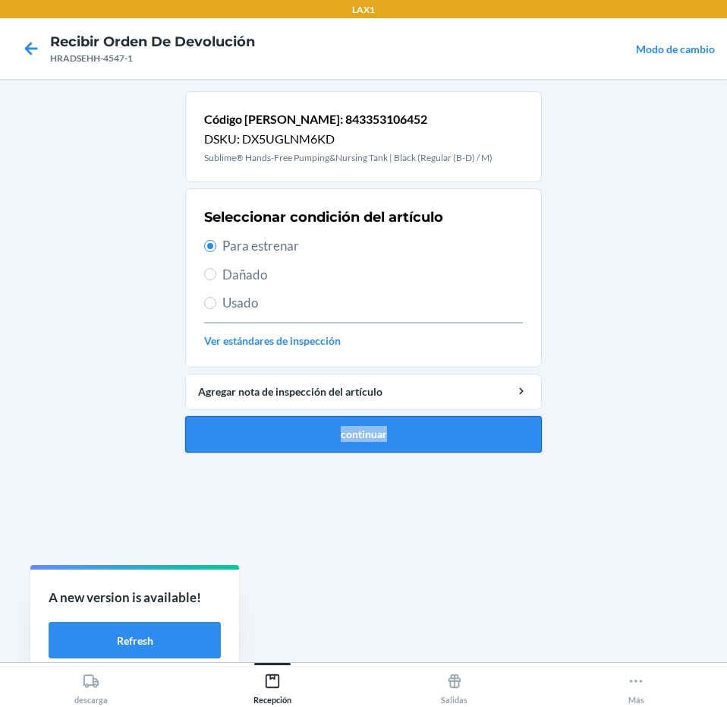
click at [431, 433] on li "Código [PERSON_NAME]: 843353106452 DSKU: DX5UGLNM6KD Sublime® Hands-Free Pumpin…" at bounding box center [363, 271] width 357 height 361
click at [431, 434] on button "continuar" at bounding box center [363, 434] width 357 height 36
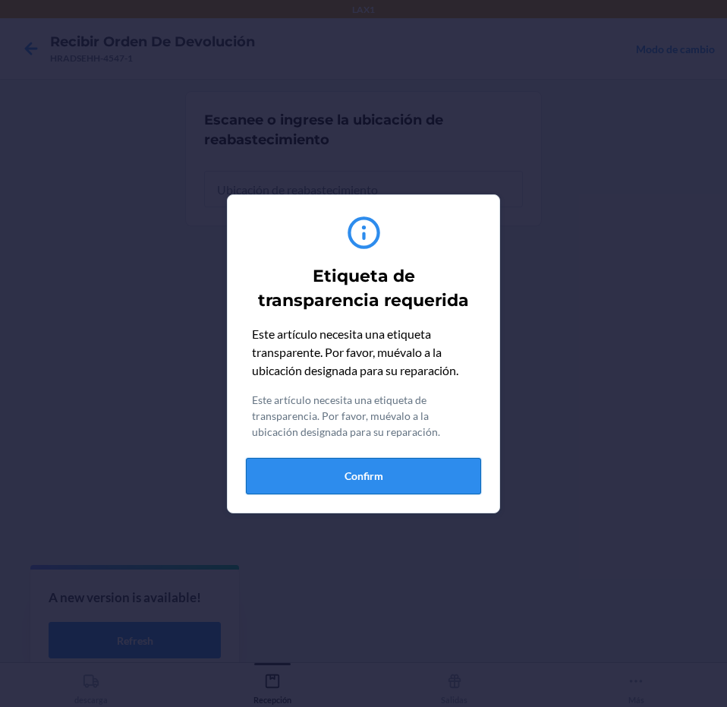
click at [424, 468] on button "Confirm" at bounding box center [363, 476] width 235 height 36
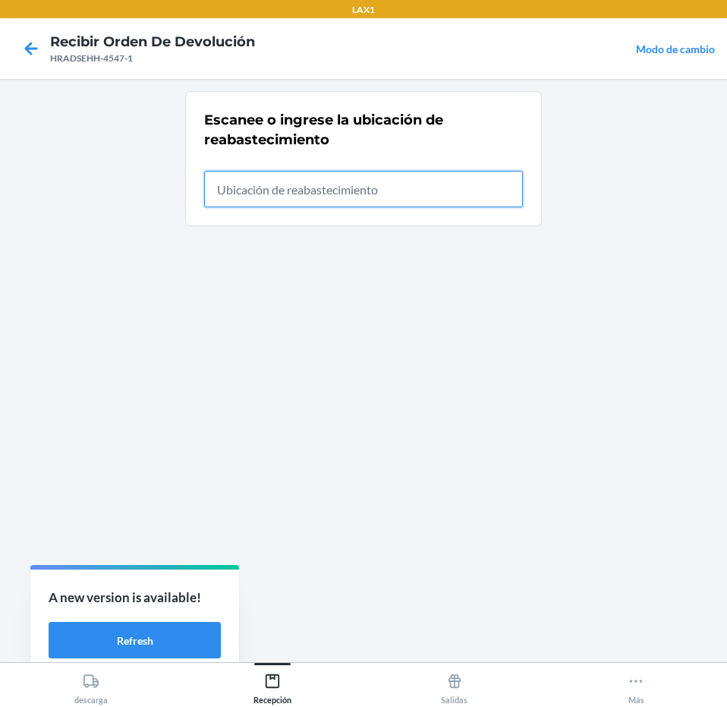
click at [464, 190] on input "text" at bounding box center [363, 189] width 319 height 36
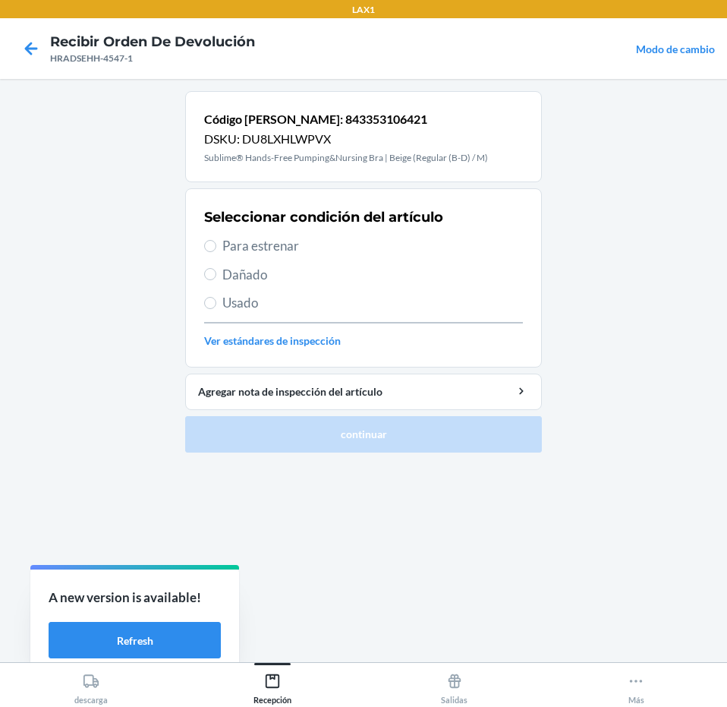
click at [406, 250] on span "Para estrenar" at bounding box center [372, 246] width 301 height 20
click at [216, 250] on input "Para estrenar" at bounding box center [210, 246] width 12 height 12
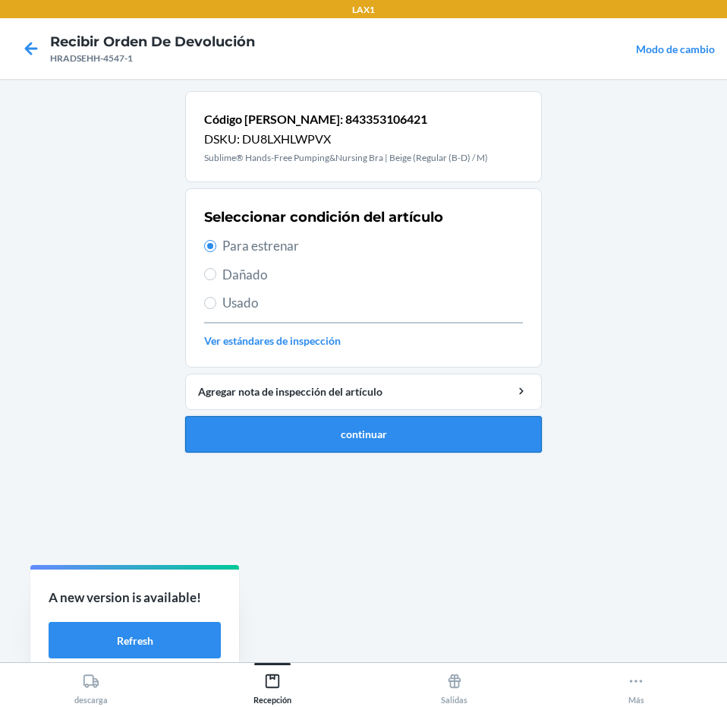
click at [452, 429] on button "continuar" at bounding box center [363, 434] width 357 height 36
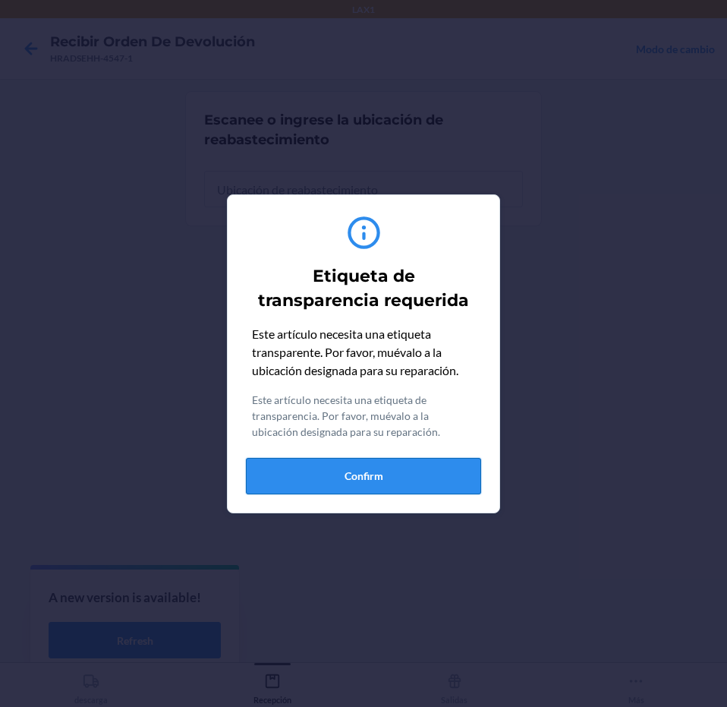
click at [444, 473] on button "Confirm" at bounding box center [363, 476] width 235 height 36
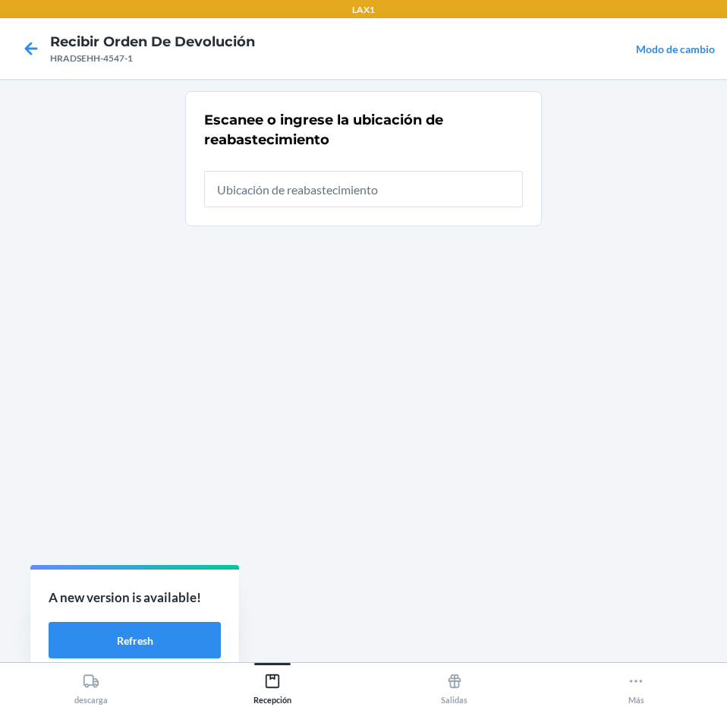
click at [408, 170] on div at bounding box center [363, 183] width 319 height 49
click at [418, 198] on input "text" at bounding box center [363, 189] width 319 height 36
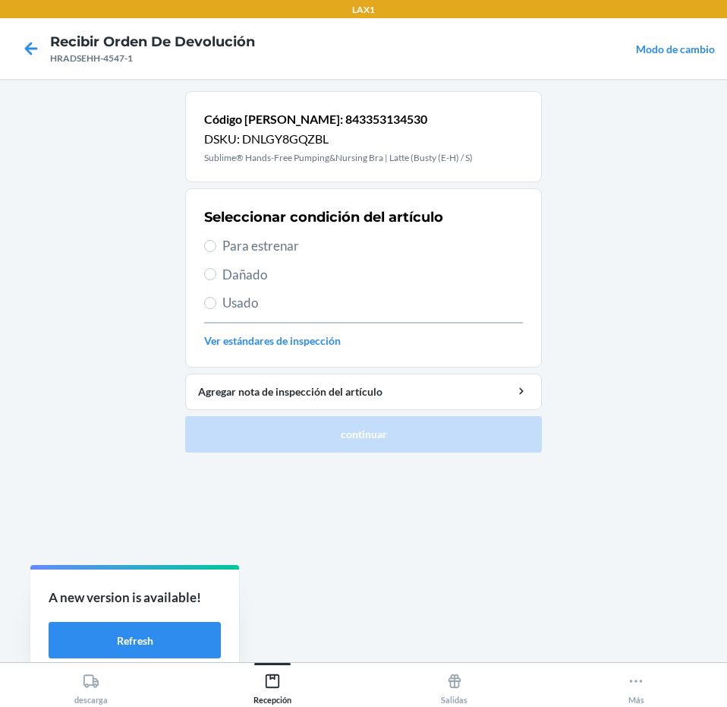
drag, startPoint x: 348, startPoint y: 253, endPoint x: 345, endPoint y: 261, distance: 8.2
click at [345, 257] on div "Seleccionar condición del artículo Para estrenar Dañado Usado Ver estándares de…" at bounding box center [363, 278] width 319 height 150
click at [364, 229] on div "Seleccionar condición del artículo Para estrenar Dañado Usado Ver estándares de…" at bounding box center [363, 278] width 319 height 150
click at [360, 241] on span "Para estrenar" at bounding box center [372, 246] width 301 height 20
click at [216, 241] on input "Para estrenar" at bounding box center [210, 246] width 12 height 12
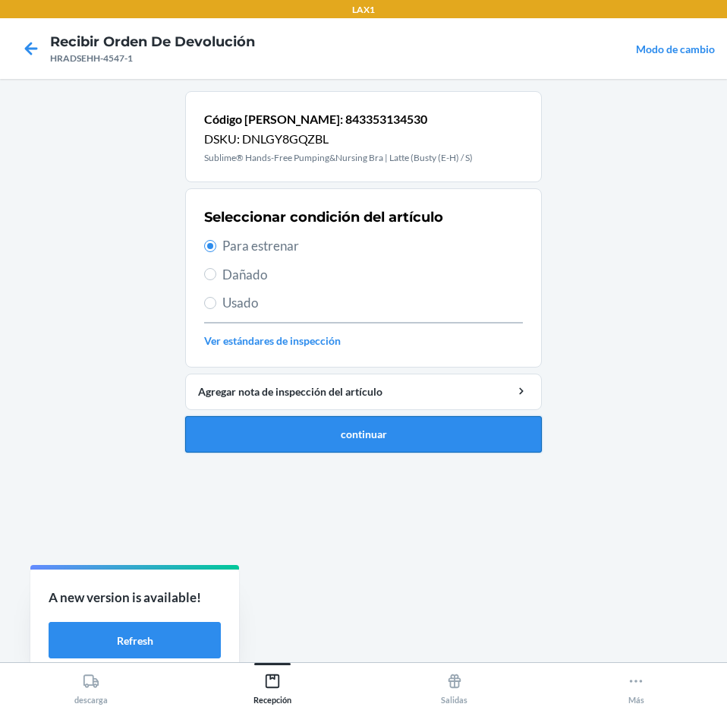
click at [431, 421] on button "continuar" at bounding box center [363, 434] width 357 height 36
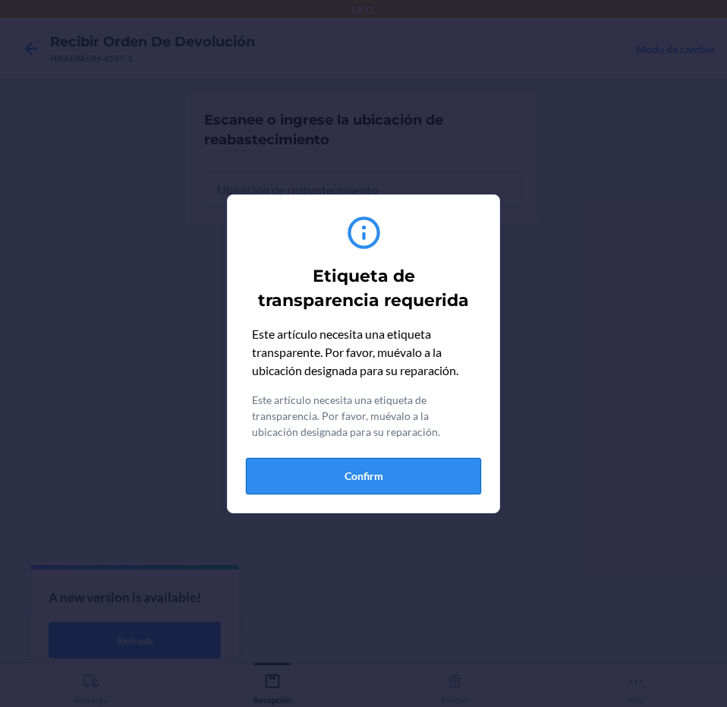
click at [418, 471] on button "Confirm" at bounding box center [363, 476] width 235 height 36
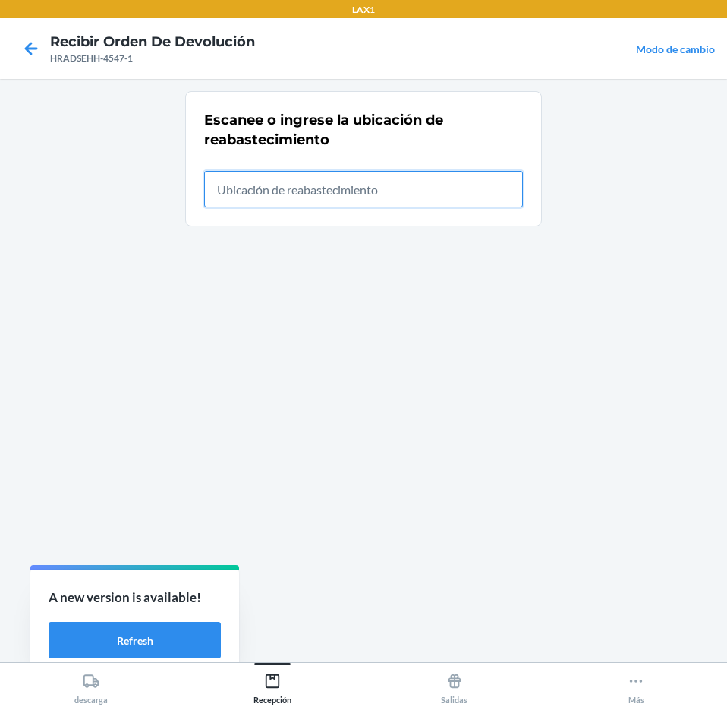
click at [490, 181] on input "text" at bounding box center [363, 189] width 319 height 36
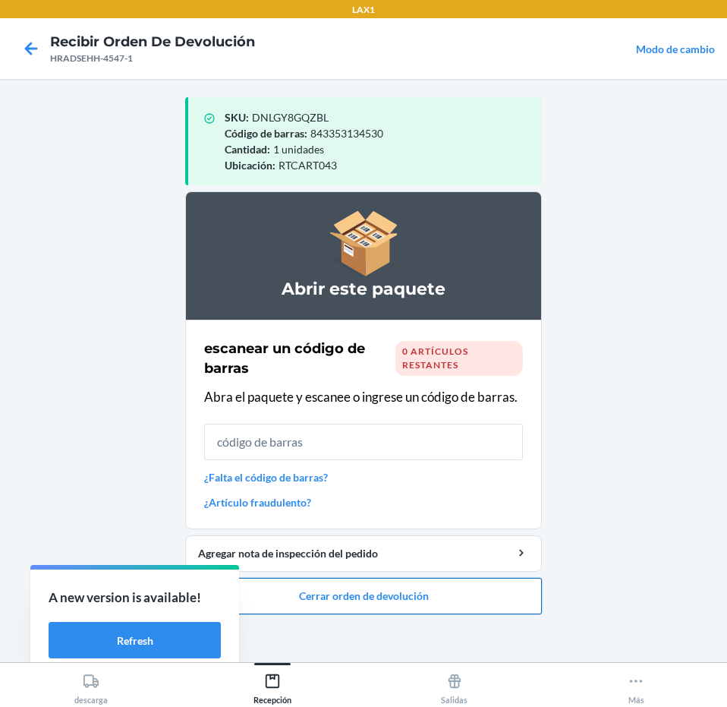
click at [416, 605] on button "Cerrar orden de devolución" at bounding box center [363, 596] width 357 height 36
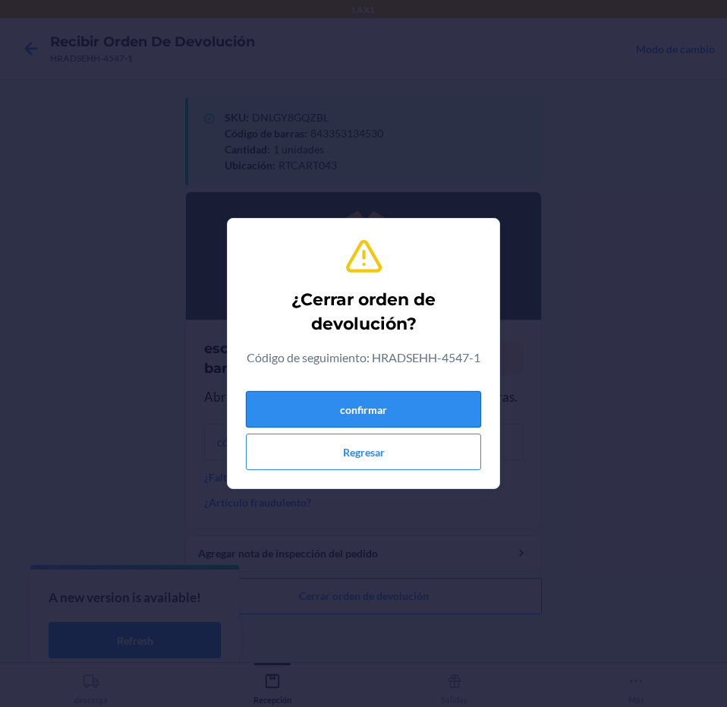
click at [440, 420] on button "confirmar" at bounding box center [363, 409] width 235 height 36
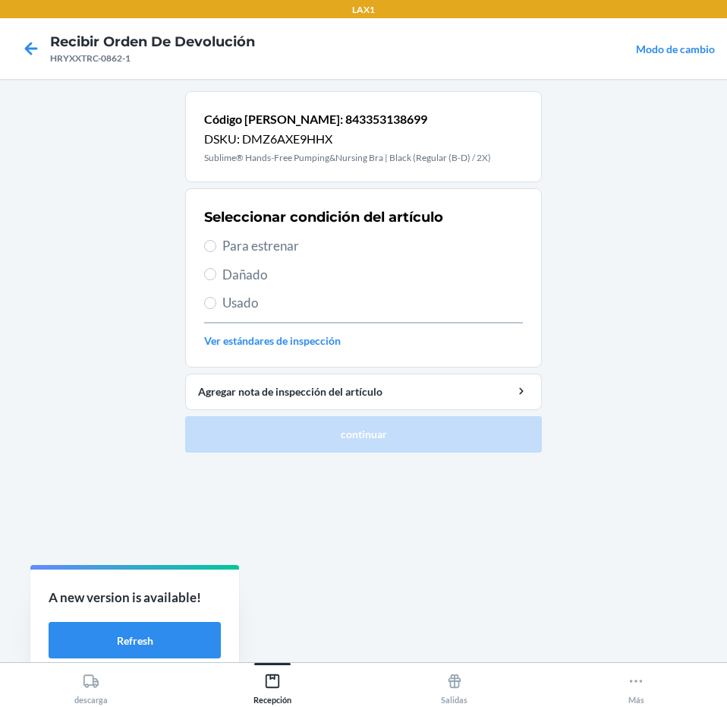
drag, startPoint x: 321, startPoint y: 232, endPoint x: 325, endPoint y: 246, distance: 14.2
click at [325, 243] on div "Seleccionar condición del artículo Para estrenar Dañado Usado Ver estándares de…" at bounding box center [363, 278] width 319 height 150
click at [325, 246] on span "Para estrenar" at bounding box center [372, 246] width 301 height 20
click at [216, 246] on input "Para estrenar" at bounding box center [210, 246] width 12 height 12
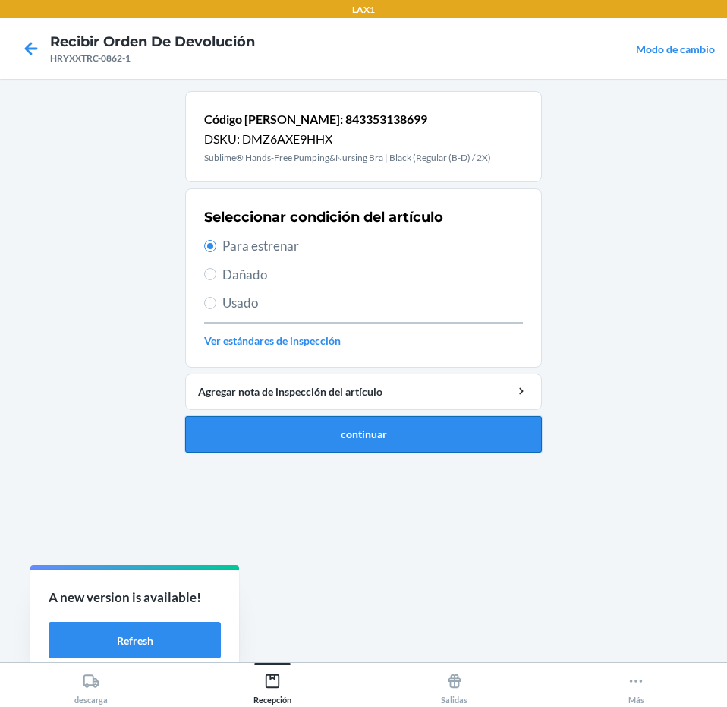
click at [367, 446] on button "continuar" at bounding box center [363, 434] width 357 height 36
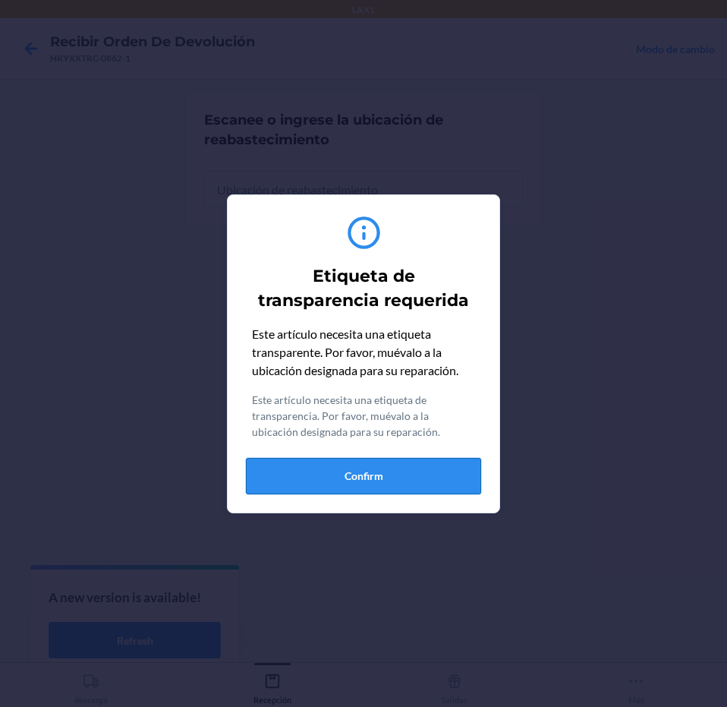
click at [377, 480] on button "Confirm" at bounding box center [363, 476] width 235 height 36
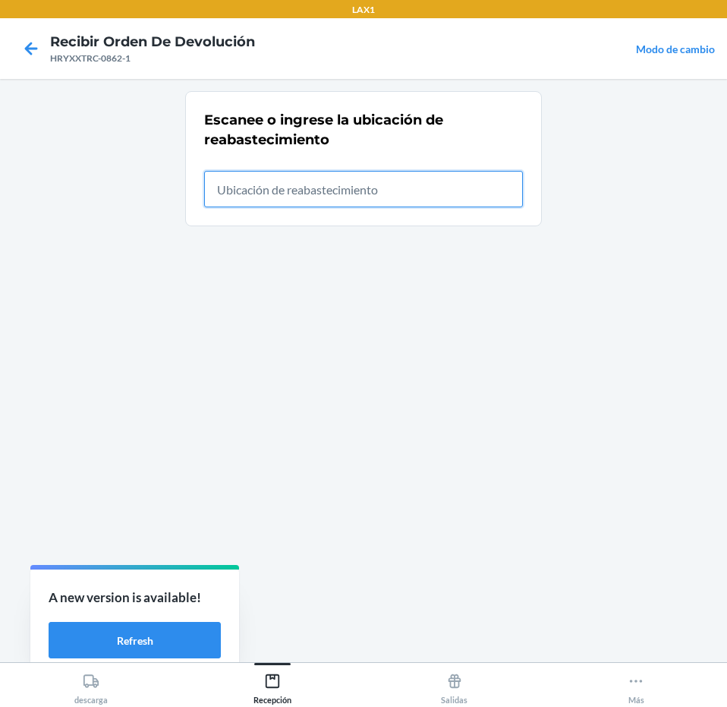
click at [405, 199] on input "text" at bounding box center [363, 189] width 319 height 36
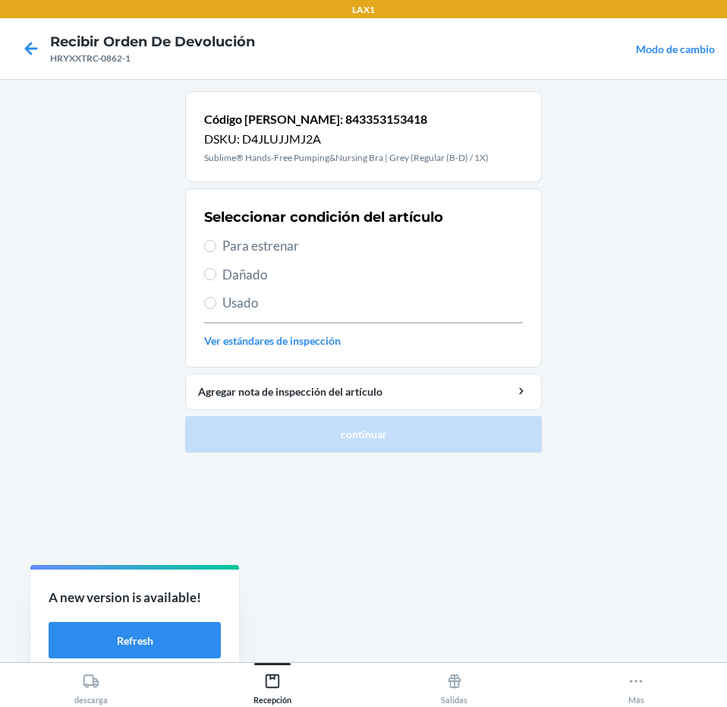
drag, startPoint x: 348, startPoint y: 240, endPoint x: 377, endPoint y: 398, distance: 160.6
click at [348, 246] on span "Para estrenar" at bounding box center [372, 246] width 301 height 20
click at [216, 246] on input "Para estrenar" at bounding box center [210, 246] width 12 height 12
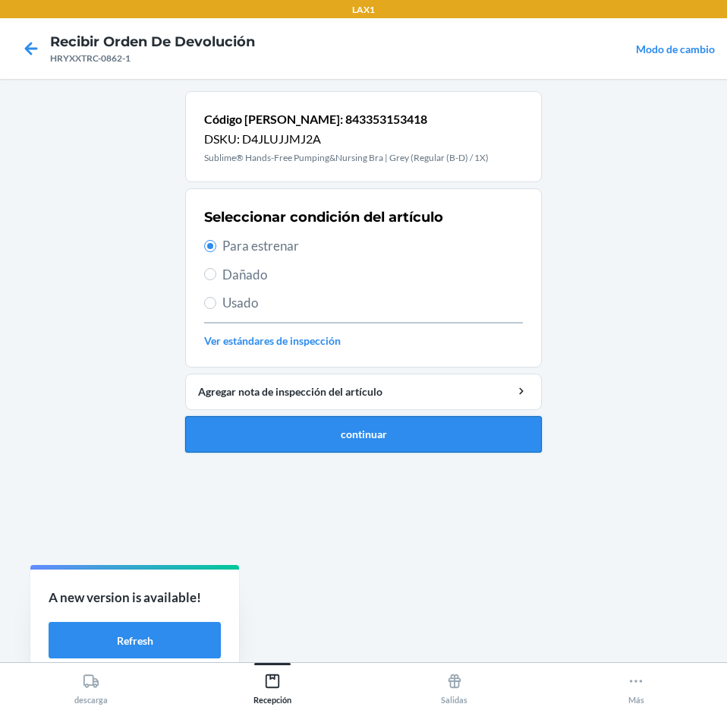
click at [383, 424] on button "continuar" at bounding box center [363, 434] width 357 height 36
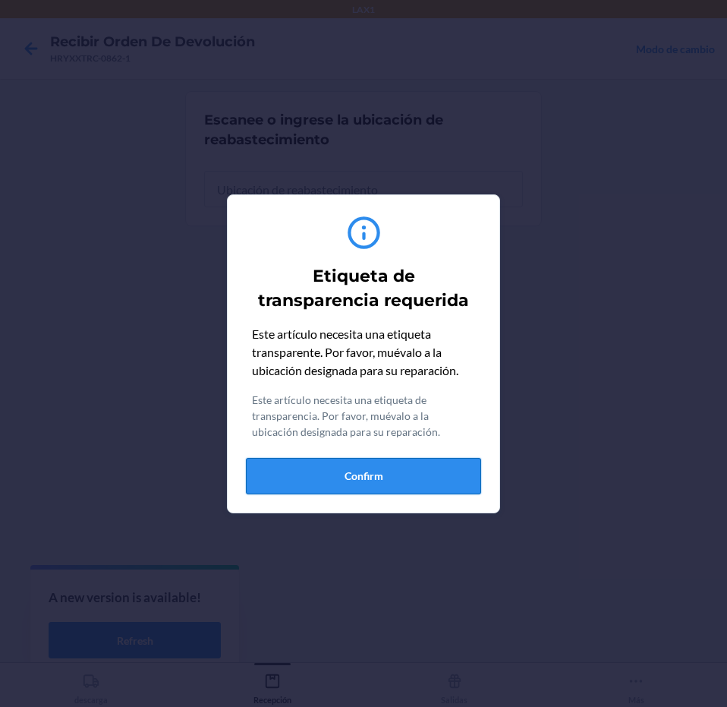
click at [390, 468] on button "Confirm" at bounding box center [363, 476] width 235 height 36
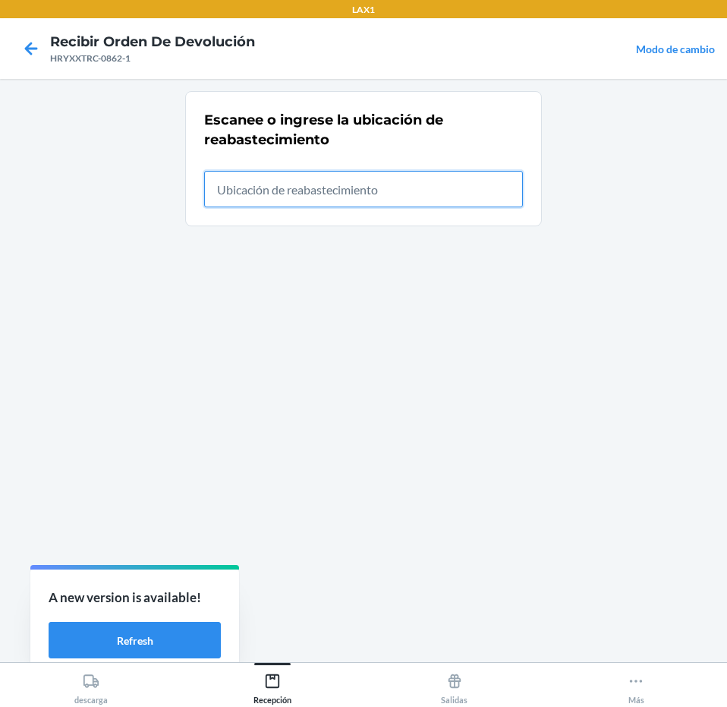
click at [395, 197] on input "text" at bounding box center [363, 189] width 319 height 36
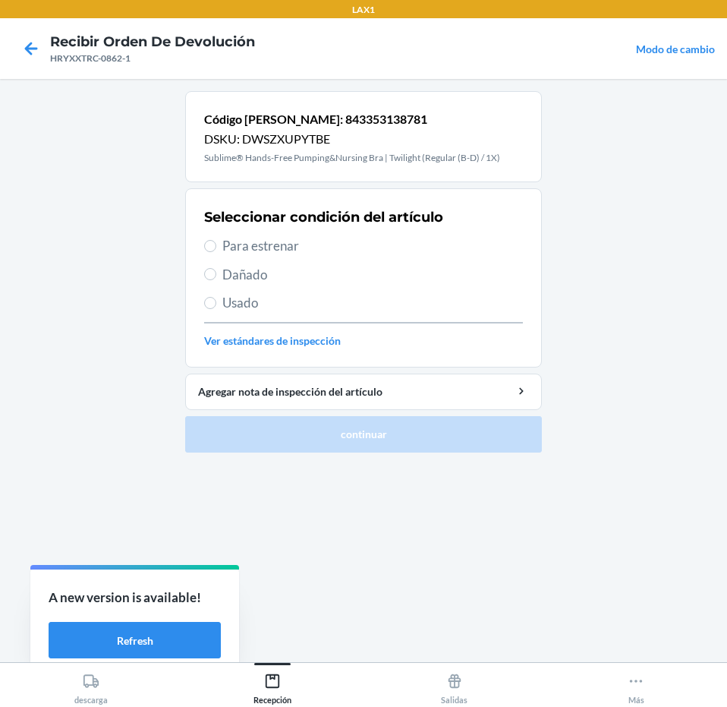
drag, startPoint x: 389, startPoint y: 234, endPoint x: 389, endPoint y: 278, distance: 44.0
click at [389, 247] on div "Seleccionar condición del artículo Para estrenar Dañado Usado Ver estándares de…" at bounding box center [363, 278] width 319 height 150
drag, startPoint x: 374, startPoint y: 248, endPoint x: 386, endPoint y: 379, distance: 131.9
click at [374, 250] on span "Para estrenar" at bounding box center [372, 246] width 301 height 20
click at [216, 250] on input "Para estrenar" at bounding box center [210, 246] width 12 height 12
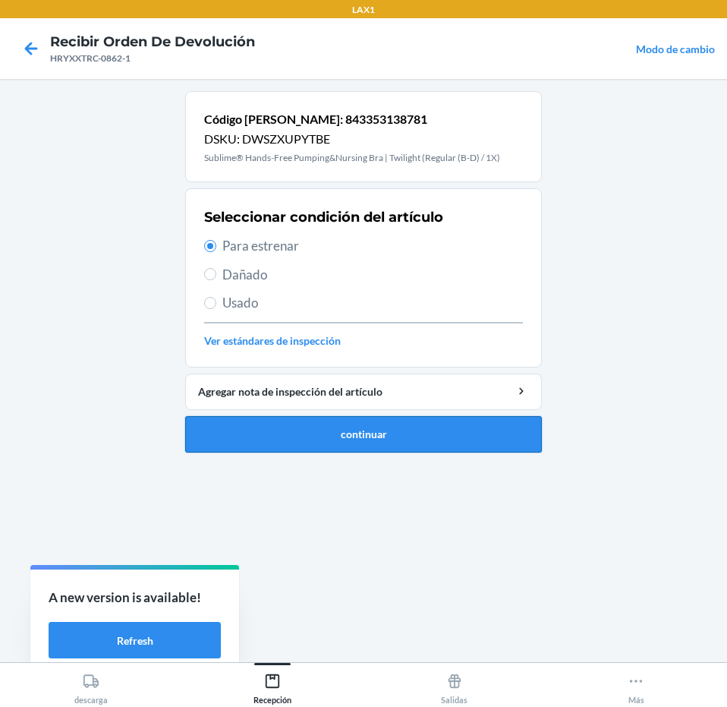
click at [397, 430] on button "continuar" at bounding box center [363, 434] width 357 height 36
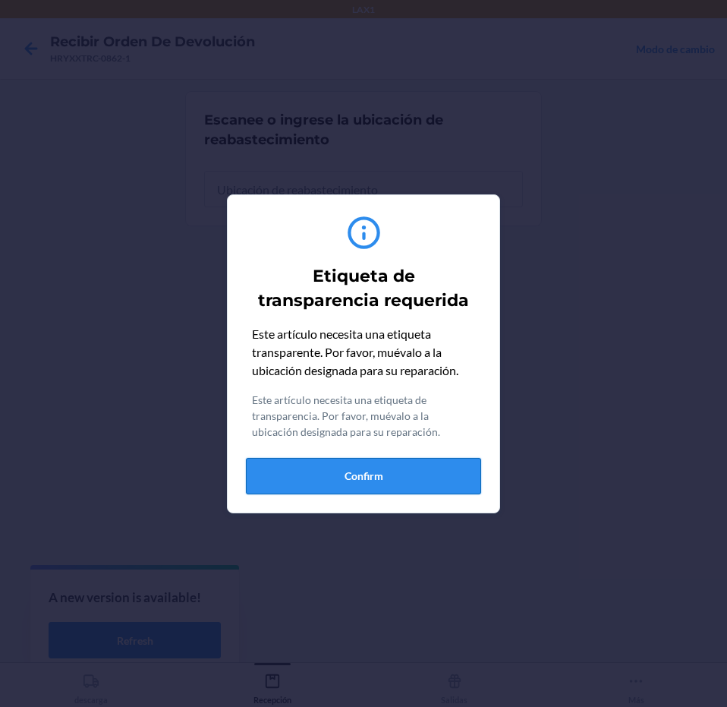
click at [398, 465] on button "Confirm" at bounding box center [363, 476] width 235 height 36
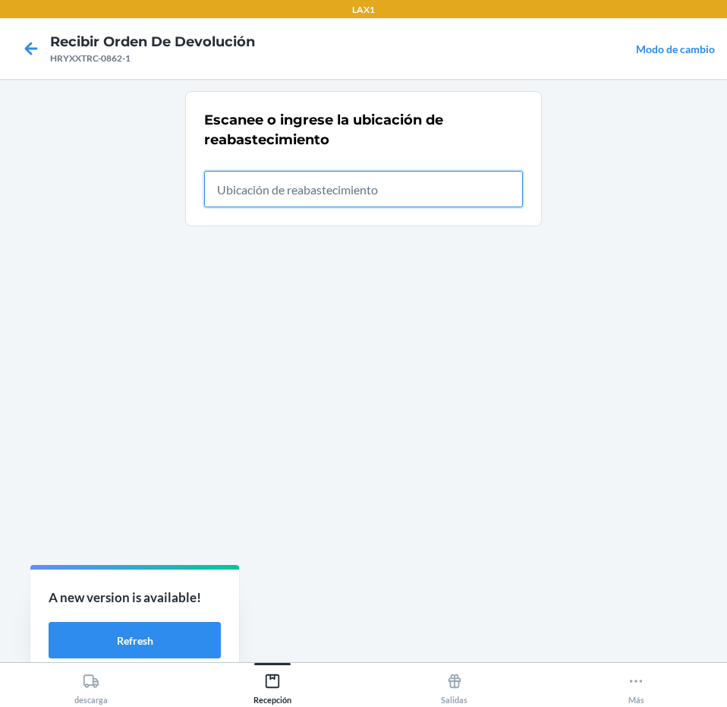
click at [411, 190] on input "text" at bounding box center [363, 189] width 319 height 36
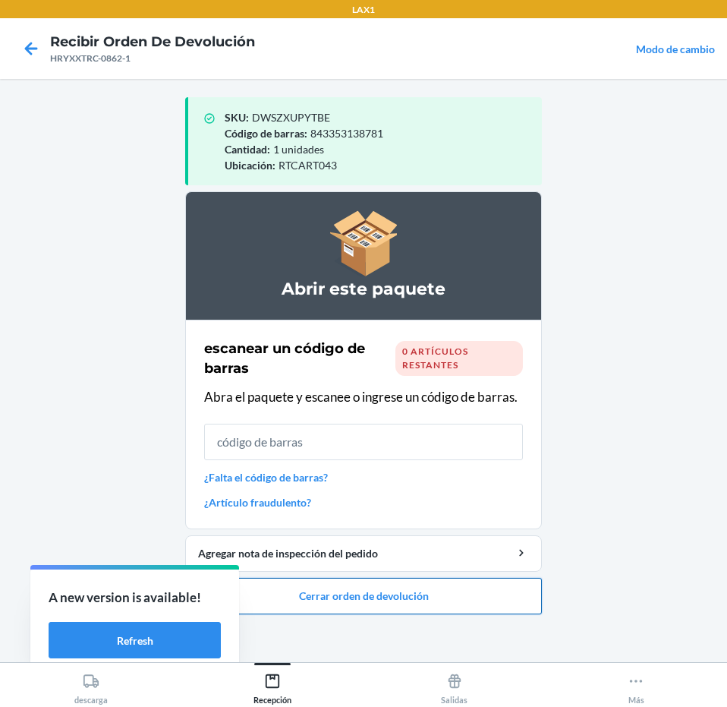
drag, startPoint x: 387, startPoint y: 593, endPoint x: 397, endPoint y: 591, distance: 10.0
click at [391, 593] on button "Cerrar orden de devolución" at bounding box center [363, 596] width 357 height 36
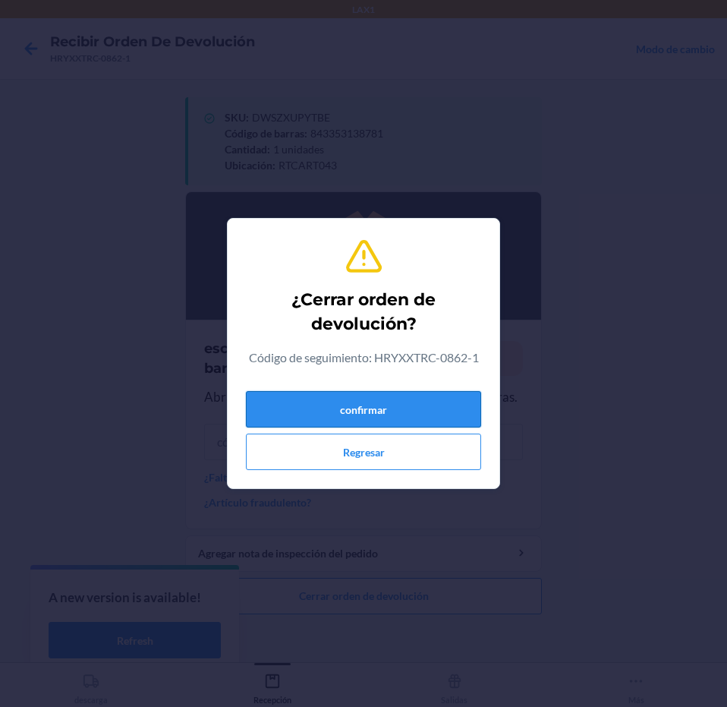
click at [446, 399] on button "confirmar" at bounding box center [363, 409] width 235 height 36
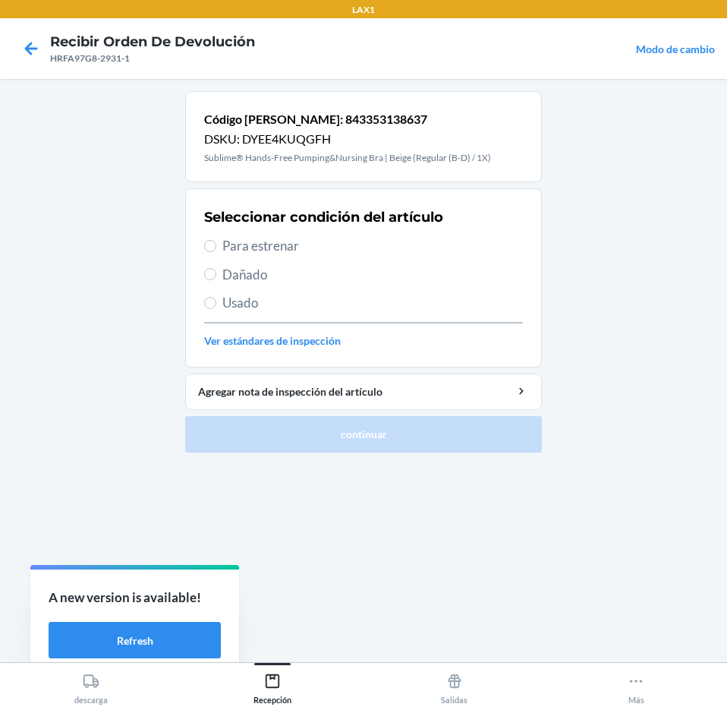
click at [351, 234] on div "Seleccionar condición del artículo Para estrenar Dañado Usado Ver estándares de…" at bounding box center [363, 278] width 319 height 150
click at [351, 241] on span "Para estrenar" at bounding box center [372, 246] width 301 height 20
click at [216, 241] on input "Para estrenar" at bounding box center [210, 246] width 12 height 12
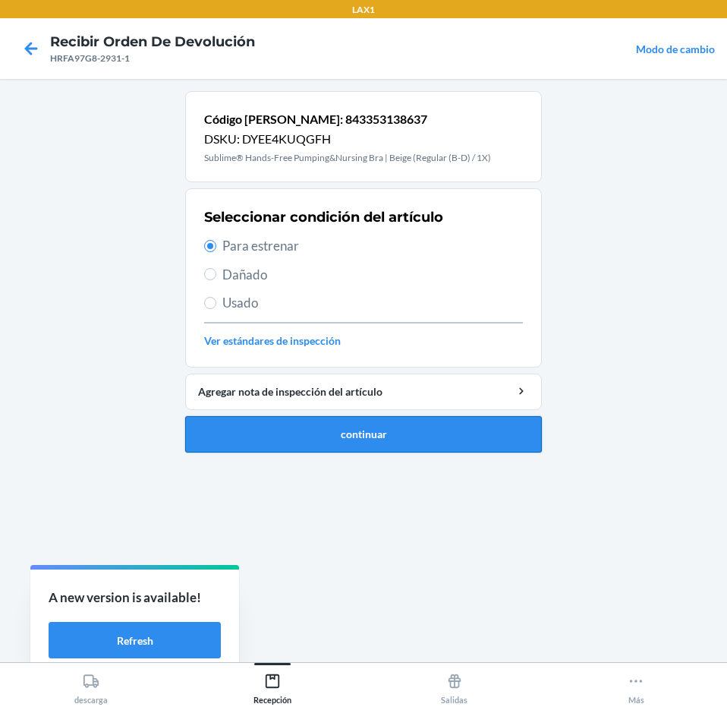
drag, startPoint x: 402, startPoint y: 414, endPoint x: 401, endPoint y: 426, distance: 11.4
click at [402, 423] on li "Código [PERSON_NAME]: 843353138637 DSKU: DYEE4KUQGFH Sublime® Hands-Free Pumpin…" at bounding box center [363, 271] width 357 height 361
click at [417, 419] on button "continuar" at bounding box center [363, 434] width 357 height 36
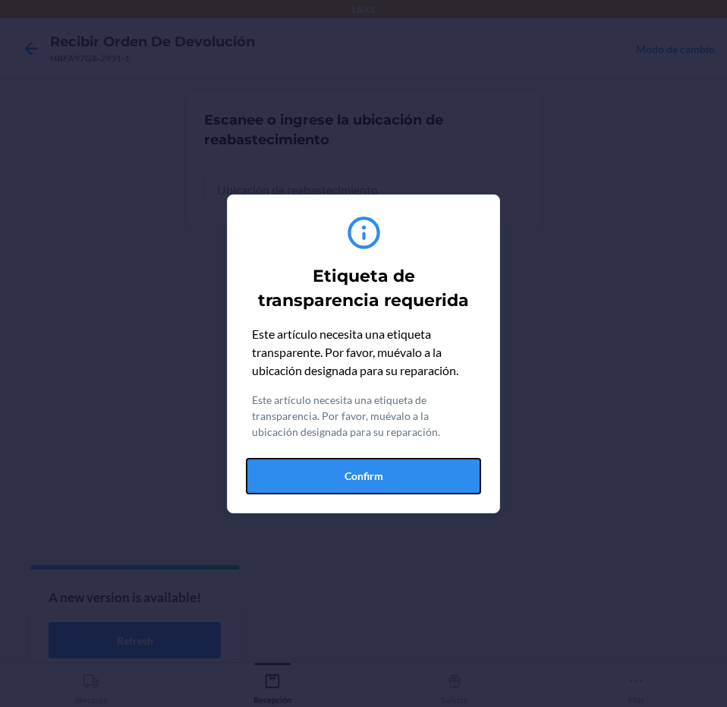
drag, startPoint x: 439, startPoint y: 475, endPoint x: 464, endPoint y: 378, distance: 100.3
click at [439, 475] on button "Confirm" at bounding box center [363, 476] width 235 height 36
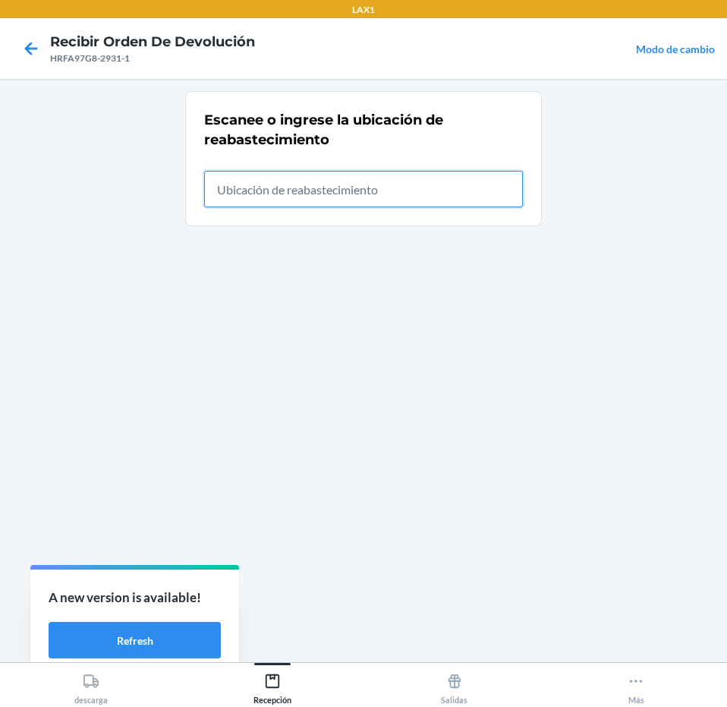
click at [468, 198] on input "text" at bounding box center [363, 189] width 319 height 36
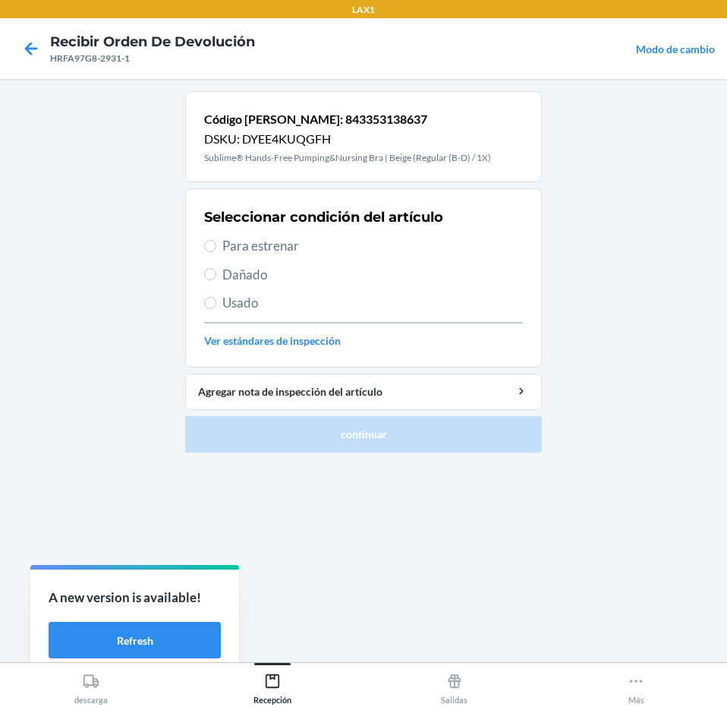
click at [465, 258] on div "Seleccionar condición del artículo Para estrenar Dañado Usado Ver estándares de…" at bounding box center [363, 278] width 319 height 150
click at [464, 250] on span "Para estrenar" at bounding box center [372, 246] width 301 height 20
click at [216, 250] on input "Para estrenar" at bounding box center [210, 246] width 12 height 12
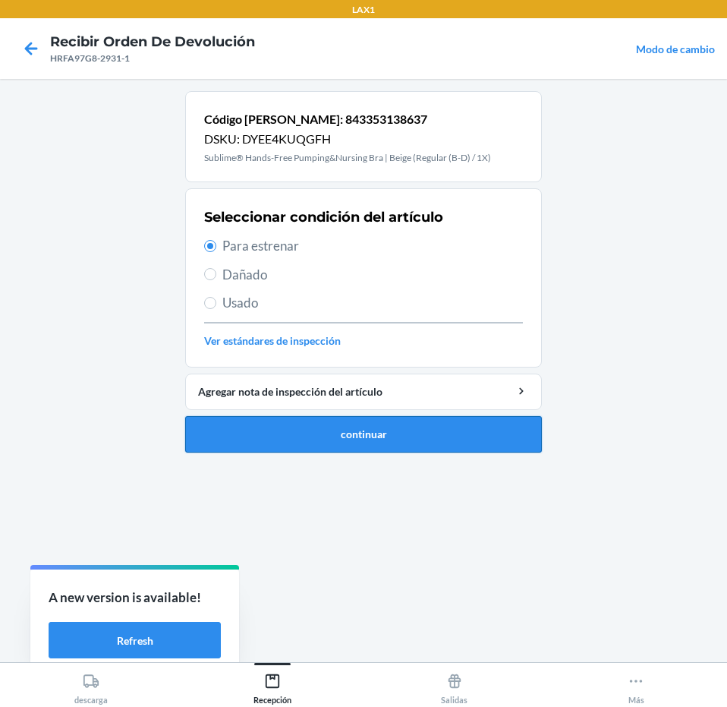
click at [472, 441] on button "continuar" at bounding box center [363, 434] width 357 height 36
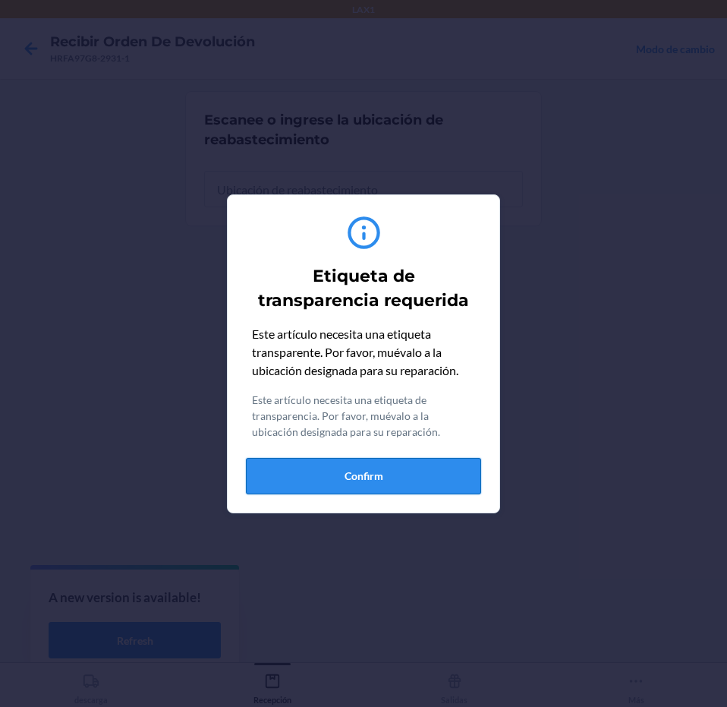
click at [443, 478] on button "Confirm" at bounding box center [363, 476] width 235 height 36
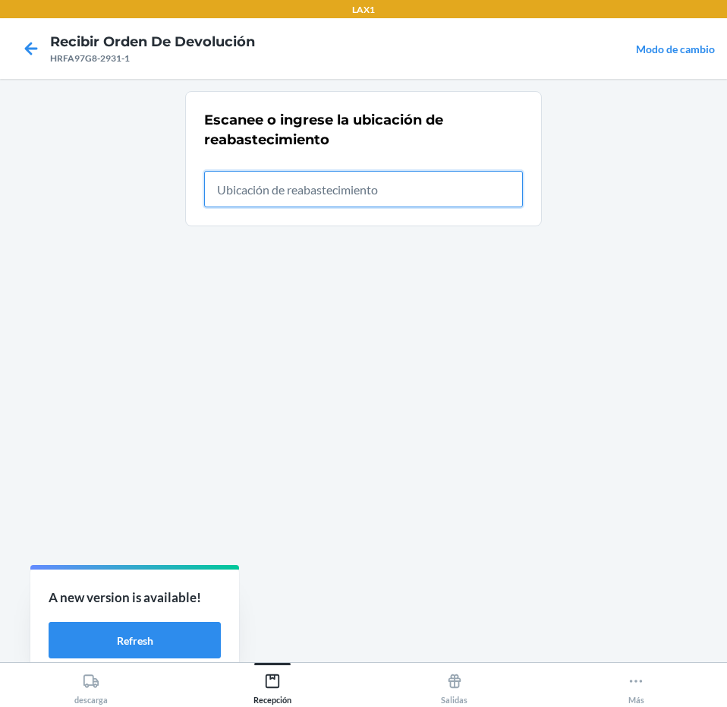
click at [428, 187] on input "text" at bounding box center [363, 189] width 319 height 36
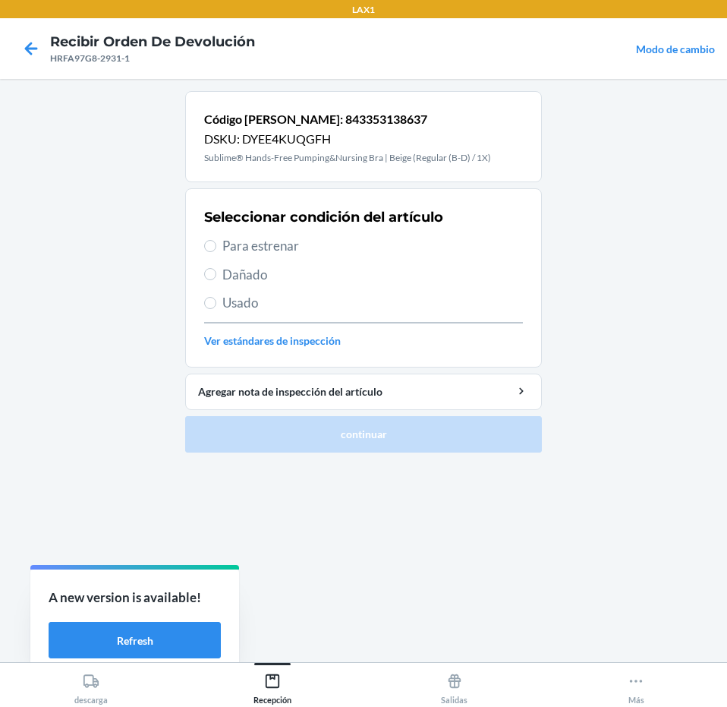
click at [428, 244] on span "Para estrenar" at bounding box center [372, 246] width 301 height 20
click at [216, 244] on input "Para estrenar" at bounding box center [210, 246] width 12 height 12
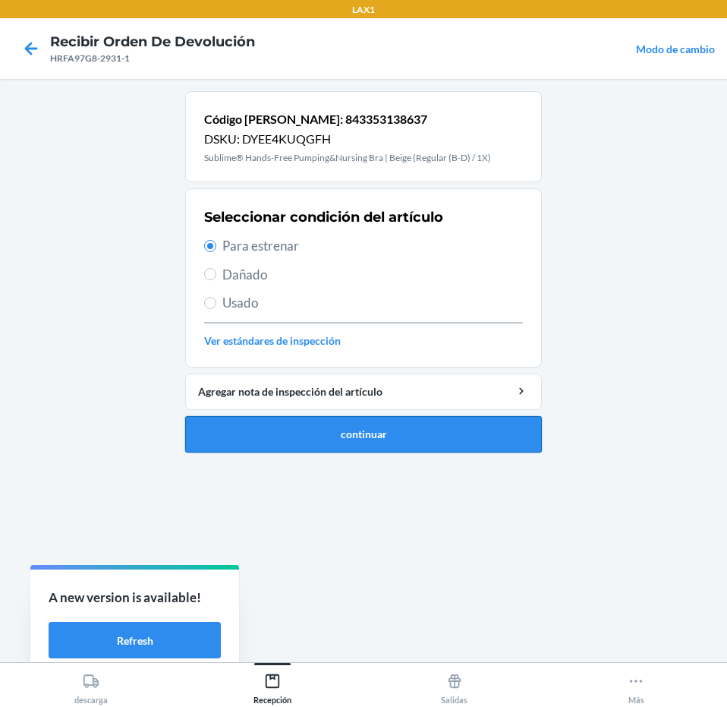
click at [423, 420] on button "continuar" at bounding box center [363, 434] width 357 height 36
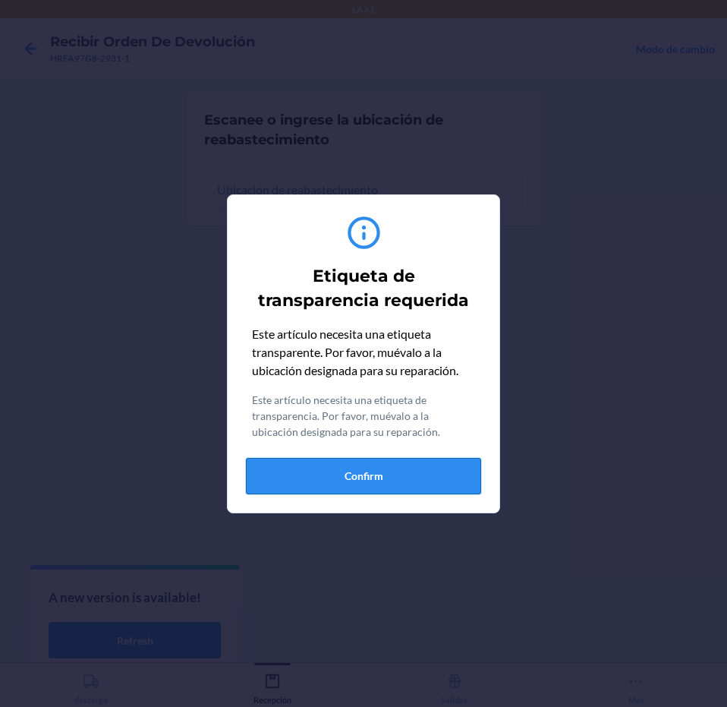
click at [408, 483] on button "Confirm" at bounding box center [363, 476] width 235 height 36
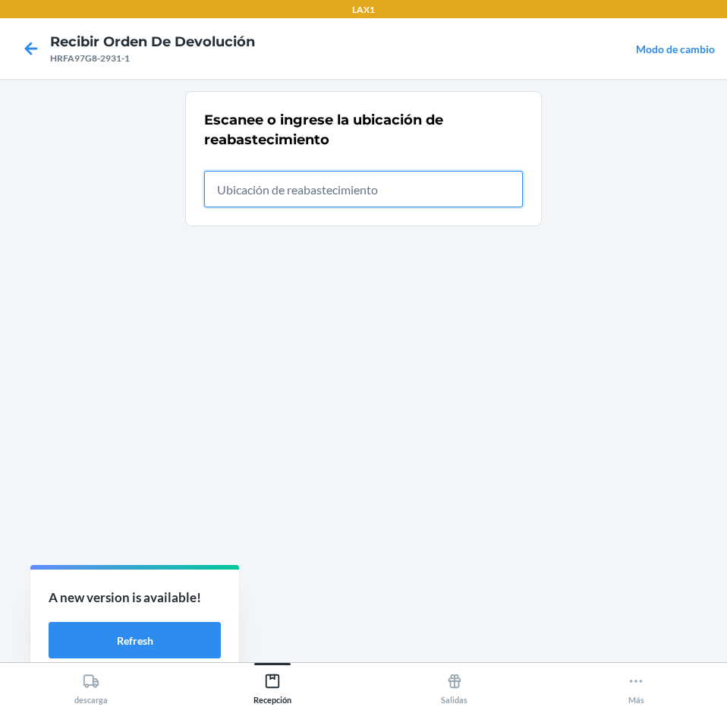
click at [412, 202] on input "text" at bounding box center [363, 189] width 319 height 36
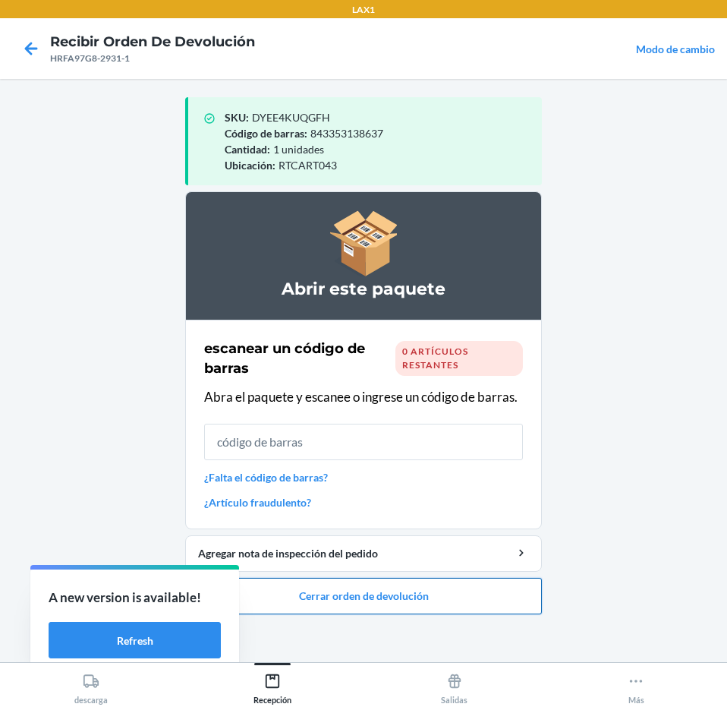
click at [423, 595] on button "Cerrar orden de devolución" at bounding box center [363, 596] width 357 height 36
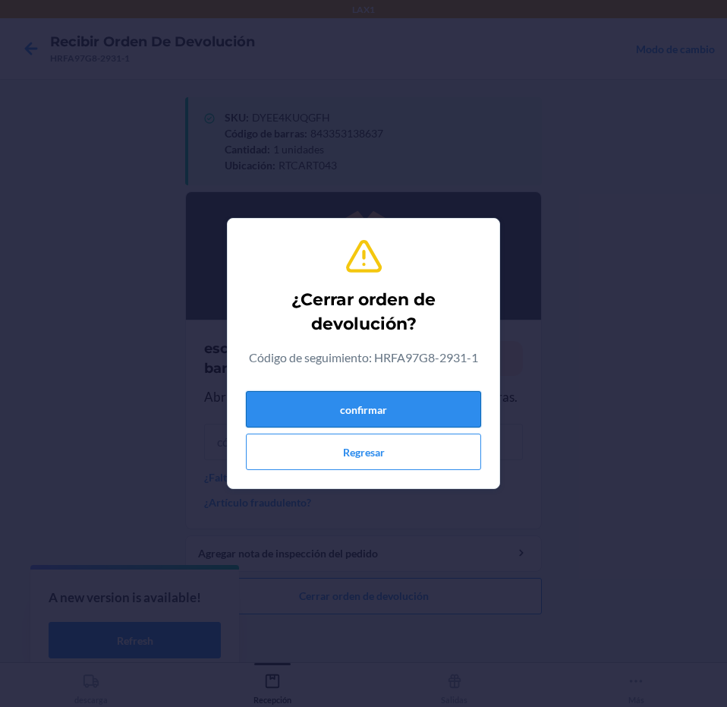
click at [439, 396] on button "confirmar" at bounding box center [363, 409] width 235 height 36
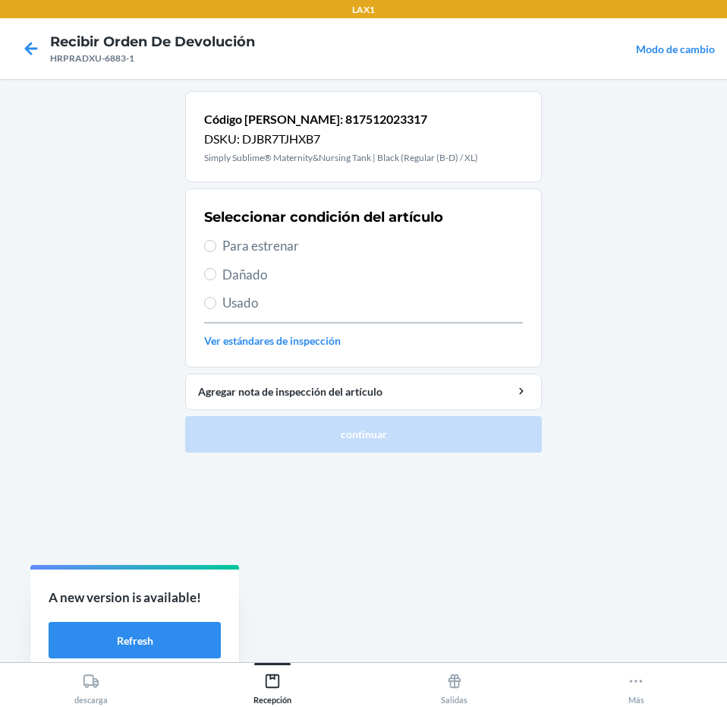
click at [298, 253] on span "Para estrenar" at bounding box center [372, 246] width 301 height 20
click at [351, 247] on span "Para estrenar" at bounding box center [372, 246] width 301 height 20
click at [216, 247] on input "Para estrenar" at bounding box center [210, 246] width 12 height 12
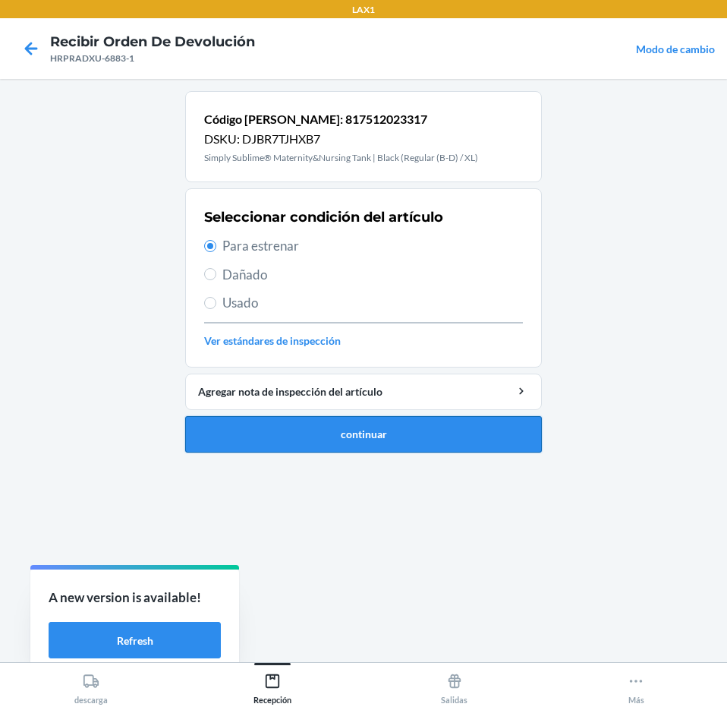
click at [415, 441] on button "continuar" at bounding box center [363, 434] width 357 height 36
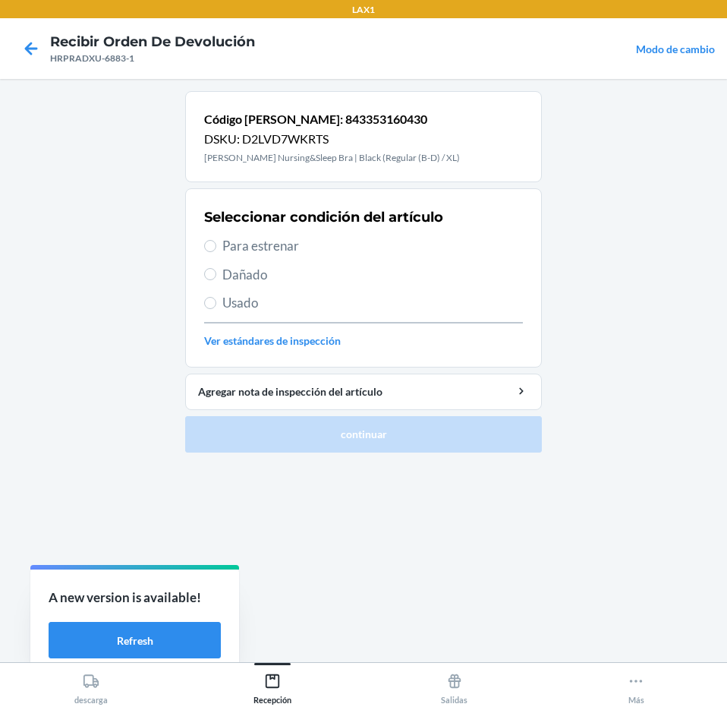
click at [324, 250] on span "Para estrenar" at bounding box center [372, 246] width 301 height 20
click at [216, 250] on input "Para estrenar" at bounding box center [210, 246] width 12 height 12
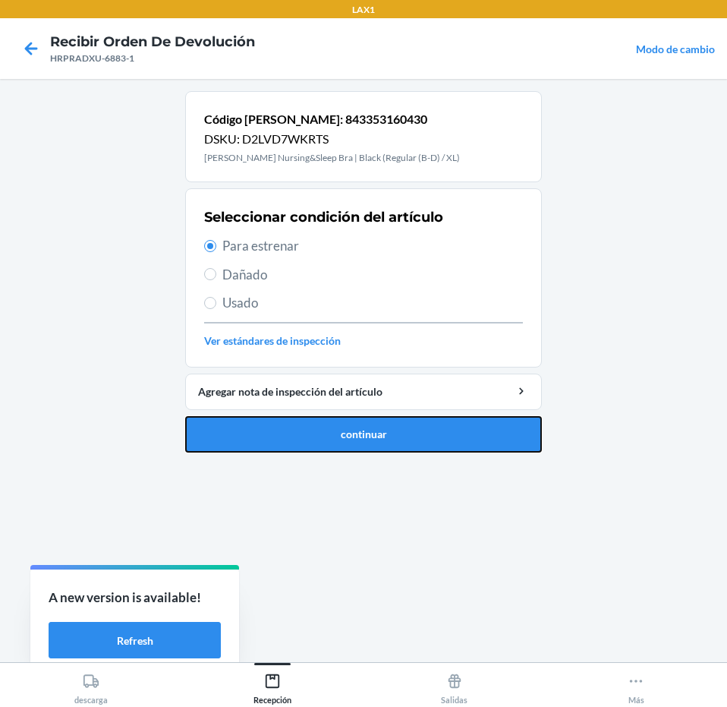
click at [409, 420] on button "continuar" at bounding box center [363, 434] width 357 height 36
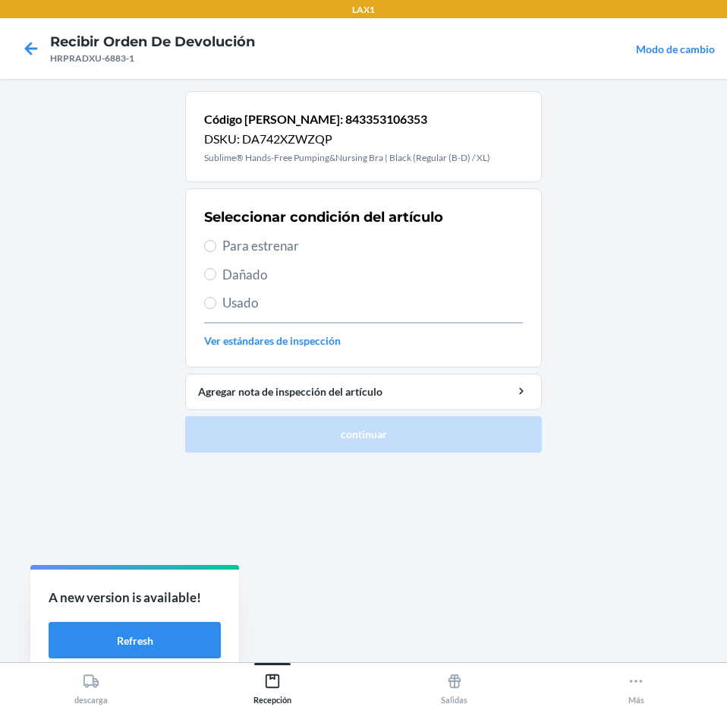
click at [315, 241] on span "Para estrenar" at bounding box center [372, 246] width 301 height 20
click at [216, 241] on input "Para estrenar" at bounding box center [210, 246] width 12 height 12
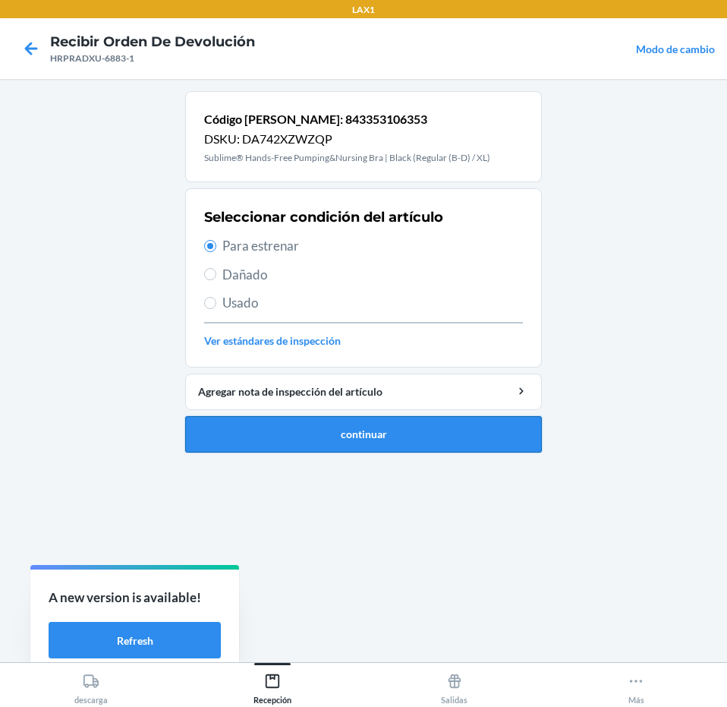
click at [363, 430] on button "continuar" at bounding box center [363, 434] width 357 height 36
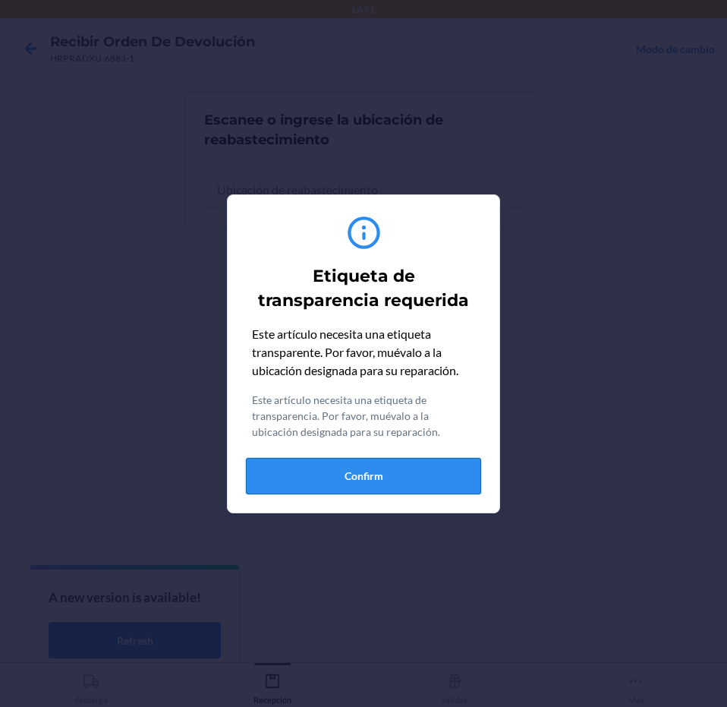
click at [367, 464] on button "Confirm" at bounding box center [363, 476] width 235 height 36
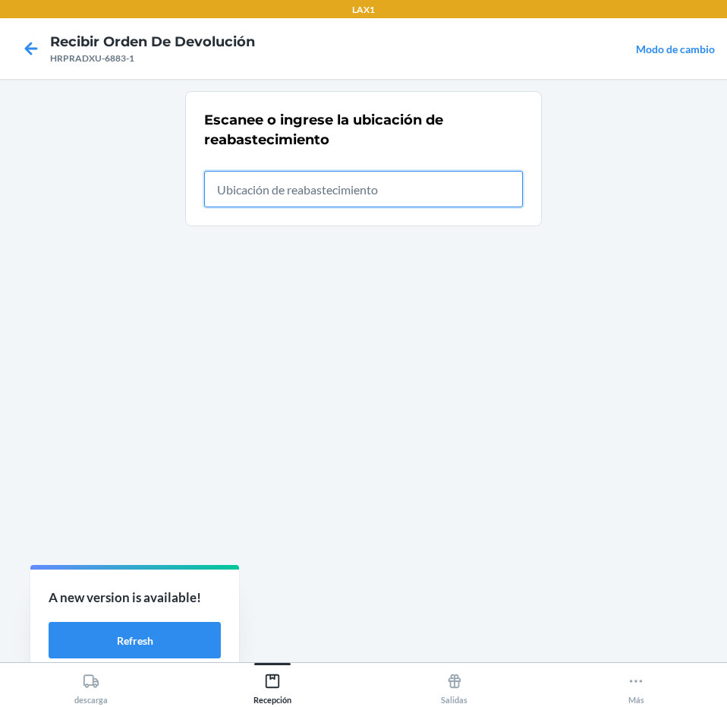
click at [413, 193] on input "text" at bounding box center [363, 189] width 319 height 36
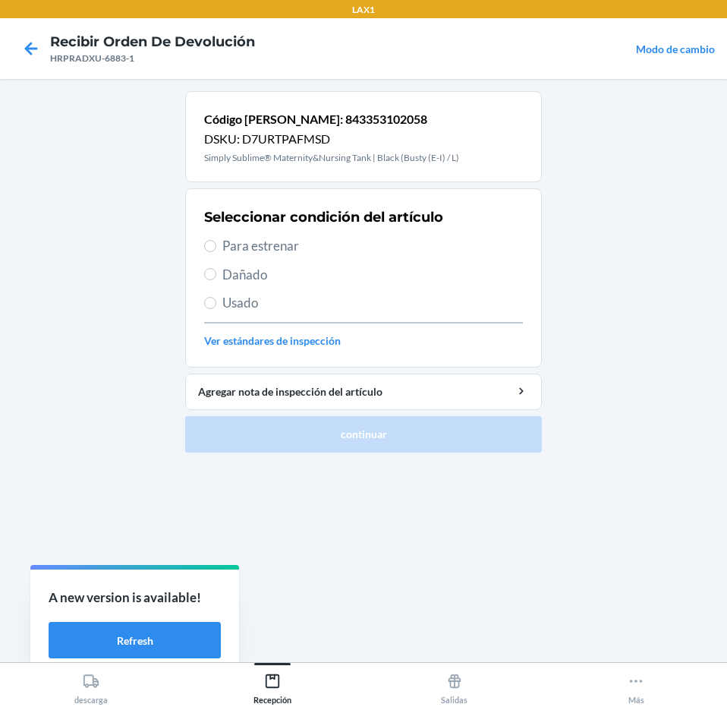
click at [449, 245] on span "Para estrenar" at bounding box center [372, 246] width 301 height 20
click at [216, 245] on input "Para estrenar" at bounding box center [210, 246] width 12 height 12
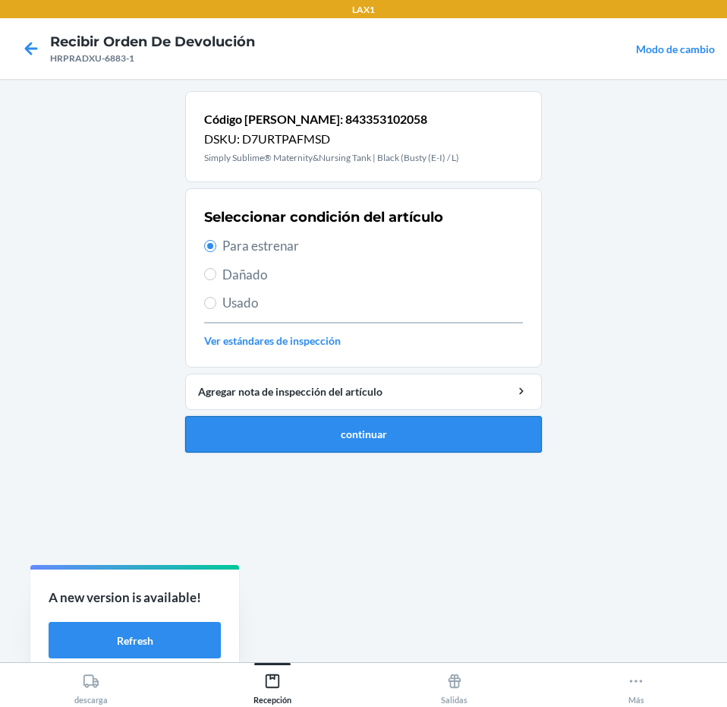
click at [436, 448] on button "continuar" at bounding box center [363, 434] width 357 height 36
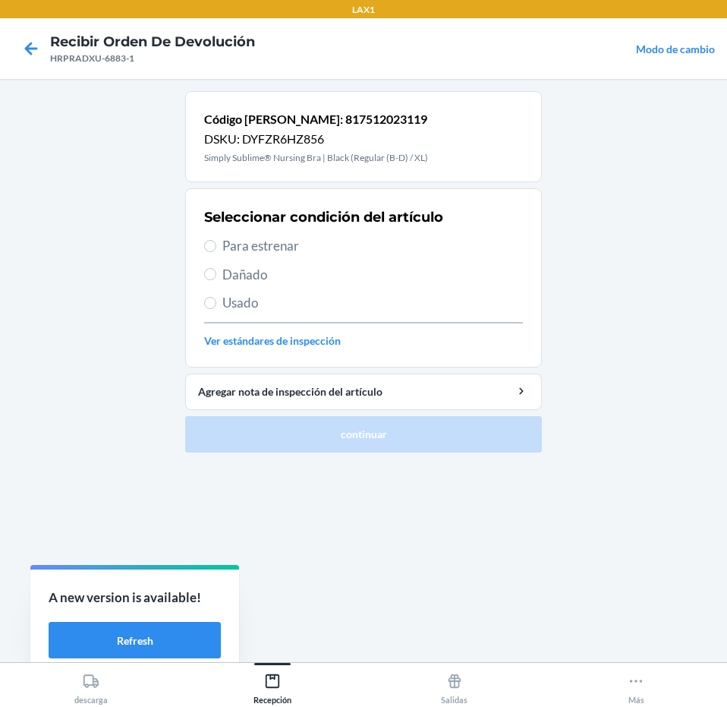
drag, startPoint x: 335, startPoint y: 249, endPoint x: 398, endPoint y: 434, distance: 195.6
click at [342, 257] on div "Seleccionar condición del artículo Para estrenar Dañado Usado Ver estándares de…" at bounding box center [363, 278] width 319 height 150
click at [356, 251] on span "Para estrenar" at bounding box center [372, 246] width 301 height 20
click at [216, 251] on input "Para estrenar" at bounding box center [210, 246] width 12 height 12
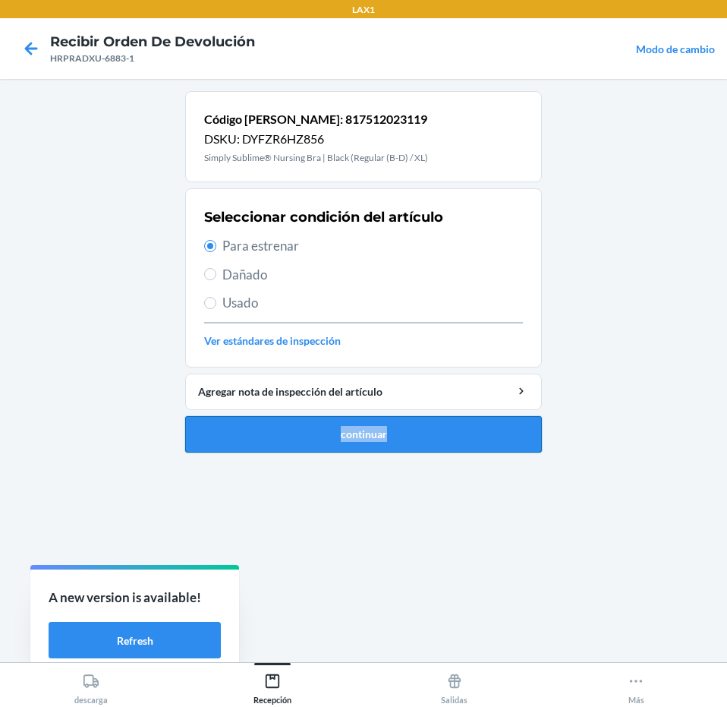
drag, startPoint x: 395, startPoint y: 413, endPoint x: 396, endPoint y: 423, distance: 10.0
click at [396, 423] on li "Código [PERSON_NAME]: 817512023119 DSKU: DYFZR6HZ856 Simply Sublime® Nursing Br…" at bounding box center [363, 271] width 357 height 361
click at [397, 423] on button "continuar" at bounding box center [363, 434] width 357 height 36
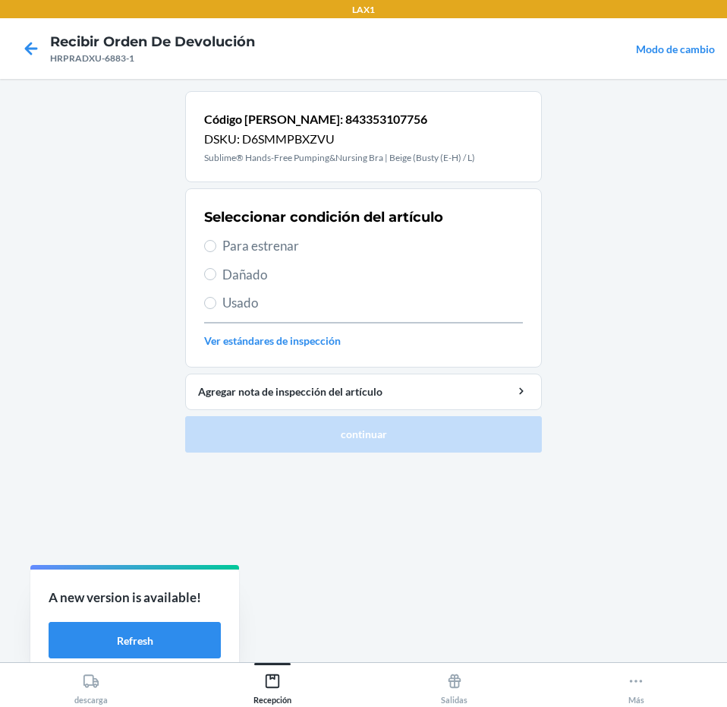
click at [386, 246] on span "Para estrenar" at bounding box center [372, 246] width 301 height 20
click at [216, 246] on input "Para estrenar" at bounding box center [210, 246] width 12 height 12
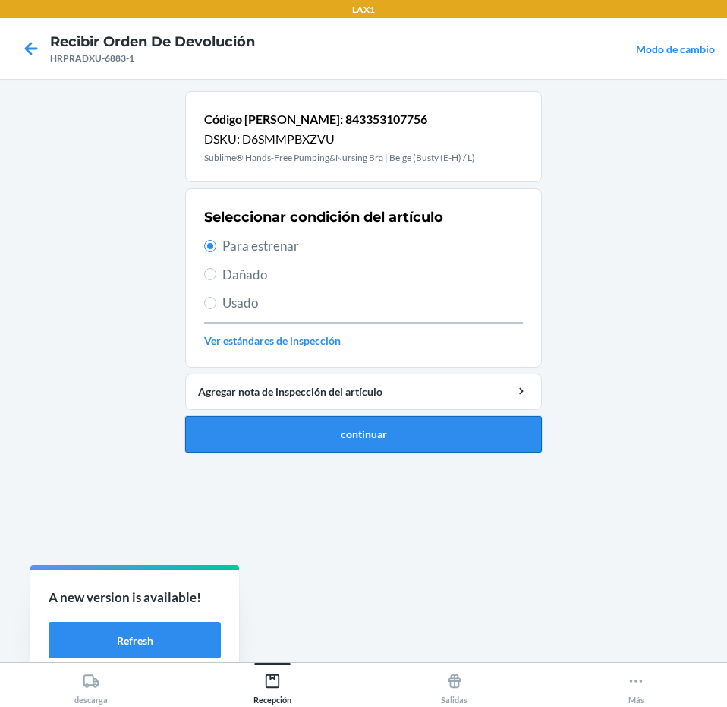
click at [411, 442] on button "continuar" at bounding box center [363, 434] width 357 height 36
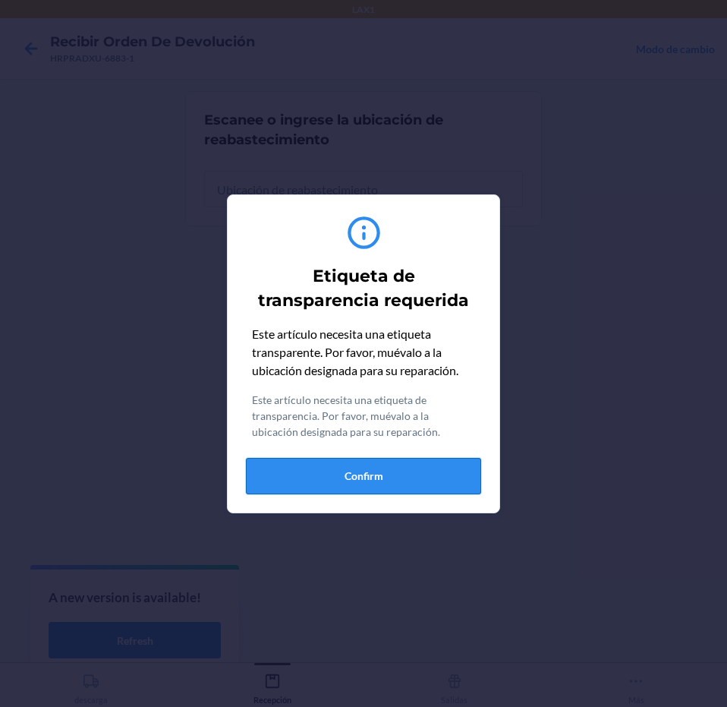
click at [414, 462] on button "Confirm" at bounding box center [363, 476] width 235 height 36
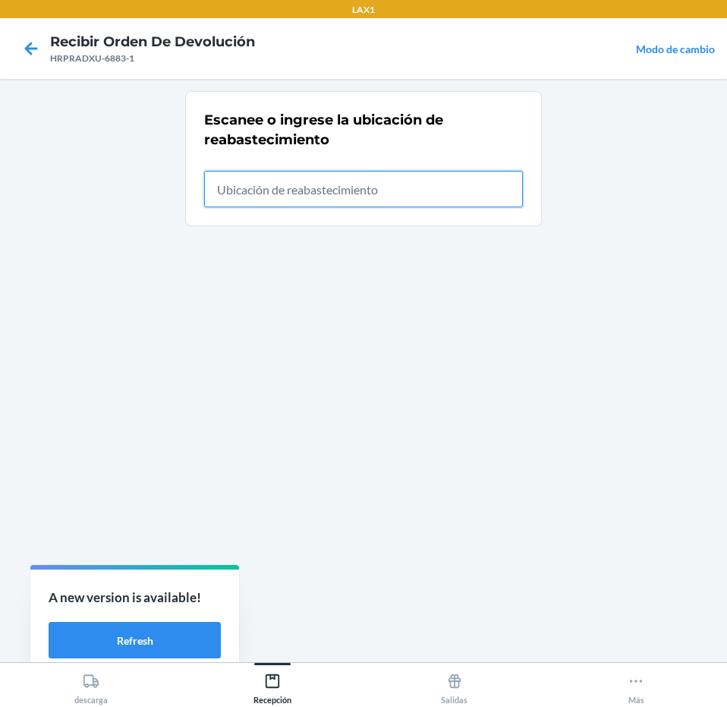
click at [412, 184] on input "text" at bounding box center [363, 189] width 319 height 36
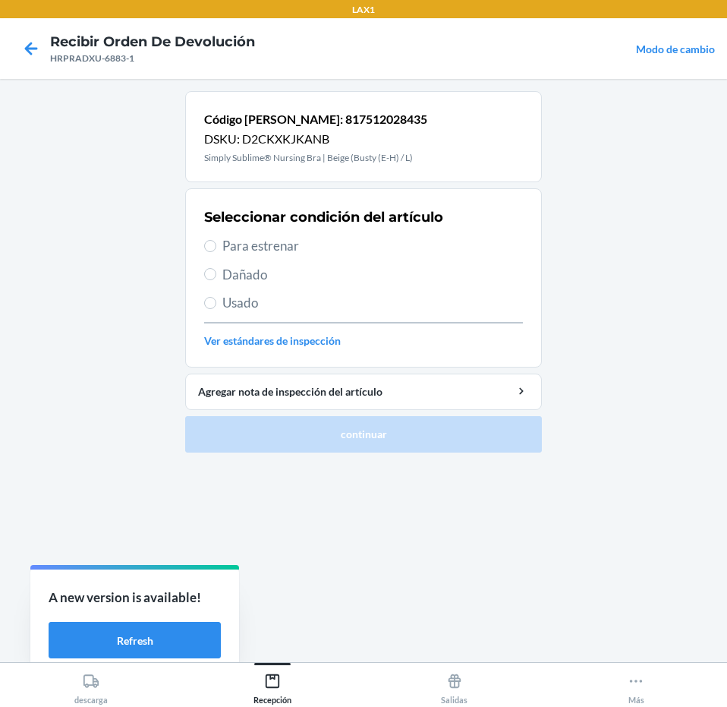
click at [379, 243] on span "Para estrenar" at bounding box center [372, 246] width 301 height 20
click at [216, 243] on input "Para estrenar" at bounding box center [210, 246] width 12 height 12
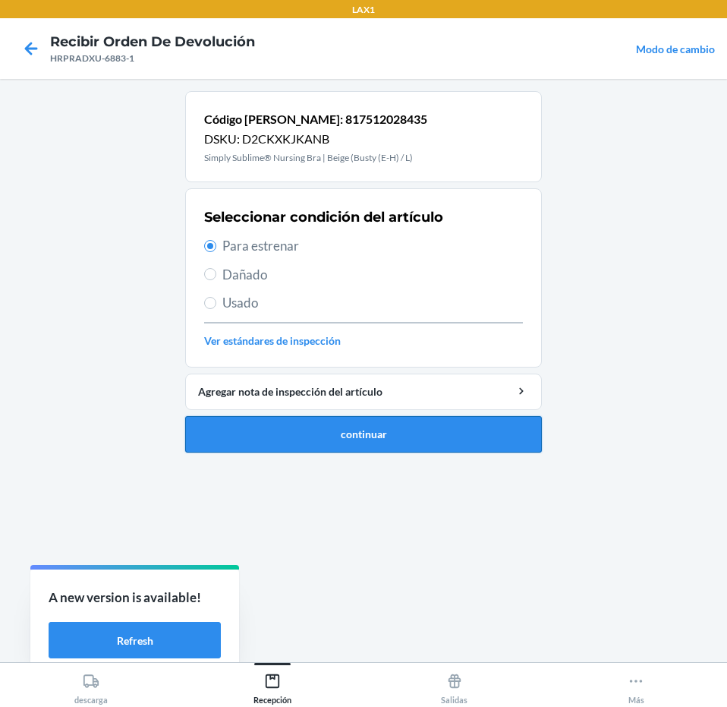
click at [370, 426] on button "continuar" at bounding box center [363, 434] width 357 height 36
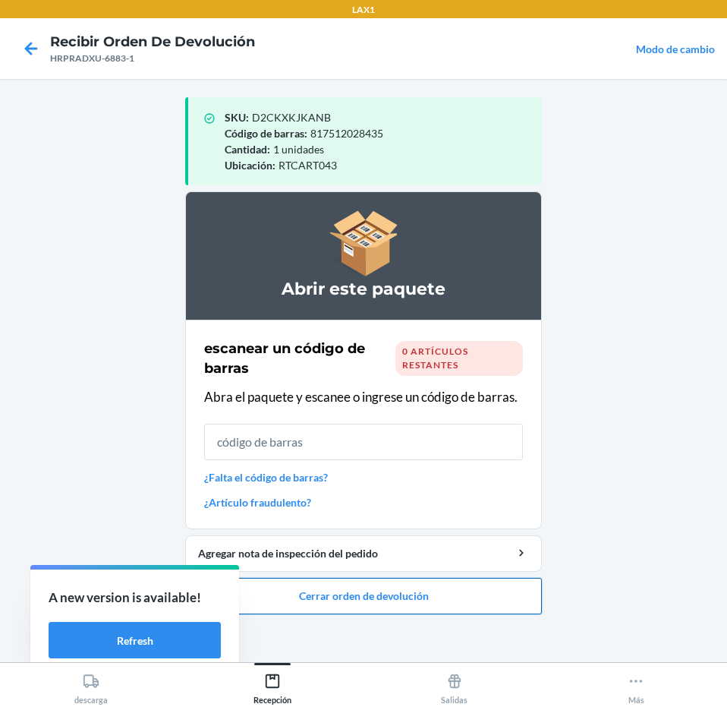
click at [409, 600] on button "Cerrar orden de devolución" at bounding box center [363, 596] width 357 height 36
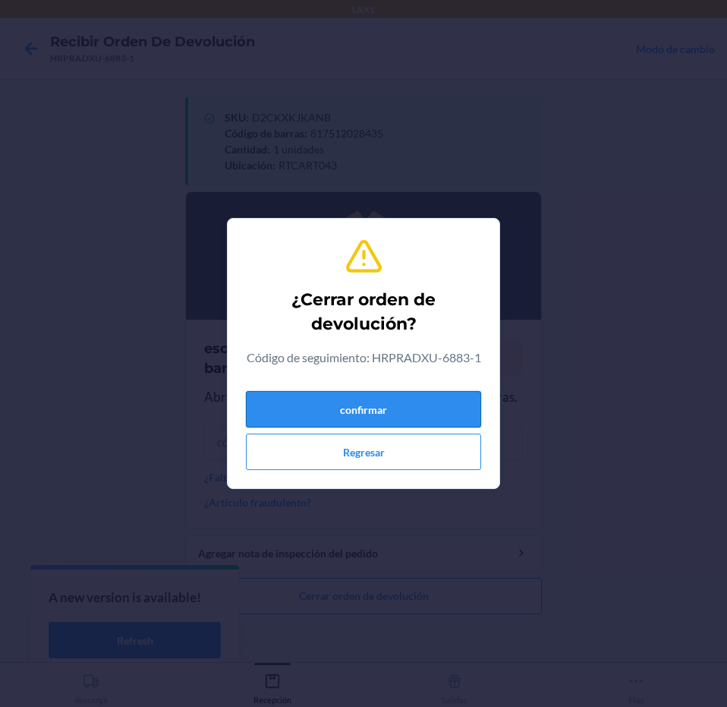
click at [388, 411] on button "confirmar" at bounding box center [363, 409] width 235 height 36
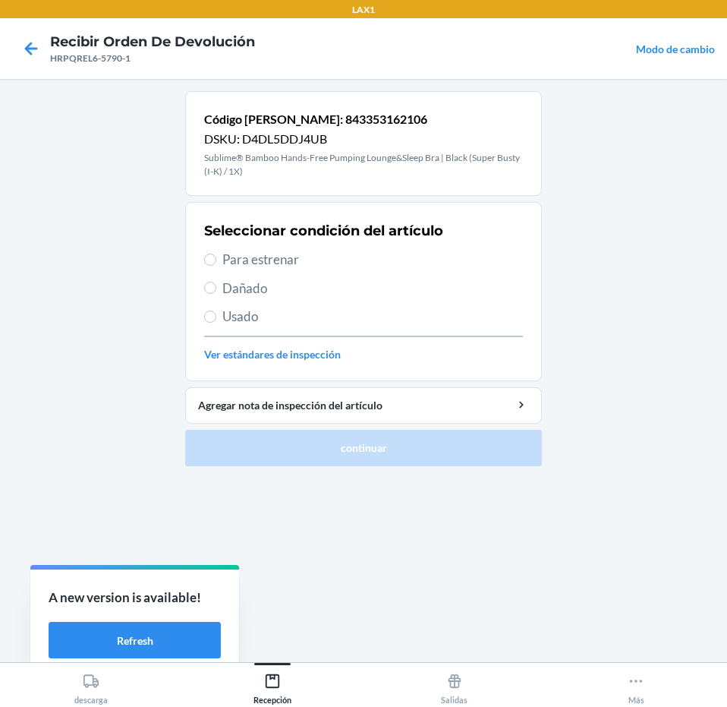
drag, startPoint x: 348, startPoint y: 261, endPoint x: 395, endPoint y: 441, distance: 185.9
click at [350, 266] on span "Para estrenar" at bounding box center [372, 260] width 301 height 20
click at [216, 266] on input "Para estrenar" at bounding box center [210, 259] width 12 height 12
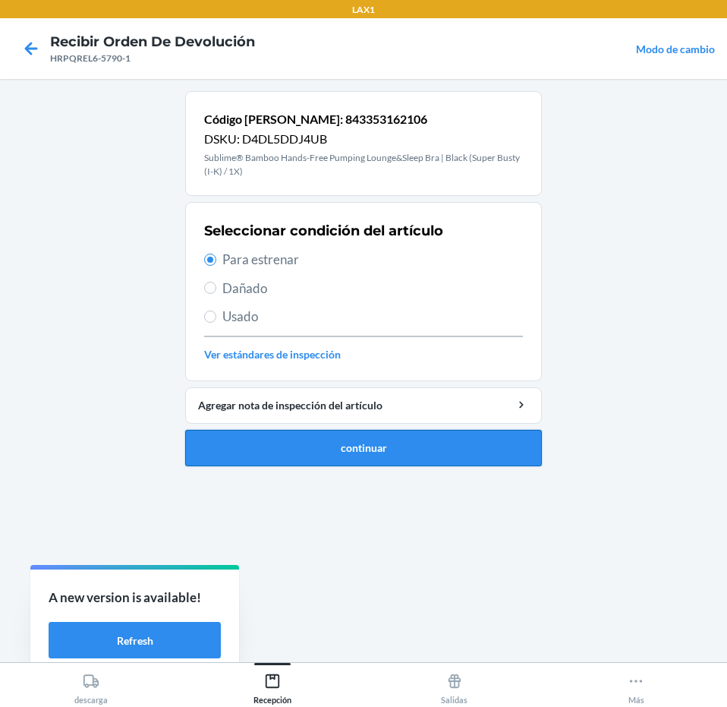
click at [398, 455] on button "continuar" at bounding box center [363, 448] width 357 height 36
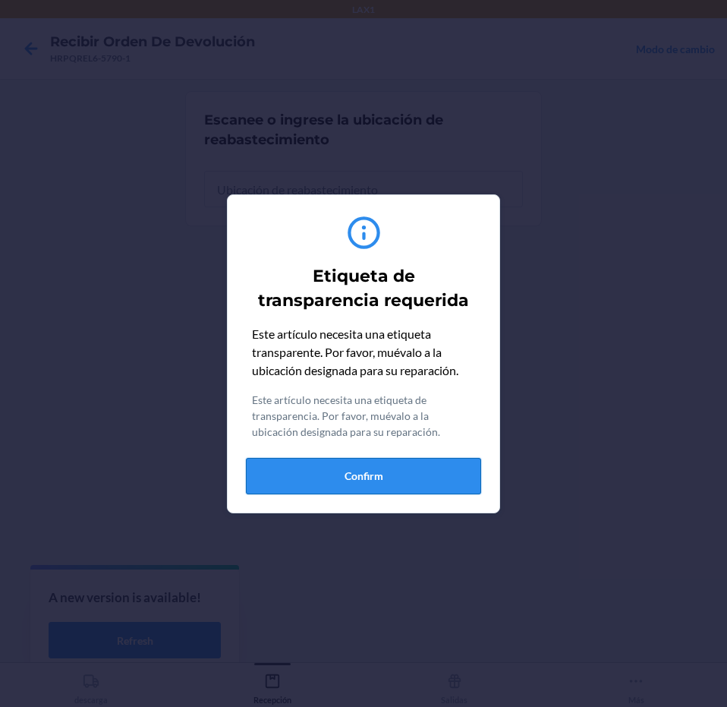
click at [411, 479] on button "Confirm" at bounding box center [363, 476] width 235 height 36
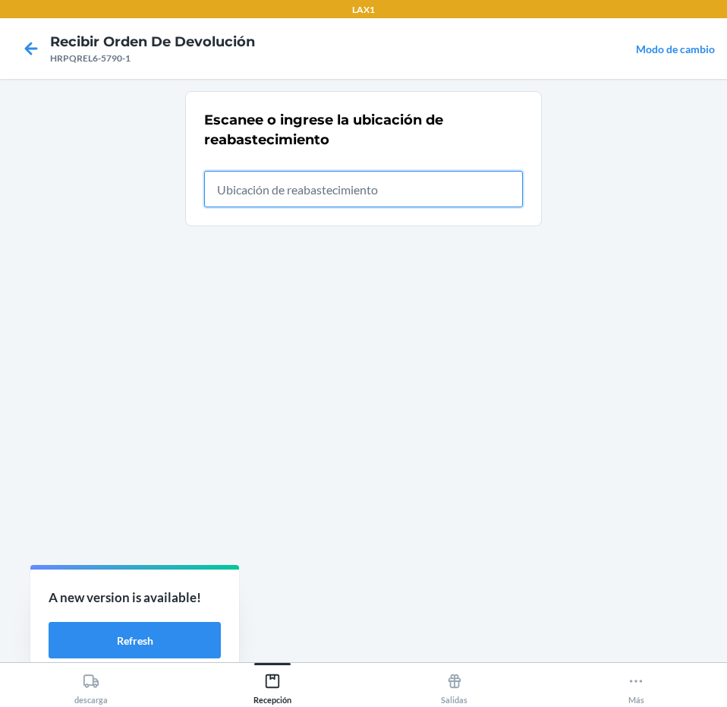
click at [389, 202] on input "text" at bounding box center [363, 189] width 319 height 36
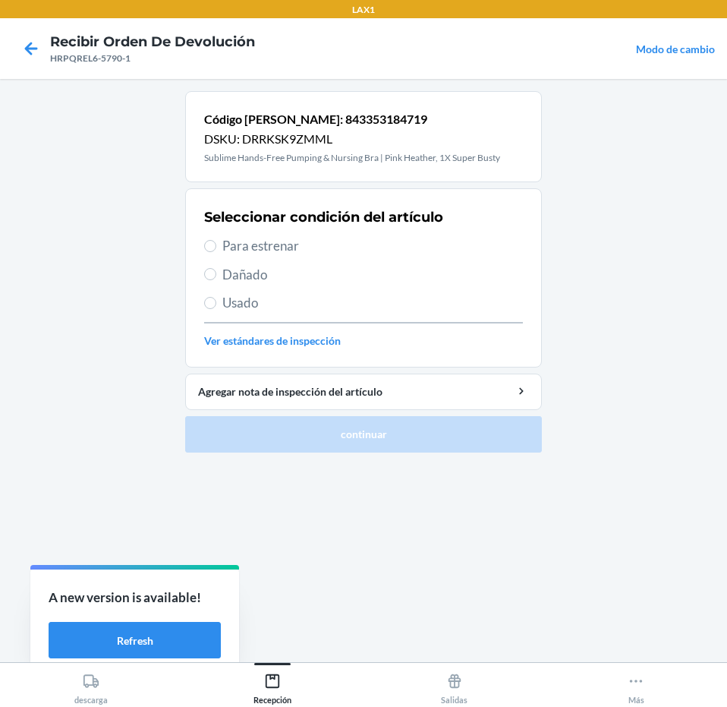
click at [370, 247] on span "Para estrenar" at bounding box center [372, 246] width 301 height 20
click at [216, 247] on input "Para estrenar" at bounding box center [210, 246] width 12 height 12
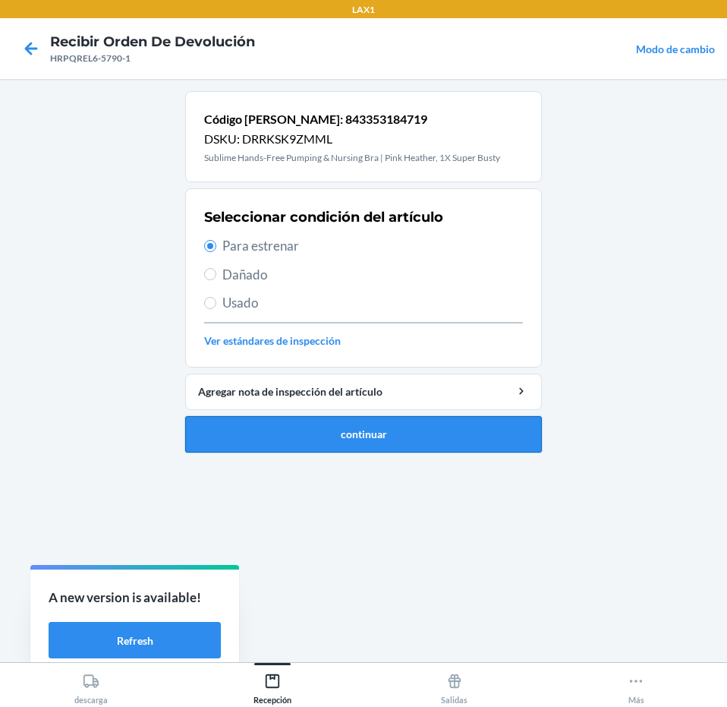
click at [379, 427] on button "continuar" at bounding box center [363, 434] width 357 height 36
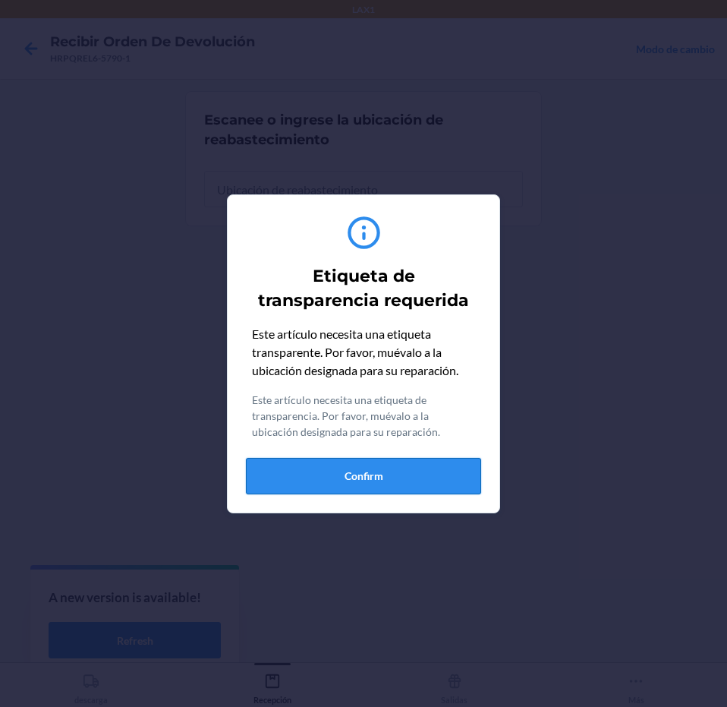
click at [389, 476] on button "Confirm" at bounding box center [363, 476] width 235 height 36
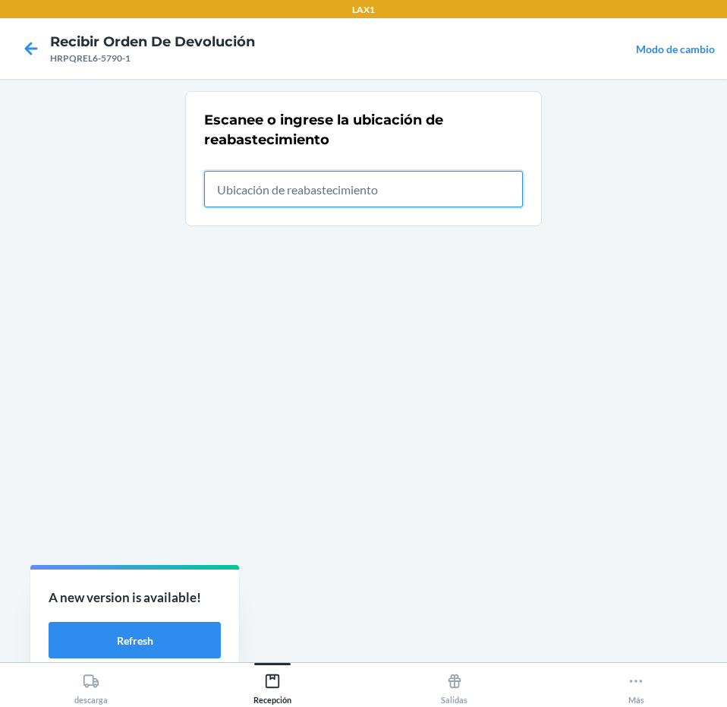
click at [384, 187] on input "text" at bounding box center [363, 189] width 319 height 36
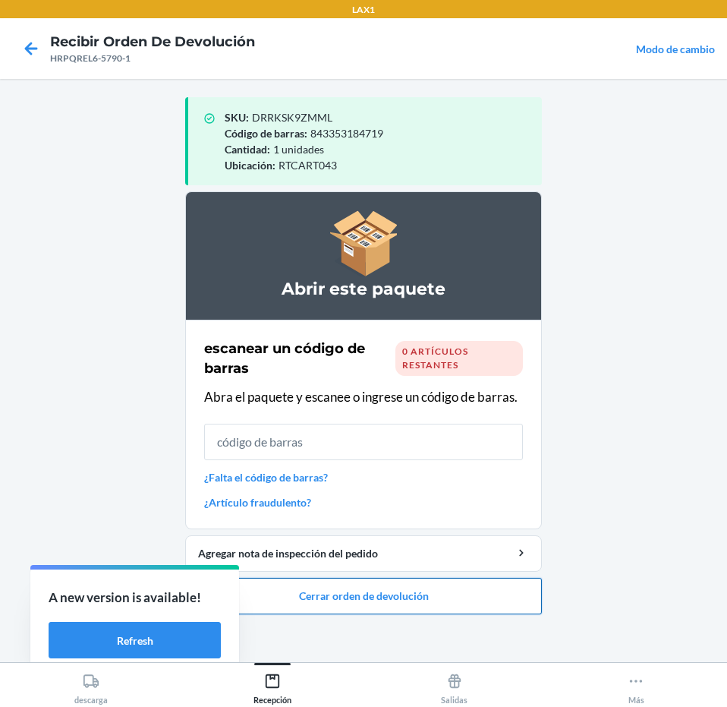
click at [432, 581] on button "Cerrar orden de devolución" at bounding box center [363, 596] width 357 height 36
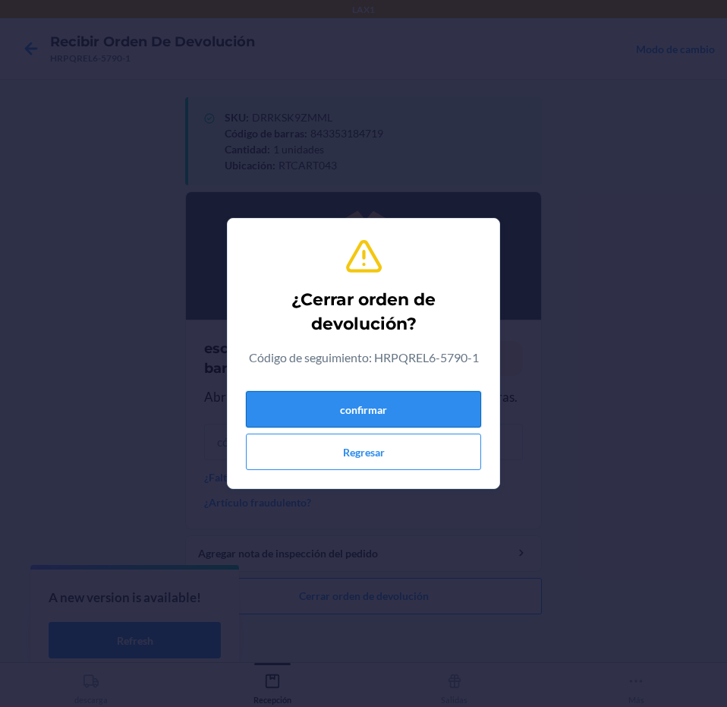
click at [402, 408] on button "confirmar" at bounding box center [363, 409] width 235 height 36
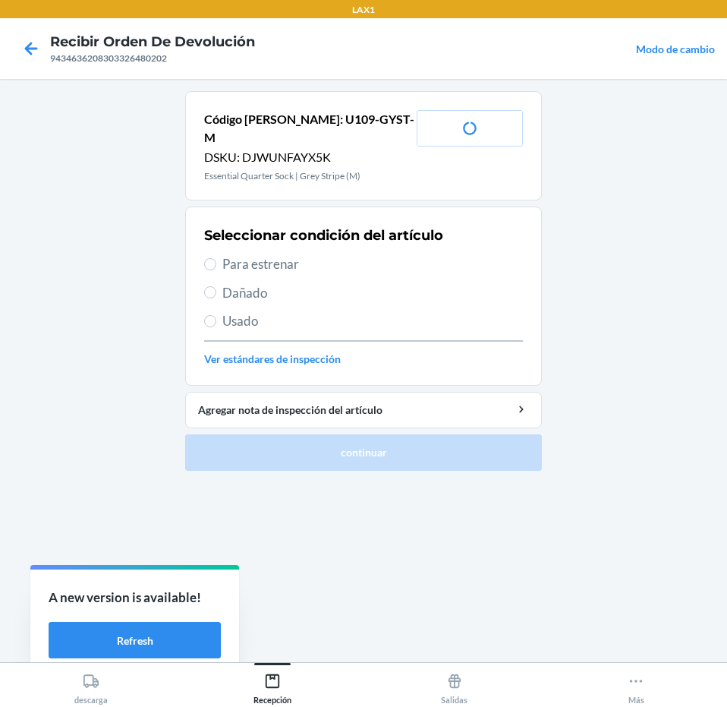
click at [386, 254] on span "Para estrenar" at bounding box center [372, 264] width 301 height 20
click at [216, 258] on input "Para estrenar" at bounding box center [210, 264] width 12 height 12
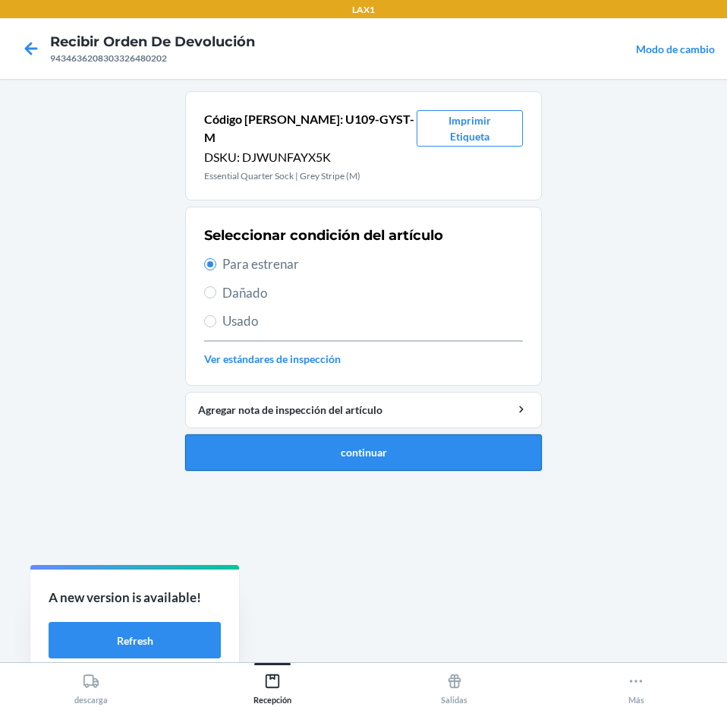
click at [439, 434] on button "continuar" at bounding box center [363, 452] width 357 height 36
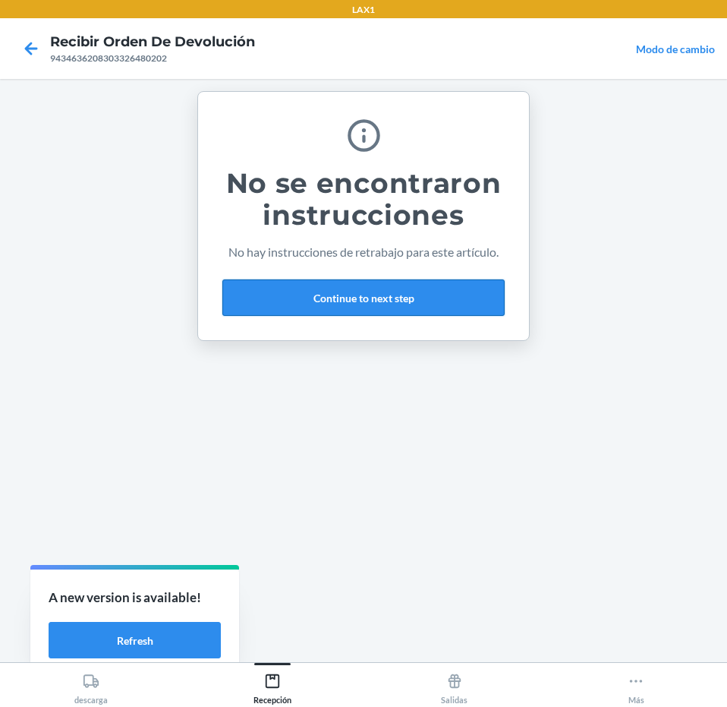
click at [458, 304] on button "Continue to next step" at bounding box center [363, 297] width 282 height 36
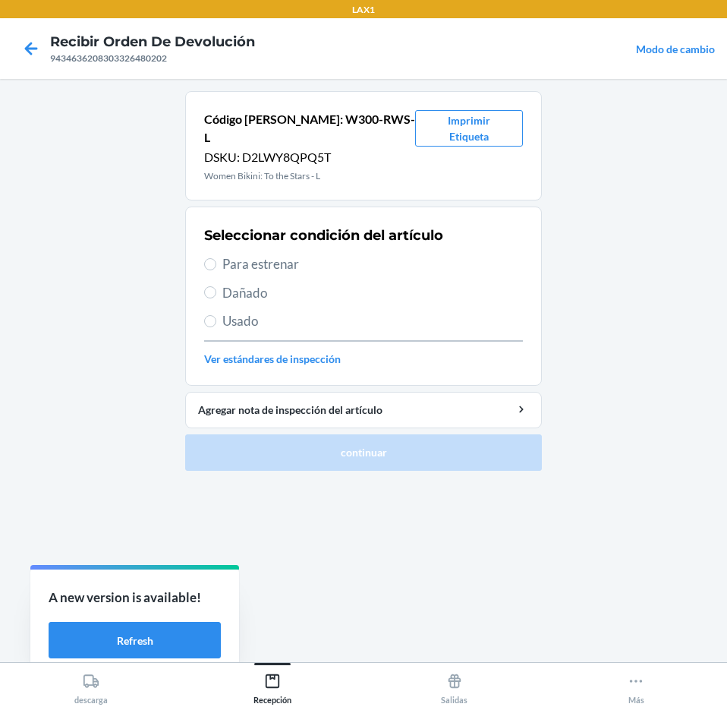
click at [390, 254] on span "Para estrenar" at bounding box center [372, 264] width 301 height 20
click at [216, 258] on input "Para estrenar" at bounding box center [210, 264] width 12 height 12
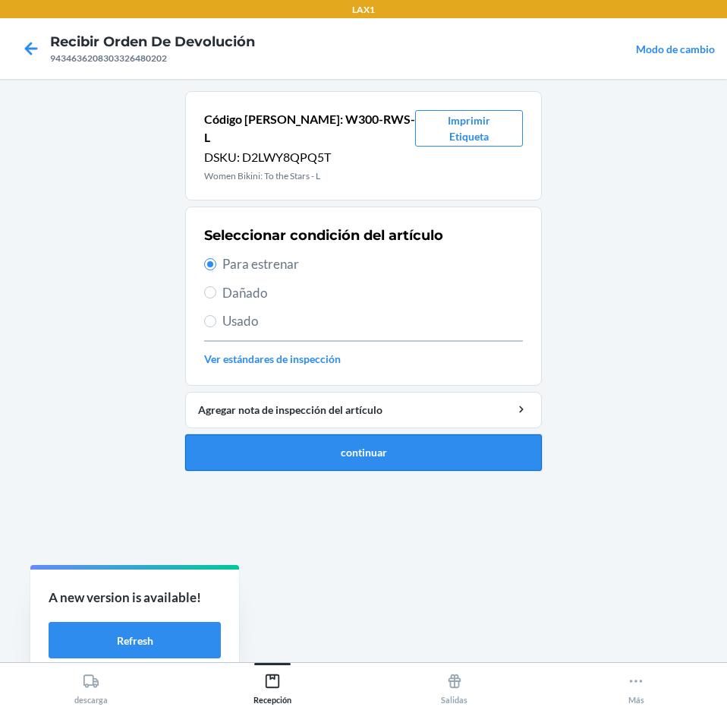
click at [464, 434] on button "continuar" at bounding box center [363, 452] width 357 height 36
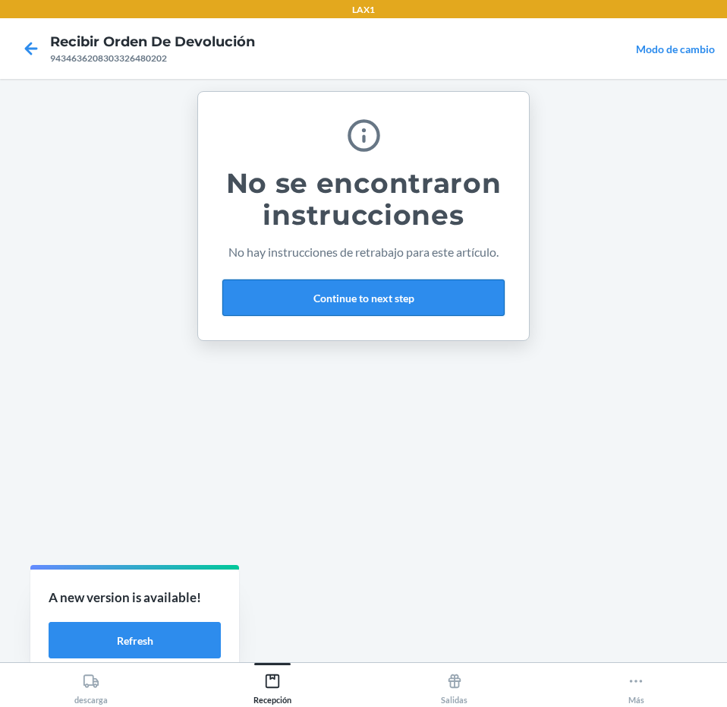
click at [418, 292] on button "Continue to next step" at bounding box center [363, 297] width 282 height 36
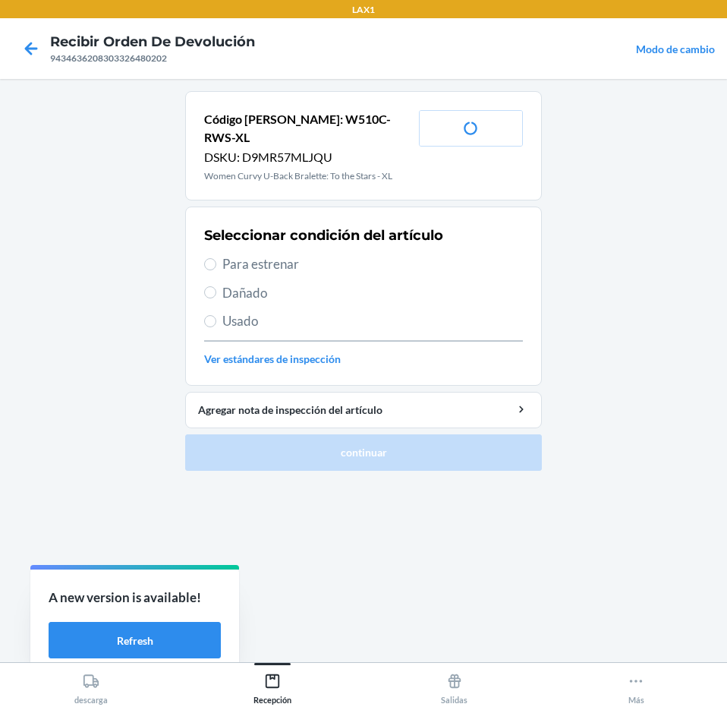
click at [355, 254] on span "Para estrenar" at bounding box center [372, 264] width 301 height 20
click at [216, 258] on input "Para estrenar" at bounding box center [210, 264] width 12 height 12
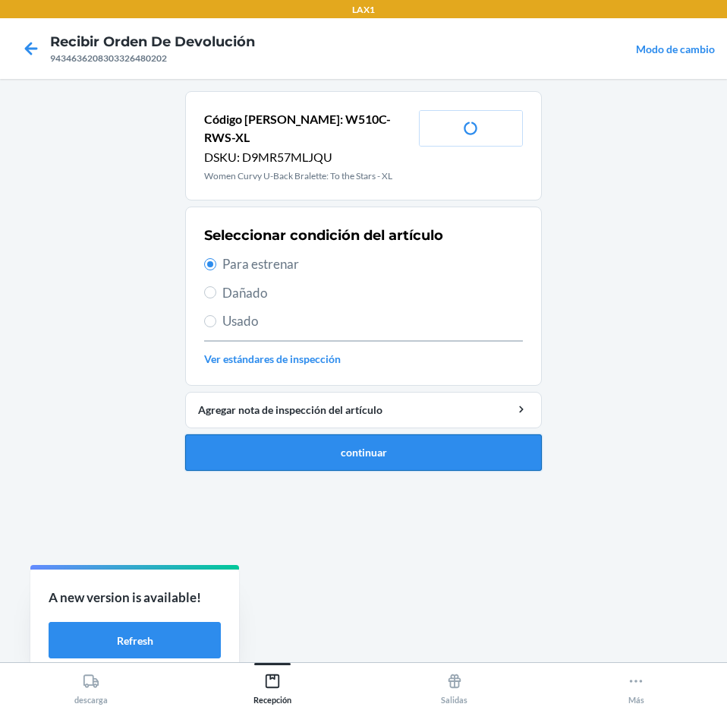
click at [403, 434] on button "continuar" at bounding box center [363, 452] width 357 height 36
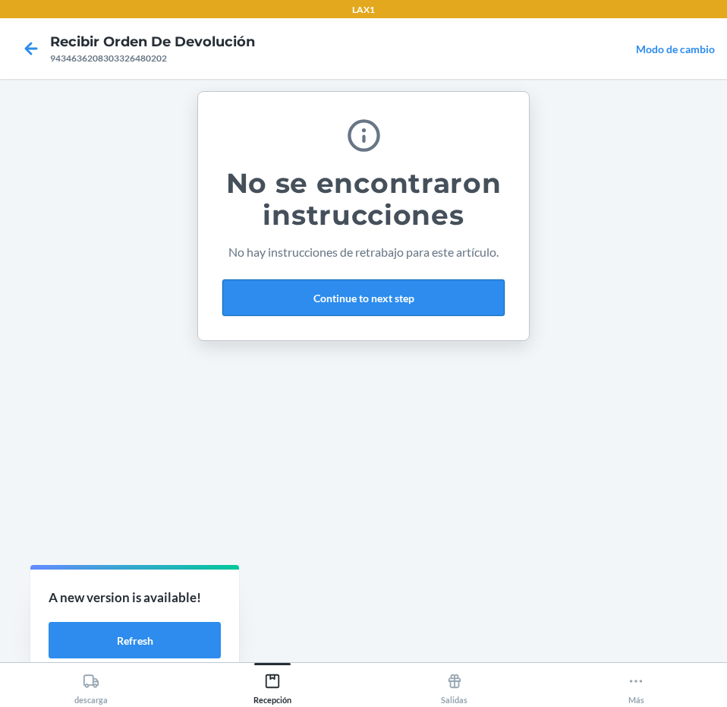
click at [452, 279] on button "Continue to next step" at bounding box center [363, 297] width 282 height 36
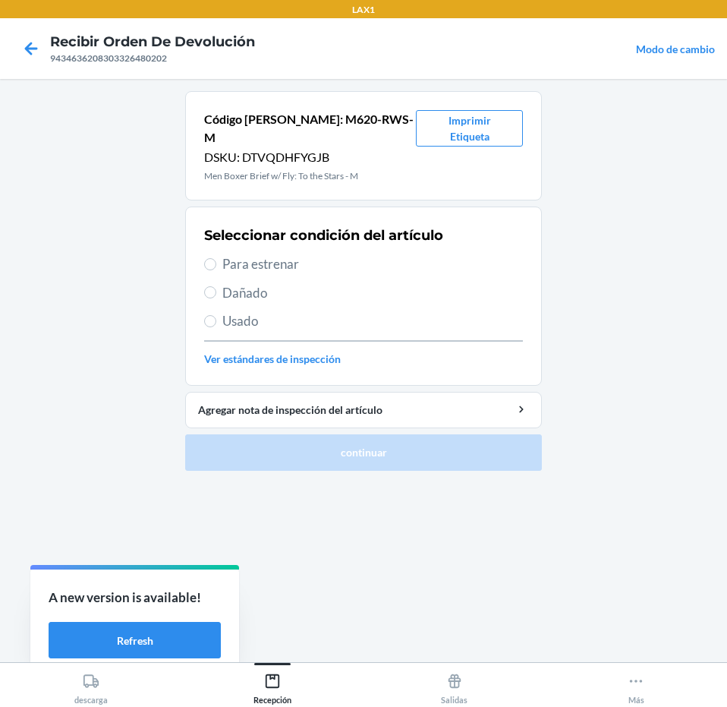
click at [352, 254] on span "Para estrenar" at bounding box center [372, 264] width 301 height 20
click at [216, 258] on input "Para estrenar" at bounding box center [210, 264] width 12 height 12
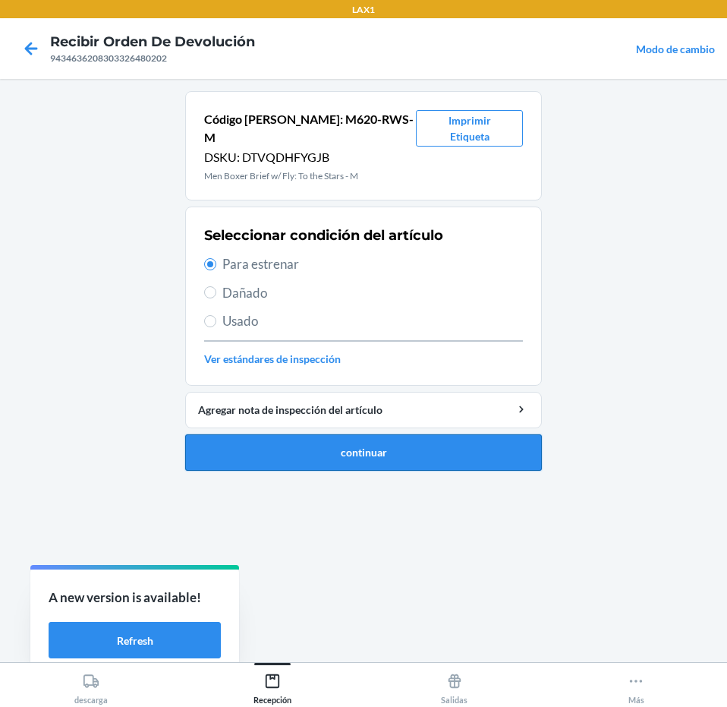
click at [470, 442] on button "continuar" at bounding box center [363, 452] width 357 height 36
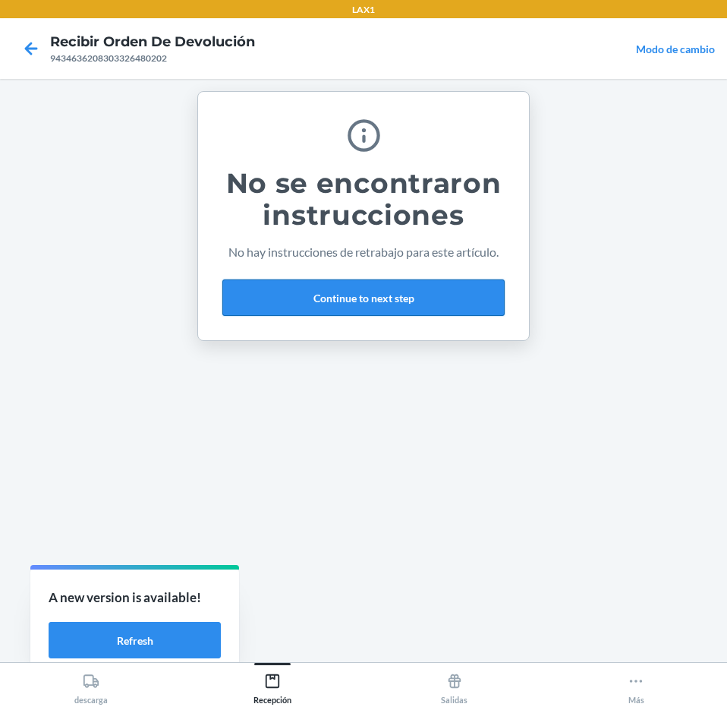
click at [420, 288] on button "Continue to next step" at bounding box center [363, 297] width 282 height 36
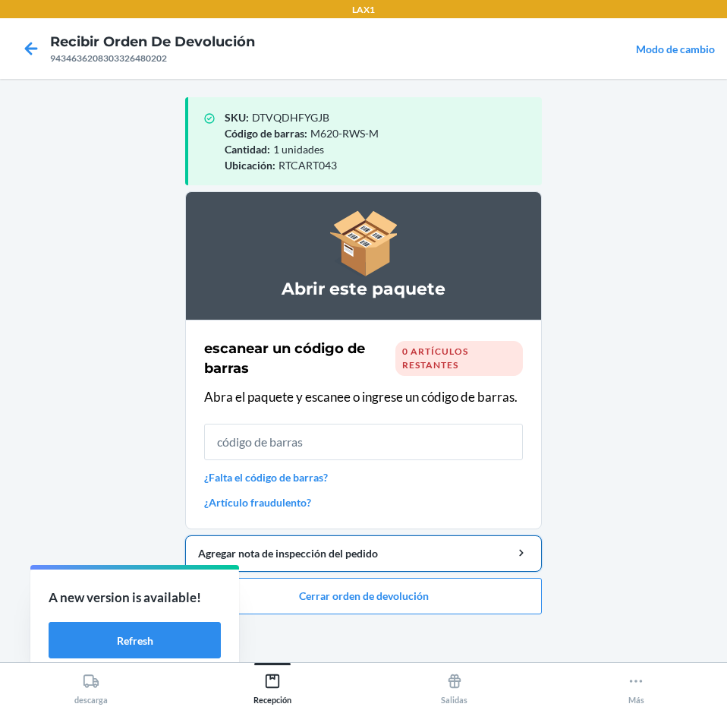
click at [409, 555] on div "Agregar nota de inspección del pedido" at bounding box center [363, 553] width 331 height 16
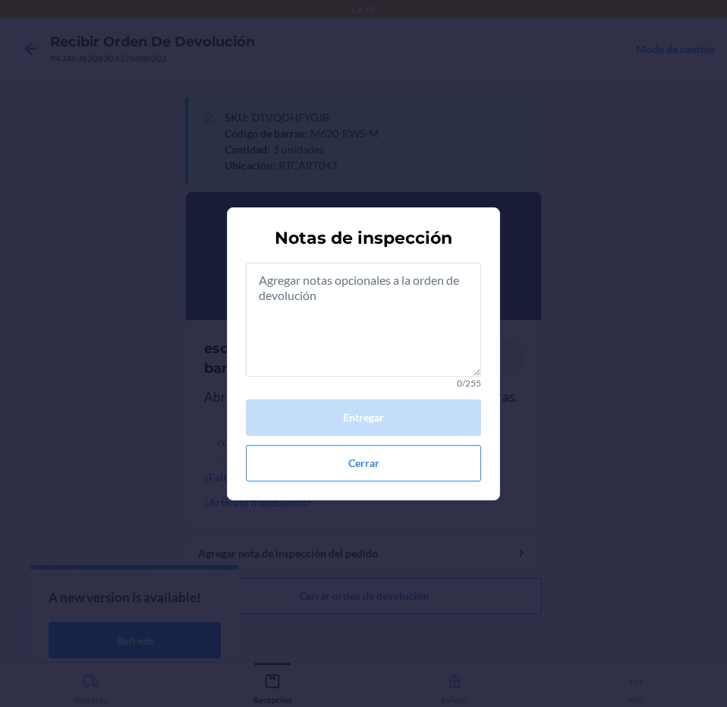
click at [392, 481] on div "Notas de inspección 0/255 Entregar Cerrar" at bounding box center [363, 353] width 235 height 267
click at [392, 459] on button "Cerrar" at bounding box center [363, 463] width 235 height 36
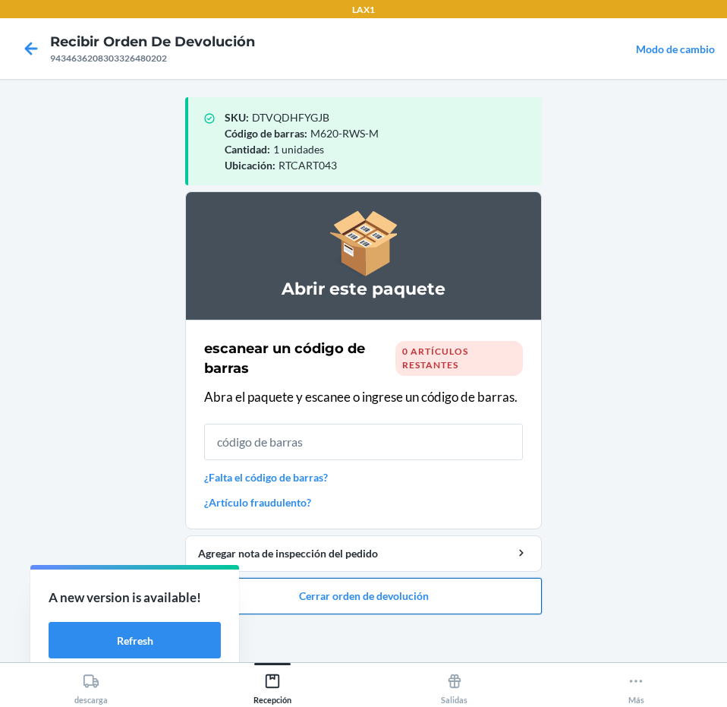
click at [409, 593] on button "Cerrar orden de devolución" at bounding box center [363, 596] width 357 height 36
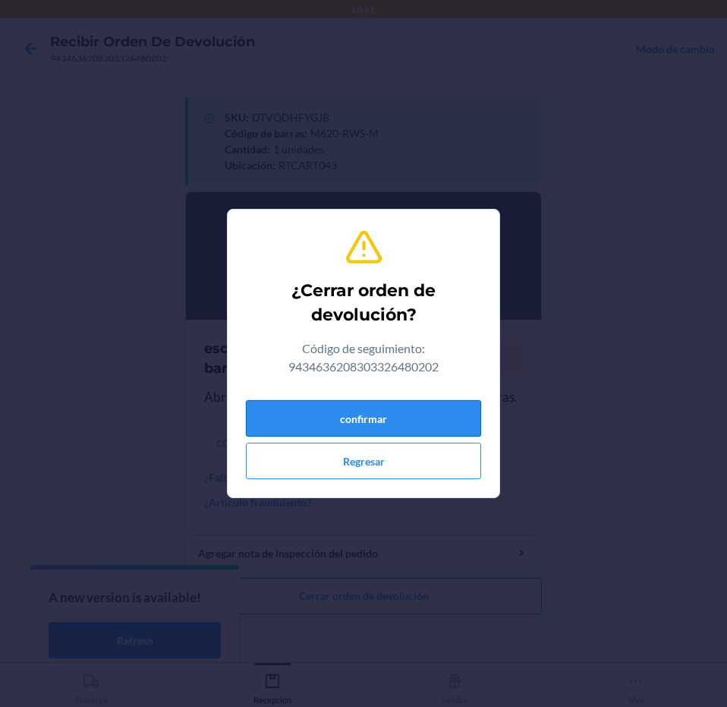
click at [443, 413] on button "confirmar" at bounding box center [363, 418] width 235 height 36
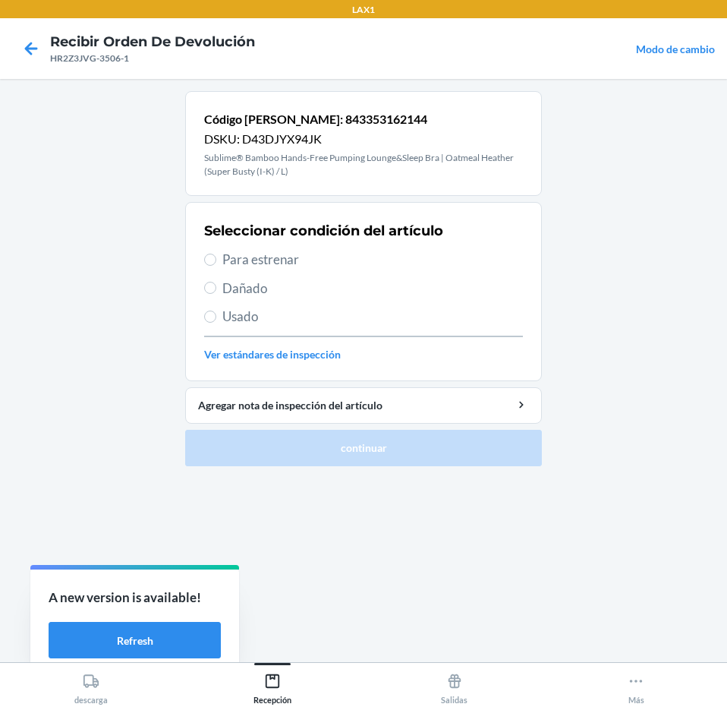
click at [375, 257] on span "Para estrenar" at bounding box center [372, 260] width 301 height 20
click at [216, 257] on input "Para estrenar" at bounding box center [210, 259] width 12 height 12
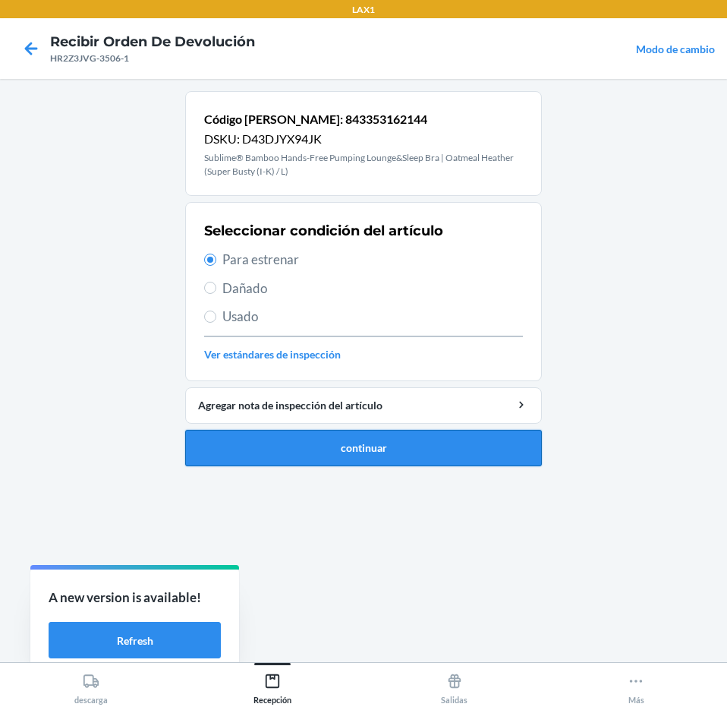
click at [392, 449] on button "continuar" at bounding box center [363, 448] width 357 height 36
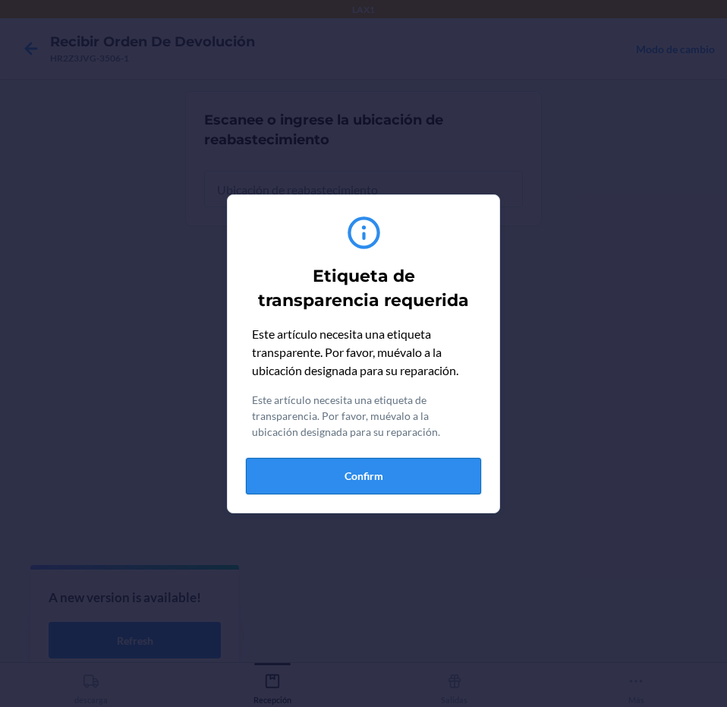
click at [392, 474] on button "Confirm" at bounding box center [363, 476] width 235 height 36
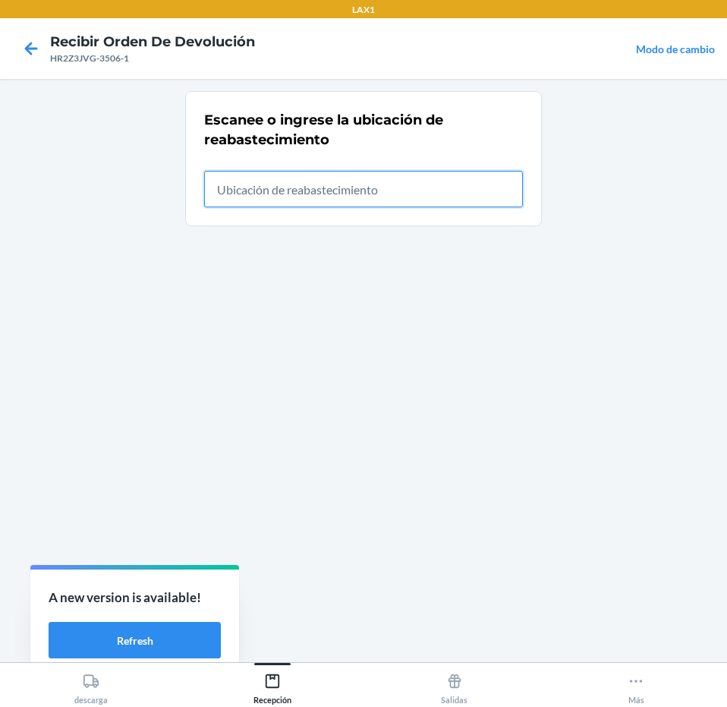
click at [426, 194] on input "text" at bounding box center [363, 189] width 319 height 36
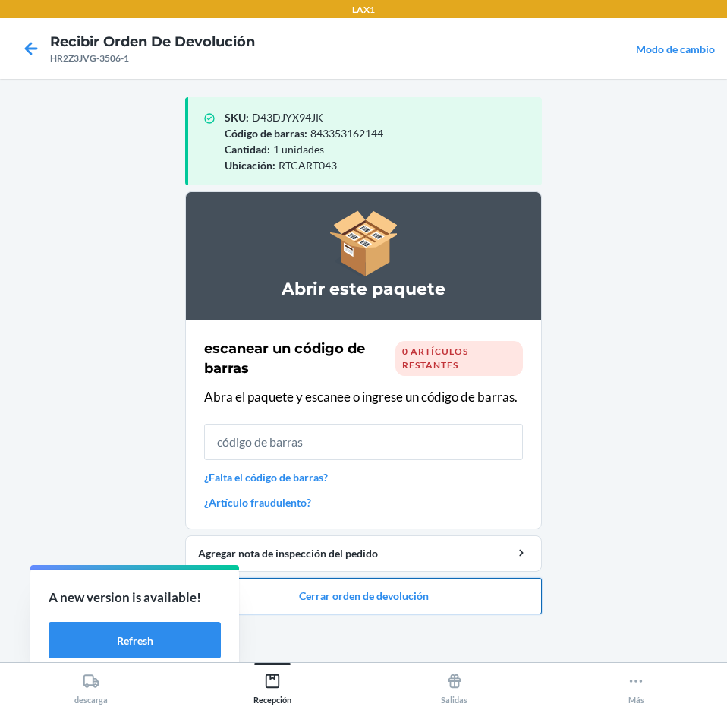
click at [447, 597] on button "Cerrar orden de devolución" at bounding box center [363, 596] width 357 height 36
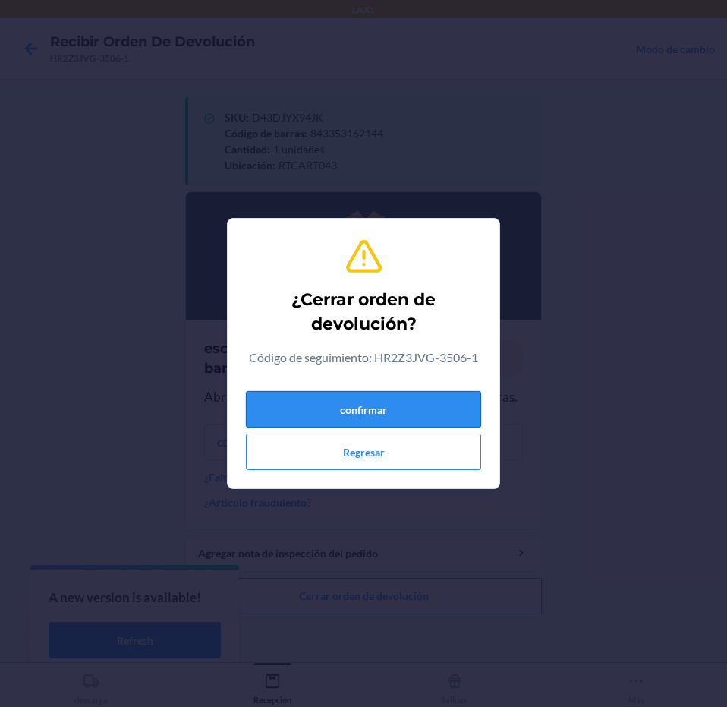
click at [423, 401] on button "confirmar" at bounding box center [363, 409] width 235 height 36
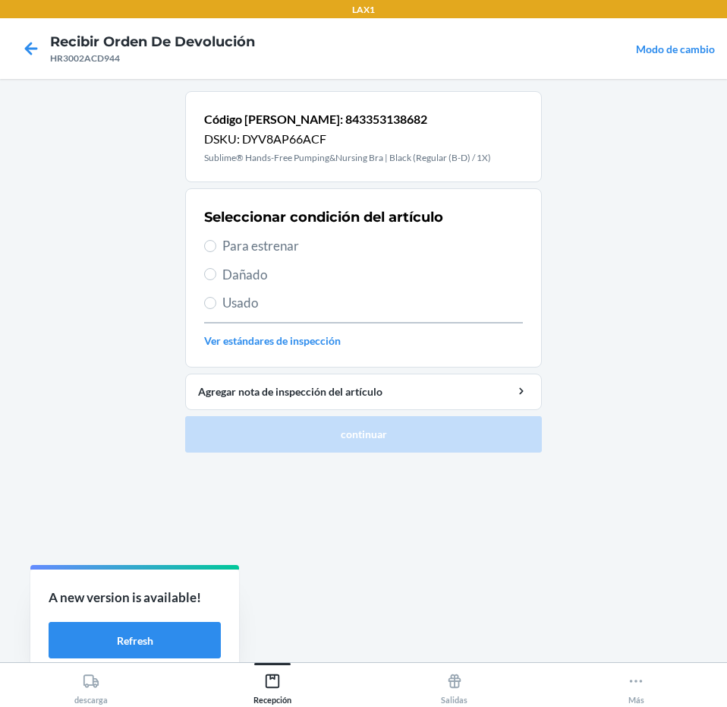
click at [348, 310] on span "Usado" at bounding box center [372, 303] width 301 height 20
click at [216, 309] on input "Usado" at bounding box center [210, 303] width 12 height 12
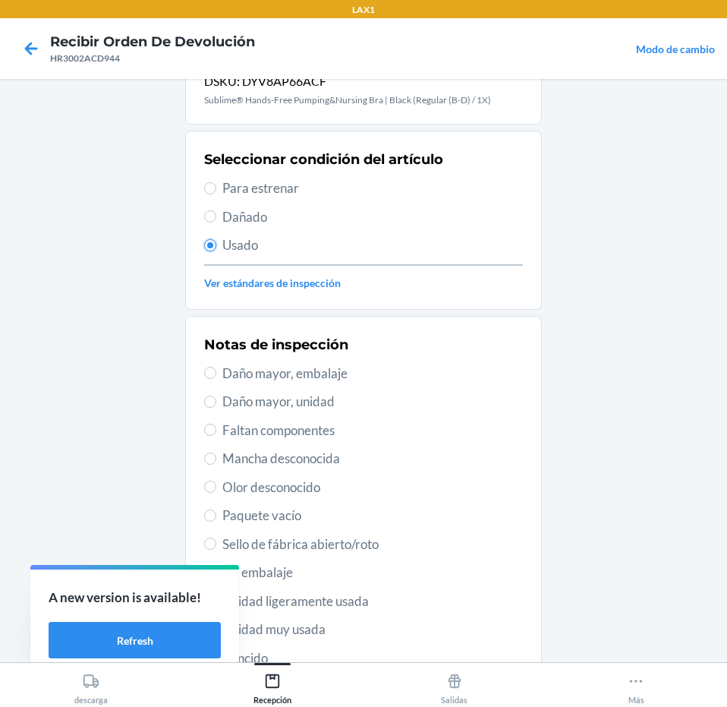
scroll to position [208, 0]
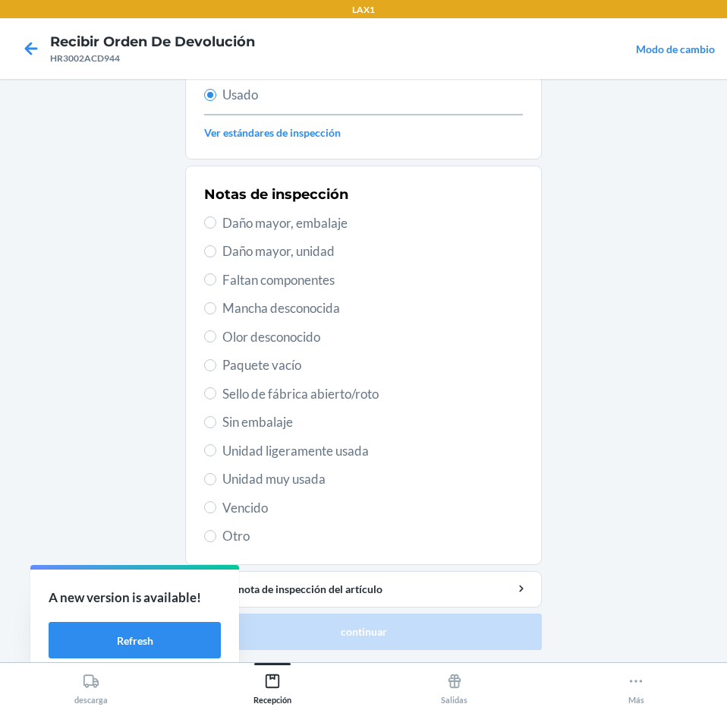
click at [391, 474] on span "Unidad muy usada" at bounding box center [372, 479] width 301 height 20
click at [216, 474] on input "Unidad muy usada" at bounding box center [210, 479] width 12 height 12
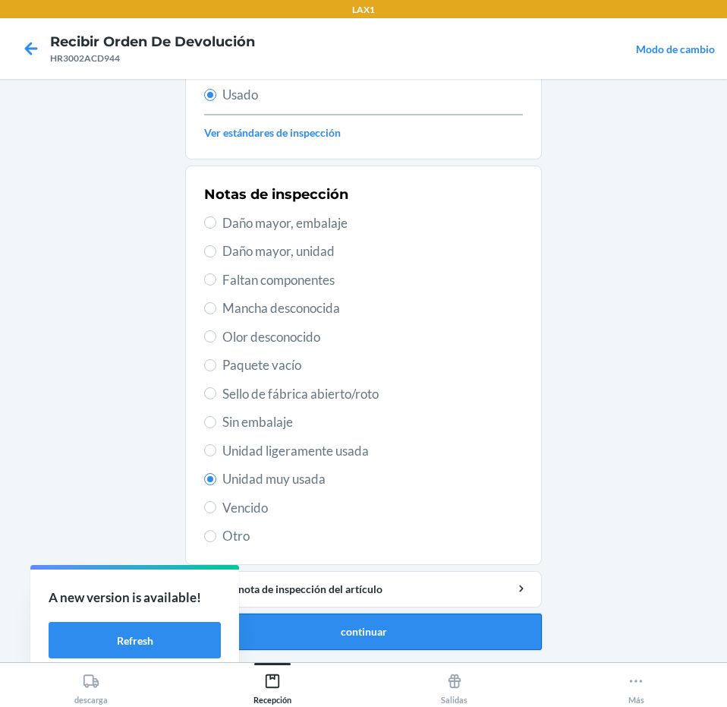
click at [401, 643] on button "continuar" at bounding box center [363, 631] width 357 height 36
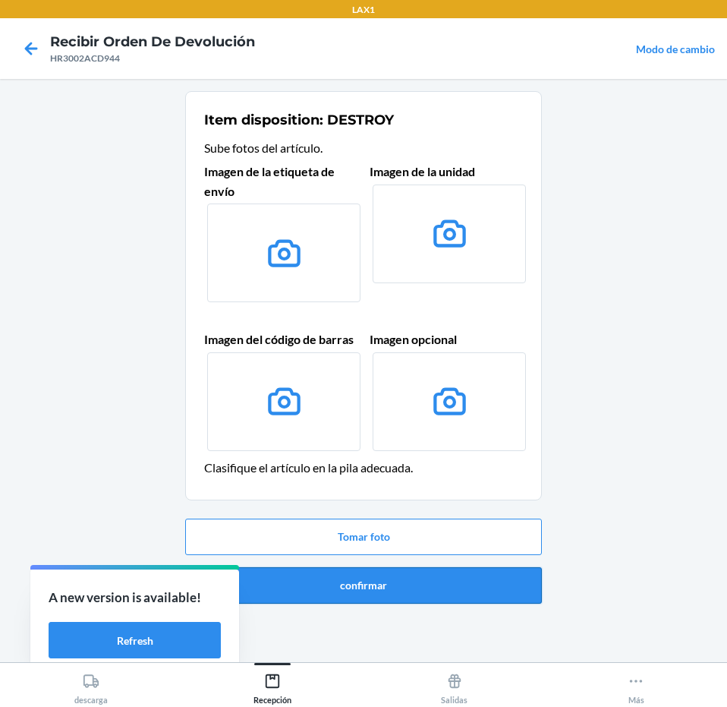
click at [431, 568] on button "confirmar" at bounding box center [363, 585] width 357 height 36
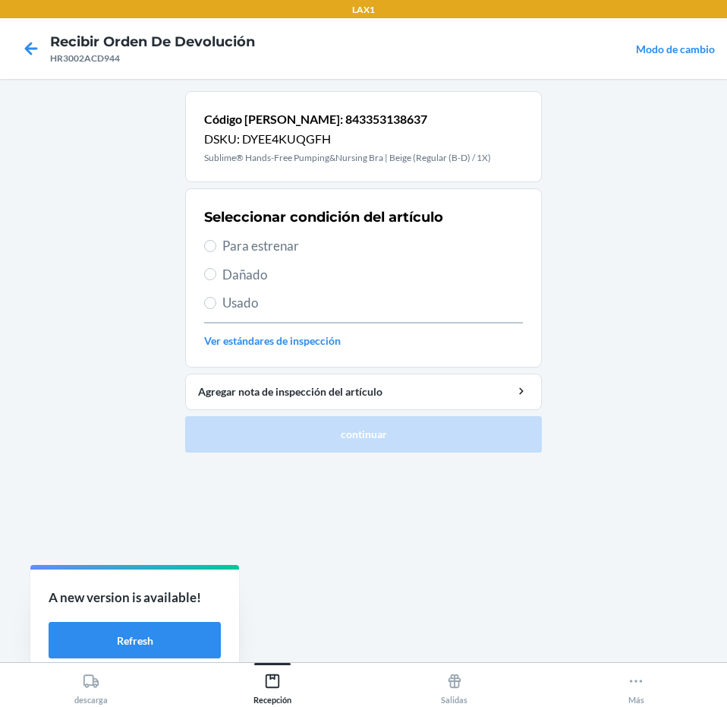
click at [379, 241] on span "Para estrenar" at bounding box center [372, 246] width 301 height 20
click at [216, 241] on input "Para estrenar" at bounding box center [210, 246] width 12 height 12
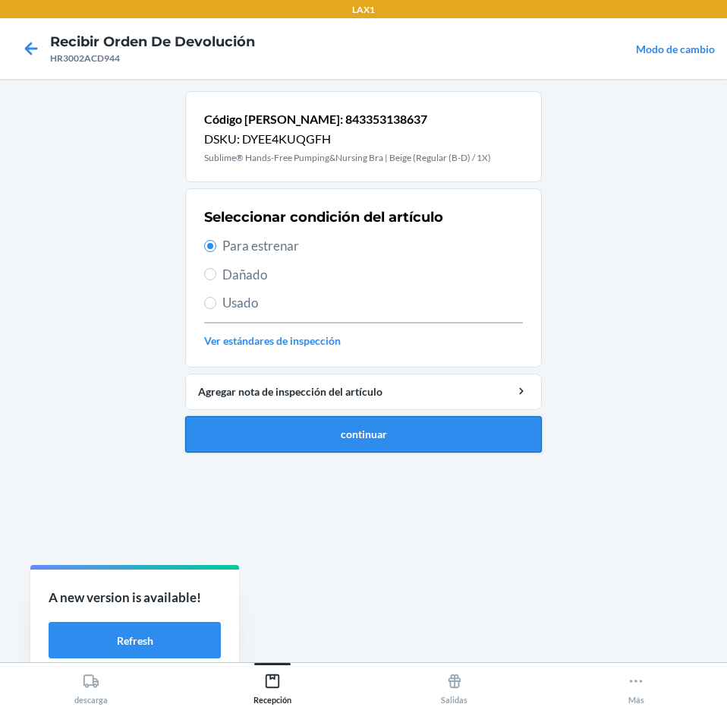
click at [418, 425] on button "continuar" at bounding box center [363, 434] width 357 height 36
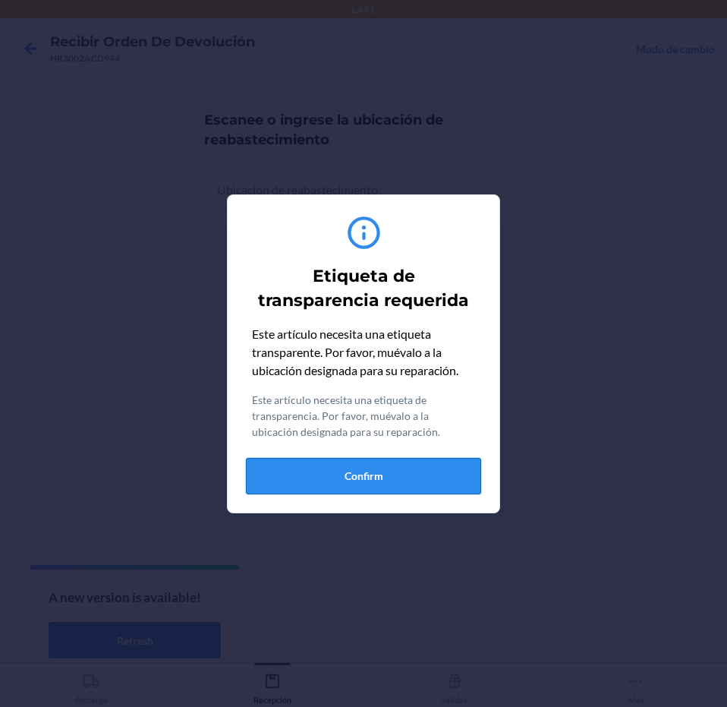
click at [407, 467] on button "Confirm" at bounding box center [363, 476] width 235 height 36
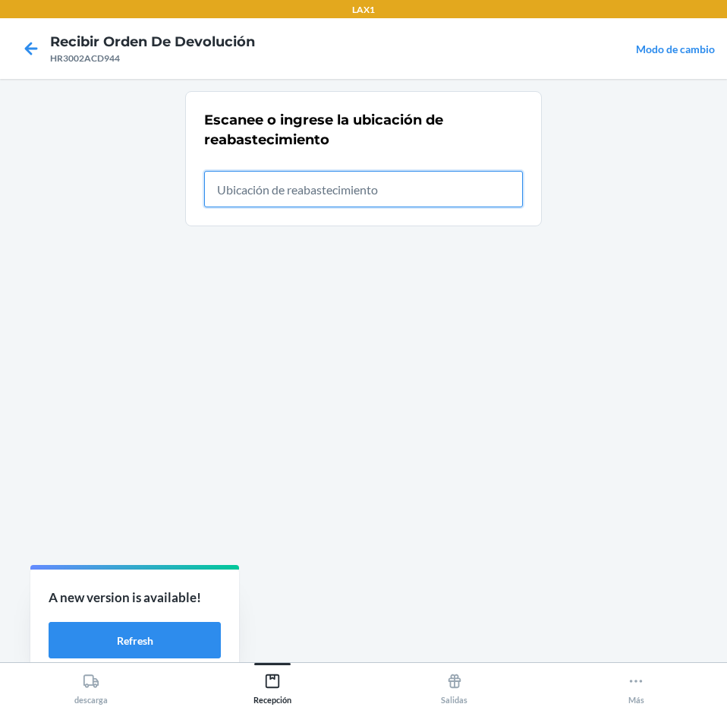
click at [427, 200] on input "text" at bounding box center [363, 189] width 319 height 36
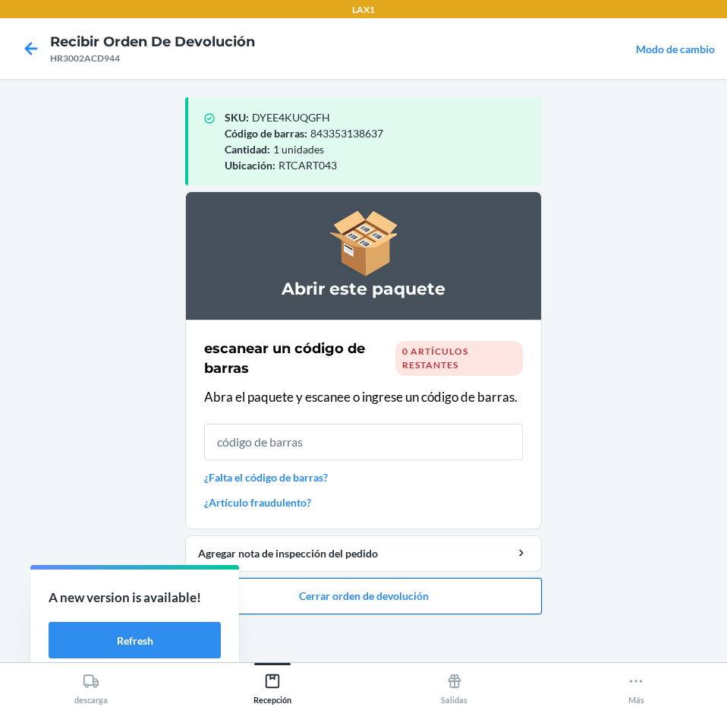
click at [470, 583] on button "Cerrar orden de devolución" at bounding box center [363, 596] width 357 height 36
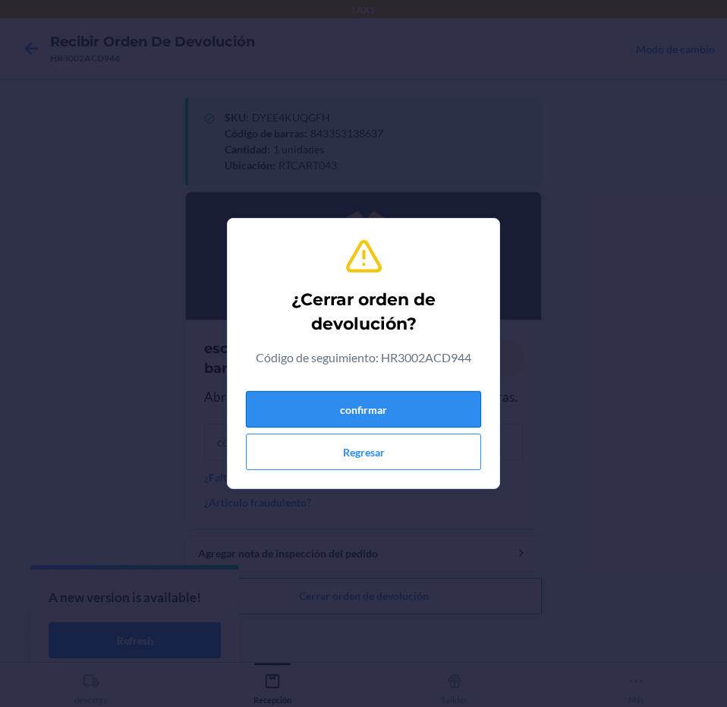
click at [397, 405] on button "confirmar" at bounding box center [363, 409] width 235 height 36
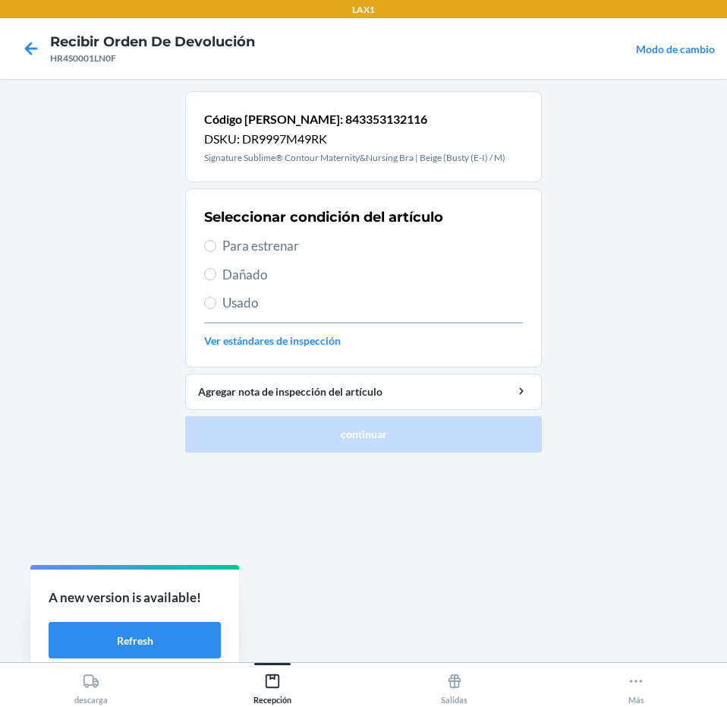
drag, startPoint x: 406, startPoint y: 245, endPoint x: 413, endPoint y: 272, distance: 28.2
click at [408, 248] on span "Para estrenar" at bounding box center [372, 246] width 301 height 20
click at [216, 248] on input "Para estrenar" at bounding box center [210, 246] width 12 height 12
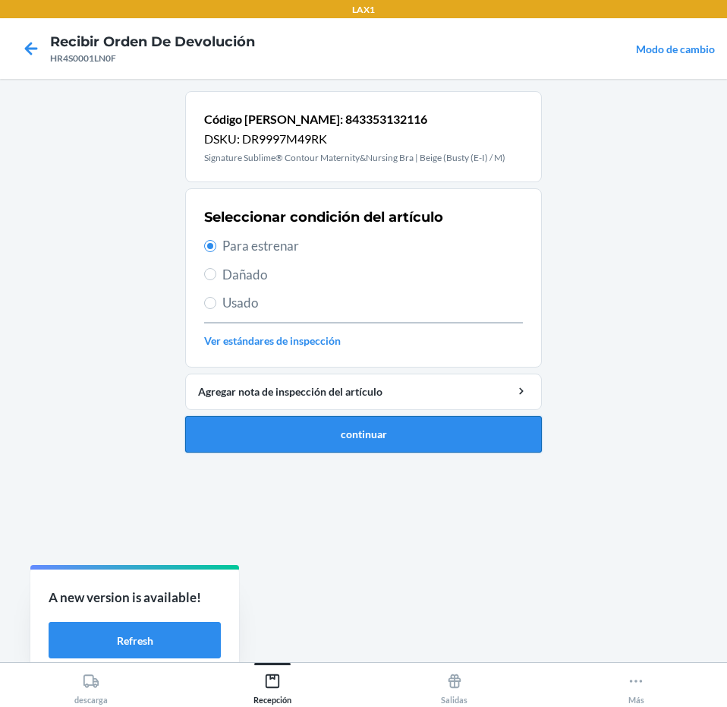
click at [426, 419] on button "continuar" at bounding box center [363, 434] width 357 height 36
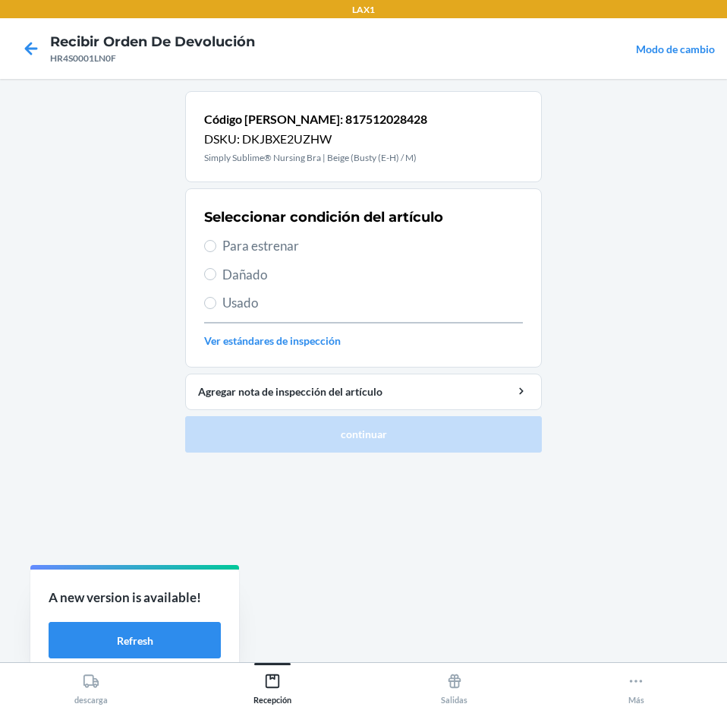
drag, startPoint x: 396, startPoint y: 234, endPoint x: 396, endPoint y: 248, distance: 14.4
click at [396, 240] on div "Seleccionar condición del artículo Para estrenar Dañado Usado Ver estándares de…" at bounding box center [363, 278] width 319 height 150
click at [396, 248] on span "Para estrenar" at bounding box center [372, 246] width 301 height 20
click at [216, 248] on input "Para estrenar" at bounding box center [210, 246] width 12 height 12
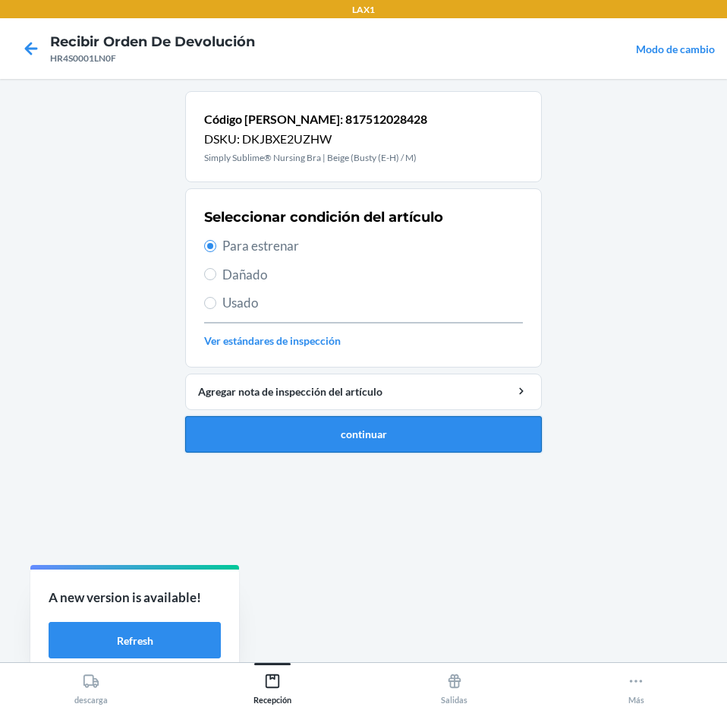
click at [442, 436] on button "continuar" at bounding box center [363, 434] width 357 height 36
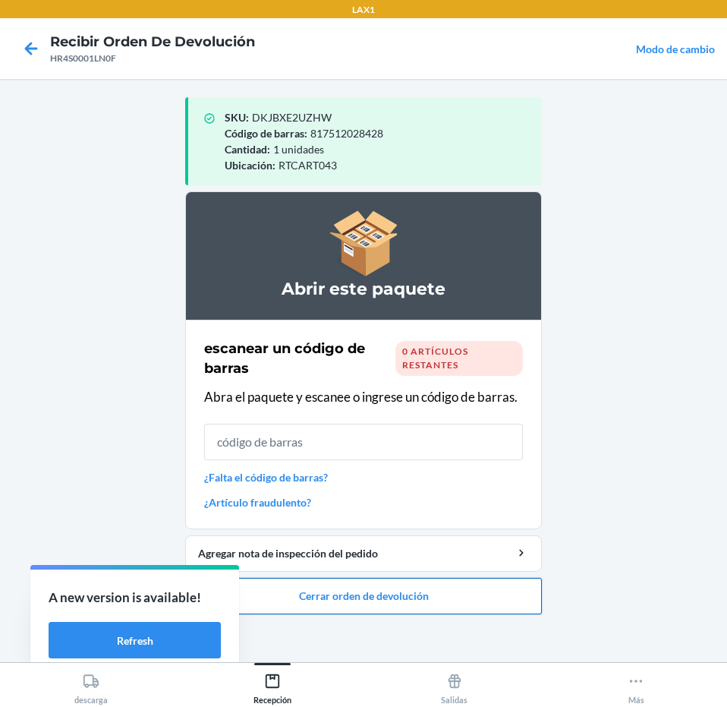
click at [433, 598] on button "Cerrar orden de devolución" at bounding box center [363, 596] width 357 height 36
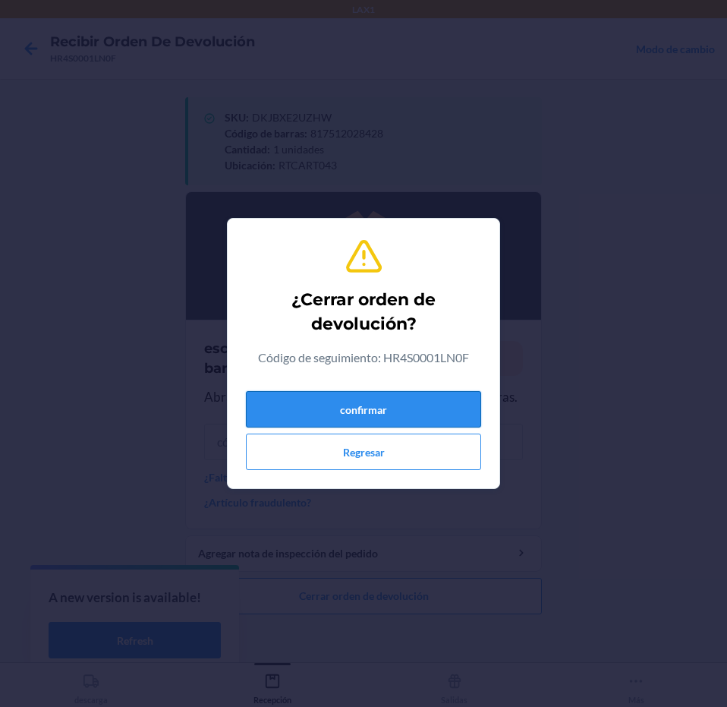
click at [452, 401] on button "confirmar" at bounding box center [363, 409] width 235 height 36
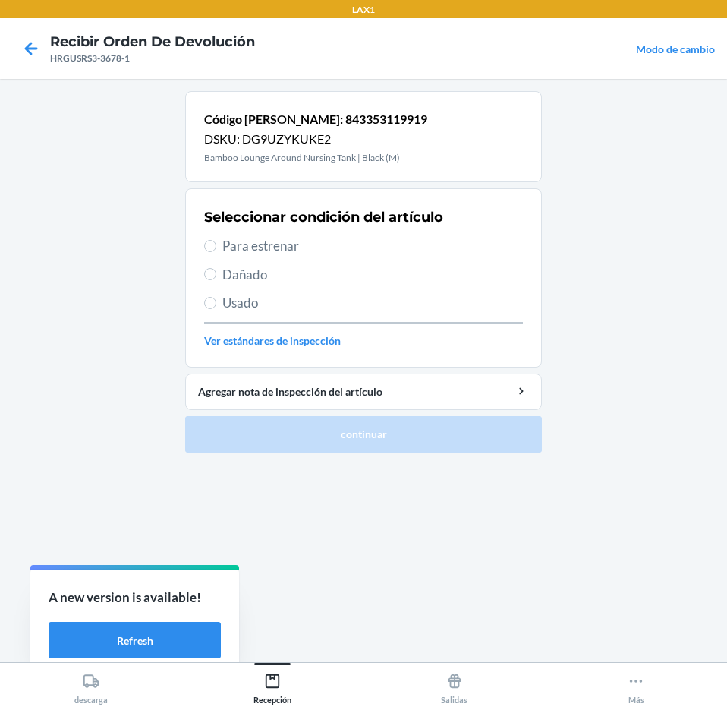
click at [328, 248] on span "Para estrenar" at bounding box center [372, 246] width 301 height 20
click at [216, 248] on input "Para estrenar" at bounding box center [210, 246] width 12 height 12
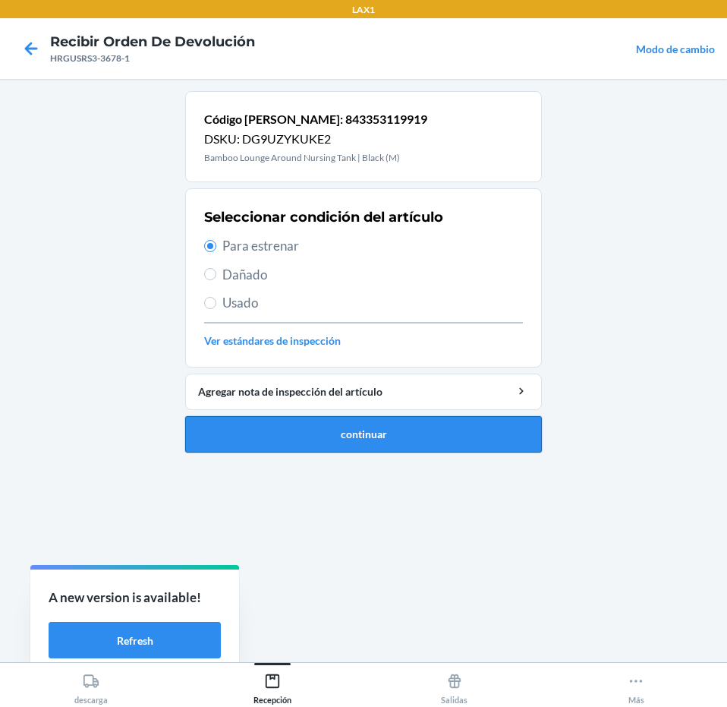
click at [411, 435] on button "continuar" at bounding box center [363, 434] width 357 height 36
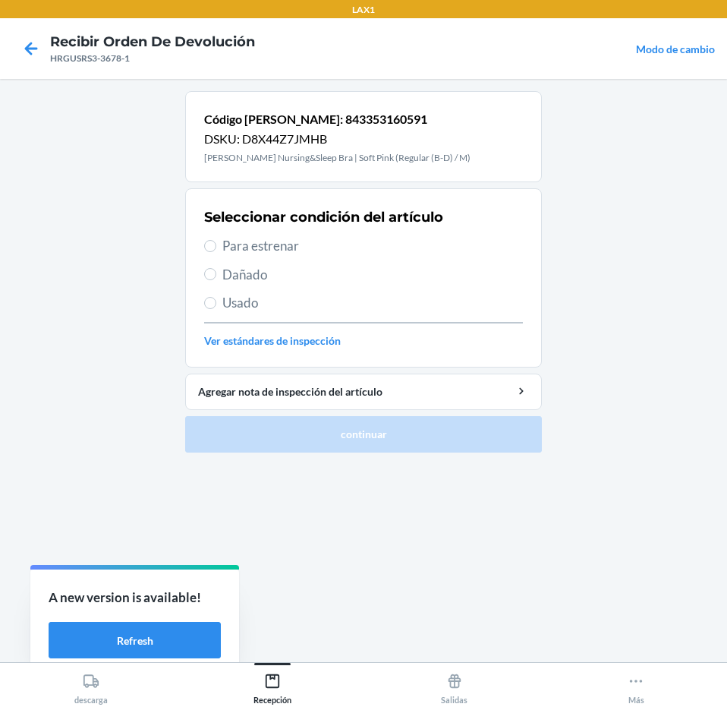
click at [371, 240] on span "Para estrenar" at bounding box center [372, 246] width 301 height 20
click at [216, 240] on input "Para estrenar" at bounding box center [210, 246] width 12 height 12
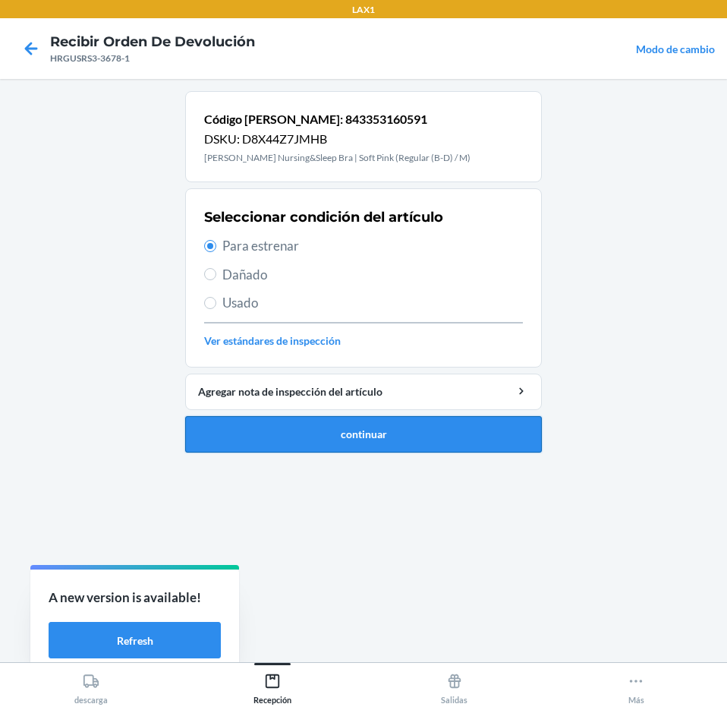
click at [405, 422] on button "continuar" at bounding box center [363, 434] width 357 height 36
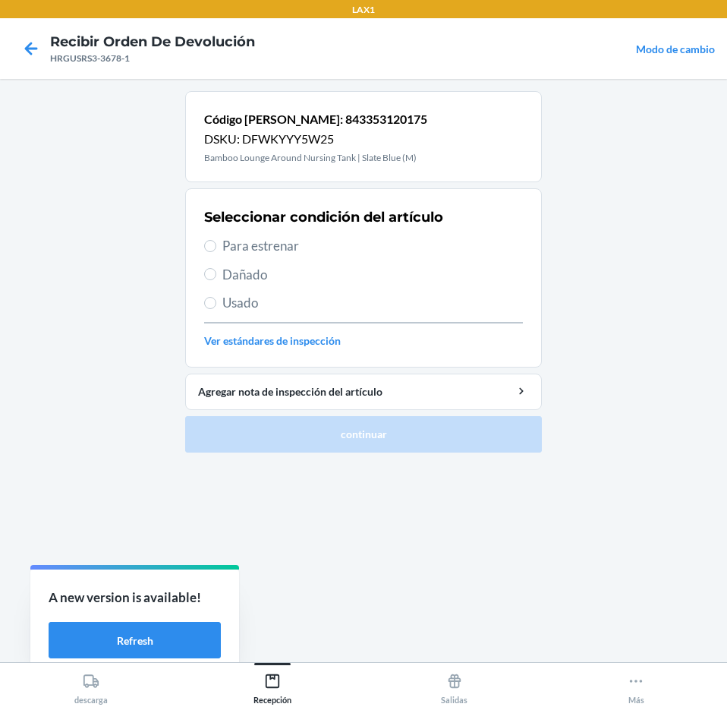
click at [362, 238] on span "Para estrenar" at bounding box center [372, 246] width 301 height 20
click at [216, 240] on input "Para estrenar" at bounding box center [210, 246] width 12 height 12
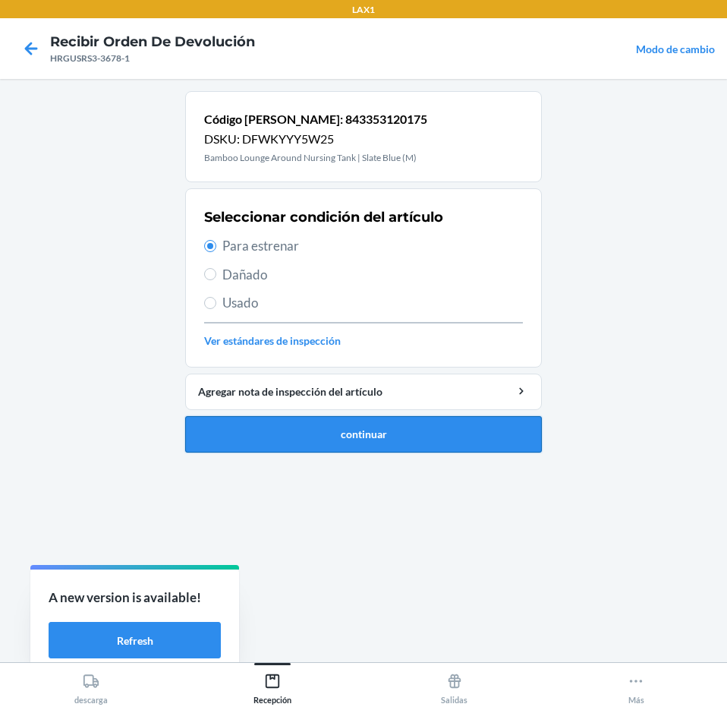
click at [474, 424] on button "continuar" at bounding box center [363, 434] width 357 height 36
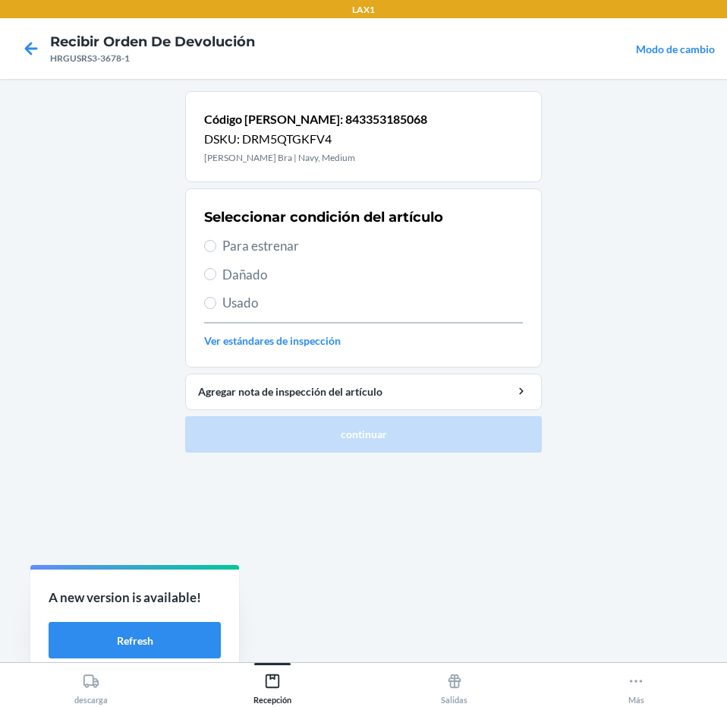
click at [429, 254] on span "Para estrenar" at bounding box center [372, 246] width 301 height 20
click at [216, 252] on input "Para estrenar" at bounding box center [210, 246] width 12 height 12
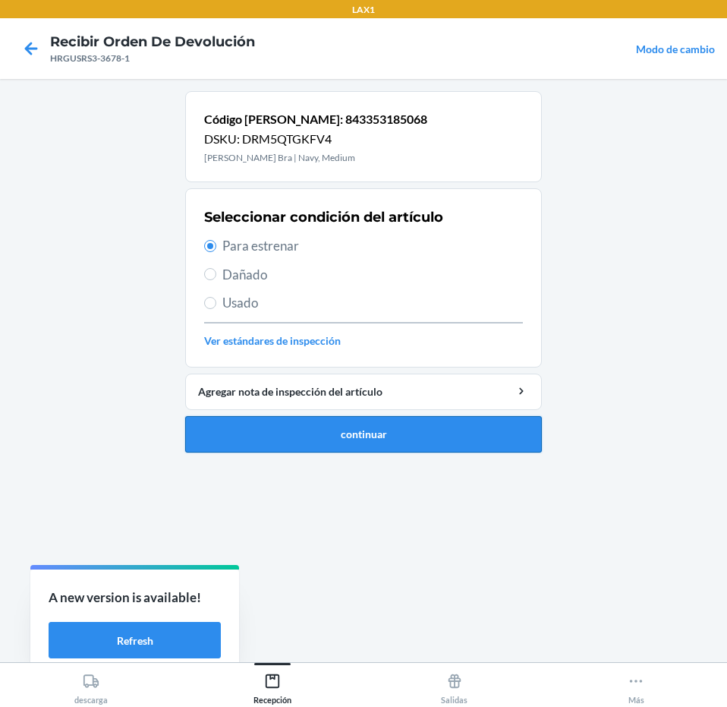
click at [448, 446] on button "continuar" at bounding box center [363, 434] width 357 height 36
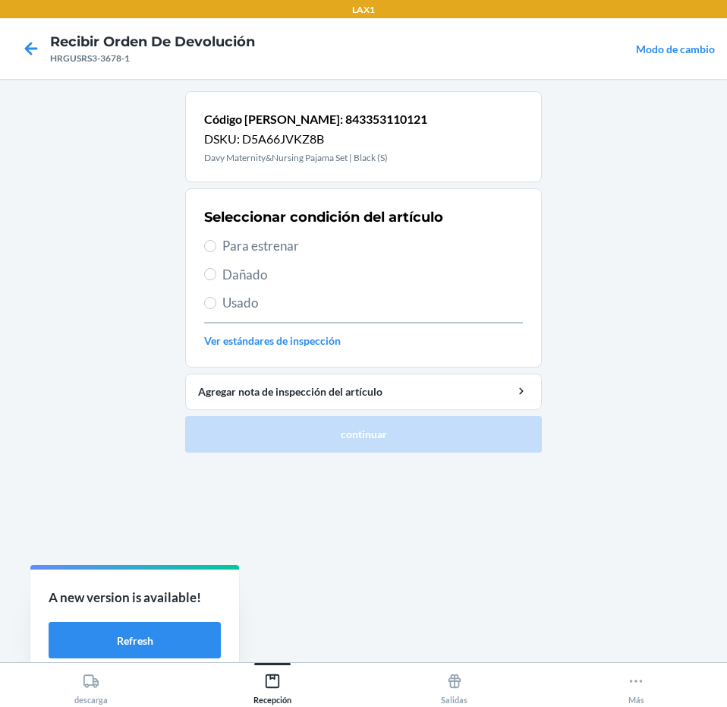
click at [329, 244] on span "Para estrenar" at bounding box center [372, 246] width 301 height 20
click at [216, 244] on input "Para estrenar" at bounding box center [210, 246] width 12 height 12
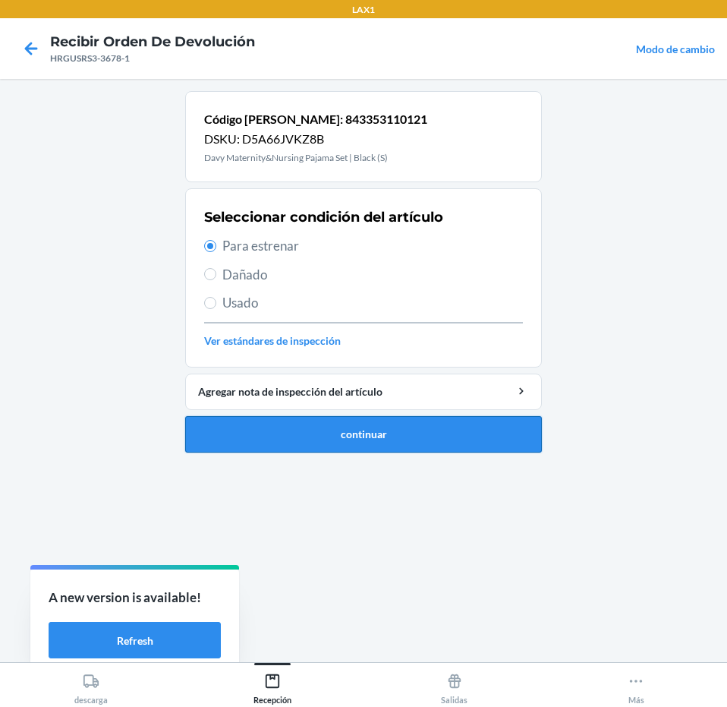
click at [382, 438] on button "continuar" at bounding box center [363, 434] width 357 height 36
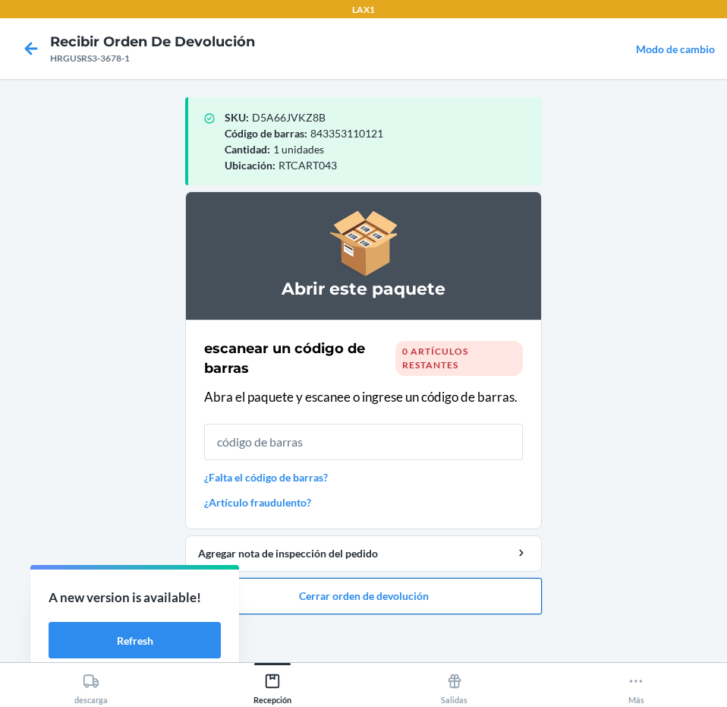
click at [464, 594] on button "Cerrar orden de devolución" at bounding box center [363, 596] width 357 height 36
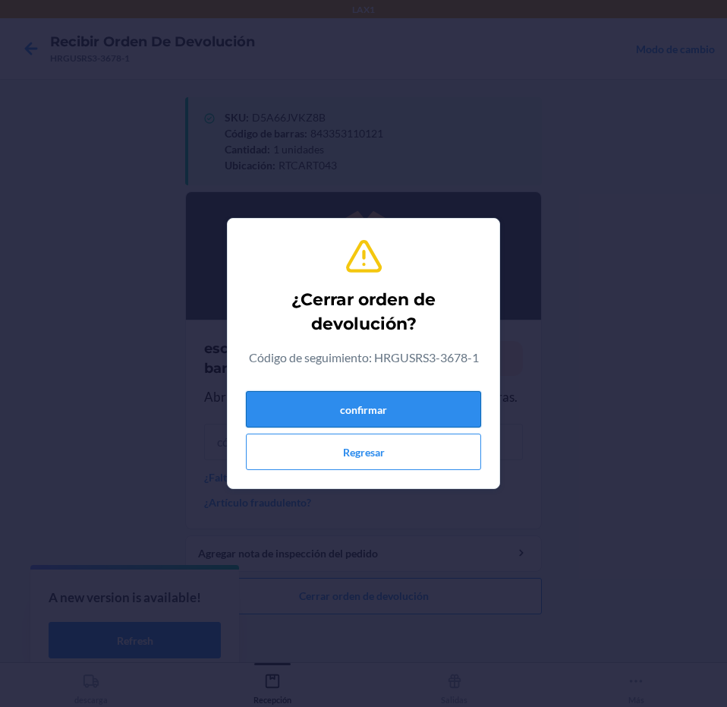
click at [470, 405] on button "confirmar" at bounding box center [363, 409] width 235 height 36
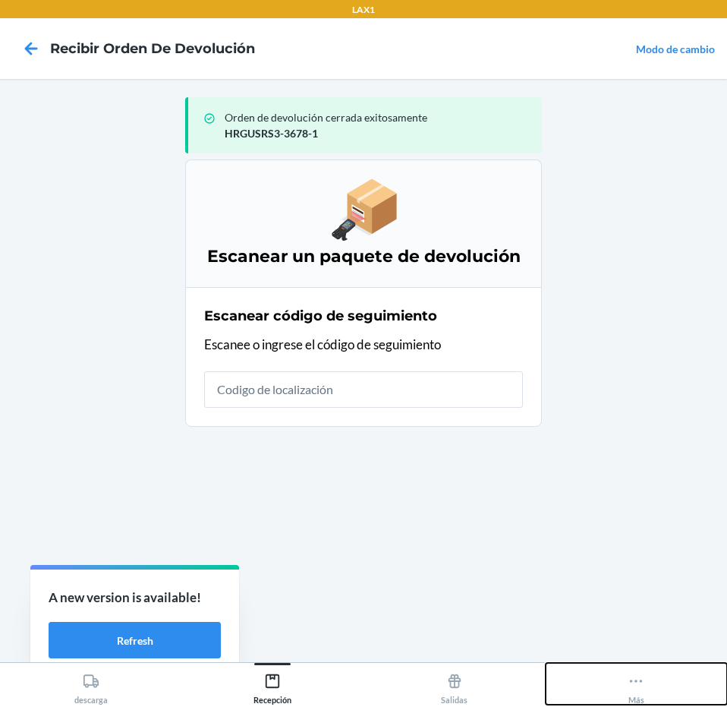
click at [613, 688] on button "Más" at bounding box center [637, 684] width 182 height 42
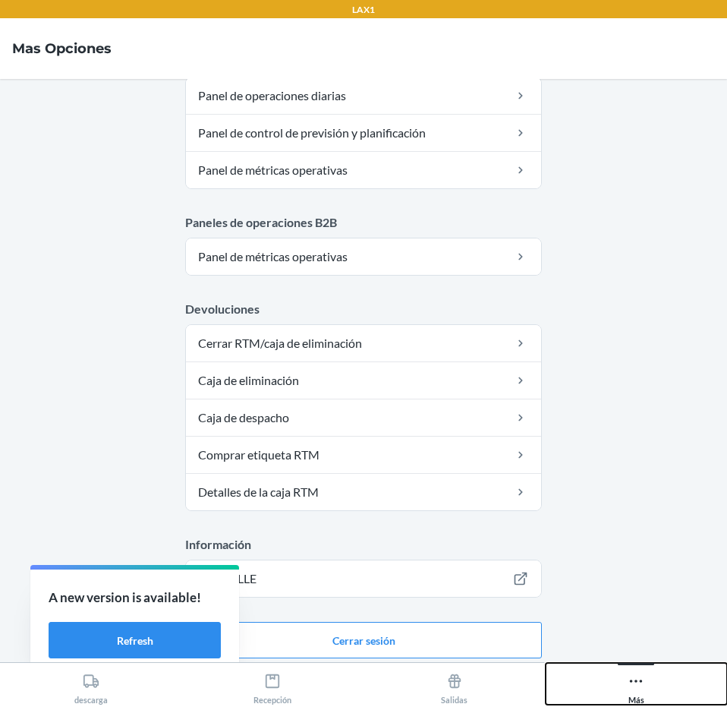
scroll to position [752, 0]
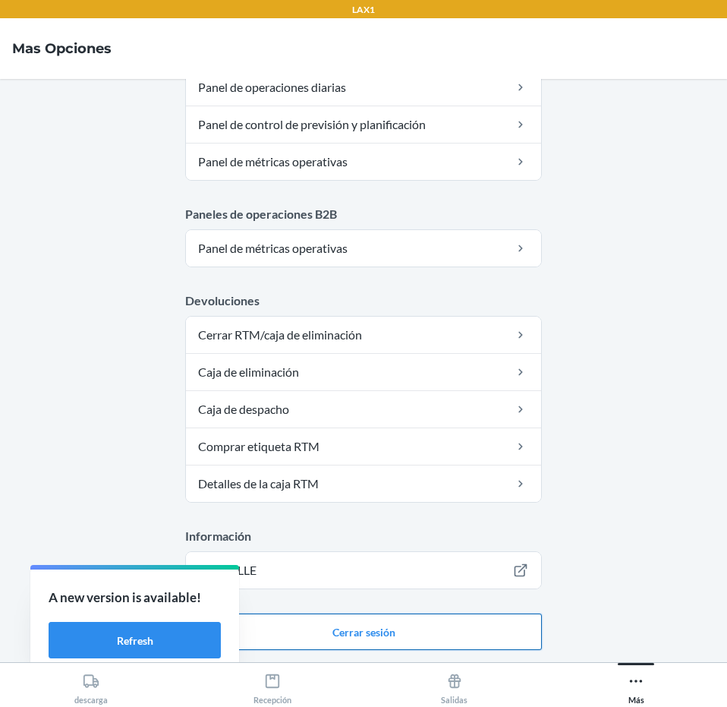
click at [480, 621] on button "Cerrar sesión" at bounding box center [363, 631] width 357 height 36
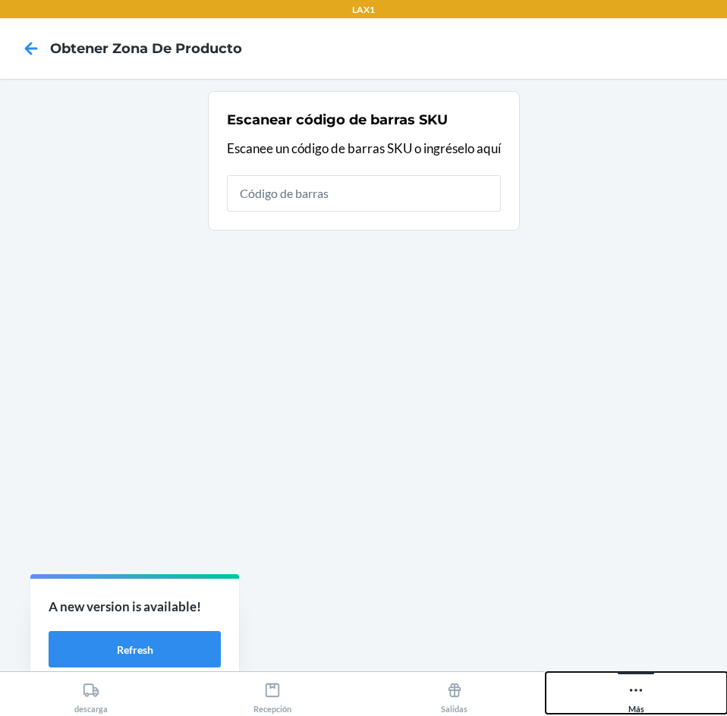
click at [642, 675] on button "Más" at bounding box center [637, 693] width 182 height 42
